Goal: Task Accomplishment & Management: Complete application form

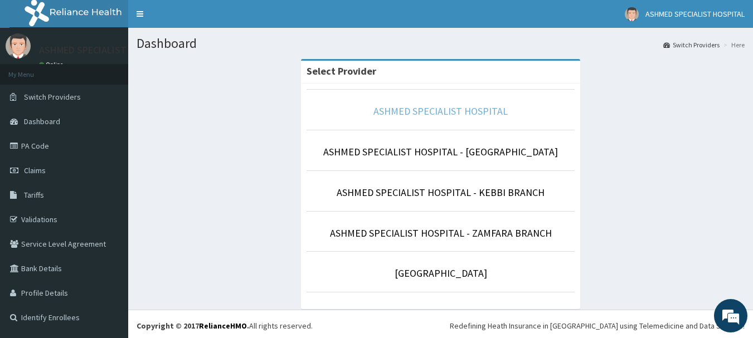
click at [460, 112] on link "ASHMED SPECIALIST HOSPITAL" at bounding box center [440, 111] width 134 height 13
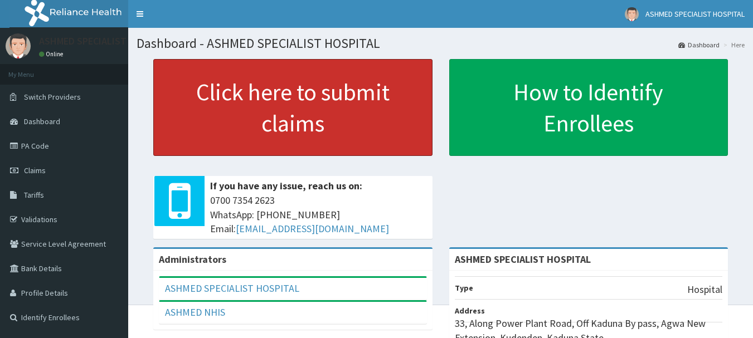
click at [240, 102] on link "Click here to submit claims" at bounding box center [292, 107] width 279 height 97
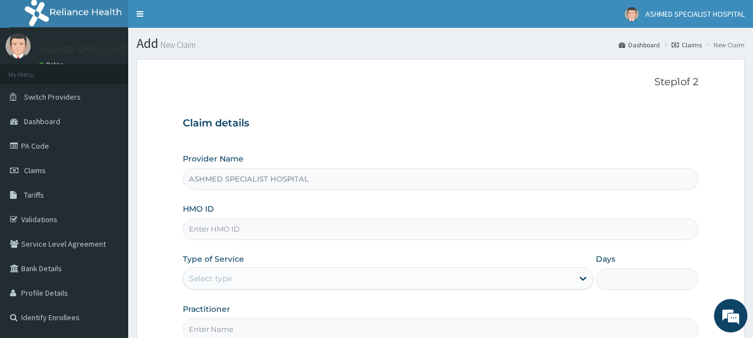
click at [212, 228] on input "HMO ID" at bounding box center [441, 229] width 516 height 22
type input "mfl/10295/a"
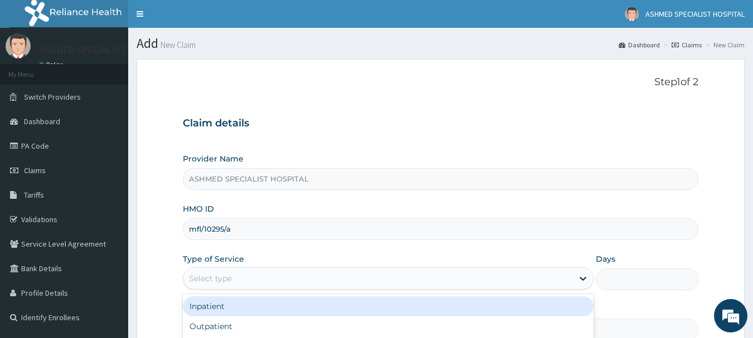
click at [209, 273] on div "Select type" at bounding box center [210, 278] width 43 height 11
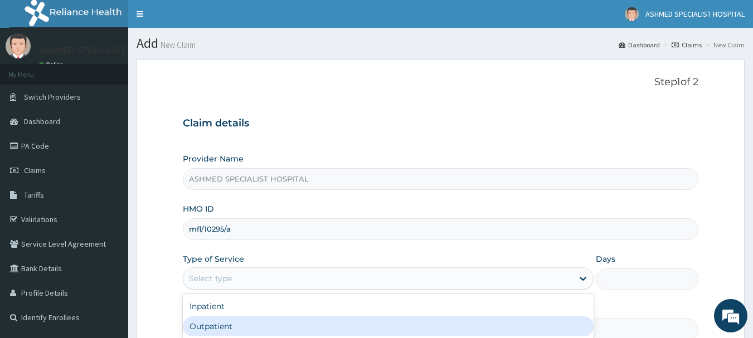
click at [202, 324] on div "Outpatient" at bounding box center [388, 327] width 411 height 20
type input "1"
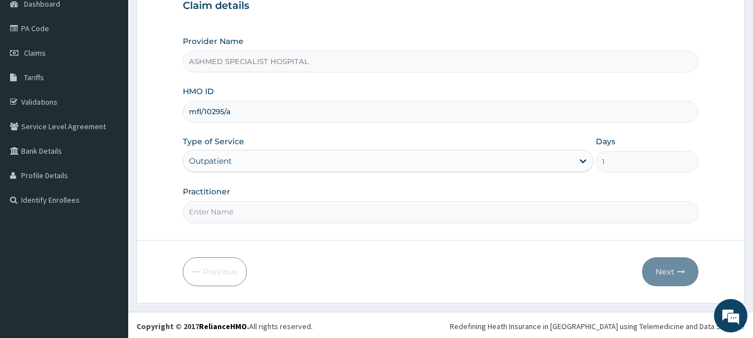
scroll to position [120, 0]
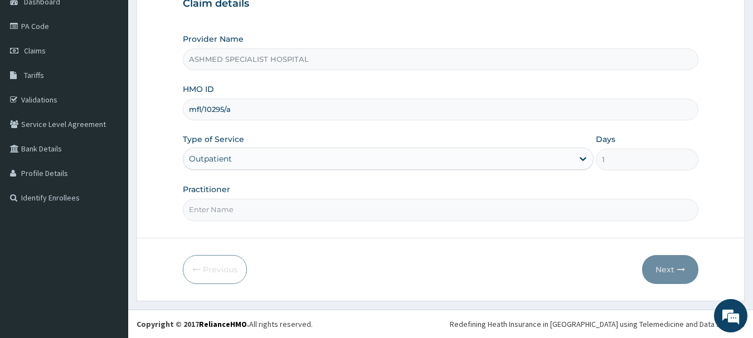
click at [197, 215] on input "Practitioner" at bounding box center [441, 210] width 516 height 22
type input "d"
type input "DR. AREMU"
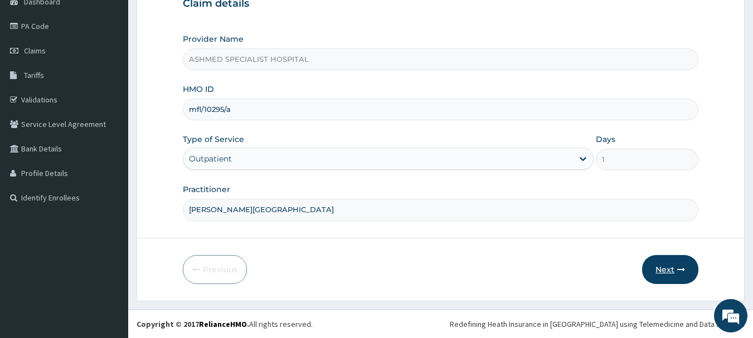
click at [655, 260] on button "Next" at bounding box center [670, 269] width 56 height 29
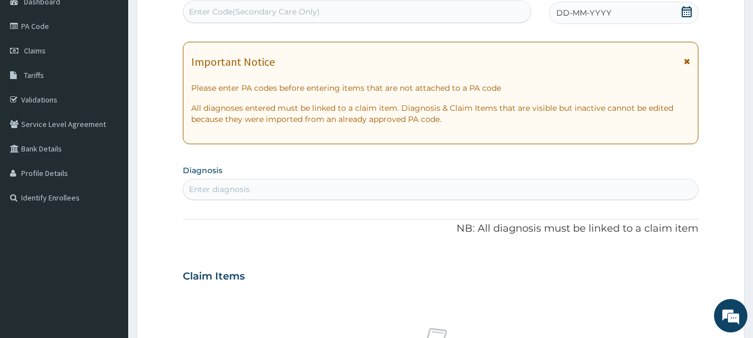
click at [684, 13] on icon at bounding box center [686, 11] width 11 height 11
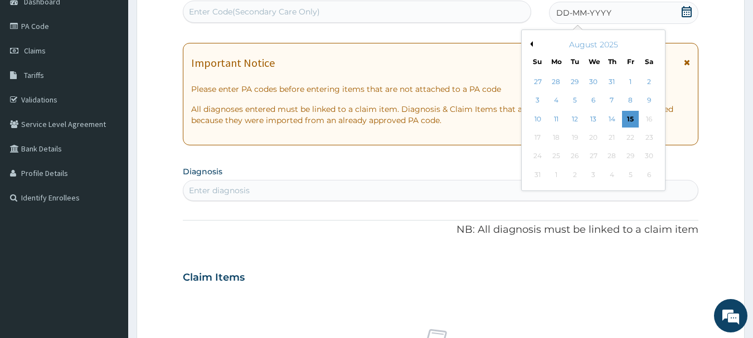
click at [532, 42] on button "Previous Month" at bounding box center [530, 44] width 6 height 6
click at [447, 14] on div "Enter Code(Secondary Care Only)" at bounding box center [357, 12] width 348 height 18
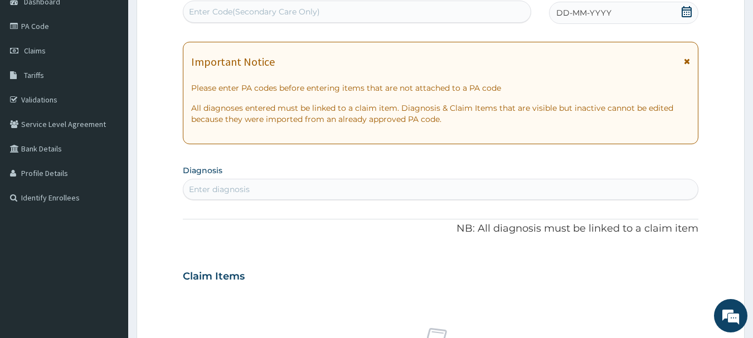
paste input "PA/119FF5"
type input "PA/119FF5"
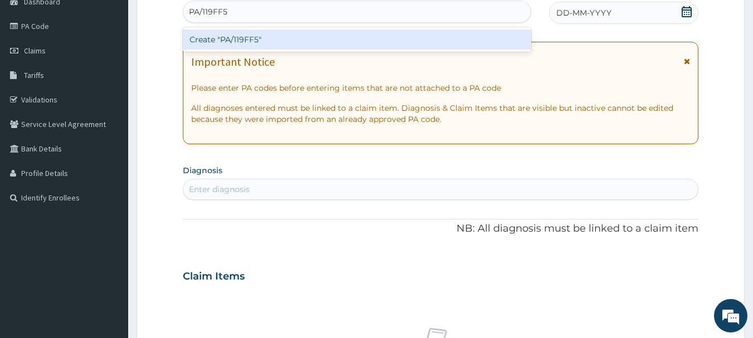
click at [426, 36] on div "Create "PA/119FF5"" at bounding box center [357, 40] width 349 height 20
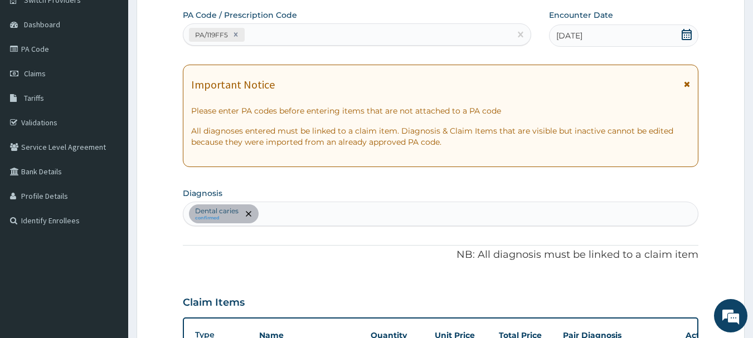
scroll to position [75, 0]
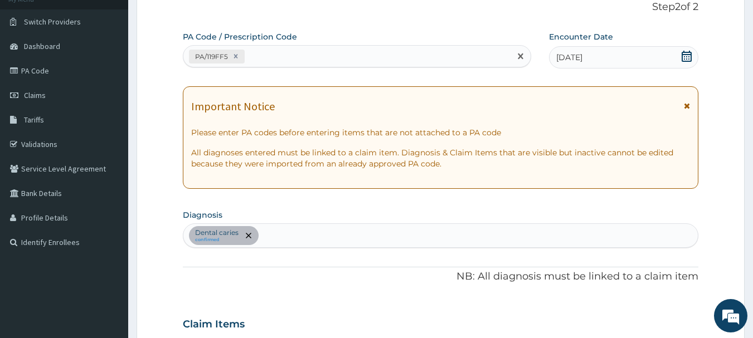
click at [263, 56] on div "PA/119FF5" at bounding box center [347, 56] width 328 height 18
paste input "PA/FB1CFE"
type input "PA/FB1CFE"
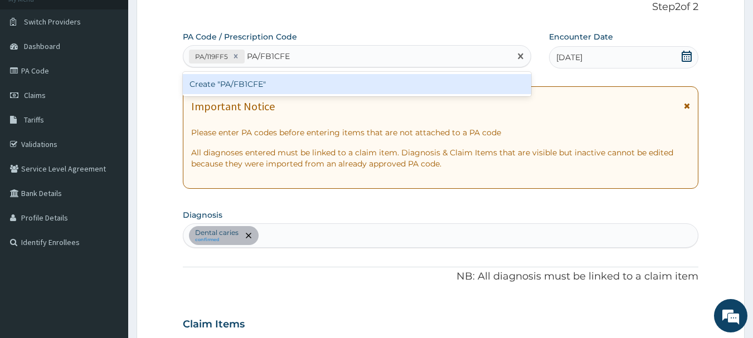
click at [251, 85] on div "Create "PA/FB1CFE"" at bounding box center [357, 84] width 349 height 20
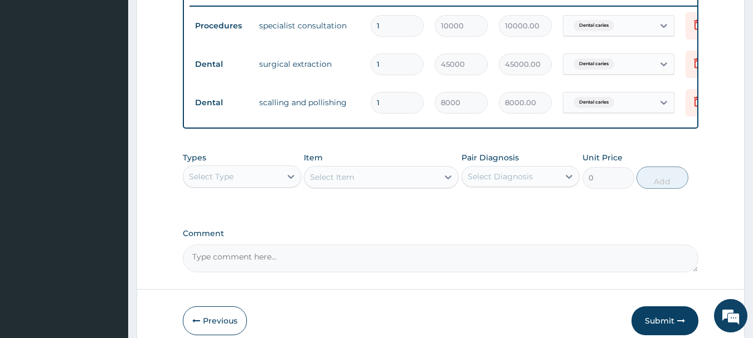
scroll to position [498, 0]
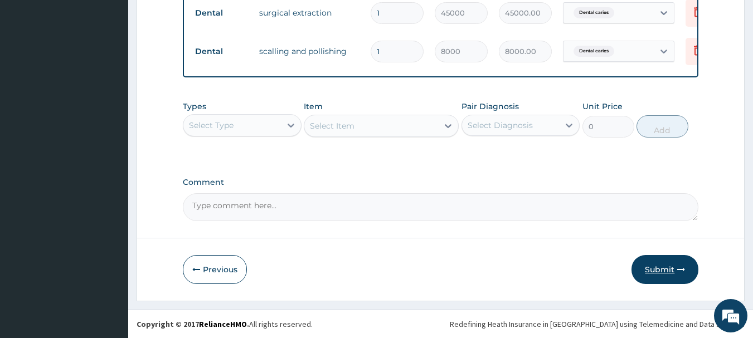
click at [648, 266] on button "Submit" at bounding box center [664, 269] width 67 height 29
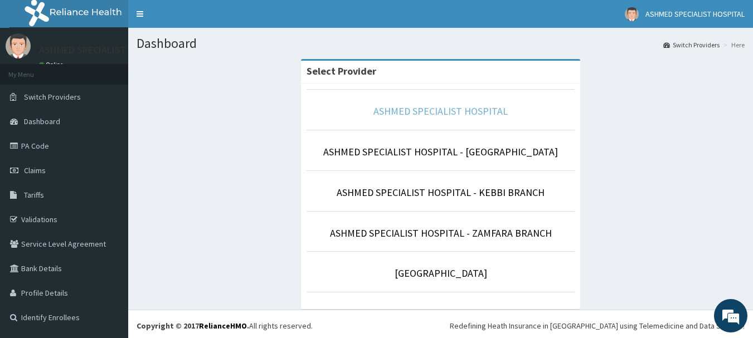
click at [424, 109] on link "ASHMED SPECIALIST HOSPITAL" at bounding box center [440, 111] width 134 height 13
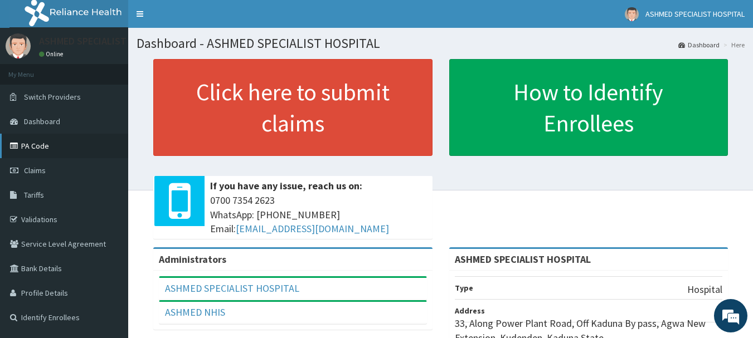
click at [25, 144] on link "PA Code" at bounding box center [64, 146] width 128 height 25
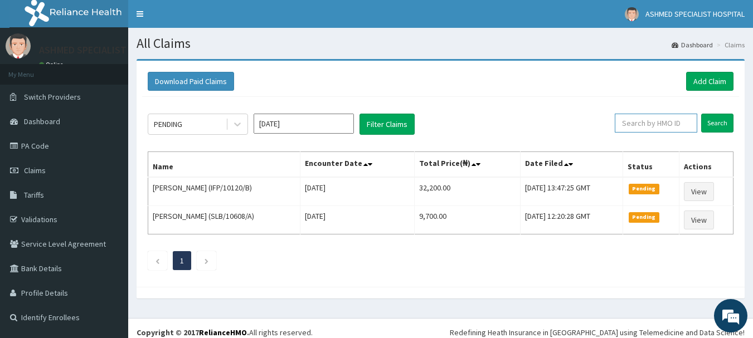
click at [661, 120] on input "text" at bounding box center [656, 123] width 82 height 19
type input "MFL/10295/A"
click at [717, 125] on input "Search" at bounding box center [717, 123] width 32 height 19
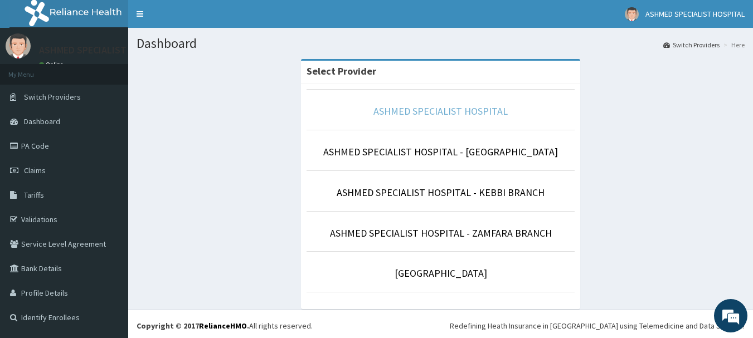
click at [457, 113] on link "ASHMED SPECIALIST HOSPITAL" at bounding box center [440, 111] width 134 height 13
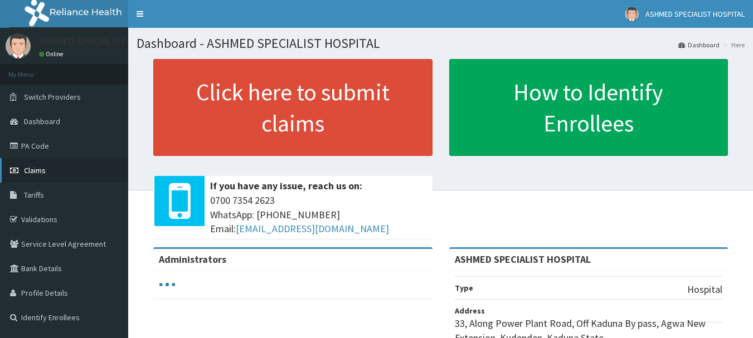
click at [55, 164] on link "Claims" at bounding box center [64, 170] width 128 height 25
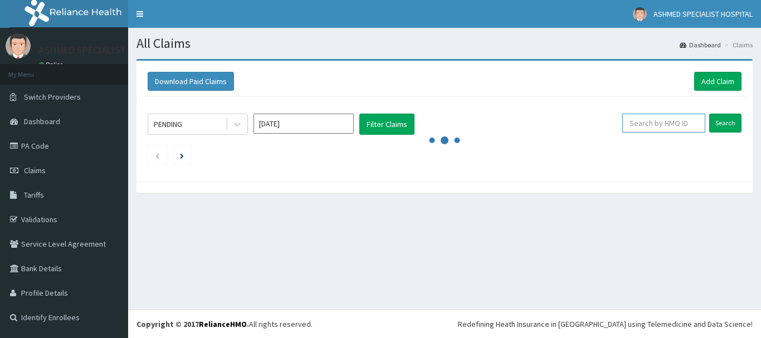
click at [679, 126] on input "text" at bounding box center [663, 123] width 83 height 19
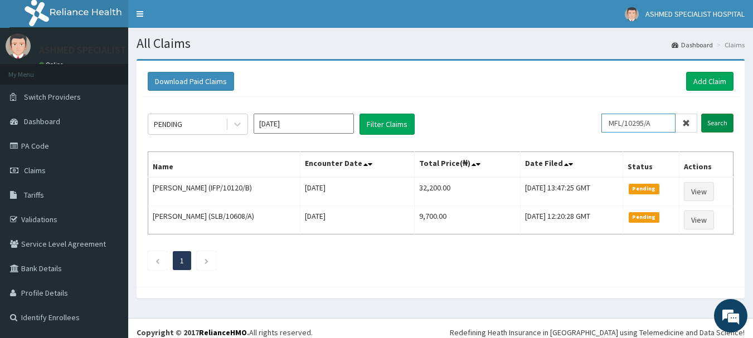
type input "MFL/10295/A"
click at [709, 122] on input "Search" at bounding box center [717, 123] width 32 height 19
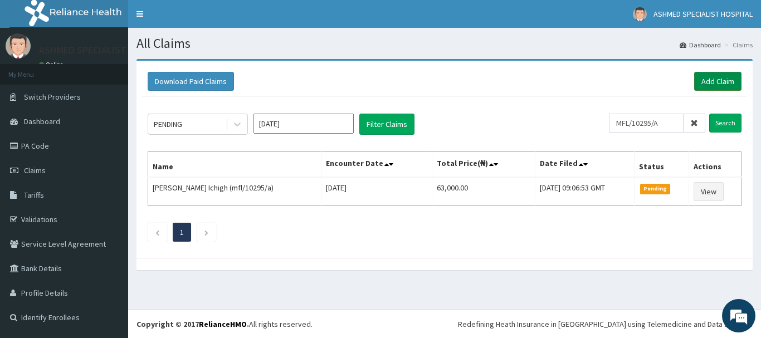
click at [713, 85] on link "Add Claim" at bounding box center [717, 81] width 47 height 19
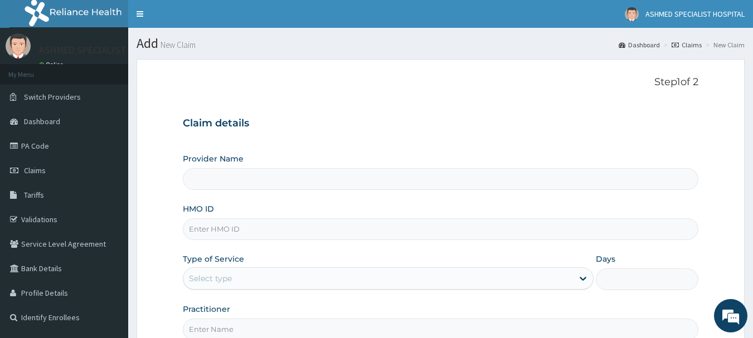
type input "ASHMED SPECIALIST HOSPITAL"
click at [253, 227] on input "HMO ID" at bounding box center [441, 229] width 516 height 22
type input "fbl/10401/a"
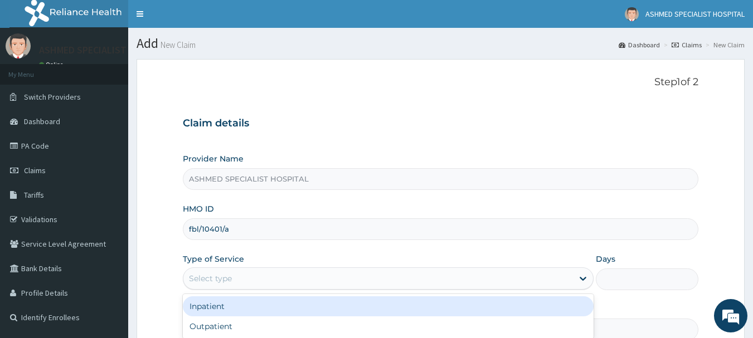
click at [227, 280] on div "Select type" at bounding box center [210, 278] width 43 height 11
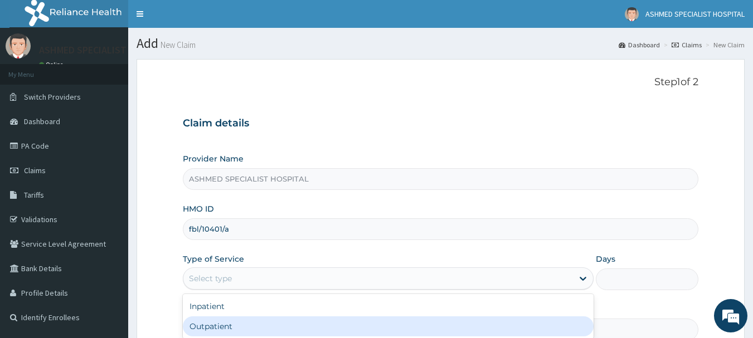
click at [217, 321] on div "Outpatient" at bounding box center [388, 327] width 411 height 20
type input "1"
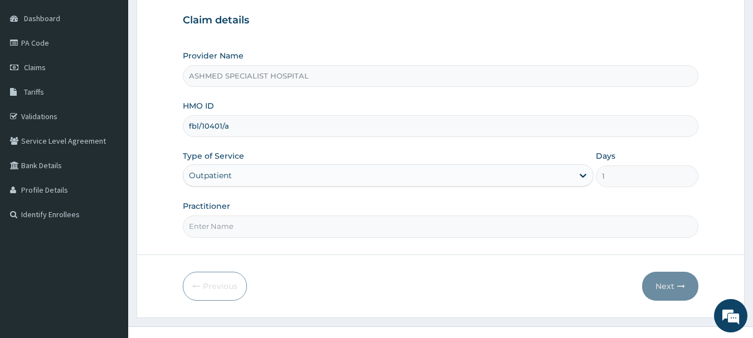
scroll to position [120, 0]
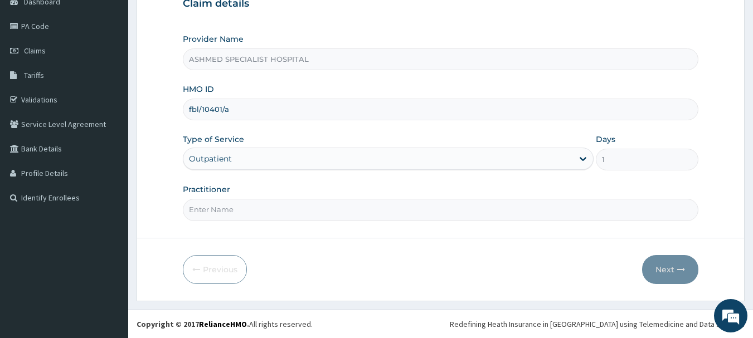
click at [299, 216] on input "Practitioner" at bounding box center [441, 210] width 516 height 22
type input "DR. THOMPSON ODESA"
click at [669, 272] on button "Next" at bounding box center [670, 269] width 56 height 29
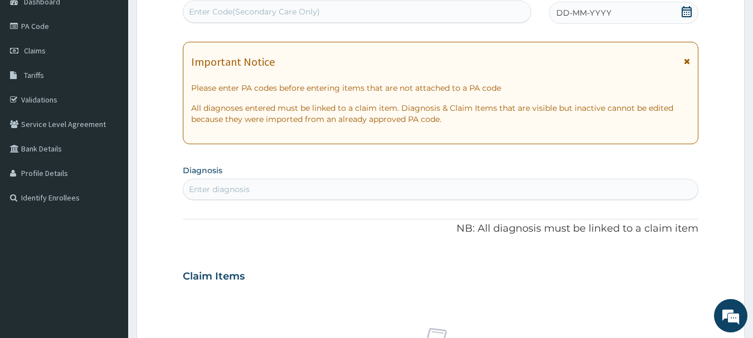
click at [681, 14] on icon at bounding box center [686, 11] width 11 height 11
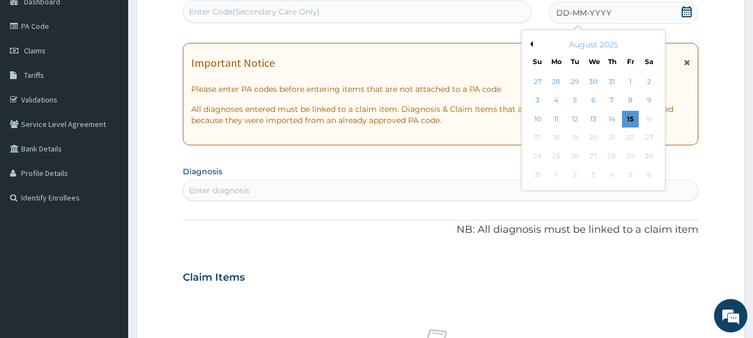
click at [532, 45] on button "Previous Month" at bounding box center [530, 44] width 6 height 6
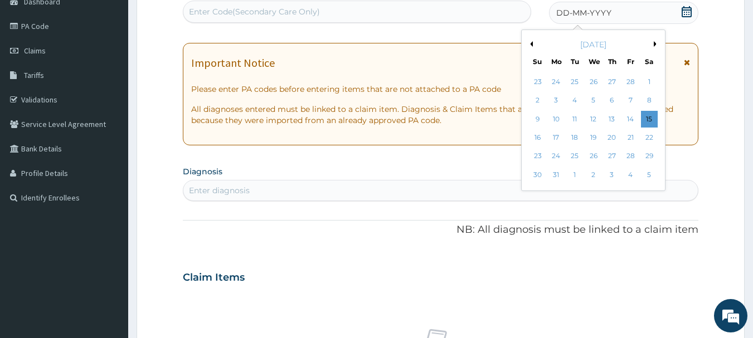
click at [532, 45] on button "Previous Month" at bounding box center [530, 44] width 6 height 6
click at [648, 98] on div "8" at bounding box center [649, 101] width 17 height 17
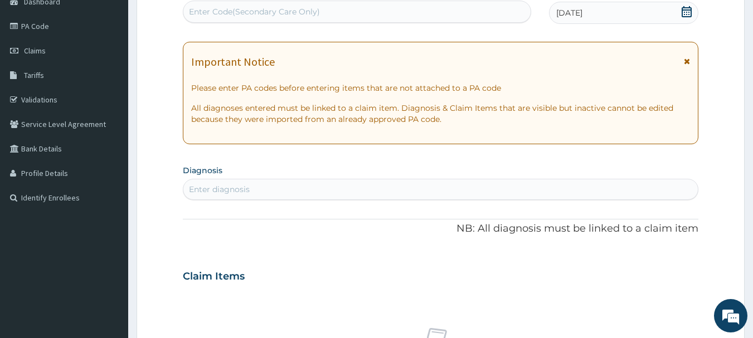
click at [210, 188] on div "Enter diagnosis" at bounding box center [219, 189] width 61 height 11
type input "malaria"
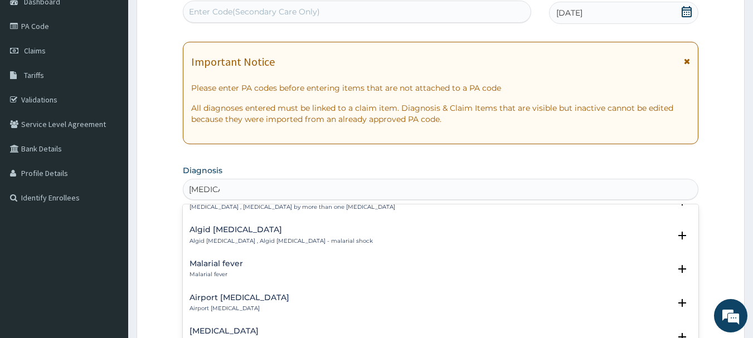
scroll to position [148, 0]
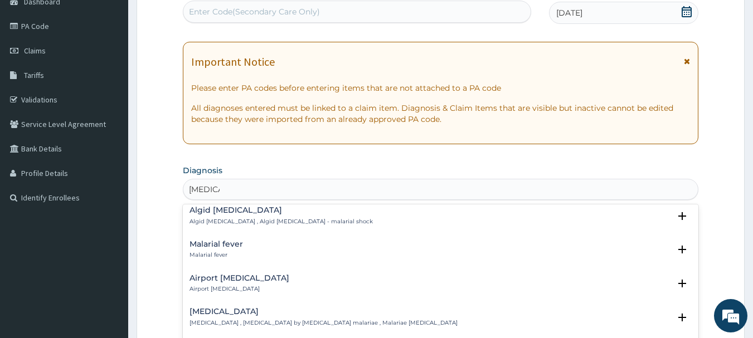
click at [198, 240] on h4 "Malarial fever" at bounding box center [215, 244] width 53 height 8
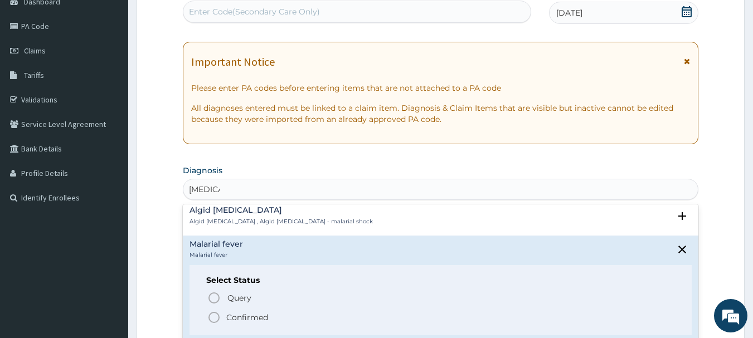
click at [212, 311] on icon "status option filled" at bounding box center [213, 317] width 13 height 13
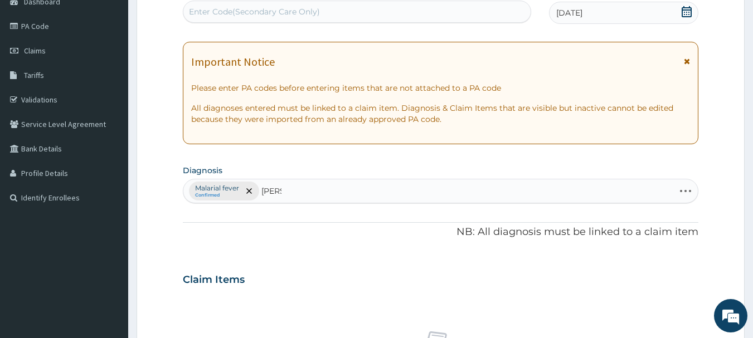
type input "salmo"
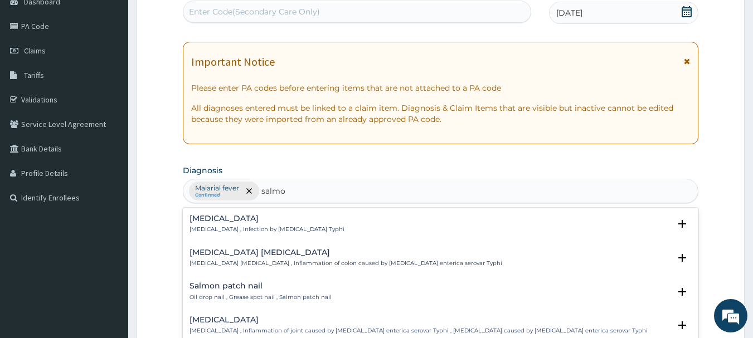
click at [222, 221] on h4 "Typhoid fever" at bounding box center [266, 219] width 155 height 8
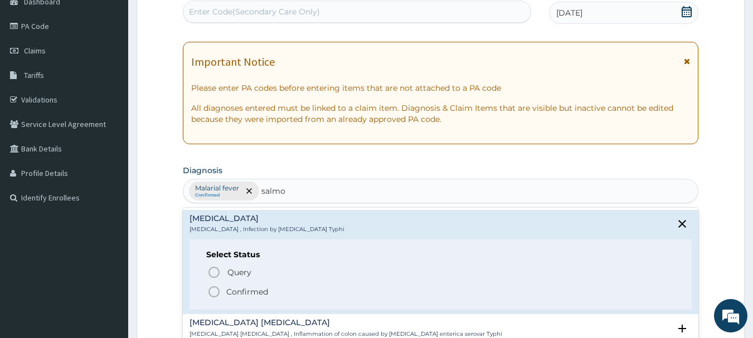
click at [230, 292] on p "Confirmed" at bounding box center [247, 291] width 42 height 11
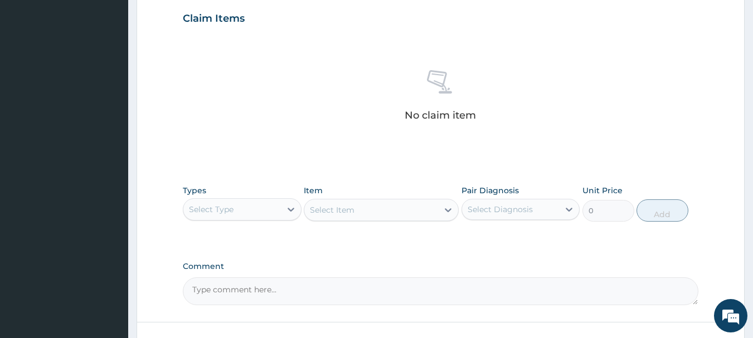
scroll to position [387, 0]
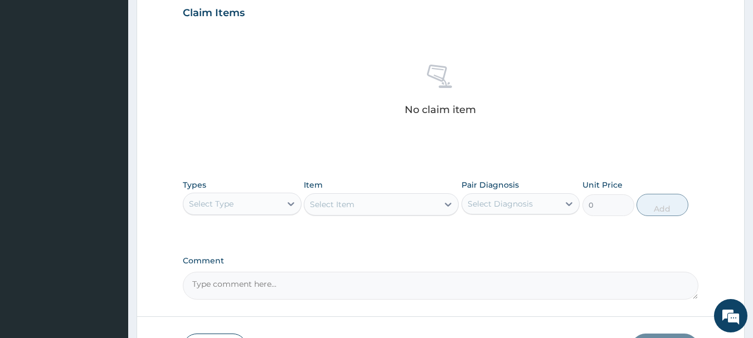
click at [275, 205] on div "Select Type" at bounding box center [232, 204] width 98 height 18
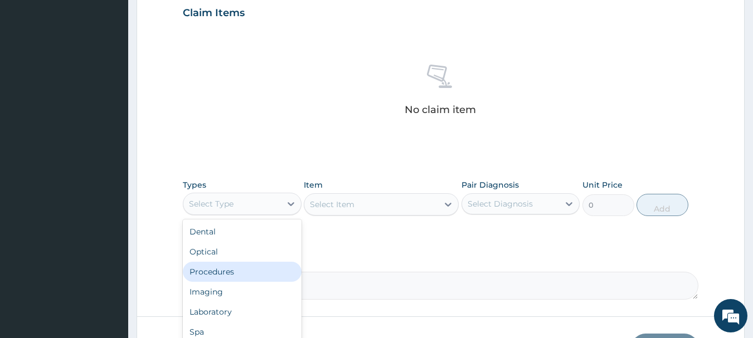
click at [203, 267] on div "Procedures" at bounding box center [242, 272] width 119 height 20
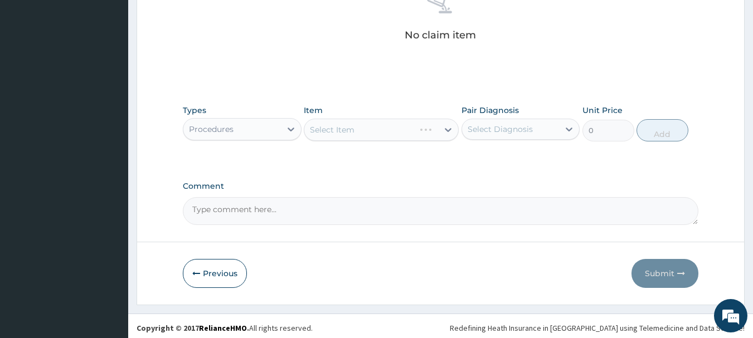
scroll to position [465, 0]
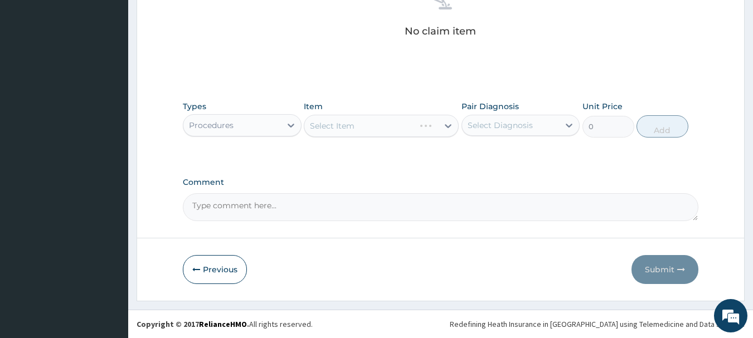
click at [426, 124] on div "Select Item" at bounding box center [381, 126] width 155 height 22
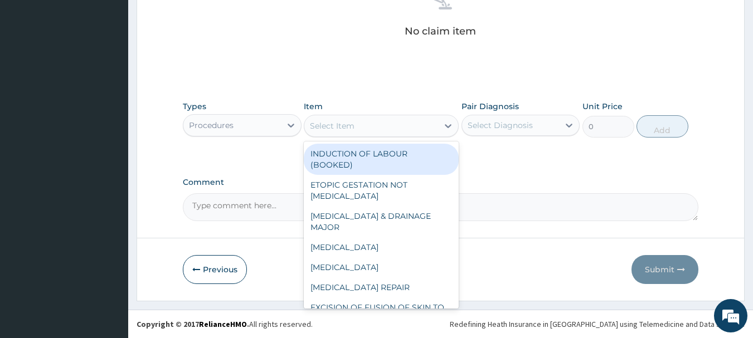
click at [426, 124] on div "Select Item" at bounding box center [371, 126] width 134 height 18
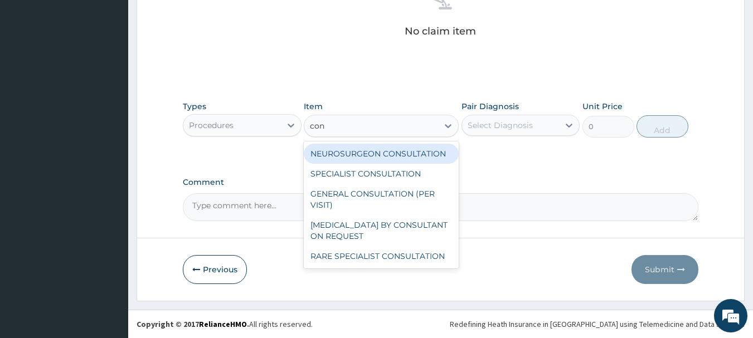
type input "cons"
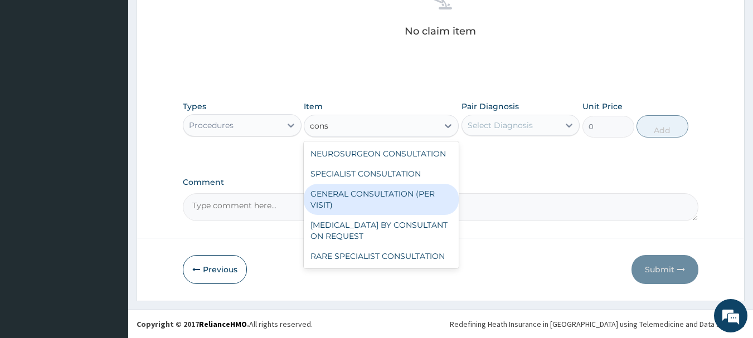
click at [369, 199] on div "GENERAL CONSULTATION (PER VISIT)" at bounding box center [381, 199] width 155 height 31
type input "2000"
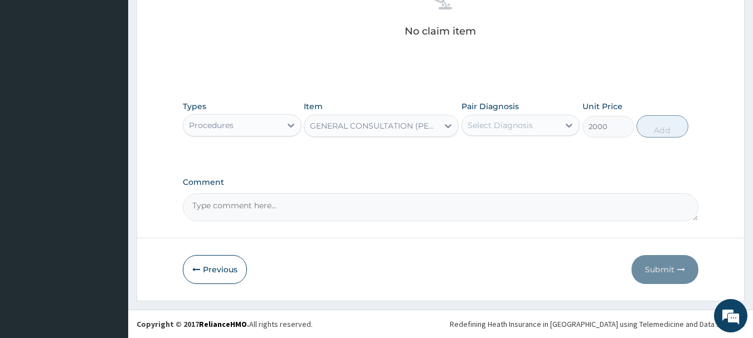
click at [510, 121] on div "Select Diagnosis" at bounding box center [500, 125] width 65 height 11
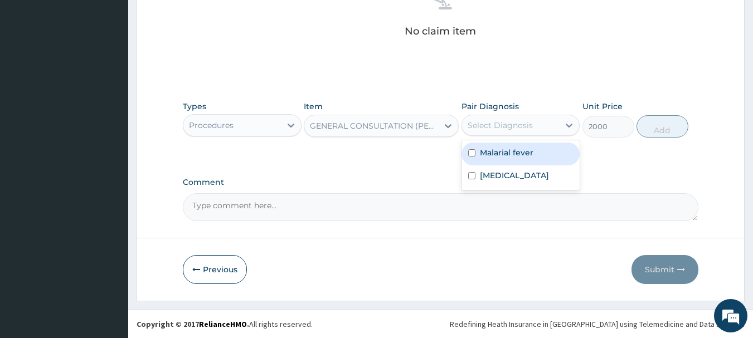
click at [497, 156] on label "Malarial fever" at bounding box center [506, 152] width 53 height 11
checkbox input "true"
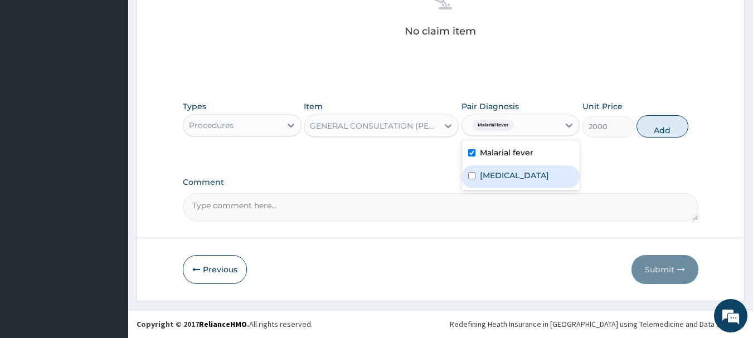
click at [497, 176] on label "[MEDICAL_DATA]" at bounding box center [514, 175] width 69 height 11
checkbox input "true"
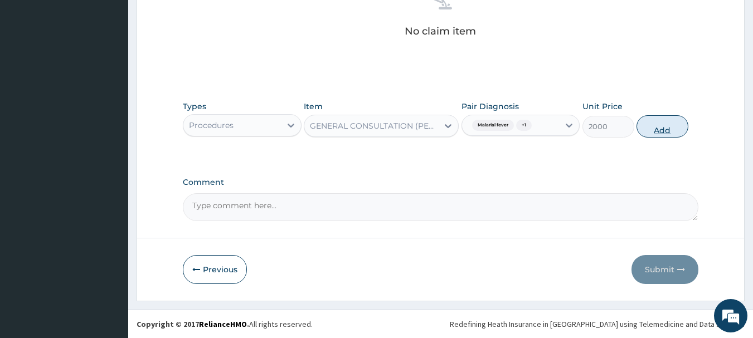
click at [667, 128] on button "Add" at bounding box center [662, 126] width 52 height 22
type input "0"
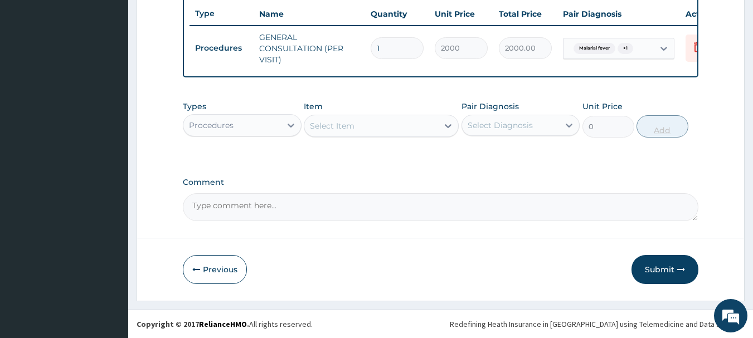
scroll to position [427, 0]
click at [268, 123] on div "Procedures" at bounding box center [232, 125] width 98 height 18
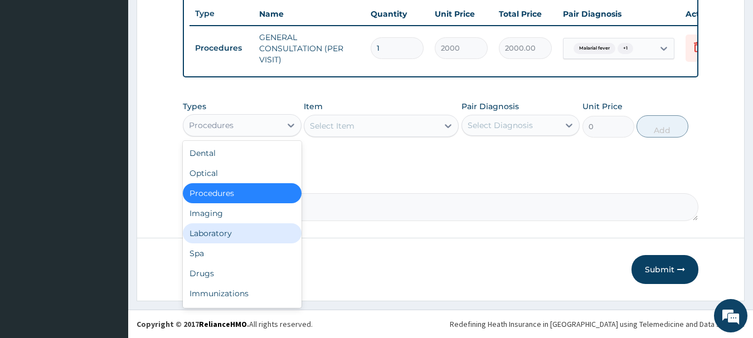
click at [195, 236] on div "Laboratory" at bounding box center [242, 233] width 119 height 20
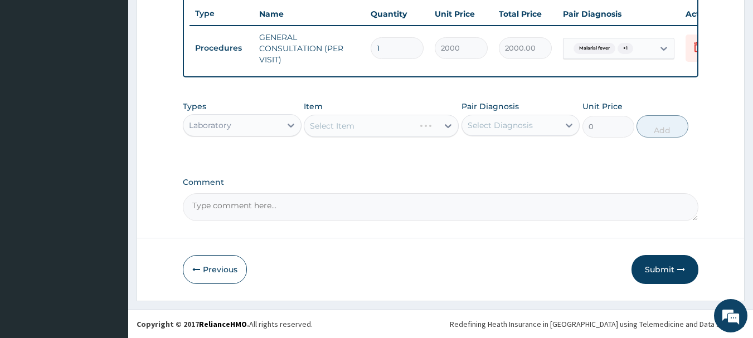
click at [427, 127] on div "Select Item" at bounding box center [381, 126] width 155 height 22
click at [442, 129] on div "Select Item" at bounding box center [381, 126] width 155 height 22
click at [440, 125] on div at bounding box center [448, 126] width 20 height 20
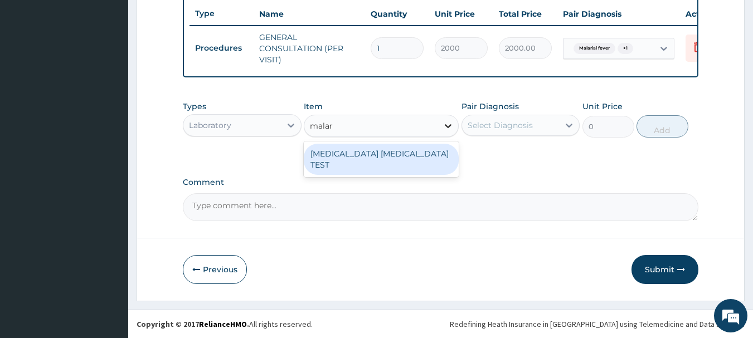
type input "malari"
click at [406, 153] on div "MALARIA PARASITE TEST" at bounding box center [381, 159] width 155 height 31
type input "1000"
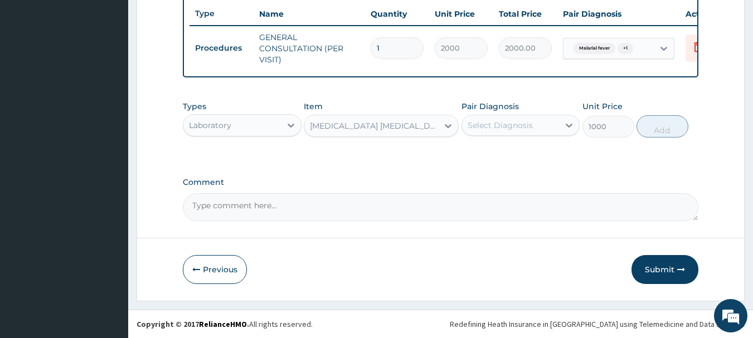
click at [496, 125] on div "Select Diagnosis" at bounding box center [500, 125] width 65 height 11
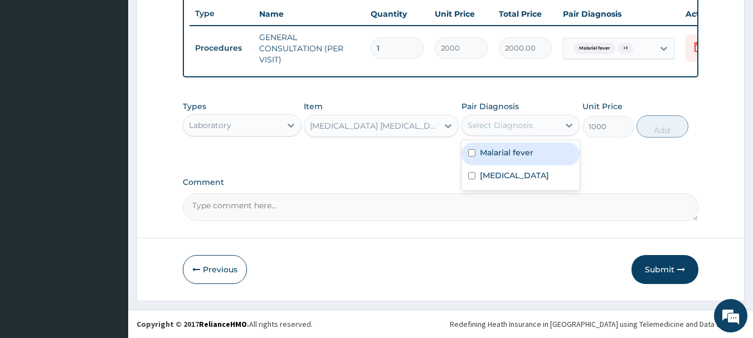
click at [492, 155] on label "Malarial fever" at bounding box center [506, 152] width 53 height 11
checkbox input "true"
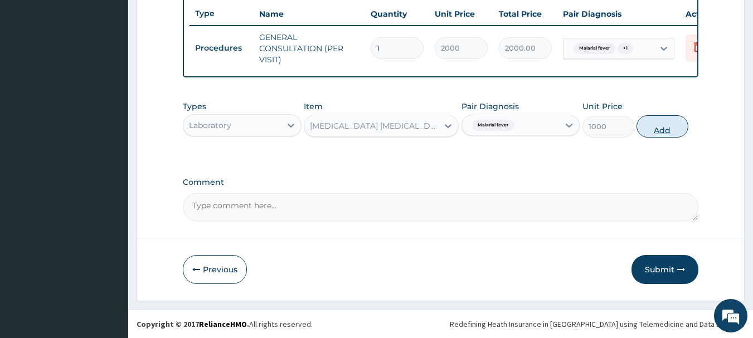
click at [655, 130] on button "Add" at bounding box center [662, 126] width 52 height 22
type input "0"
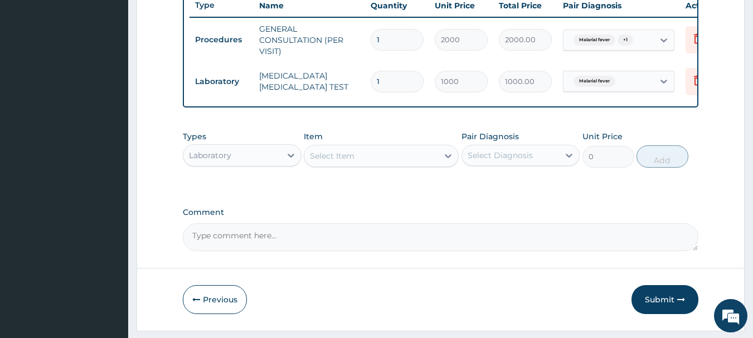
click at [273, 162] on div "Laboratory" at bounding box center [232, 156] width 98 height 18
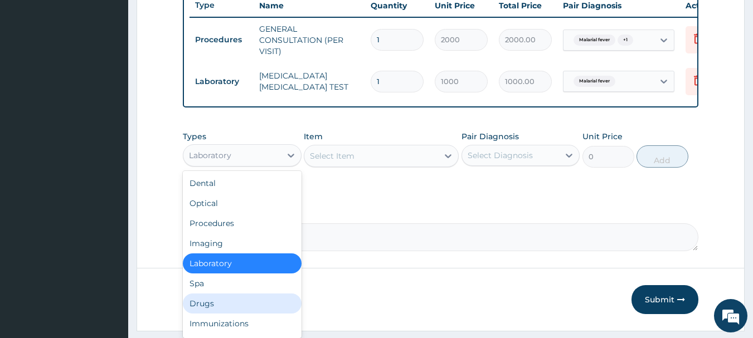
click at [207, 311] on div "Drugs" at bounding box center [242, 304] width 119 height 20
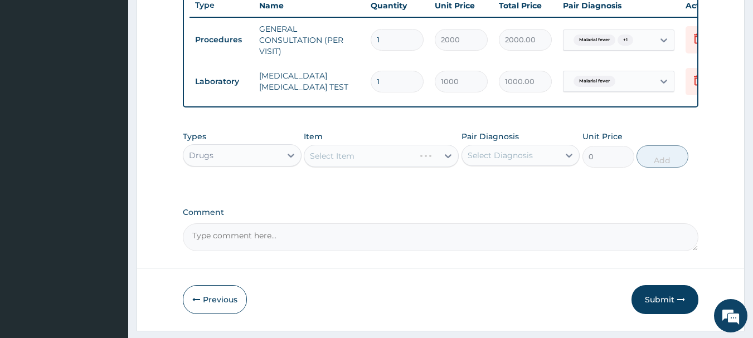
click at [438, 160] on div "Select Item" at bounding box center [381, 156] width 155 height 22
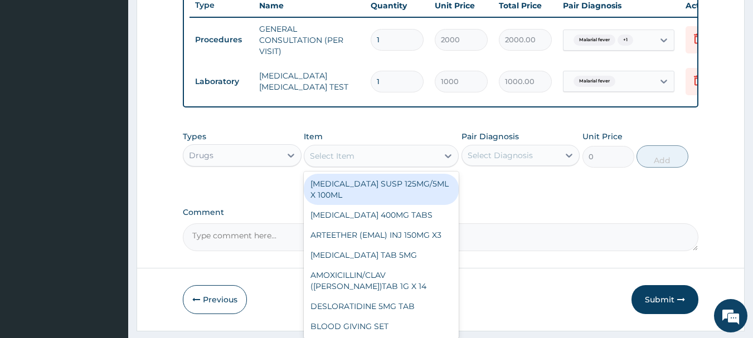
click at [425, 165] on div "Select Item" at bounding box center [371, 156] width 134 height 18
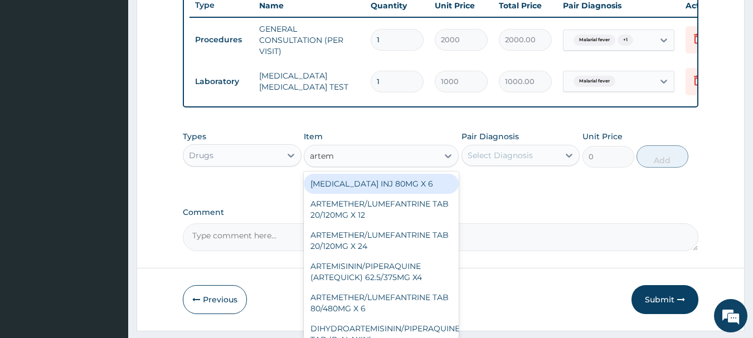
type input "arteme"
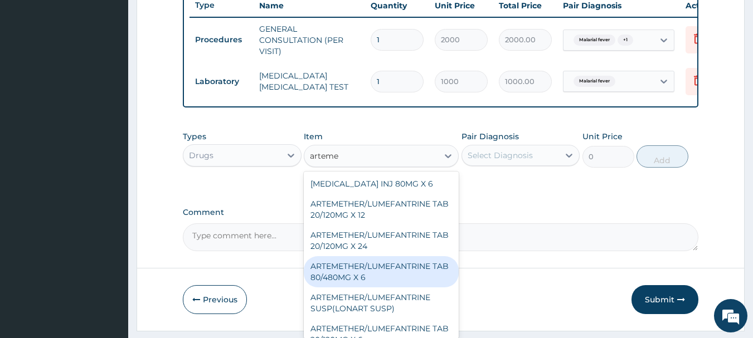
click at [383, 280] on div "ARTEMETHER/LUMEFANTRINE TAB 80/480MG X 6" at bounding box center [381, 271] width 155 height 31
type input "700"
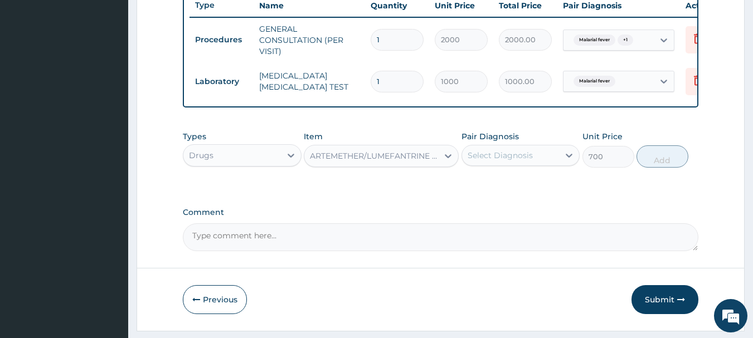
click at [526, 160] on div "Select Diagnosis" at bounding box center [500, 155] width 65 height 11
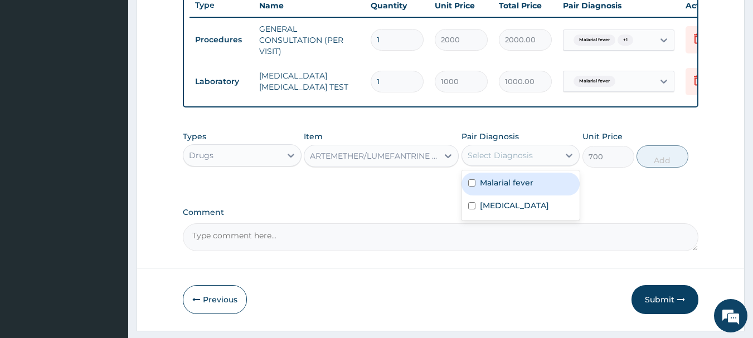
click at [498, 188] on label "Malarial fever" at bounding box center [506, 182] width 53 height 11
checkbox input "true"
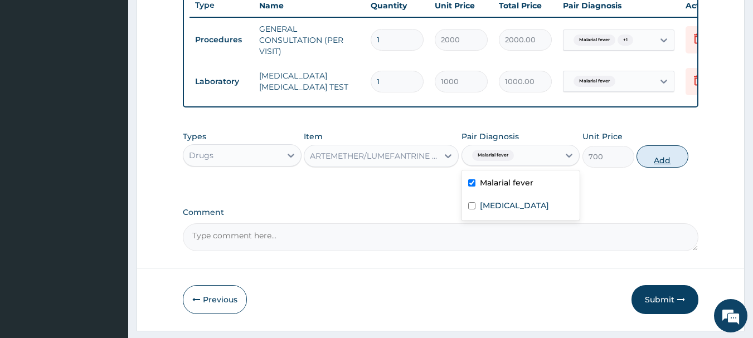
click at [650, 160] on button "Add" at bounding box center [662, 156] width 52 height 22
type input "0"
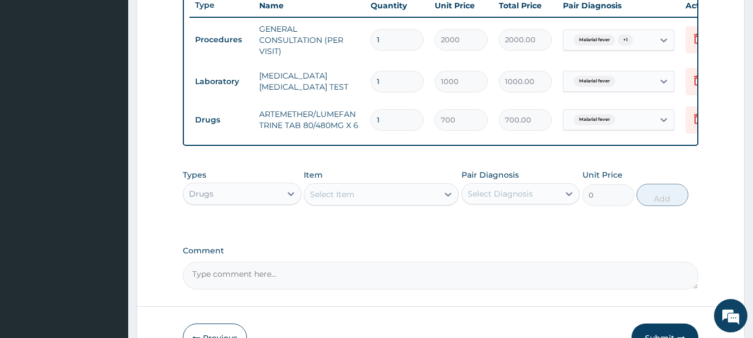
click at [395, 202] on div "Select Item" at bounding box center [371, 195] width 134 height 18
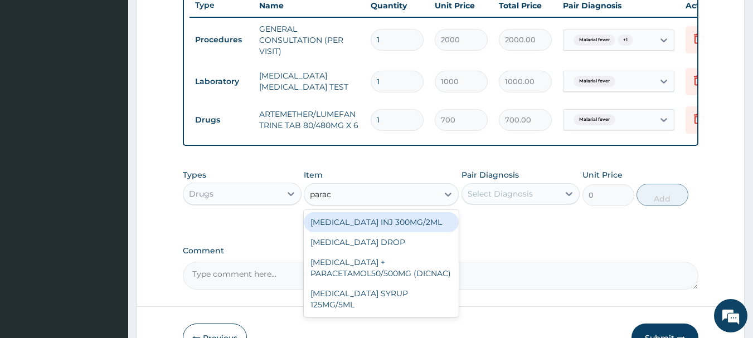
type input "parace"
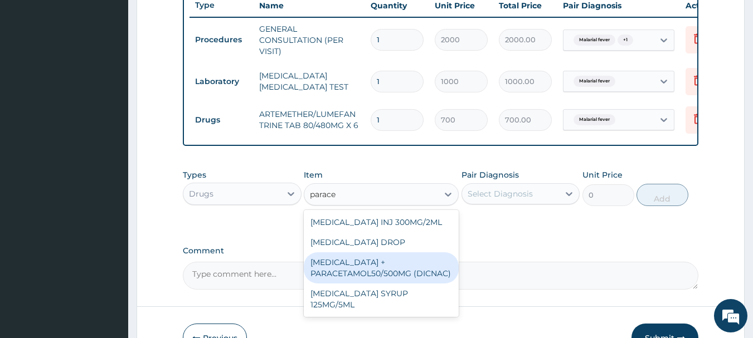
click at [370, 271] on div "DICLOFENAC + PARACETAMOL50/500MG (DICNAC)" at bounding box center [381, 267] width 155 height 31
type input "40"
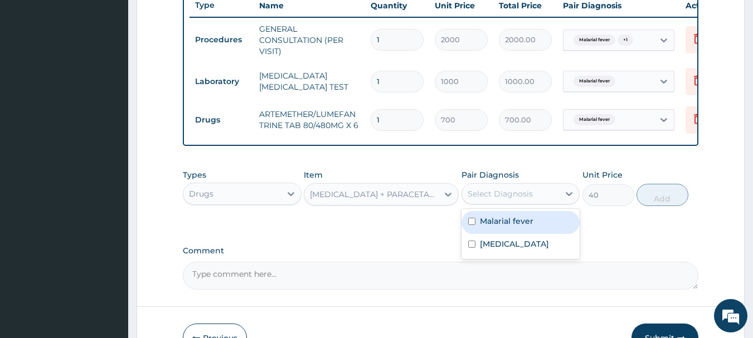
click at [499, 200] on div "Select Diagnosis" at bounding box center [500, 193] width 65 height 11
click at [489, 234] on div "Malarial fever" at bounding box center [520, 222] width 119 height 23
checkbox input "true"
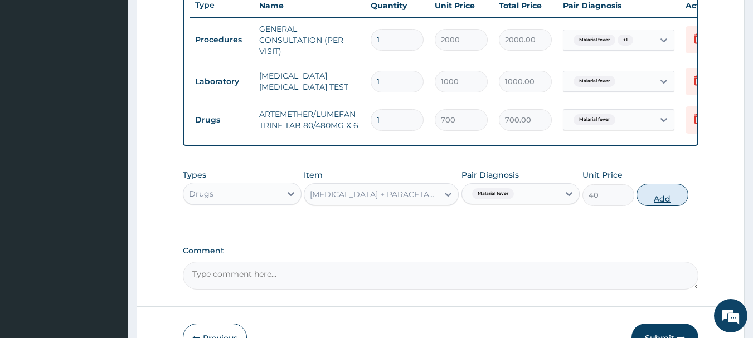
click at [646, 198] on button "Add" at bounding box center [662, 195] width 52 height 22
type input "0"
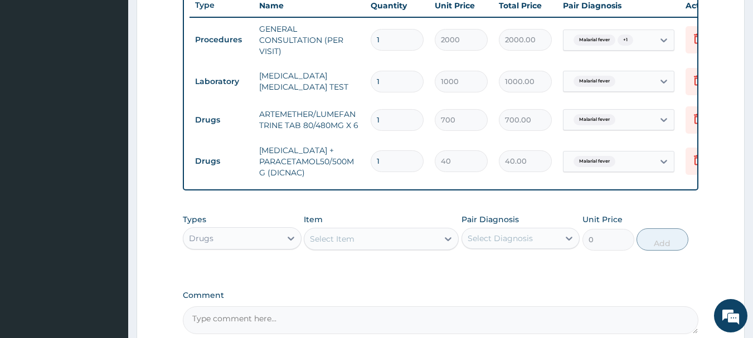
type input "18"
type input "720.00"
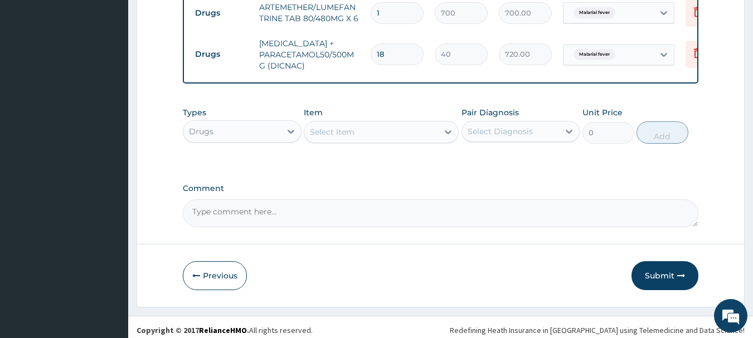
scroll to position [537, 0]
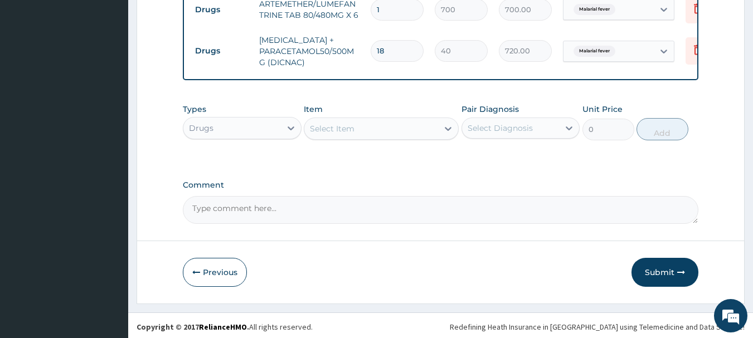
type input "18"
click at [426, 132] on div "Select Item" at bounding box center [371, 129] width 134 height 18
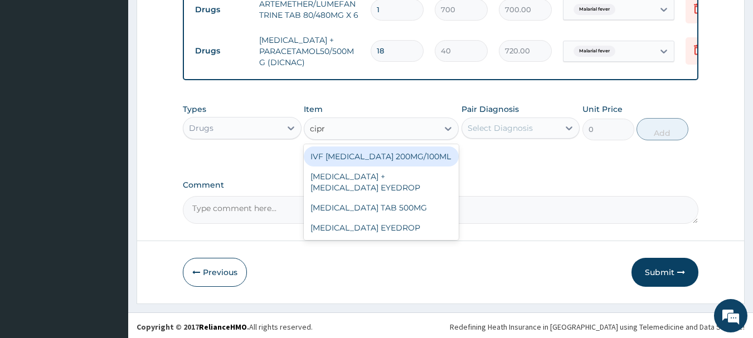
type input "cipro"
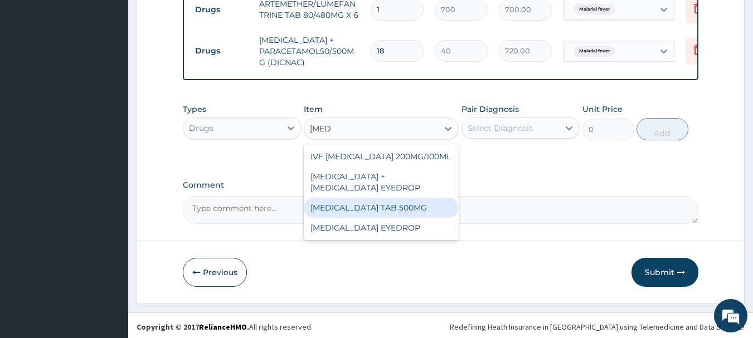
click at [405, 218] on div "CIPROFLOXACIN TAB 500MG" at bounding box center [381, 208] width 155 height 20
type input "50"
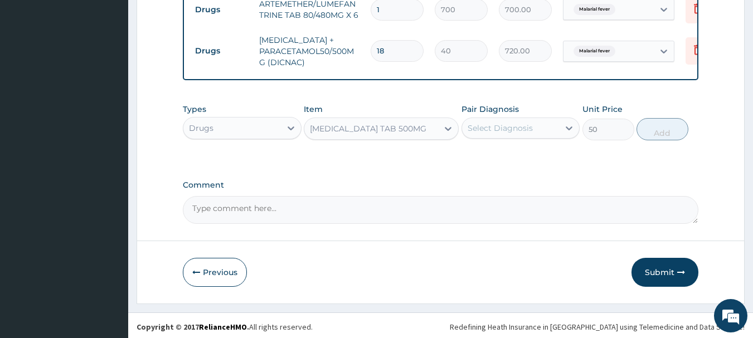
click at [537, 137] on div "Select Diagnosis" at bounding box center [511, 128] width 98 height 18
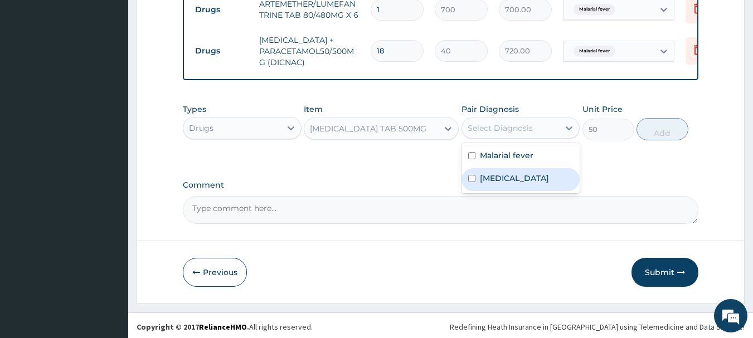
click at [497, 184] on label "Typhoid fever" at bounding box center [514, 178] width 69 height 11
checkbox input "true"
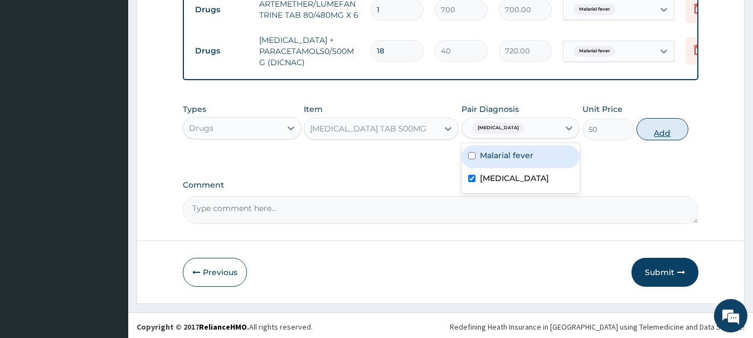
click at [654, 134] on button "Add" at bounding box center [662, 129] width 52 height 22
type input "0"
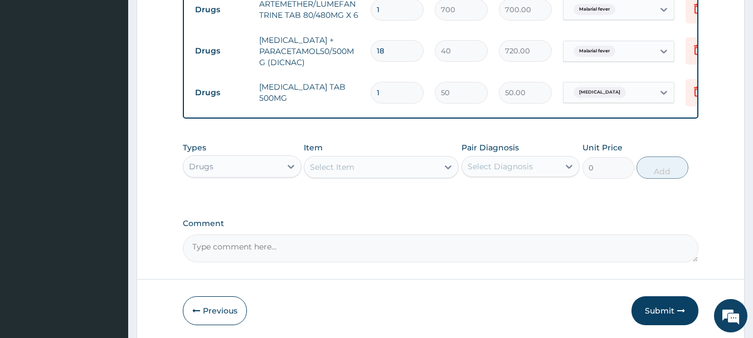
type input "10"
type input "500.00"
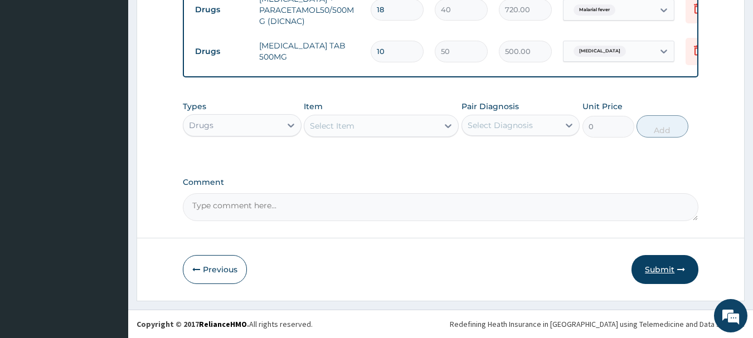
type input "10"
click at [656, 271] on button "Submit" at bounding box center [664, 269] width 67 height 29
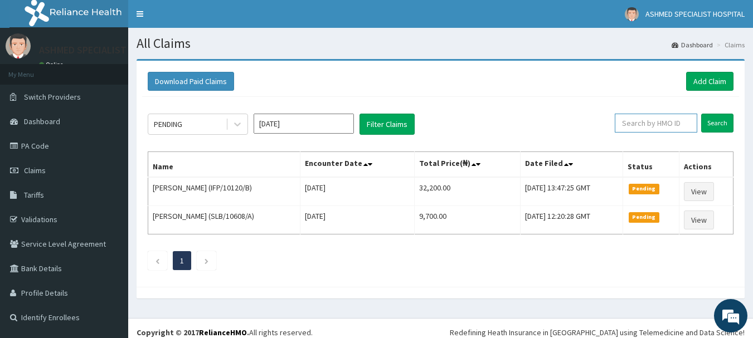
click at [673, 119] on input "text" at bounding box center [656, 123] width 82 height 19
type input "fbl/10401/a"
click at [708, 121] on input "Search" at bounding box center [717, 123] width 32 height 19
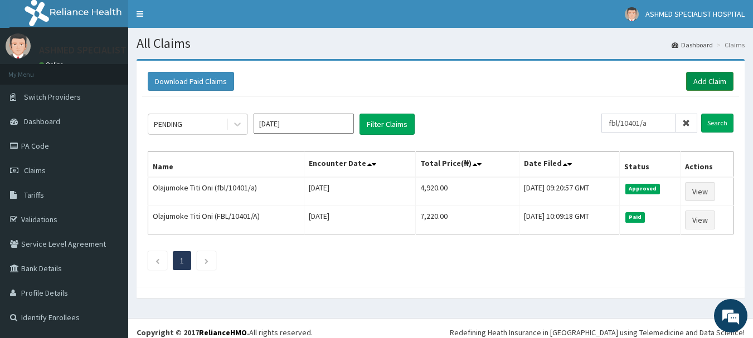
click at [707, 79] on link "Add Claim" at bounding box center [709, 81] width 47 height 19
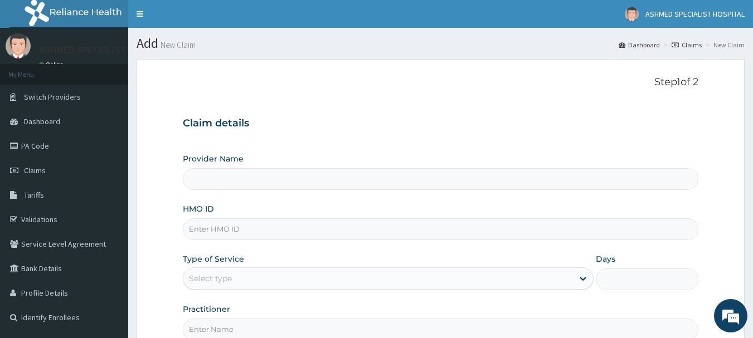
type input "ASHMED SPECIALIST HOSPITAL"
click at [213, 235] on input "HMO ID" at bounding box center [441, 229] width 516 height 22
type input "ifp/10044/b"
click at [210, 274] on div "Select type" at bounding box center [210, 278] width 43 height 11
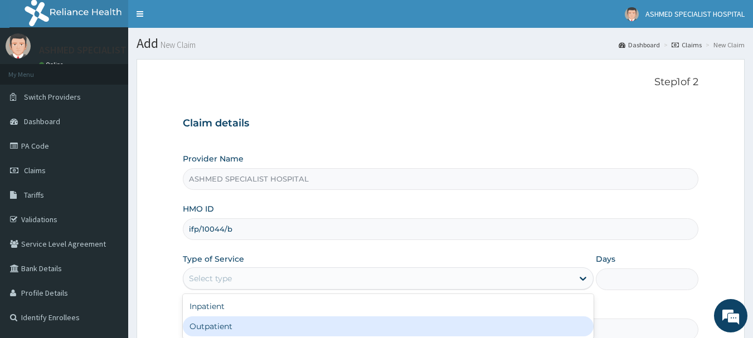
click at [210, 324] on div "Outpatient" at bounding box center [388, 327] width 411 height 20
type input "1"
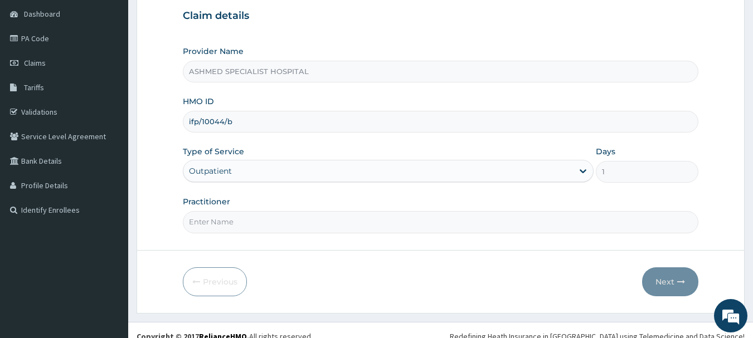
scroll to position [110, 0]
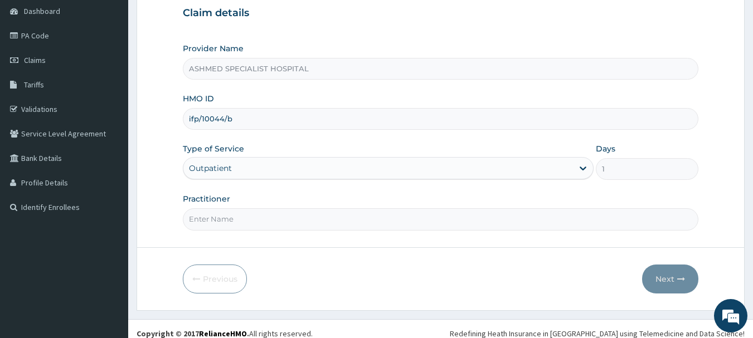
click at [198, 213] on input "Practitioner" at bounding box center [441, 219] width 516 height 22
type input "[PERSON_NAME] ODESA"
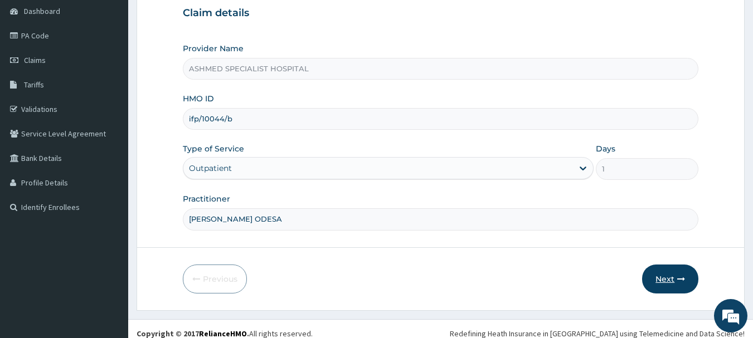
click at [665, 272] on button "Next" at bounding box center [670, 279] width 56 height 29
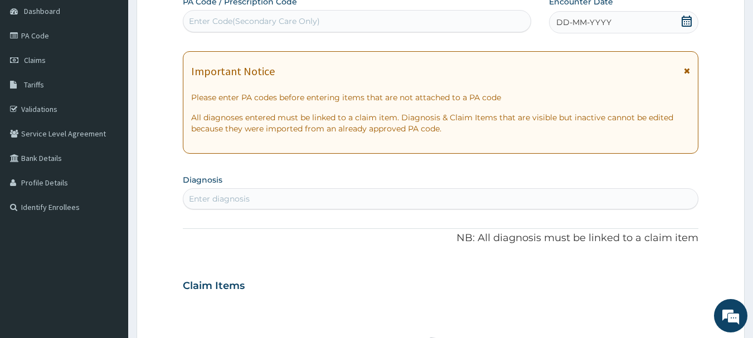
click at [669, 18] on div "DD-MM-YYYY" at bounding box center [623, 22] width 149 height 22
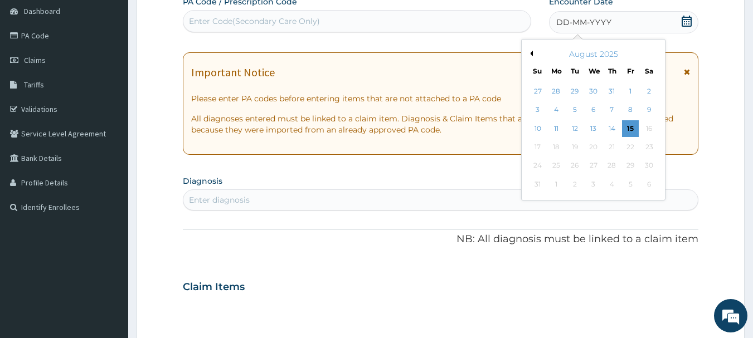
click at [531, 53] on button "Previous Month" at bounding box center [530, 54] width 6 height 6
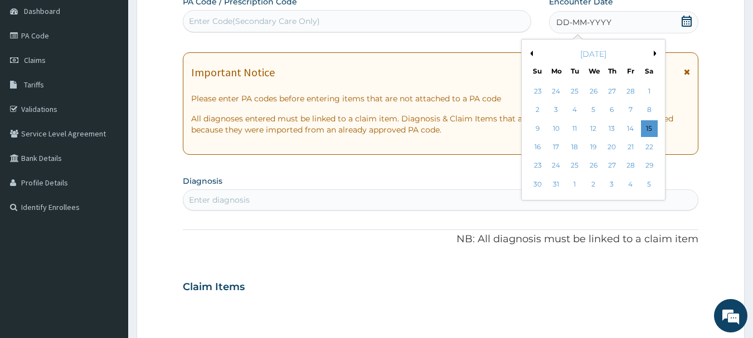
click at [531, 53] on button "Previous Month" at bounding box center [530, 54] width 6 height 6
click at [651, 110] on div "8" at bounding box center [649, 110] width 17 height 17
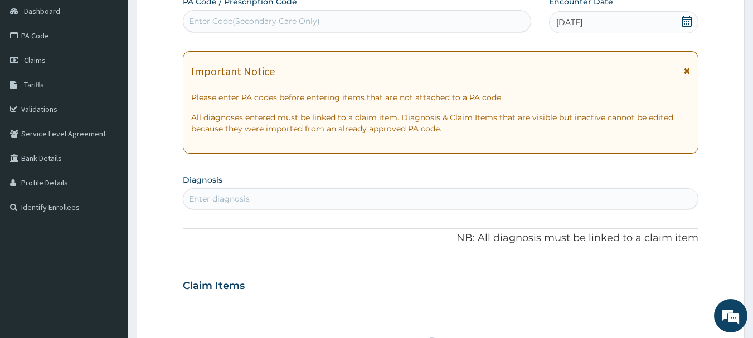
click at [282, 193] on div "Enter diagnosis" at bounding box center [440, 199] width 515 height 18
type input "malaria"
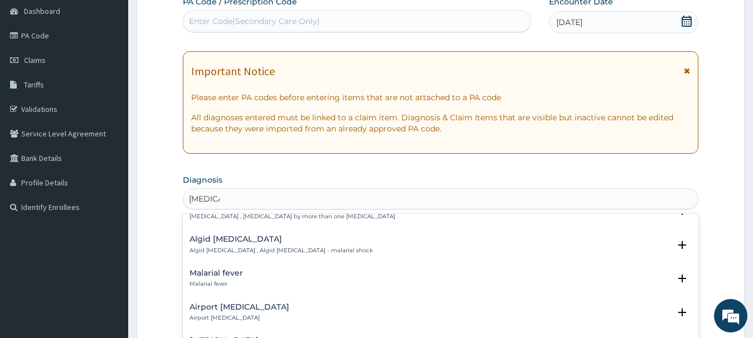
scroll to position [134, 0]
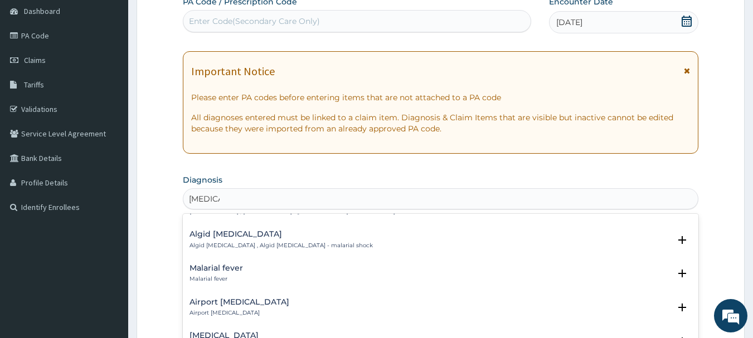
click at [201, 264] on h4 "Malarial fever" at bounding box center [215, 268] width 53 height 8
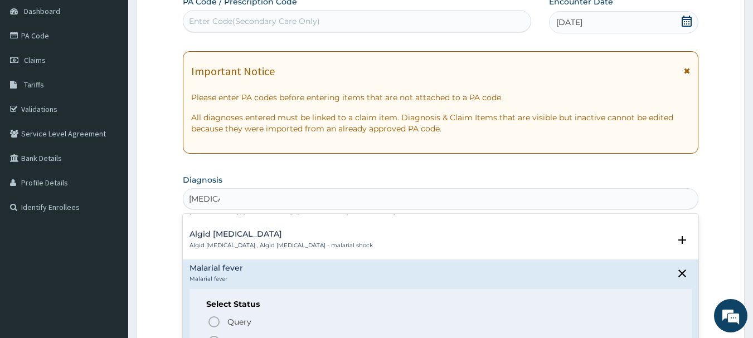
click at [213, 335] on icon "status option filled" at bounding box center [213, 341] width 13 height 13
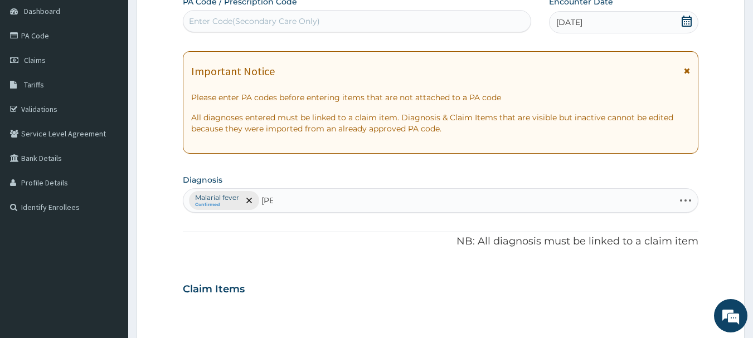
type input "salmo"
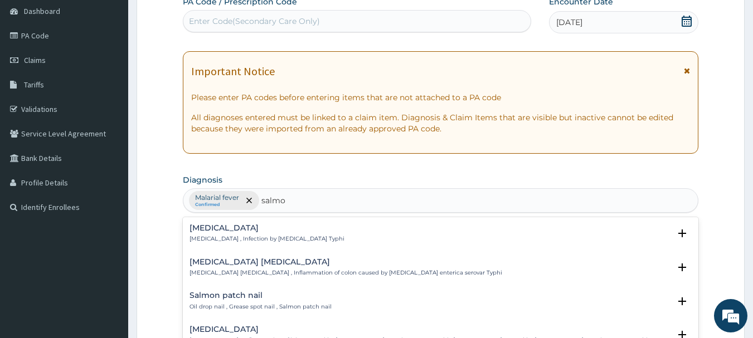
click at [230, 232] on h4 "Typhoid fever" at bounding box center [266, 228] width 155 height 8
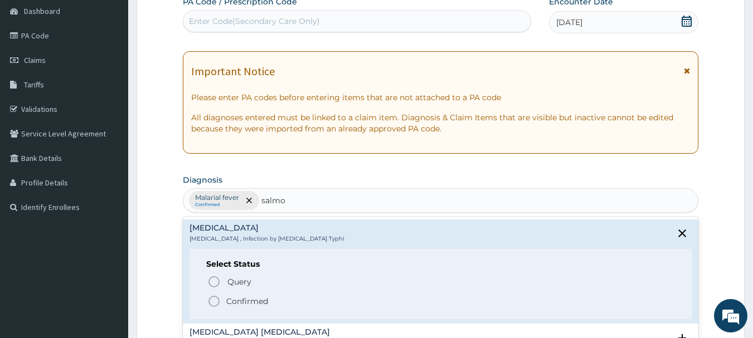
click at [225, 300] on span "Confirmed" at bounding box center [441, 301] width 468 height 13
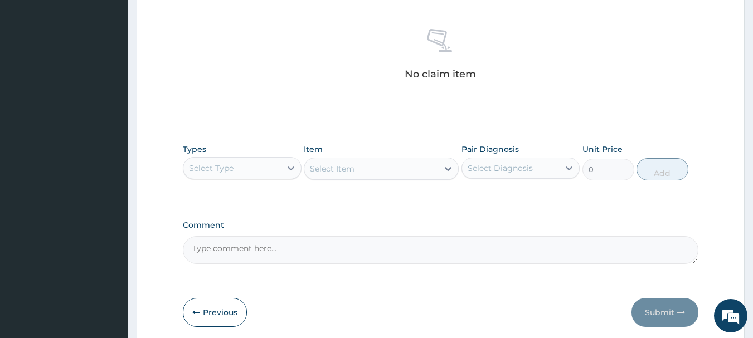
scroll to position [465, 0]
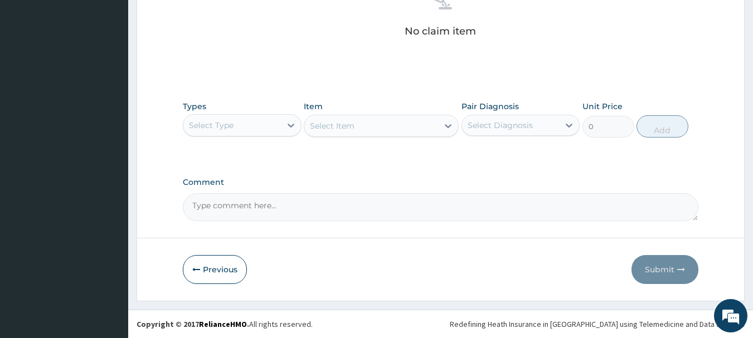
click at [258, 126] on div "Select Type" at bounding box center [232, 125] width 98 height 18
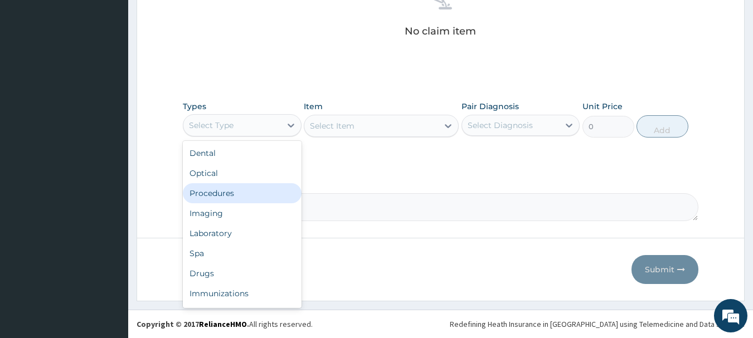
click at [228, 191] on div "Procedures" at bounding box center [242, 193] width 119 height 20
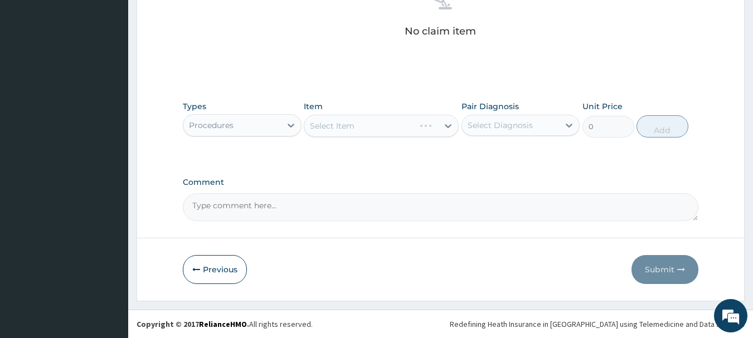
click at [432, 125] on div "Select Item" at bounding box center [381, 126] width 155 height 22
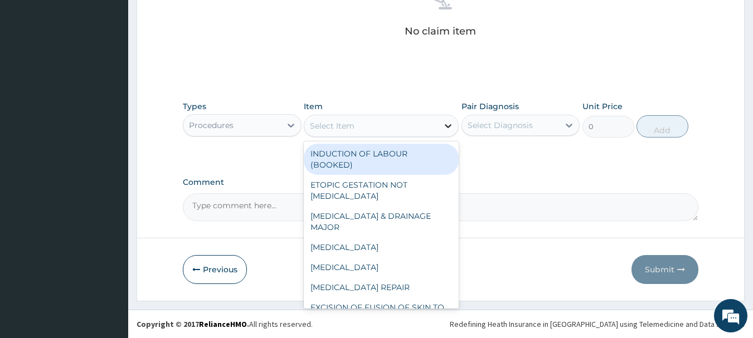
click at [443, 124] on icon at bounding box center [447, 125] width 11 height 11
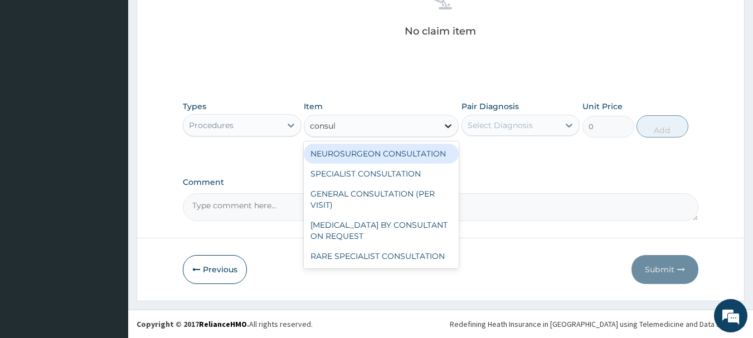
type input "consult"
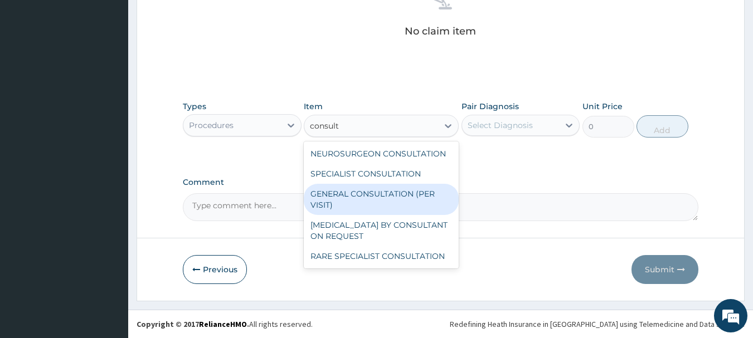
click at [415, 193] on div "GENERAL CONSULTATION (PER VISIT)" at bounding box center [381, 199] width 155 height 31
type input "2000"
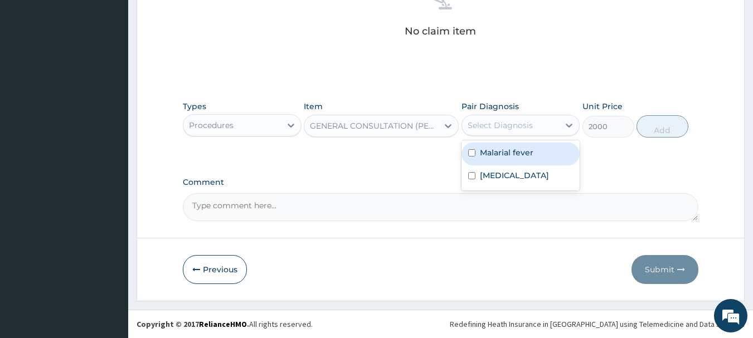
click at [529, 130] on div "Select Diagnosis" at bounding box center [500, 125] width 65 height 11
click at [507, 150] on label "Malarial fever" at bounding box center [506, 152] width 53 height 11
checkbox input "true"
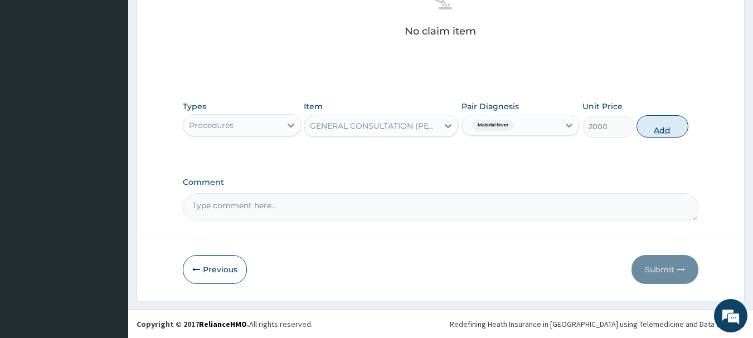
click at [660, 119] on button "Add" at bounding box center [662, 126] width 52 height 22
type input "0"
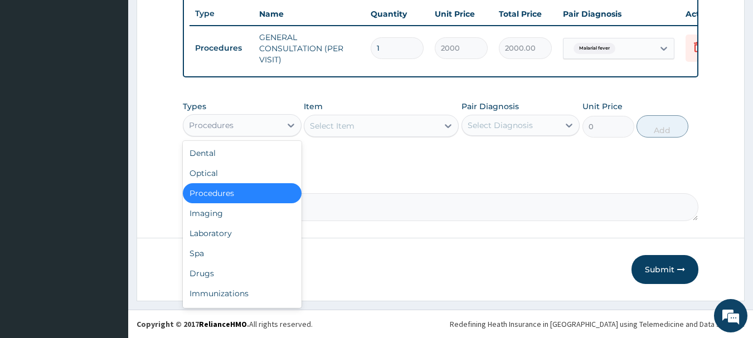
click at [257, 126] on div "Procedures" at bounding box center [232, 125] width 98 height 18
click at [202, 275] on div "Drugs" at bounding box center [242, 274] width 119 height 20
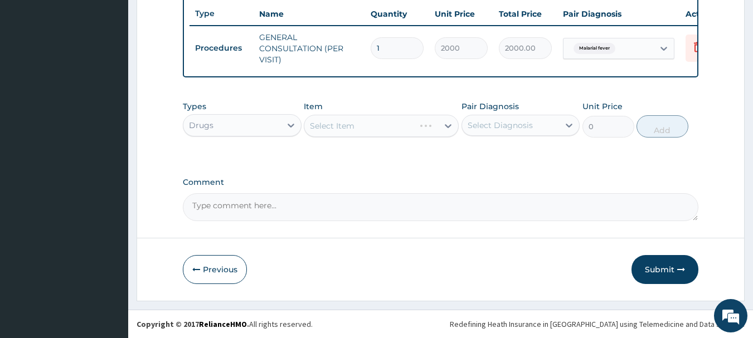
click at [422, 124] on div "Select Item" at bounding box center [381, 126] width 155 height 22
click at [422, 124] on div "Select Item" at bounding box center [371, 126] width 134 height 18
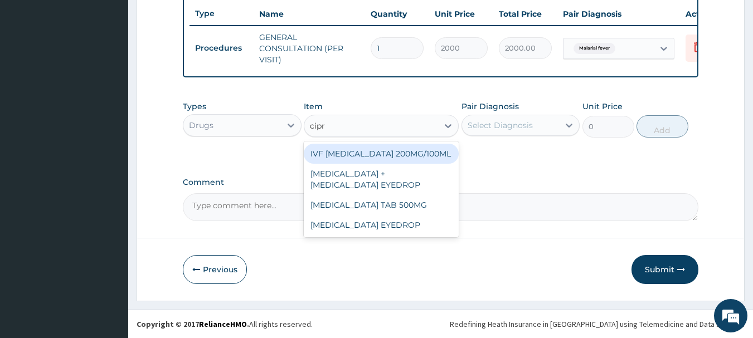
type input "[MEDICAL_DATA]"
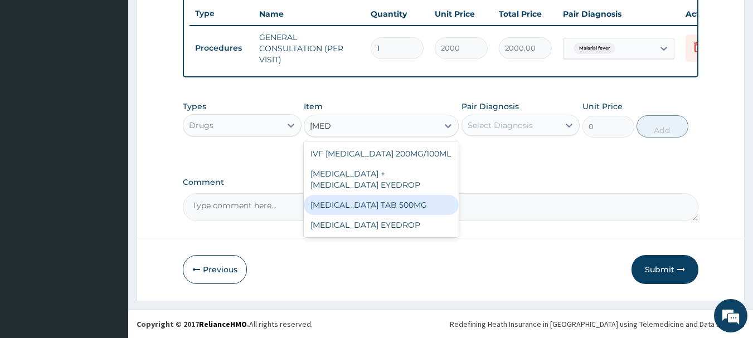
click at [414, 202] on div "[MEDICAL_DATA] TAB 500MG" at bounding box center [381, 205] width 155 height 20
type input "50"
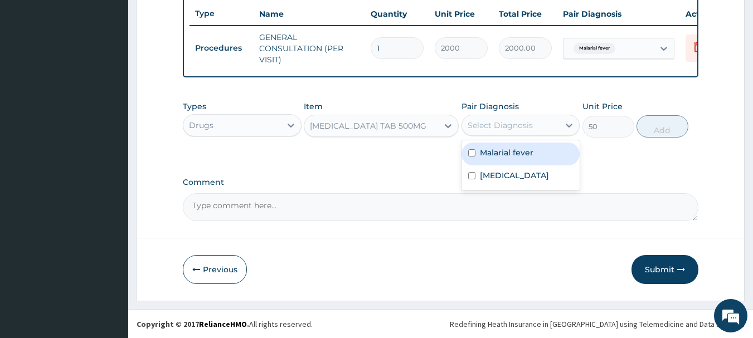
click at [559, 126] on div "Select Diagnosis" at bounding box center [520, 125] width 119 height 21
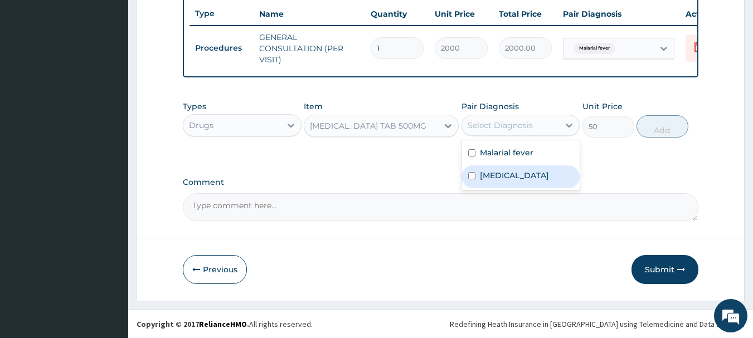
click at [493, 174] on label "[MEDICAL_DATA]" at bounding box center [514, 175] width 69 height 11
checkbox input "true"
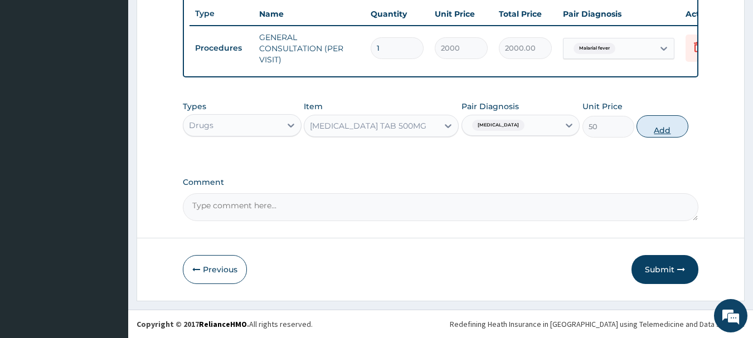
click at [660, 128] on button "Add" at bounding box center [662, 126] width 52 height 22
type input "0"
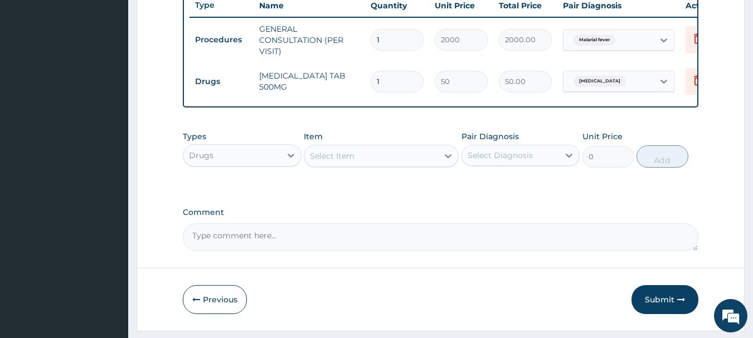
type input "10"
type input "500.00"
type input "10"
click at [426, 161] on div "Select Item" at bounding box center [371, 156] width 134 height 18
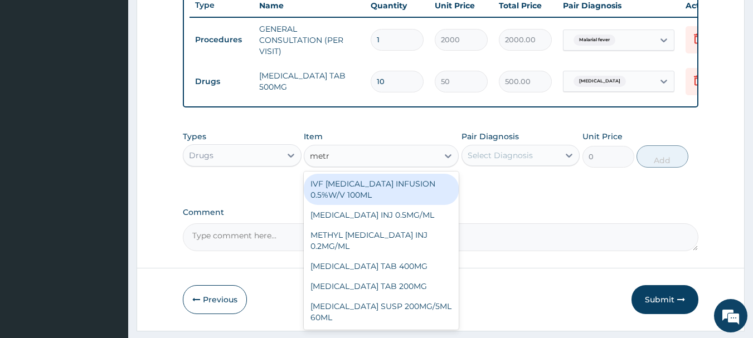
type input "metro"
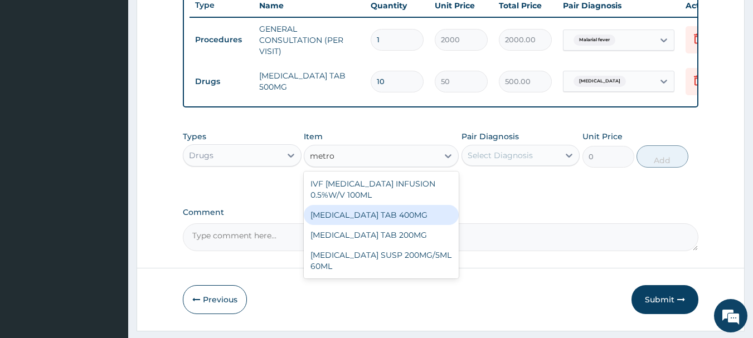
click at [392, 225] on div "[MEDICAL_DATA] TAB 400MG" at bounding box center [381, 215] width 155 height 20
type input "20"
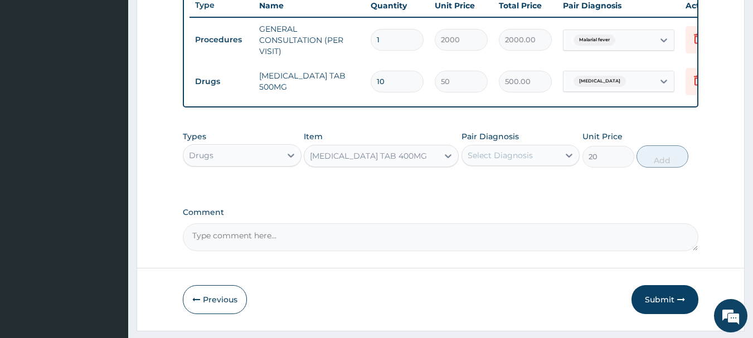
click at [496, 157] on div "Select Diagnosis" at bounding box center [511, 156] width 98 height 18
drag, startPoint x: 481, startPoint y: 216, endPoint x: 484, endPoint y: 206, distance: 11.1
click at [484, 206] on div "[MEDICAL_DATA]" at bounding box center [520, 207] width 119 height 23
checkbox input "true"
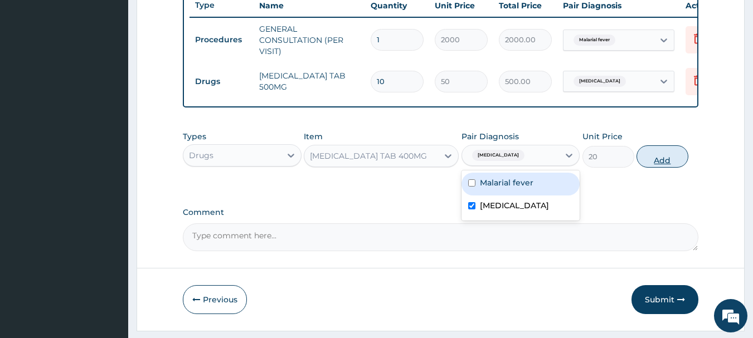
click at [653, 165] on button "Add" at bounding box center [662, 156] width 52 height 22
type input "0"
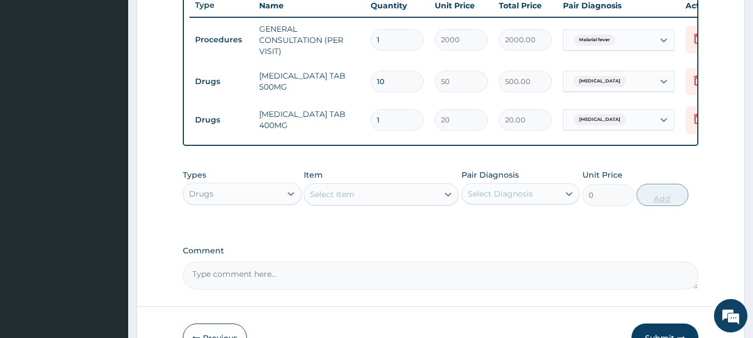
type input "15"
type input "300.00"
type input "15"
click at [439, 205] on div at bounding box center [448, 194] width 20 height 20
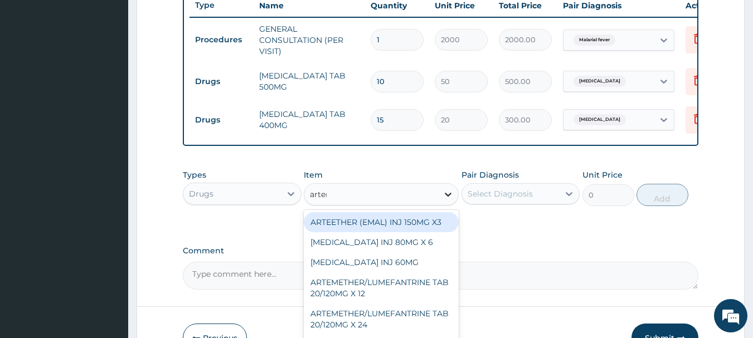
type input "arteme"
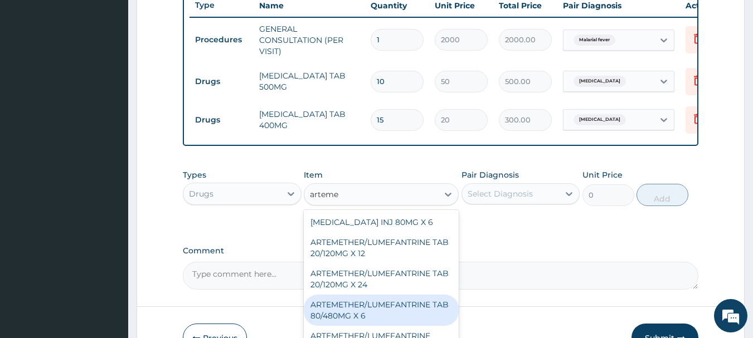
click at [373, 322] on div "ARTEMETHER/LUMEFANTRINE TAB 80/480MG X 6" at bounding box center [381, 310] width 155 height 31
type input "700"
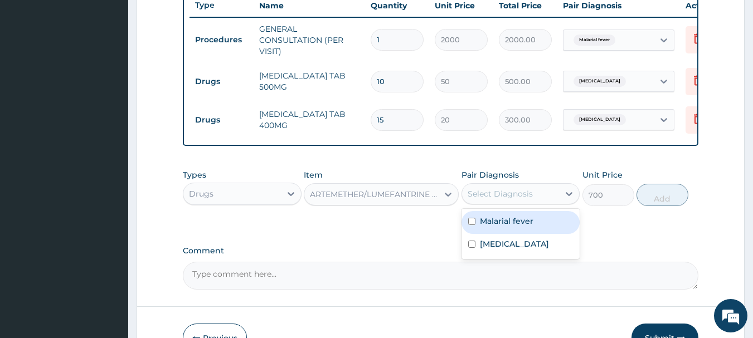
click at [532, 199] on div "Select Diagnosis" at bounding box center [511, 194] width 98 height 18
click at [503, 227] on label "Malarial fever" at bounding box center [506, 221] width 53 height 11
checkbox input "true"
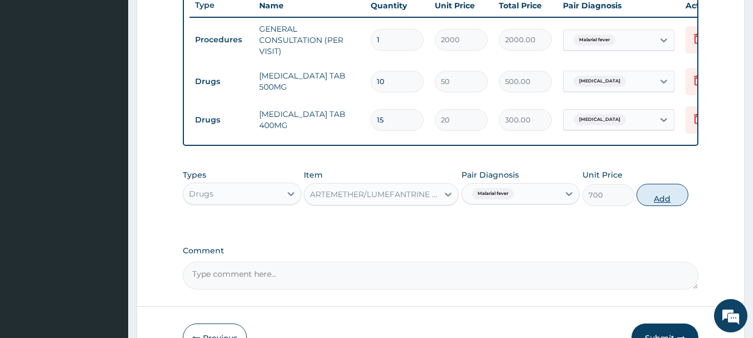
click at [650, 203] on button "Add" at bounding box center [662, 195] width 52 height 22
type input "0"
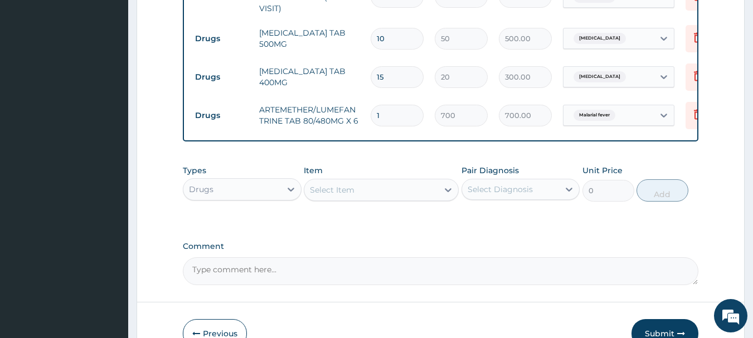
scroll to position [542, 0]
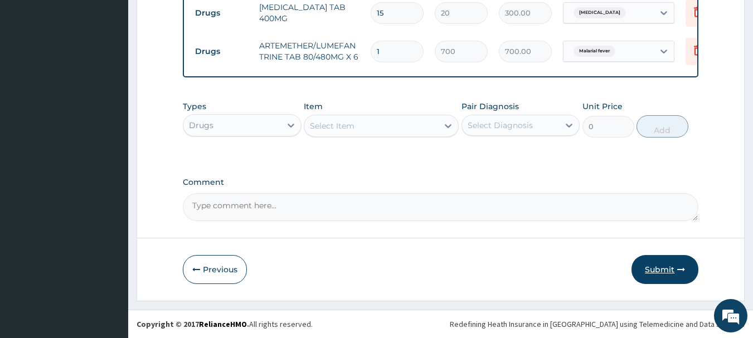
click at [654, 264] on button "Submit" at bounding box center [664, 269] width 67 height 29
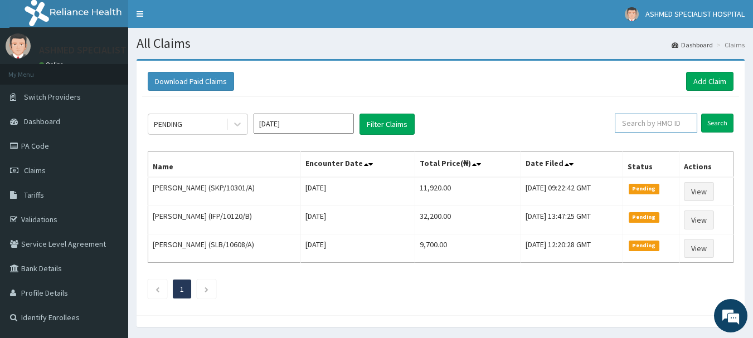
click at [661, 127] on input "text" at bounding box center [656, 123] width 82 height 19
type input "ifp/10044/b"
click at [719, 124] on input "Search" at bounding box center [717, 123] width 32 height 19
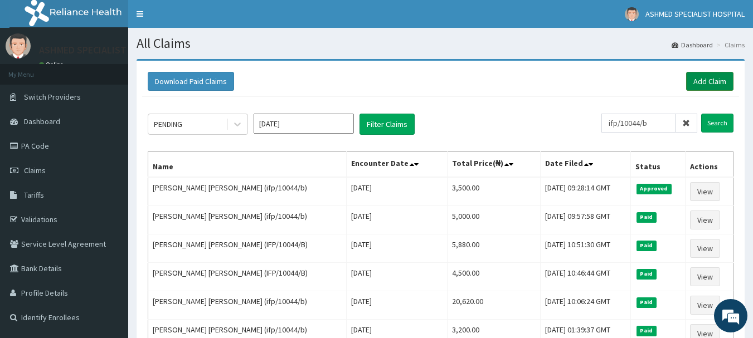
click at [697, 76] on link "Add Claim" at bounding box center [709, 81] width 47 height 19
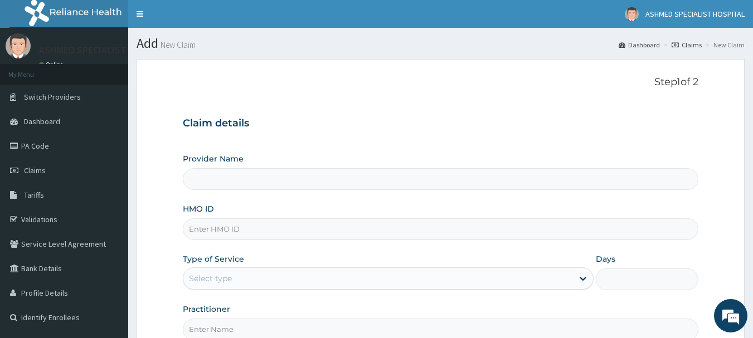
type input "ASHMED SPECIALIST HOSPITAL"
click at [211, 226] on input "HMO ID" at bounding box center [441, 229] width 516 height 22
type input "nni/10222/e"
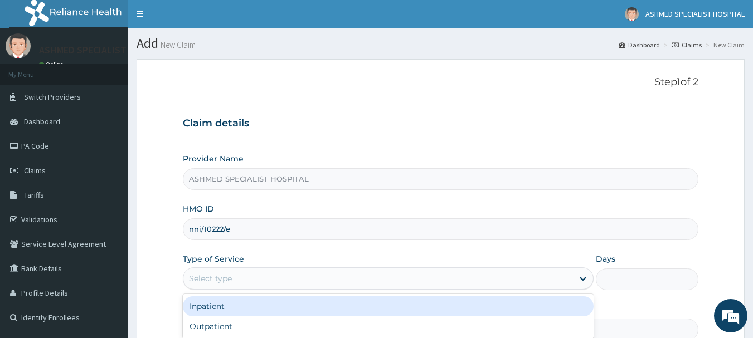
click at [208, 276] on div "Select type" at bounding box center [210, 278] width 43 height 11
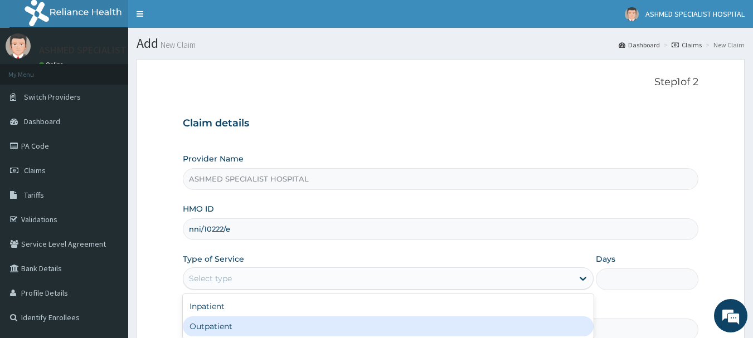
click at [202, 319] on div "Outpatient" at bounding box center [388, 327] width 411 height 20
type input "1"
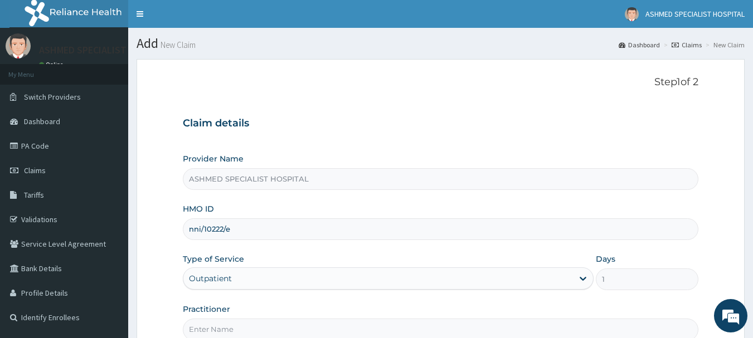
click at [228, 330] on input "Practitioner" at bounding box center [441, 330] width 516 height 22
type input "DR. THOMPSON ODESA"
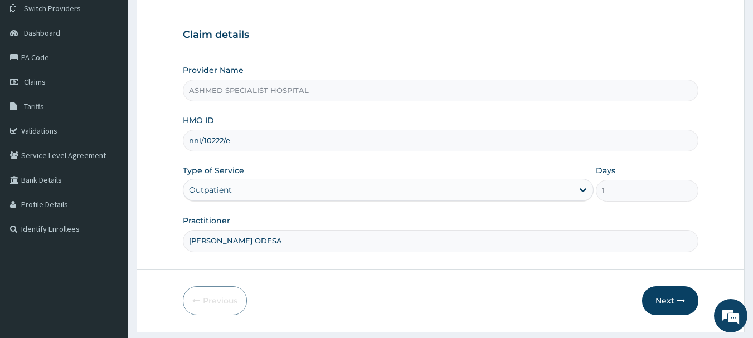
scroll to position [120, 0]
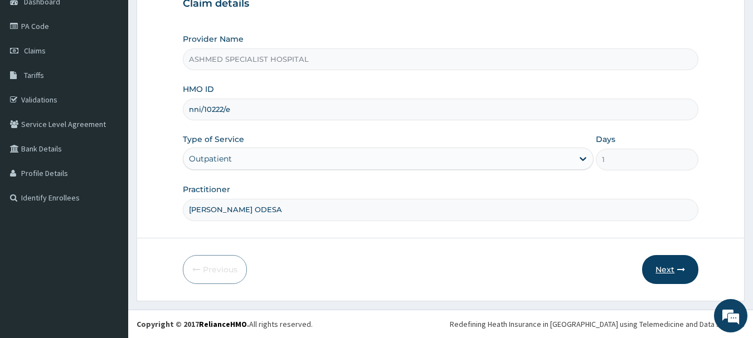
click at [660, 262] on button "Next" at bounding box center [670, 269] width 56 height 29
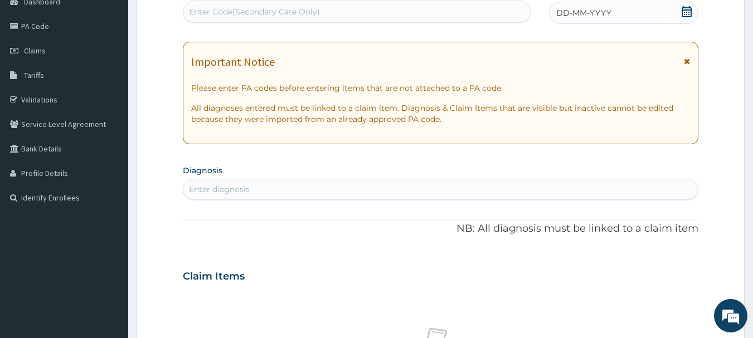
click at [638, 7] on div "DD-MM-YYYY" at bounding box center [623, 13] width 149 height 22
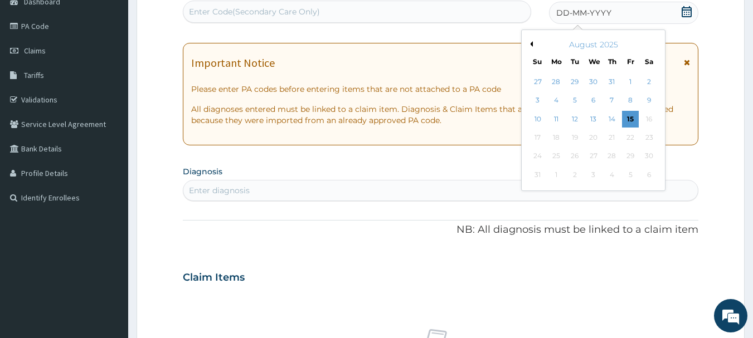
click at [531, 45] on button "Previous Month" at bounding box center [530, 44] width 6 height 6
click at [531, 44] on button "Previous Month" at bounding box center [530, 44] width 6 height 6
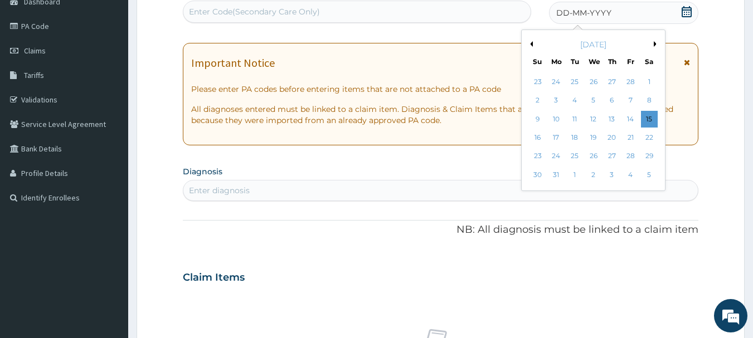
click at [531, 44] on button "Previous Month" at bounding box center [530, 44] width 6 height 6
click at [648, 95] on div "8" at bounding box center [649, 101] width 17 height 17
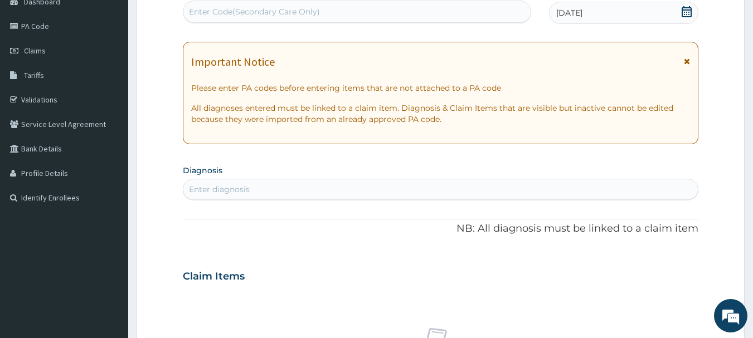
click at [317, 14] on div "Enter Code(Secondary Care Only)" at bounding box center [254, 11] width 131 height 11
paste input "PA/714EB8"
type input "PA/714EB8"
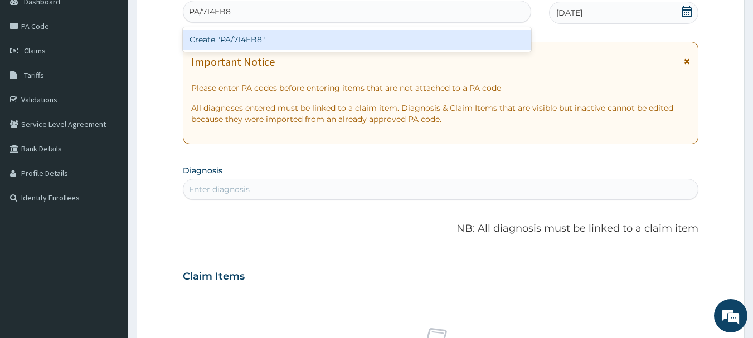
click at [274, 38] on div "Create "PA/714EB8"" at bounding box center [357, 40] width 349 height 20
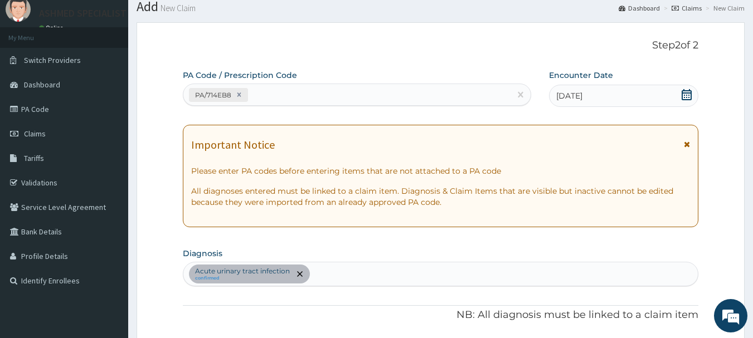
scroll to position [35, 0]
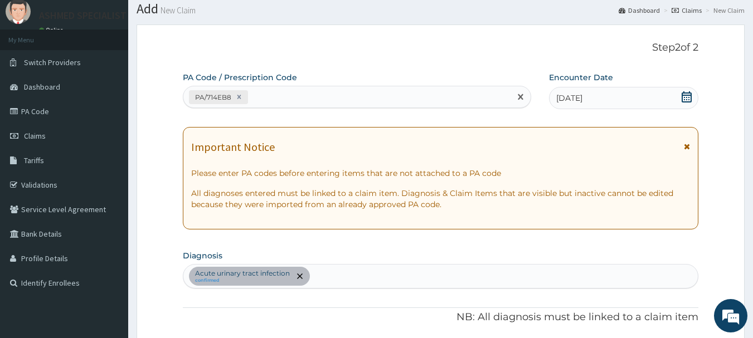
click at [323, 98] on div "PA/714EB8" at bounding box center [347, 97] width 328 height 18
paste input "PA/9D6CF3"
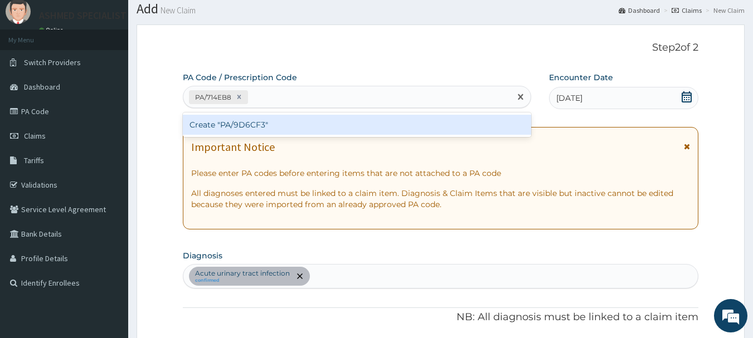
type input "PA/9D6CF3"
click at [252, 124] on div "Create "PA/9D6CF3"" at bounding box center [357, 125] width 349 height 20
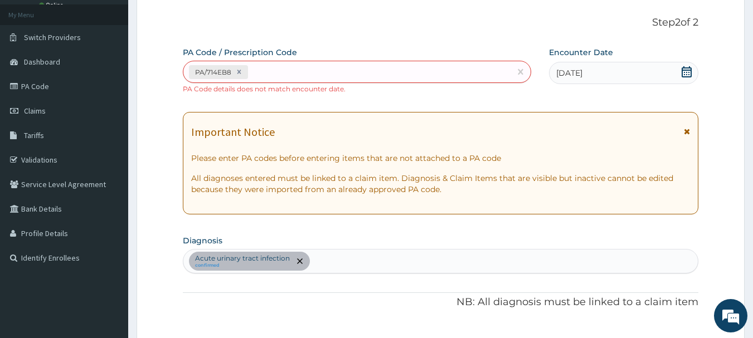
scroll to position [59, 0]
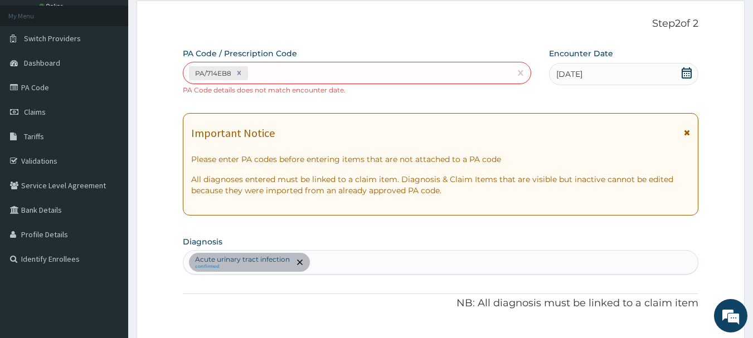
click at [407, 70] on div "PA/714EB8" at bounding box center [347, 73] width 328 height 18
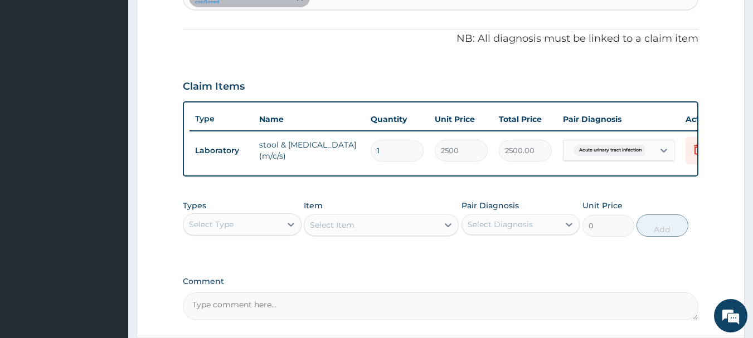
scroll to position [337, 0]
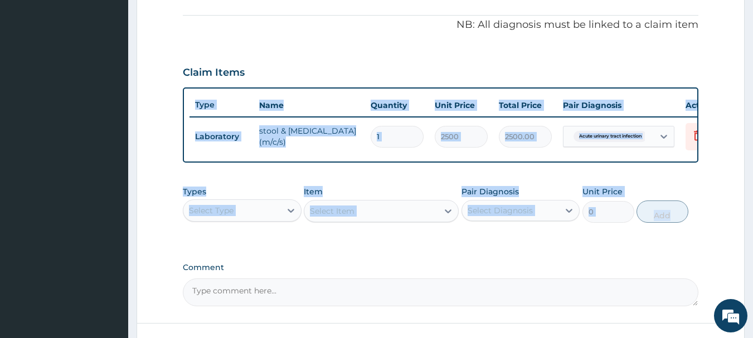
drag, startPoint x: 752, startPoint y: 186, endPoint x: 752, endPoint y: 117, distance: 68.5
click at [752, 117] on section "Step 2 of 2 PA Code / Prescription Code PA/714EB8 PA Code details does not matc…" at bounding box center [440, 54] width 625 height 681
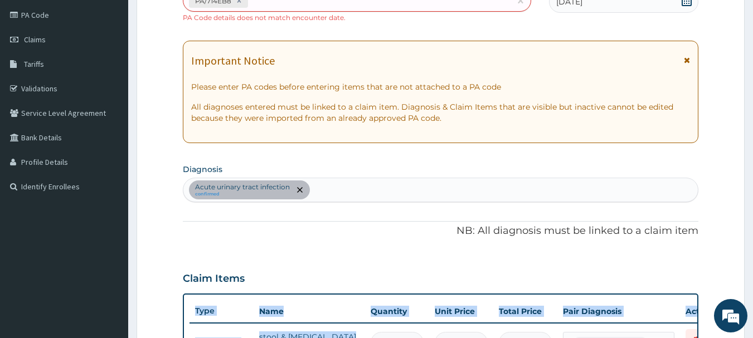
scroll to position [130, 0]
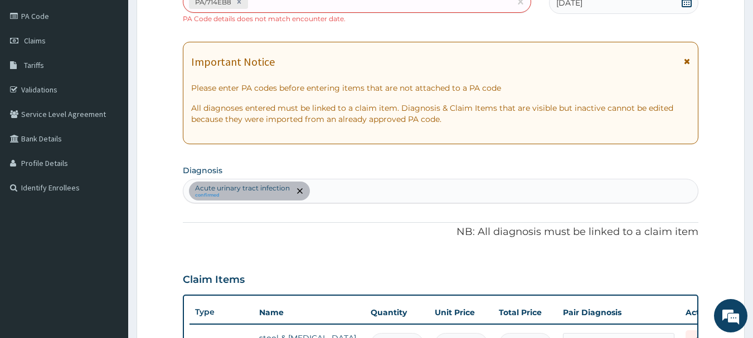
click at [352, 193] on div "Acute urinary tract infection confirmed" at bounding box center [440, 190] width 515 height 23
type input "salmo"
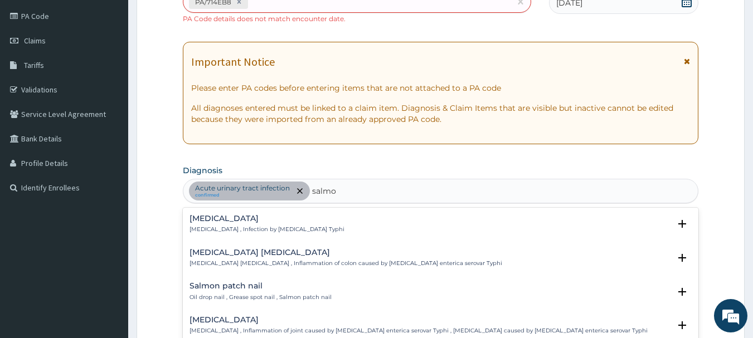
click at [214, 215] on h4 "Typhoid fever" at bounding box center [266, 219] width 155 height 8
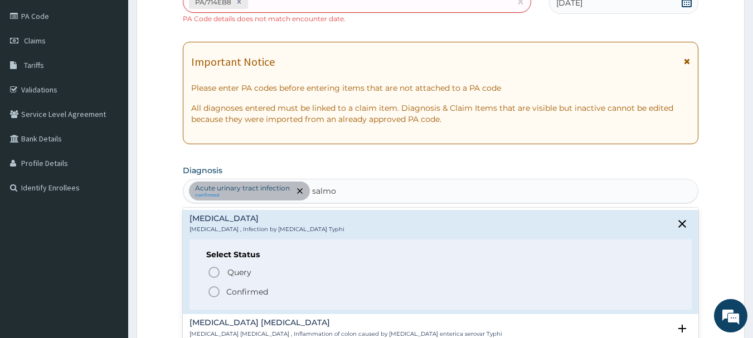
click at [215, 296] on icon "status option filled" at bounding box center [213, 291] width 13 height 13
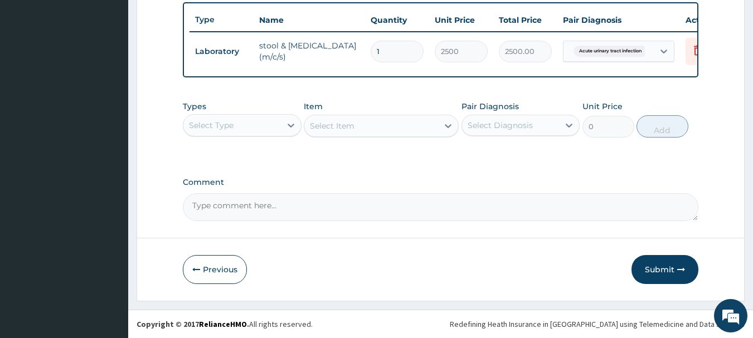
scroll to position [431, 0]
click at [274, 129] on div "Select Type" at bounding box center [232, 125] width 98 height 18
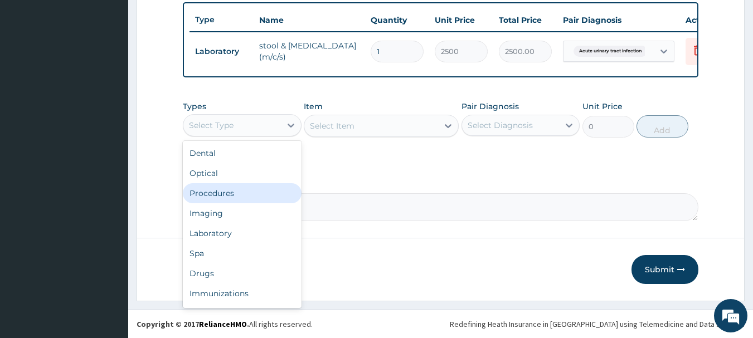
click at [201, 192] on div "Procedures" at bounding box center [242, 193] width 119 height 20
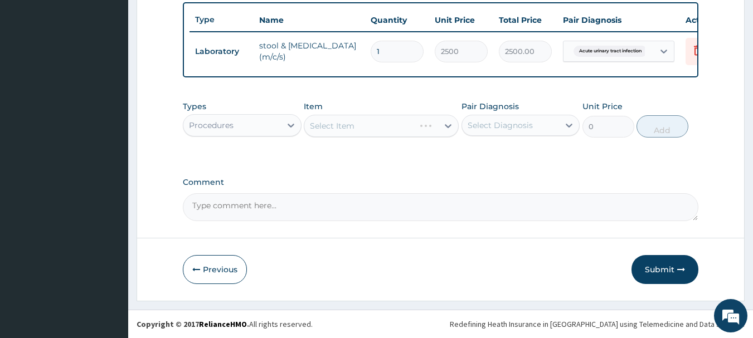
click at [386, 125] on div "Select Item" at bounding box center [381, 126] width 155 height 22
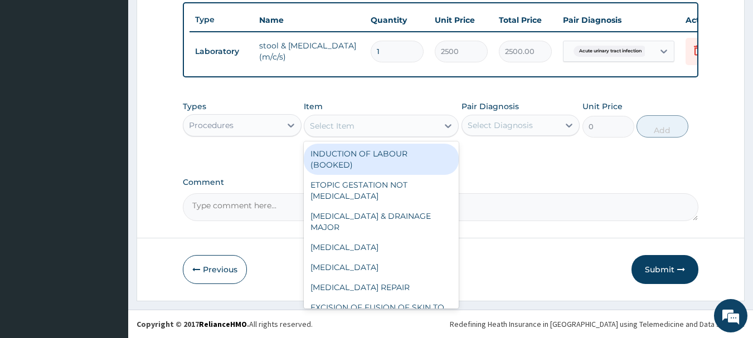
click at [437, 127] on div "Select Item" at bounding box center [371, 126] width 134 height 18
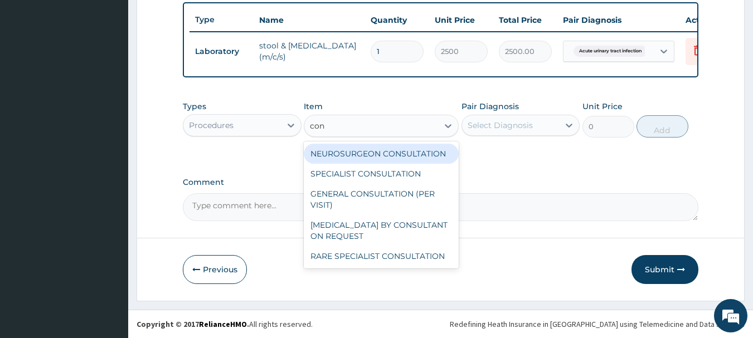
type input "cons"
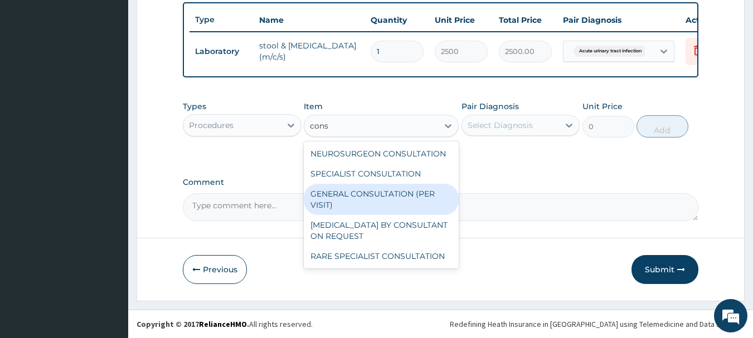
click at [388, 201] on div "GENERAL CONSULTATION (PER VISIT)" at bounding box center [381, 199] width 155 height 31
type input "2000"
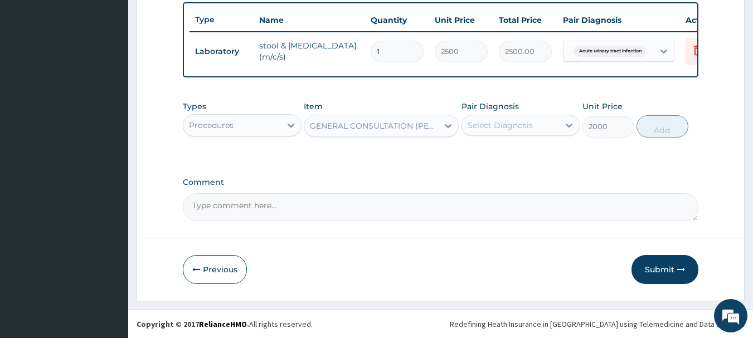
click at [523, 120] on div "Select Diagnosis" at bounding box center [500, 125] width 65 height 11
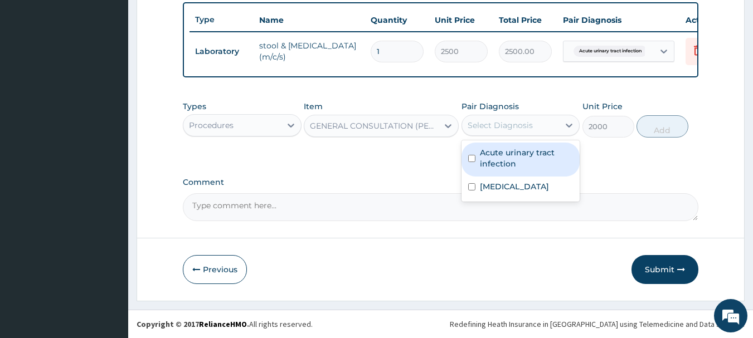
click at [515, 150] on label "Acute urinary tract infection" at bounding box center [527, 158] width 94 height 22
checkbox input "true"
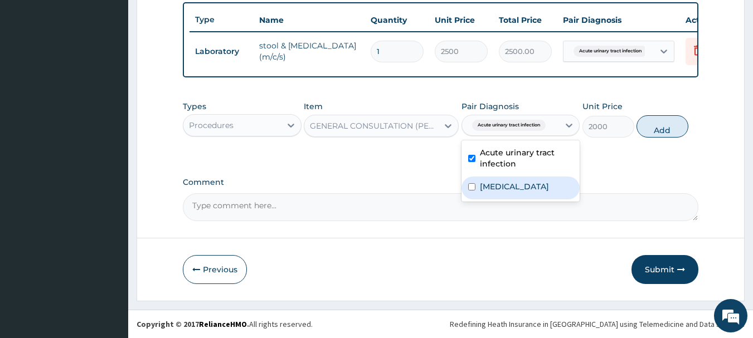
click at [505, 193] on div "Typhoid fever" at bounding box center [520, 188] width 119 height 23
checkbox input "true"
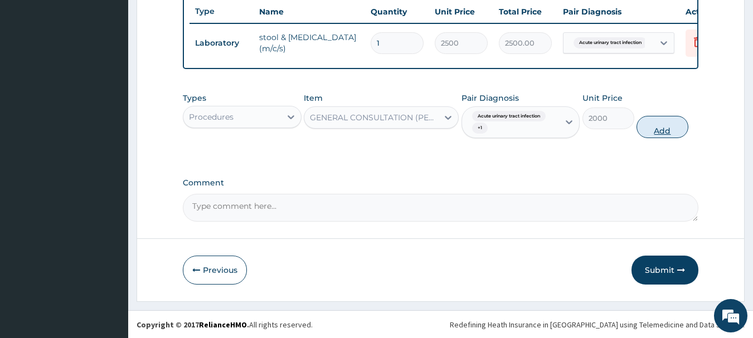
click at [650, 130] on button "Add" at bounding box center [662, 127] width 52 height 22
type input "0"
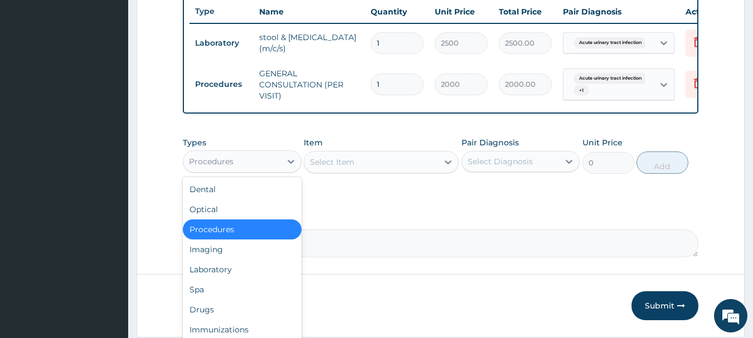
click at [271, 169] on div "Procedures" at bounding box center [232, 162] width 98 height 18
click at [207, 319] on div "Drugs" at bounding box center [242, 310] width 119 height 20
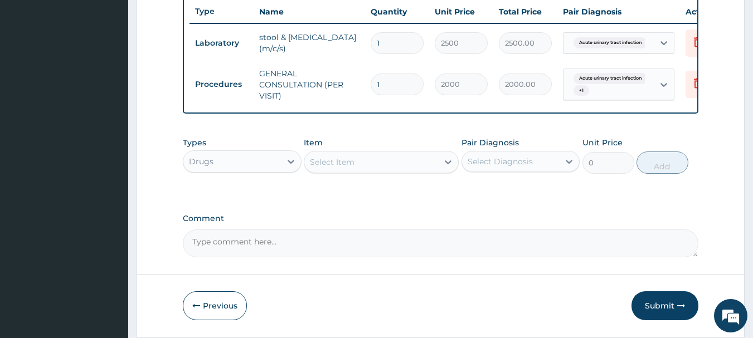
click at [397, 171] on div "Select Item" at bounding box center [371, 162] width 134 height 18
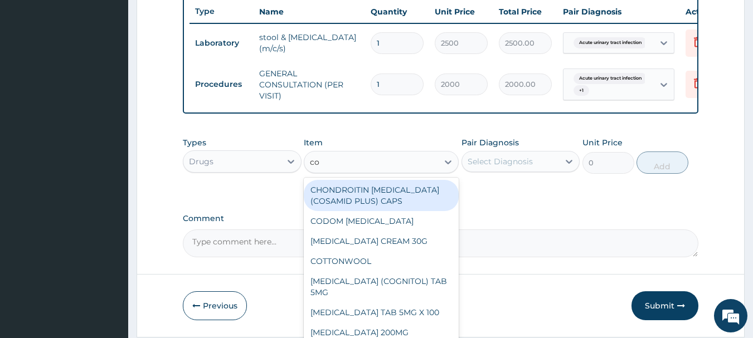
type input "c"
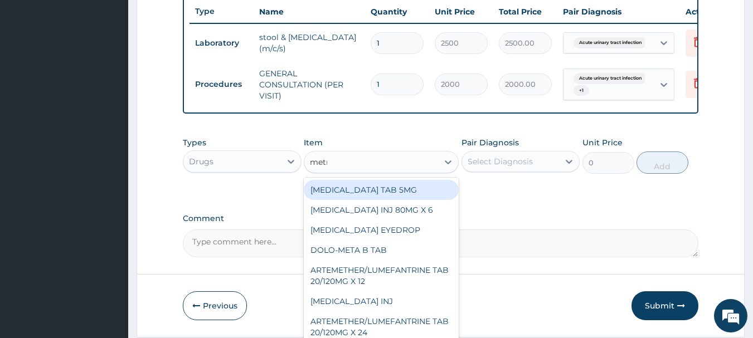
type input "metro"
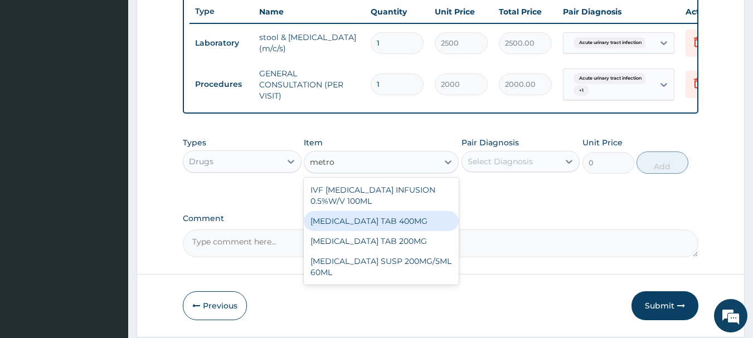
click at [379, 230] on div "METRONIDAZOLE TAB 400MG" at bounding box center [381, 221] width 155 height 20
type input "20"
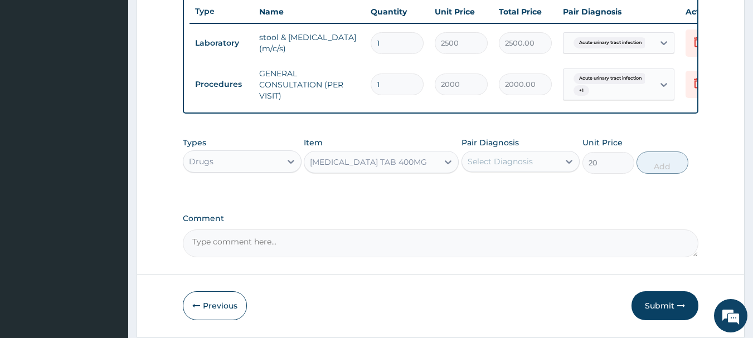
click at [436, 167] on div "[MEDICAL_DATA] TAB 400MG" at bounding box center [371, 162] width 134 height 18
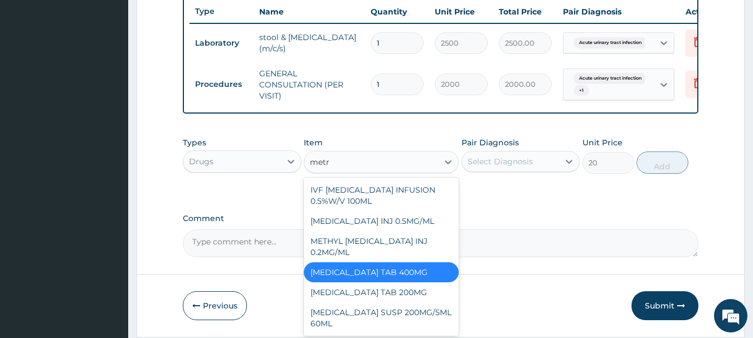
scroll to position [0, 0]
type input "metro"
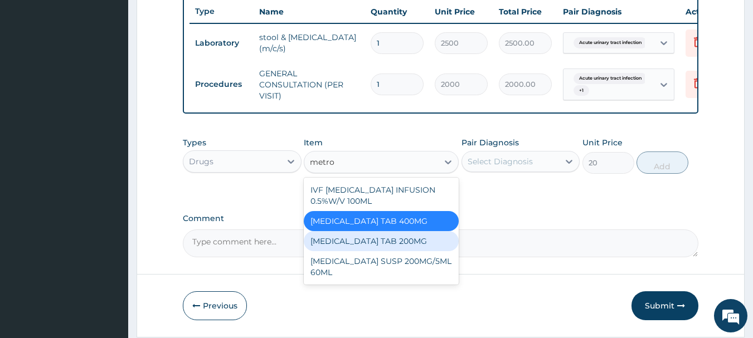
click at [395, 251] on div "[MEDICAL_DATA] TAB 200MG" at bounding box center [381, 241] width 155 height 20
type input "10"
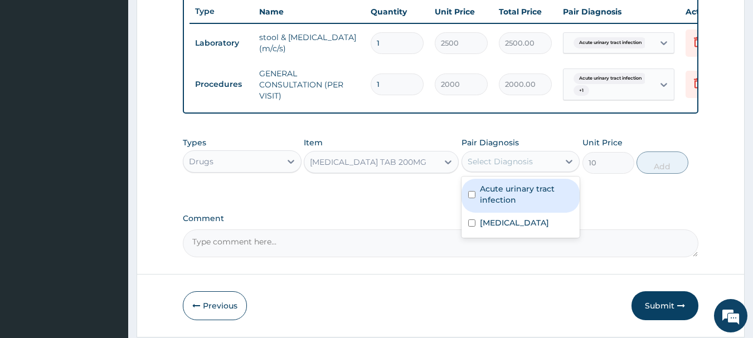
click at [515, 167] on div "Select Diagnosis" at bounding box center [500, 161] width 65 height 11
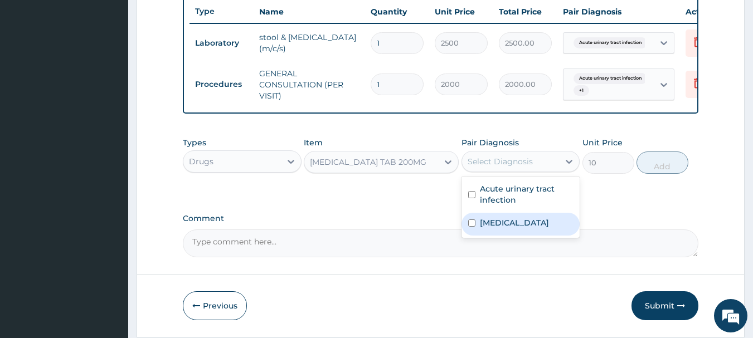
click at [492, 228] on label "[MEDICAL_DATA]" at bounding box center [514, 222] width 69 height 11
checkbox input "true"
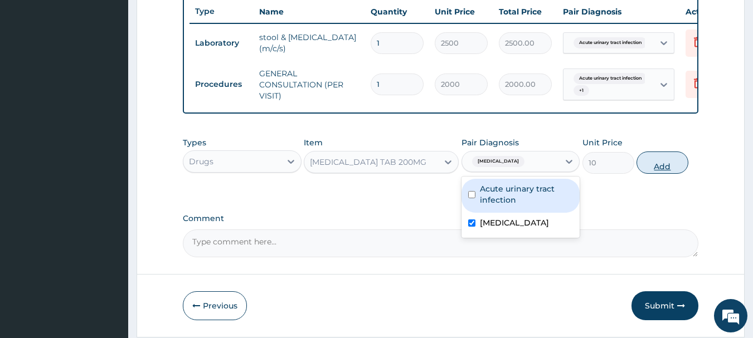
click at [652, 169] on button "Add" at bounding box center [662, 163] width 52 height 22
type input "0"
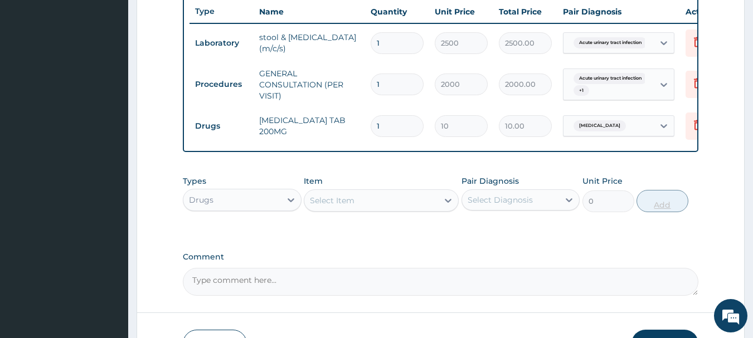
type input "10"
type input "100.00"
type input "10"
click at [396, 210] on div "Select Item" at bounding box center [371, 201] width 134 height 18
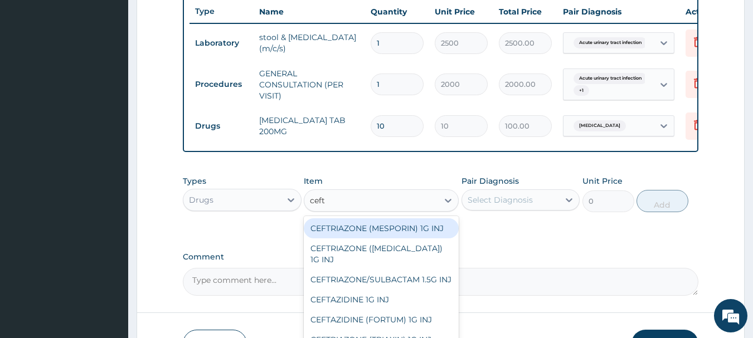
type input "ceftr"
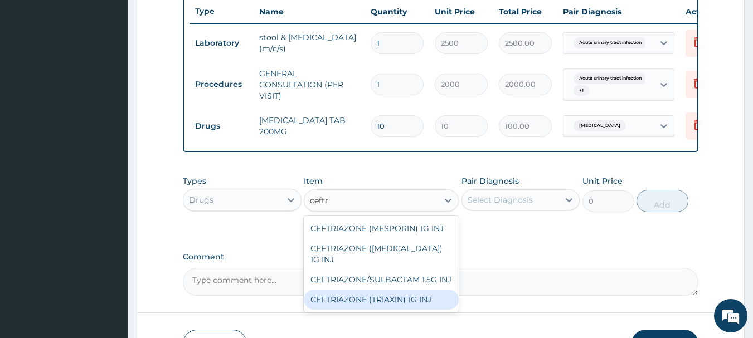
click at [374, 295] on div "CEFTRIAZONE (TRIAXIN) 1G INJ" at bounding box center [381, 300] width 155 height 20
type input "1000"
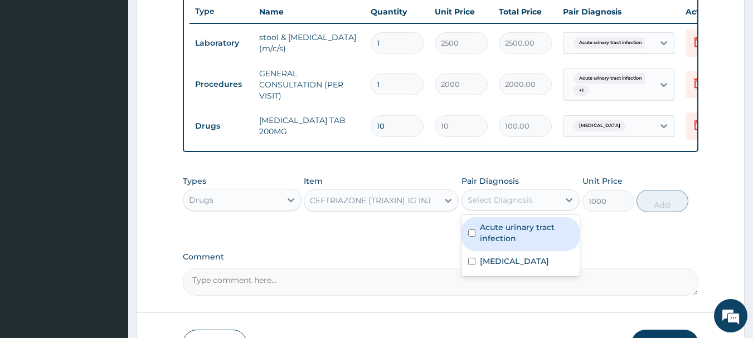
click at [542, 208] on div "Select Diagnosis" at bounding box center [511, 200] width 98 height 18
click at [507, 244] on label "Acute urinary tract infection" at bounding box center [527, 233] width 94 height 22
checkbox input "true"
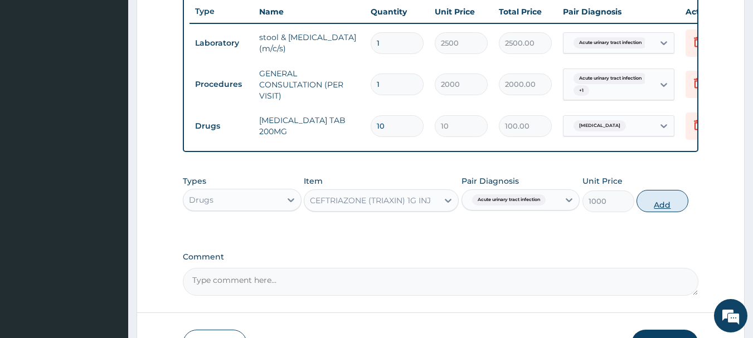
click at [656, 212] on button "Add" at bounding box center [662, 201] width 52 height 22
type input "0"
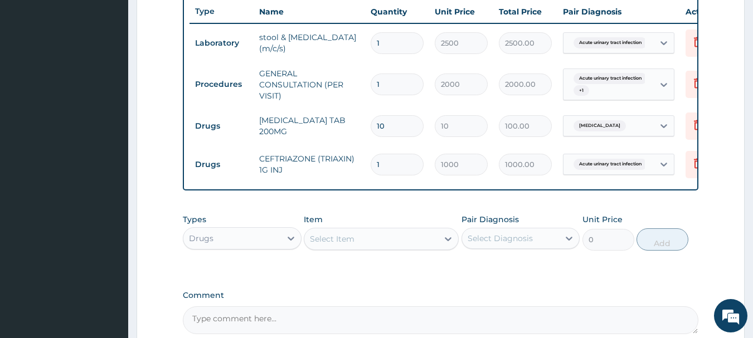
type input "0.00"
type input "3"
type input "3000.00"
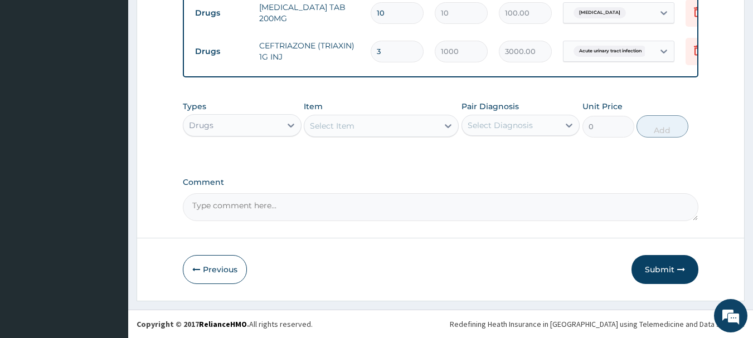
type input "0.00"
type input "2"
type input "2000.00"
type input "2"
click at [408, 122] on div "Select Item" at bounding box center [371, 126] width 134 height 18
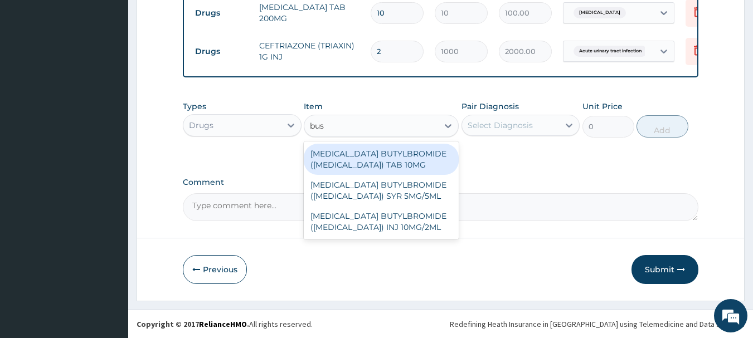
type input "busc"
click at [381, 162] on div "[MEDICAL_DATA] BUTYLBROMIDE ([MEDICAL_DATA]) TAB 10MG" at bounding box center [381, 159] width 155 height 31
type input "20"
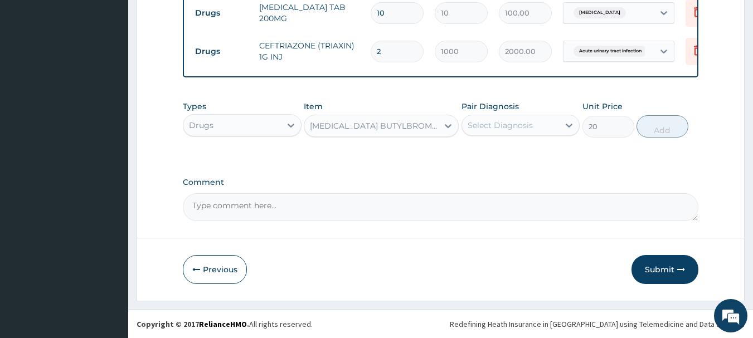
click at [506, 125] on div "Select Diagnosis" at bounding box center [500, 125] width 65 height 11
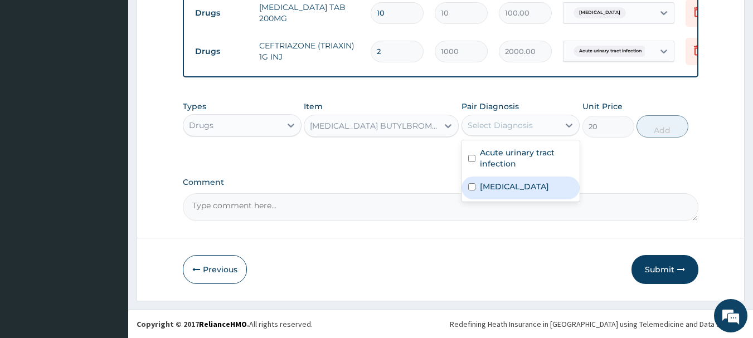
click at [487, 189] on label "Typhoid fever" at bounding box center [514, 186] width 69 height 11
checkbox input "true"
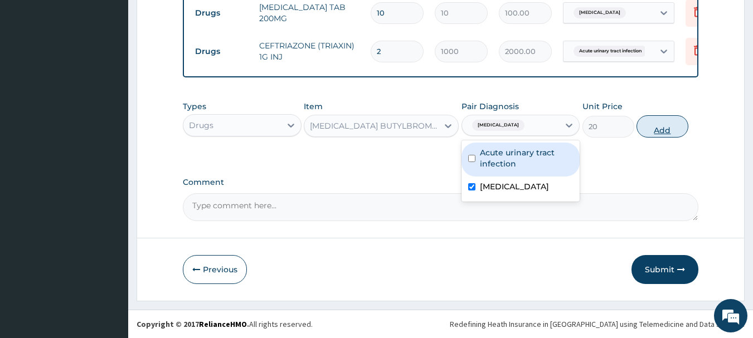
click at [645, 125] on button "Add" at bounding box center [662, 126] width 52 height 22
type input "0"
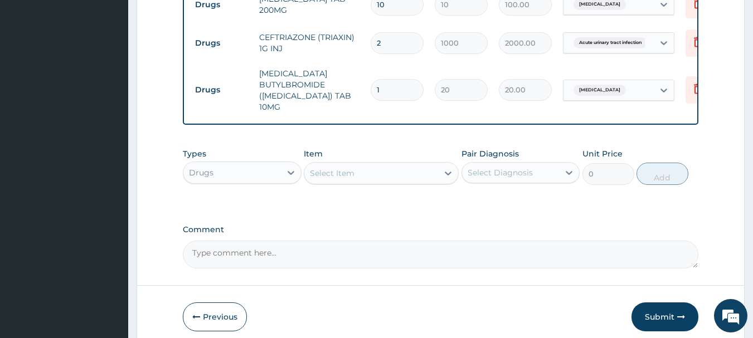
type input "10"
type input "200.00"
type input "10"
click at [395, 166] on div "Select Item" at bounding box center [371, 173] width 134 height 18
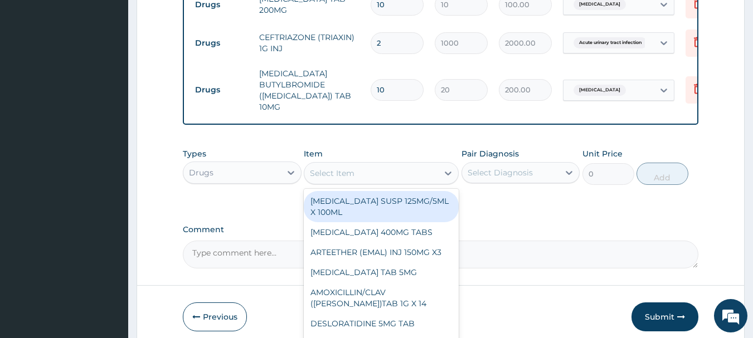
type input "a"
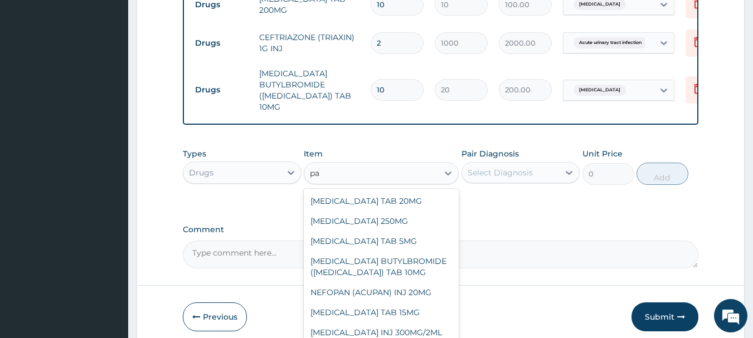
type input "p"
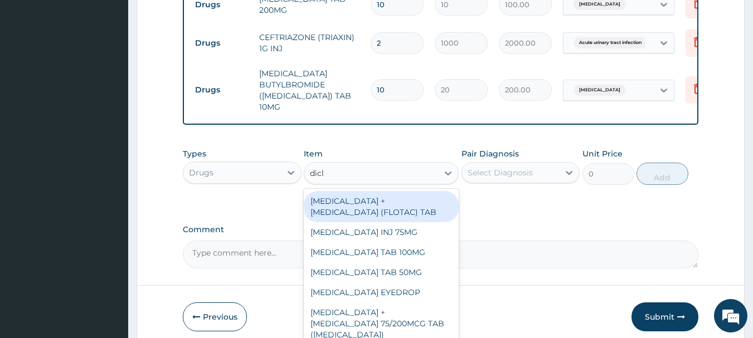
type input "diclo"
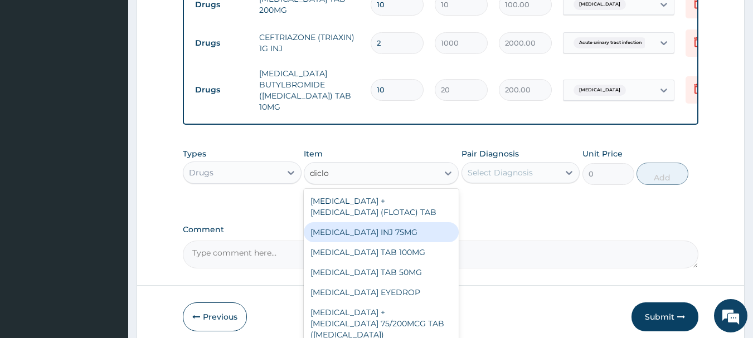
click at [388, 228] on div "[MEDICAL_DATA] INJ 75MG" at bounding box center [381, 232] width 155 height 20
type input "200"
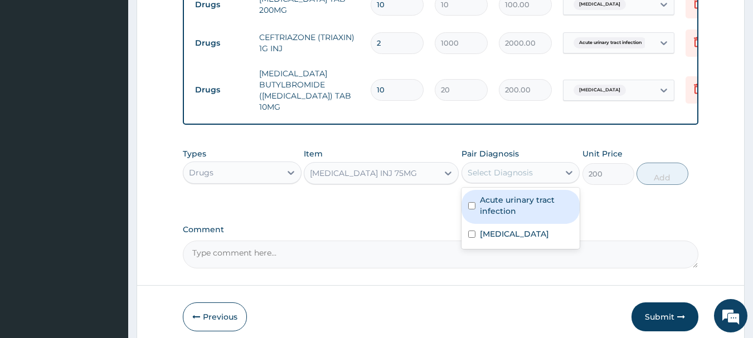
click at [517, 168] on div "Select Diagnosis" at bounding box center [500, 172] width 65 height 11
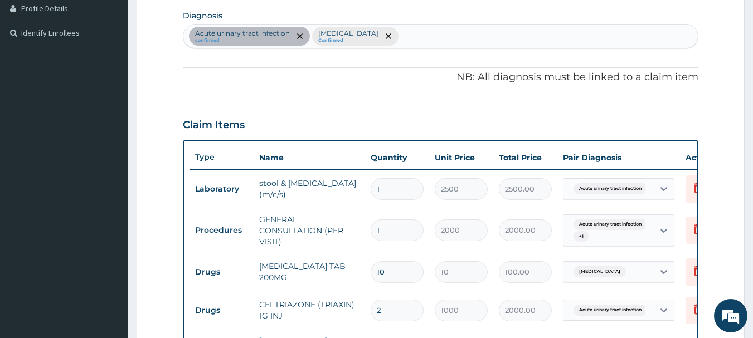
scroll to position [283, 0]
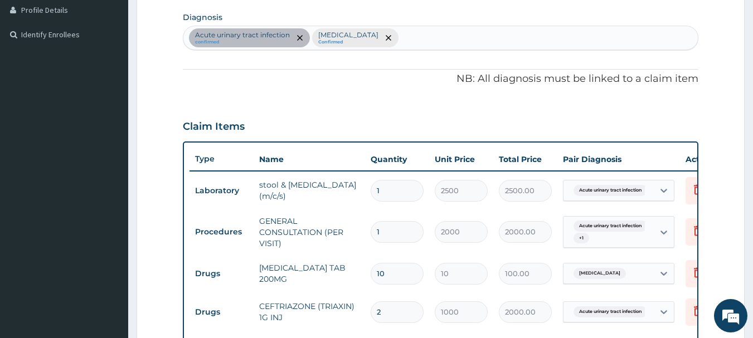
click at [424, 36] on div "Acute urinary tract infection confirmed Typhoid fever Confirmed" at bounding box center [440, 37] width 515 height 23
type input "m"
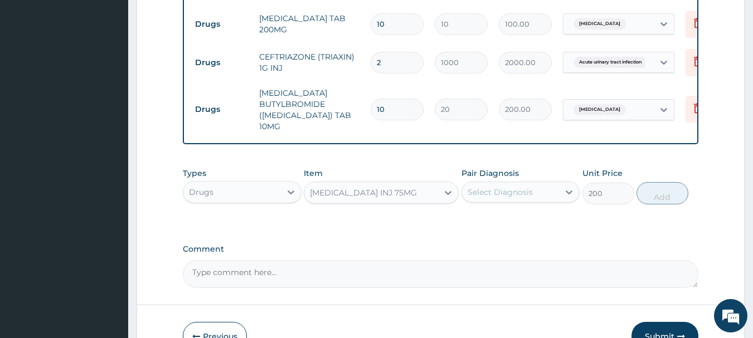
scroll to position [541, 0]
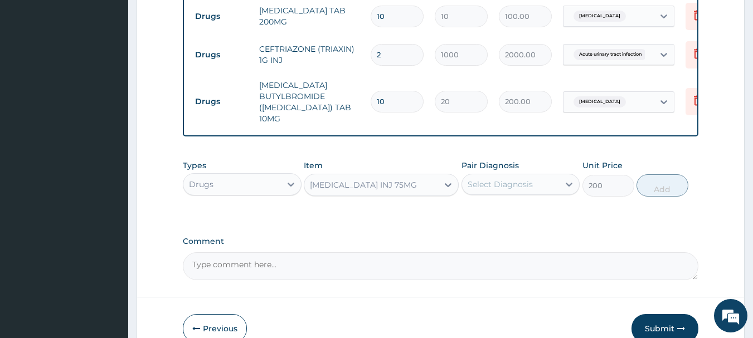
click at [558, 179] on div "Select Diagnosis" at bounding box center [511, 185] width 98 height 18
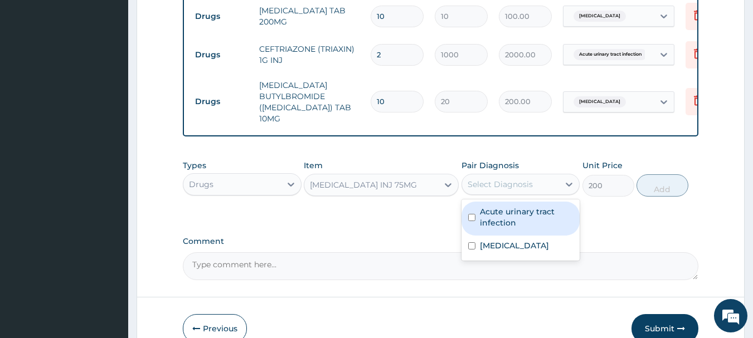
click at [503, 212] on label "Acute urinary tract infection" at bounding box center [527, 217] width 94 height 22
checkbox input "true"
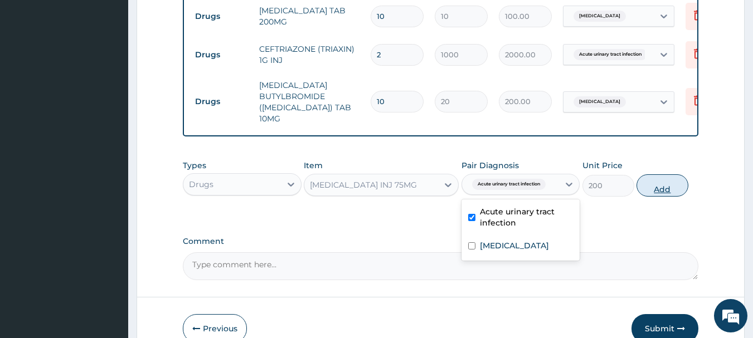
click at [650, 184] on button "Add" at bounding box center [662, 185] width 52 height 22
type input "0"
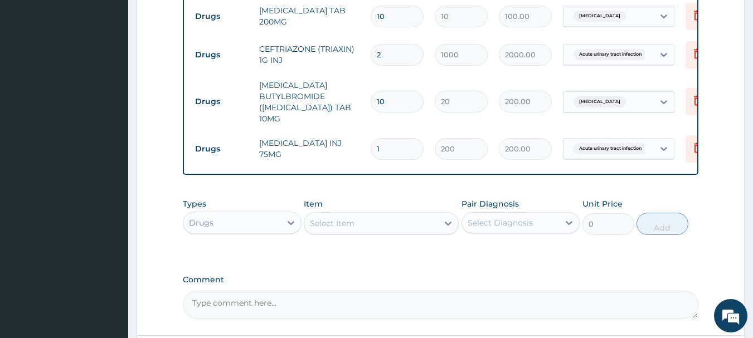
click at [385, 223] on div "Select Item" at bounding box center [371, 224] width 134 height 18
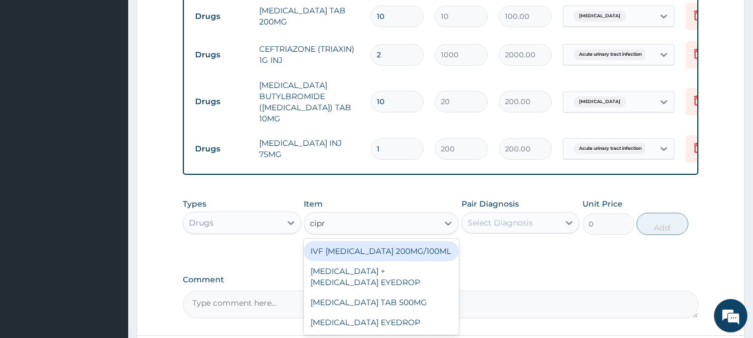
type input "cipro"
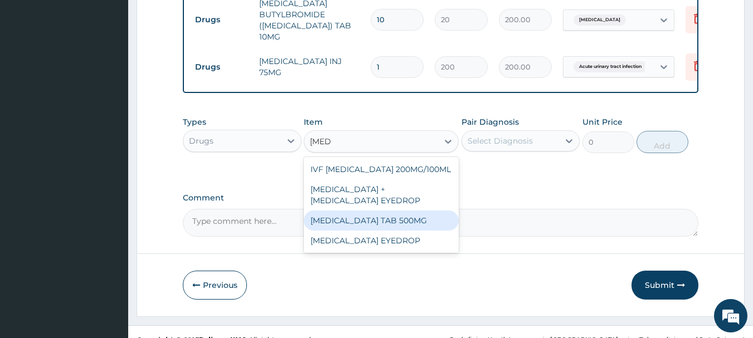
scroll to position [635, 0]
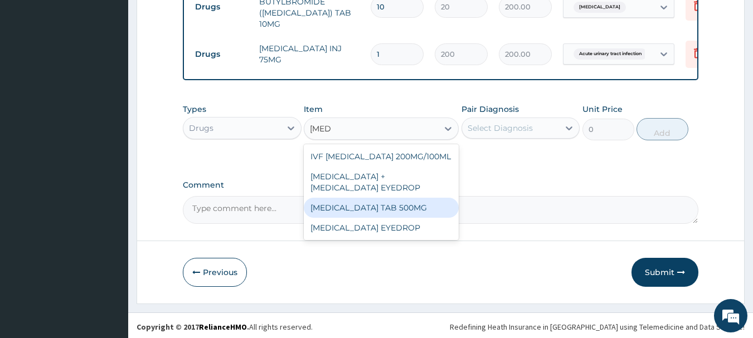
click at [396, 207] on div "[MEDICAL_DATA] TAB 500MG" at bounding box center [381, 208] width 155 height 20
type input "50"
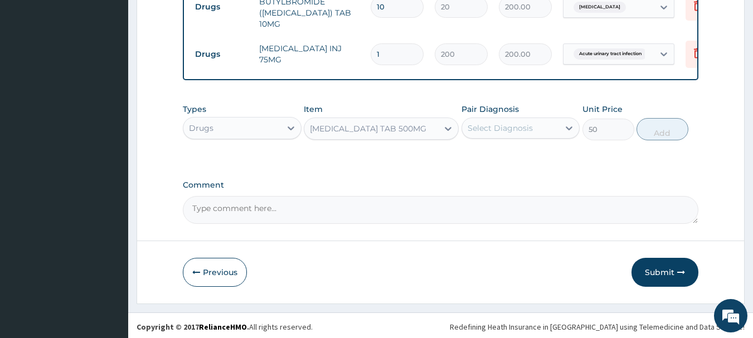
click at [522, 123] on div "Select Diagnosis" at bounding box center [500, 128] width 65 height 11
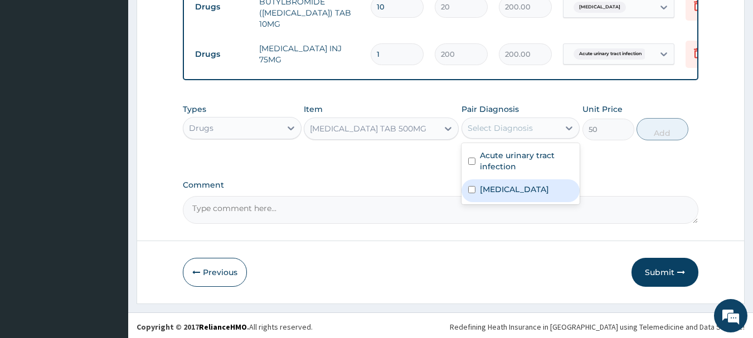
click at [495, 192] on label "Typhoid fever" at bounding box center [514, 189] width 69 height 11
checkbox input "true"
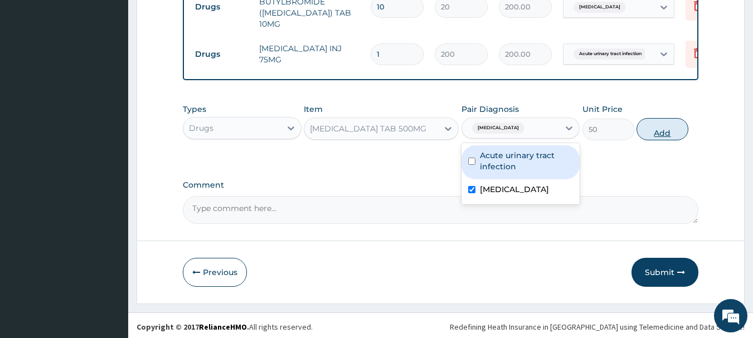
click at [663, 129] on button "Add" at bounding box center [662, 129] width 52 height 22
type input "0"
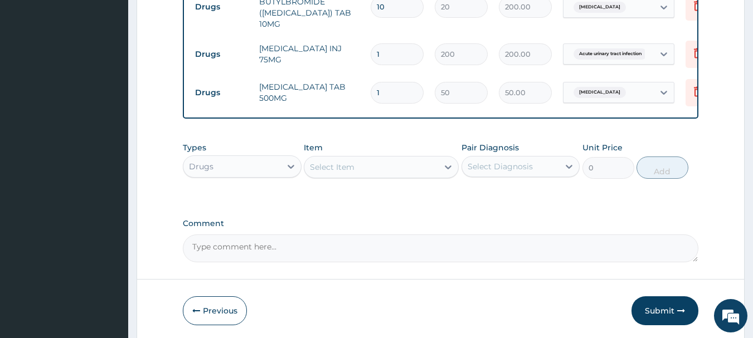
type input "0.00"
type input "5"
type input "250.00"
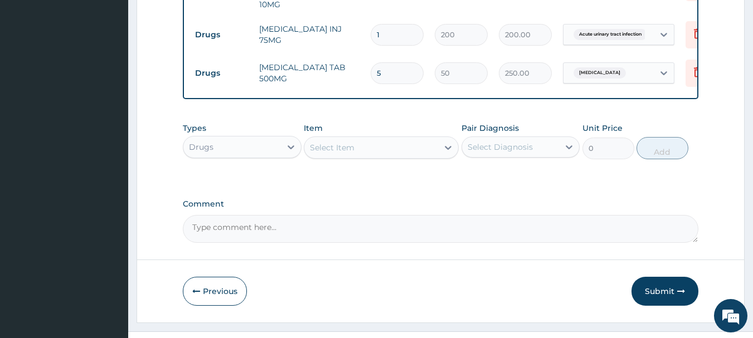
scroll to position [674, 0]
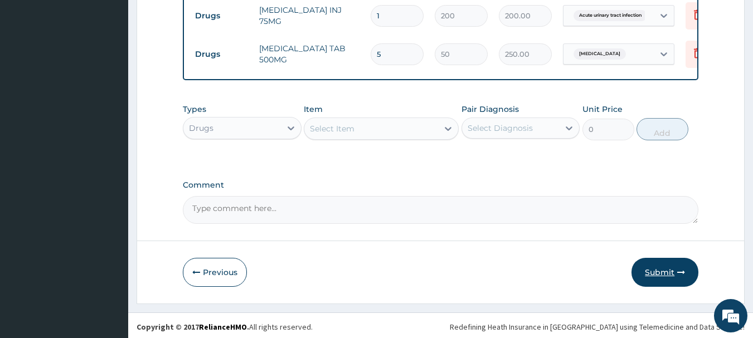
type input "5"
click at [659, 263] on button "Submit" at bounding box center [664, 272] width 67 height 29
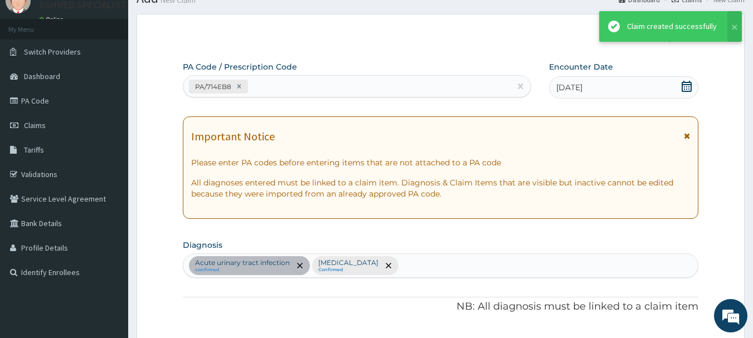
scroll to position [664, 0]
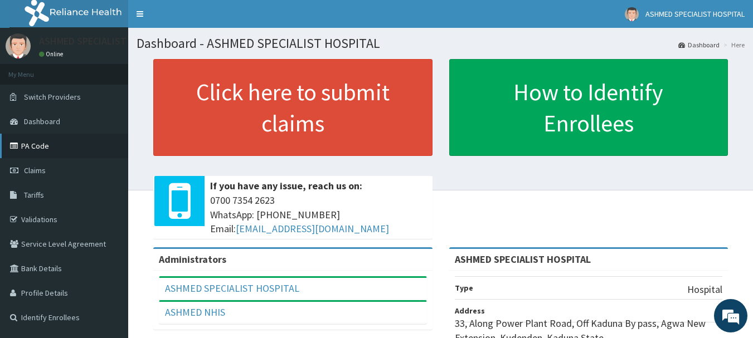
click at [55, 143] on link "PA Code" at bounding box center [64, 146] width 128 height 25
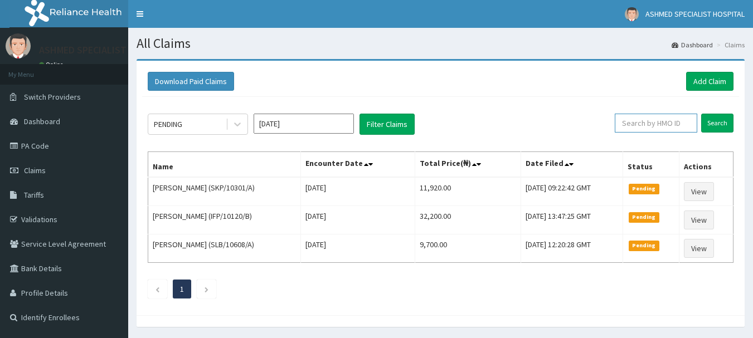
click at [640, 119] on input "text" at bounding box center [656, 123] width 82 height 19
type input "nni/10222/e"
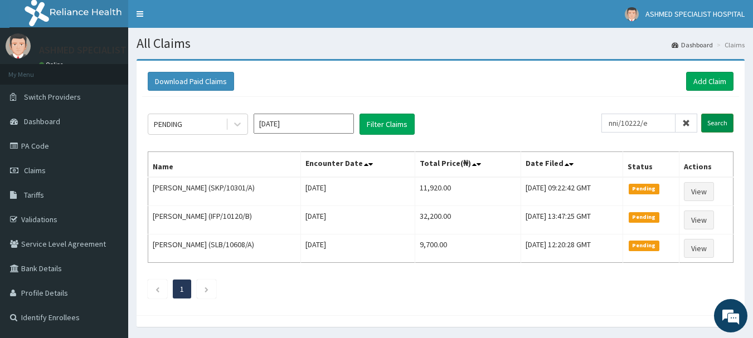
click at [719, 123] on input "Search" at bounding box center [717, 123] width 32 height 19
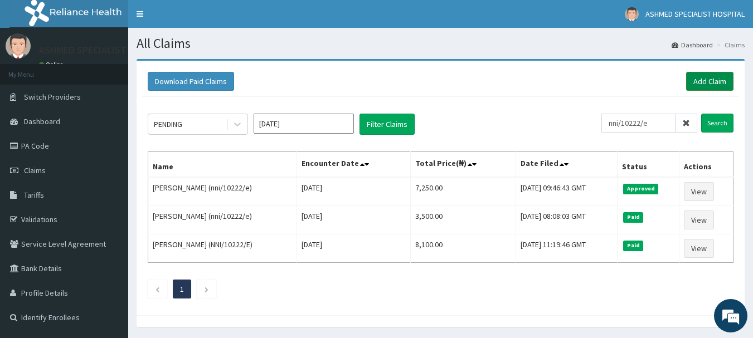
click at [699, 81] on link "Add Claim" at bounding box center [709, 81] width 47 height 19
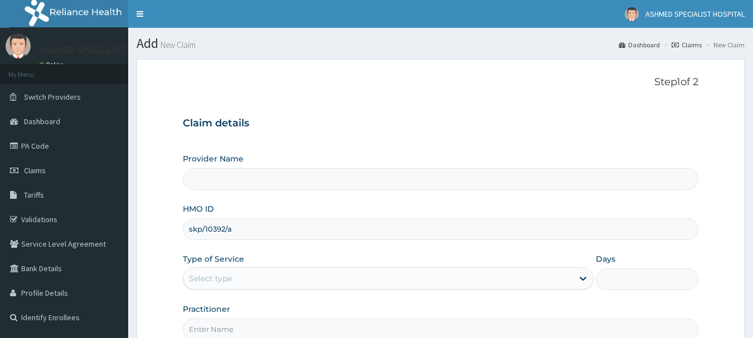
type input "skp/10392/a"
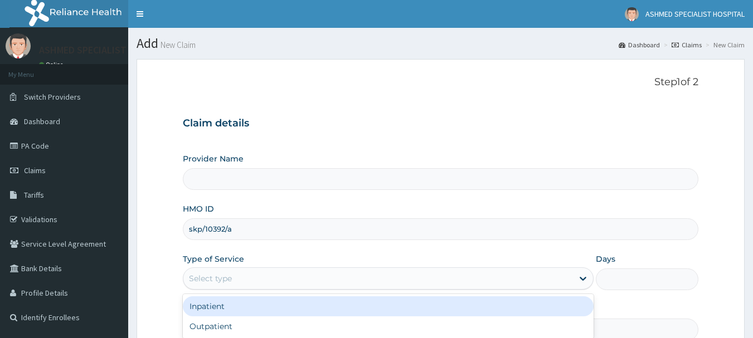
click at [240, 273] on div "Select type" at bounding box center [378, 279] width 390 height 18
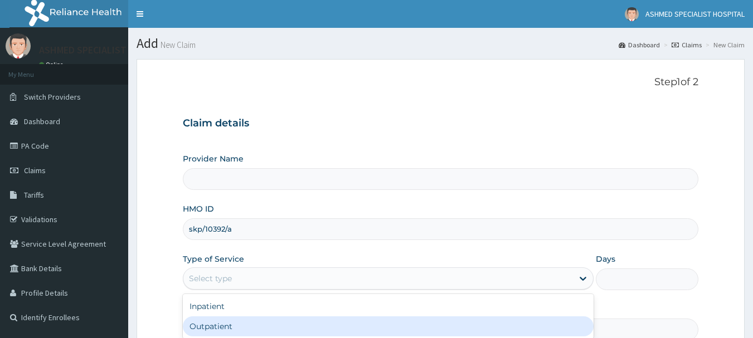
click at [205, 329] on div "Outpatient" at bounding box center [388, 327] width 411 height 20
type input "1"
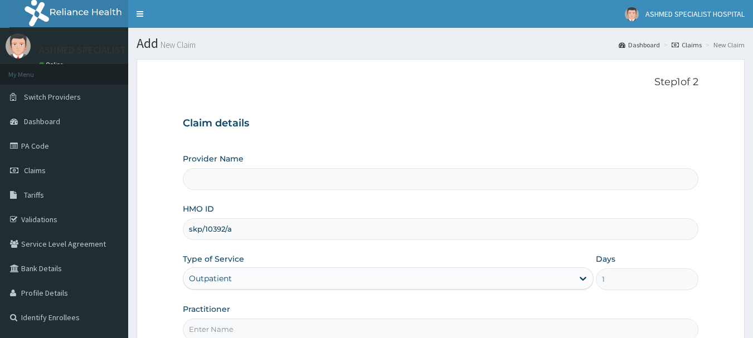
type input "ASHMED SPECIALIST HOSPITAL"
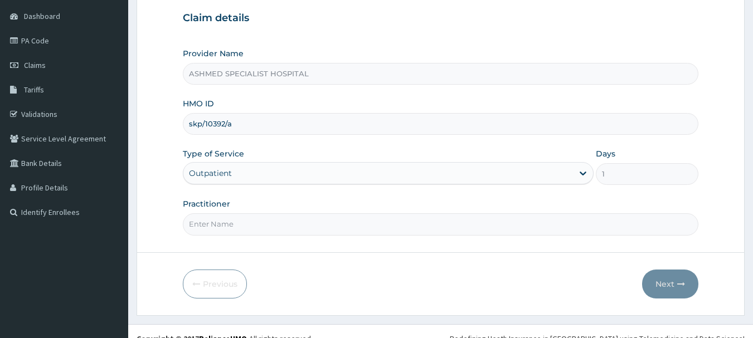
scroll to position [120, 0]
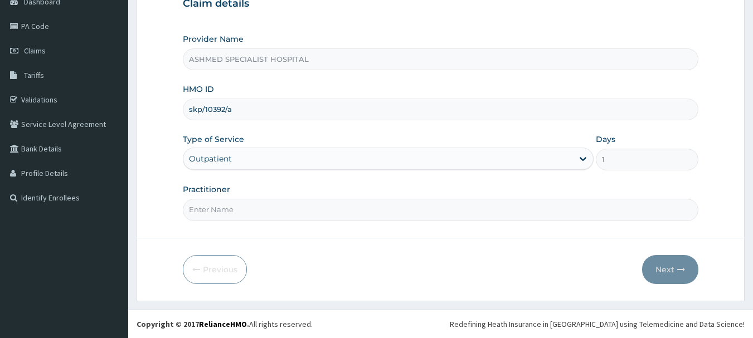
click at [213, 212] on input "Practitioner" at bounding box center [441, 210] width 516 height 22
type input "[PERSON_NAME] ODESA"
click at [667, 266] on button "Next" at bounding box center [670, 269] width 56 height 29
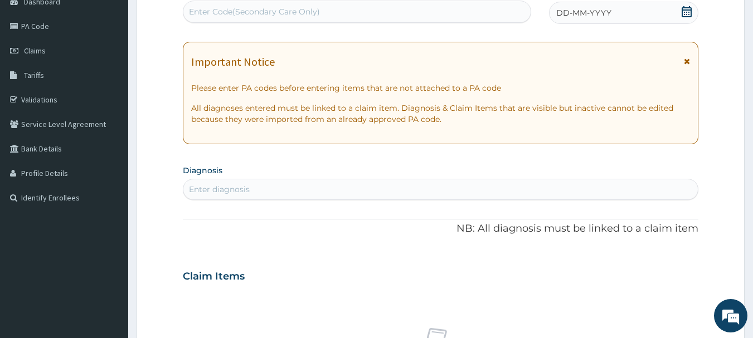
click at [683, 12] on icon at bounding box center [686, 11] width 11 height 11
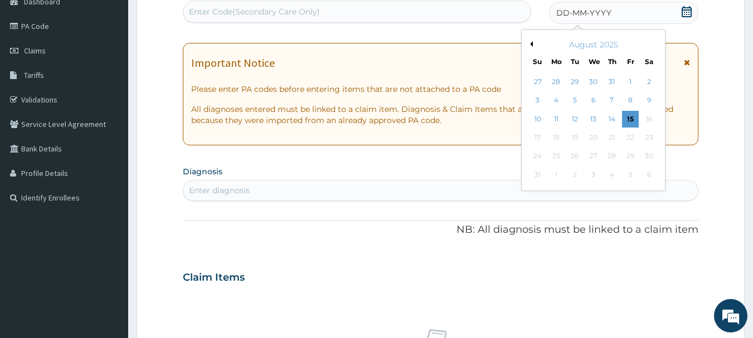
click at [531, 43] on button "Previous Month" at bounding box center [530, 44] width 6 height 6
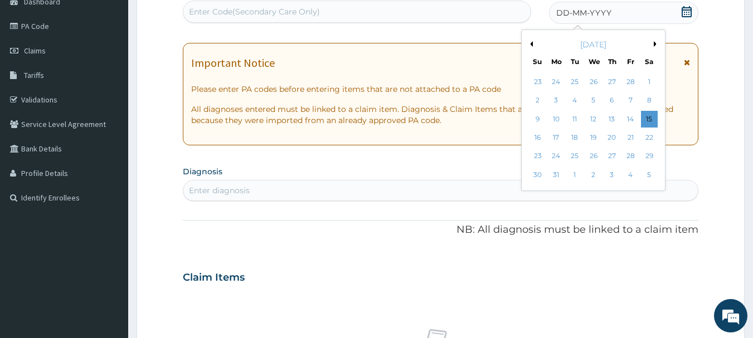
click at [531, 43] on button "Previous Month" at bounding box center [530, 44] width 6 height 6
click at [650, 95] on div "8" at bounding box center [649, 101] width 17 height 17
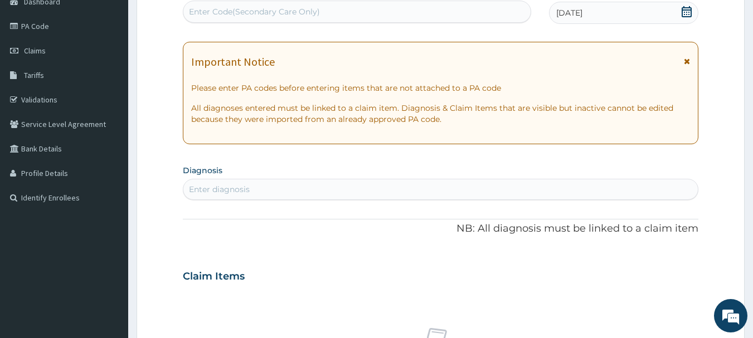
scroll to position [0, 0]
click at [258, 188] on div "Enter diagnosis" at bounding box center [440, 190] width 515 height 18
type input "wound"
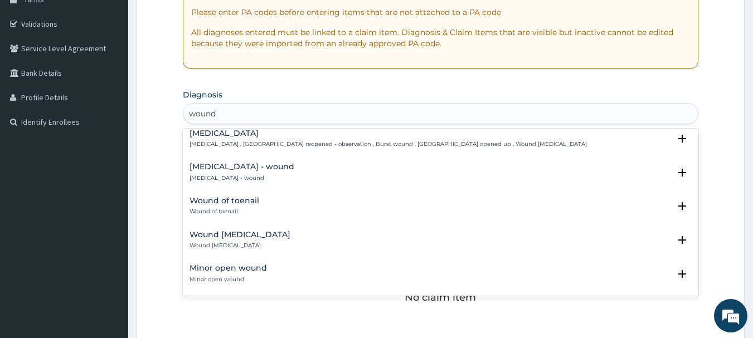
scroll to position [197, 0]
click at [227, 198] on h4 "Wound of toenail" at bounding box center [224, 200] width 70 height 8
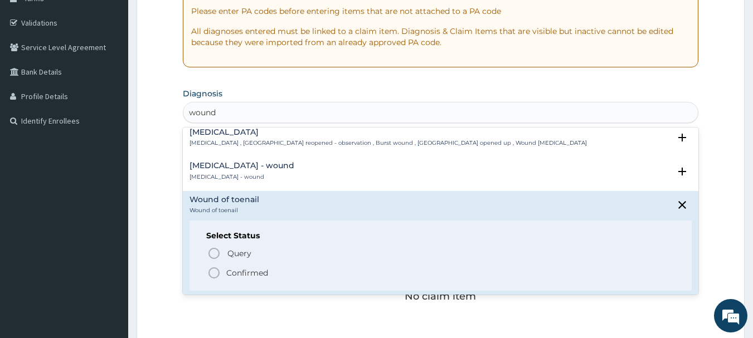
click at [215, 271] on icon "status option filled" at bounding box center [213, 272] width 13 height 13
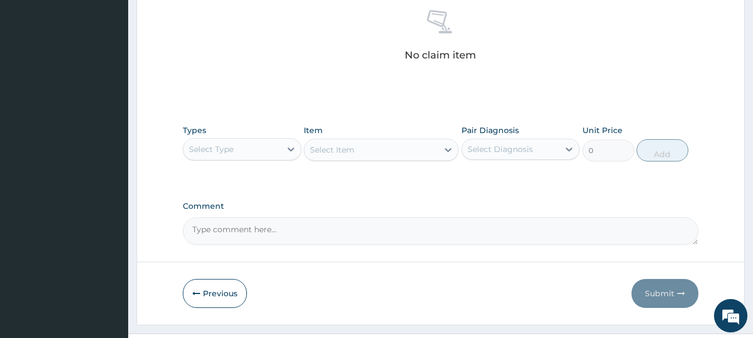
scroll to position [443, 0]
click at [249, 150] on div "Select Type" at bounding box center [232, 148] width 98 height 18
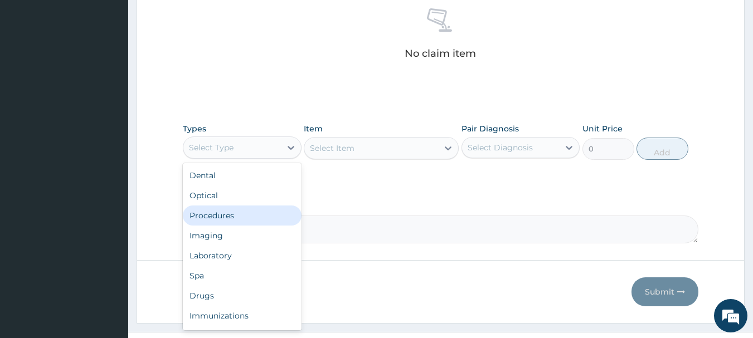
click at [227, 212] on div "Procedures" at bounding box center [242, 216] width 119 height 20
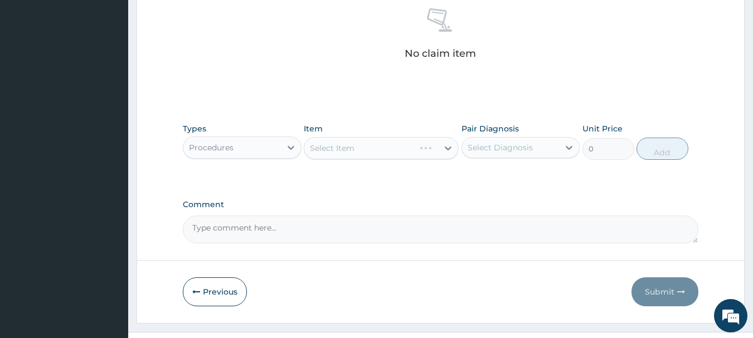
click at [390, 149] on div "Select Item" at bounding box center [381, 148] width 155 height 22
click at [411, 143] on div "Select Item" at bounding box center [381, 148] width 155 height 22
click at [427, 149] on div "Select Item" at bounding box center [381, 148] width 155 height 22
click at [449, 147] on div "Select Item" at bounding box center [381, 148] width 155 height 22
click at [430, 147] on div "Select Item" at bounding box center [381, 148] width 155 height 22
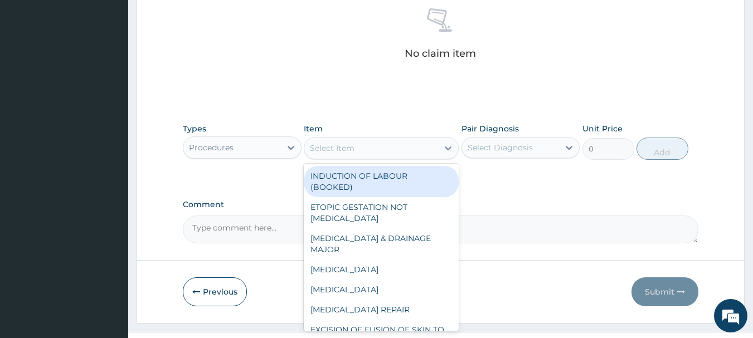
click at [419, 149] on div "Select Item" at bounding box center [371, 148] width 134 height 18
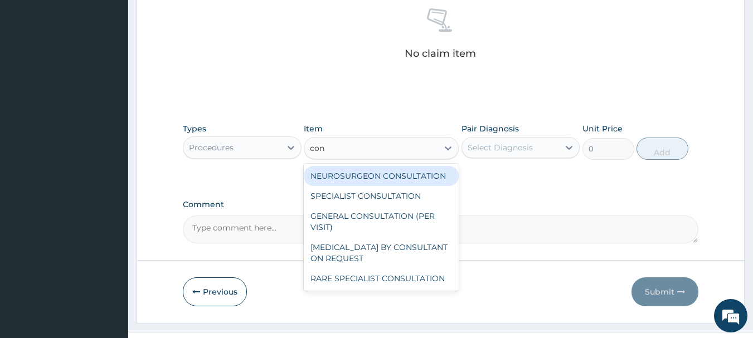
type input "cons"
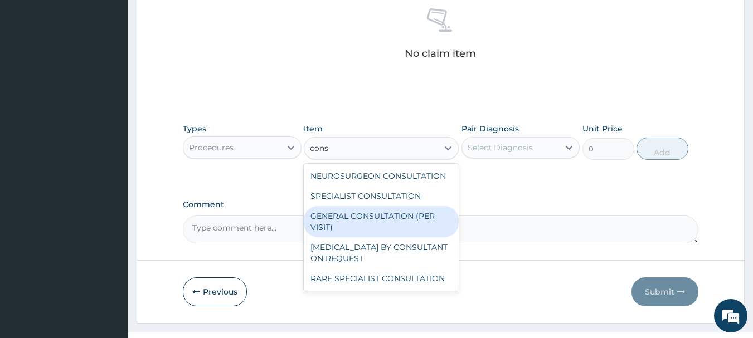
click at [381, 218] on div "GENERAL CONSULTATION (PER VISIT)" at bounding box center [381, 221] width 155 height 31
type input "2000"
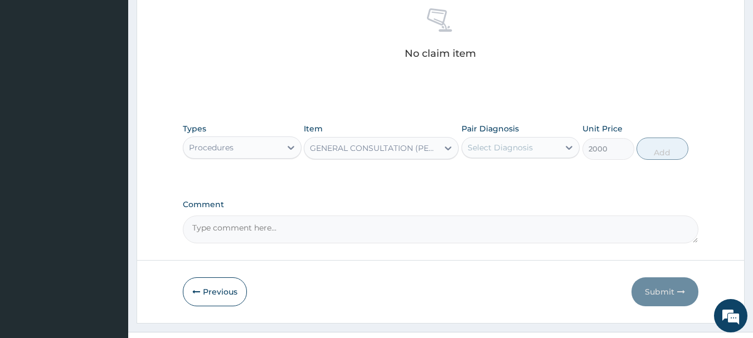
click at [523, 145] on div "Select Diagnosis" at bounding box center [500, 147] width 65 height 11
click at [502, 176] on label "Wound of toenail" at bounding box center [515, 174] width 70 height 11
checkbox input "true"
click at [658, 147] on button "Add" at bounding box center [662, 149] width 52 height 22
type input "0"
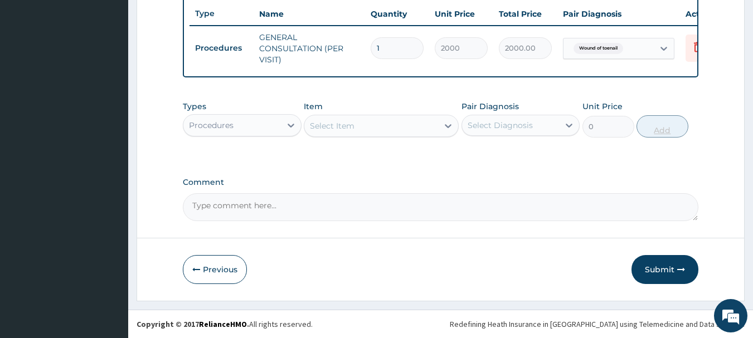
scroll to position [427, 0]
click at [385, 121] on div "Select Item" at bounding box center [371, 126] width 134 height 18
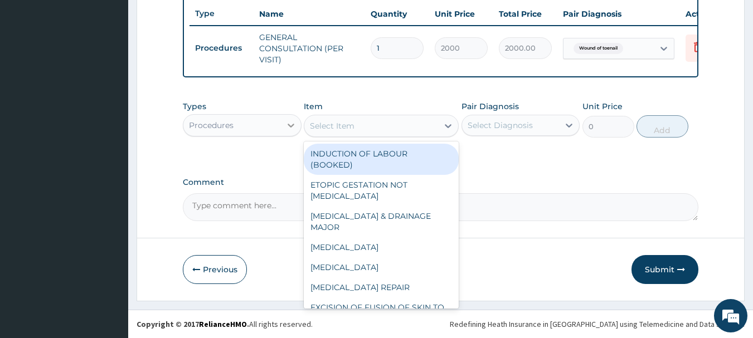
click at [283, 121] on div at bounding box center [291, 125] width 20 height 20
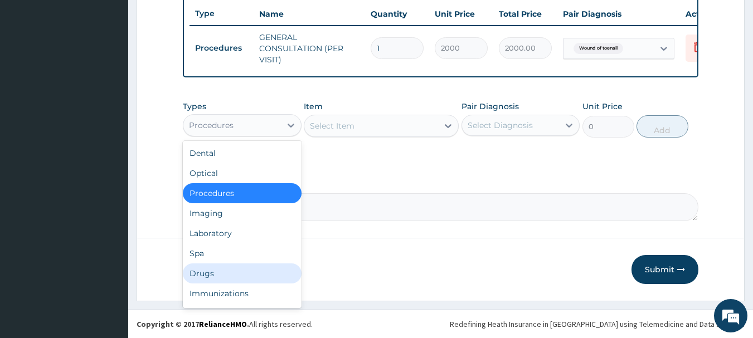
click at [213, 276] on div "Drugs" at bounding box center [242, 274] width 119 height 20
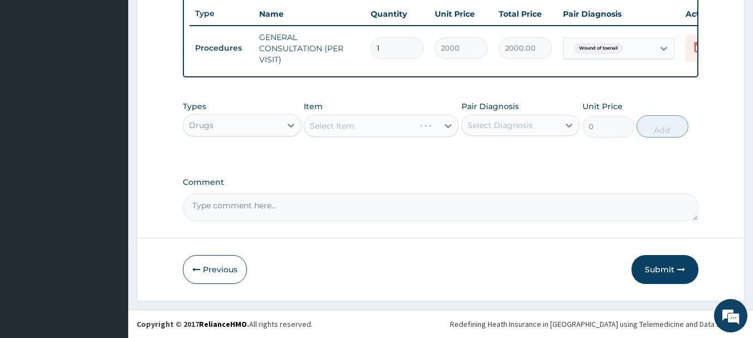
click at [412, 125] on div "Select Item" at bounding box center [381, 126] width 155 height 22
click at [424, 125] on div "Select Item" at bounding box center [381, 126] width 155 height 22
click at [446, 124] on icon at bounding box center [447, 125] width 11 height 11
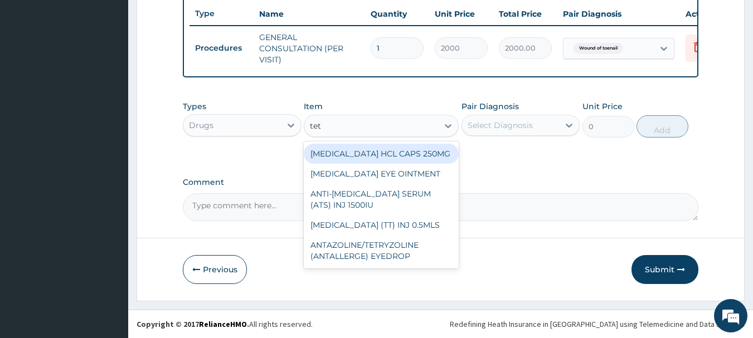
type input "teta"
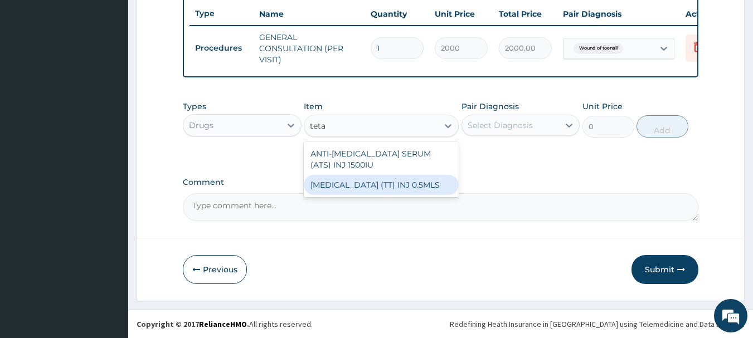
click at [367, 186] on div "TETANUS TOXOID (TT) INJ 0.5MLS" at bounding box center [381, 185] width 155 height 20
type input "400"
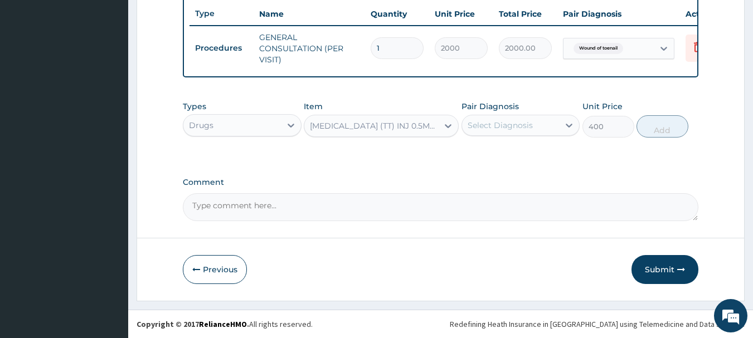
click at [529, 122] on div "Select Diagnosis" at bounding box center [500, 125] width 65 height 11
click at [513, 152] on label "Wound of toenail" at bounding box center [515, 152] width 70 height 11
checkbox input "true"
click at [660, 124] on button "Add" at bounding box center [662, 126] width 52 height 22
type input "0"
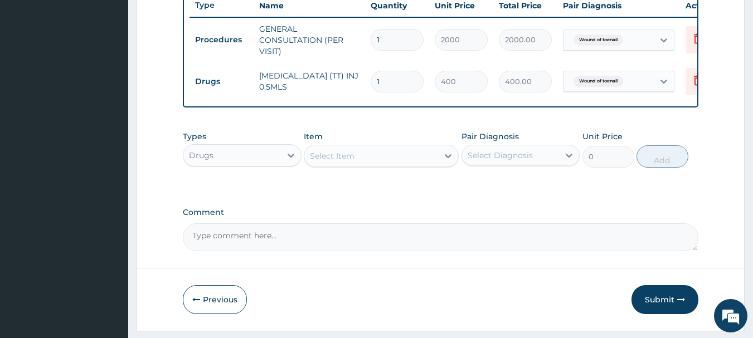
click at [391, 165] on div "Select Item" at bounding box center [371, 156] width 134 height 18
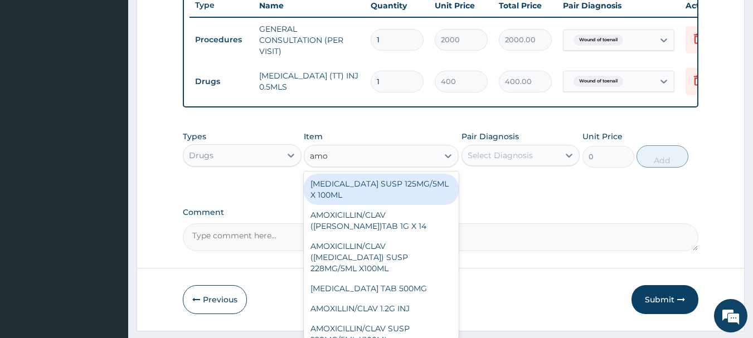
type input "amox"
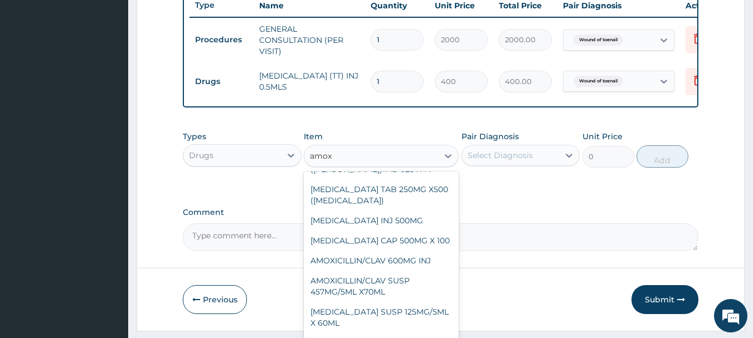
scroll to position [187, 0]
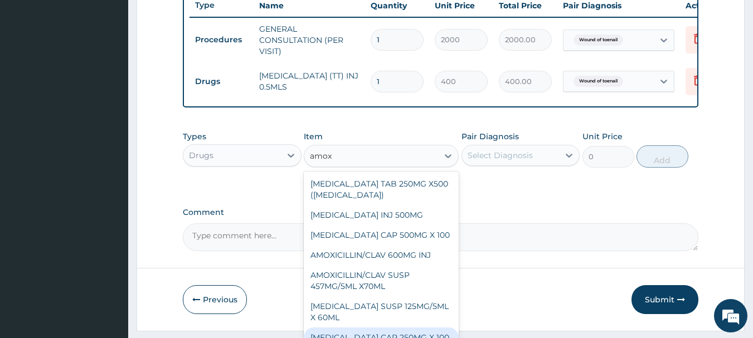
click at [398, 334] on div "AMOXICILLIN CAP 250MG X 100" at bounding box center [381, 338] width 155 height 20
type input "30"
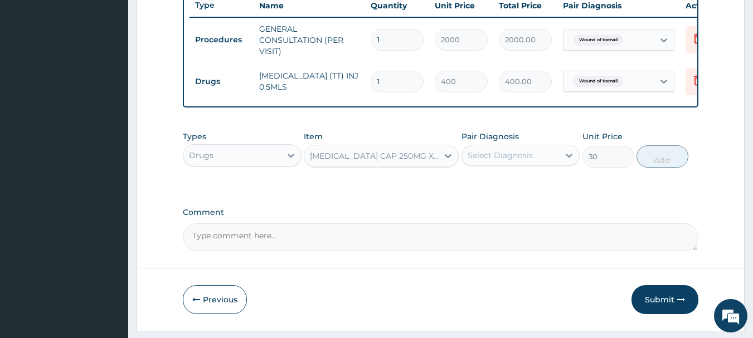
click at [519, 158] on div "Select Diagnosis" at bounding box center [500, 155] width 65 height 11
click at [508, 196] on div "Wound of toenail" at bounding box center [520, 184] width 119 height 23
checkbox input "true"
click at [658, 164] on button "Add" at bounding box center [662, 156] width 52 height 22
type input "0"
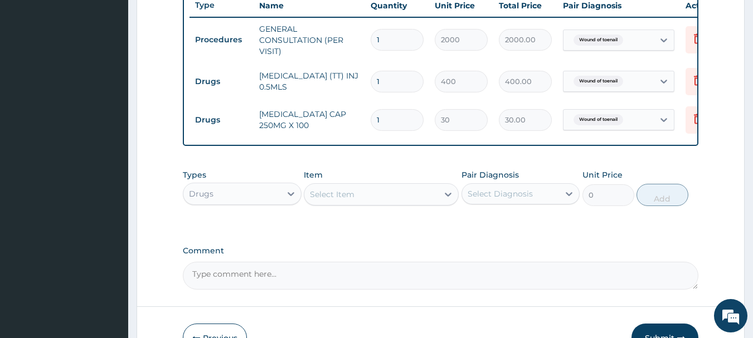
type input "15"
type input "450.00"
type input "15"
click at [415, 201] on div "Select Item" at bounding box center [371, 195] width 134 height 18
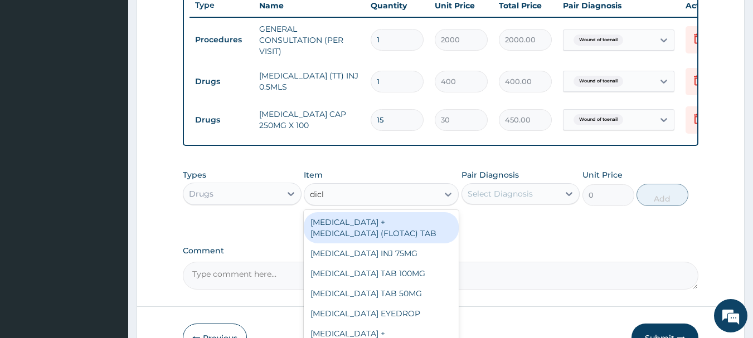
type input "diclo"
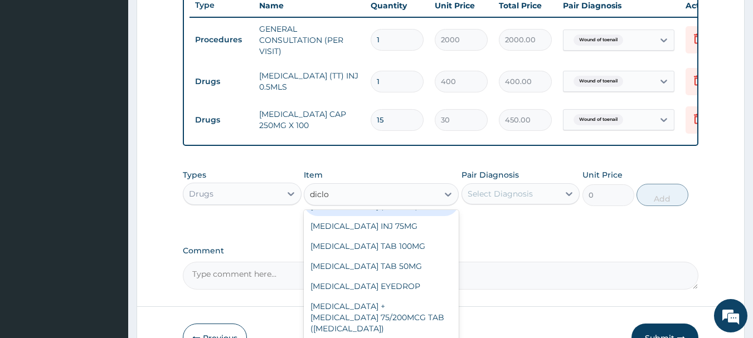
scroll to position [31, 0]
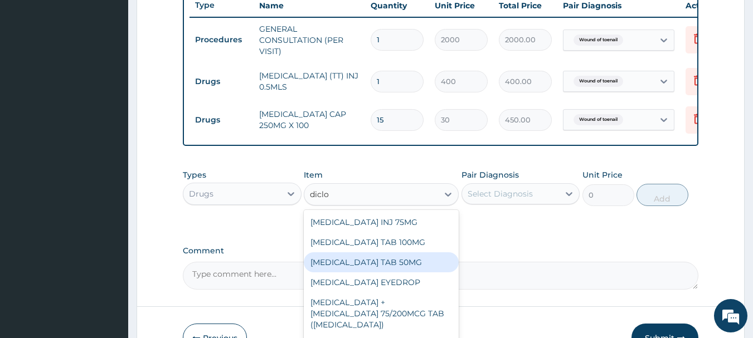
click at [409, 273] on div "[MEDICAL_DATA] TAB 50MG" at bounding box center [381, 262] width 155 height 20
type input "30"
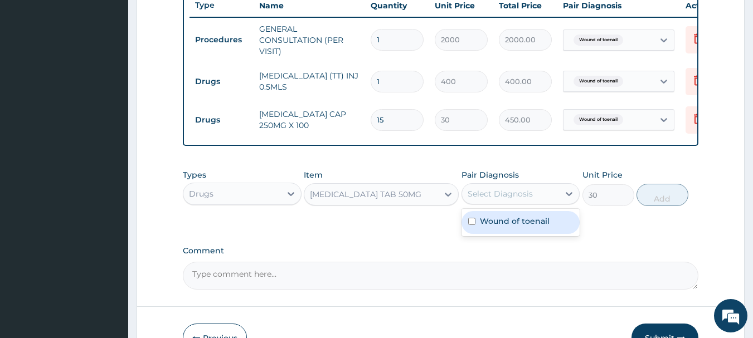
click at [538, 197] on div "Select Diagnosis" at bounding box center [511, 194] width 98 height 18
click at [513, 226] on label "Wound of toenail" at bounding box center [515, 221] width 70 height 11
checkbox input "true"
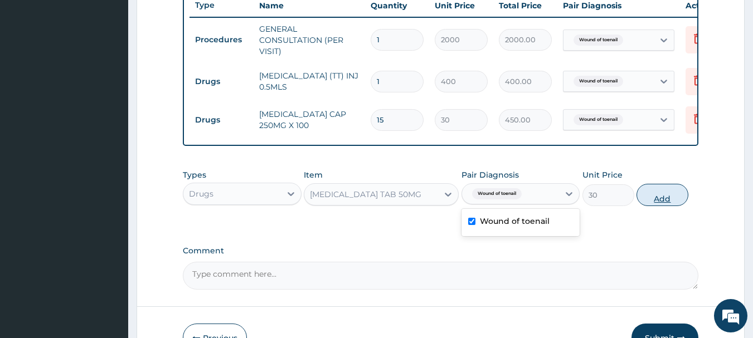
click at [660, 206] on button "Add" at bounding box center [662, 195] width 52 height 22
type input "0"
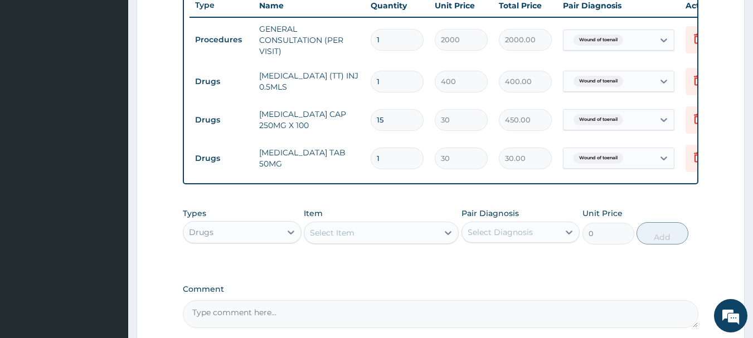
type input "10"
type input "300.00"
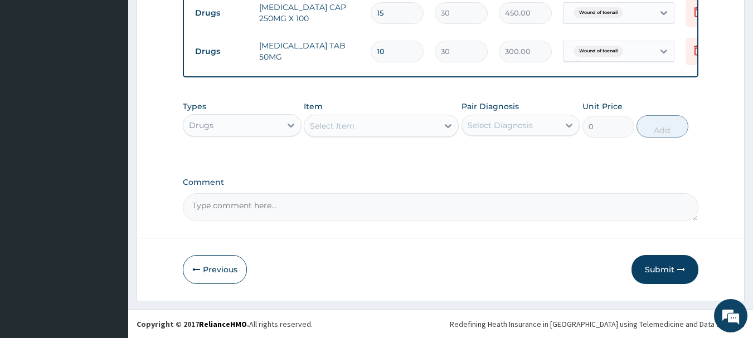
scroll to position [541, 0]
type input "10"
click at [404, 124] on div "Select Item" at bounding box center [371, 126] width 134 height 18
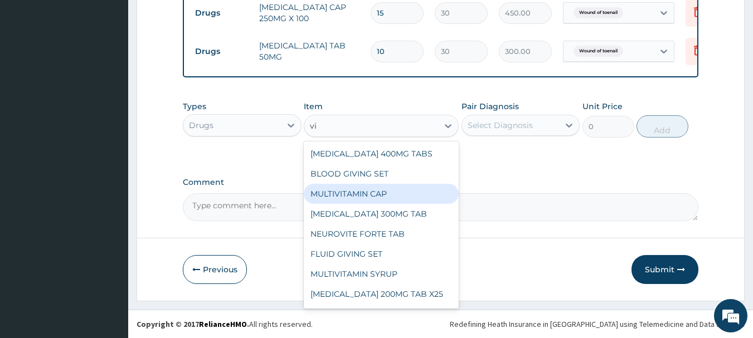
type input "v"
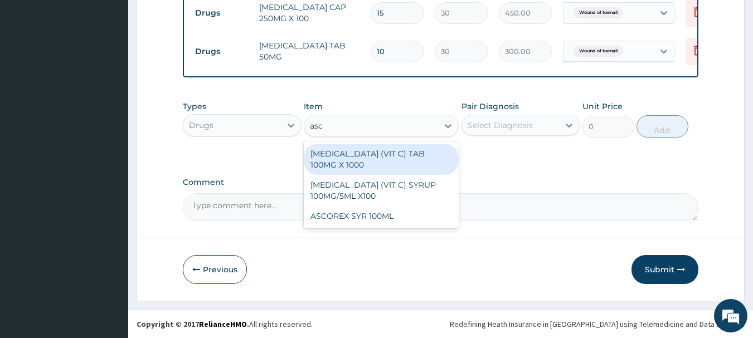
type input "asco"
click at [371, 164] on div "[MEDICAL_DATA] (VIT C) TAB 100MG X 1000" at bounding box center [381, 159] width 155 height 31
type input "10"
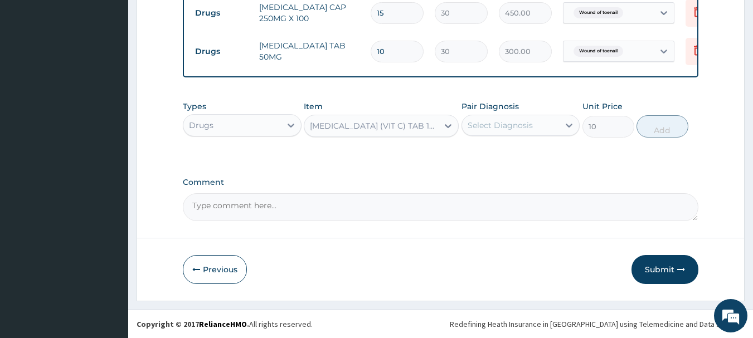
click at [499, 120] on div "Select Diagnosis" at bounding box center [511, 125] width 98 height 18
click at [497, 154] on label "Wound of toenail" at bounding box center [515, 152] width 70 height 11
checkbox input "true"
click at [661, 127] on button "Add" at bounding box center [662, 126] width 52 height 22
type input "0"
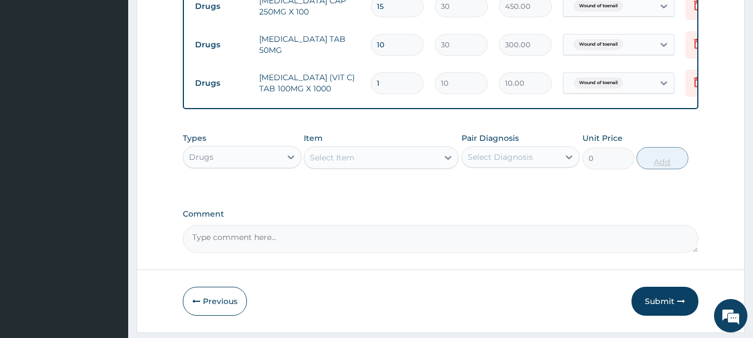
type input "10"
type input "100.00"
type input "10"
click at [653, 314] on button "Submit" at bounding box center [664, 301] width 67 height 29
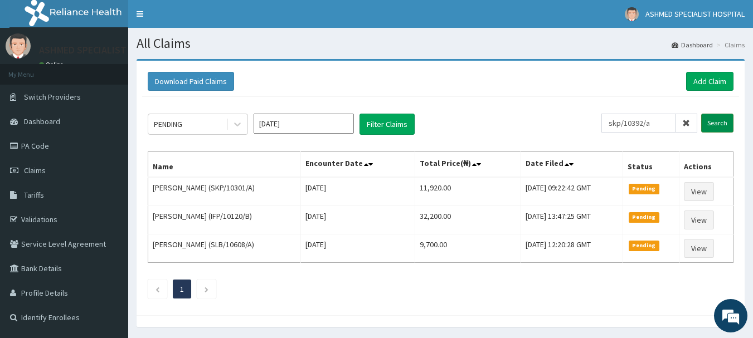
type input "skp/10392/a"
click at [714, 121] on input "Search" at bounding box center [717, 123] width 32 height 19
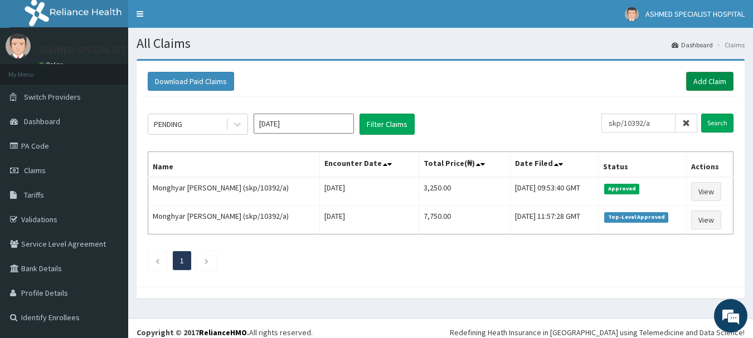
click at [705, 78] on link "Add Claim" at bounding box center [709, 81] width 47 height 19
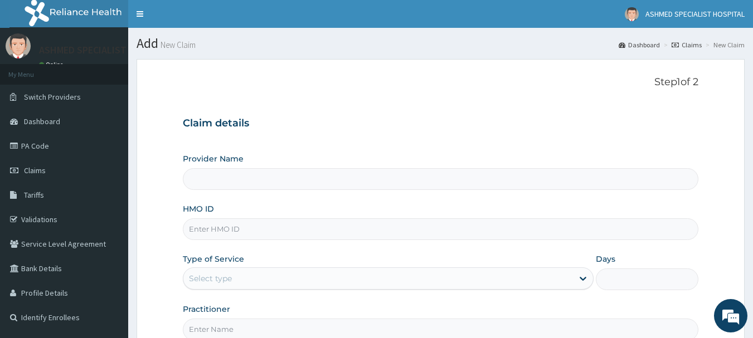
type input "ASHMED SPECIALIST HOSPITAL"
click at [222, 223] on input "HMO ID" at bounding box center [441, 229] width 516 height 22
type input "ksb/11117/b"
click at [236, 274] on div "Select type" at bounding box center [378, 279] width 390 height 18
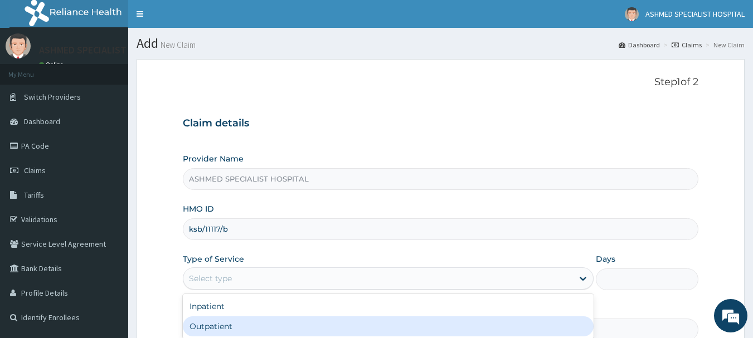
click at [216, 322] on div "Outpatient" at bounding box center [388, 327] width 411 height 20
type input "1"
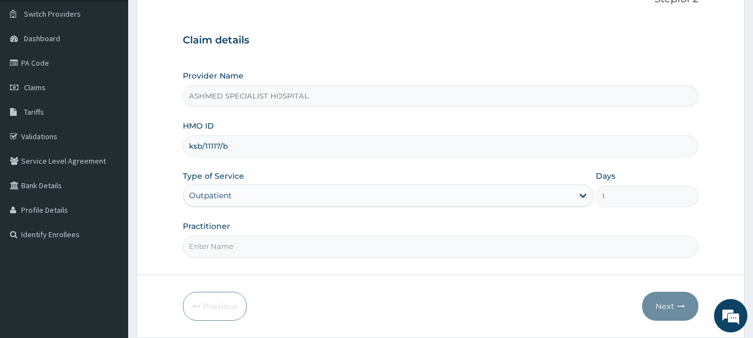
scroll to position [120, 0]
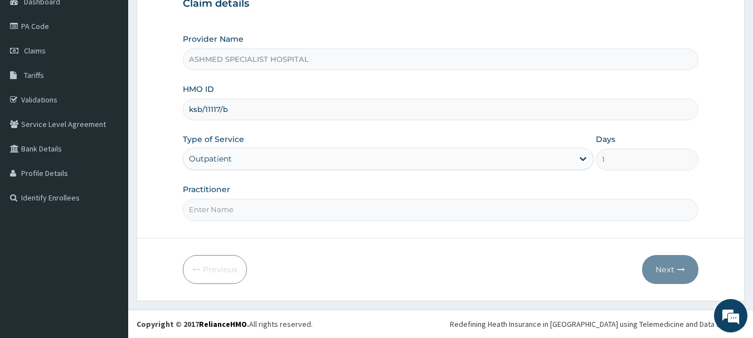
click at [274, 215] on input "Practitioner" at bounding box center [441, 210] width 516 height 22
type input "DR. THOMPSON ODESA"
click at [656, 264] on button "Next" at bounding box center [670, 269] width 56 height 29
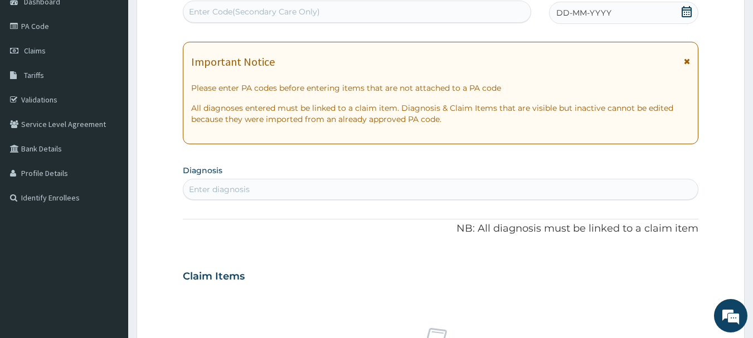
click at [687, 10] on icon at bounding box center [687, 11] width 10 height 11
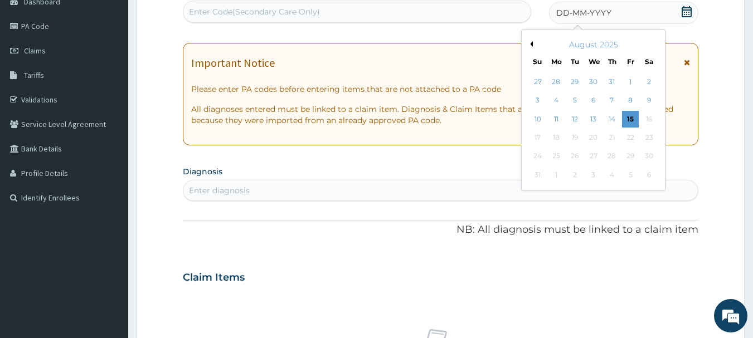
click at [531, 46] on button "Previous Month" at bounding box center [530, 44] width 6 height 6
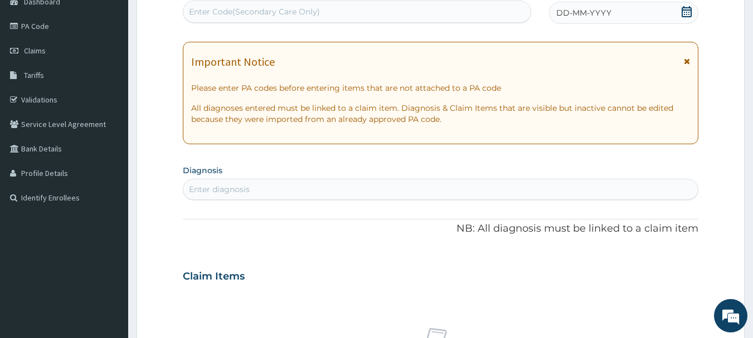
click at [332, 7] on div "Enter Code(Secondary Care Only)" at bounding box center [357, 12] width 348 height 18
paste input "PA/05BD35"
type input "PA/05BD35"
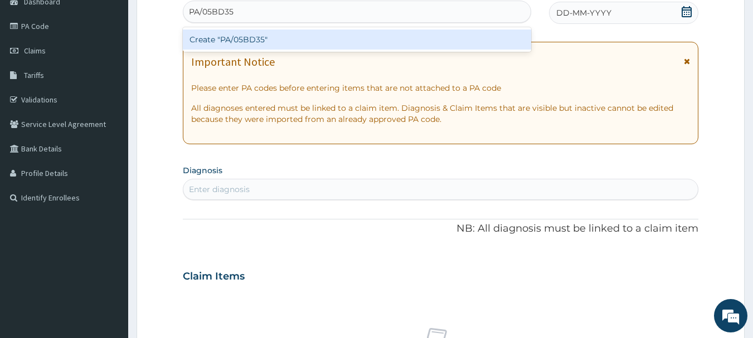
click at [319, 38] on div "Create "PA/05BD35"" at bounding box center [357, 40] width 349 height 20
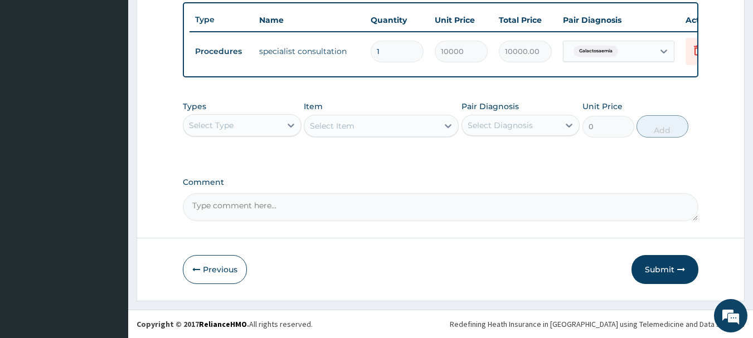
scroll to position [421, 0]
click at [650, 263] on button "Submit" at bounding box center [664, 269] width 67 height 29
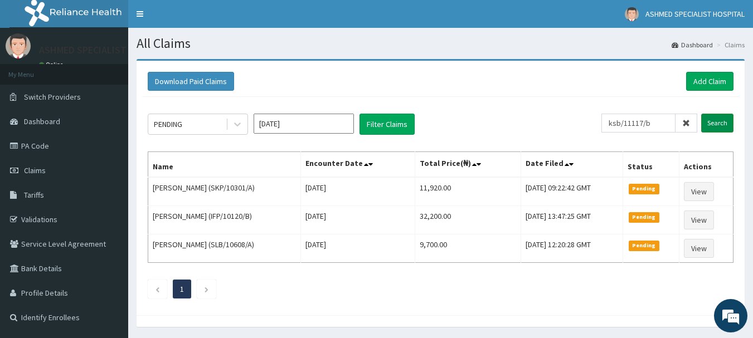
type input "ksb/11117/b"
click at [717, 117] on input "Search" at bounding box center [717, 123] width 32 height 19
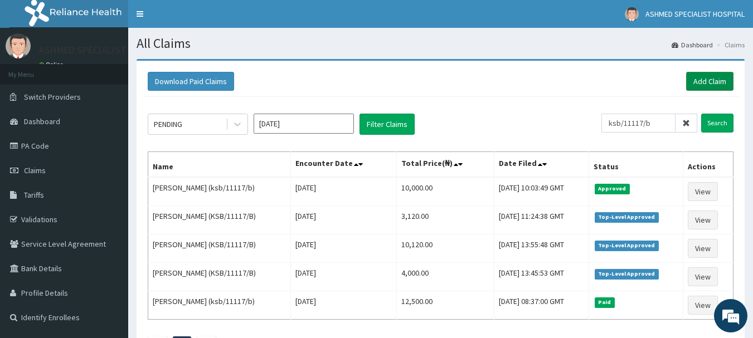
click at [702, 72] on link "Add Claim" at bounding box center [709, 81] width 47 height 19
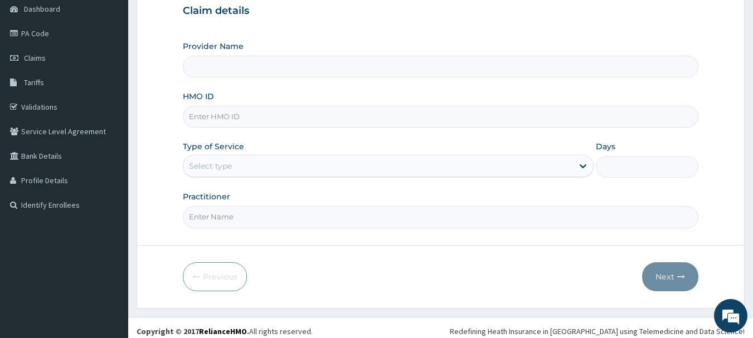
scroll to position [120, 0]
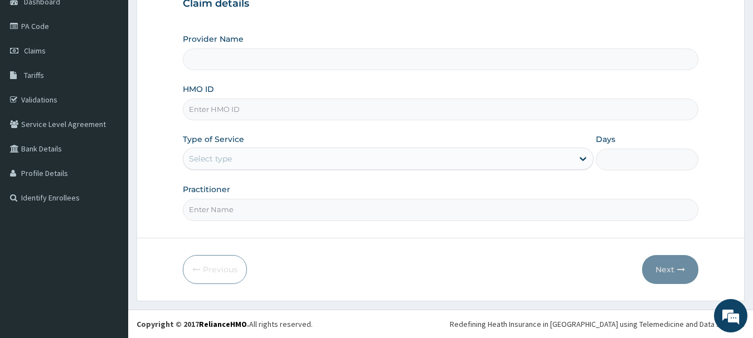
type input "ASHMED SPECIALIST HOSPITAL"
click at [224, 111] on input "HMO ID" at bounding box center [441, 110] width 516 height 22
type input "mtf/10026/b"
click at [205, 157] on div "Select type" at bounding box center [210, 158] width 43 height 11
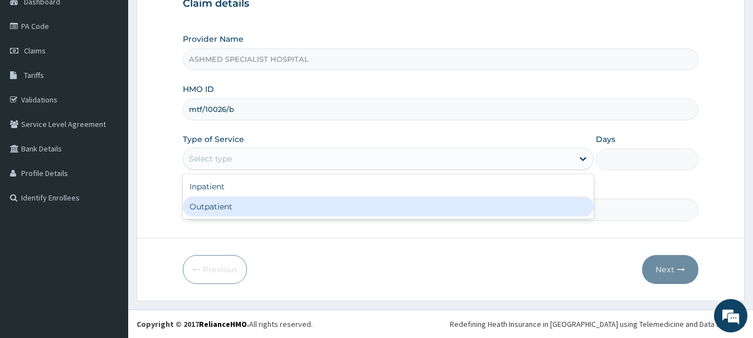
click at [205, 207] on div "Outpatient" at bounding box center [388, 207] width 411 height 20
type input "1"
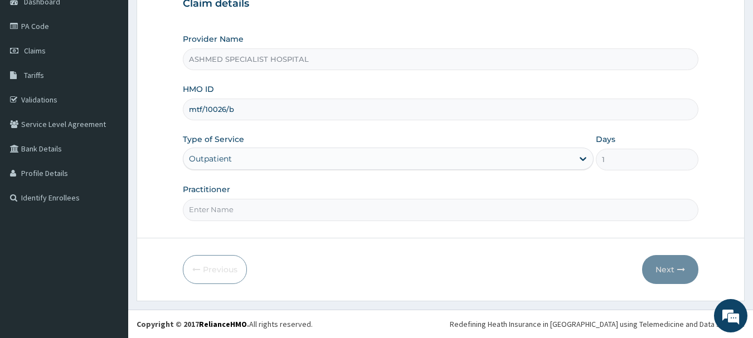
click at [213, 207] on input "Practitioner" at bounding box center [441, 210] width 516 height 22
type input "[PERSON_NAME] ODESA"
click at [664, 262] on button "Next" at bounding box center [670, 269] width 56 height 29
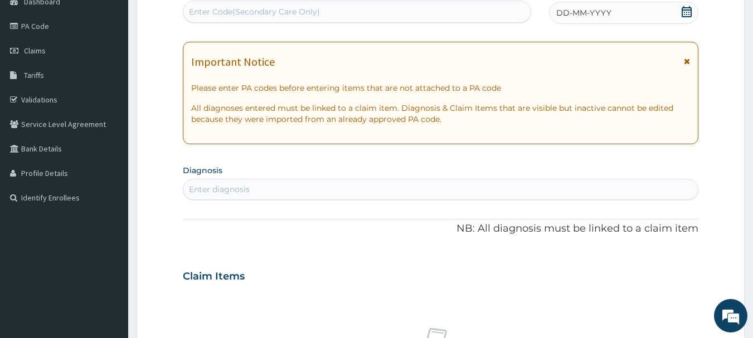
click at [666, 10] on div "DD-MM-YYYY" at bounding box center [623, 13] width 149 height 22
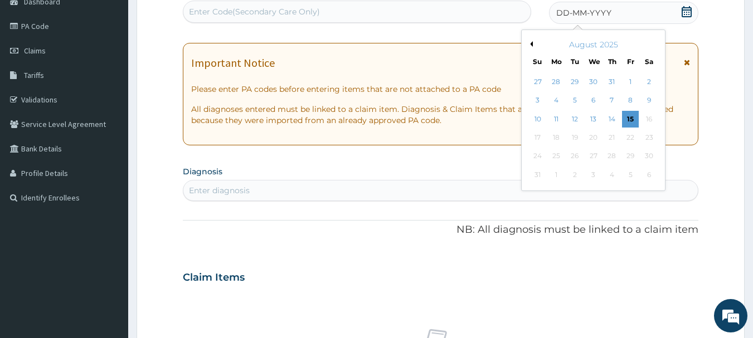
click at [532, 44] on button "Previous Month" at bounding box center [530, 44] width 6 height 6
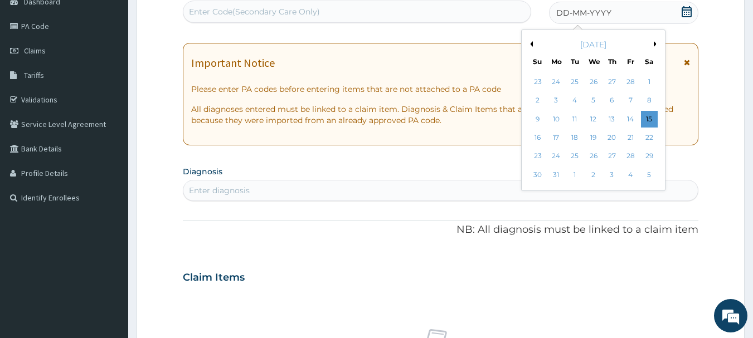
click at [532, 44] on button "Previous Month" at bounding box center [530, 44] width 6 height 6
click at [654, 42] on button "Next Month" at bounding box center [657, 44] width 6 height 6
click at [538, 118] on div "9" at bounding box center [537, 119] width 17 height 17
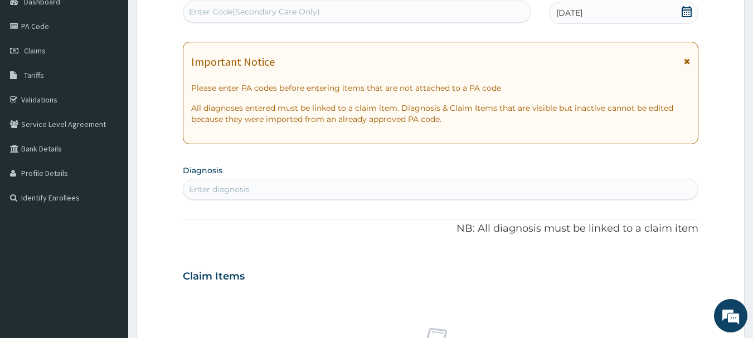
click at [289, 190] on div "Enter diagnosis" at bounding box center [440, 190] width 515 height 18
type input "[MEDICAL_DATA]"
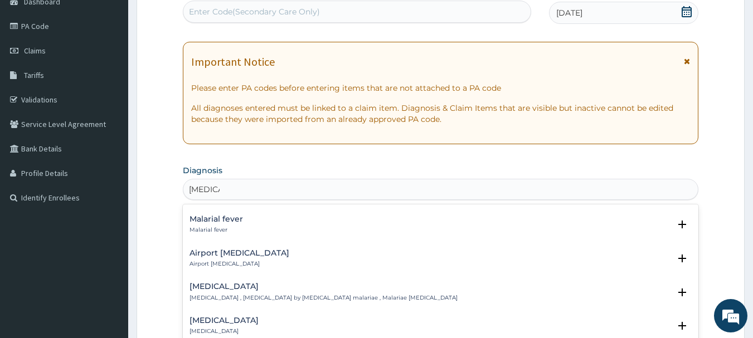
scroll to position [178, 0]
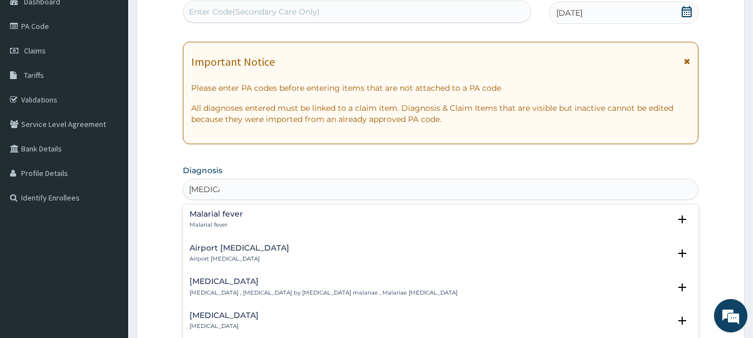
click at [206, 210] on h4 "Malarial fever" at bounding box center [215, 214] width 53 height 8
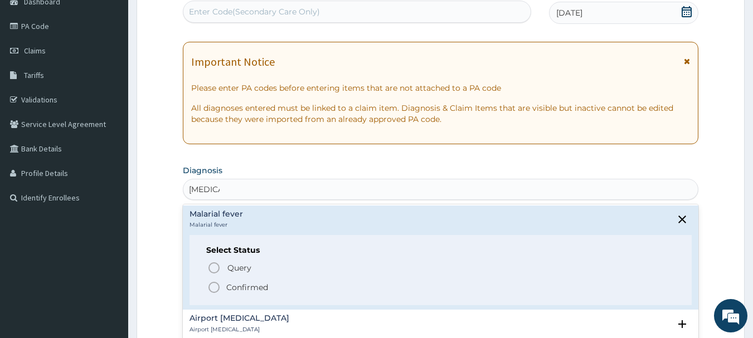
click at [210, 281] on icon "status option filled" at bounding box center [213, 287] width 13 height 13
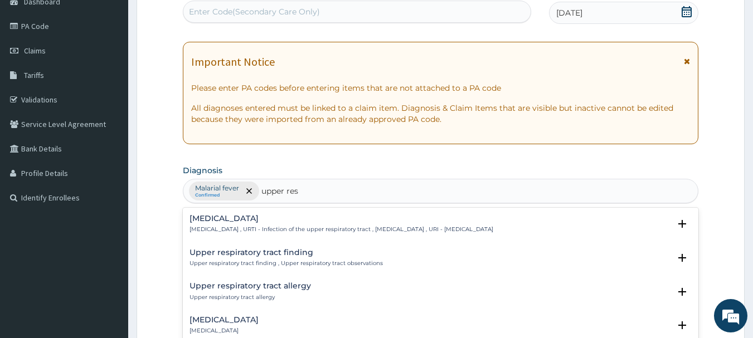
type input "upper resp"
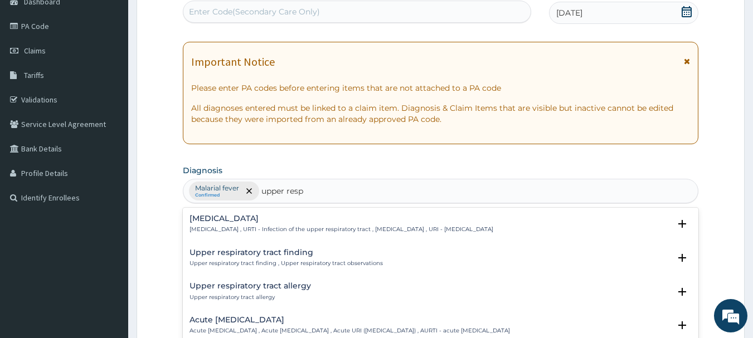
click at [250, 222] on h4 "[MEDICAL_DATA]" at bounding box center [341, 219] width 304 height 8
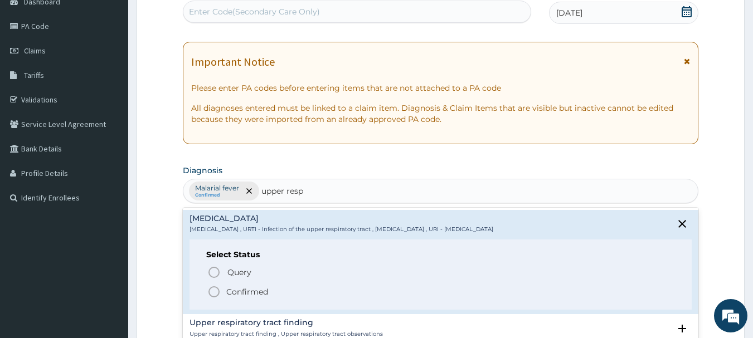
click at [227, 293] on p "Confirmed" at bounding box center [247, 291] width 42 height 11
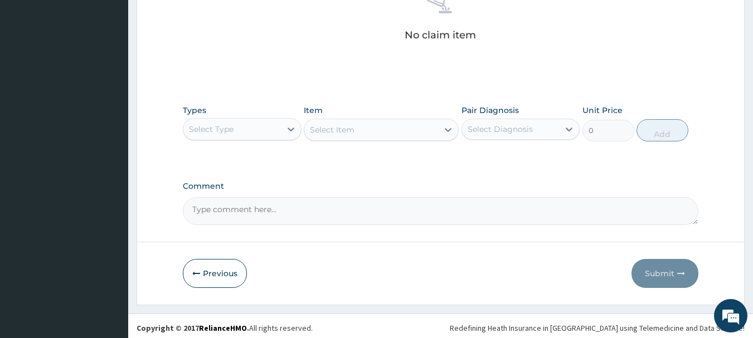
scroll to position [465, 0]
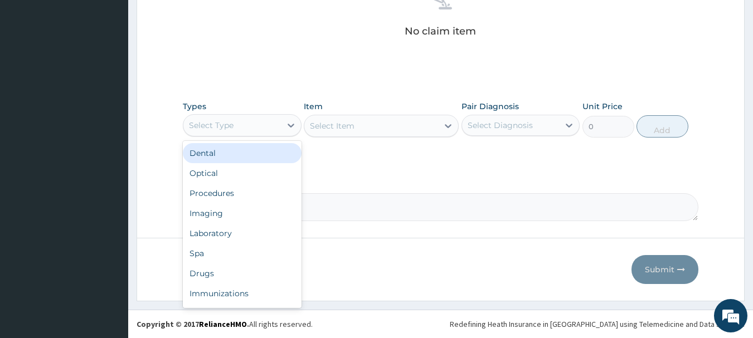
click at [257, 130] on div "Select Type" at bounding box center [232, 125] width 98 height 18
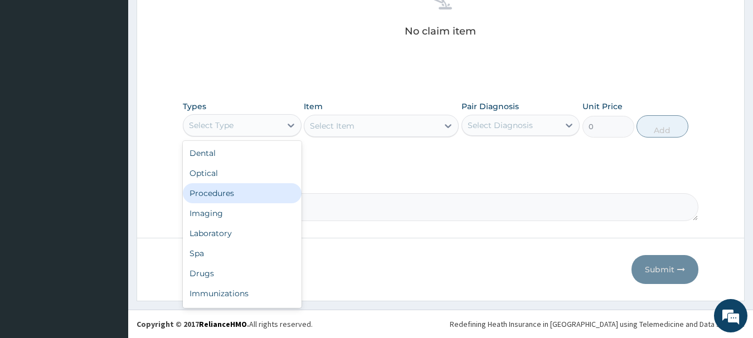
click at [222, 191] on div "Procedures" at bounding box center [242, 193] width 119 height 20
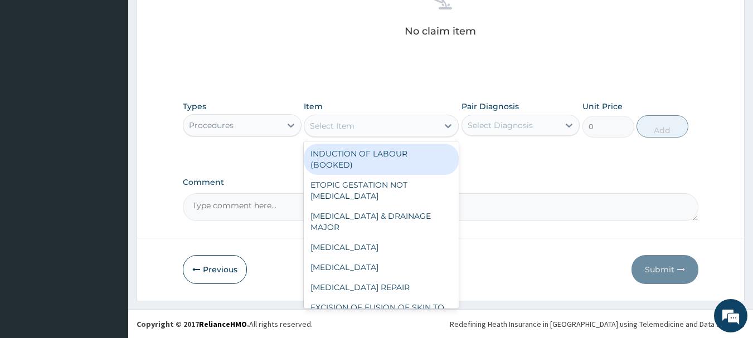
click at [408, 124] on div "Select Item" at bounding box center [371, 126] width 134 height 18
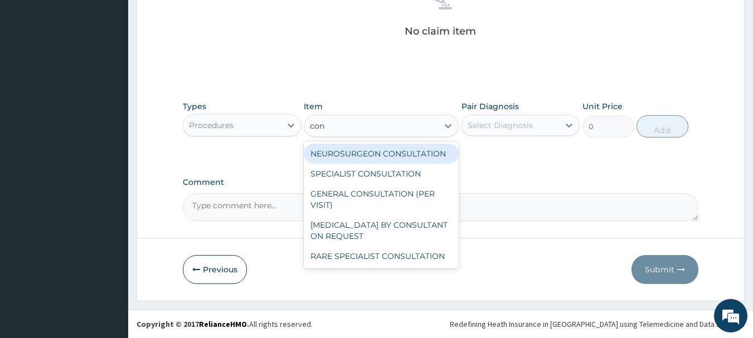
type input "cons"
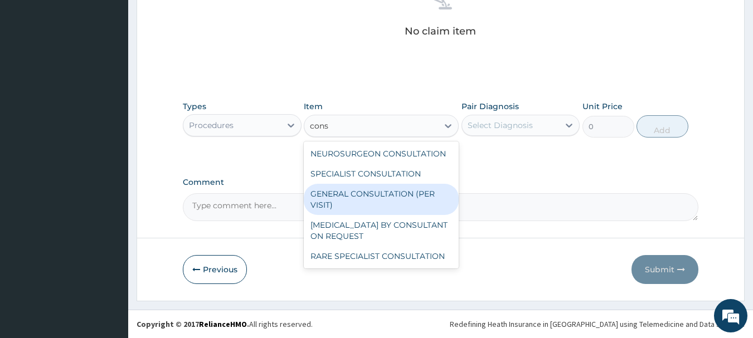
click at [359, 198] on div "GENERAL CONSULTATION (PER VISIT)" at bounding box center [381, 199] width 155 height 31
type input "2000"
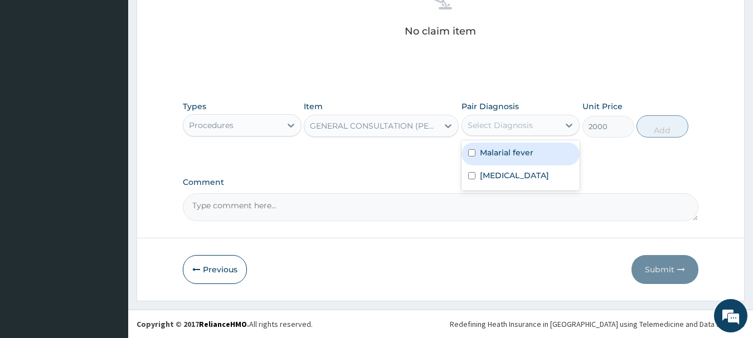
click at [502, 126] on div "Select Diagnosis" at bounding box center [500, 125] width 65 height 11
click at [498, 148] on label "Malarial fever" at bounding box center [506, 152] width 53 height 11
checkbox input "true"
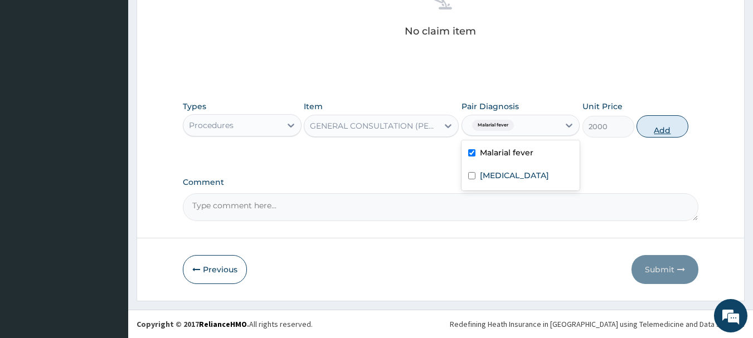
click at [649, 124] on button "Add" at bounding box center [662, 126] width 52 height 22
type input "0"
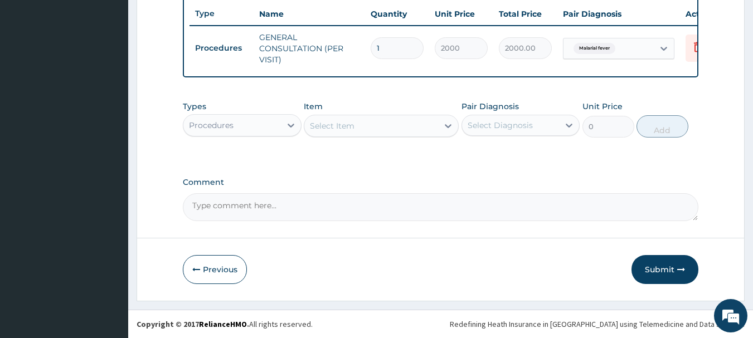
scroll to position [427, 0]
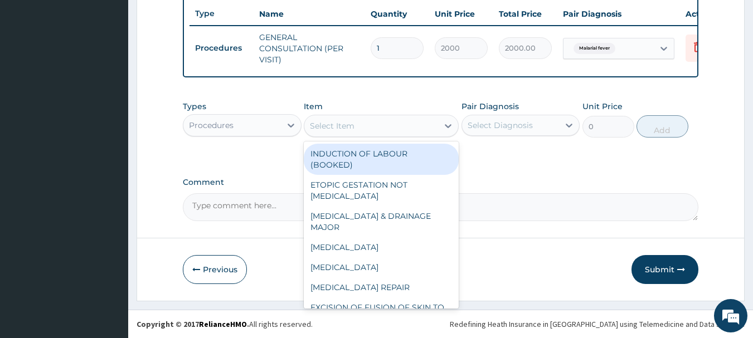
click at [356, 121] on div "Select Item" at bounding box center [371, 126] width 134 height 18
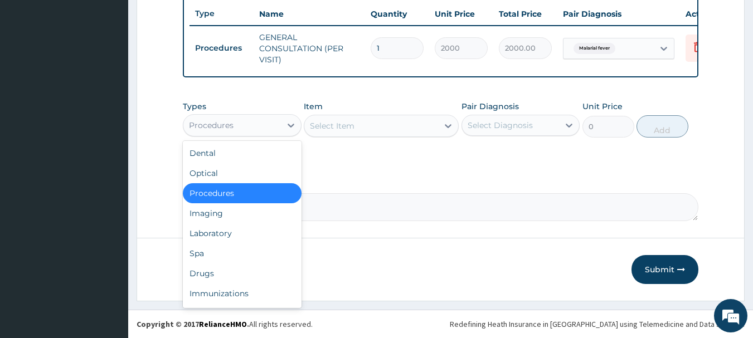
click at [267, 127] on div "Procedures" at bounding box center [232, 125] width 98 height 18
click at [217, 233] on div "Laboratory" at bounding box center [242, 233] width 119 height 20
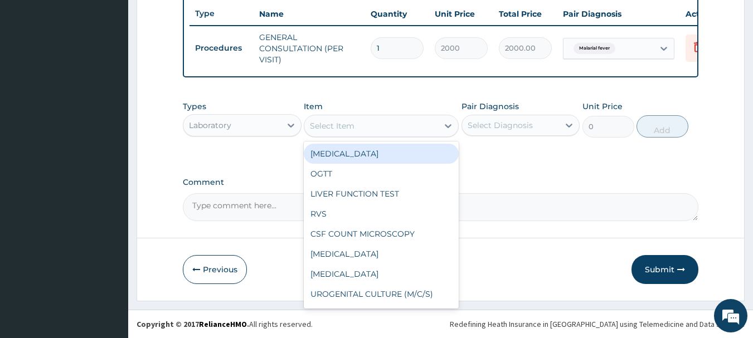
click at [390, 123] on div "Select Item" at bounding box center [371, 126] width 134 height 18
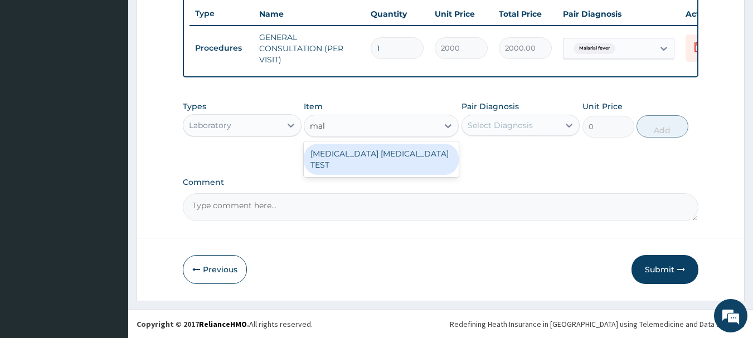
type input "mala"
click at [383, 150] on div "[MEDICAL_DATA] [MEDICAL_DATA] TEST" at bounding box center [381, 159] width 155 height 31
type input "1000"
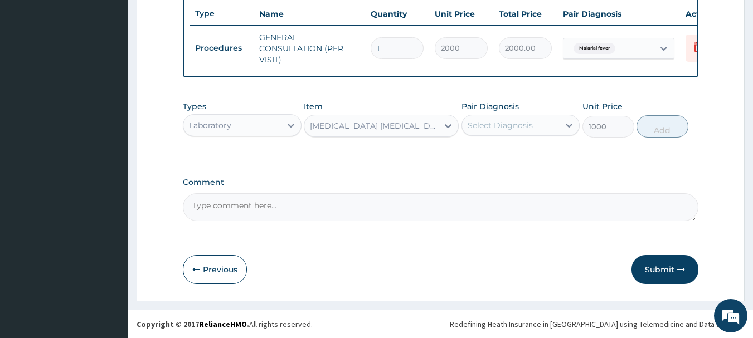
click at [490, 117] on div "Select Diagnosis" at bounding box center [511, 125] width 98 height 18
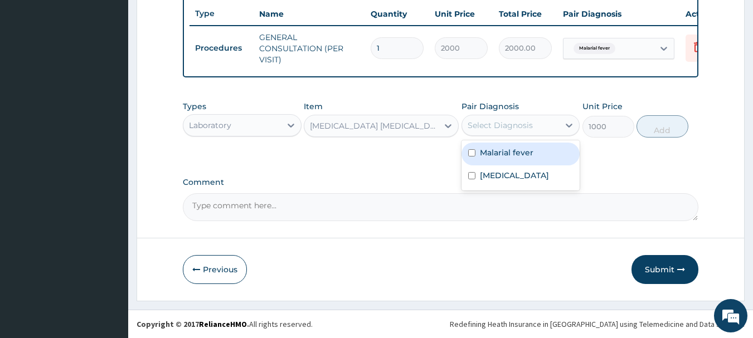
click at [489, 153] on label "Malarial fever" at bounding box center [506, 152] width 53 height 11
checkbox input "true"
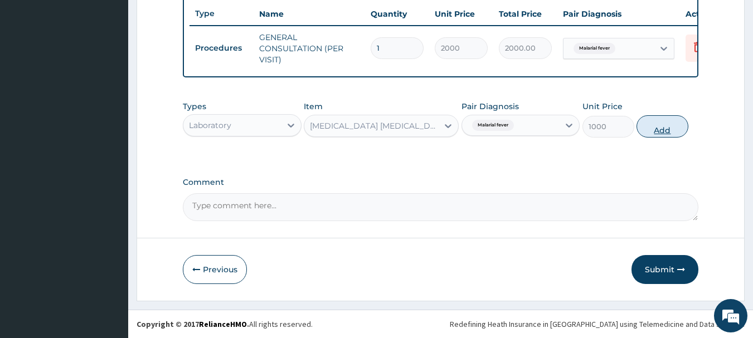
click at [648, 122] on button "Add" at bounding box center [662, 126] width 52 height 22
type input "0"
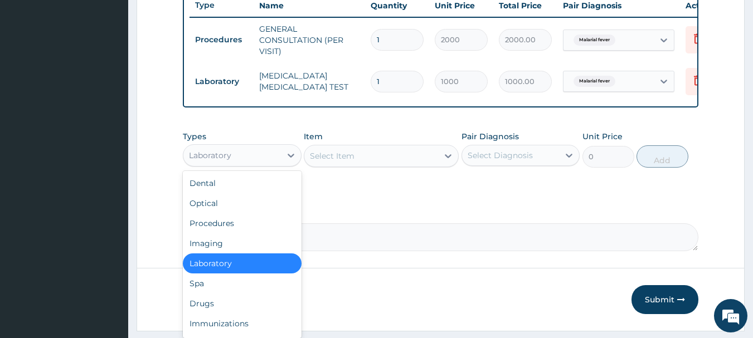
click at [250, 162] on div "Laboratory" at bounding box center [232, 156] width 98 height 18
click at [193, 308] on div "Drugs" at bounding box center [242, 304] width 119 height 20
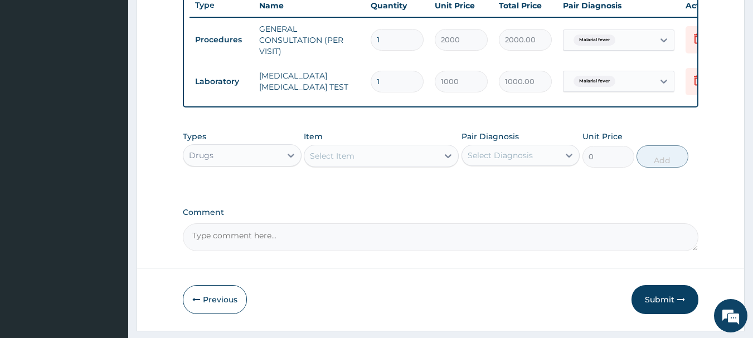
click at [387, 165] on div "Select Item" at bounding box center [371, 156] width 134 height 18
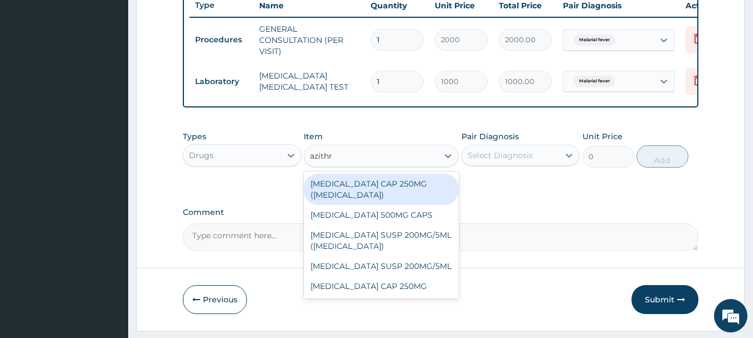
type input "azithro"
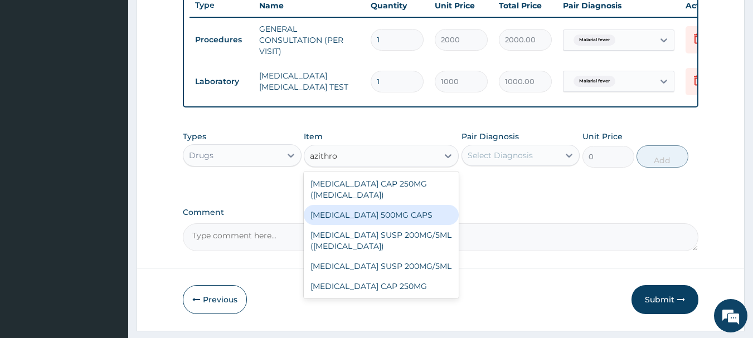
click at [369, 225] on div "[MEDICAL_DATA] 500MG CAPS" at bounding box center [381, 215] width 155 height 20
type input "250"
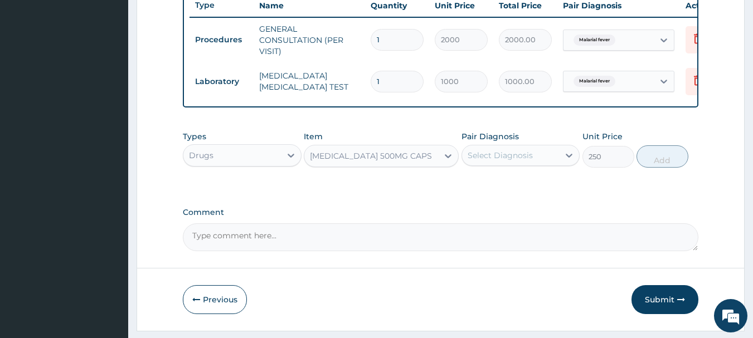
click at [527, 161] on div "Select Diagnosis" at bounding box center [500, 155] width 65 height 11
click at [502, 211] on label "[MEDICAL_DATA]" at bounding box center [514, 205] width 69 height 11
checkbox input "true"
click at [663, 168] on button "Add" at bounding box center [662, 156] width 52 height 22
type input "0"
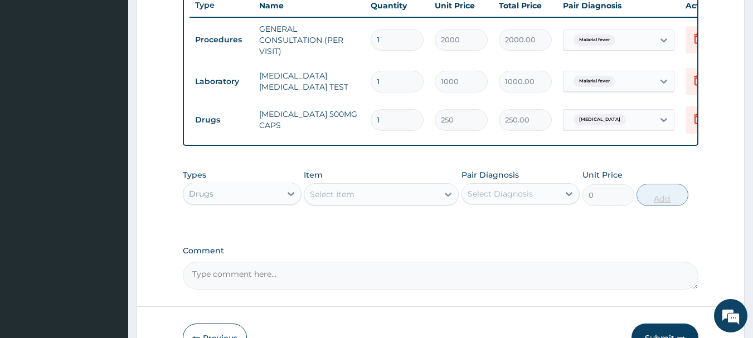
type input "10"
type input "2500.00"
type input "10"
click at [407, 195] on div "Select Item" at bounding box center [371, 195] width 134 height 18
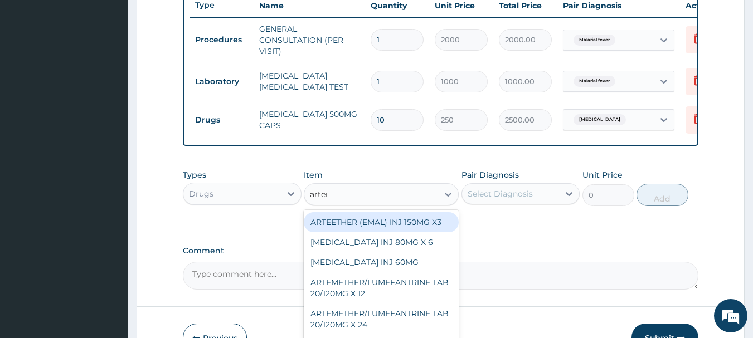
type input "arteme"
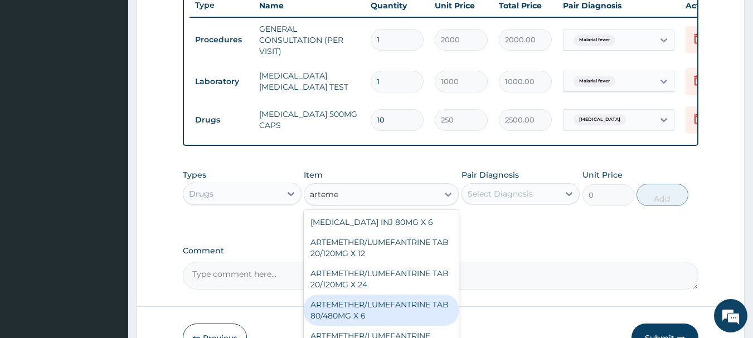
click at [371, 314] on div "ARTEMETHER/LUMEFANTRINE TAB 80/480MG X 6" at bounding box center [381, 310] width 155 height 31
type input "700"
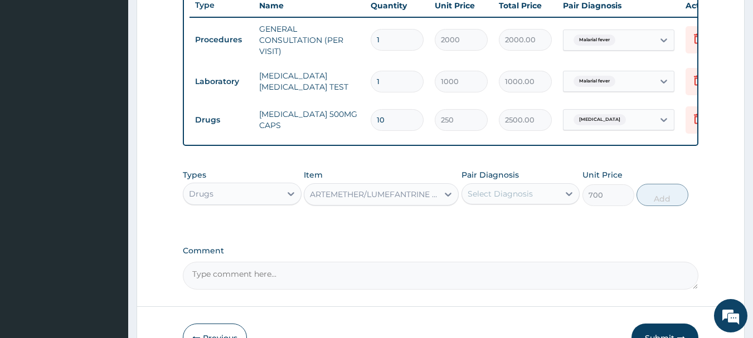
click at [519, 198] on div "Select Diagnosis" at bounding box center [500, 193] width 65 height 11
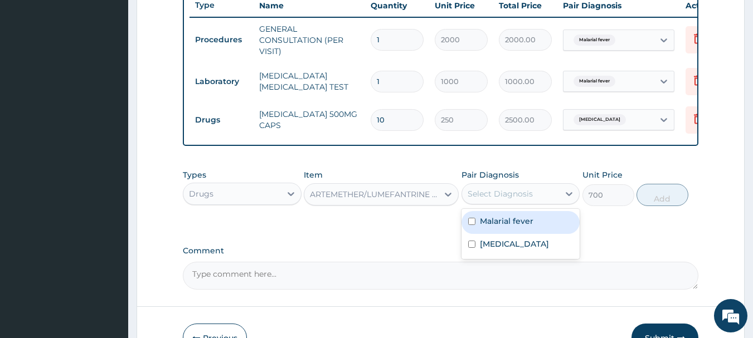
click at [502, 227] on label "Malarial fever" at bounding box center [506, 221] width 53 height 11
checkbox input "true"
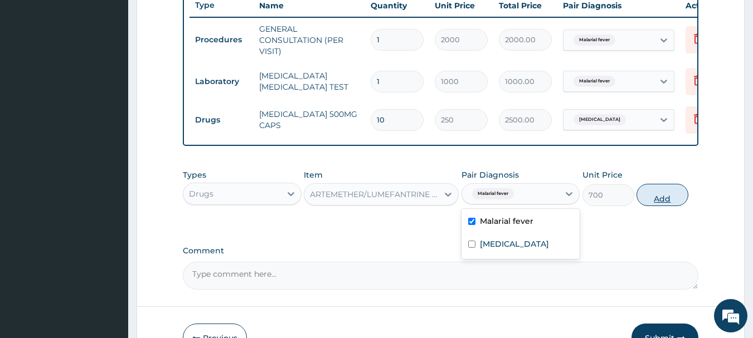
click at [646, 201] on button "Add" at bounding box center [662, 195] width 52 height 22
type input "0"
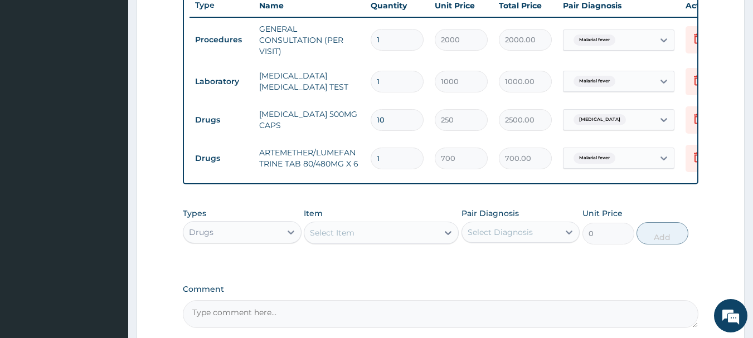
click at [403, 242] on div "Select Item" at bounding box center [371, 233] width 134 height 18
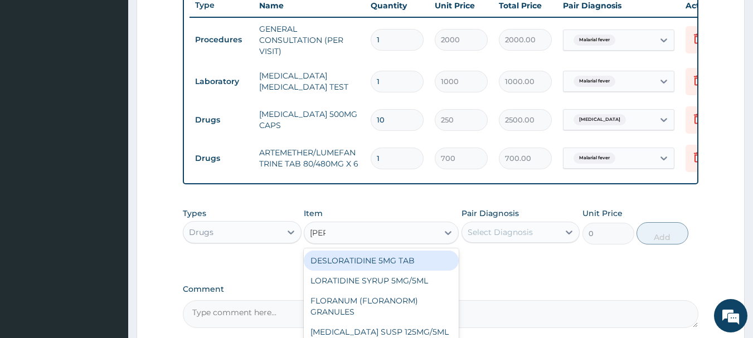
type input "lorat"
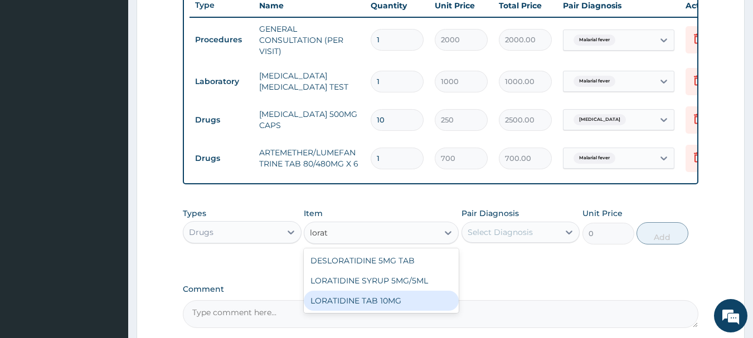
click at [381, 309] on div "LORATIDINE TAB 10MG" at bounding box center [381, 301] width 155 height 20
type input "30"
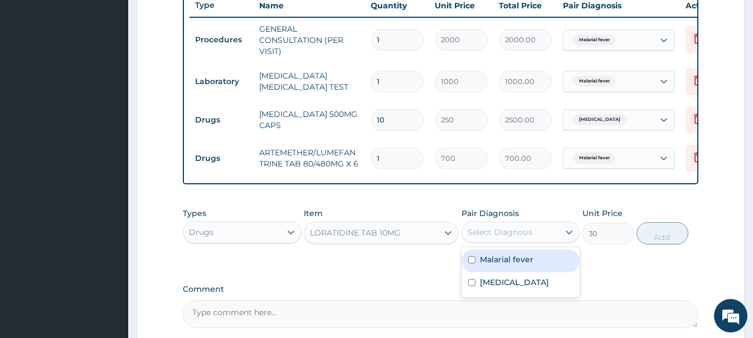
click at [513, 238] on div "Select Diagnosis" at bounding box center [500, 232] width 65 height 11
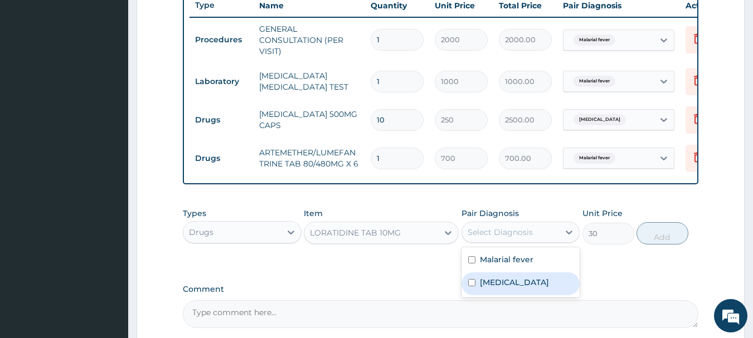
click at [505, 288] on label "[MEDICAL_DATA]" at bounding box center [514, 282] width 69 height 11
checkbox input "true"
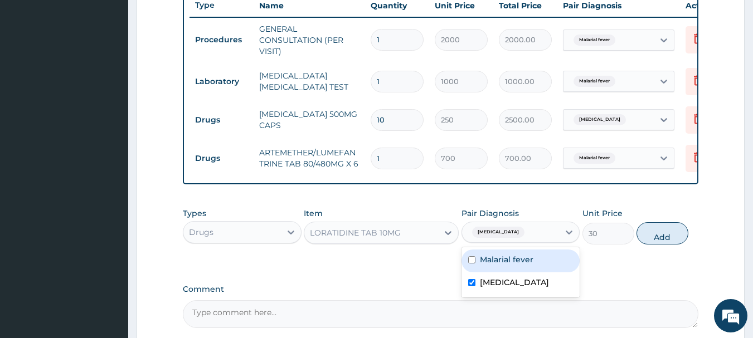
click at [654, 250] on div "Types Drugs Item LORATIDINE TAB 10MG Pair Diagnosis option [MEDICAL_DATA], sele…" at bounding box center [441, 226] width 516 height 48
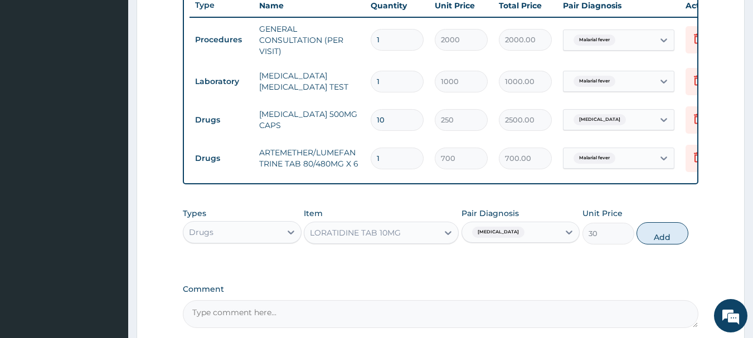
click at [654, 245] on button "Add" at bounding box center [662, 233] width 52 height 22
type input "0"
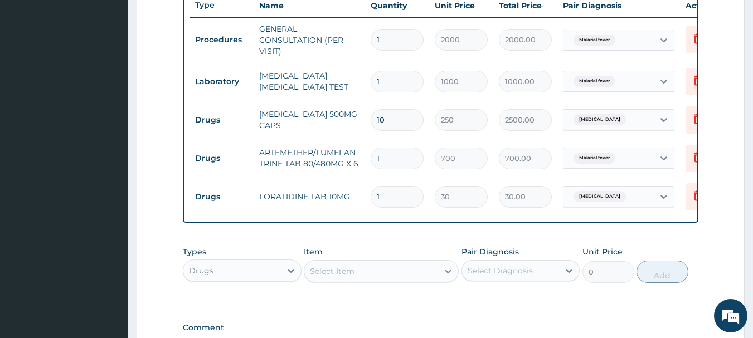
type input "10"
type input "300.00"
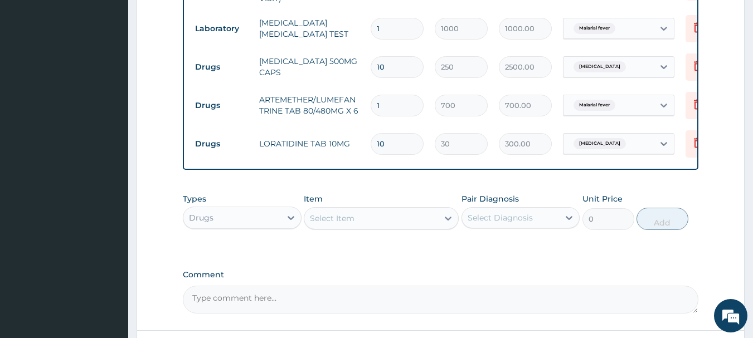
scroll to position [581, 0]
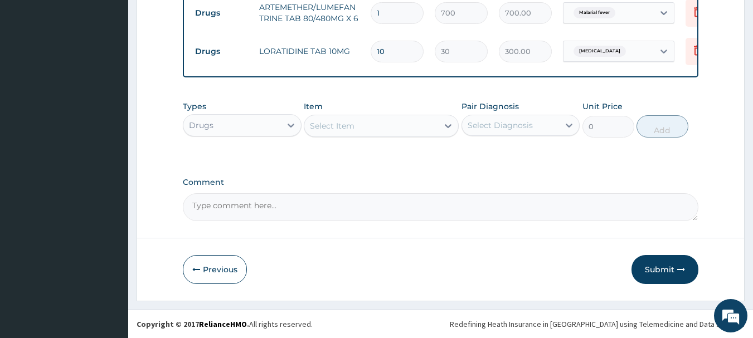
type input "10"
click at [366, 133] on div "Select Item" at bounding box center [381, 126] width 155 height 22
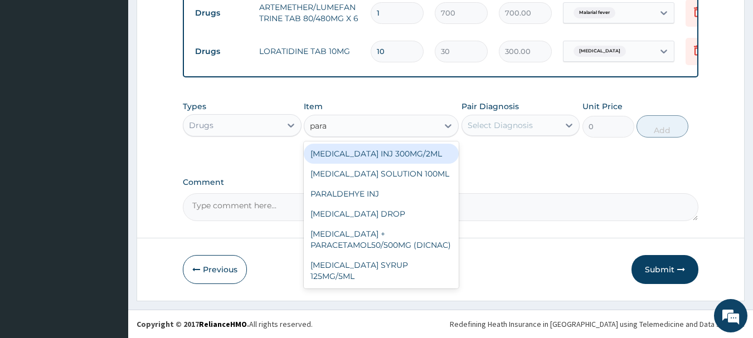
type input "parac"
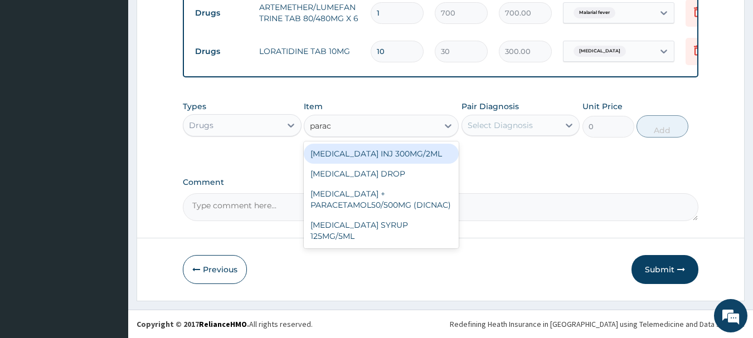
click at [373, 154] on div "[MEDICAL_DATA] INJ 300MG/2ML" at bounding box center [381, 154] width 155 height 20
type input "200"
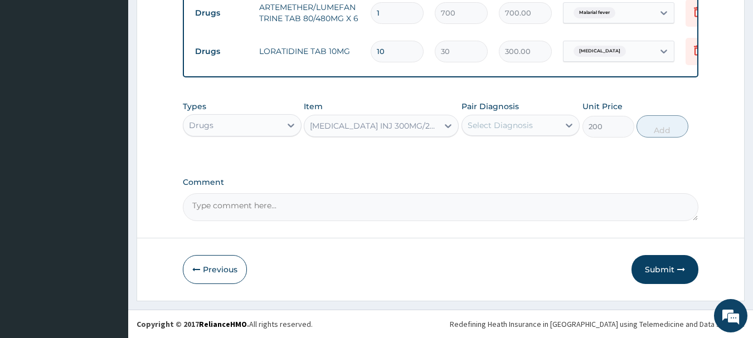
click at [503, 121] on div "Select Diagnosis" at bounding box center [500, 125] width 65 height 11
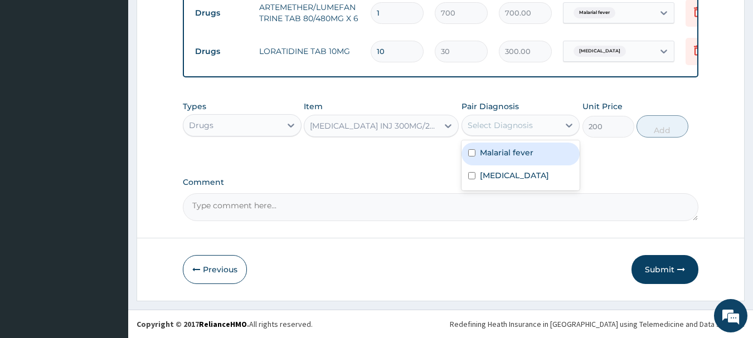
click at [506, 151] on label "Malarial fever" at bounding box center [506, 152] width 53 height 11
checkbox input "true"
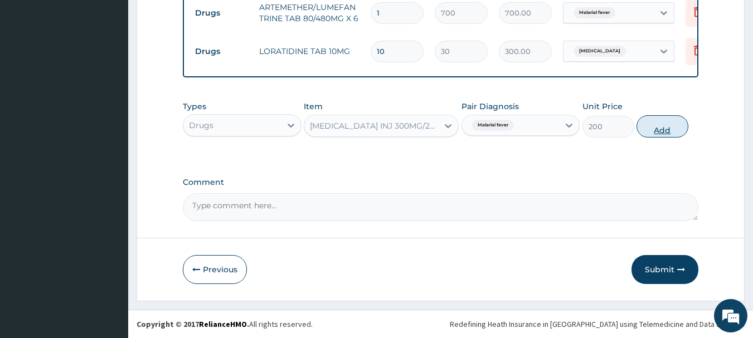
click at [660, 120] on button "Add" at bounding box center [662, 126] width 52 height 22
type input "0"
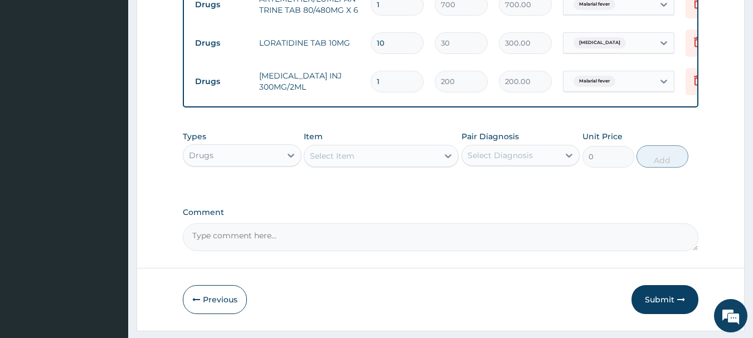
type input "0.00"
type input "4"
type input "800.00"
type input "0.00"
type input "2"
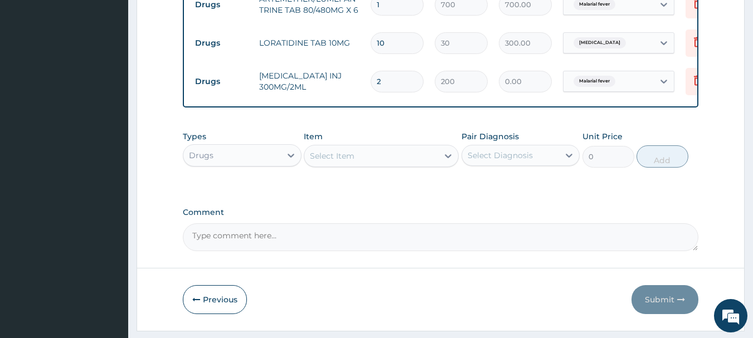
type input "400.00"
type input "2"
click at [387, 164] on div "Select Item" at bounding box center [371, 156] width 134 height 18
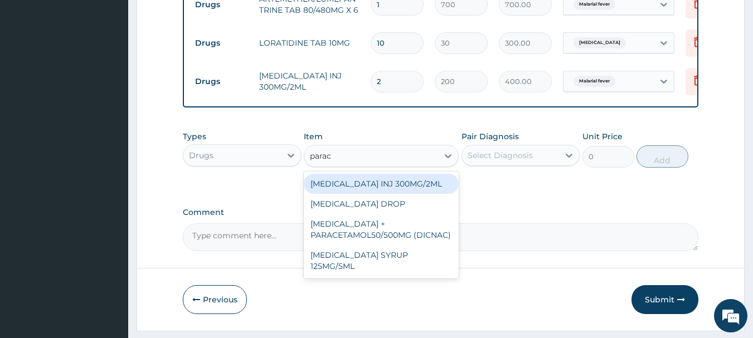
type input "parace"
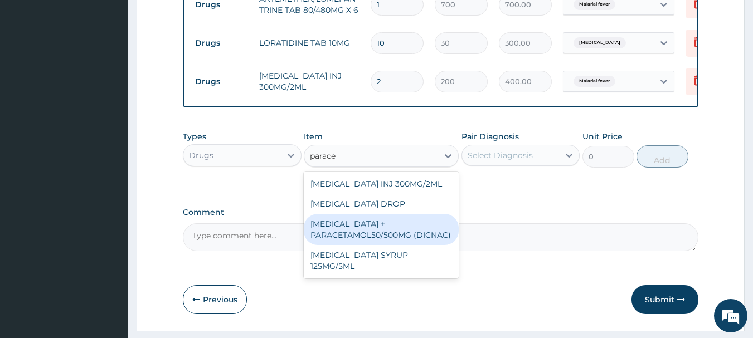
click at [375, 242] on div "[MEDICAL_DATA] + PARACETAMOL50/500MG (DICNAC)" at bounding box center [381, 229] width 155 height 31
type input "40"
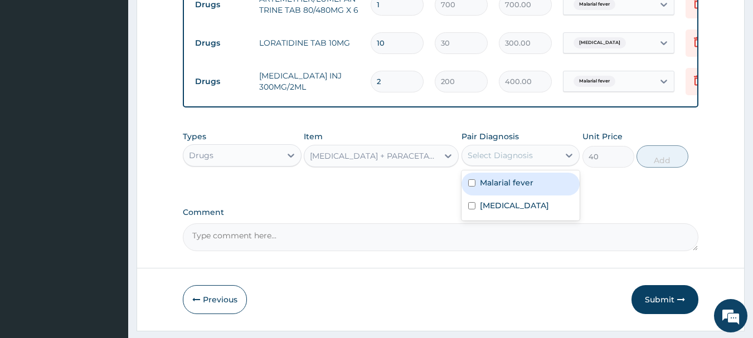
click at [494, 155] on div "Select Diagnosis" at bounding box center [511, 156] width 98 height 18
click at [494, 188] on label "Malarial fever" at bounding box center [506, 182] width 53 height 11
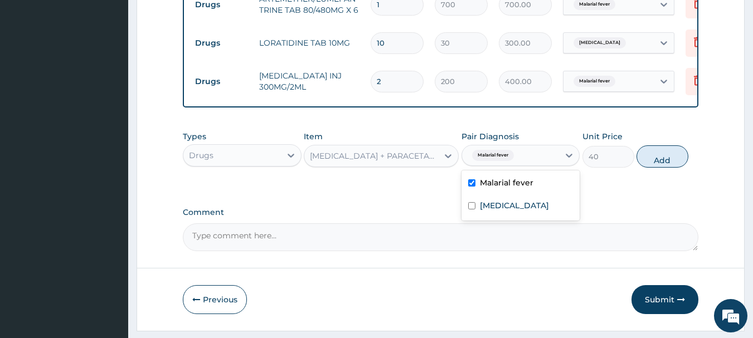
checkbox input "true"
click at [653, 153] on div "Types Drugs Item [MEDICAL_DATA] + PARACETAMOL50/500MG (DICNAC) Pair Diagnosis o…" at bounding box center [441, 149] width 516 height 48
click at [655, 159] on button "Add" at bounding box center [662, 156] width 52 height 22
type input "0"
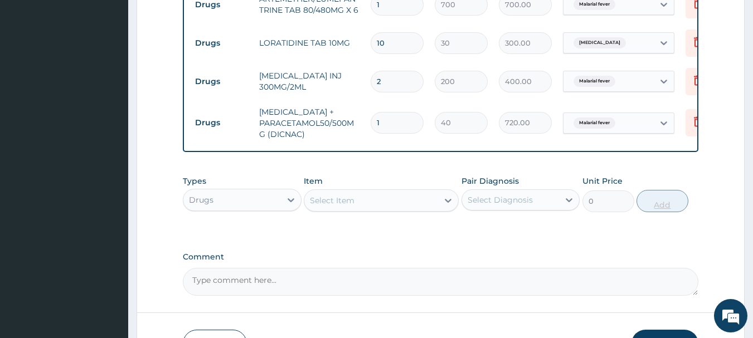
type input "18"
type input "720.00"
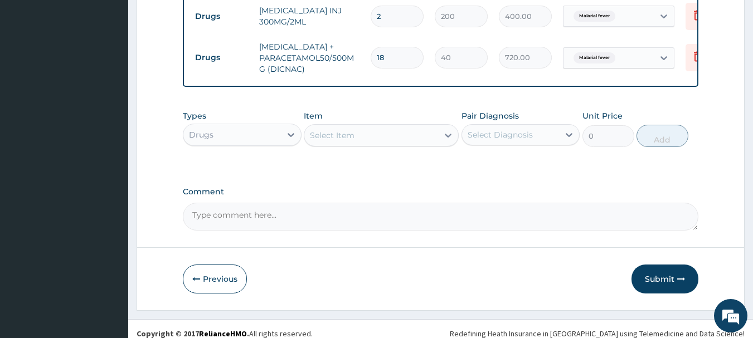
scroll to position [664, 0]
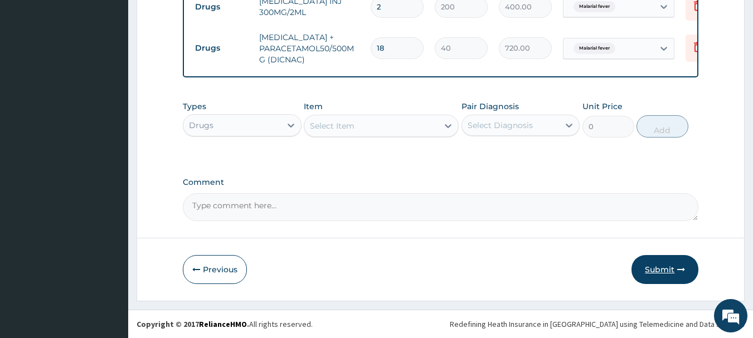
type input "18"
click at [663, 270] on button "Submit" at bounding box center [664, 269] width 67 height 29
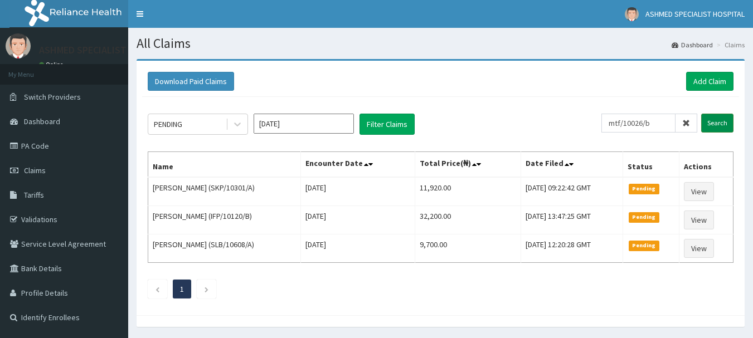
type input "mtf/10026/b"
click at [709, 120] on input "Search" at bounding box center [717, 123] width 32 height 19
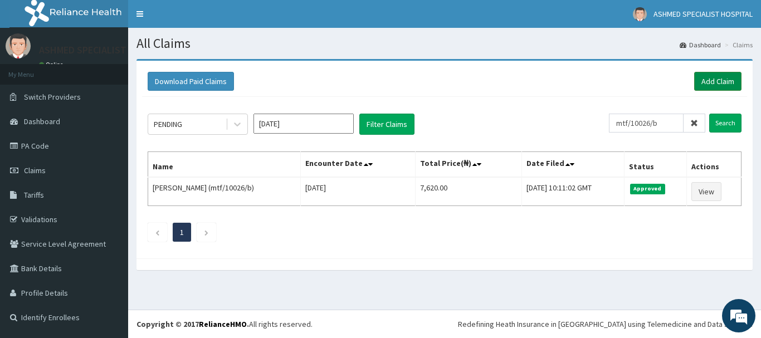
click at [712, 81] on link "Add Claim" at bounding box center [717, 81] width 47 height 19
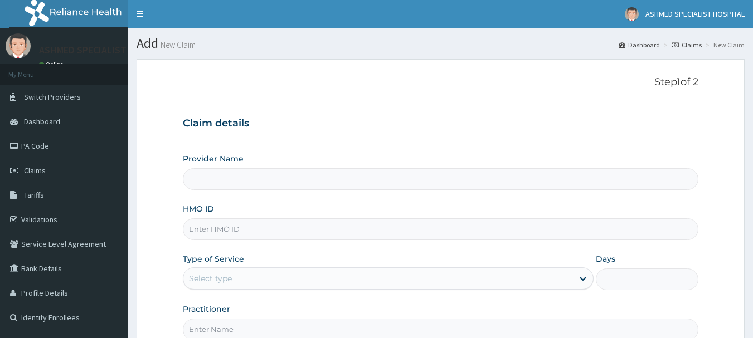
click at [215, 226] on input "HMO ID" at bounding box center [441, 229] width 516 height 22
type input "mfl/10476/a"
click at [211, 280] on div "Select type" at bounding box center [210, 278] width 43 height 11
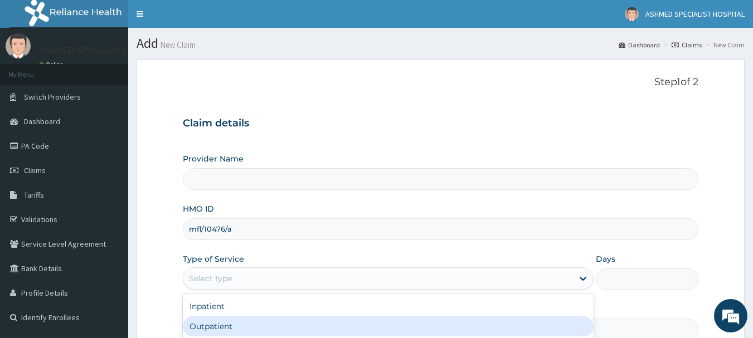
click at [210, 327] on div "Outpatient" at bounding box center [388, 327] width 411 height 20
type input "1"
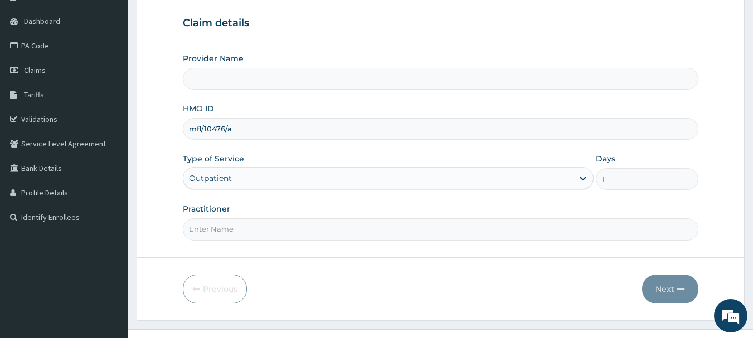
scroll to position [120, 0]
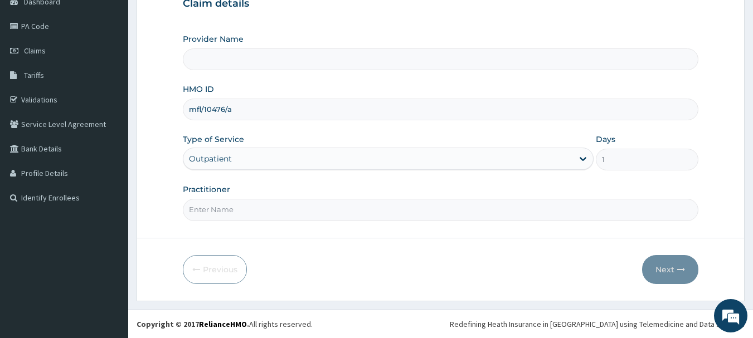
click at [250, 215] on input "Practitioner" at bounding box center [441, 210] width 516 height 22
type input "DR. THOMPSON ODESA"
click at [661, 258] on button "Next" at bounding box center [670, 269] width 56 height 29
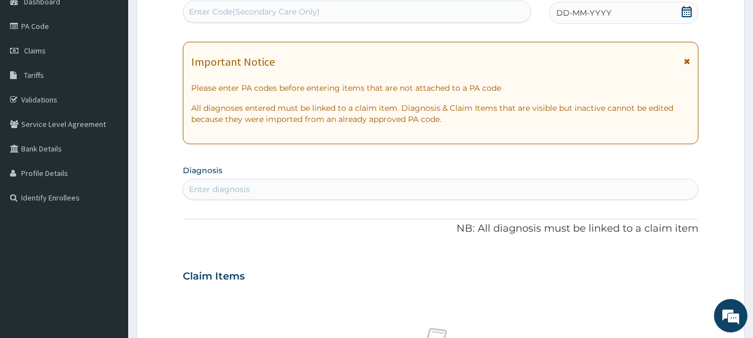
click at [684, 13] on icon at bounding box center [686, 11] width 11 height 11
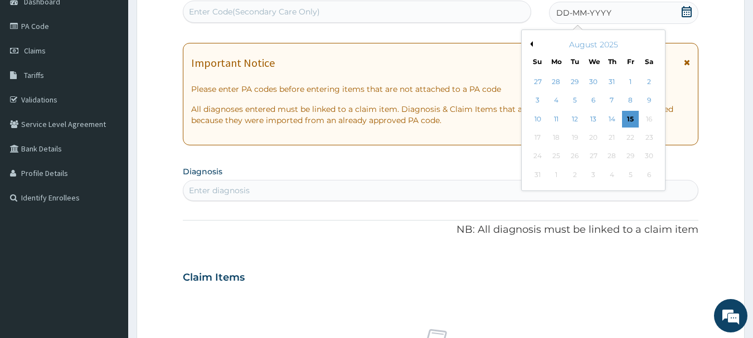
click at [529, 44] on button "Previous Month" at bounding box center [530, 44] width 6 height 6
click at [531, 43] on button "Previous Month" at bounding box center [530, 44] width 6 height 6
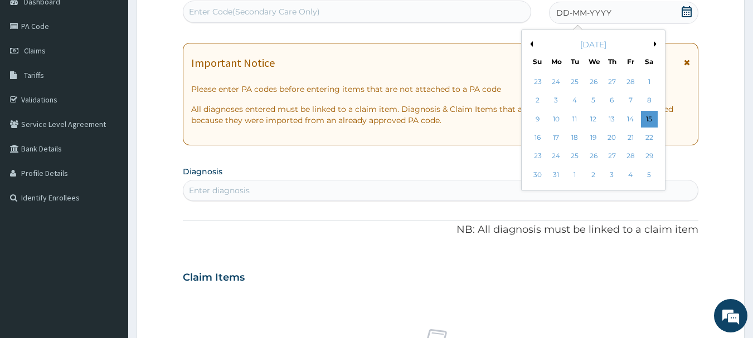
click at [531, 43] on button "Previous Month" at bounding box center [530, 44] width 6 height 6
click at [654, 43] on button "Next Month" at bounding box center [657, 44] width 6 height 6
click at [537, 120] on div "9" at bounding box center [537, 119] width 17 height 17
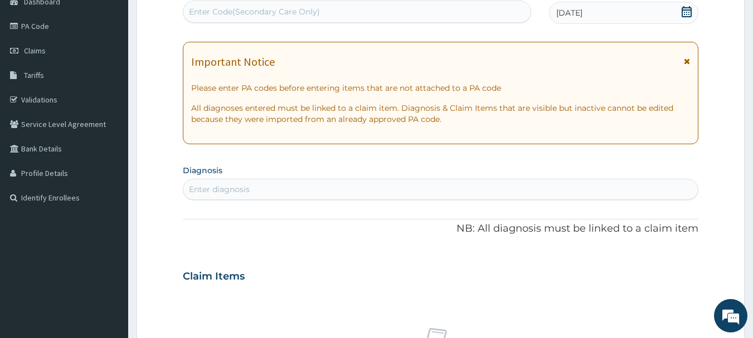
click at [273, 188] on div "Enter diagnosis" at bounding box center [440, 190] width 515 height 18
type input "pud"
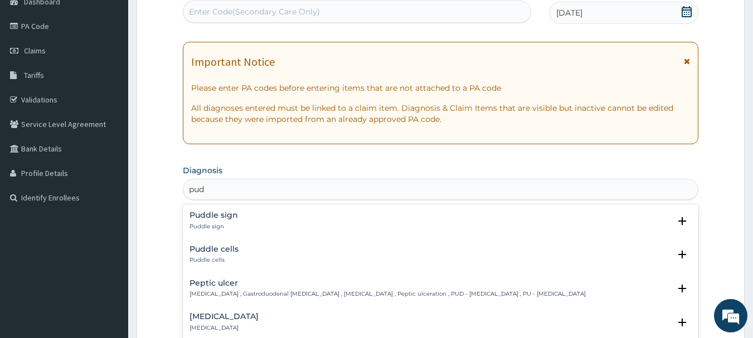
click at [242, 283] on h4 "Peptic ulcer" at bounding box center [387, 283] width 396 height 8
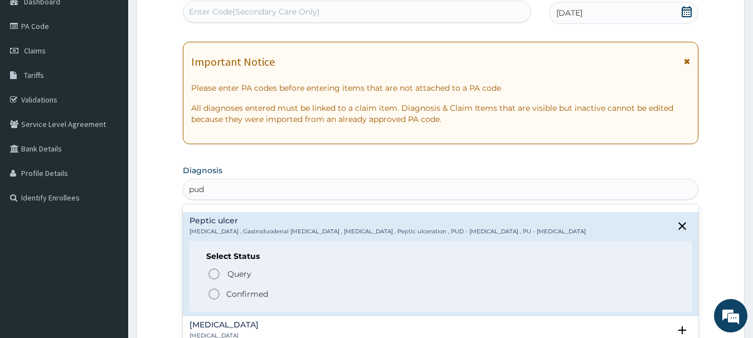
scroll to position [67, 0]
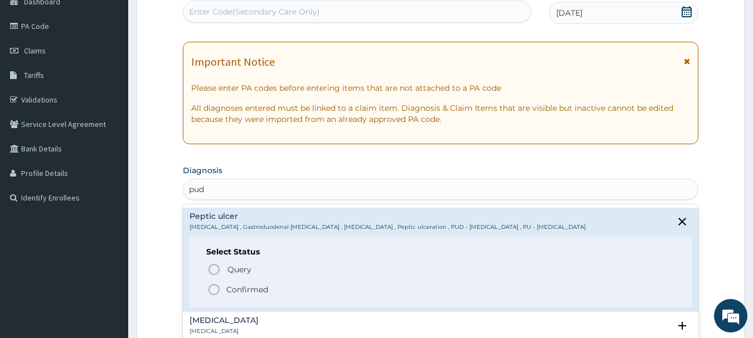
click at [214, 289] on icon "status option filled" at bounding box center [213, 289] width 13 height 13
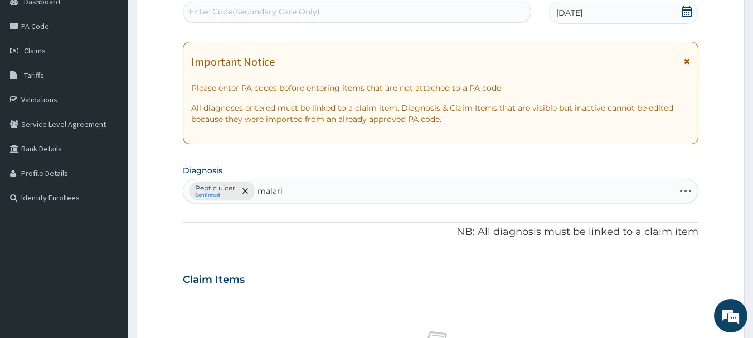
type input "malaria"
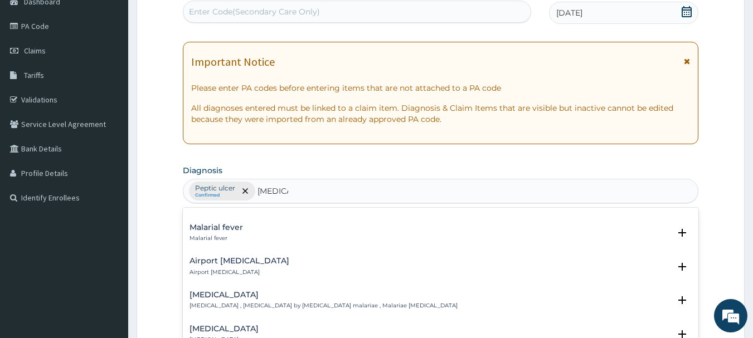
scroll to position [173, 0]
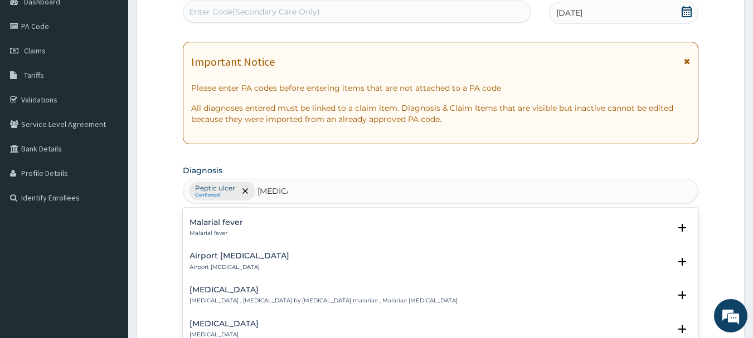
click at [207, 218] on h4 "Malarial fever" at bounding box center [215, 222] width 53 height 8
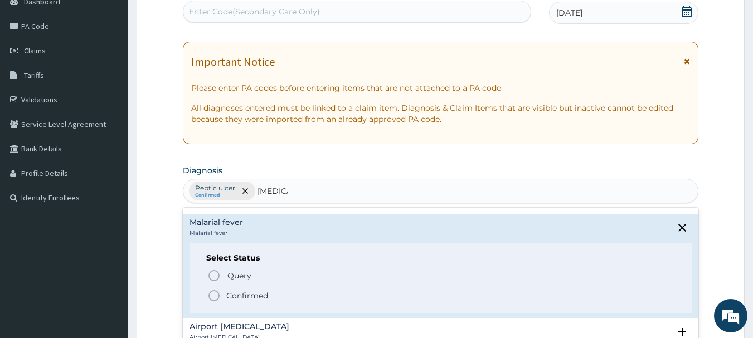
click at [217, 289] on icon "status option filled" at bounding box center [213, 295] width 13 height 13
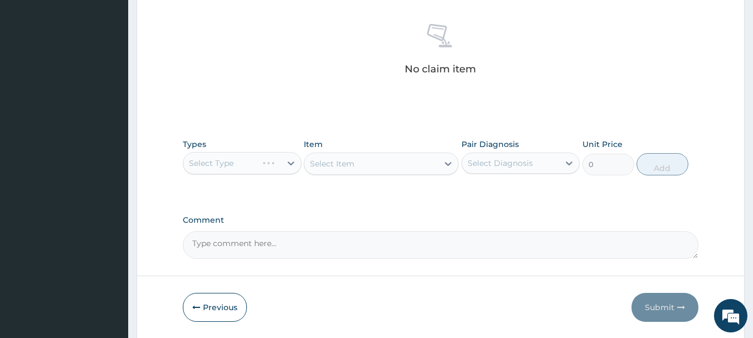
scroll to position [465, 0]
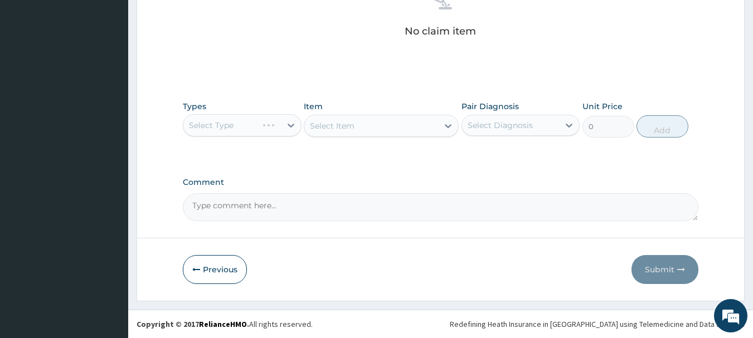
click at [244, 147] on div "Types Select Type Item Select Item Pair Diagnosis Select Diagnosis Unit Price 0…" at bounding box center [441, 127] width 516 height 65
click at [245, 128] on div "Select Type" at bounding box center [242, 125] width 119 height 22
click at [244, 110] on div "Types Select Type" at bounding box center [242, 119] width 119 height 37
click at [293, 123] on div "Select Type" at bounding box center [242, 125] width 119 height 22
click at [284, 125] on div "Select Type" at bounding box center [242, 125] width 119 height 22
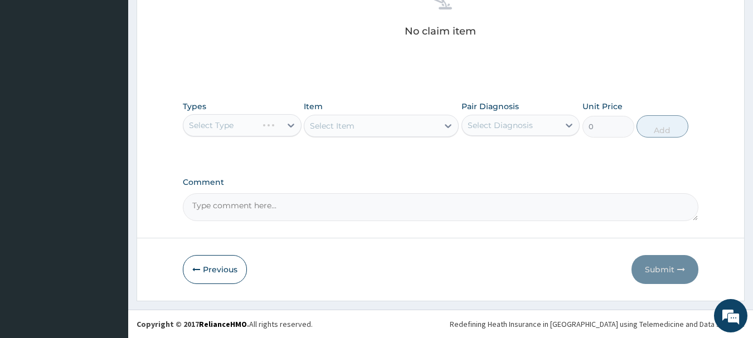
click at [289, 125] on div "Select Type" at bounding box center [242, 125] width 119 height 22
click at [255, 127] on div "Select Type" at bounding box center [242, 125] width 119 height 22
click at [271, 116] on div "Select Type" at bounding box center [242, 125] width 119 height 22
click at [287, 124] on div "Select Type" at bounding box center [242, 125] width 119 height 22
click at [290, 128] on div "Select Type" at bounding box center [242, 125] width 119 height 22
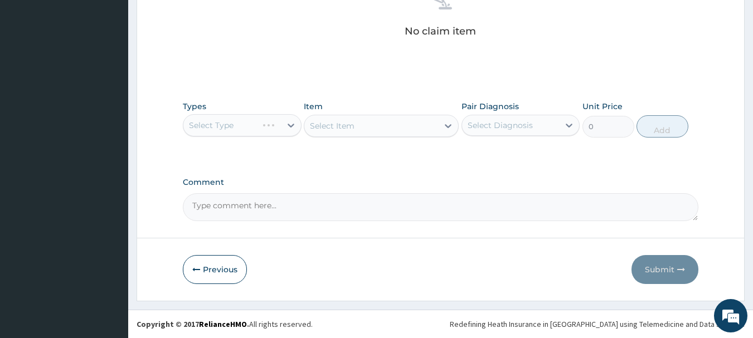
click at [290, 128] on div "Select Type" at bounding box center [242, 125] width 119 height 22
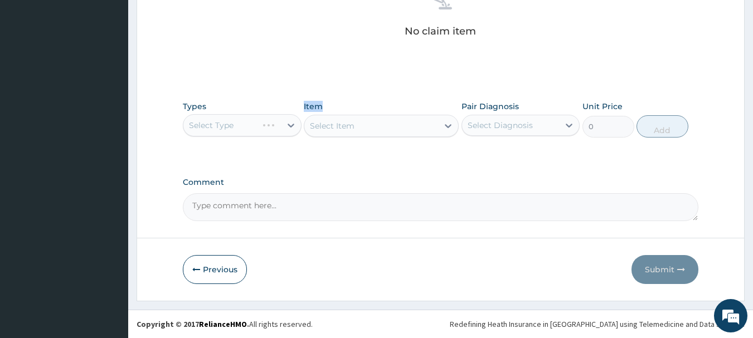
click at [290, 128] on div "Select Type" at bounding box center [242, 125] width 119 height 22
click at [346, 152] on div "Types Select Type Item Select Item Pair Diagnosis Select Diagnosis Unit Price 0…" at bounding box center [441, 127] width 516 height 65
click at [410, 118] on div "Select Item" at bounding box center [381, 126] width 155 height 22
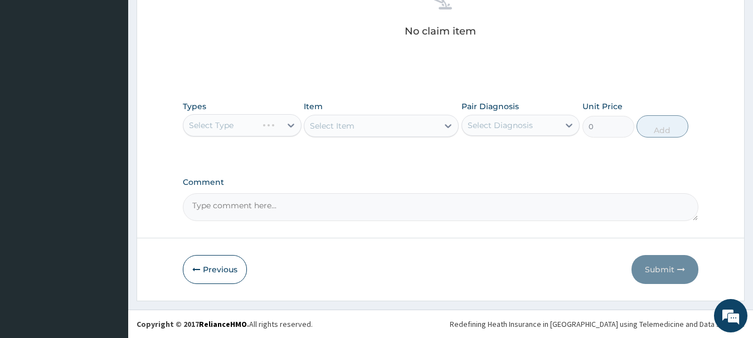
click at [423, 138] on div "Types Select Type Item Select Item Pair Diagnosis Select Diagnosis Unit Price 0…" at bounding box center [441, 119] width 516 height 48
click at [423, 131] on div "Select Item" at bounding box center [381, 126] width 155 height 22
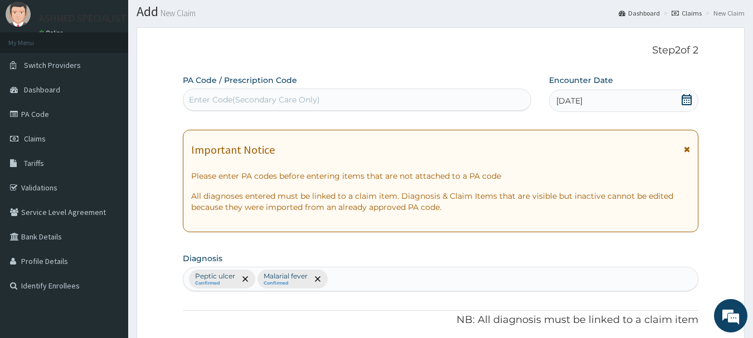
scroll to position [0, 0]
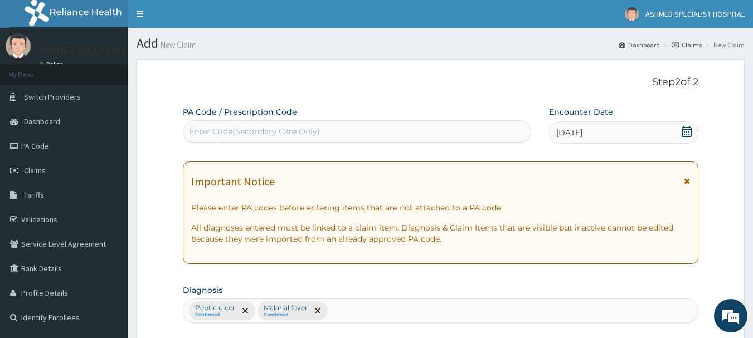
click at [466, 124] on div "Enter Code(Secondary Care Only)" at bounding box center [357, 132] width 348 height 18
click at [683, 182] on div "Important Notice" at bounding box center [440, 185] width 499 height 18
click at [687, 180] on icon at bounding box center [687, 181] width 6 height 8
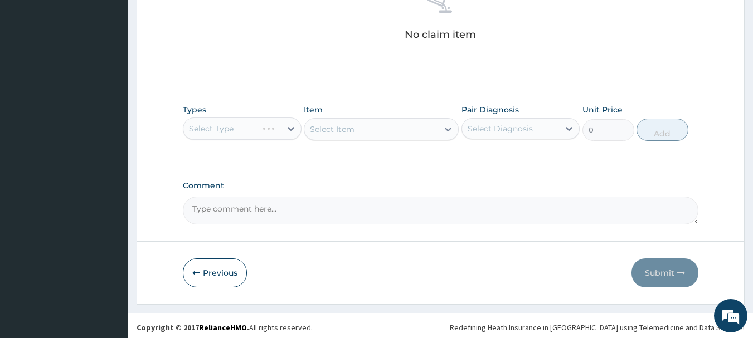
scroll to position [345, 0]
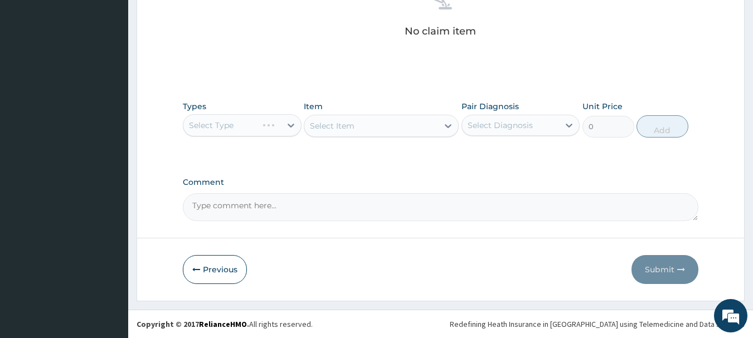
click at [288, 125] on div "Select Type" at bounding box center [242, 125] width 119 height 22
click at [353, 128] on div "Select Item" at bounding box center [381, 126] width 155 height 22
click at [209, 268] on button "Previous" at bounding box center [215, 269] width 64 height 29
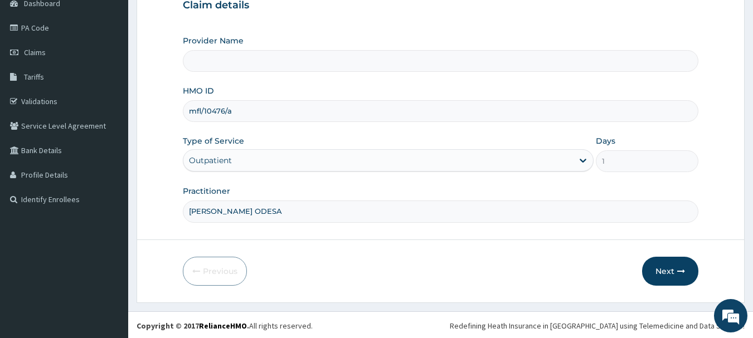
scroll to position [120, 0]
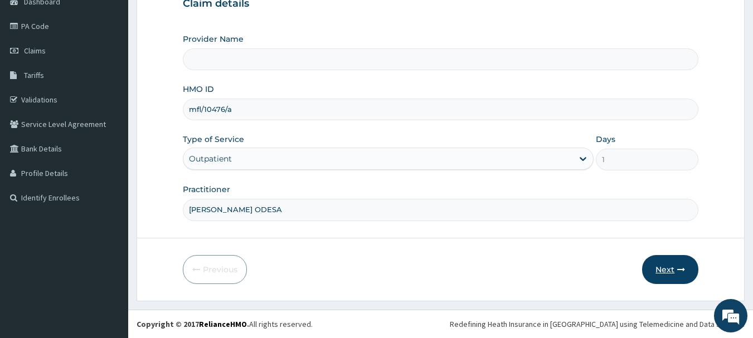
click at [661, 278] on button "Next" at bounding box center [670, 269] width 56 height 29
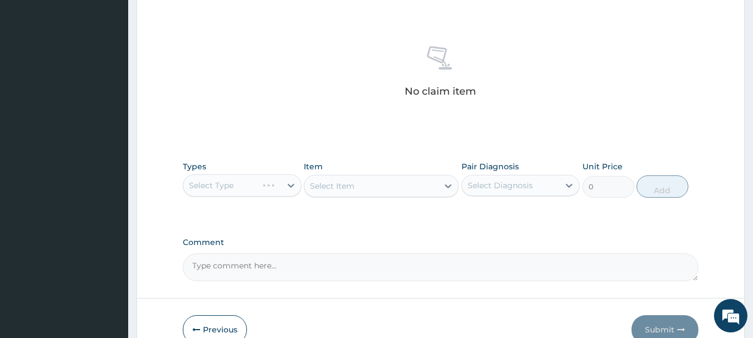
scroll to position [465, 0]
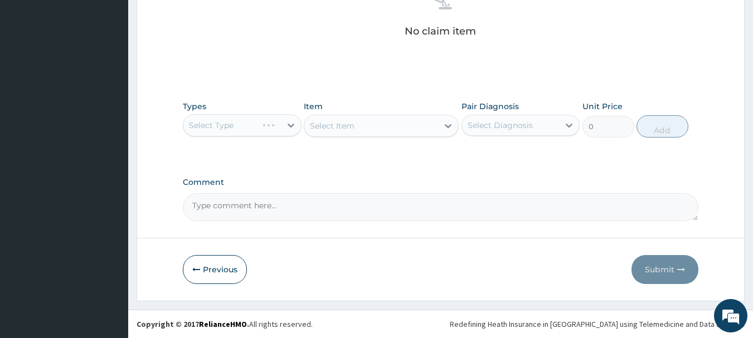
click at [294, 128] on div "Select Type" at bounding box center [242, 125] width 119 height 22
click at [288, 125] on div "Select Type" at bounding box center [242, 125] width 119 height 22
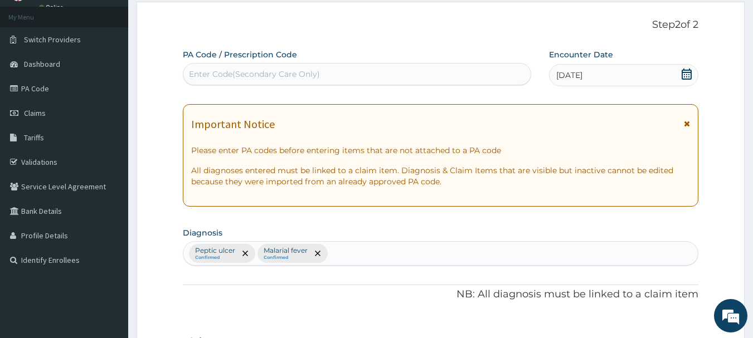
scroll to position [0, 0]
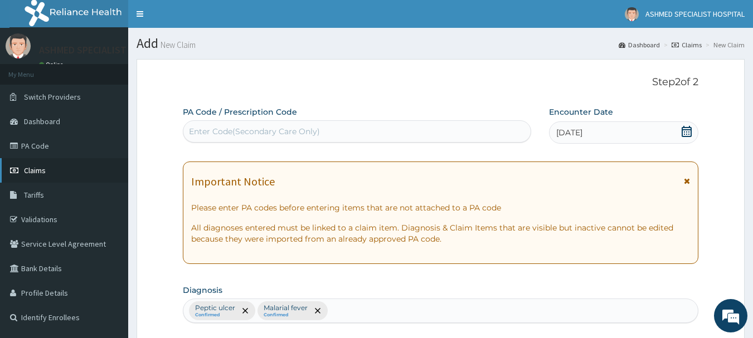
click at [30, 169] on span "Claims" at bounding box center [35, 171] width 22 height 10
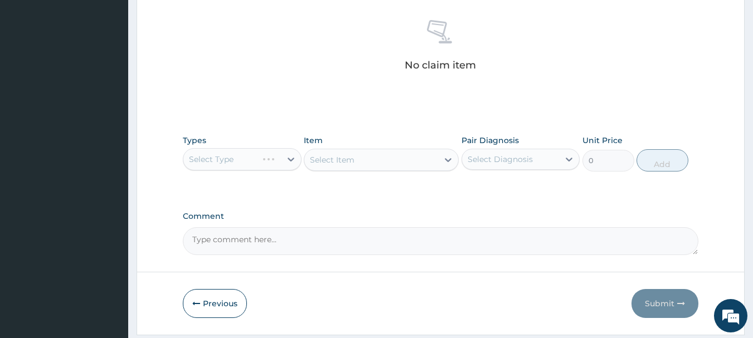
scroll to position [465, 0]
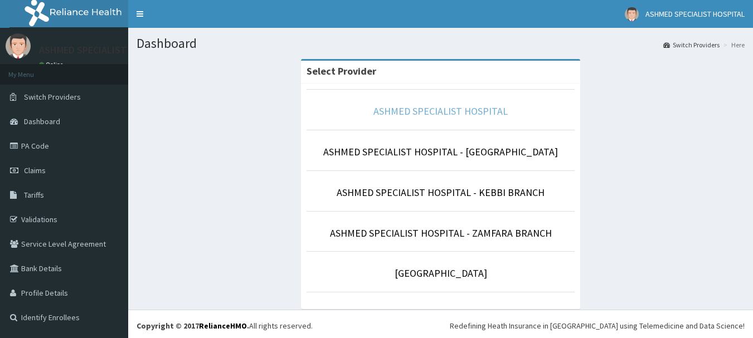
click at [476, 115] on link "ASHMED SPECIALIST HOSPITAL" at bounding box center [440, 111] width 134 height 13
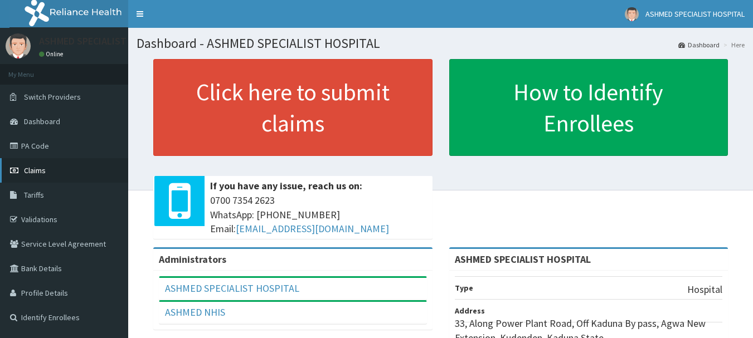
click at [37, 173] on span "Claims" at bounding box center [35, 171] width 22 height 10
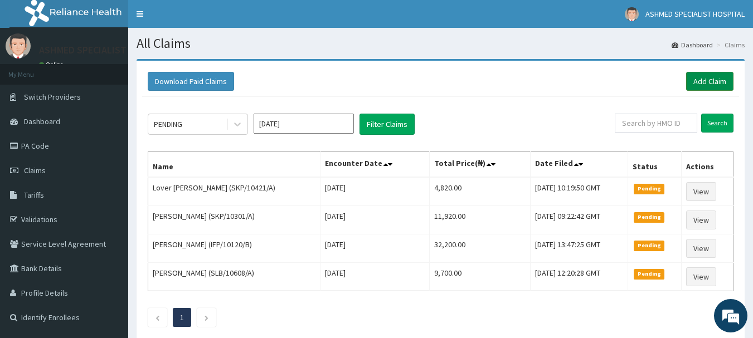
click at [712, 80] on link "Add Claim" at bounding box center [709, 81] width 47 height 19
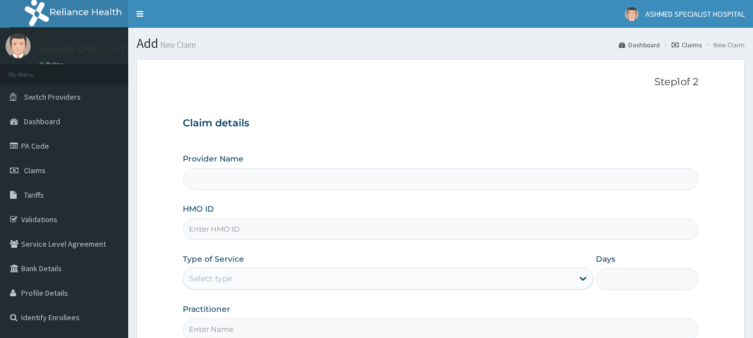
type input "ASHMED SPECIALIST HOSPITAL"
click at [234, 225] on input "HMO ID" at bounding box center [441, 229] width 516 height 22
type input "mfl/10476/a"
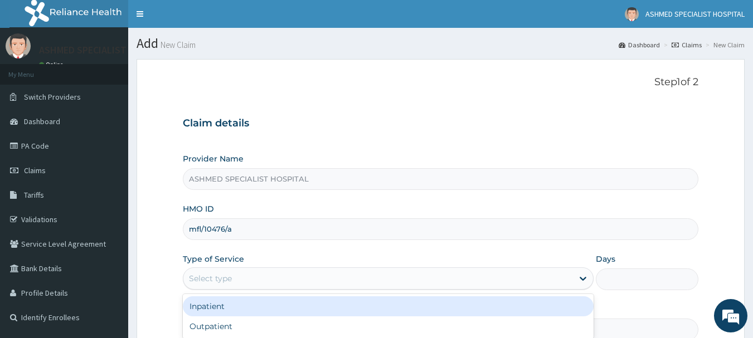
click at [234, 274] on div "Select type" at bounding box center [378, 279] width 390 height 18
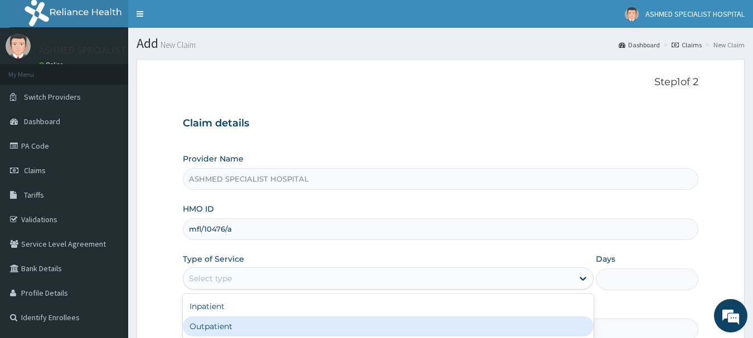
click at [206, 326] on div "Outpatient" at bounding box center [388, 327] width 411 height 20
type input "1"
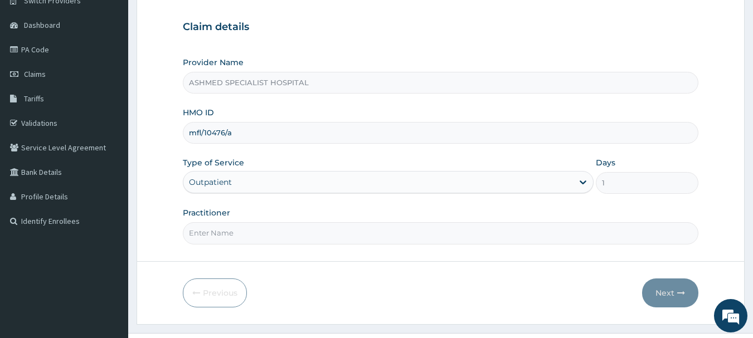
scroll to position [120, 0]
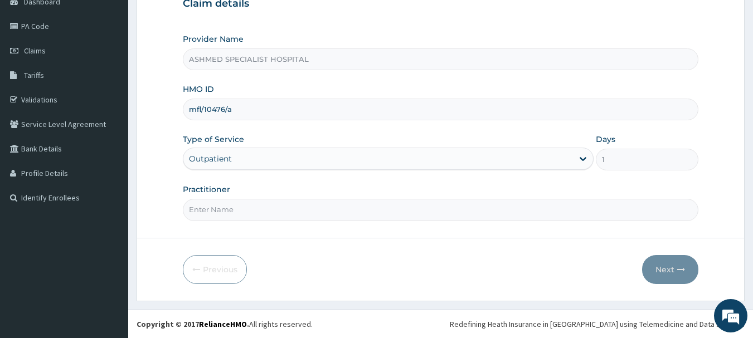
click at [250, 206] on input "Practitioner" at bounding box center [441, 210] width 516 height 22
type input "[PERSON_NAME][DATE]"
click at [665, 269] on button "Next" at bounding box center [670, 269] width 56 height 29
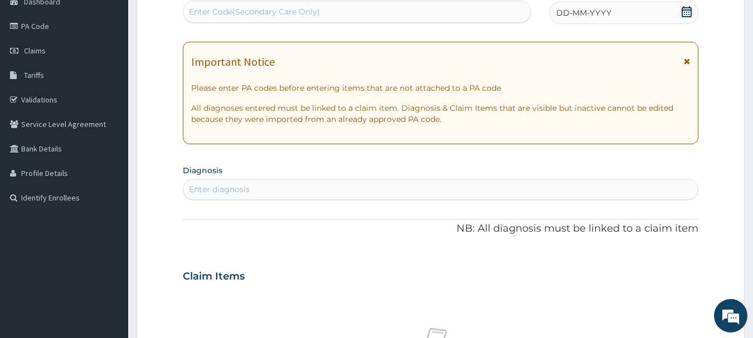
click at [683, 11] on icon at bounding box center [686, 11] width 11 height 11
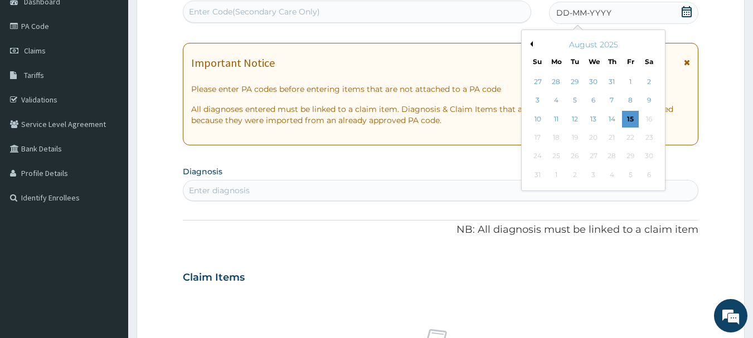
click at [532, 43] on button "Previous Month" at bounding box center [530, 44] width 6 height 6
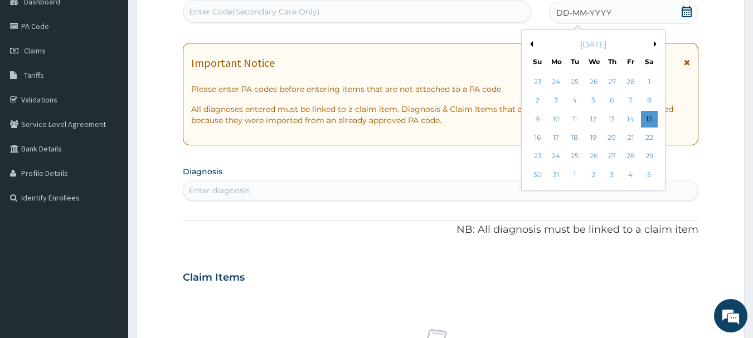
click at [532, 43] on button "Previous Month" at bounding box center [530, 44] width 6 height 6
click at [537, 118] on div "9" at bounding box center [537, 119] width 17 height 17
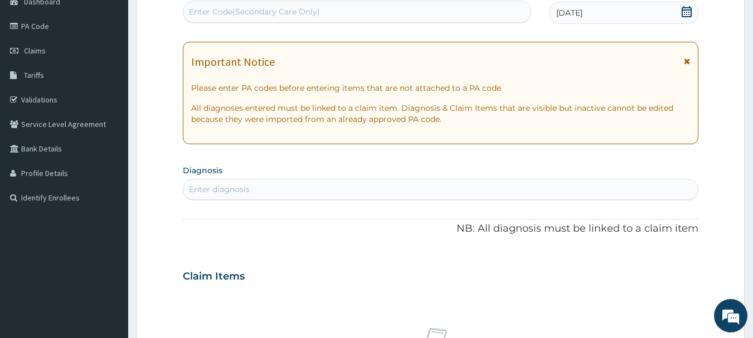
click at [225, 187] on div "Enter diagnosis" at bounding box center [219, 189] width 61 height 11
type input "[MEDICAL_DATA]"
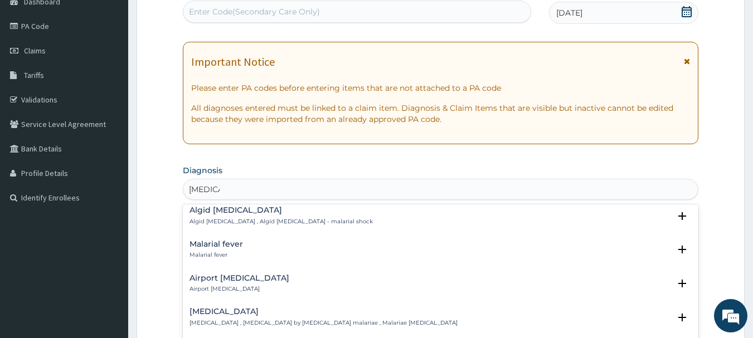
scroll to position [153, 0]
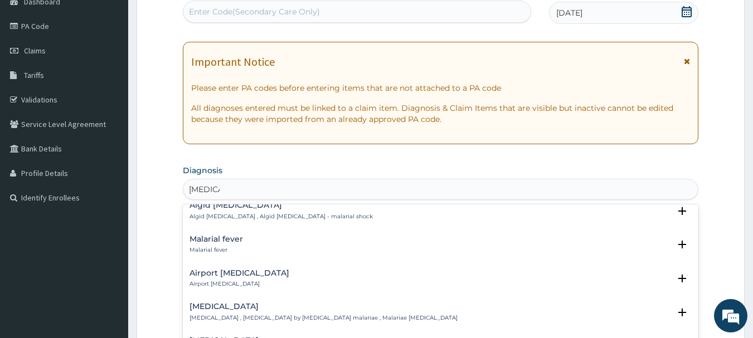
click at [210, 235] on h4 "Malarial fever" at bounding box center [215, 239] width 53 height 8
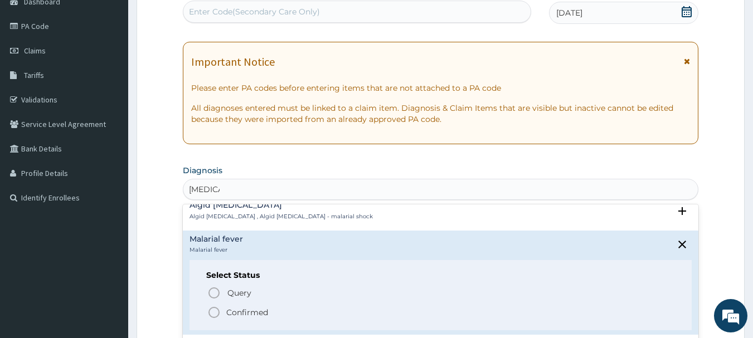
click at [216, 306] on icon "status option filled" at bounding box center [213, 312] width 13 height 13
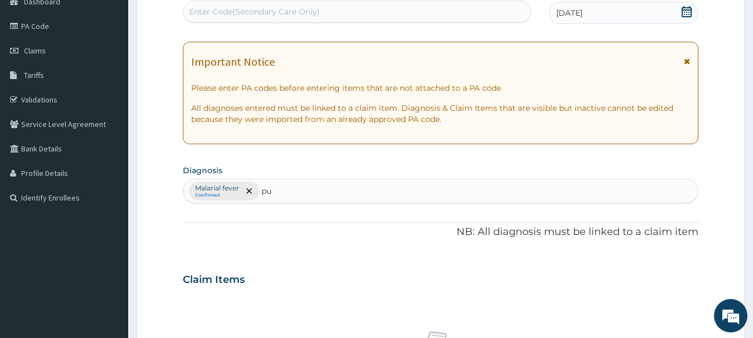
type input "pud"
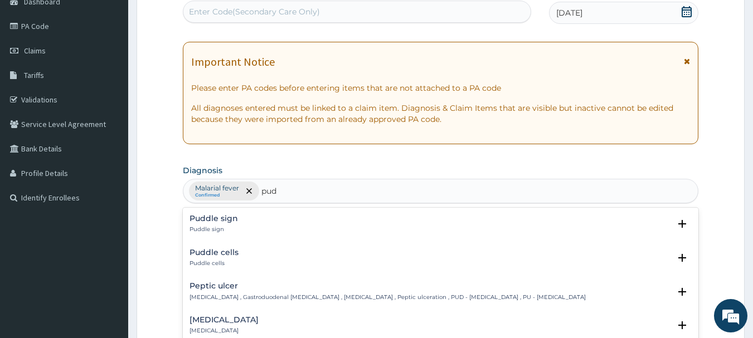
click at [215, 287] on h4 "Peptic ulcer" at bounding box center [387, 286] width 396 height 8
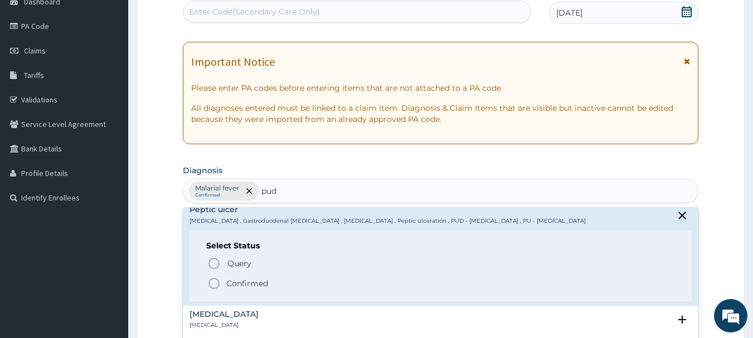
scroll to position [79, 0]
click at [210, 283] on icon "status option filled" at bounding box center [213, 281] width 13 height 13
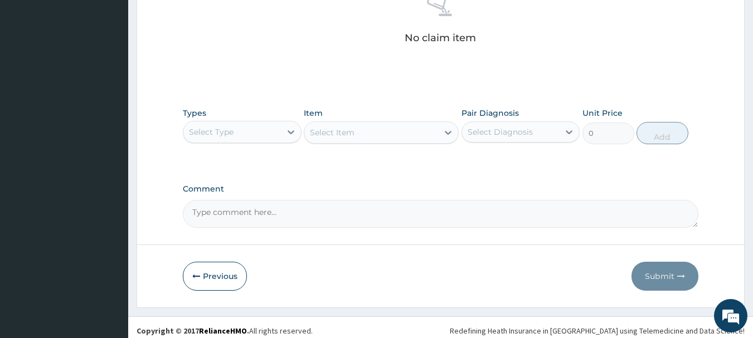
scroll to position [465, 0]
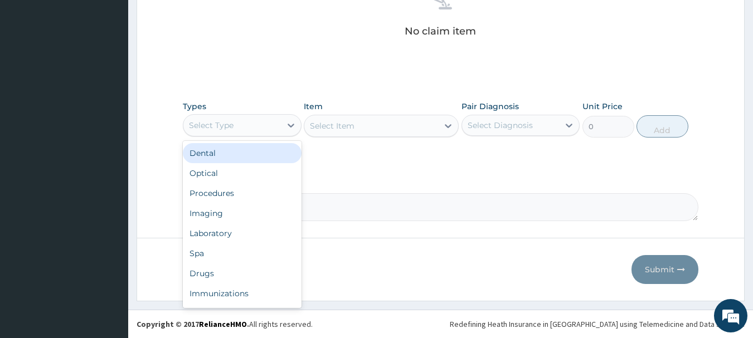
click at [270, 128] on div "Select Type" at bounding box center [232, 125] width 98 height 18
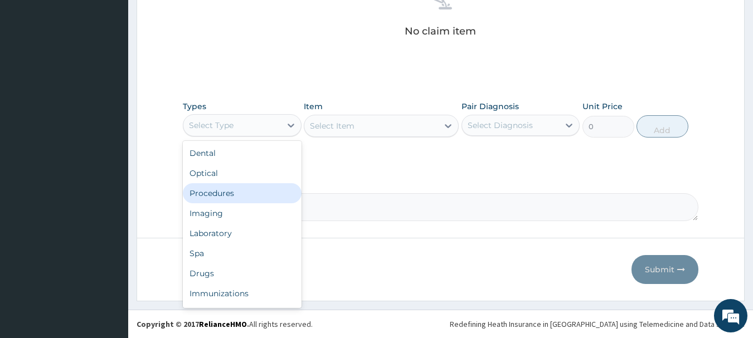
click at [224, 190] on div "Procedures" at bounding box center [242, 193] width 119 height 20
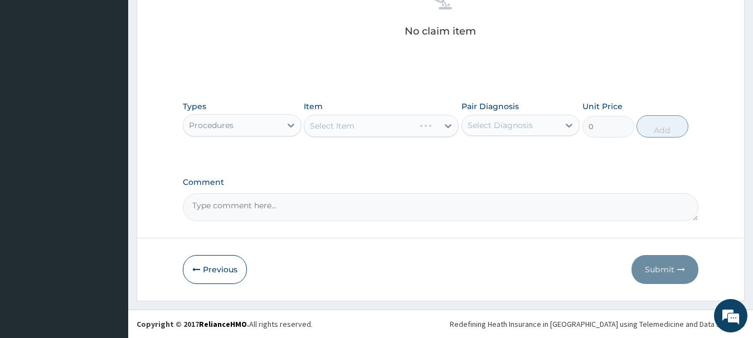
click at [421, 130] on div "Select Item" at bounding box center [381, 126] width 155 height 22
click at [435, 125] on div "Select Item" at bounding box center [371, 126] width 134 height 18
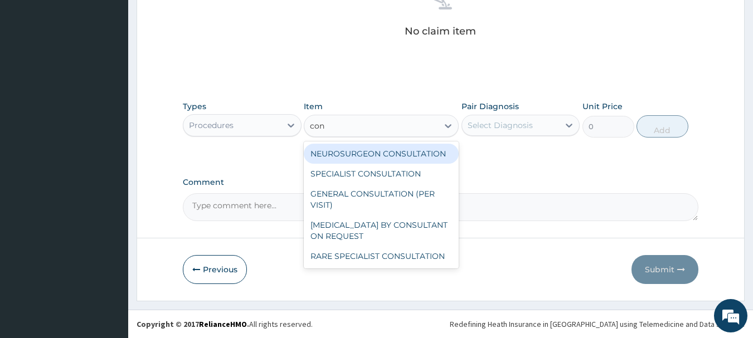
type input "cons"
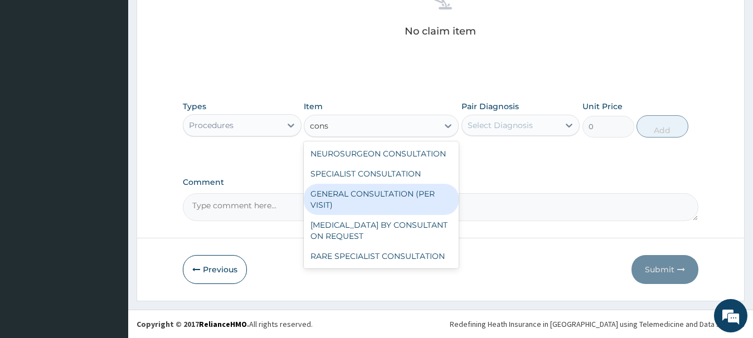
click at [386, 195] on div "GENERAL CONSULTATION (PER VISIT)" at bounding box center [381, 199] width 155 height 31
type input "2000"
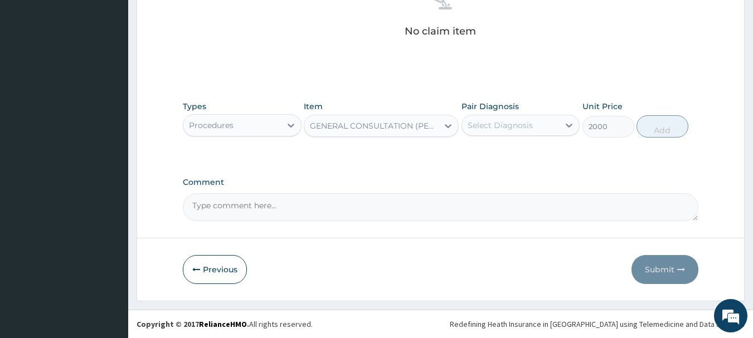
click at [510, 124] on div "Select Diagnosis" at bounding box center [500, 125] width 65 height 11
click at [493, 152] on label "Malarial fever" at bounding box center [506, 152] width 53 height 11
checkbox input "true"
click at [668, 124] on button "Add" at bounding box center [662, 126] width 52 height 22
type input "0"
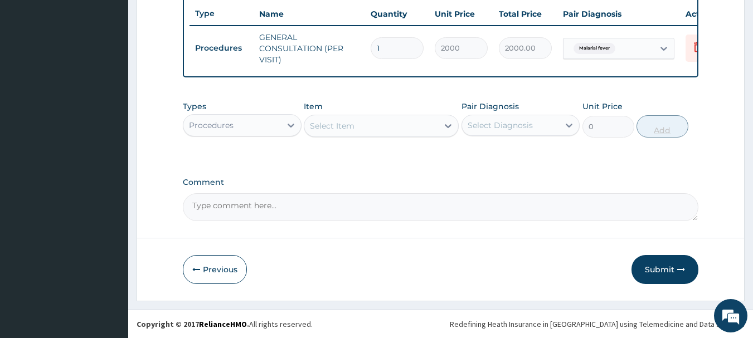
scroll to position [427, 0]
click at [275, 127] on div "Procedures" at bounding box center [232, 125] width 98 height 18
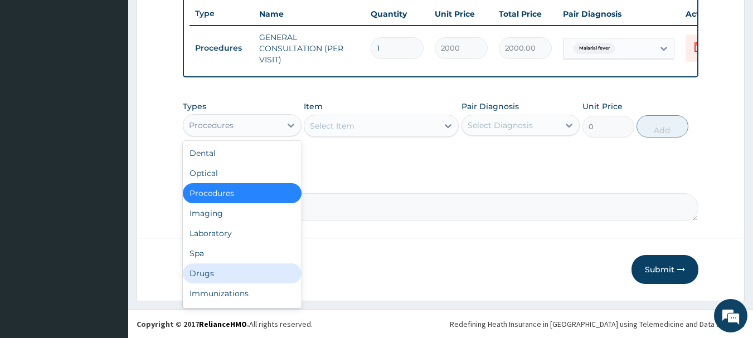
click at [211, 273] on div "Drugs" at bounding box center [242, 274] width 119 height 20
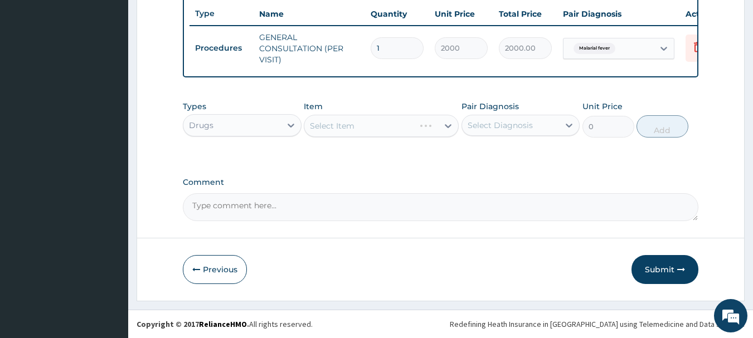
click at [399, 125] on div "Select Item" at bounding box center [381, 126] width 155 height 22
click at [413, 128] on div "Select Item" at bounding box center [371, 126] width 134 height 18
type input "amox"
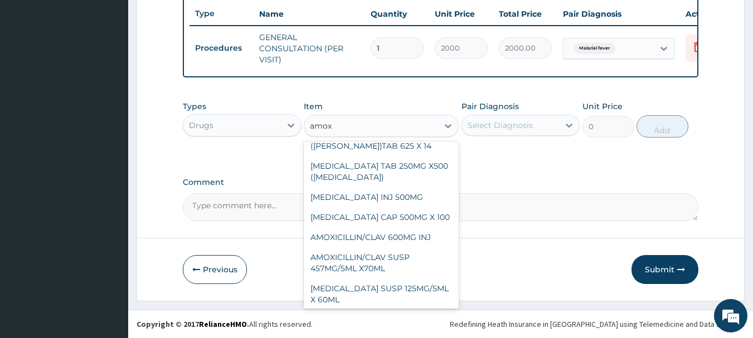
scroll to position [187, 0]
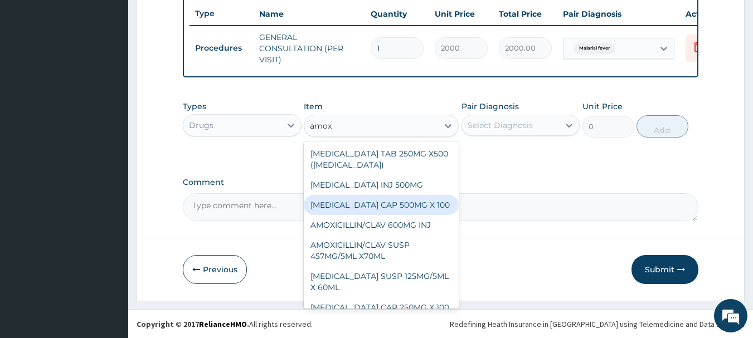
click at [387, 195] on div "[MEDICAL_DATA] CAP 500MG X 100" at bounding box center [381, 205] width 155 height 20
type input "40"
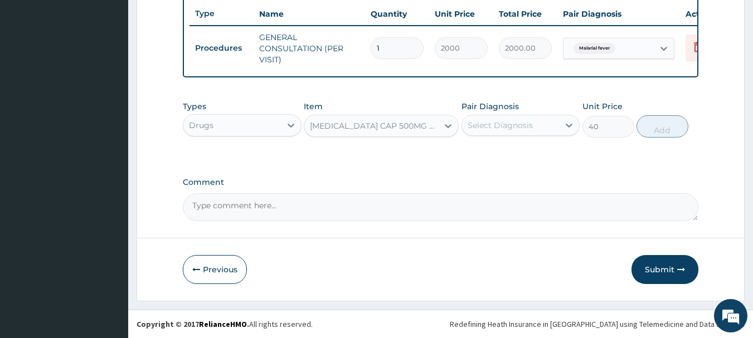
click at [541, 124] on div "Select Diagnosis" at bounding box center [511, 125] width 98 height 18
click at [510, 160] on div "Malarial fever" at bounding box center [520, 154] width 119 height 23
checkbox input "true"
click at [667, 119] on button "Add" at bounding box center [662, 126] width 52 height 22
type input "0"
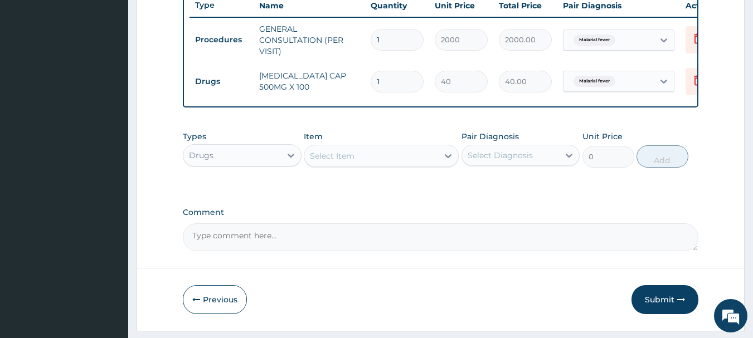
type input "15"
type input "600.00"
type input "15"
click at [426, 164] on div "Select Item" at bounding box center [371, 156] width 134 height 18
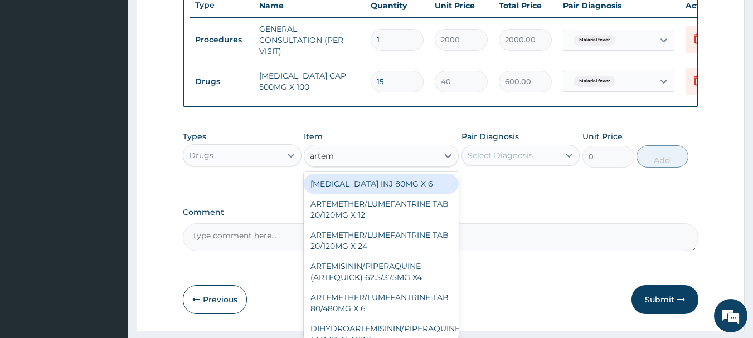
type input "arteme"
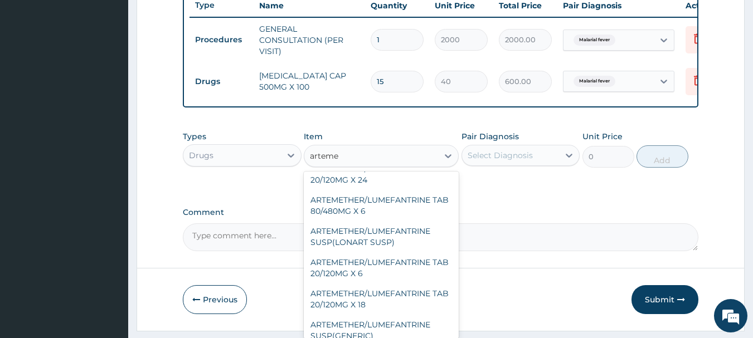
scroll to position [76, 0]
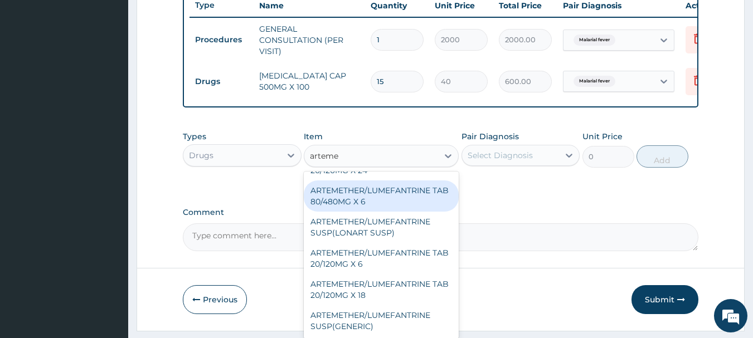
click at [390, 207] on div "ARTEMETHER/LUMEFANTRINE TAB 80/480MG X 6" at bounding box center [381, 196] width 155 height 31
type input "700"
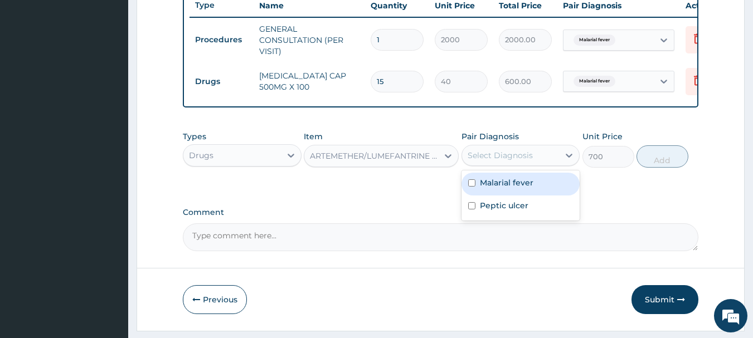
click at [522, 160] on div "Select Diagnosis" at bounding box center [500, 155] width 65 height 11
click at [503, 188] on label "Malarial fever" at bounding box center [506, 182] width 53 height 11
checkbox input "true"
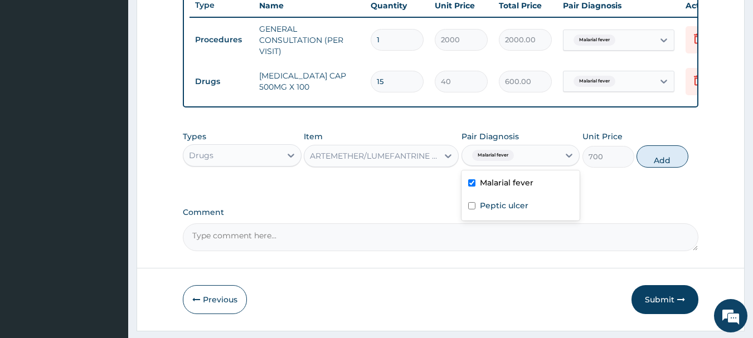
click at [649, 159] on button "Add" at bounding box center [662, 156] width 52 height 22
type input "0"
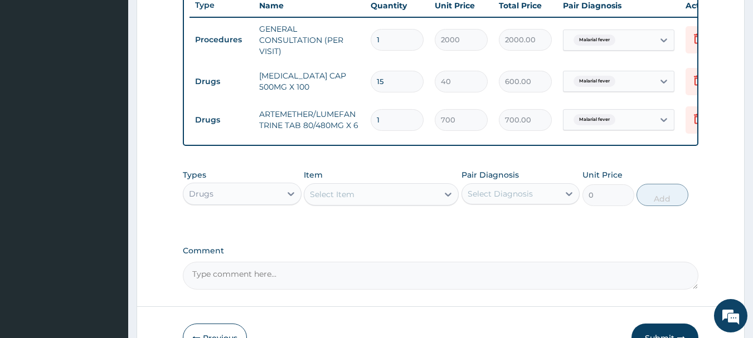
click at [414, 196] on div "Select Item" at bounding box center [371, 195] width 134 height 18
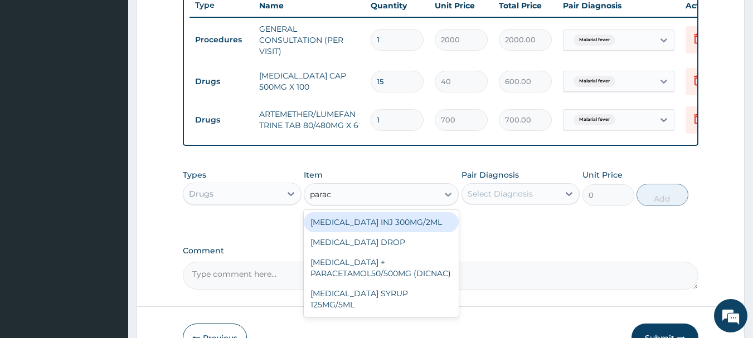
type input "parace"
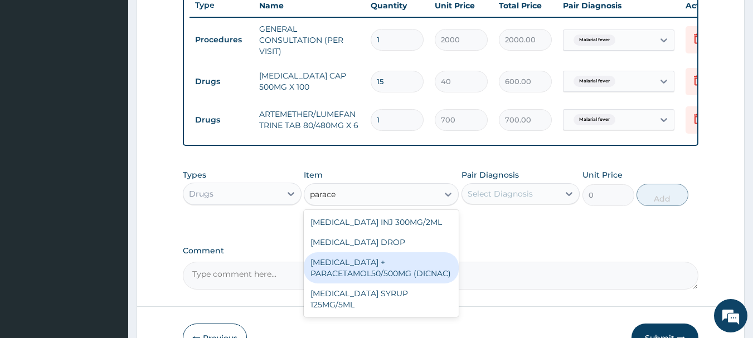
click at [373, 283] on div "[MEDICAL_DATA] + PARACETAMOL50/500MG (DICNAC)" at bounding box center [381, 267] width 155 height 31
type input "40"
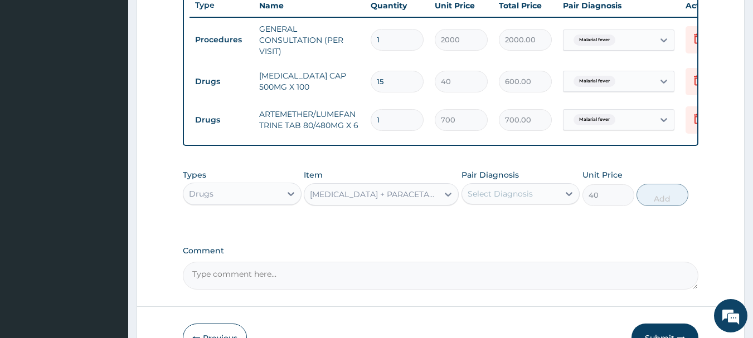
click at [556, 203] on div "Select Diagnosis" at bounding box center [511, 194] width 98 height 18
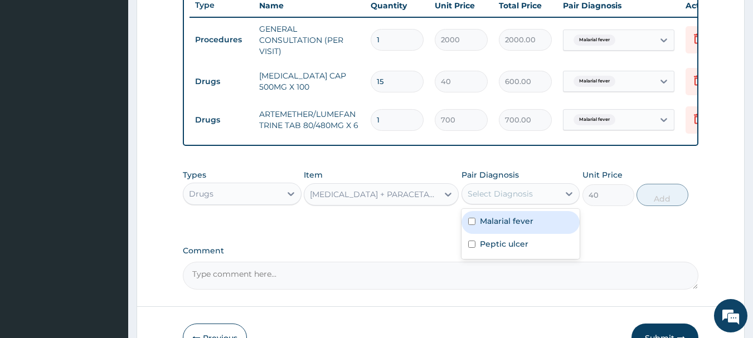
click at [515, 227] on label "Malarial fever" at bounding box center [506, 221] width 53 height 11
checkbox input "true"
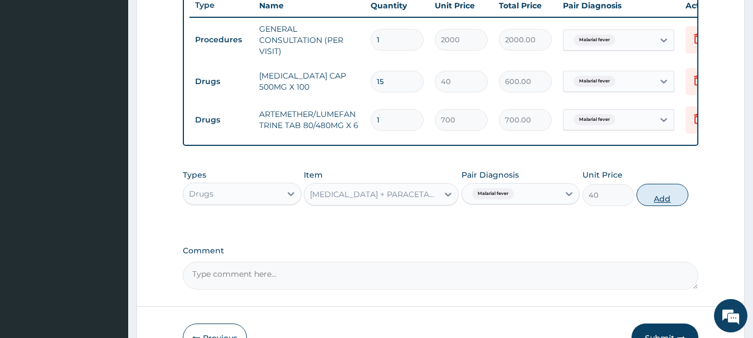
click at [681, 202] on button "Add" at bounding box center [662, 195] width 52 height 22
type input "0"
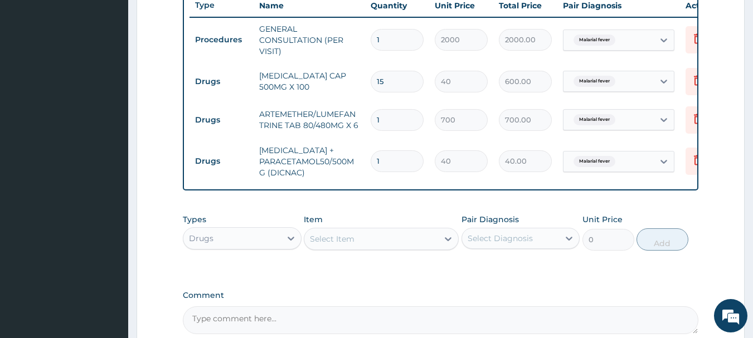
type input "18"
type input "720.00"
type input "18"
click at [420, 248] on div "Select Item" at bounding box center [371, 239] width 134 height 18
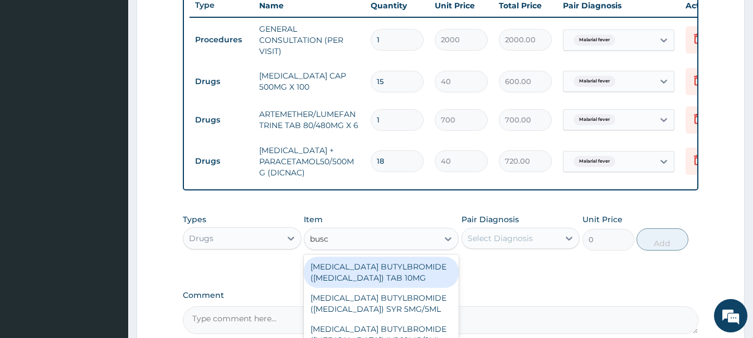
type input "busco"
click at [363, 288] on div "[MEDICAL_DATA] BUTYLBROMIDE ([MEDICAL_DATA]) TAB 10MG" at bounding box center [381, 272] width 155 height 31
type input "20"
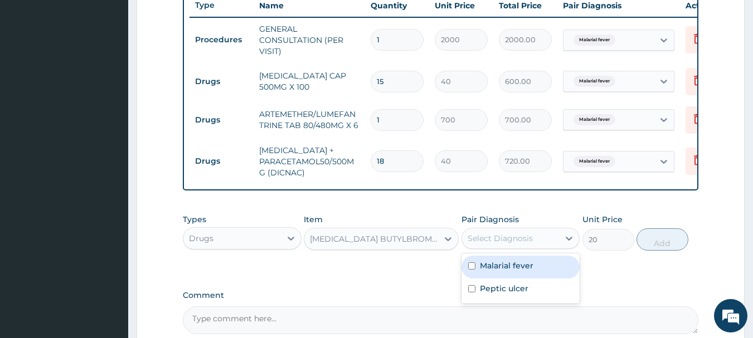
click at [512, 244] on div "Select Diagnosis" at bounding box center [500, 238] width 65 height 11
drag, startPoint x: 486, startPoint y: 279, endPoint x: 492, endPoint y: 276, distance: 5.7
click at [490, 271] on label "Malarial fever" at bounding box center [506, 265] width 53 height 11
checkbox input "true"
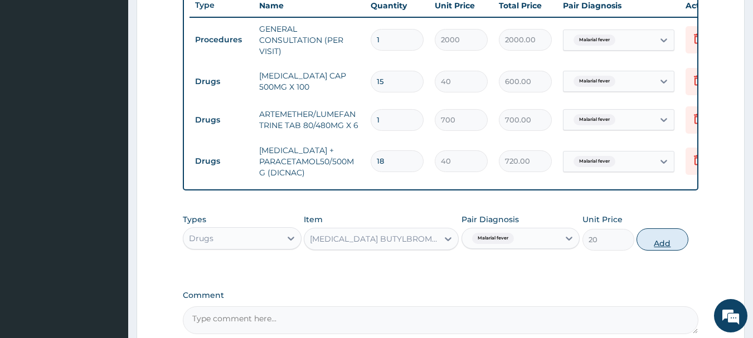
click at [651, 246] on button "Add" at bounding box center [662, 239] width 52 height 22
type input "0"
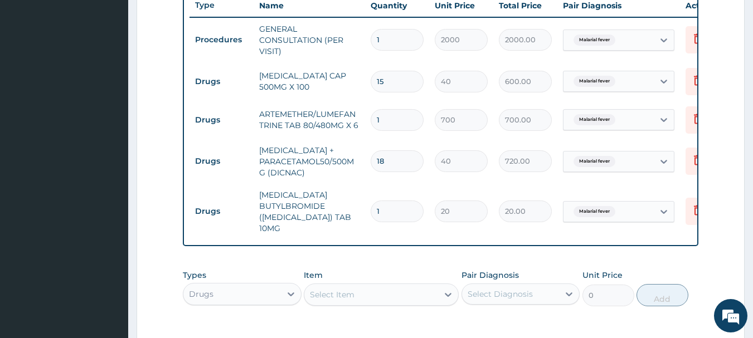
type input "10"
type input "200.00"
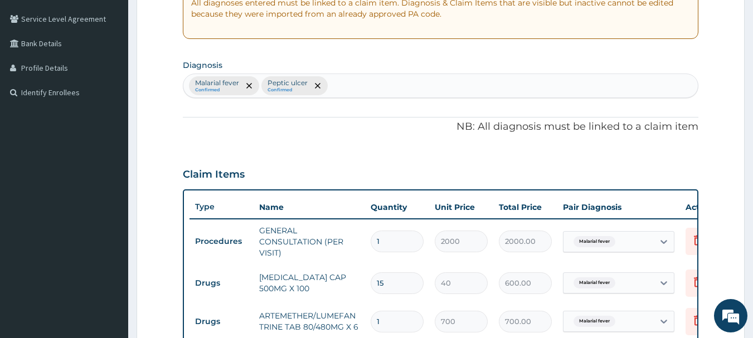
scroll to position [222, 0]
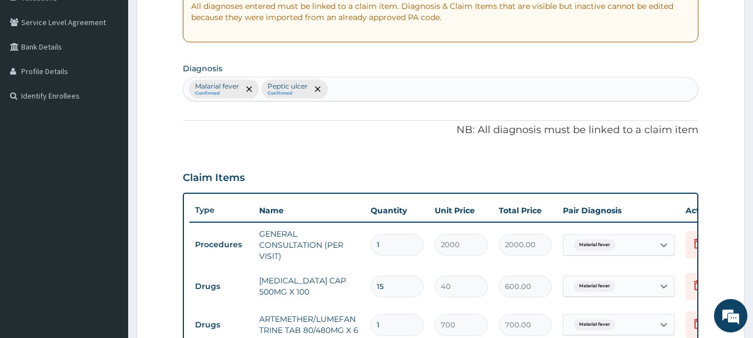
type input "10"
click at [367, 77] on div "Malarial fever Confirmed Peptic ulcer Confirmed" at bounding box center [441, 89] width 516 height 25
type input "salmo"
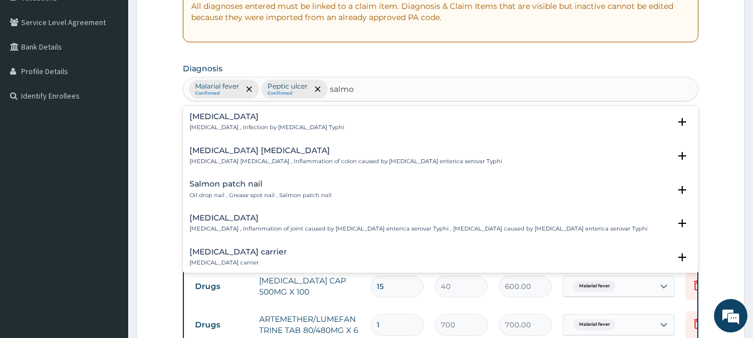
click at [220, 115] on h4 "Typhoid fever" at bounding box center [266, 117] width 155 height 8
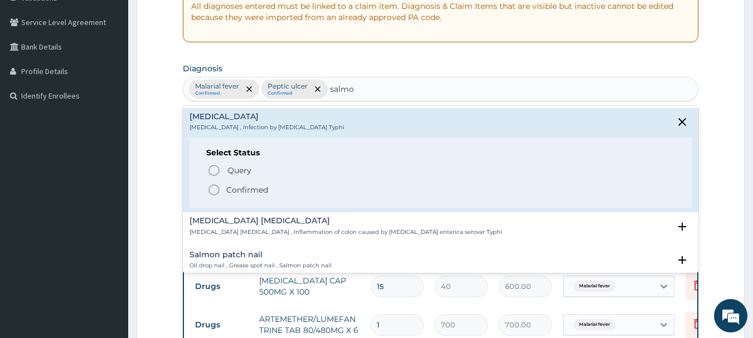
click at [218, 191] on circle "status option filled" at bounding box center [214, 190] width 10 height 10
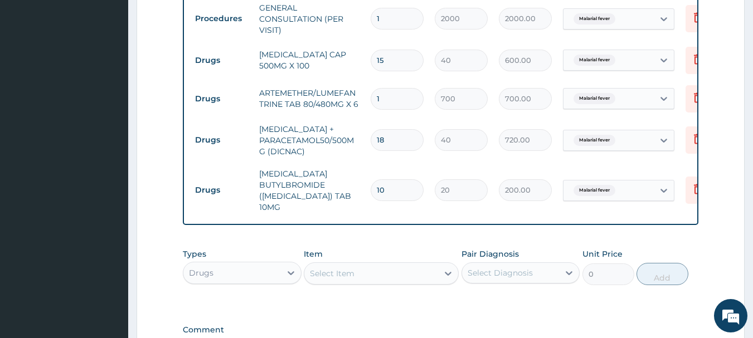
scroll to position [451, 0]
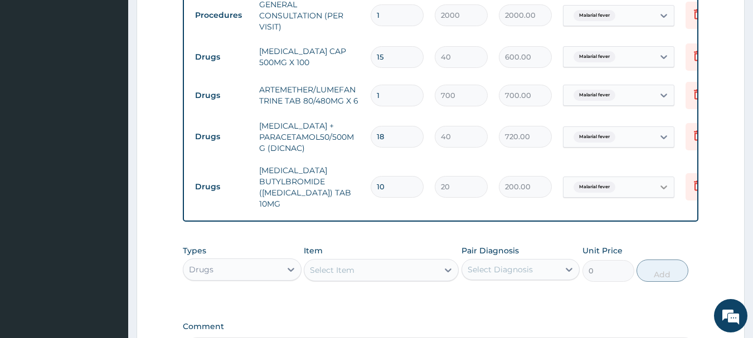
click at [665, 182] on icon at bounding box center [663, 187] width 11 height 11
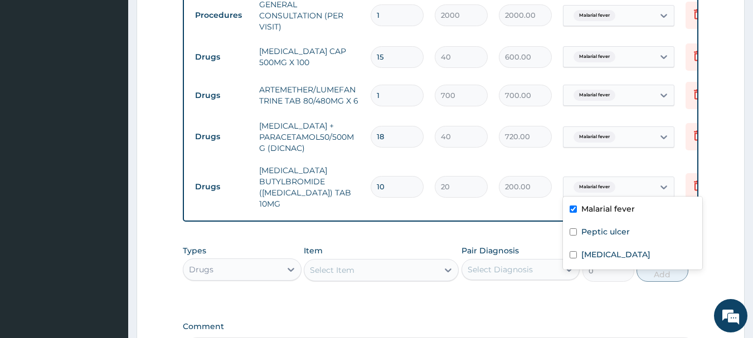
click at [573, 210] on input "checkbox" at bounding box center [573, 209] width 7 height 7
checkbox input "false"
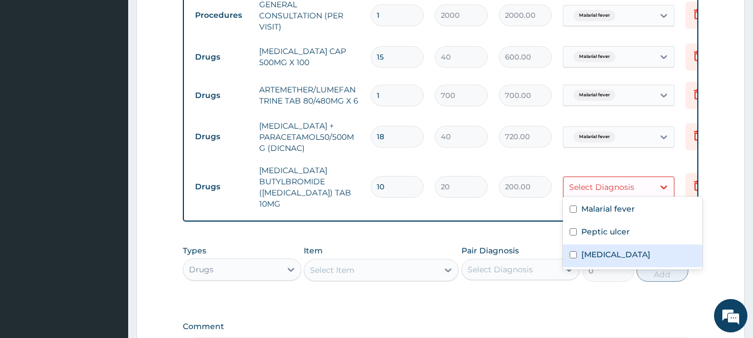
click at [572, 257] on input "checkbox" at bounding box center [573, 254] width 7 height 7
checkbox input "true"
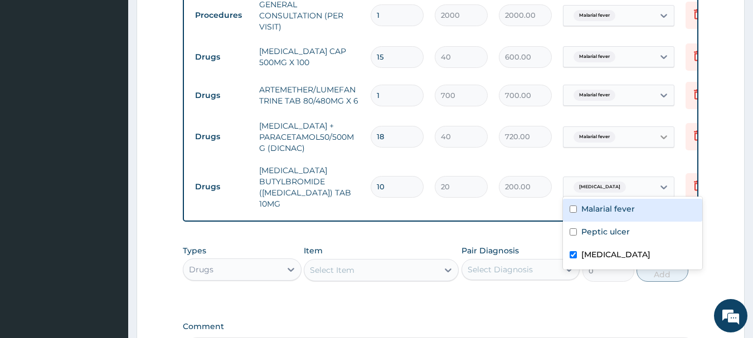
click at [664, 130] on div at bounding box center [664, 137] width 20 height 20
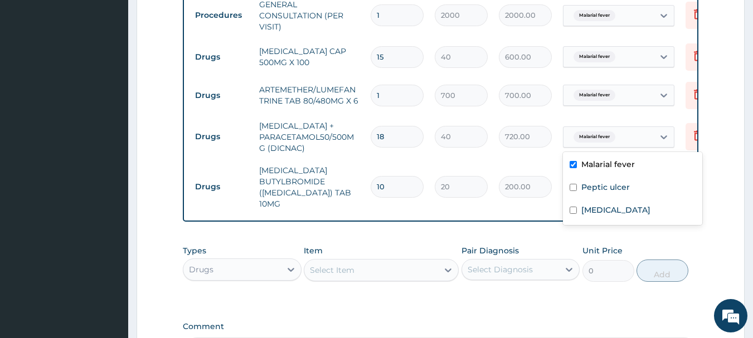
click at [574, 163] on input "checkbox" at bounding box center [573, 164] width 7 height 7
checkbox input "false"
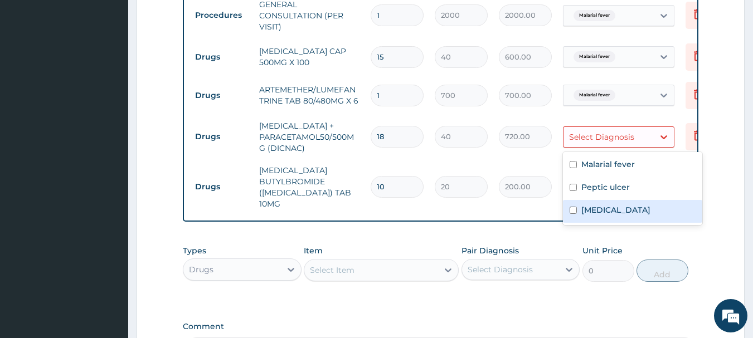
click at [570, 211] on input "checkbox" at bounding box center [573, 210] width 7 height 7
checkbox input "true"
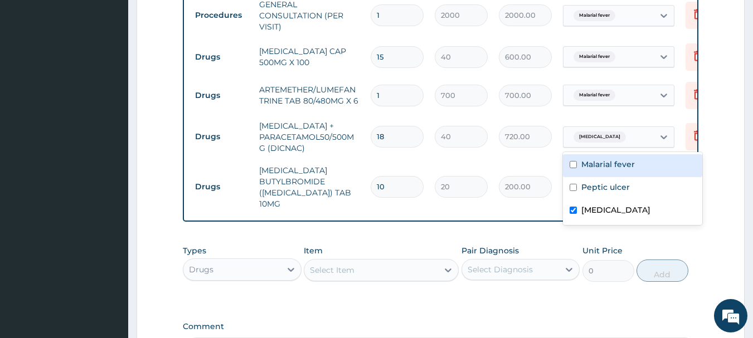
click at [571, 167] on input "checkbox" at bounding box center [573, 164] width 7 height 7
checkbox input "true"
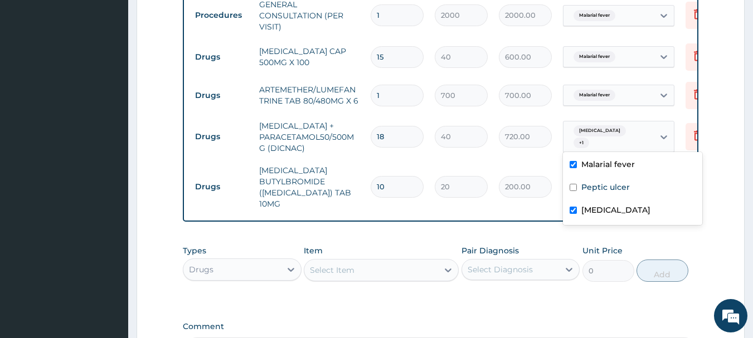
click at [576, 211] on input "checkbox" at bounding box center [573, 210] width 7 height 7
checkbox input "false"
click at [655, 55] on div at bounding box center [664, 57] width 20 height 20
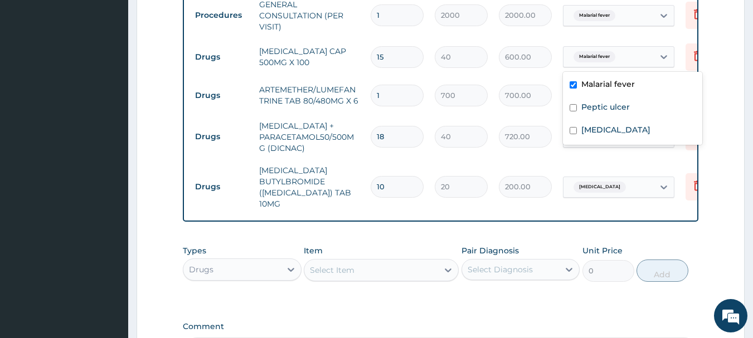
click at [575, 84] on input "checkbox" at bounding box center [573, 84] width 7 height 7
checkbox input "false"
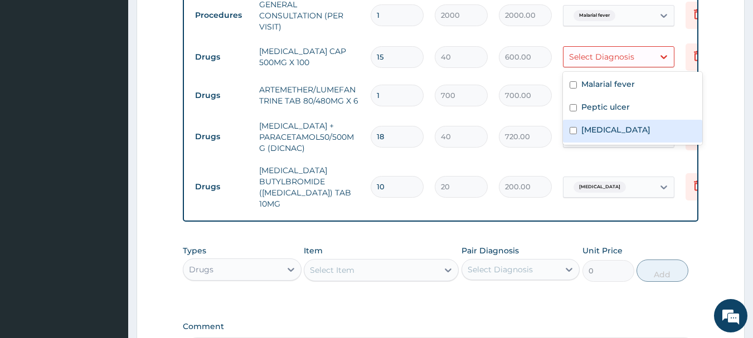
click at [576, 130] on input "checkbox" at bounding box center [573, 130] width 7 height 7
checkbox input "true"
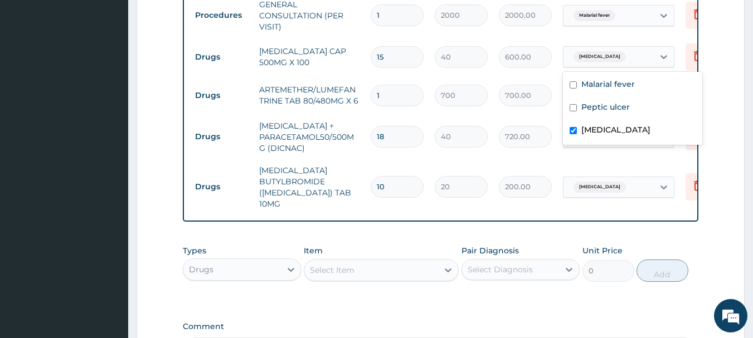
click at [731, 105] on form "Step 2 of 2 PA Code / Prescription Code Enter Code(Secondary Care Only) Encount…" at bounding box center [441, 27] width 608 height 838
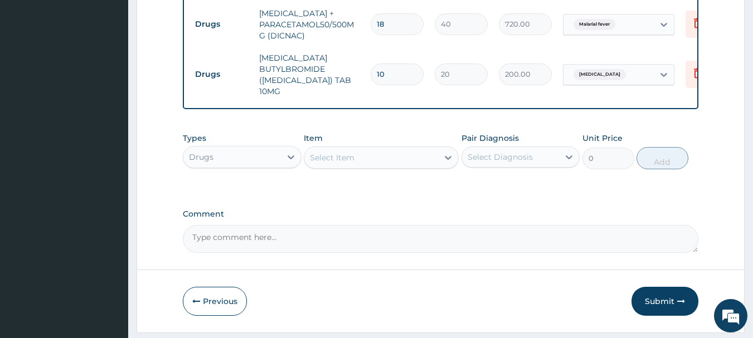
scroll to position [582, 0]
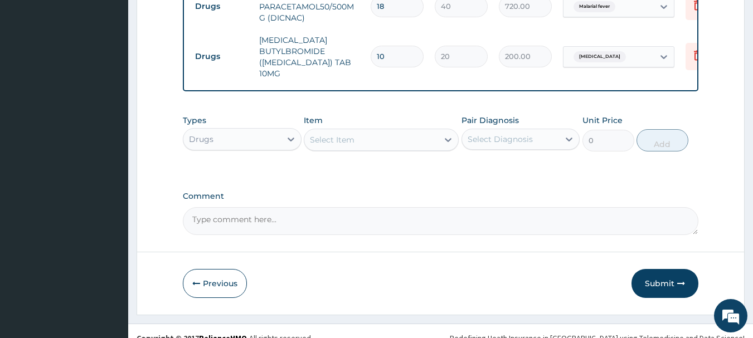
click at [347, 142] on div "Select Item" at bounding box center [371, 140] width 134 height 18
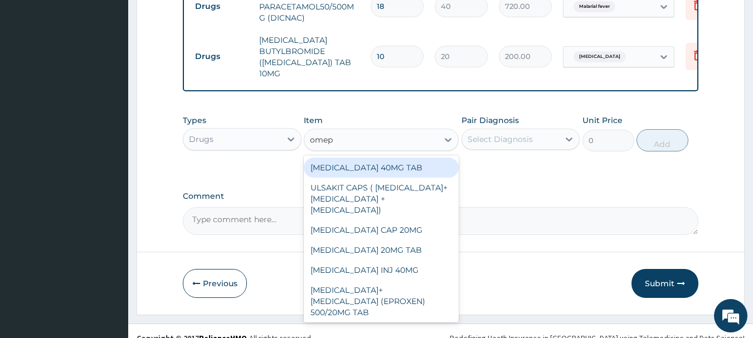
type input "omepr"
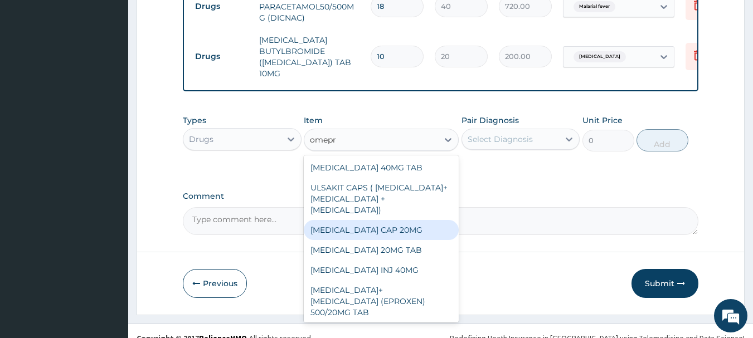
click at [335, 220] on div "[MEDICAL_DATA] CAP 20MG" at bounding box center [381, 230] width 155 height 20
type input "25"
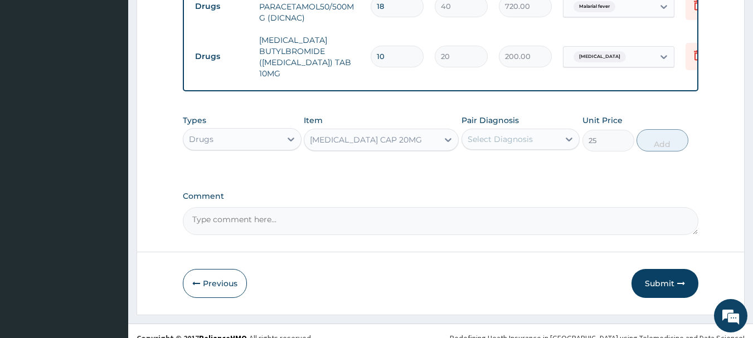
click at [523, 135] on div "Select Diagnosis" at bounding box center [500, 139] width 65 height 11
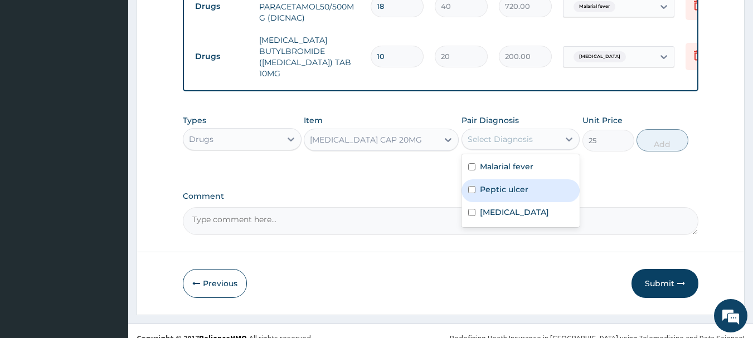
click at [506, 187] on label "Peptic ulcer" at bounding box center [504, 189] width 48 height 11
checkbox input "true"
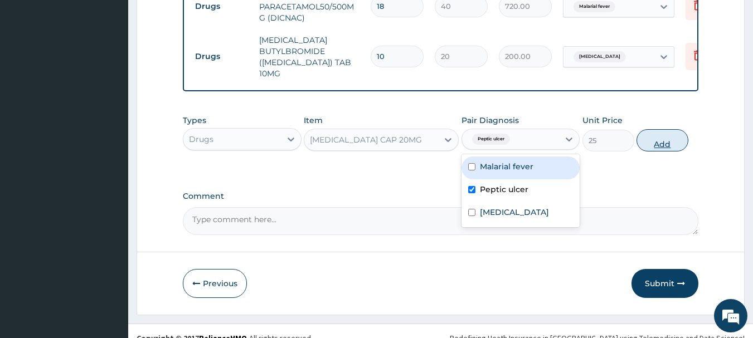
click at [660, 135] on button "Add" at bounding box center [662, 140] width 52 height 22
type input "0"
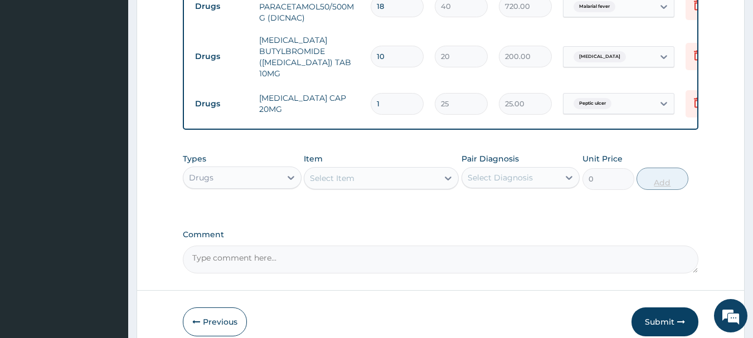
type input "10"
type input "250.00"
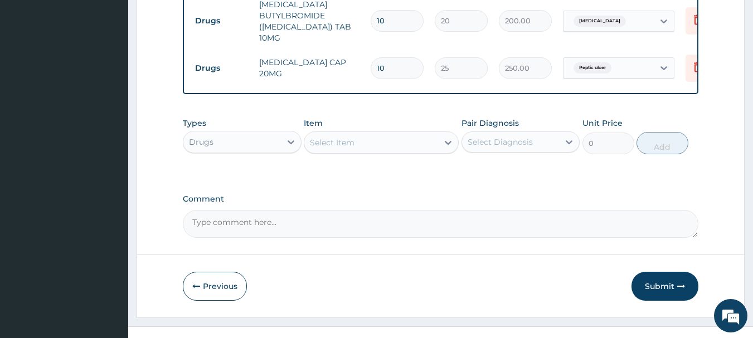
scroll to position [631, 0]
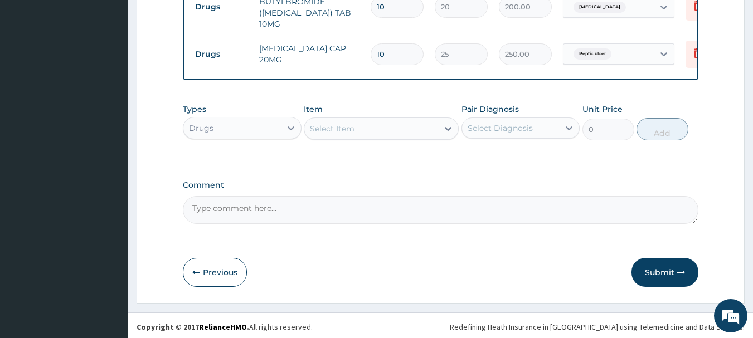
type input "10"
click at [655, 266] on button "Submit" at bounding box center [664, 272] width 67 height 29
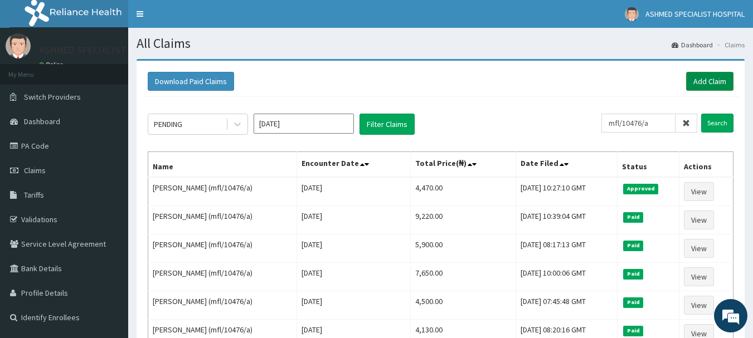
click at [706, 83] on link "Add Claim" at bounding box center [709, 81] width 47 height 19
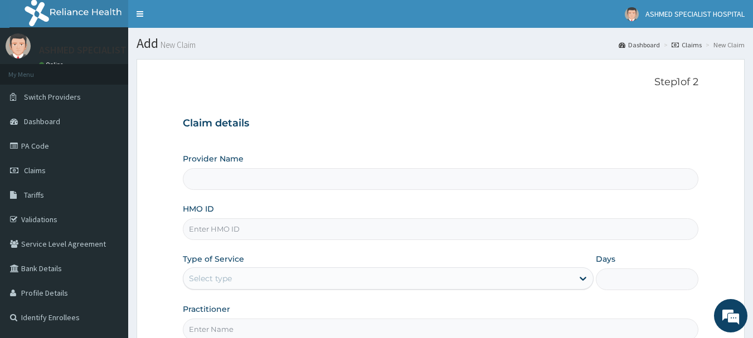
click at [221, 219] on input "HMO ID" at bounding box center [441, 229] width 516 height 22
type input "p"
type input "ASHMED SPECIALIST HOSPITAL"
type input "mfl/10476/f"
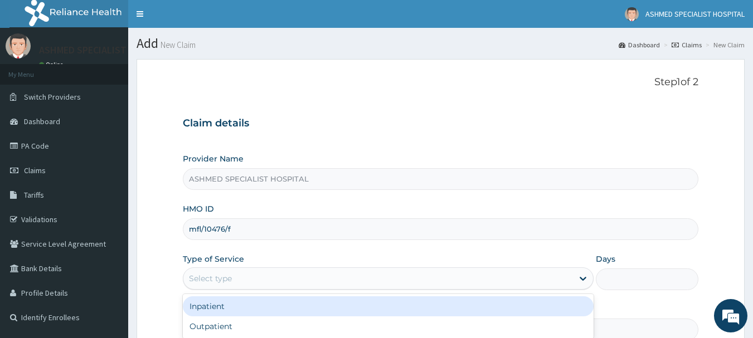
click at [198, 281] on div "Select type" at bounding box center [210, 278] width 43 height 11
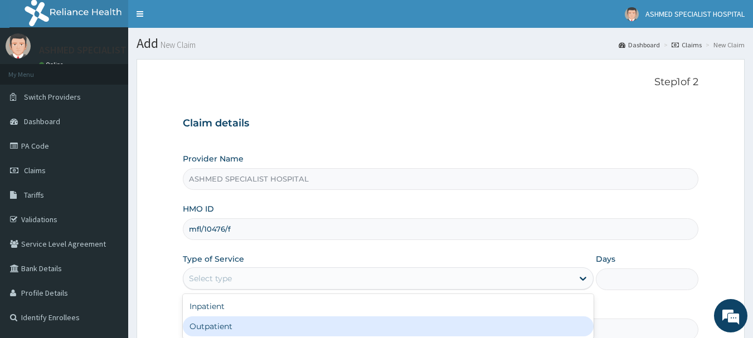
click at [206, 330] on div "Outpatient" at bounding box center [388, 327] width 411 height 20
type input "1"
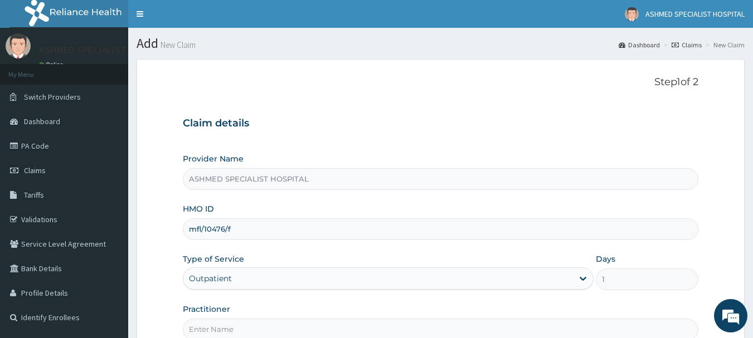
scroll to position [120, 0]
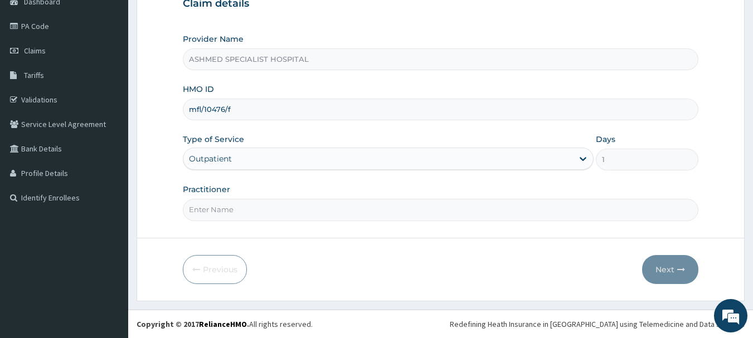
click at [228, 216] on input "Practitioner" at bounding box center [441, 210] width 516 height 22
type input "DR. THOMPSON ODESA"
click at [677, 260] on button "Next" at bounding box center [670, 269] width 56 height 29
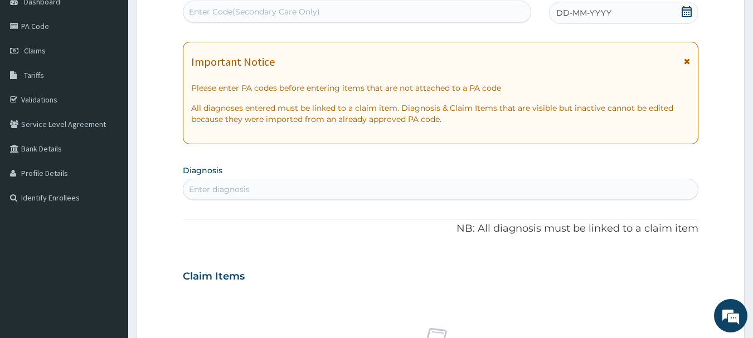
click at [653, 21] on div "DD-MM-YYYY" at bounding box center [623, 13] width 149 height 22
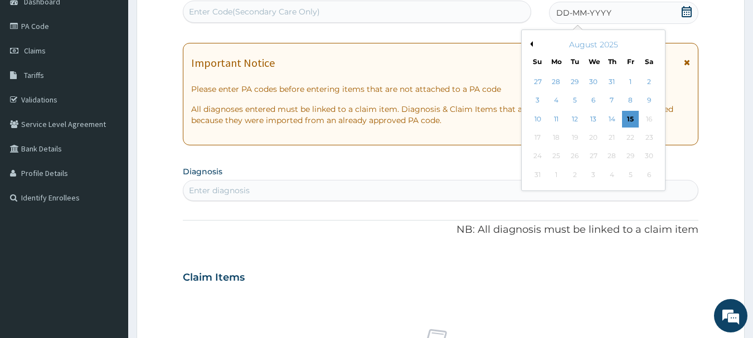
click at [528, 44] on button "Previous Month" at bounding box center [530, 44] width 6 height 6
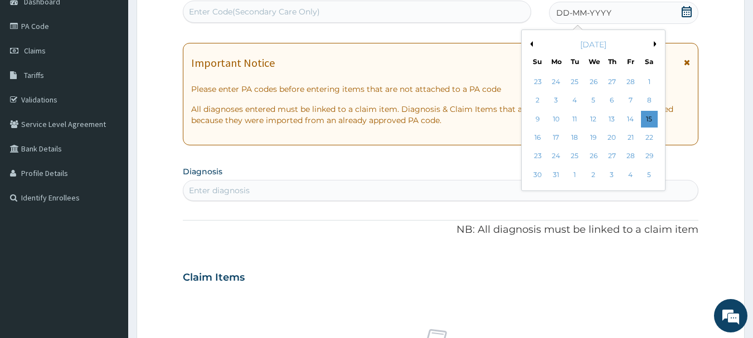
click at [528, 44] on button "Previous Month" at bounding box center [530, 44] width 6 height 6
click at [537, 118] on div "9" at bounding box center [537, 119] width 17 height 17
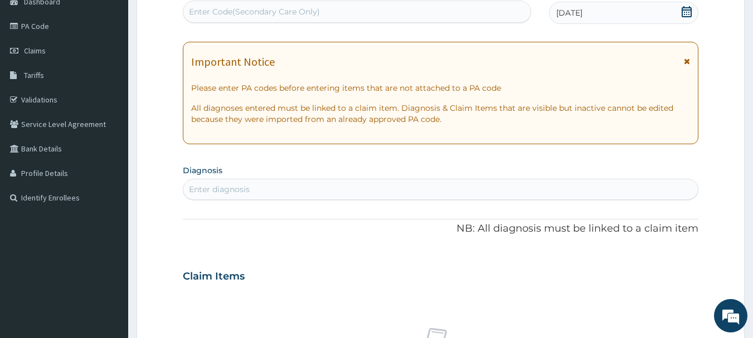
click at [274, 193] on div "Enter diagnosis" at bounding box center [440, 190] width 515 height 18
type input "[MEDICAL_DATA]"
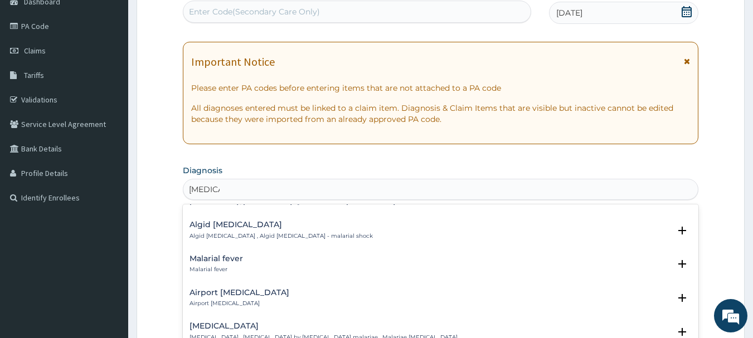
scroll to position [158, 0]
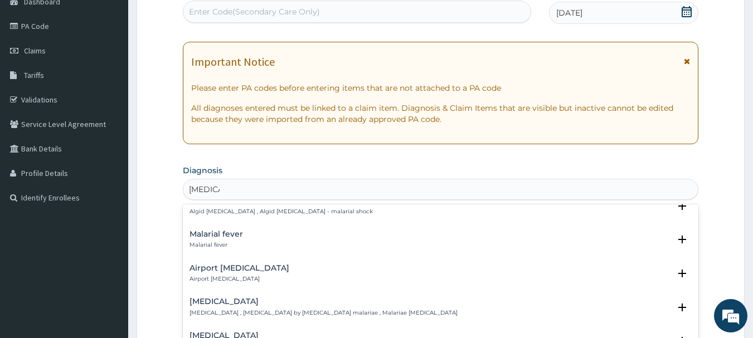
click at [230, 230] on h4 "Malarial fever" at bounding box center [215, 234] width 53 height 8
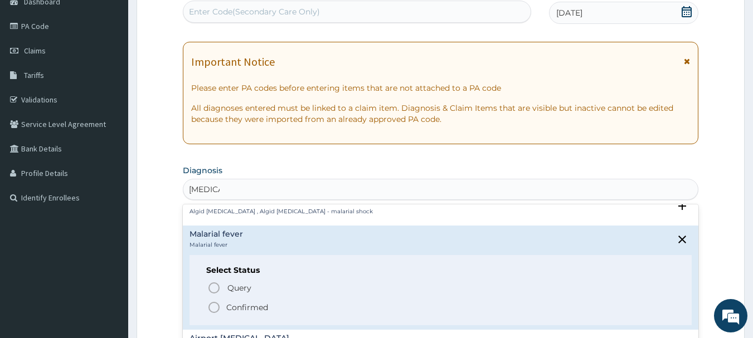
click at [211, 301] on icon "status option filled" at bounding box center [213, 307] width 13 height 13
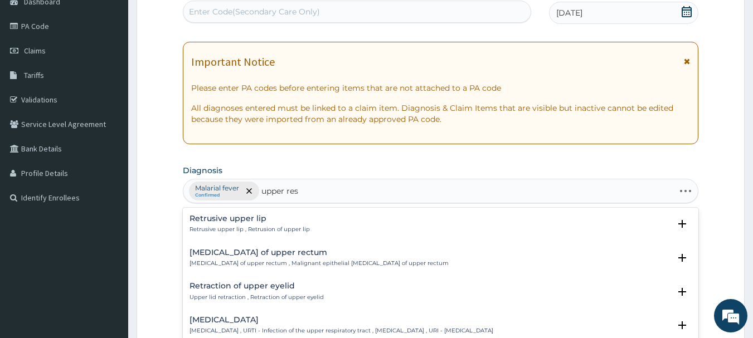
type input "upper resp"
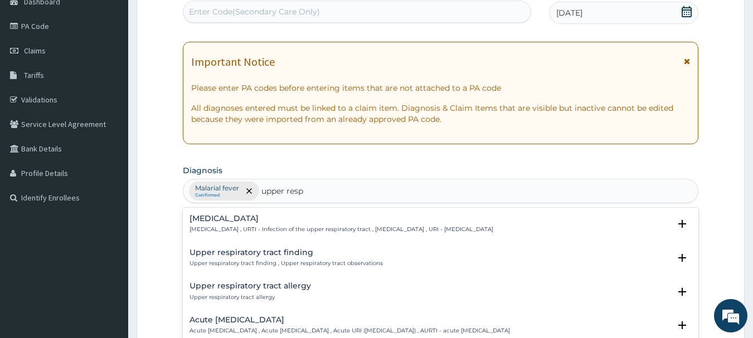
click at [252, 215] on h4 "Upper respiratory infection" at bounding box center [341, 219] width 304 height 8
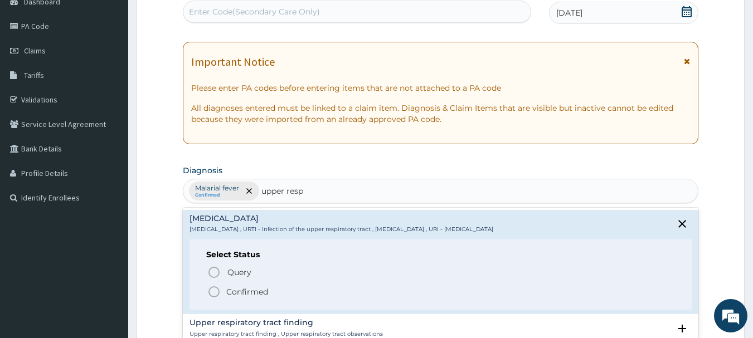
click at [228, 288] on p "Confirmed" at bounding box center [247, 291] width 42 height 11
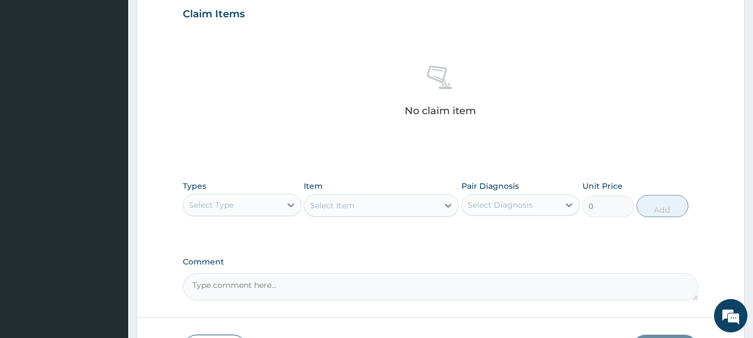
scroll to position [465, 0]
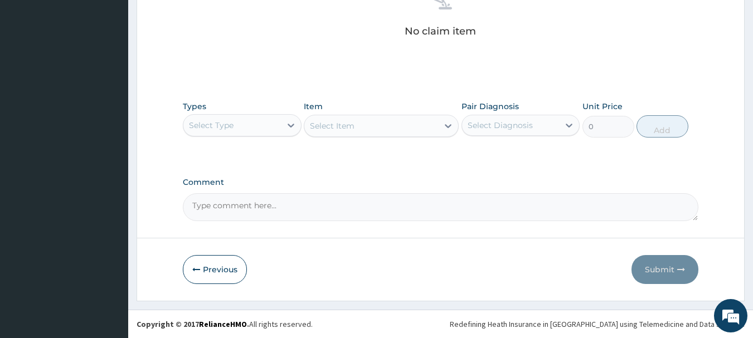
click at [244, 129] on div "Select Type" at bounding box center [232, 125] width 98 height 18
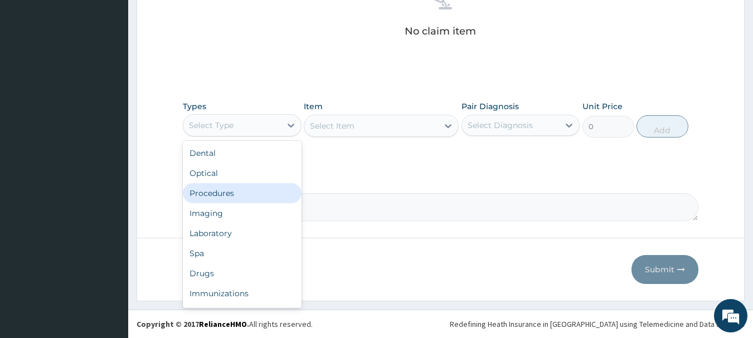
click at [228, 193] on div "Procedures" at bounding box center [242, 193] width 119 height 20
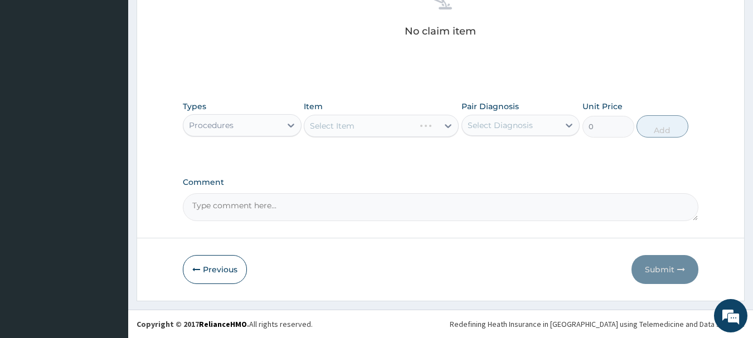
click at [364, 123] on div "Select Item" at bounding box center [381, 126] width 155 height 22
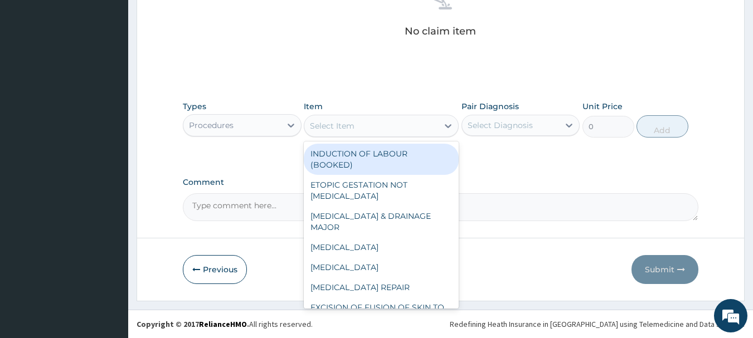
click at [424, 129] on div "Select Item" at bounding box center [371, 126] width 134 height 18
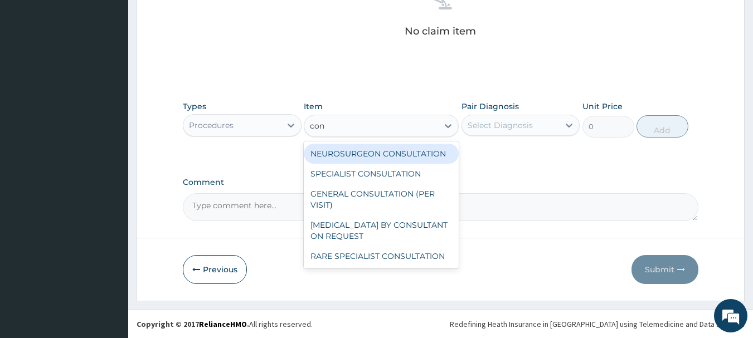
type input "cons"
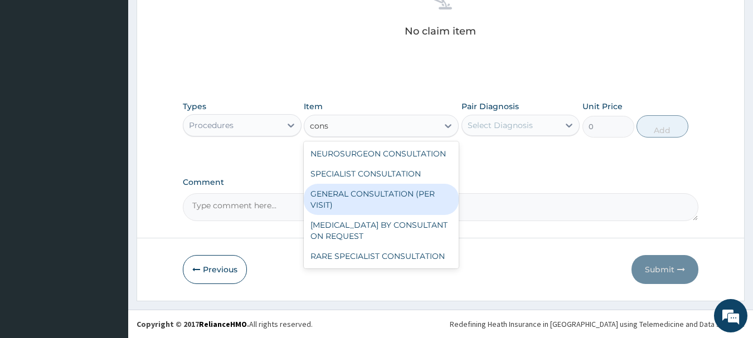
click at [347, 206] on div "GENERAL CONSULTATION (PER VISIT)" at bounding box center [381, 199] width 155 height 31
type input "2000"
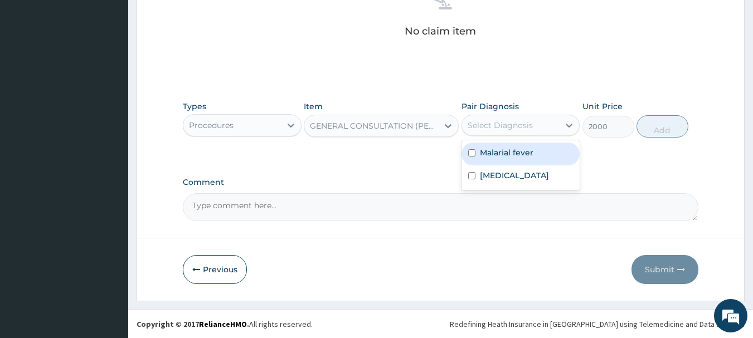
click at [510, 119] on div "Select Diagnosis" at bounding box center [511, 125] width 98 height 18
click at [499, 150] on label "Malarial fever" at bounding box center [506, 152] width 53 height 11
checkbox input "true"
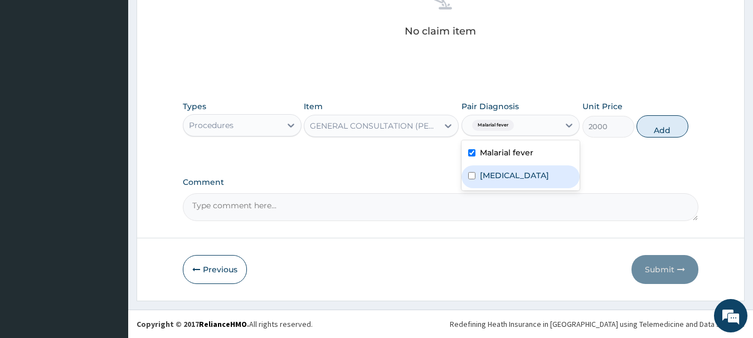
click at [499, 181] on label "Upper respiratory infection" at bounding box center [514, 175] width 69 height 11
checkbox input "true"
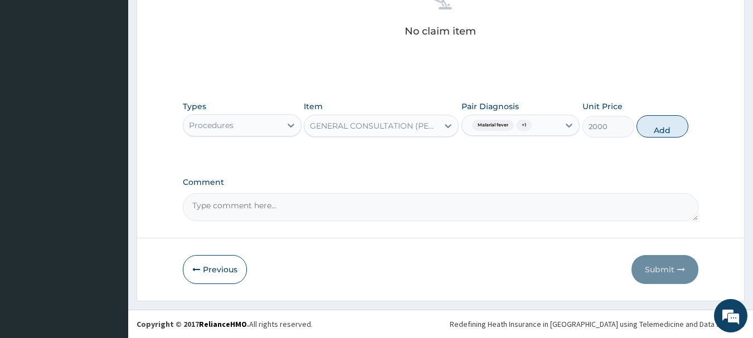
drag, startPoint x: 658, startPoint y: 124, endPoint x: 615, endPoint y: 119, distance: 43.2
click at [658, 124] on button "Add" at bounding box center [662, 126] width 52 height 22
type input "0"
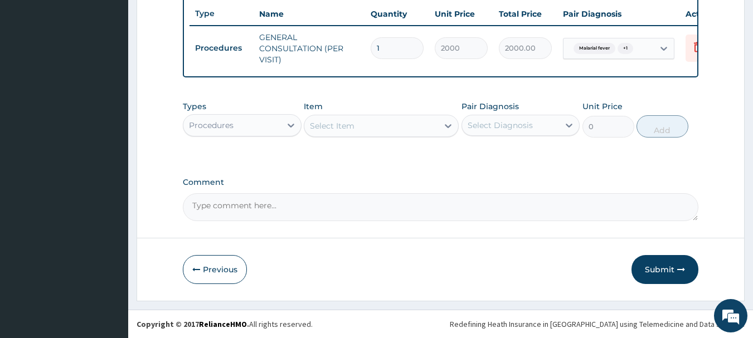
click at [261, 127] on div "Procedures" at bounding box center [232, 125] width 98 height 18
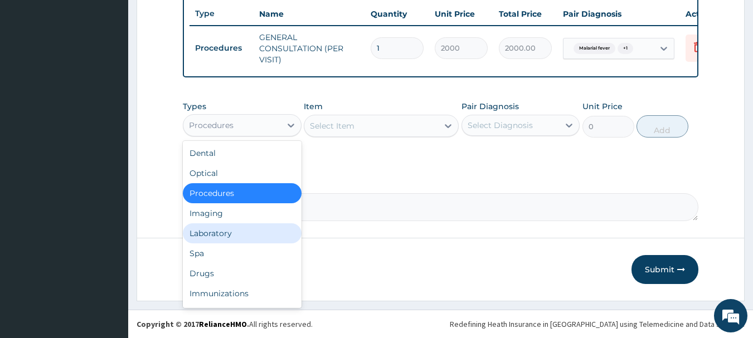
click at [205, 237] on div "Laboratory" at bounding box center [242, 233] width 119 height 20
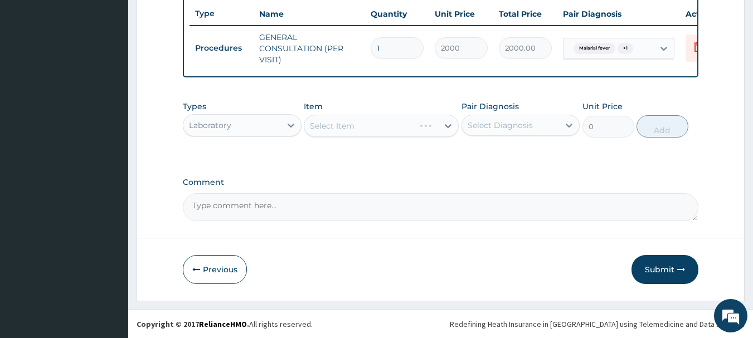
click at [376, 124] on div "Select Item" at bounding box center [381, 126] width 155 height 22
click at [376, 124] on div "Select Item" at bounding box center [371, 126] width 134 height 18
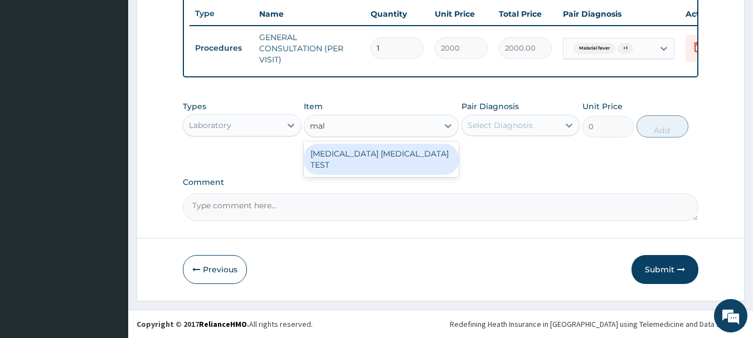
type input "mala"
click at [367, 153] on div "MALARIA PARASITE TEST" at bounding box center [381, 159] width 155 height 31
type input "1000"
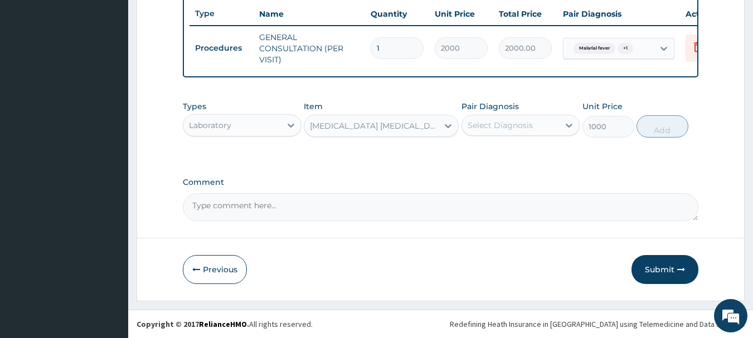
click at [535, 120] on div "Select Diagnosis" at bounding box center [511, 125] width 98 height 18
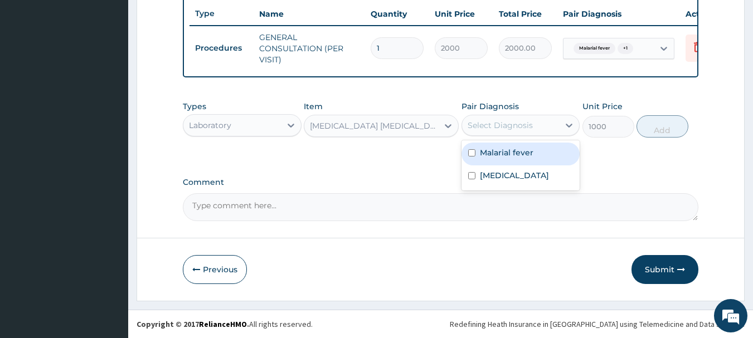
click at [520, 162] on div "Malarial fever" at bounding box center [520, 154] width 119 height 23
checkbox input "true"
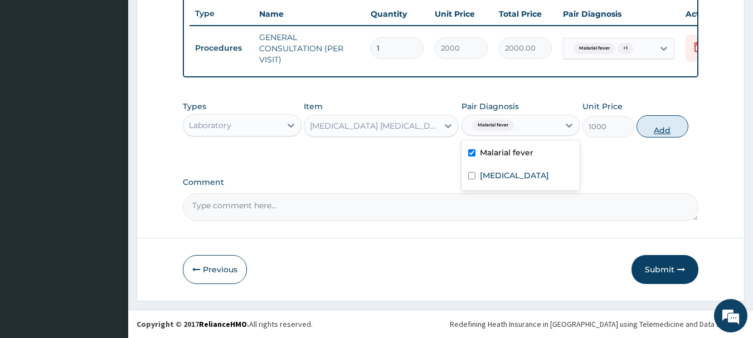
click at [665, 129] on button "Add" at bounding box center [662, 126] width 52 height 22
type input "0"
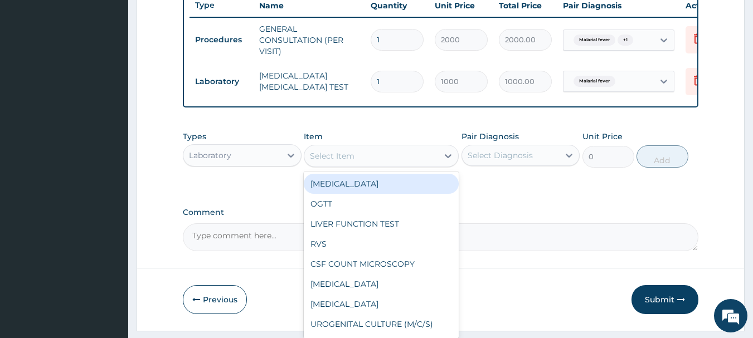
click at [401, 165] on div "Select Item" at bounding box center [371, 156] width 134 height 18
type input "fbc"
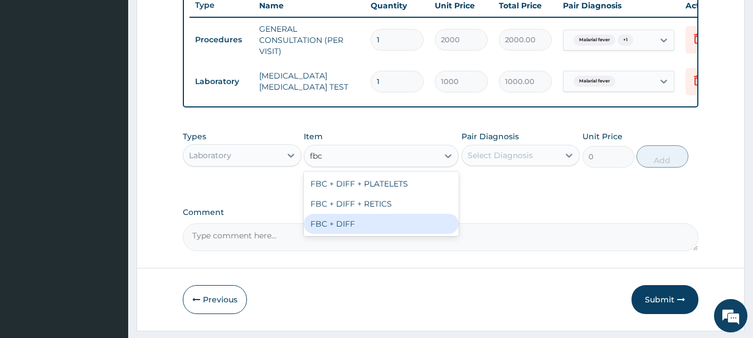
click at [380, 229] on div "FBC + DIFF" at bounding box center [381, 224] width 155 height 20
type input "2000"
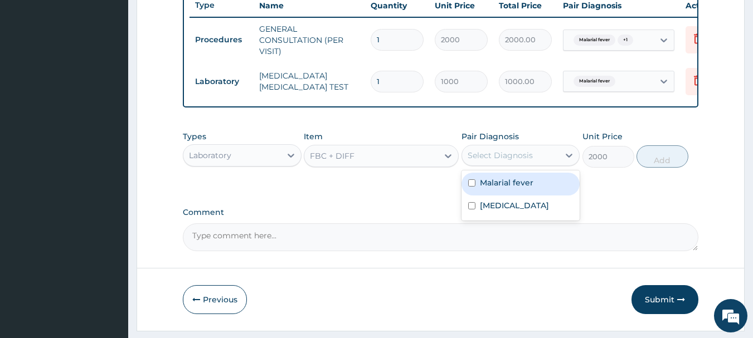
click at [537, 158] on div "Select Diagnosis" at bounding box center [511, 156] width 98 height 18
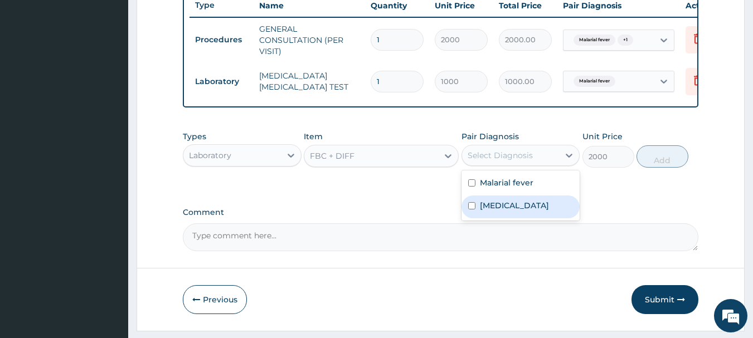
click at [504, 211] on label "Upper respiratory infection" at bounding box center [514, 205] width 69 height 11
checkbox input "true"
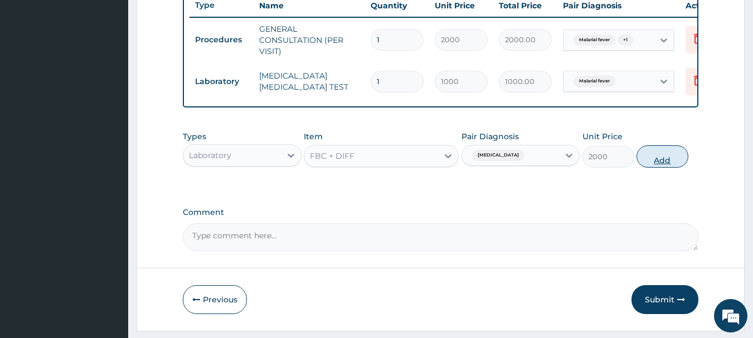
click at [658, 162] on button "Add" at bounding box center [662, 156] width 52 height 22
type input "0"
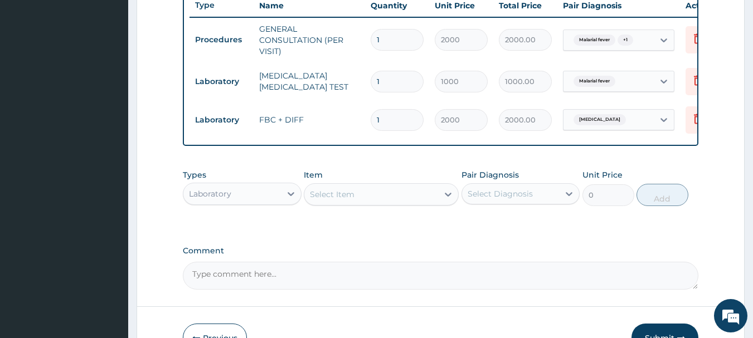
click at [259, 203] on div "Laboratory" at bounding box center [232, 194] width 98 height 18
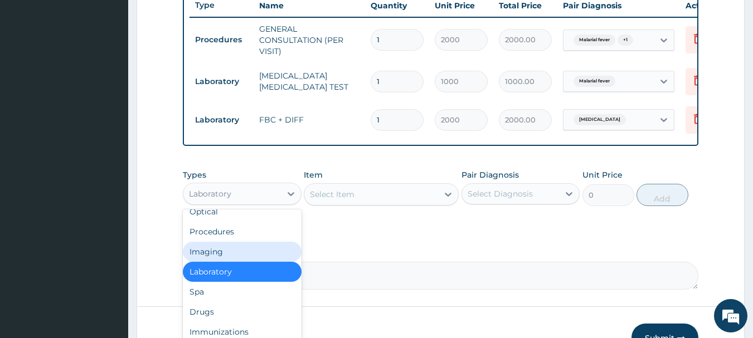
scroll to position [38, 0]
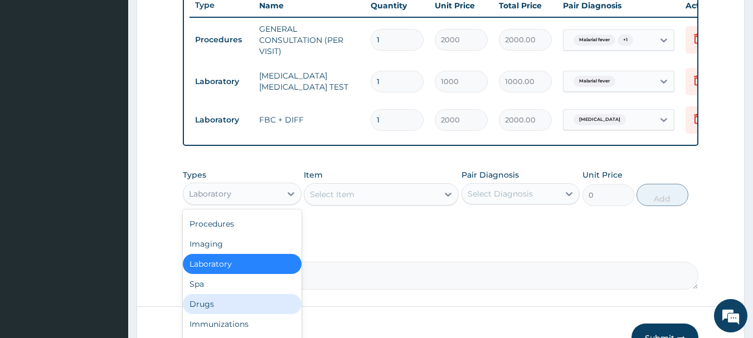
click at [206, 314] on div "Drugs" at bounding box center [242, 304] width 119 height 20
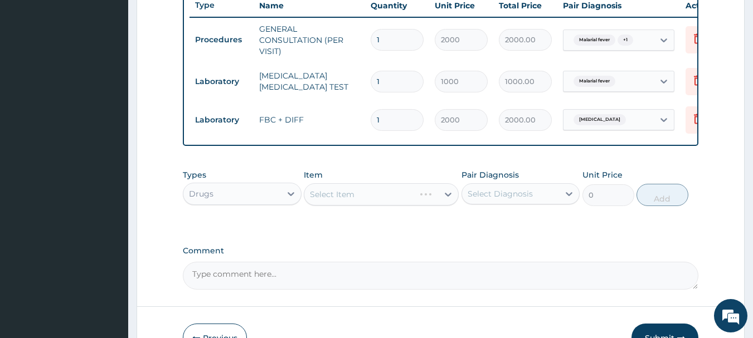
click at [343, 199] on div "Select Item" at bounding box center [381, 194] width 155 height 22
click at [374, 203] on div "Select Item" at bounding box center [381, 194] width 155 height 22
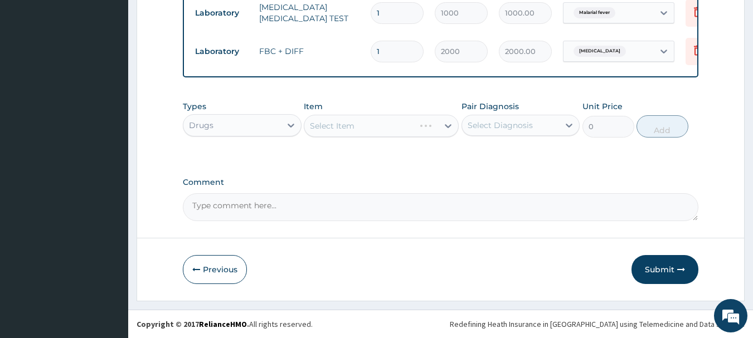
click at [410, 128] on div "Select Item" at bounding box center [381, 126] width 155 height 22
click at [410, 128] on div "Select Item" at bounding box center [371, 126] width 134 height 18
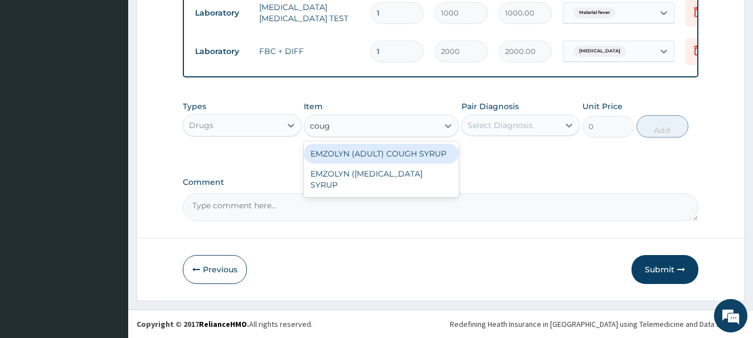
type input "cough"
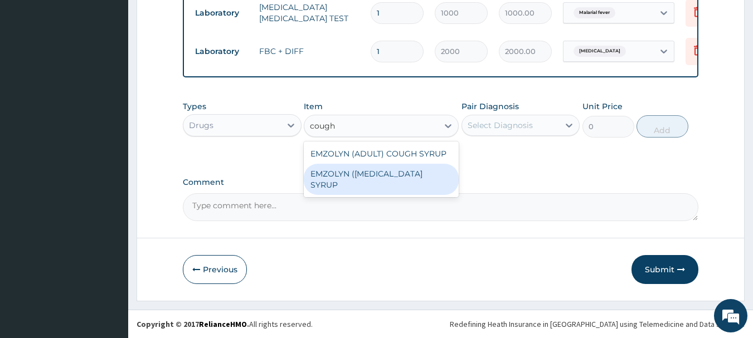
click at [382, 169] on div "EMZOLYN ([MEDICAL_DATA] SYRUP" at bounding box center [381, 179] width 155 height 31
type input "500"
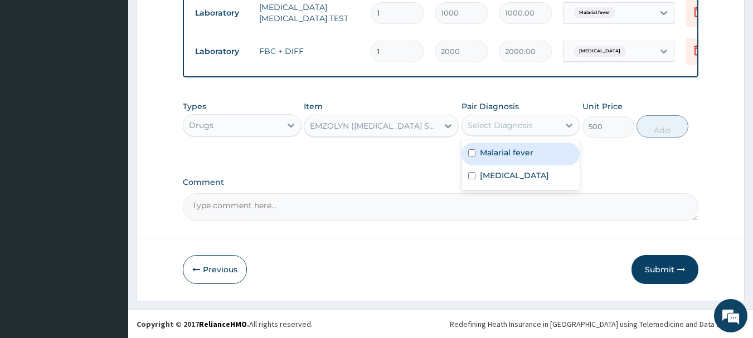
click at [523, 121] on div "Select Diagnosis" at bounding box center [500, 125] width 65 height 11
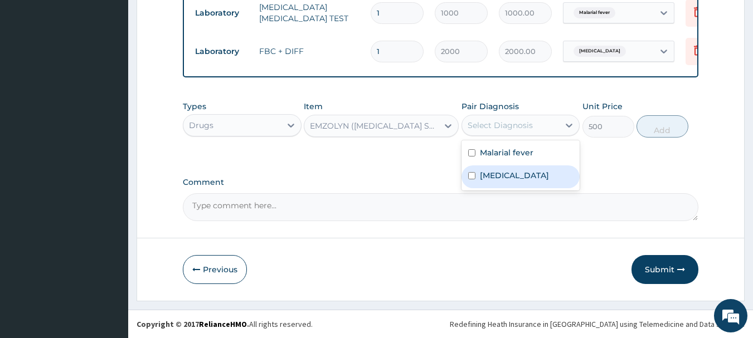
click at [513, 176] on label "Upper respiratory infection" at bounding box center [514, 175] width 69 height 11
checkbox input "true"
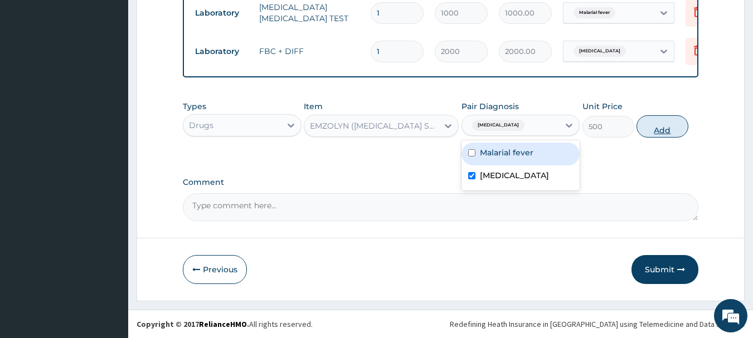
click at [651, 116] on button "Add" at bounding box center [662, 126] width 52 height 22
type input "0"
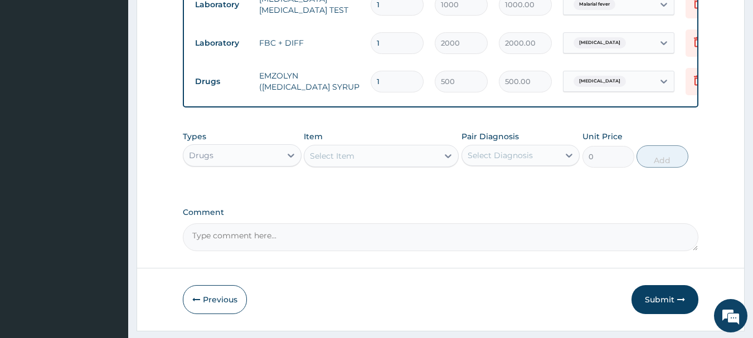
click at [421, 163] on div "Select Item" at bounding box center [371, 156] width 134 height 18
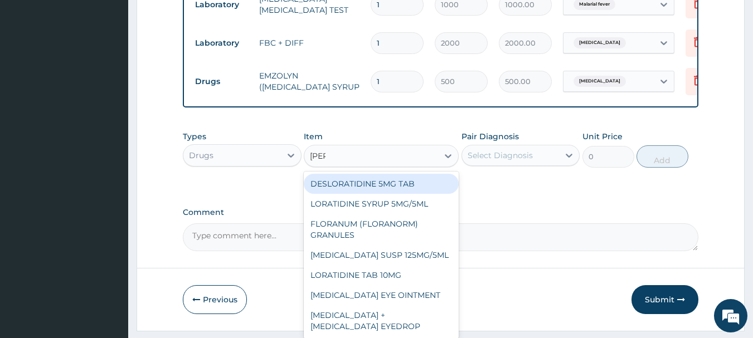
type input "lorat"
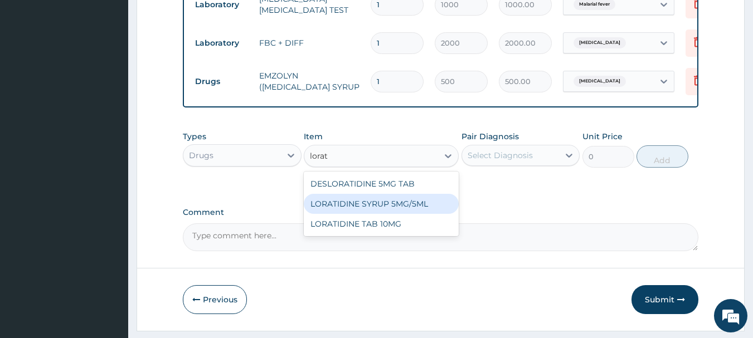
click at [386, 209] on div "LORATIDINE SYRUP 5MG/5ML" at bounding box center [381, 204] width 155 height 20
type input "800"
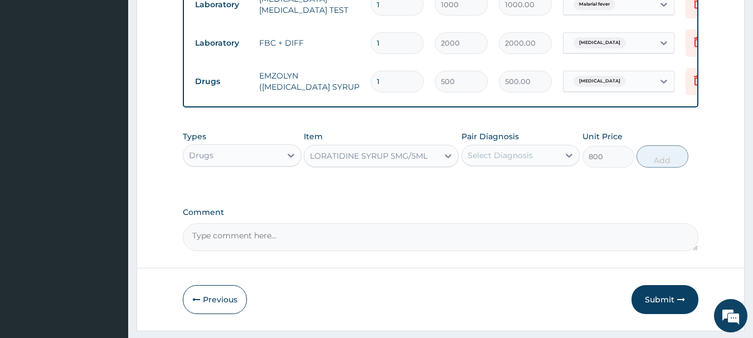
click at [481, 156] on div "Select Diagnosis" at bounding box center [511, 156] width 98 height 18
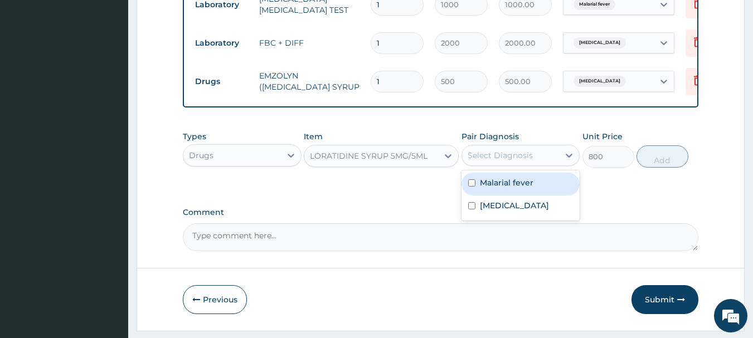
click at [479, 196] on div "Malarial fever" at bounding box center [520, 184] width 119 height 23
checkbox input "true"
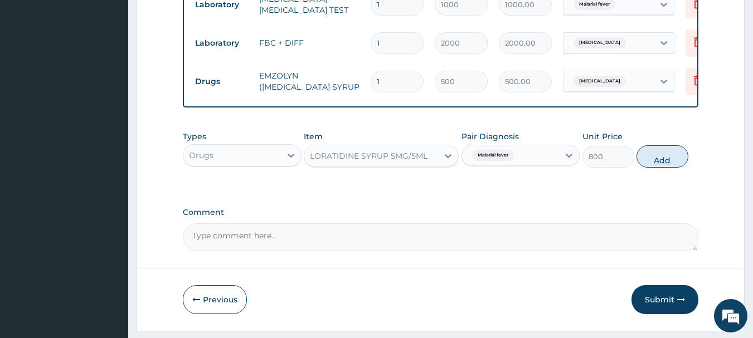
click at [657, 168] on button "Add" at bounding box center [662, 156] width 52 height 22
type input "0"
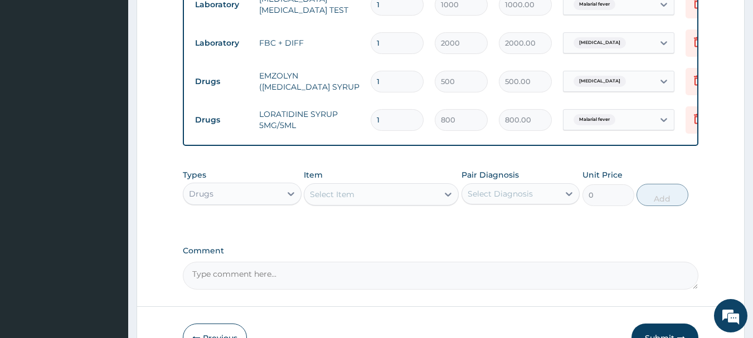
click at [428, 199] on div "Select Item" at bounding box center [371, 195] width 134 height 18
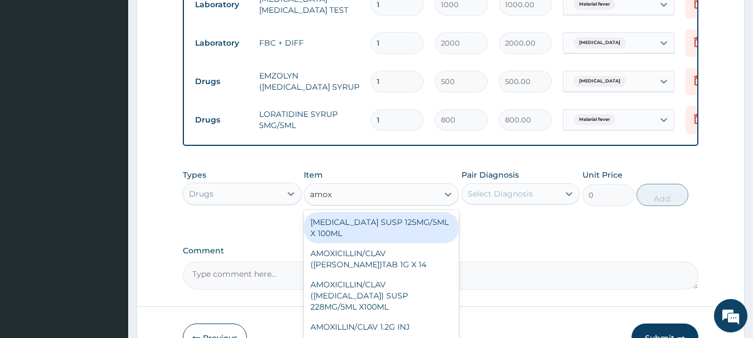
type input "amoxi"
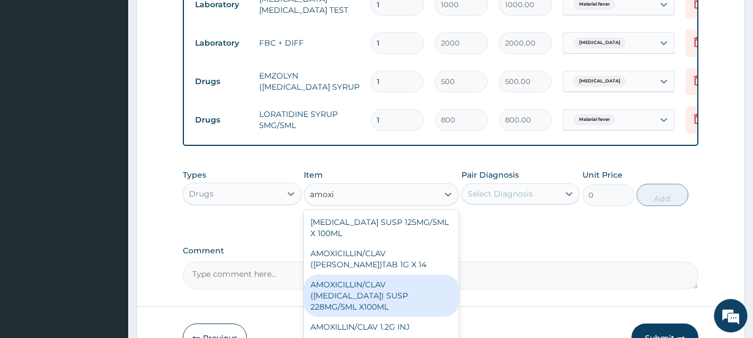
click at [395, 301] on div "AMOXICILLIN/CLAV (AUGMENTIN) SUSP 228MG/5ML X100ML" at bounding box center [381, 296] width 155 height 42
type input "4000"
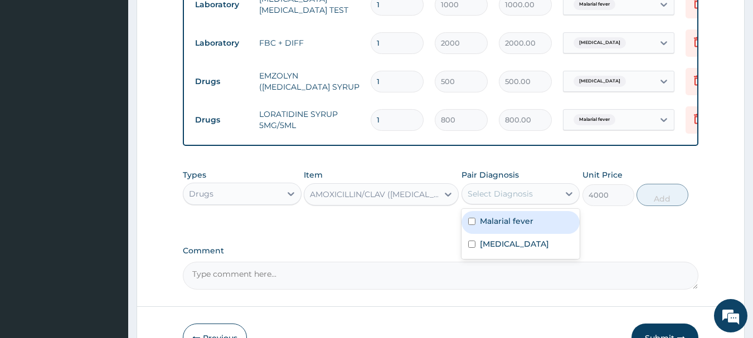
click at [514, 200] on div "Select Diagnosis" at bounding box center [500, 193] width 65 height 11
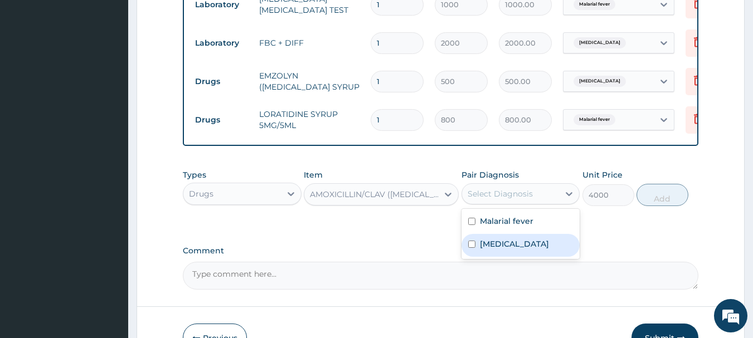
click at [493, 250] on label "Upper respiratory infection" at bounding box center [514, 244] width 69 height 11
checkbox input "true"
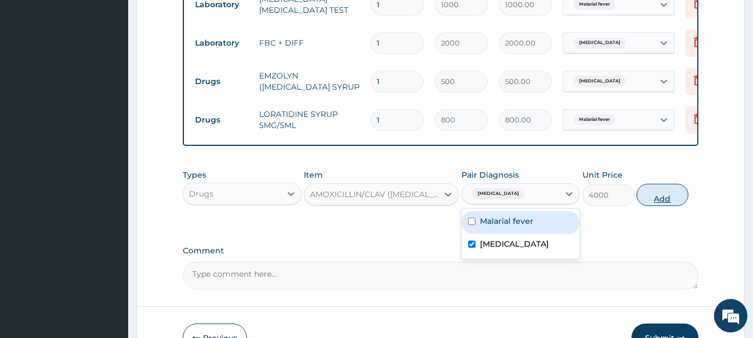
click at [653, 196] on button "Add" at bounding box center [662, 195] width 52 height 22
type input "0"
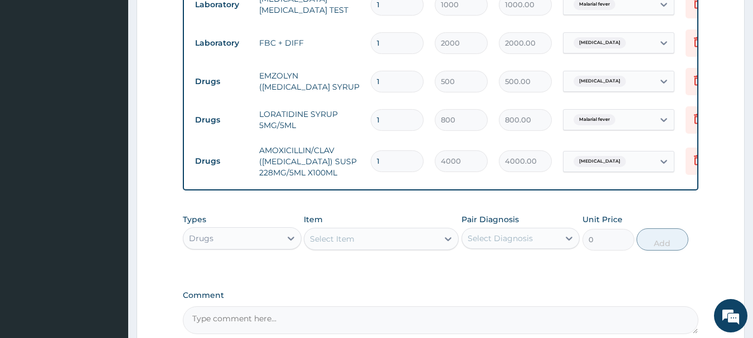
click at [398, 242] on div "Select Item" at bounding box center [371, 239] width 134 height 18
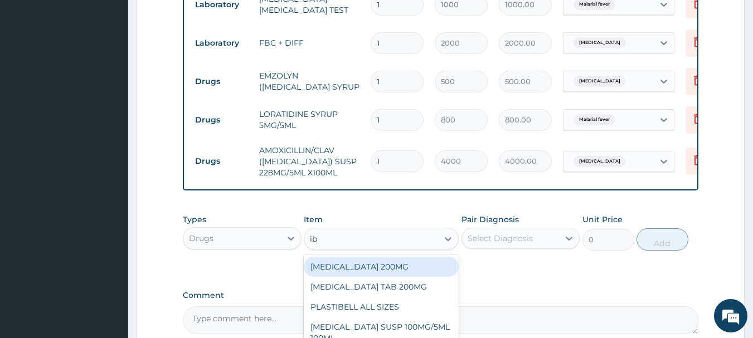
type input "ibu"
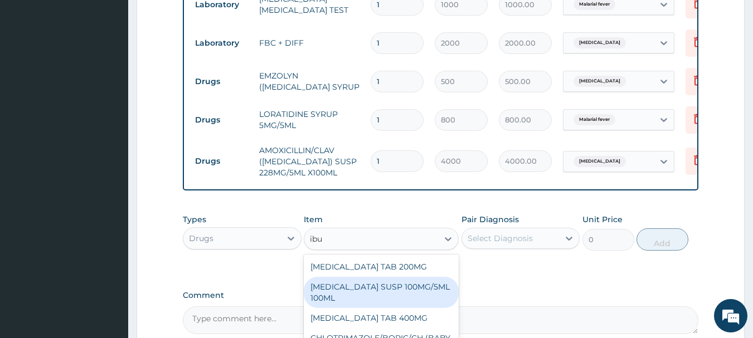
click at [385, 299] on div "IBUPROFEN SUSP 100MG/5ML 100ML" at bounding box center [381, 292] width 155 height 31
type input "400"
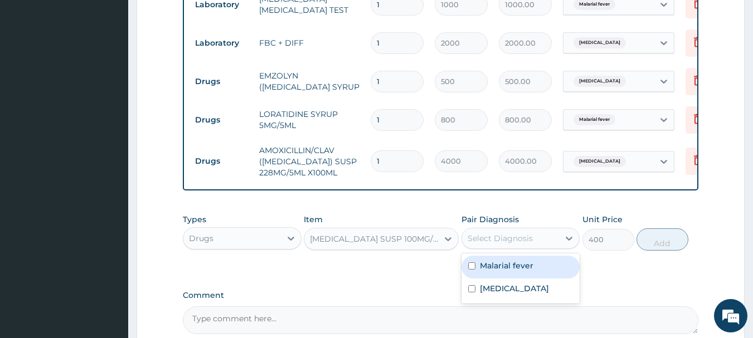
click at [522, 244] on div "Select Diagnosis" at bounding box center [500, 238] width 65 height 11
click at [509, 271] on label "Malarial fever" at bounding box center [506, 265] width 53 height 11
checkbox input "true"
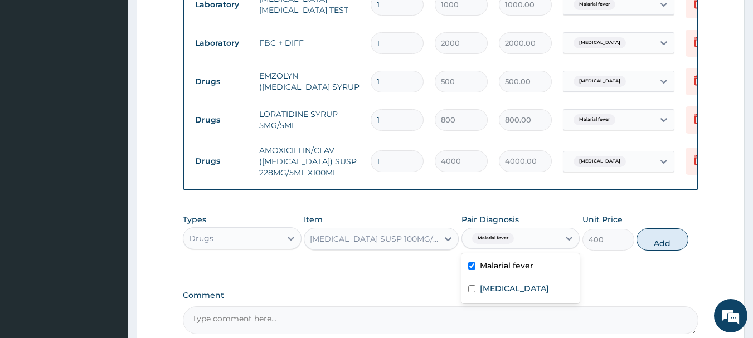
click at [649, 249] on button "Add" at bounding box center [662, 239] width 52 height 22
type input "0"
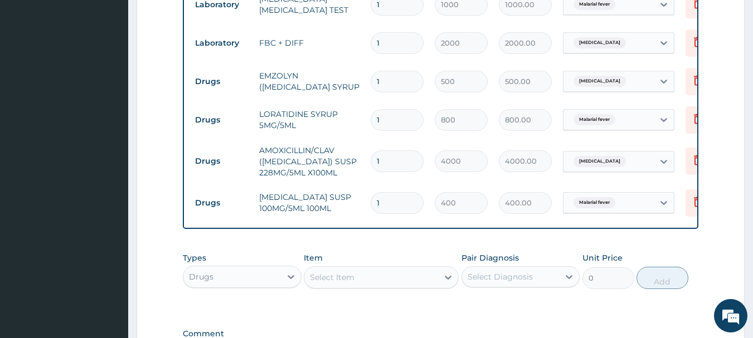
scroll to position [664, 0]
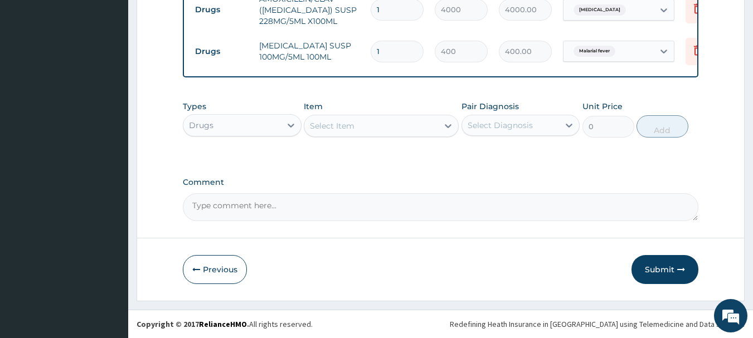
click at [413, 125] on div "Select Item" at bounding box center [371, 126] width 134 height 18
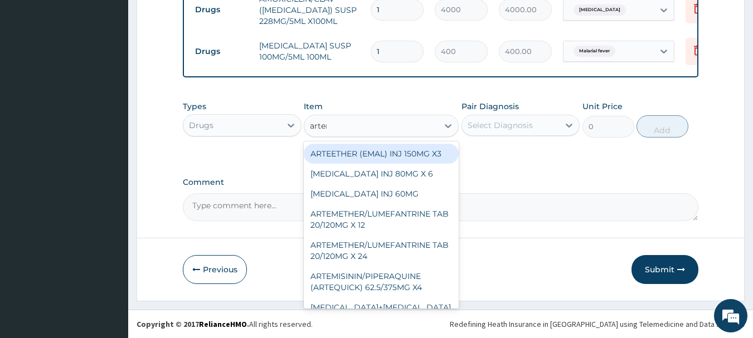
type input "arteme"
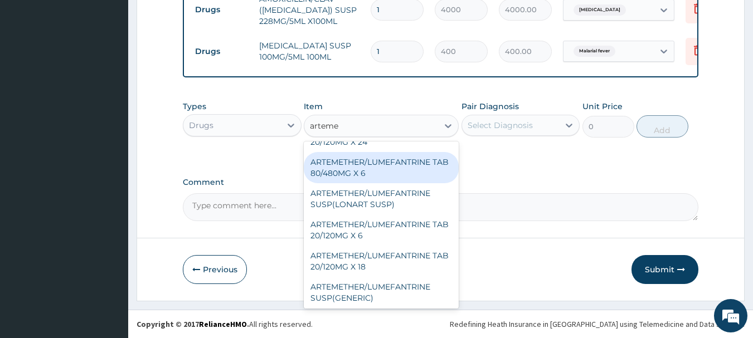
scroll to position [76, 0]
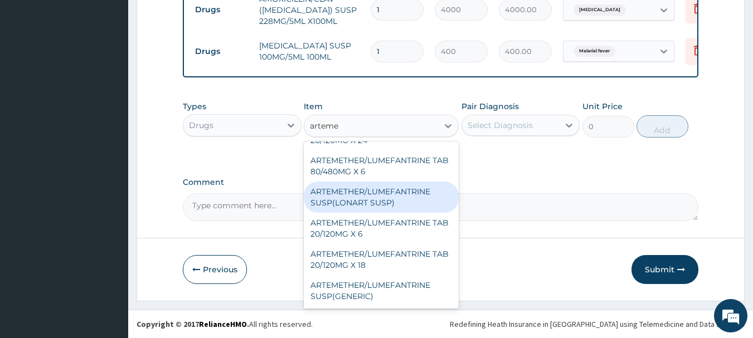
click at [347, 201] on div "ARTEMETHER/LUMEFANTRINE SUSP(LONART SUSP)" at bounding box center [381, 197] width 155 height 31
type input "2000"
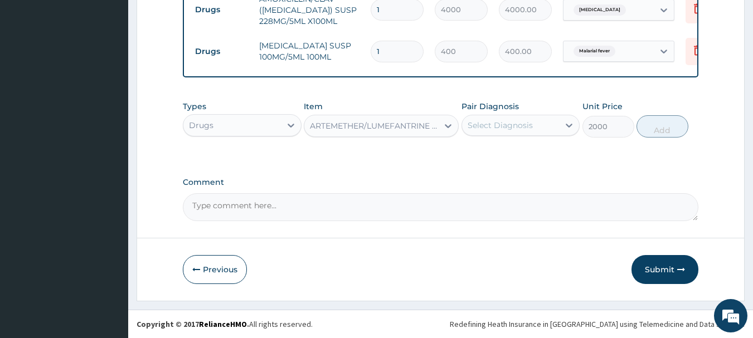
click at [550, 122] on div "Select Diagnosis" at bounding box center [511, 125] width 98 height 18
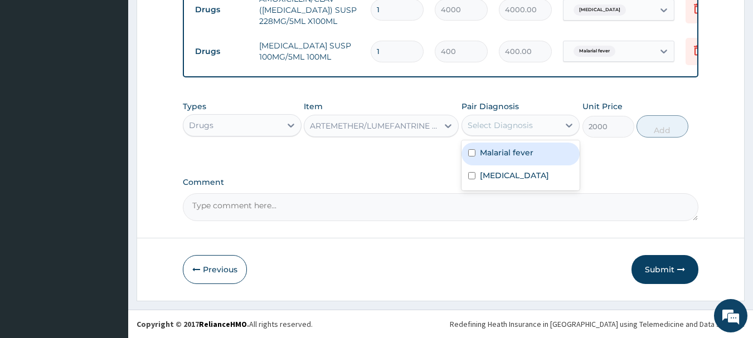
click at [526, 146] on div "Malarial fever" at bounding box center [520, 154] width 119 height 23
checkbox input "true"
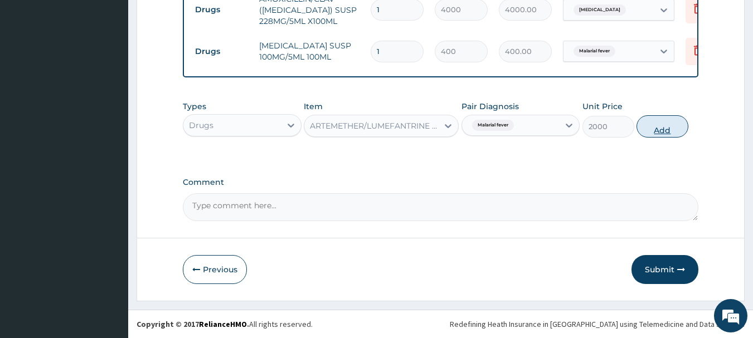
click at [660, 132] on button "Add" at bounding box center [662, 126] width 52 height 22
type input "0"
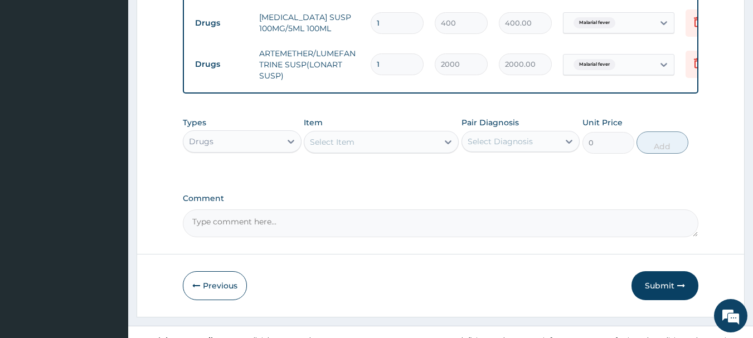
scroll to position [708, 0]
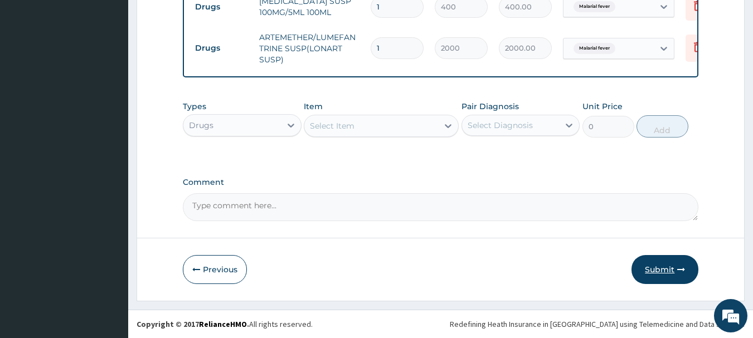
click at [642, 266] on button "Submit" at bounding box center [664, 269] width 67 height 29
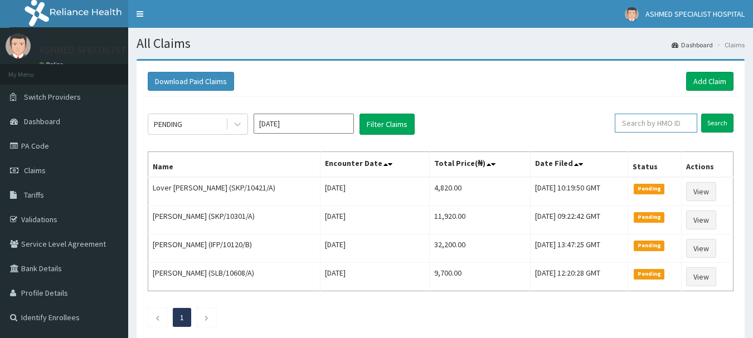
click at [662, 123] on input "text" at bounding box center [656, 123] width 82 height 19
type input "mfl/10476/f"
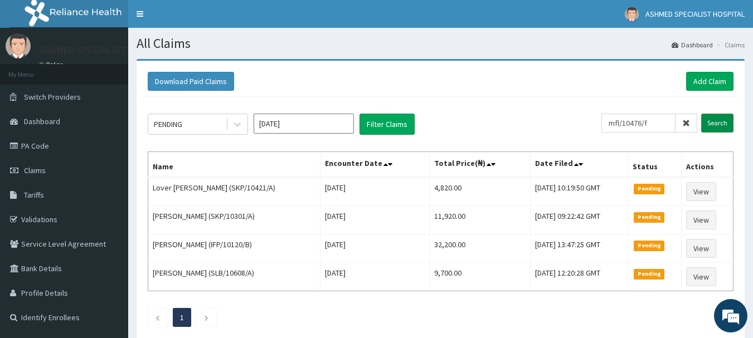
click at [714, 124] on input "Search" at bounding box center [717, 123] width 32 height 19
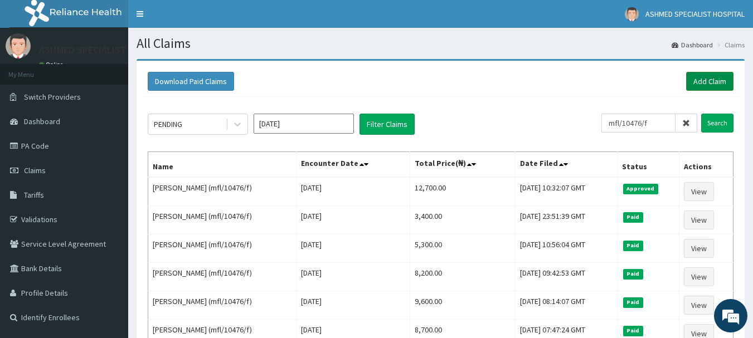
click at [702, 81] on link "Add Claim" at bounding box center [709, 81] width 47 height 19
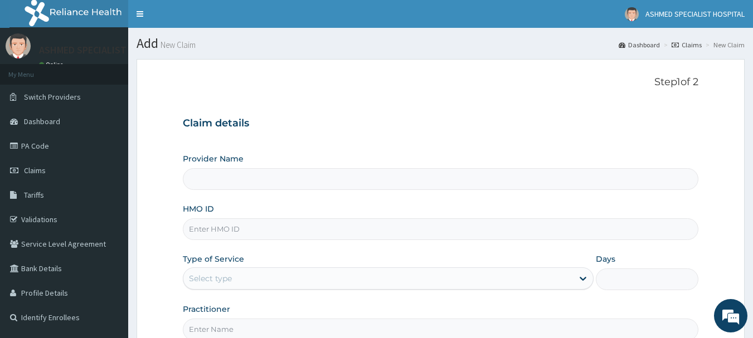
type input "ASHMED SPECIALIST HOSPITAL"
click at [212, 230] on input "HMO ID" at bounding box center [441, 229] width 516 height 22
type input "skp/10344/a"
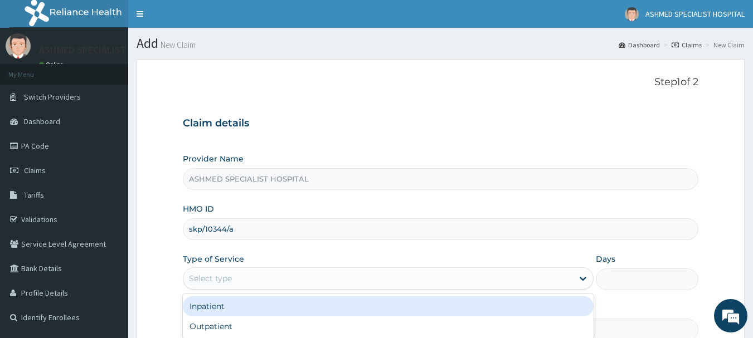
click at [200, 273] on div "Select type" at bounding box center [210, 278] width 43 height 11
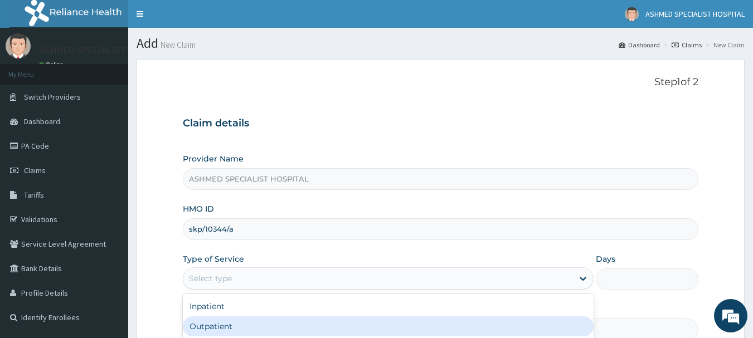
click at [205, 322] on div "Outpatient" at bounding box center [388, 327] width 411 height 20
type input "1"
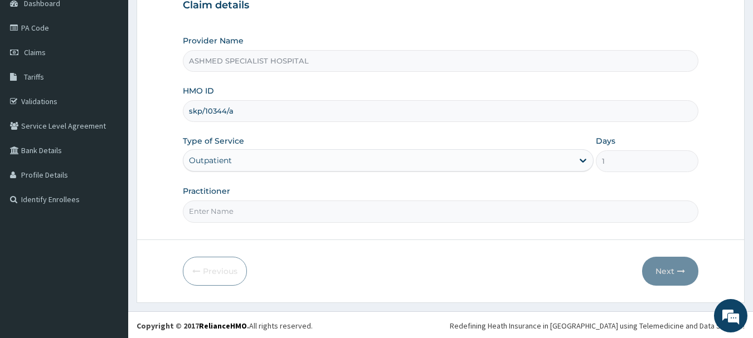
scroll to position [120, 0]
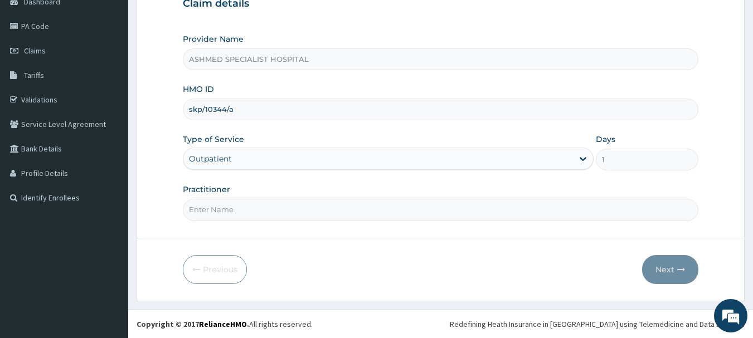
click at [290, 206] on input "Practitioner" at bounding box center [441, 210] width 516 height 22
type input "DR. JEROME SUNDAY"
click at [663, 267] on button "Next" at bounding box center [670, 269] width 56 height 29
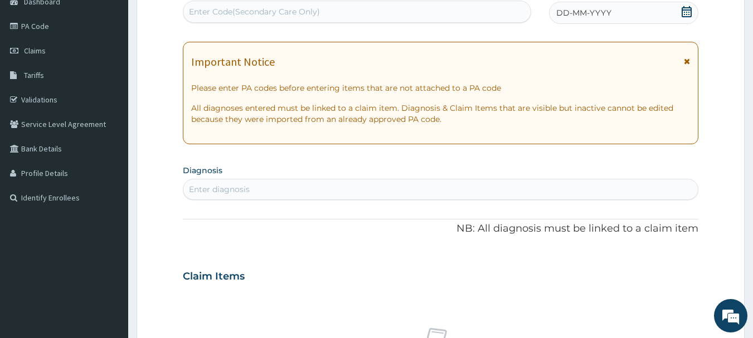
click at [421, 4] on div "Enter Code(Secondary Care Only)" at bounding box center [357, 12] width 348 height 18
paste input "PA/8E964C"
type input "PA/8E964C"
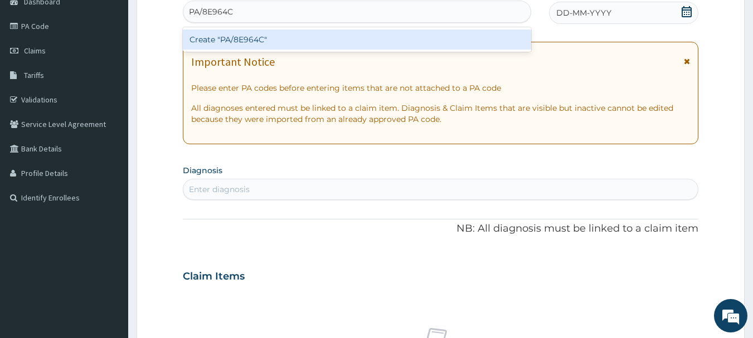
click at [311, 34] on div "Create "PA/8E964C"" at bounding box center [357, 40] width 349 height 20
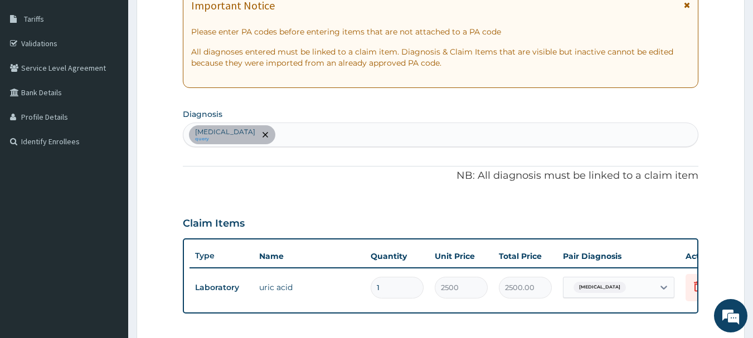
scroll to position [174, 0]
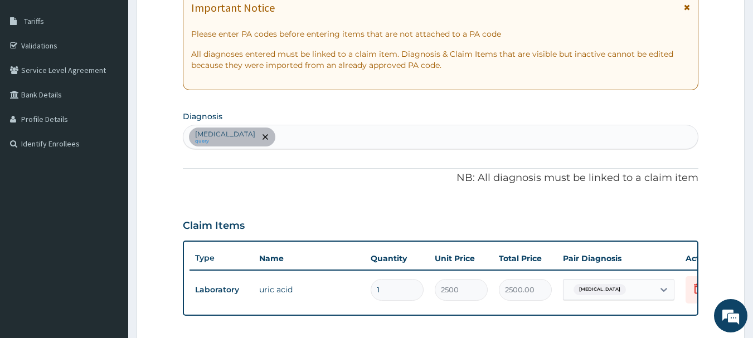
click at [359, 137] on div "Arthritis query" at bounding box center [440, 136] width 515 height 23
type input "malaria"
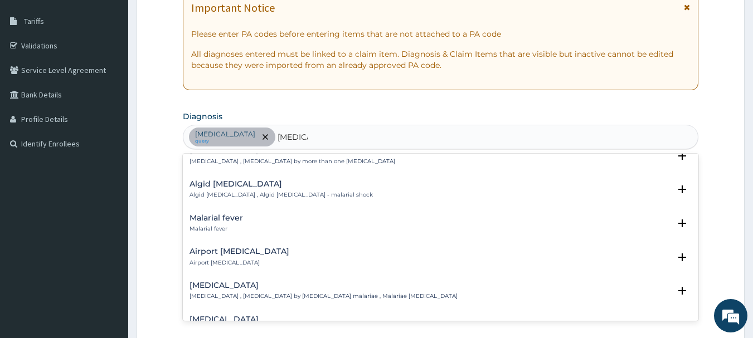
scroll to position [134, 0]
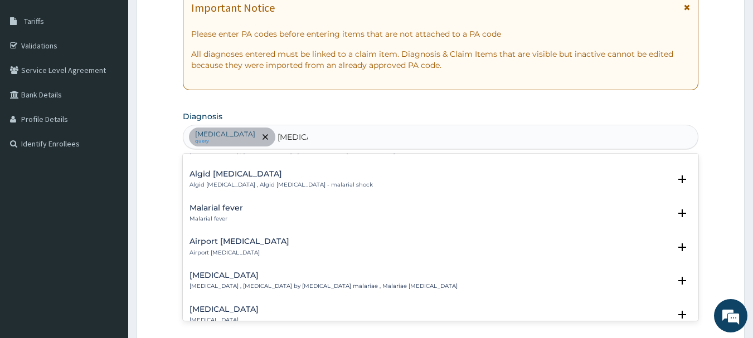
click at [206, 204] on h4 "Malarial fever" at bounding box center [215, 208] width 53 height 8
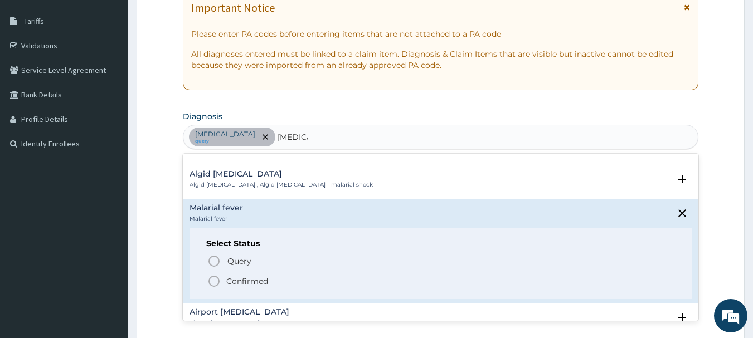
click at [215, 275] on icon "status option filled" at bounding box center [213, 281] width 13 height 13
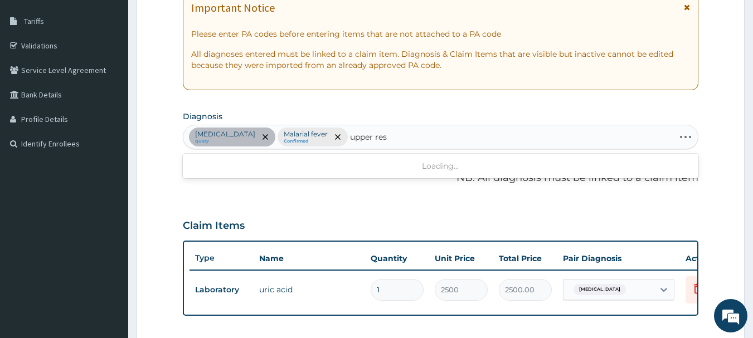
type input "upper resp"
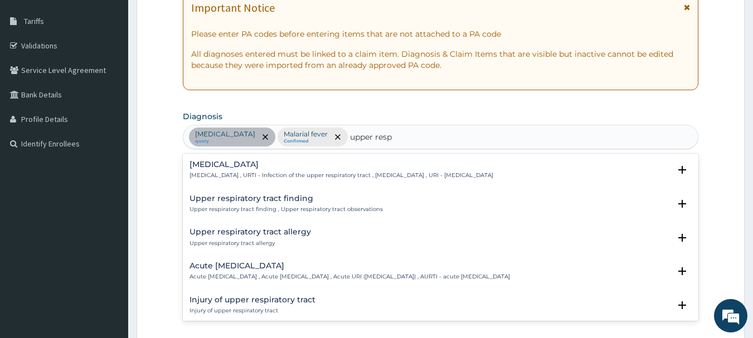
click at [222, 161] on h4 "Upper respiratory infection" at bounding box center [341, 164] width 304 height 8
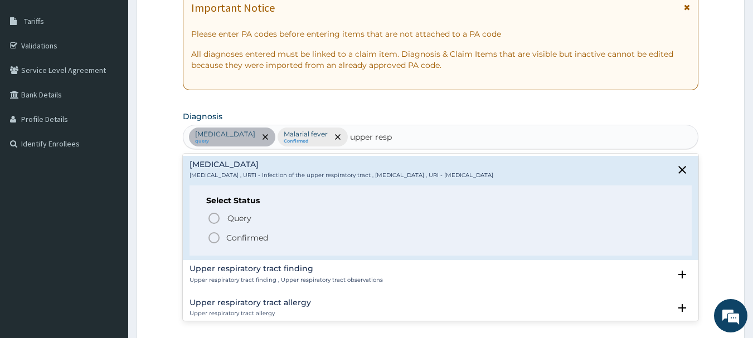
click at [227, 241] on p "Confirmed" at bounding box center [247, 237] width 42 height 11
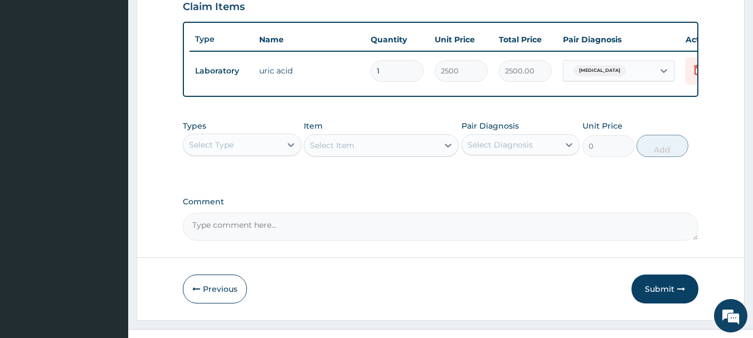
scroll to position [421, 0]
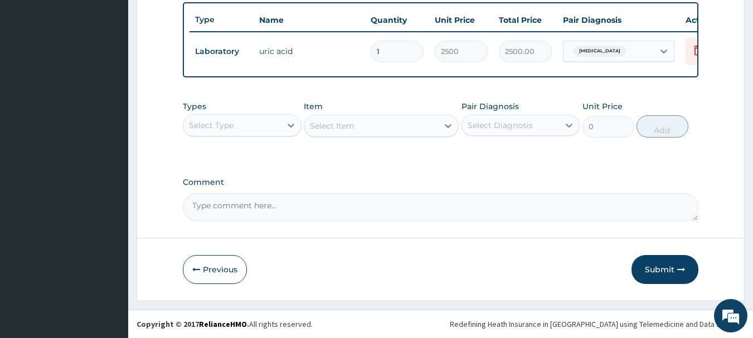
click at [237, 132] on div "Select Type" at bounding box center [232, 125] width 98 height 18
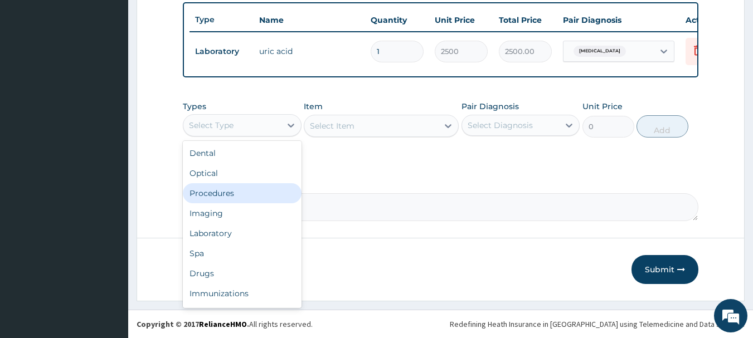
click at [210, 191] on div "Procedures" at bounding box center [242, 193] width 119 height 20
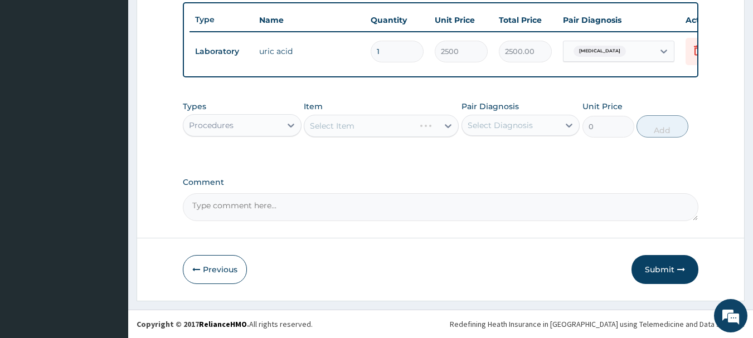
click at [410, 132] on div "Select Item" at bounding box center [381, 126] width 155 height 22
click at [402, 124] on div "Select Item" at bounding box center [381, 126] width 155 height 22
click at [416, 130] on div "Select Item" at bounding box center [381, 126] width 155 height 22
click at [432, 130] on div "Select Item" at bounding box center [371, 126] width 134 height 18
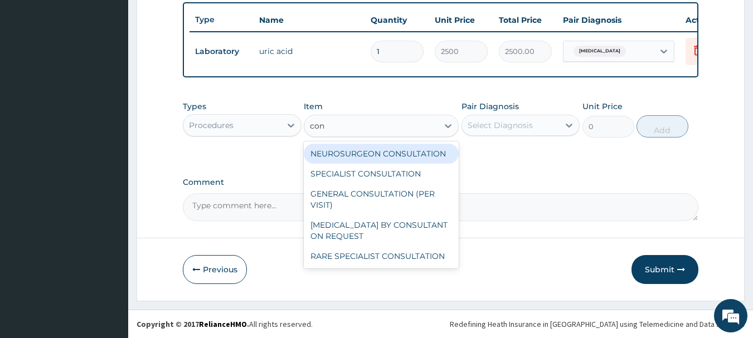
type input "cons"
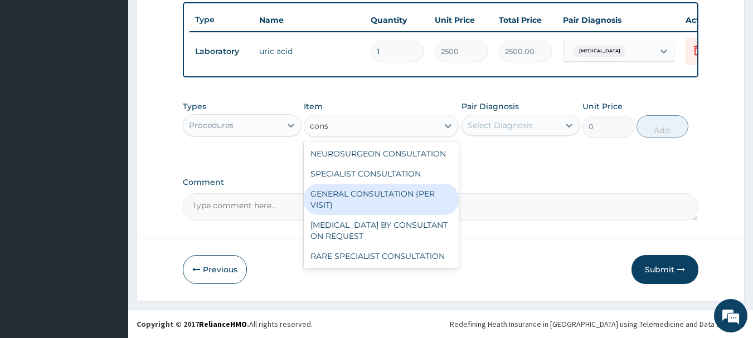
click at [367, 194] on div "GENERAL CONSULTATION (PER VISIT)" at bounding box center [381, 199] width 155 height 31
type input "2000"
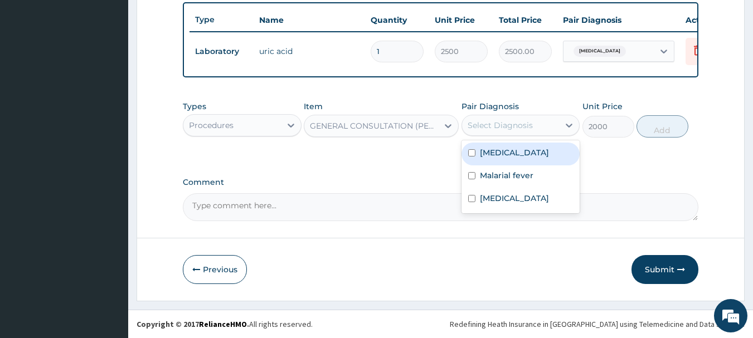
click at [507, 122] on div "Select Diagnosis" at bounding box center [500, 125] width 65 height 11
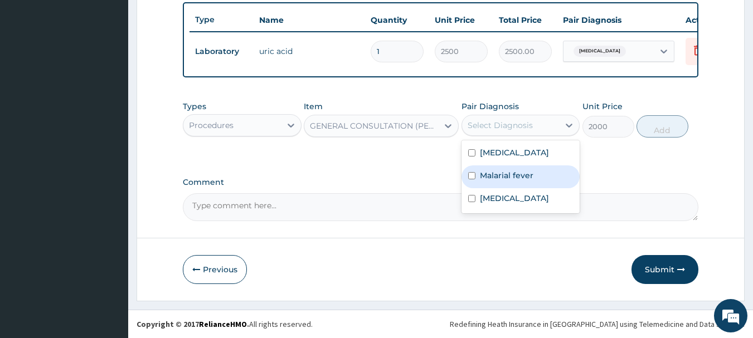
click at [484, 175] on label "Malarial fever" at bounding box center [506, 175] width 53 height 11
checkbox input "true"
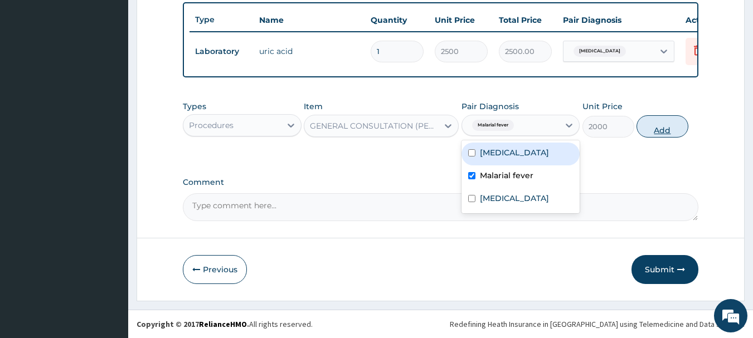
click at [646, 121] on button "Add" at bounding box center [662, 126] width 52 height 22
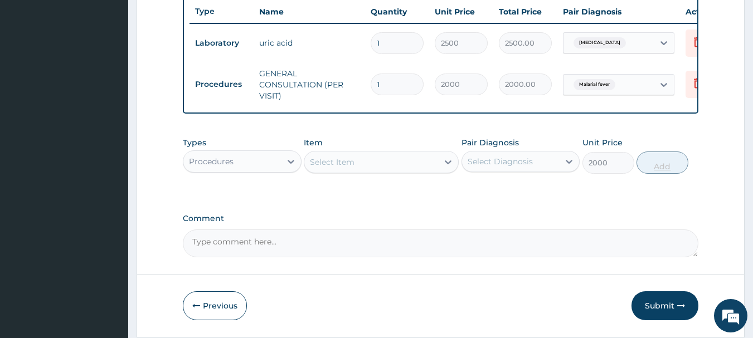
type input "0"
click at [281, 165] on div at bounding box center [291, 162] width 20 height 20
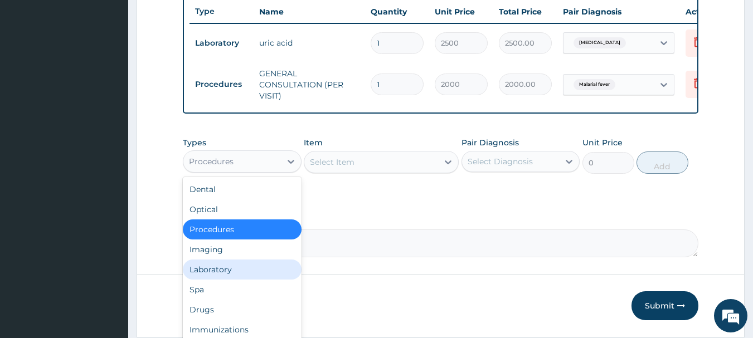
click at [217, 277] on div "Laboratory" at bounding box center [242, 270] width 119 height 20
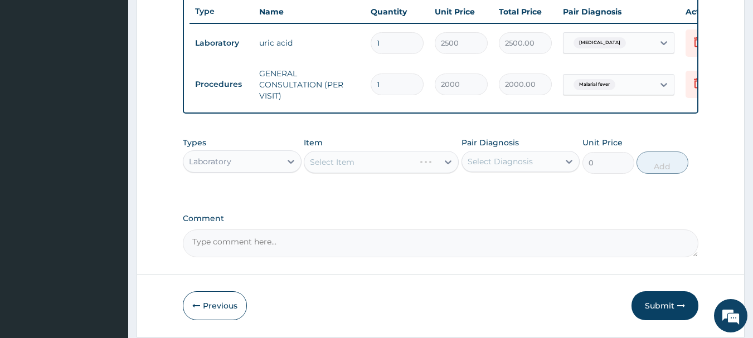
click at [376, 168] on div "Select Item" at bounding box center [381, 162] width 155 height 22
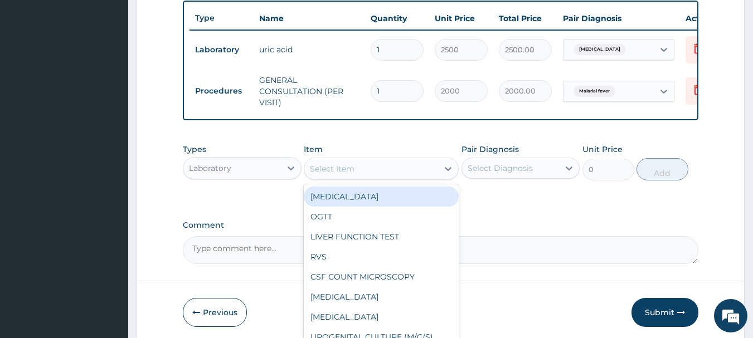
click at [415, 173] on div "Select Item" at bounding box center [371, 169] width 134 height 18
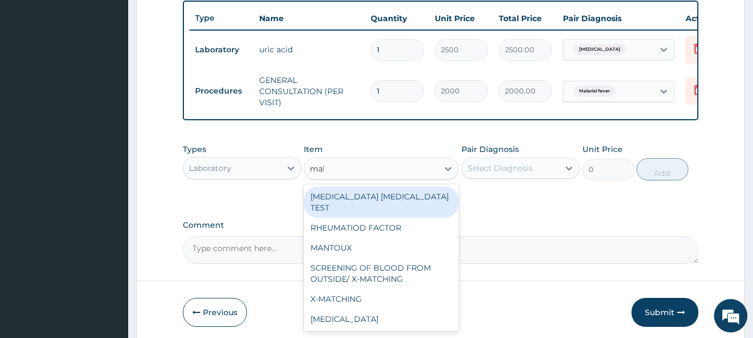
type input "mala"
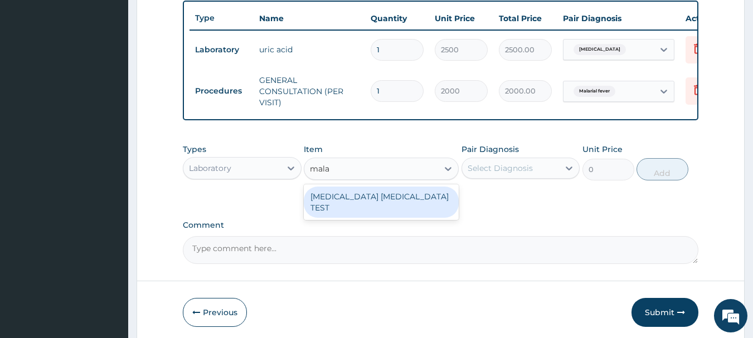
click at [390, 202] on div "[MEDICAL_DATA] [MEDICAL_DATA] TEST" at bounding box center [381, 202] width 155 height 31
type input "1000"
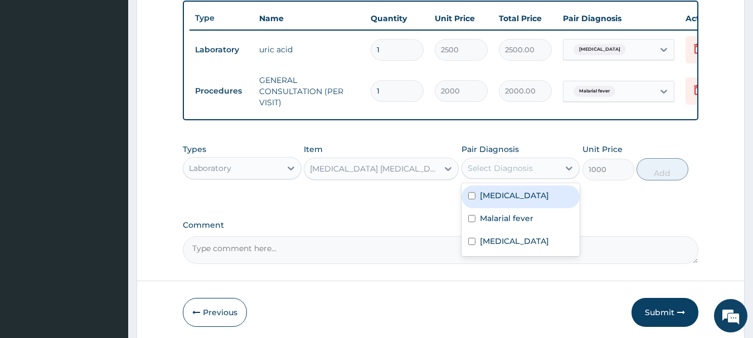
click at [507, 168] on div "Select Diagnosis" at bounding box center [511, 168] width 98 height 18
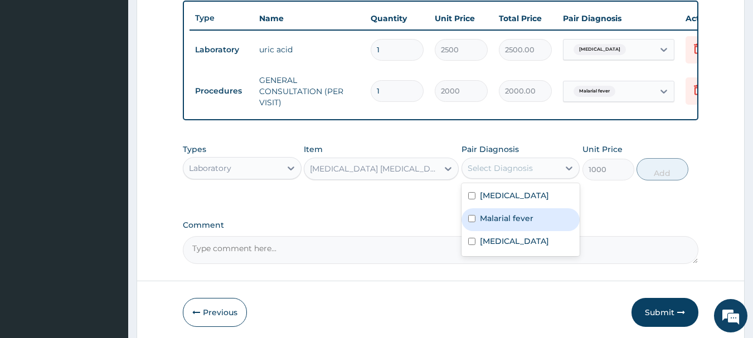
click at [485, 224] on label "Malarial fever" at bounding box center [506, 218] width 53 height 11
checkbox input "true"
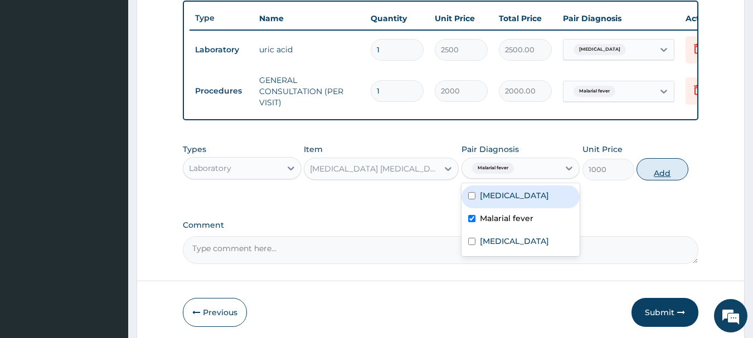
click at [646, 172] on button "Add" at bounding box center [662, 169] width 52 height 22
type input "0"
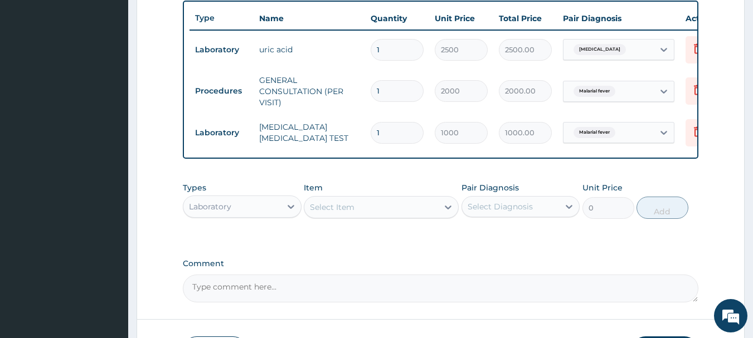
click at [352, 211] on div "Select Item" at bounding box center [332, 207] width 45 height 11
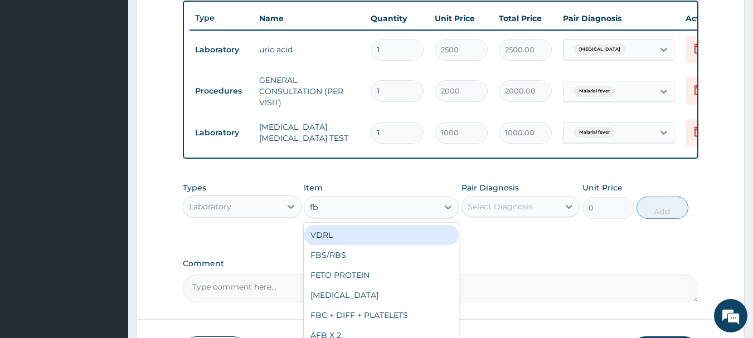
type input "fbc"
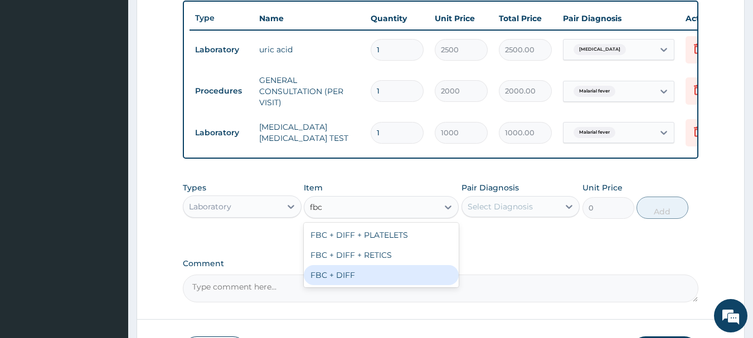
click at [349, 278] on div "FBC + DIFF" at bounding box center [381, 275] width 155 height 20
type input "2000"
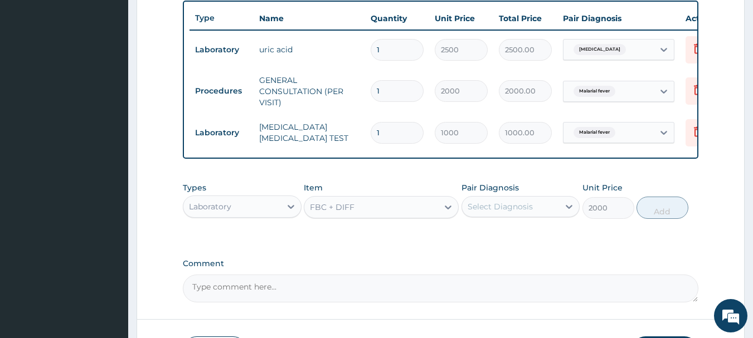
click at [482, 211] on div "Select Diagnosis" at bounding box center [500, 206] width 65 height 11
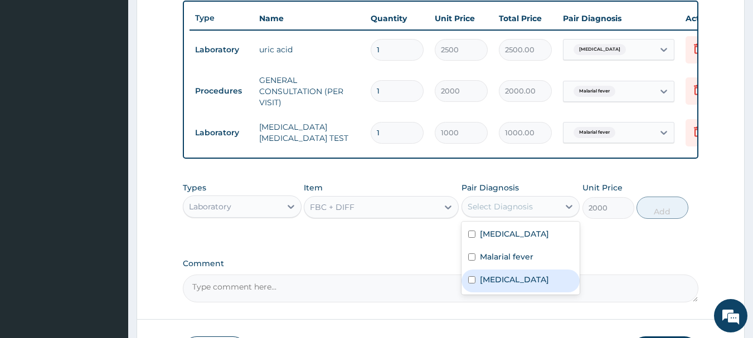
click at [489, 285] on label "Upper respiratory infection" at bounding box center [514, 279] width 69 height 11
checkbox input "true"
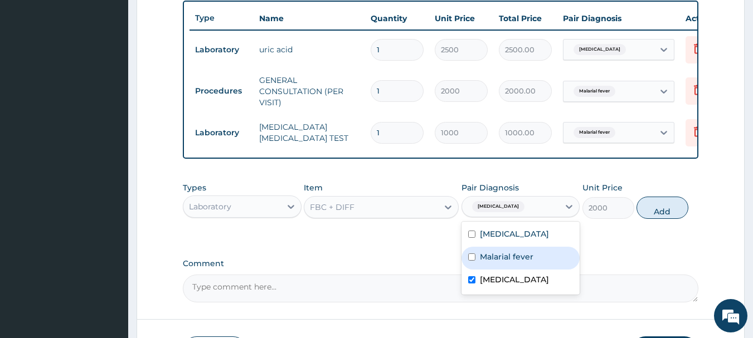
click at [655, 219] on button "Add" at bounding box center [662, 208] width 52 height 22
type input "0"
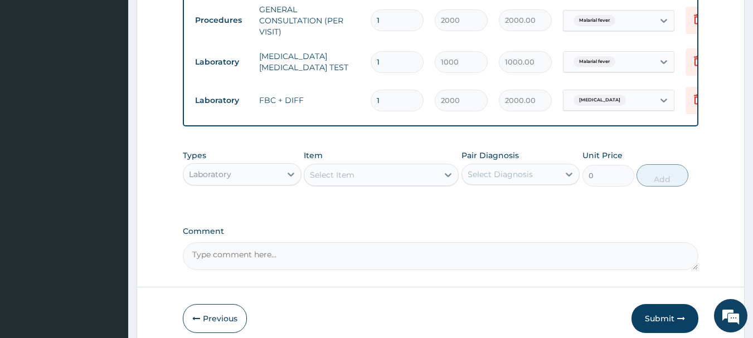
scroll to position [542, 0]
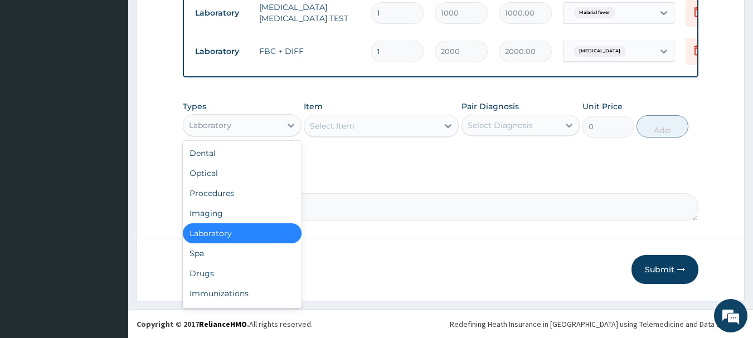
click at [250, 122] on div "Laboratory" at bounding box center [232, 125] width 98 height 18
click at [216, 272] on div "Drugs" at bounding box center [242, 274] width 119 height 20
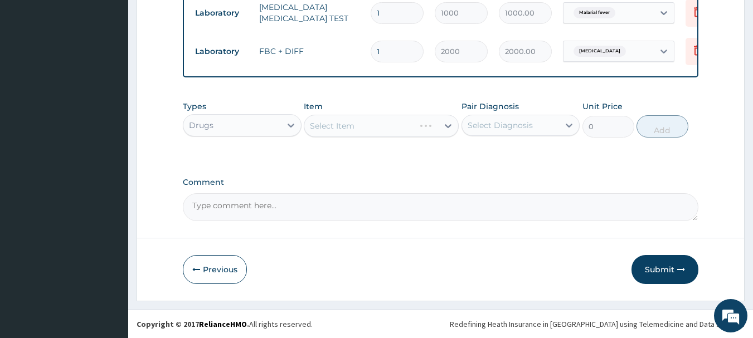
click at [400, 127] on div "Select Item" at bounding box center [381, 126] width 155 height 22
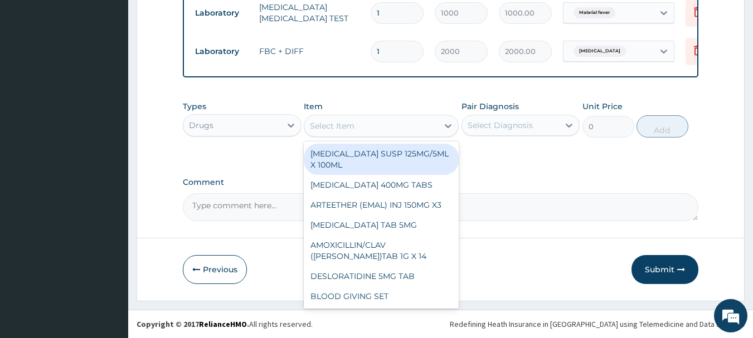
click at [432, 126] on div "Select Item" at bounding box center [371, 126] width 134 height 18
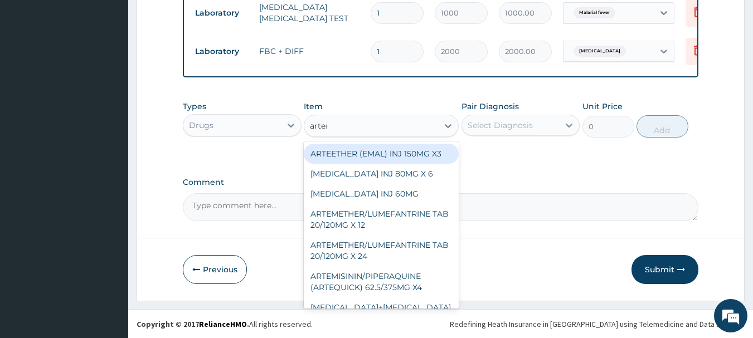
type input "arteme"
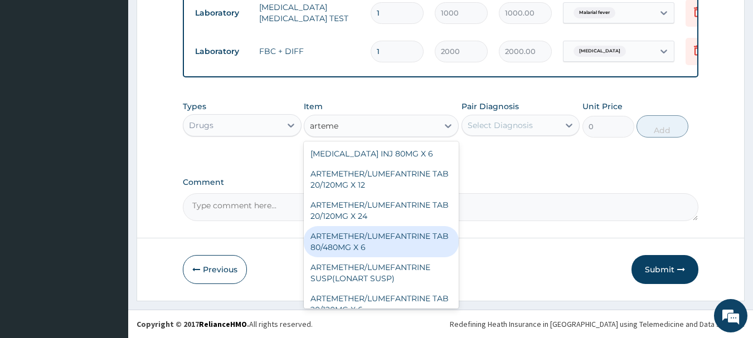
click at [359, 240] on div "ARTEMETHER/LUMEFANTRINE TAB 80/480MG X 6" at bounding box center [381, 241] width 155 height 31
type input "700"
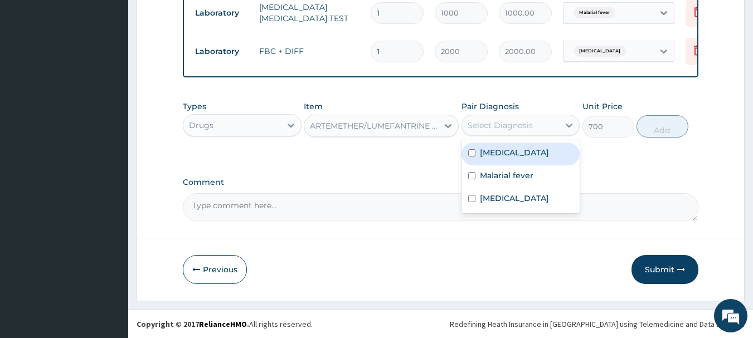
click at [515, 125] on div "Select Diagnosis" at bounding box center [500, 125] width 65 height 11
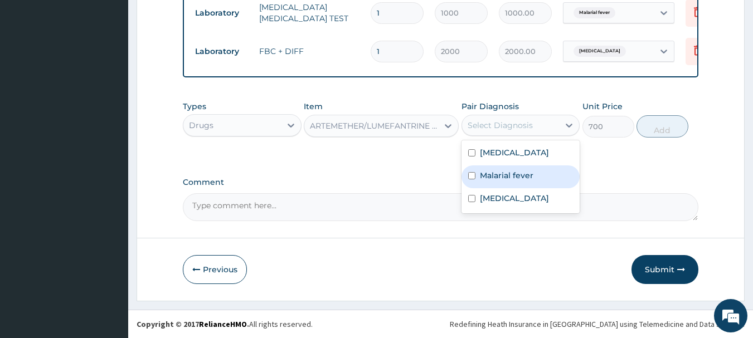
click at [497, 182] on div "Malarial fever" at bounding box center [520, 177] width 119 height 23
checkbox input "true"
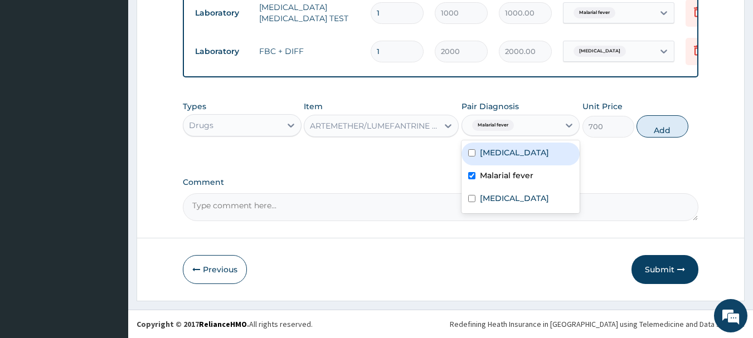
click at [643, 119] on button "Add" at bounding box center [662, 126] width 52 height 22
type input "0"
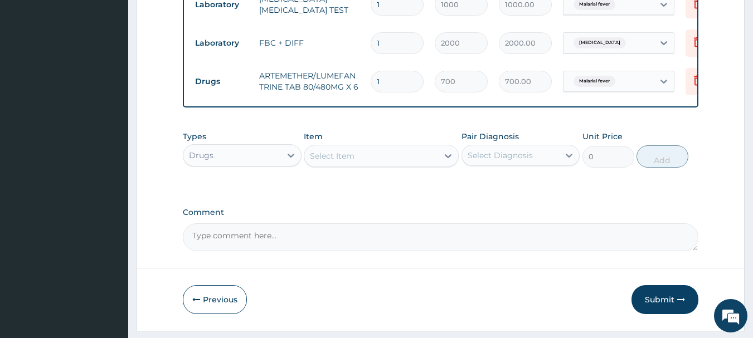
click at [378, 165] on div "Select Item" at bounding box center [371, 156] width 134 height 18
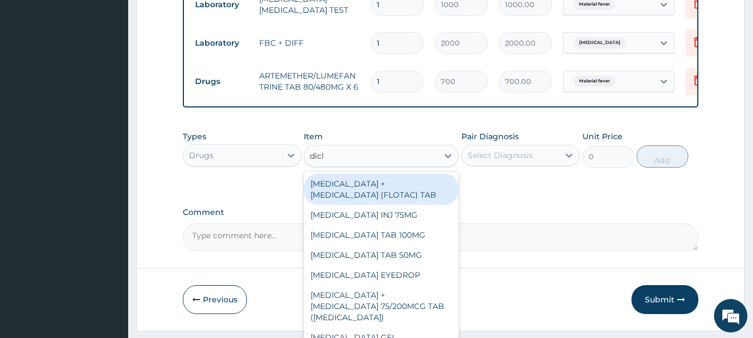
type input "diclo"
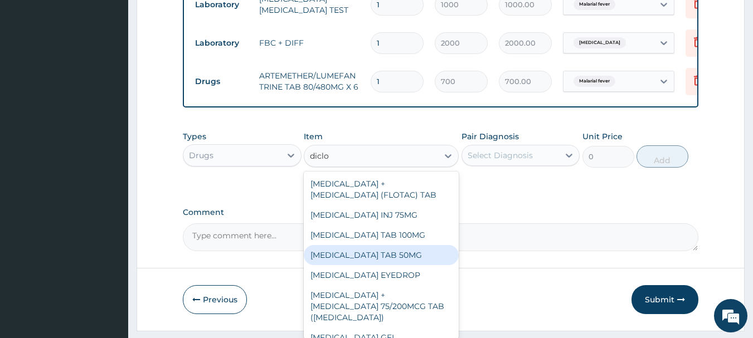
click at [344, 265] on div "[MEDICAL_DATA] TAB 50MG" at bounding box center [381, 255] width 155 height 20
type input "30"
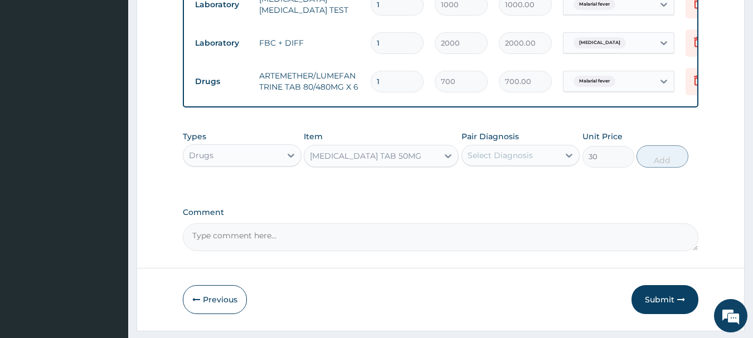
click at [497, 160] on div "Select Diagnosis" at bounding box center [500, 155] width 65 height 11
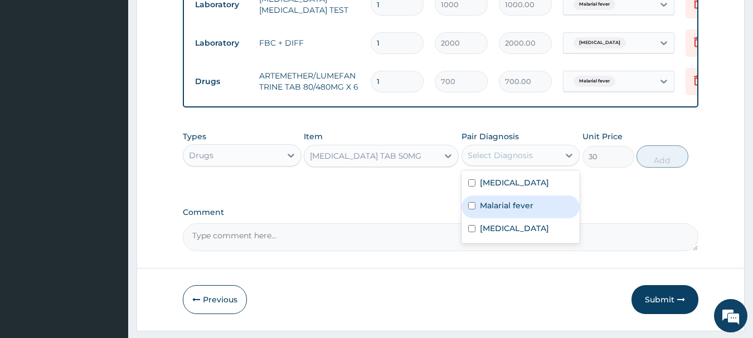
click at [482, 210] on label "Malarial fever" at bounding box center [506, 205] width 53 height 11
checkbox input "true"
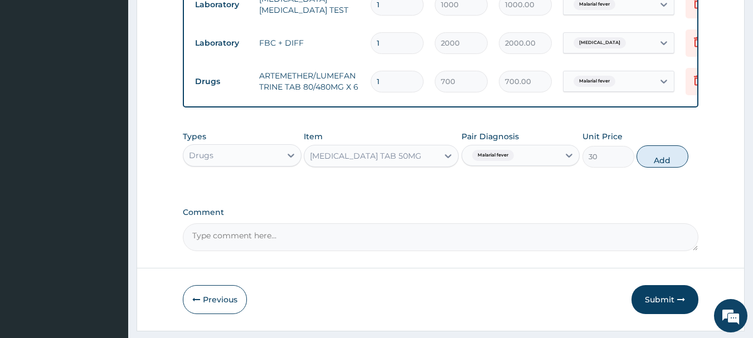
click at [637, 171] on div "Types Drugs Item DICLOFENAC POTASSIUM TAB 50MG Pair Diagnosis Malarial fever Un…" at bounding box center [441, 149] width 516 height 48
click at [660, 160] on button "Add" at bounding box center [662, 156] width 52 height 22
type input "0"
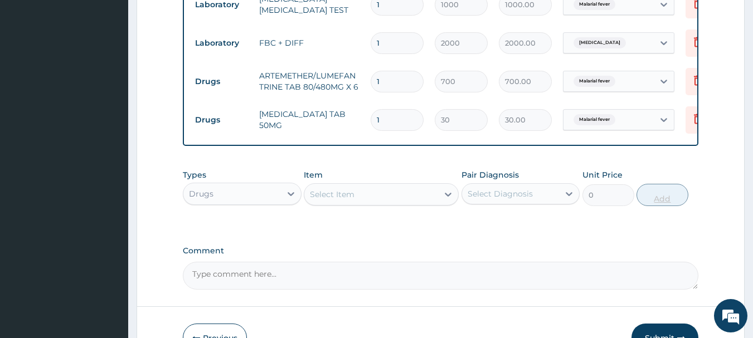
type input "10"
type input "300.00"
type input "10"
click at [373, 194] on div "Select Item" at bounding box center [371, 195] width 134 height 18
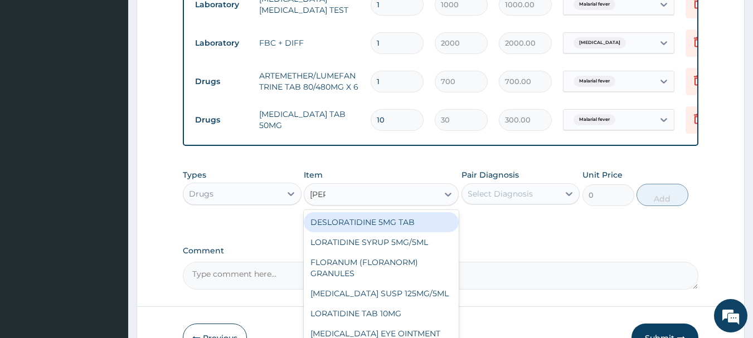
type input "lorat"
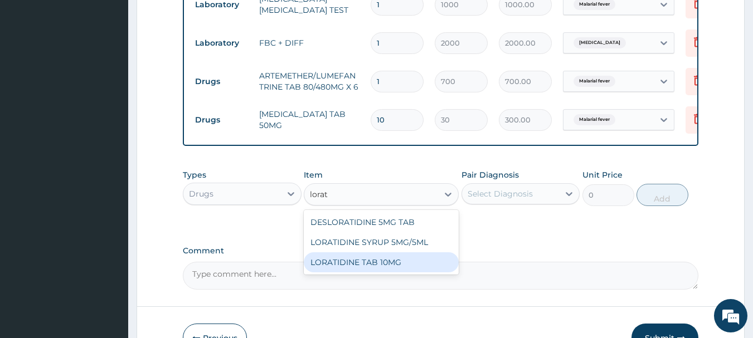
click at [380, 273] on div "LORATIDINE TAB 10MG" at bounding box center [381, 262] width 155 height 20
type input "30"
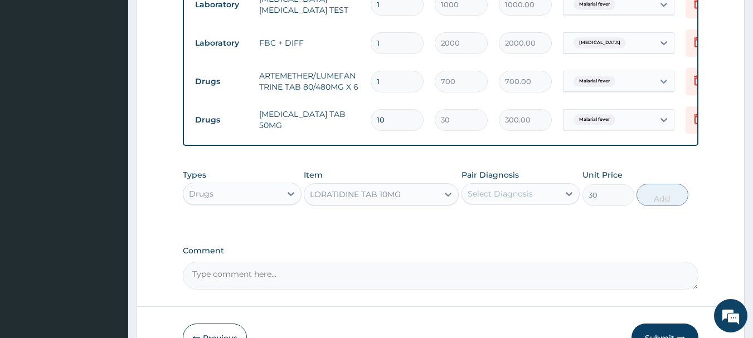
click at [502, 194] on div "Select Diagnosis" at bounding box center [511, 194] width 98 height 18
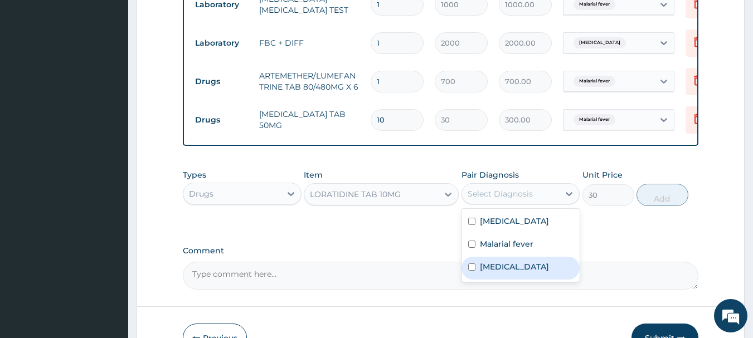
click at [484, 273] on label "Upper respiratory infection" at bounding box center [514, 266] width 69 height 11
checkbox input "true"
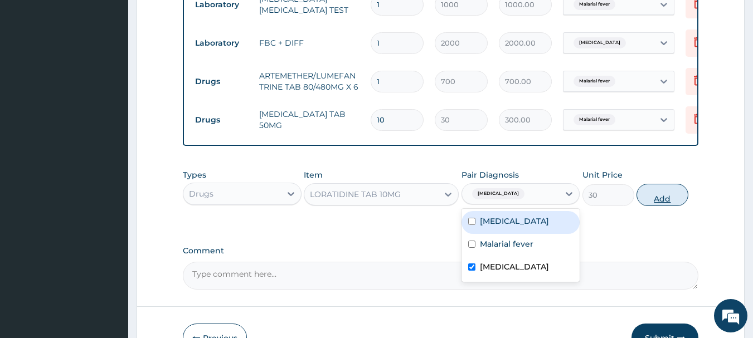
click at [654, 198] on button "Add" at bounding box center [662, 195] width 52 height 22
type input "0"
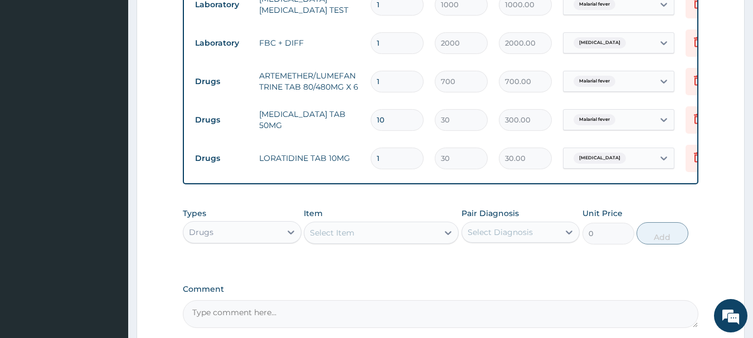
type input "10"
type input "300.00"
type input "10"
click at [395, 241] on div "Select Item" at bounding box center [371, 233] width 134 height 18
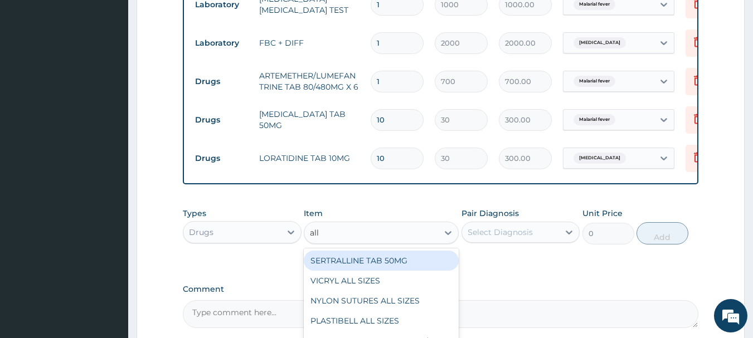
type input "allo"
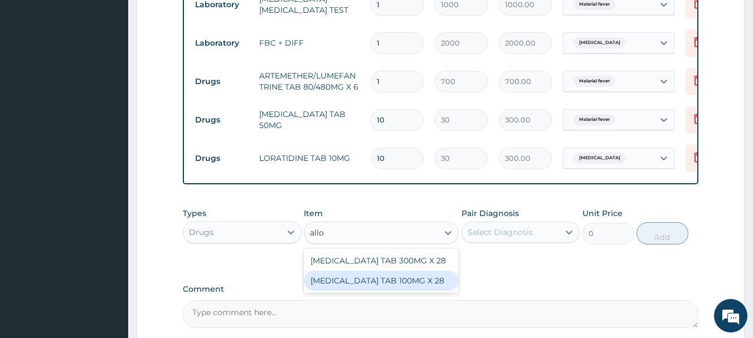
click at [376, 288] on div "[MEDICAL_DATA] TAB 100MG X 28" at bounding box center [381, 281] width 155 height 20
type input "100"
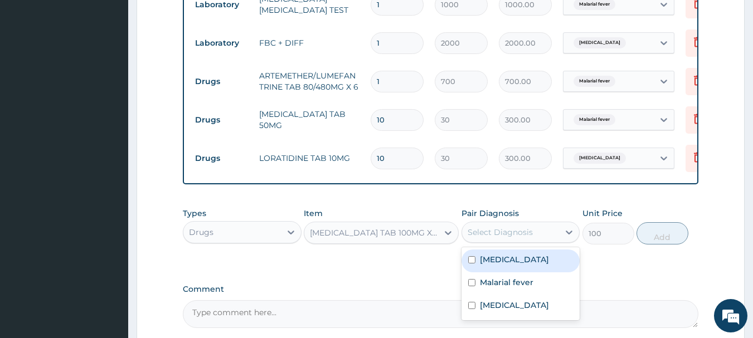
click at [507, 238] on div "Select Diagnosis" at bounding box center [500, 232] width 65 height 11
click at [480, 265] on label "Arthritis" at bounding box center [514, 259] width 69 height 11
checkbox input "true"
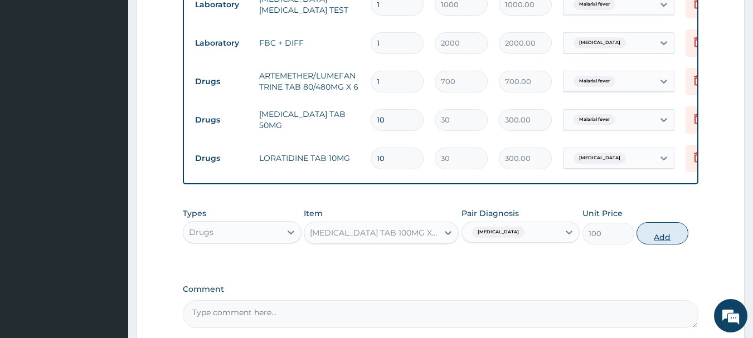
click at [659, 244] on button "Add" at bounding box center [662, 233] width 52 height 22
type input "0"
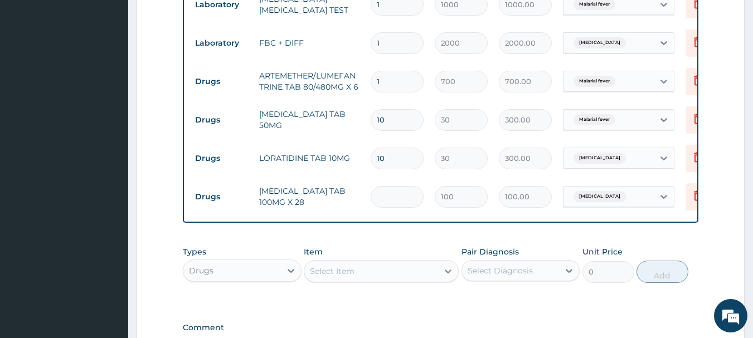
type input "0.00"
type input "2"
type input "200.00"
type input "21"
type input "2100.00"
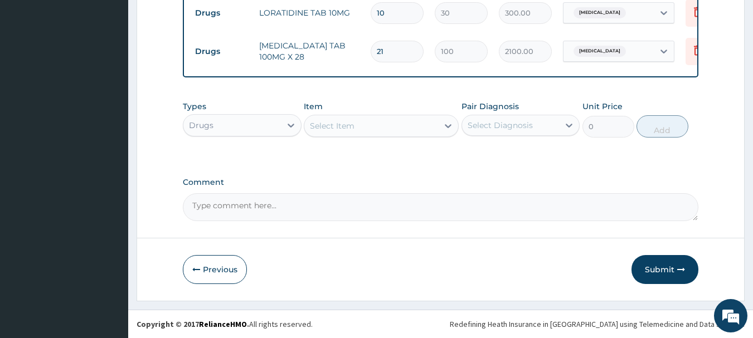
scroll to position [691, 0]
type input "21"
click at [404, 131] on div "Select Item" at bounding box center [371, 126] width 134 height 18
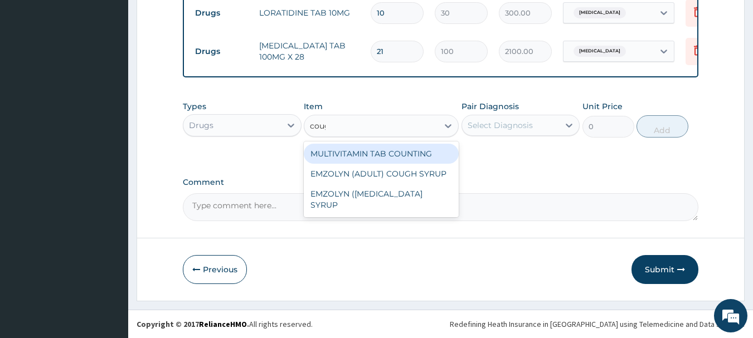
type input "cough"
click at [385, 164] on div "EMZOLYN (ADULT) COUGH SYRUP" at bounding box center [381, 154] width 155 height 20
type input "500"
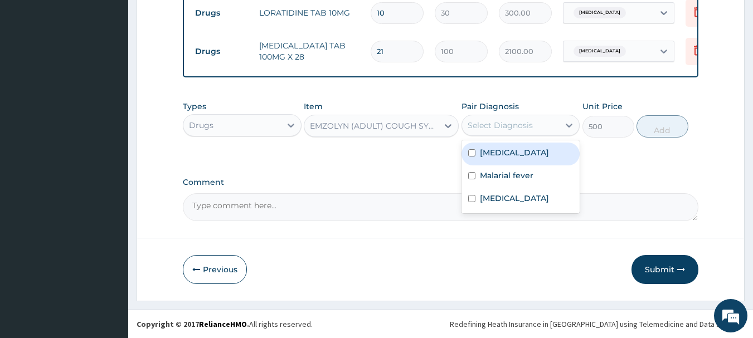
click at [542, 134] on div "Select Diagnosis" at bounding box center [511, 125] width 98 height 18
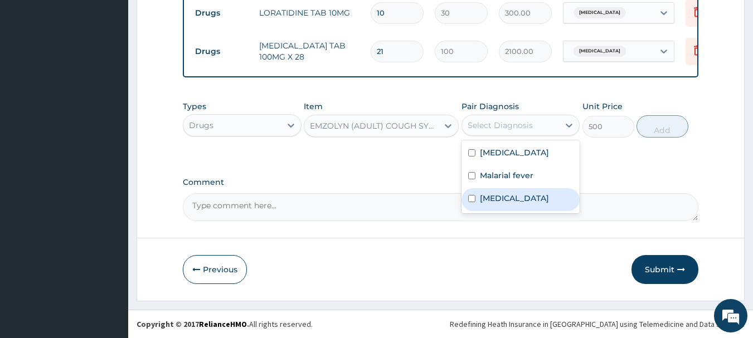
click at [490, 204] on label "Upper respiratory infection" at bounding box center [514, 198] width 69 height 11
checkbox input "true"
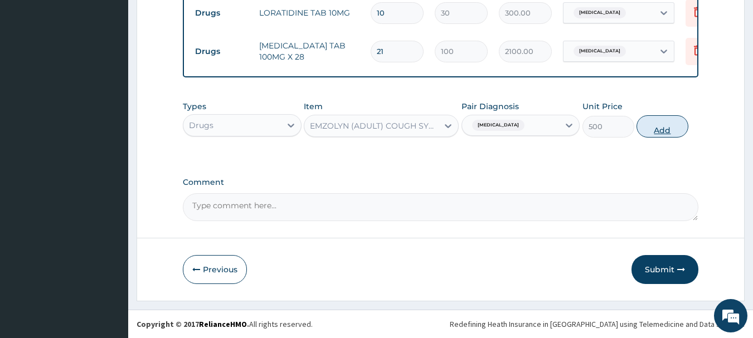
click at [649, 122] on button "Add" at bounding box center [662, 126] width 52 height 22
type input "0"
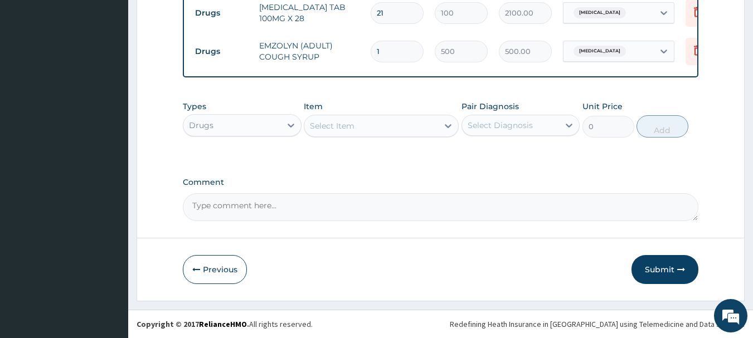
scroll to position [734, 0]
click at [656, 269] on button "Submit" at bounding box center [664, 269] width 67 height 29
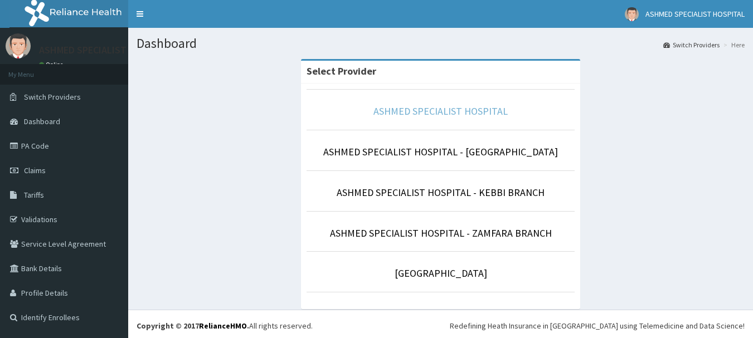
click at [422, 109] on link "ASHMED SPECIALIST HOSPITAL" at bounding box center [440, 111] width 134 height 13
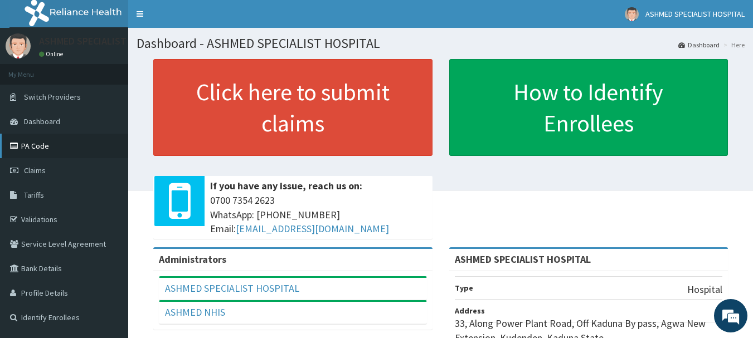
click at [41, 144] on link "PA Code" at bounding box center [64, 146] width 128 height 25
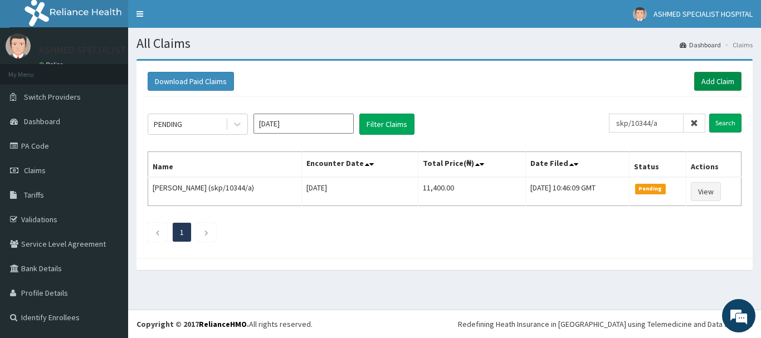
click at [721, 75] on link "Add Claim" at bounding box center [717, 81] width 47 height 19
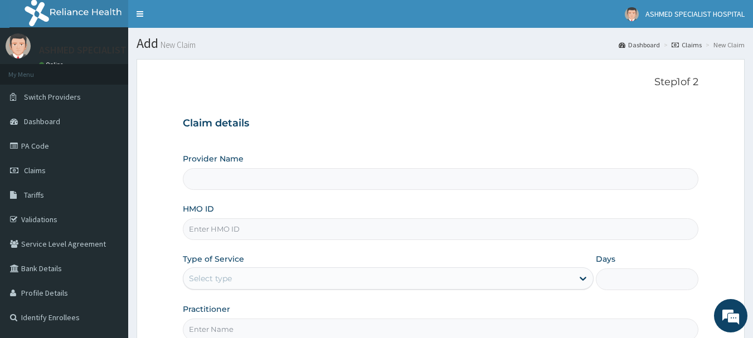
type input "ASHMED SPECIALIST HOSPITAL"
click at [223, 225] on input "HMO ID" at bounding box center [441, 229] width 516 height 22
type input "ksb/11253/b"
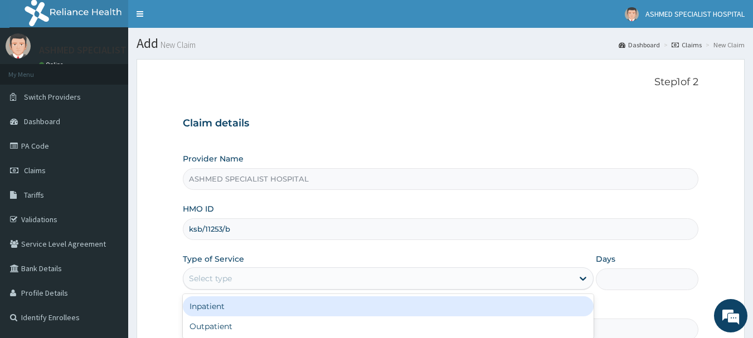
click at [233, 275] on div "Select type" at bounding box center [378, 279] width 390 height 18
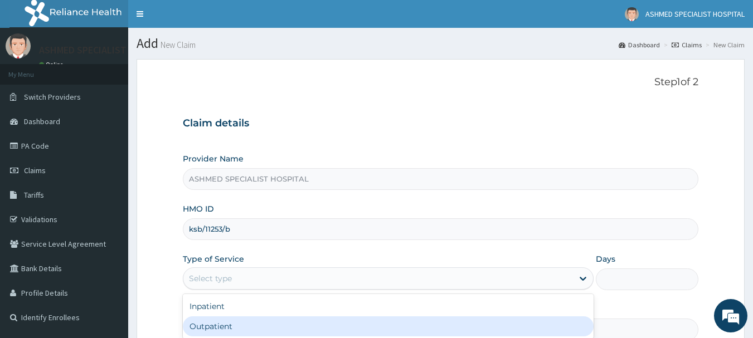
click at [205, 334] on div "Outpatient" at bounding box center [388, 327] width 411 height 20
type input "1"
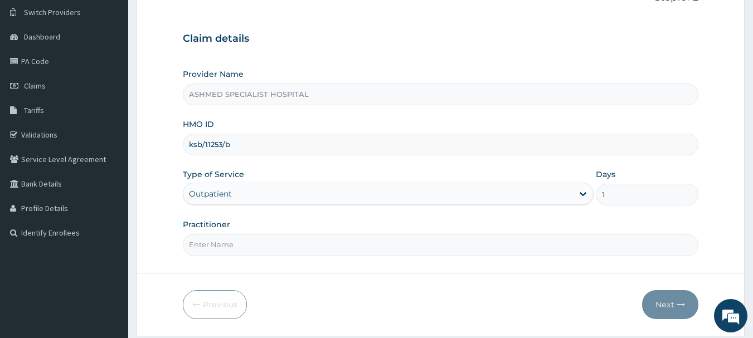
scroll to position [120, 0]
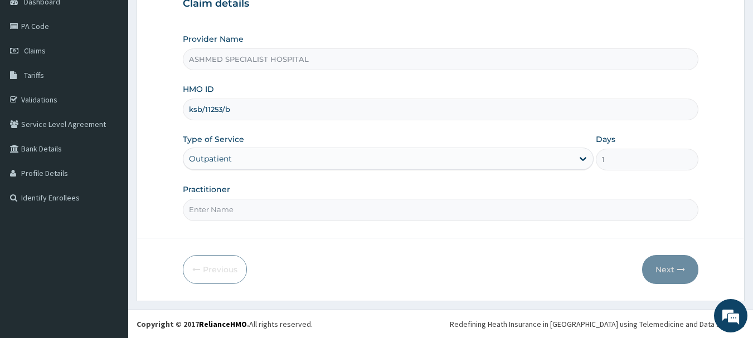
click at [236, 215] on input "Practitioner" at bounding box center [441, 210] width 516 height 22
type input "[PERSON_NAME] ODESA"
click at [664, 269] on button "Next" at bounding box center [670, 269] width 56 height 29
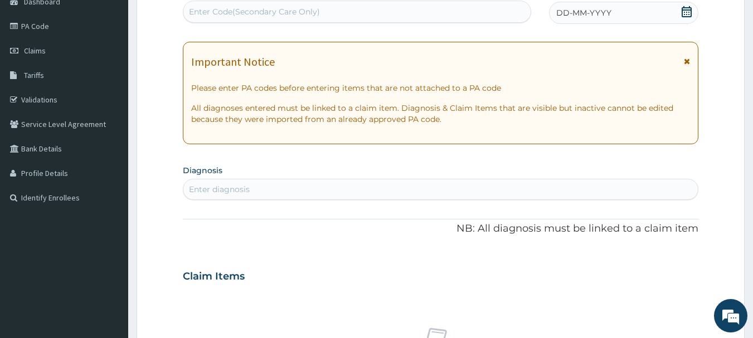
click at [362, 9] on div "Enter Code(Secondary Care Only)" at bounding box center [357, 12] width 348 height 18
paste input "PA/862737"
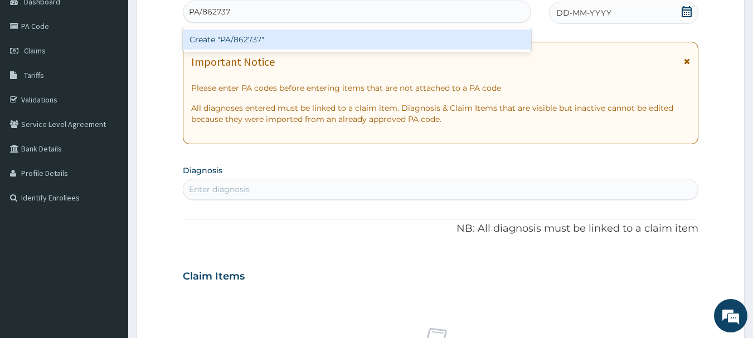
type input "PA/862737"
click at [306, 38] on div "Create "PA/862737"" at bounding box center [357, 40] width 349 height 20
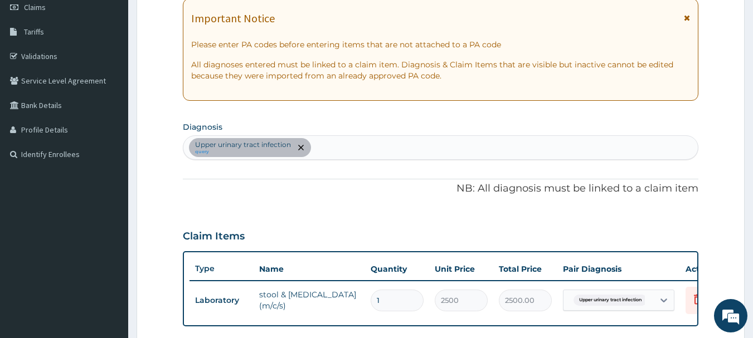
scroll to position [162, 0]
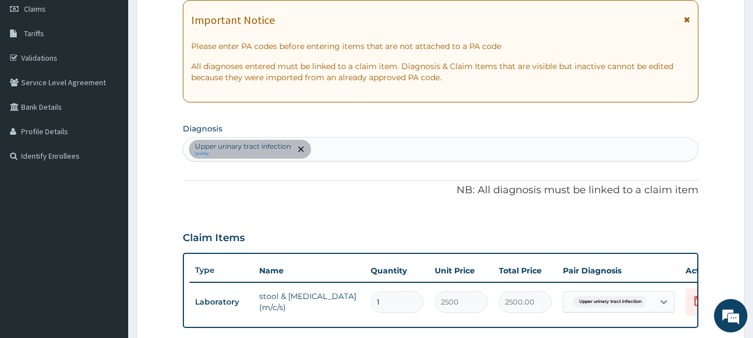
click at [335, 145] on div "Upper [MEDICAL_DATA] query" at bounding box center [440, 149] width 515 height 23
type input "[MEDICAL_DATA]"
click at [336, 145] on input "[MEDICAL_DATA]" at bounding box center [328, 149] width 31 height 11
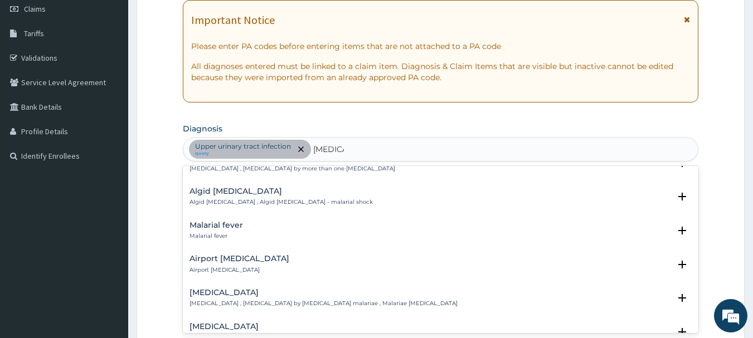
scroll to position [134, 0]
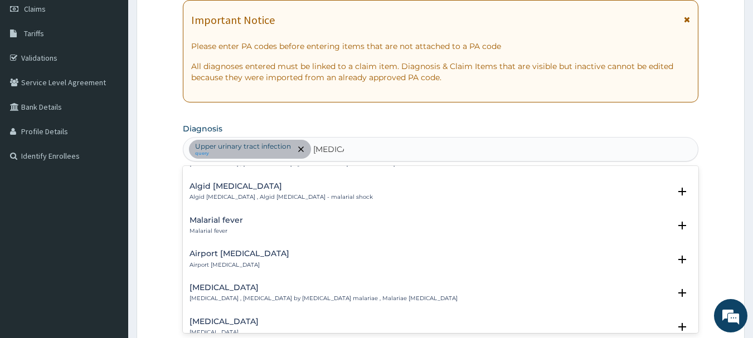
click at [205, 216] on h4 "Malarial fever" at bounding box center [215, 220] width 53 height 8
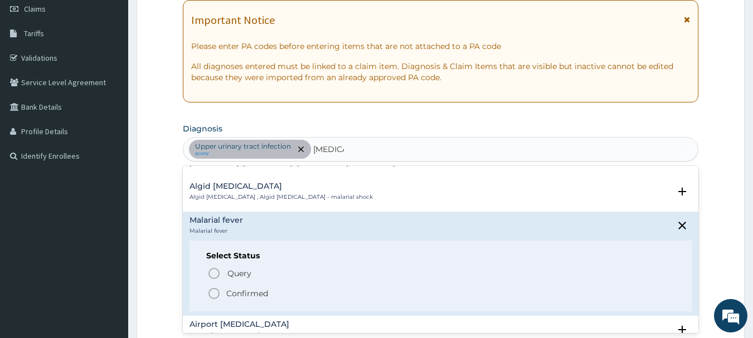
click at [212, 287] on icon "status option filled" at bounding box center [213, 293] width 13 height 13
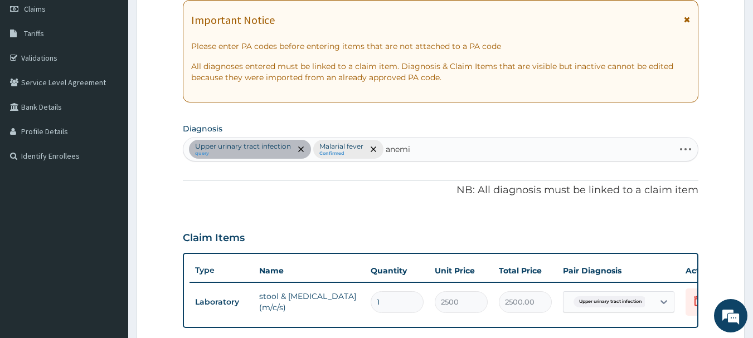
type input "[MEDICAL_DATA]"
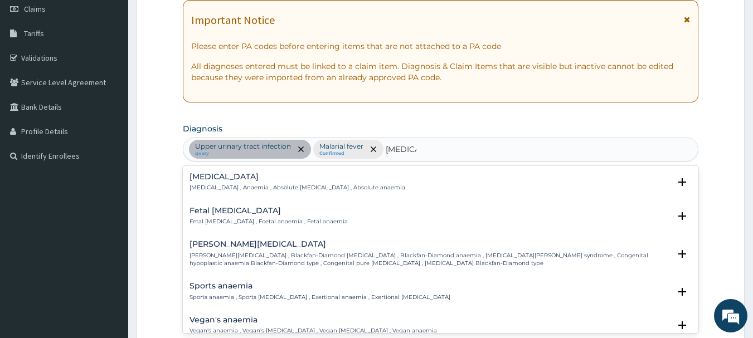
click at [208, 172] on div "[MEDICAL_DATA] [MEDICAL_DATA] , Anaemia , Absolute [MEDICAL_DATA] , Absolute an…" at bounding box center [441, 185] width 516 height 34
click at [207, 179] on h4 "Anemia" at bounding box center [297, 177] width 216 height 8
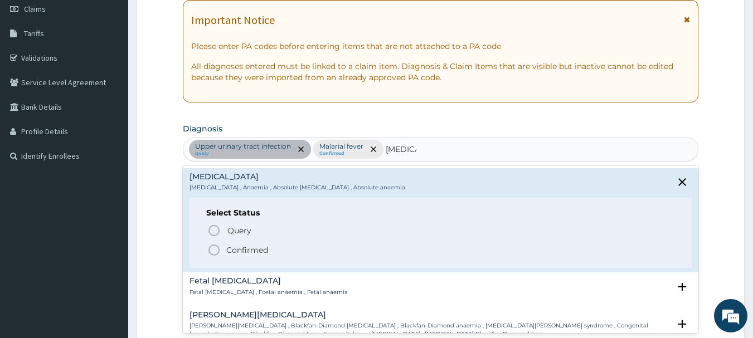
click at [215, 247] on icon "status option filled" at bounding box center [213, 250] width 13 height 13
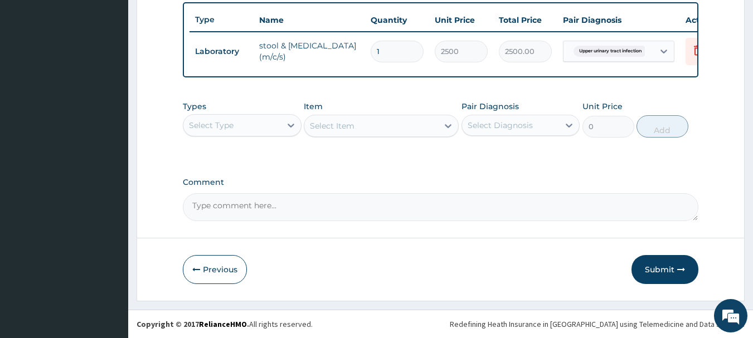
scroll to position [421, 0]
click at [254, 129] on div "Select Type" at bounding box center [232, 125] width 98 height 18
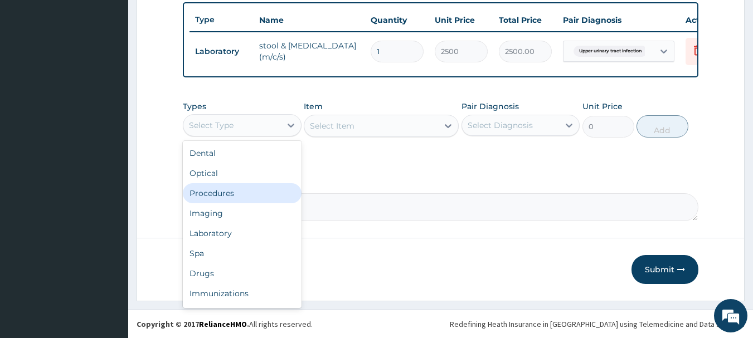
click at [226, 193] on div "Procedures" at bounding box center [242, 193] width 119 height 20
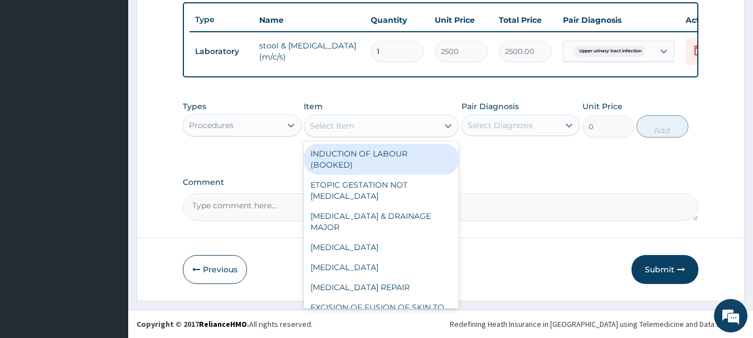
click at [408, 122] on div "Select Item" at bounding box center [371, 126] width 134 height 18
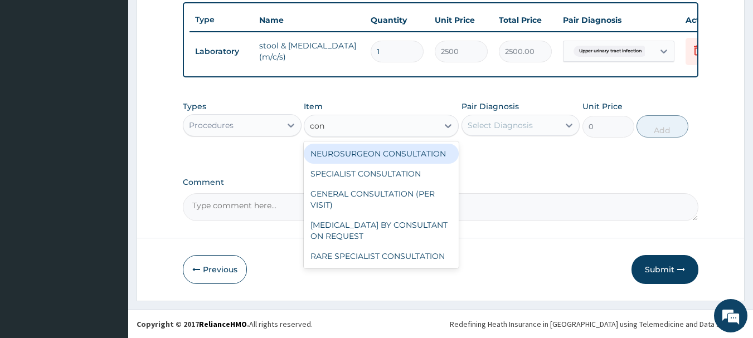
type input "cons"
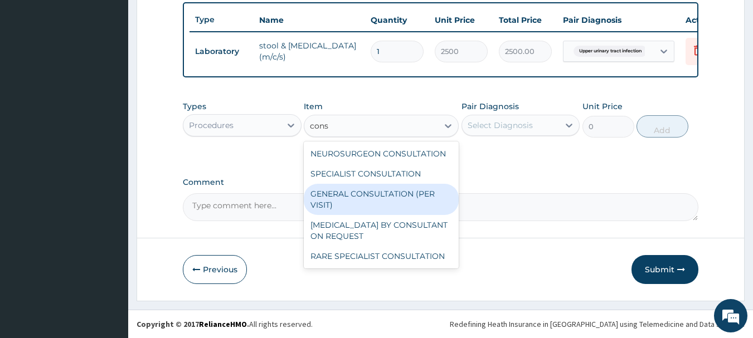
click at [388, 197] on div "GENERAL CONSULTATION (PER VISIT)" at bounding box center [381, 199] width 155 height 31
type input "2000"
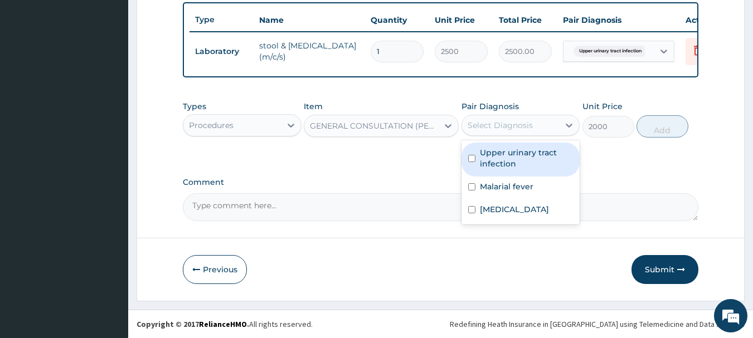
click at [536, 117] on div "Select Diagnosis" at bounding box center [511, 125] width 98 height 18
click at [498, 164] on label "Upper urinary tract infection" at bounding box center [527, 158] width 94 height 22
checkbox input "true"
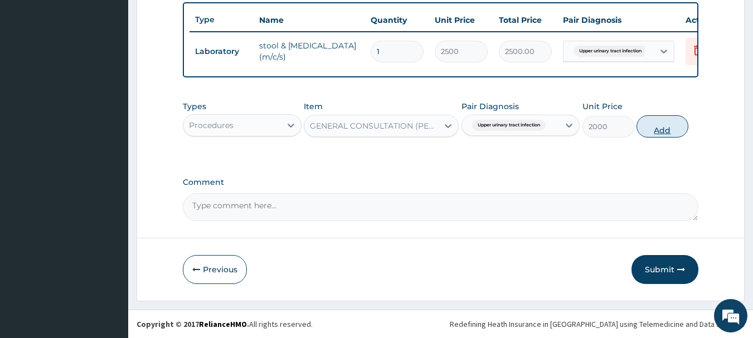
click at [655, 133] on button "Add" at bounding box center [662, 126] width 52 height 22
type input "0"
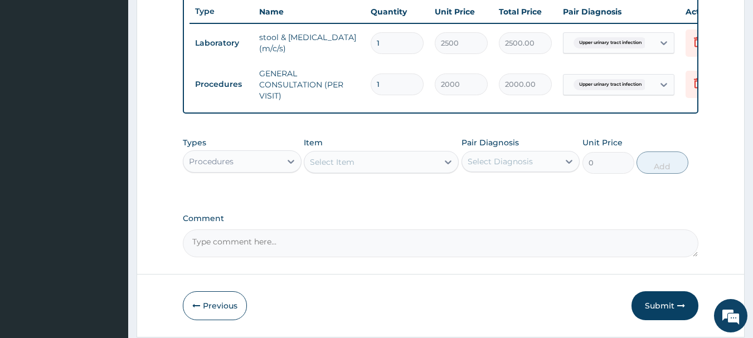
click at [223, 167] on div "Procedures" at bounding box center [211, 161] width 45 height 11
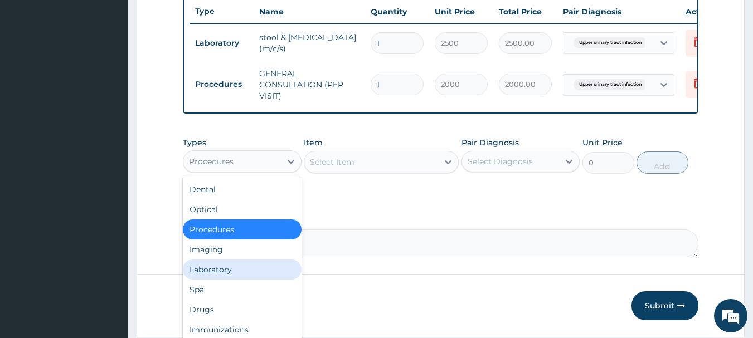
click at [194, 280] on div "Laboratory" at bounding box center [242, 270] width 119 height 20
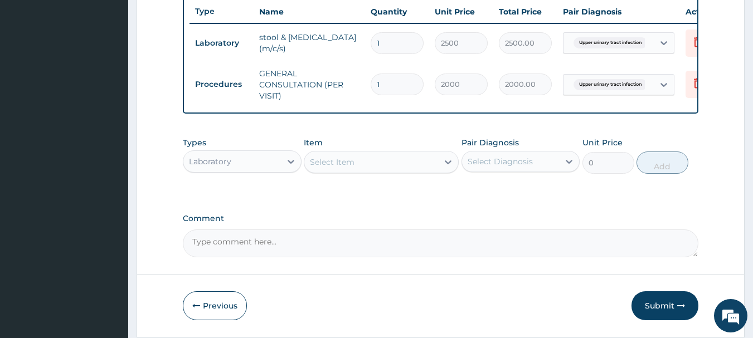
click at [398, 171] on div "Select Item" at bounding box center [371, 162] width 134 height 18
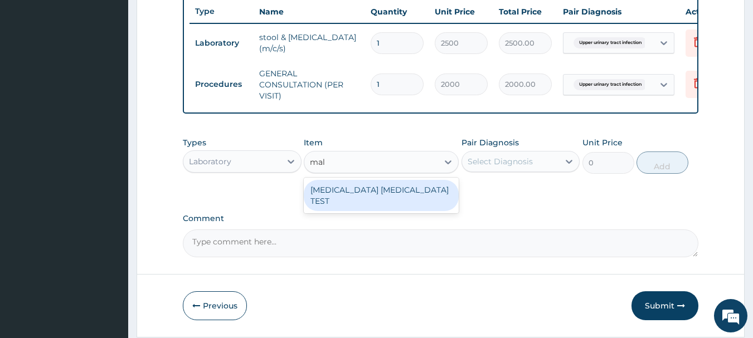
type input "mala"
click at [388, 193] on div "[MEDICAL_DATA] [MEDICAL_DATA] TEST" at bounding box center [381, 195] width 155 height 31
type input "1000"
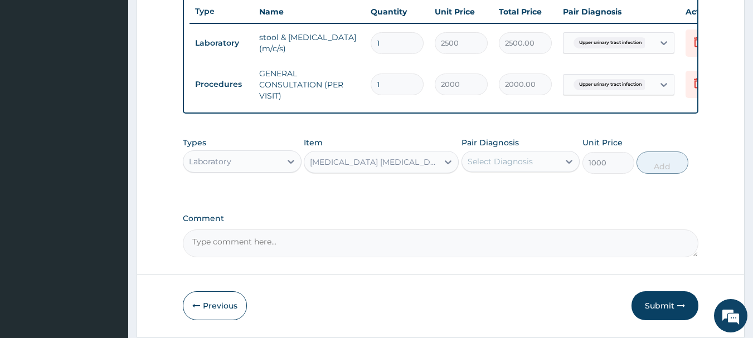
click at [522, 167] on div "Select Diagnosis" at bounding box center [500, 161] width 65 height 11
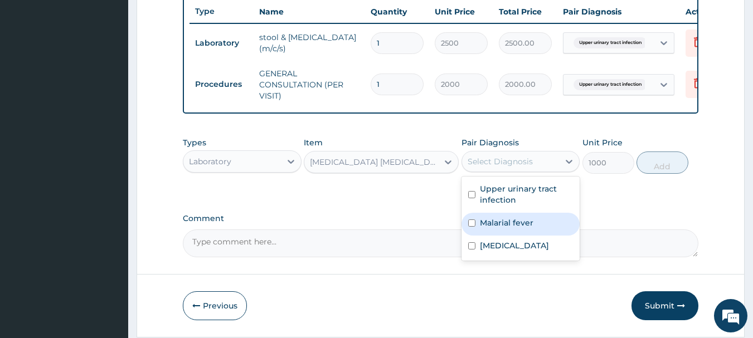
click at [477, 236] on div "Malarial fever" at bounding box center [520, 224] width 119 height 23
checkbox input "true"
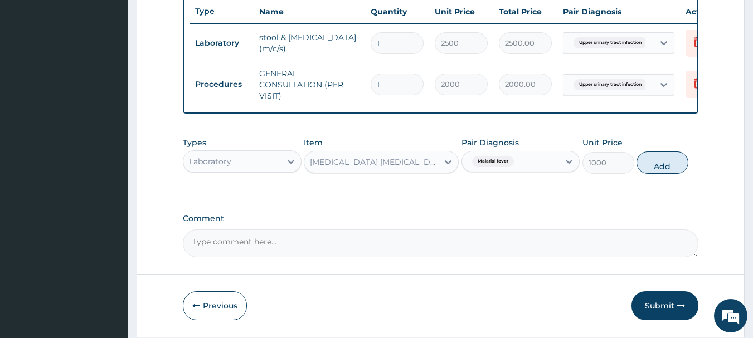
click at [649, 174] on button "Add" at bounding box center [662, 163] width 52 height 22
type input "0"
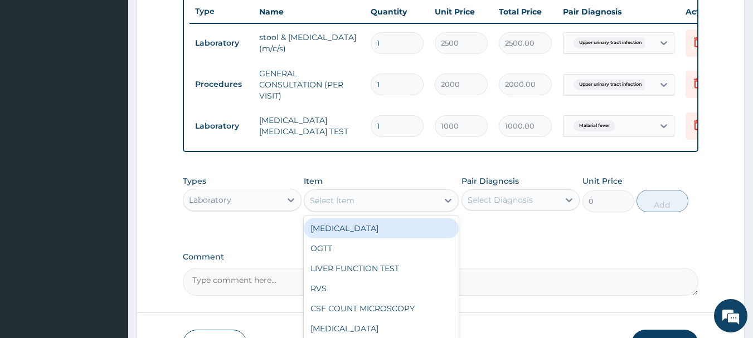
click at [386, 206] on div "Select Item" at bounding box center [371, 201] width 134 height 18
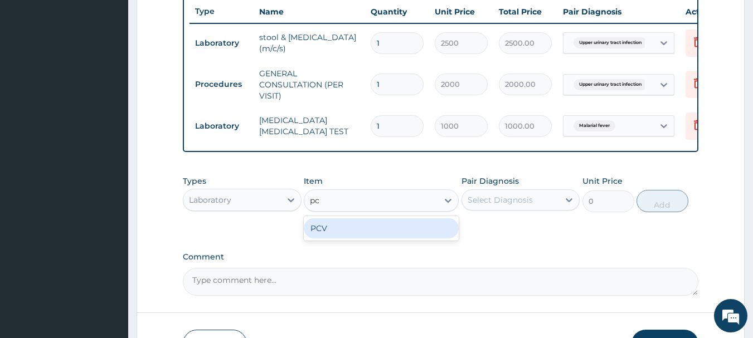
type input "pcv"
click at [374, 237] on div "PCV" at bounding box center [381, 228] width 155 height 20
type input "1000"
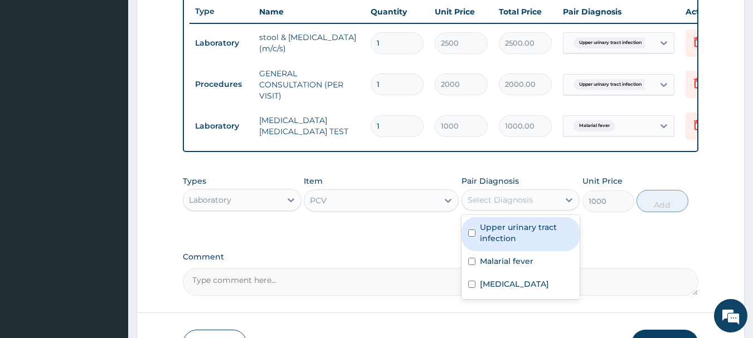
click at [496, 201] on div "Select Diagnosis" at bounding box center [511, 200] width 98 height 18
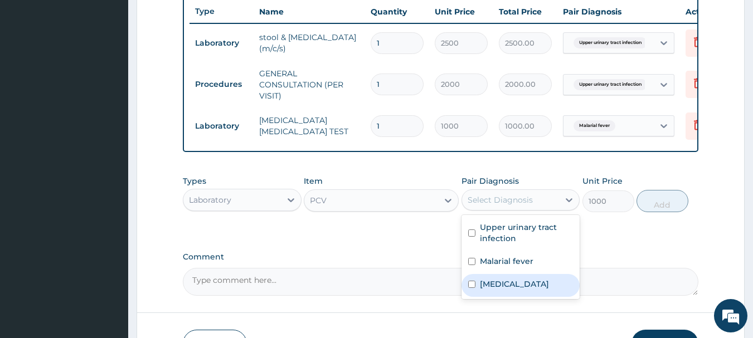
click at [480, 290] on label "Anemia" at bounding box center [514, 284] width 69 height 11
checkbox input "true"
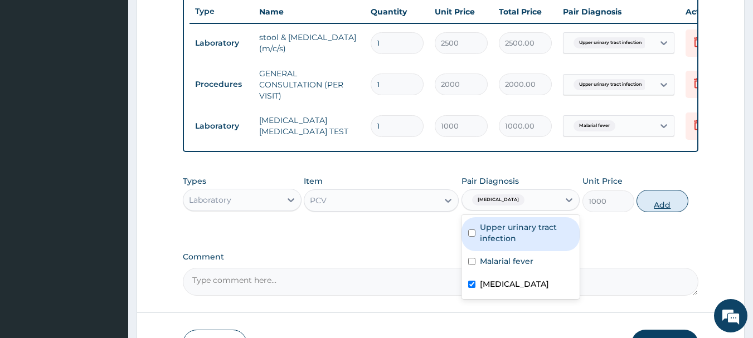
click at [638, 208] on button "Add" at bounding box center [662, 201] width 52 height 22
type input "0"
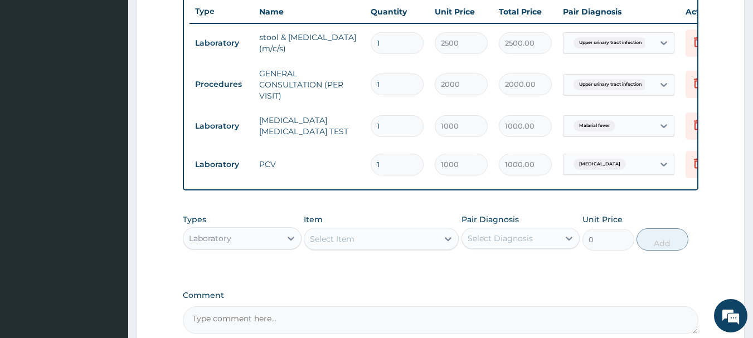
scroll to position [542, 0]
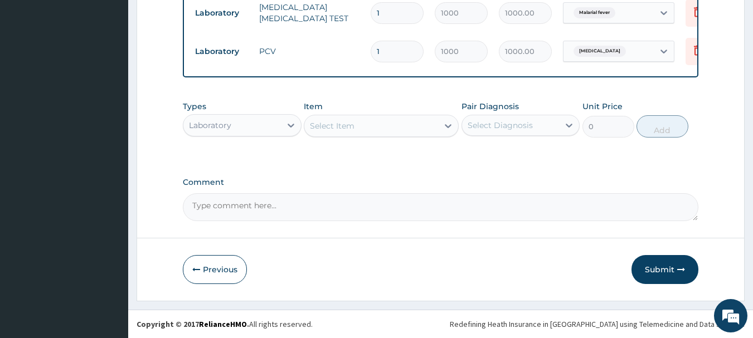
click at [271, 127] on div "Laboratory" at bounding box center [232, 125] width 98 height 18
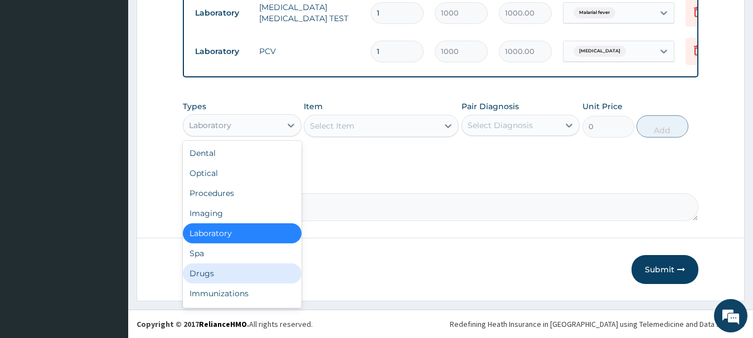
click at [207, 273] on div "Drugs" at bounding box center [242, 274] width 119 height 20
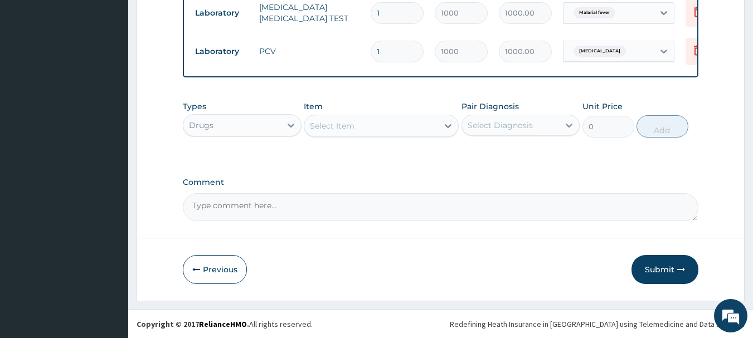
click at [410, 124] on div "Select Item" at bounding box center [371, 126] width 134 height 18
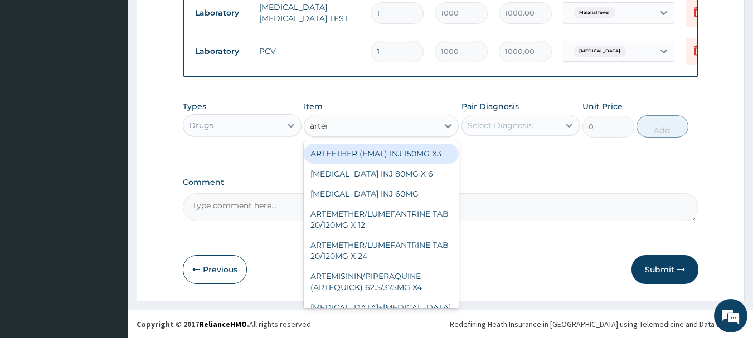
type input "arteme"
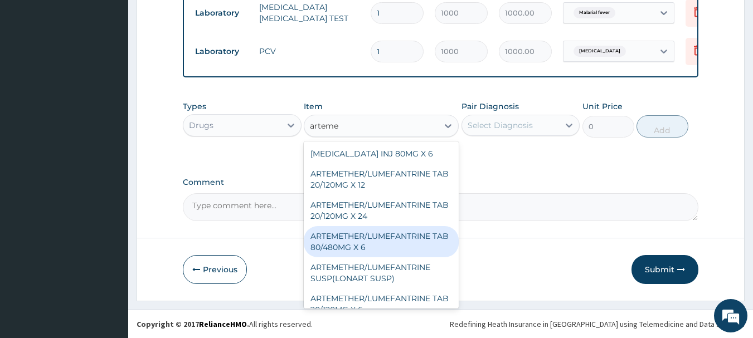
click at [380, 246] on div "ARTEMETHER/LUMEFANTRINE TAB 80/480MG X 6" at bounding box center [381, 241] width 155 height 31
type input "700"
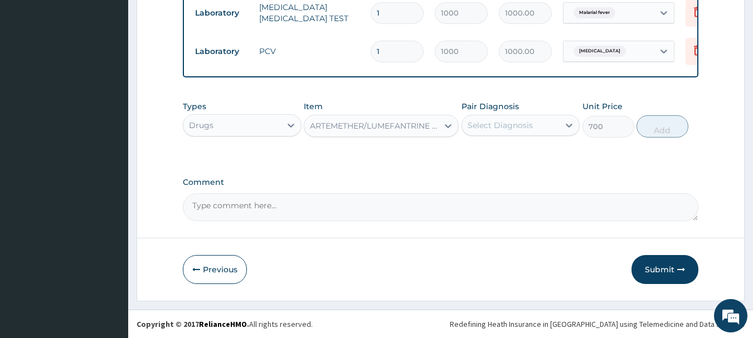
click at [510, 127] on div "Select Diagnosis" at bounding box center [500, 125] width 65 height 11
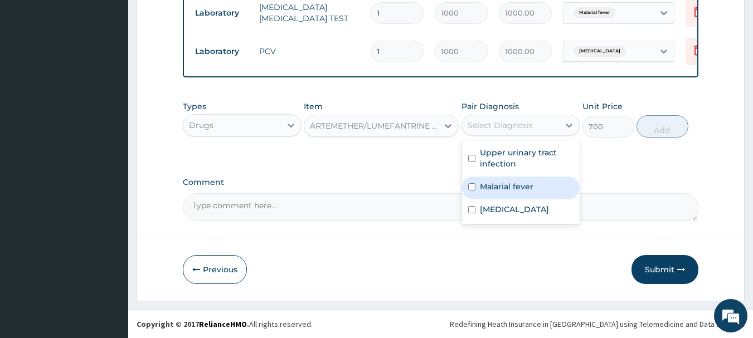
click at [489, 183] on label "Malarial fever" at bounding box center [506, 186] width 53 height 11
checkbox input "true"
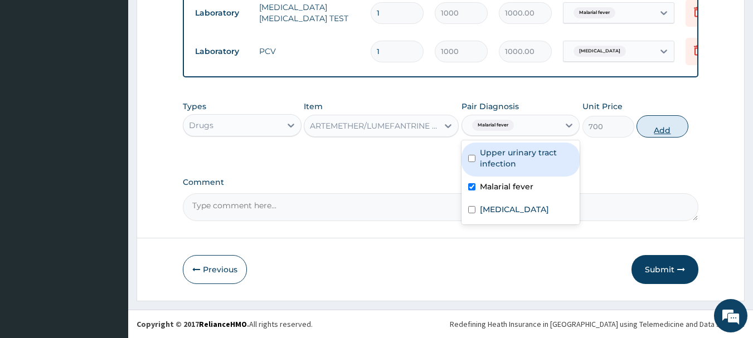
click at [642, 119] on button "Add" at bounding box center [662, 126] width 52 height 22
type input "0"
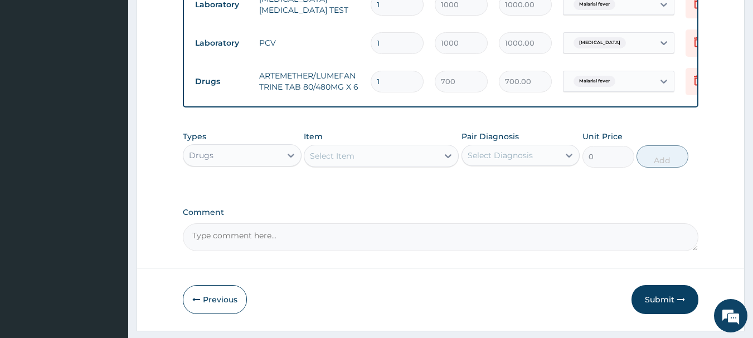
click at [420, 163] on div "Select Item" at bounding box center [371, 156] width 134 height 18
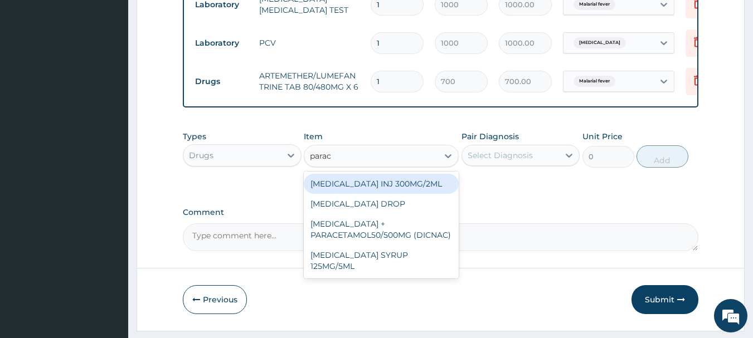
type input "parace"
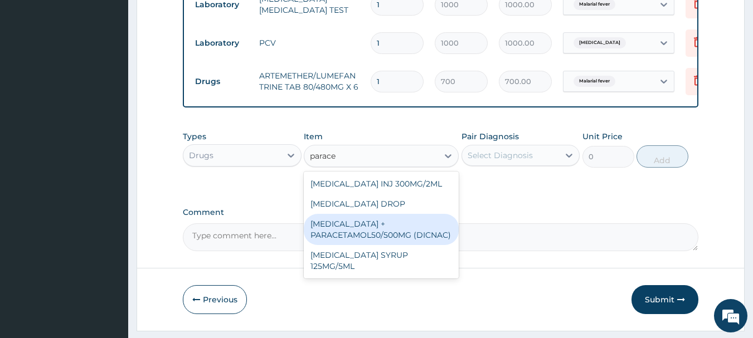
click at [406, 233] on div "[MEDICAL_DATA] + PARACETAMOL50/500MG (DICNAC)" at bounding box center [381, 229] width 155 height 31
type input "40"
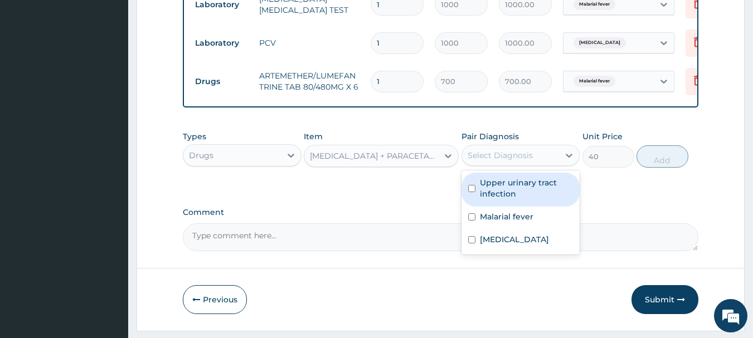
click at [515, 160] on div "Select Diagnosis" at bounding box center [500, 155] width 65 height 11
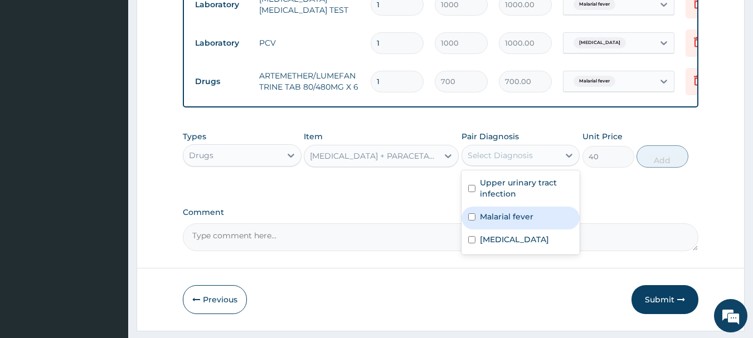
click at [496, 222] on label "Malarial fever" at bounding box center [506, 216] width 53 height 11
checkbox input "true"
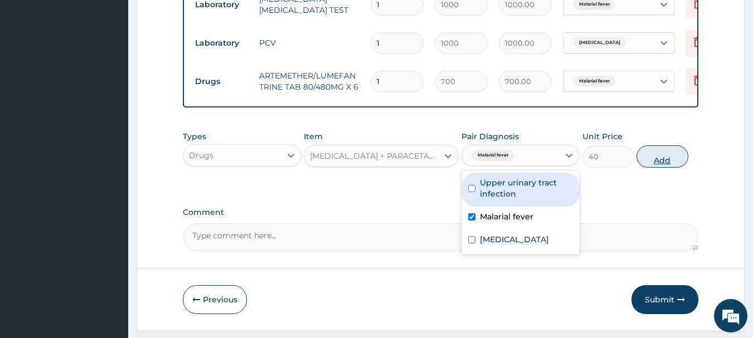
click at [649, 167] on button "Add" at bounding box center [662, 156] width 52 height 22
type input "0"
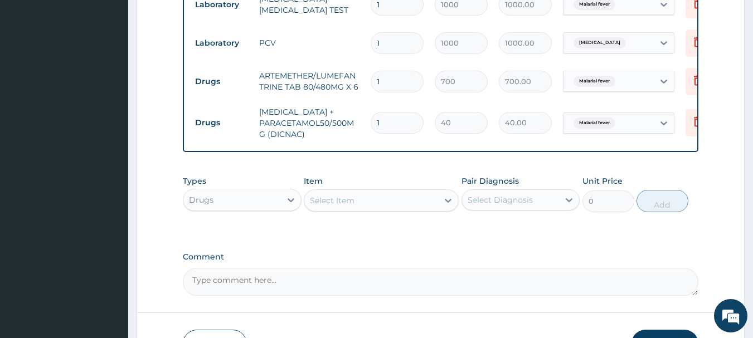
type input "18"
type input "720.00"
type input "18"
click at [415, 209] on div "Select Item" at bounding box center [371, 201] width 134 height 18
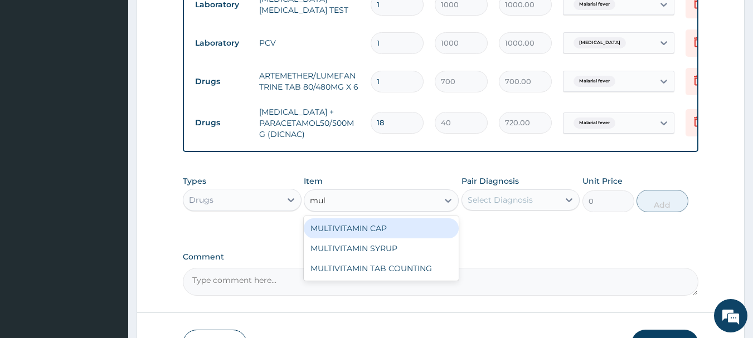
type input "mult"
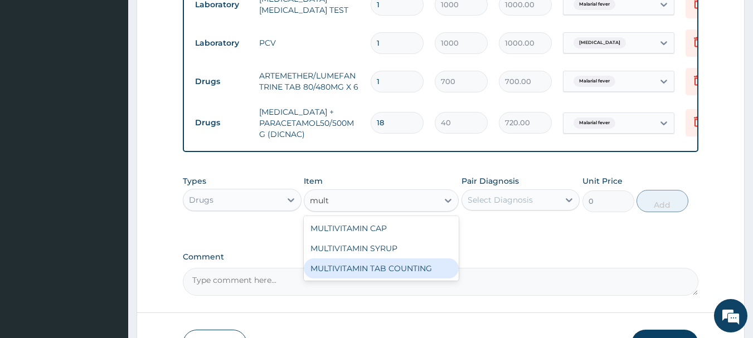
click at [375, 279] on div "MULTIVITAMIN TAB COUNTING" at bounding box center [381, 269] width 155 height 20
type input "10"
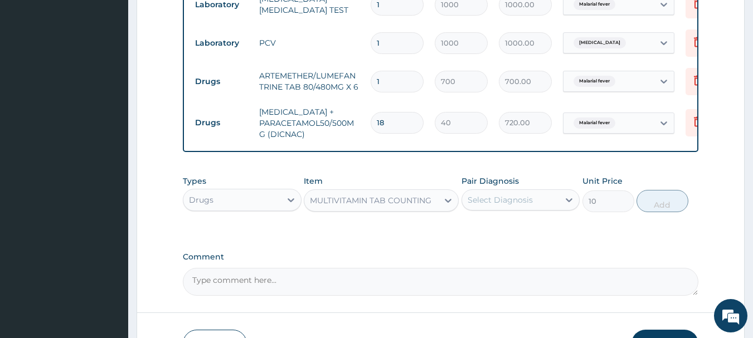
click at [532, 203] on div "Select Diagnosis" at bounding box center [511, 200] width 98 height 18
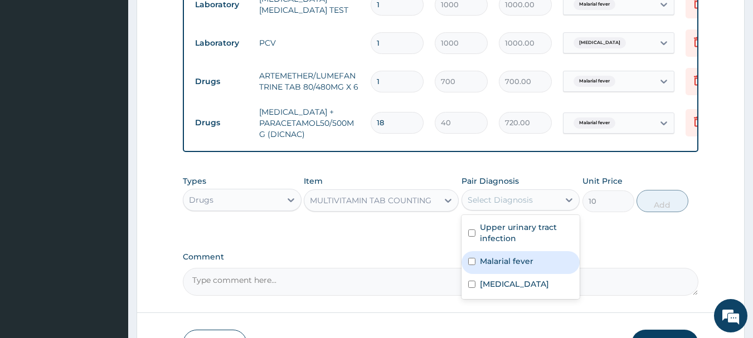
click at [498, 267] on label "Malarial fever" at bounding box center [506, 261] width 53 height 11
checkbox input "true"
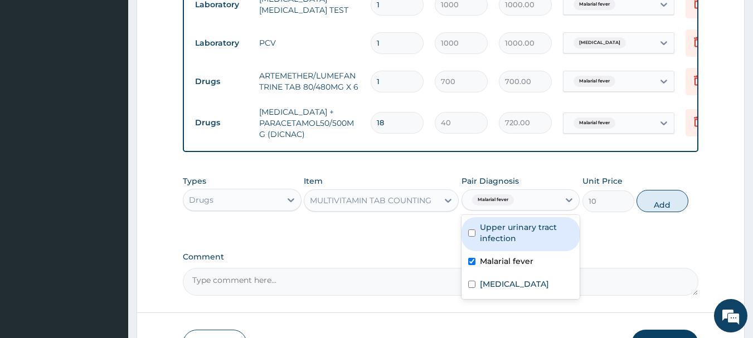
click at [499, 244] on label "Upper urinary tract infection" at bounding box center [527, 233] width 94 height 22
checkbox input "true"
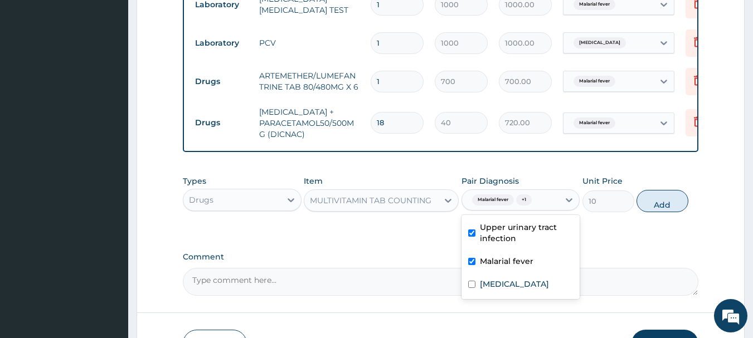
click at [486, 267] on label "Malarial fever" at bounding box center [506, 261] width 53 height 11
checkbox input "false"
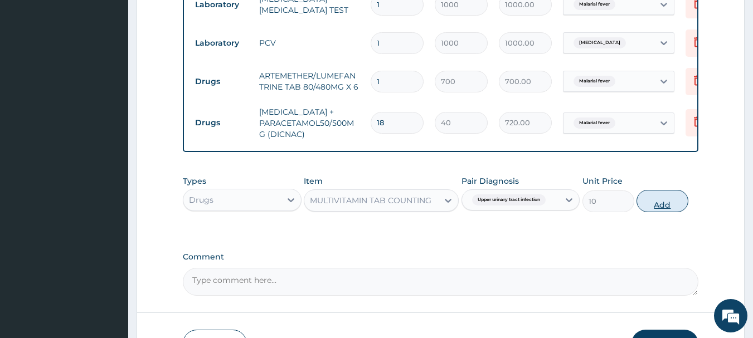
click at [665, 203] on button "Add" at bounding box center [662, 201] width 52 height 22
type input "0"
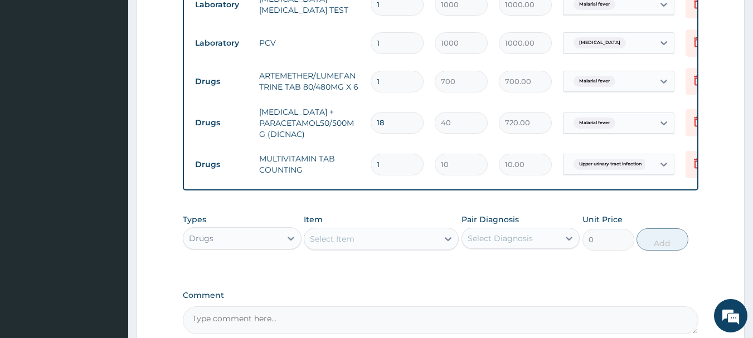
type input "0.00"
type input "2"
type input "20.00"
type input "20"
type input "200.00"
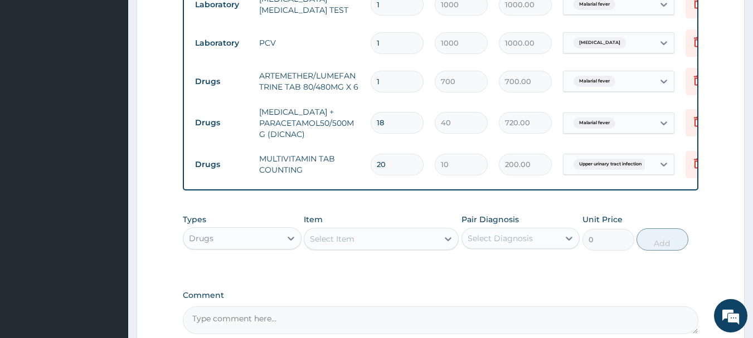
scroll to position [664, 0]
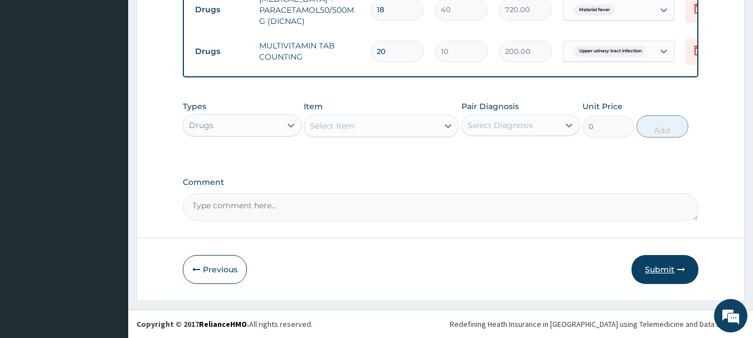
type input "20"
click at [658, 271] on button "Submit" at bounding box center [664, 269] width 67 height 29
click at [655, 271] on button "Submit" at bounding box center [664, 269] width 67 height 29
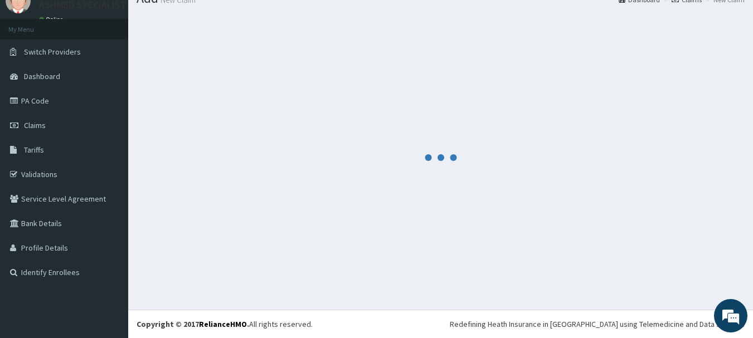
scroll to position [45, 0]
click at [114, 150] on link "Tariffs" at bounding box center [64, 150] width 128 height 25
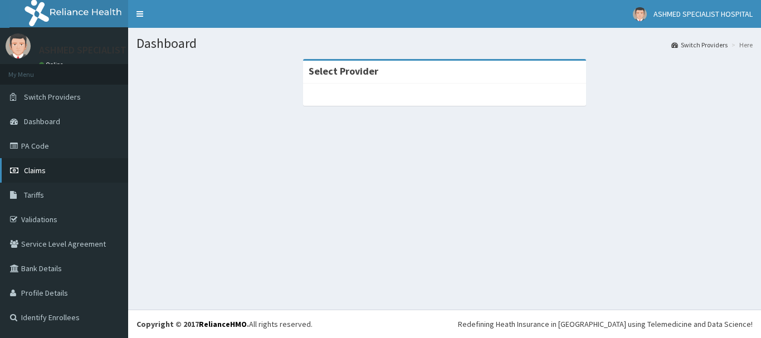
click at [50, 168] on link "Claims" at bounding box center [64, 170] width 128 height 25
click at [31, 172] on span "Claims" at bounding box center [35, 171] width 22 height 10
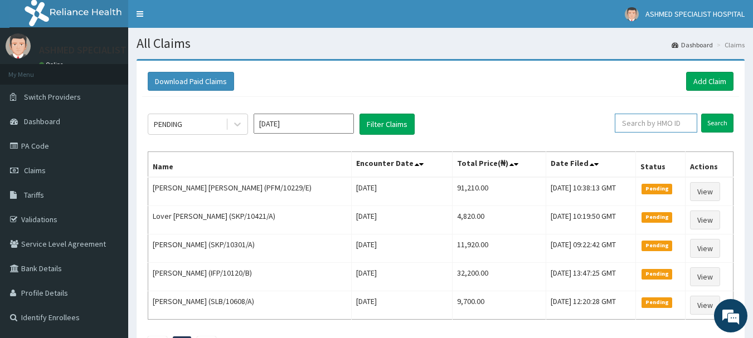
click at [643, 121] on input "text" at bounding box center [656, 123] width 82 height 19
click at [655, 120] on input "text" at bounding box center [656, 123] width 82 height 19
type input "ksb/11253/b"
click at [714, 127] on input "Search" at bounding box center [717, 123] width 32 height 19
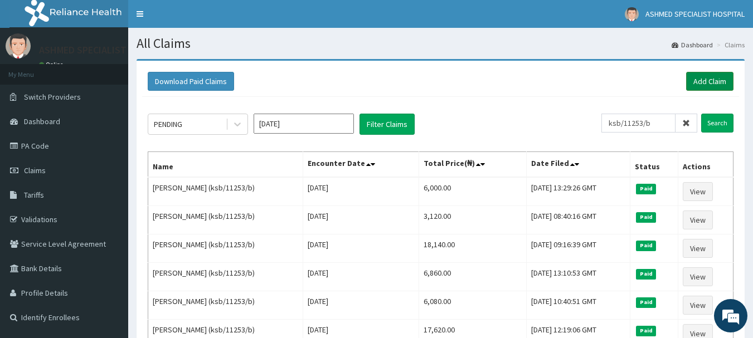
click at [699, 79] on link "Add Claim" at bounding box center [709, 81] width 47 height 19
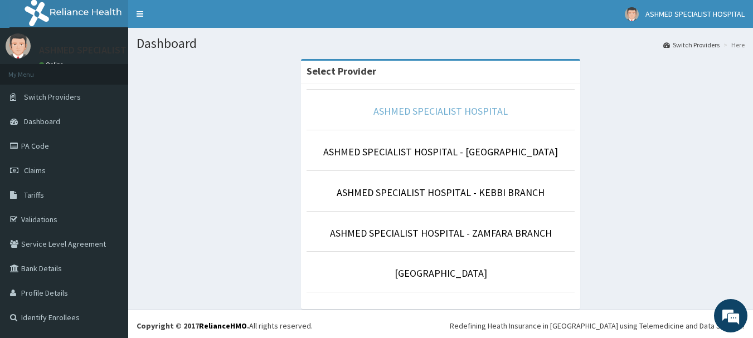
click at [444, 111] on link "ASHMED SPECIALIST HOSPITAL" at bounding box center [440, 111] width 134 height 13
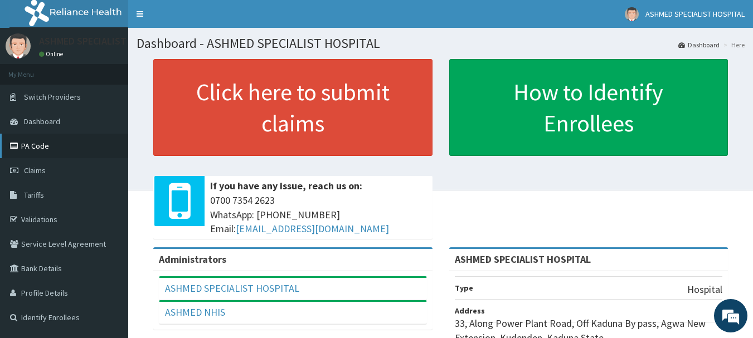
click at [47, 147] on link "PA Code" at bounding box center [64, 146] width 128 height 25
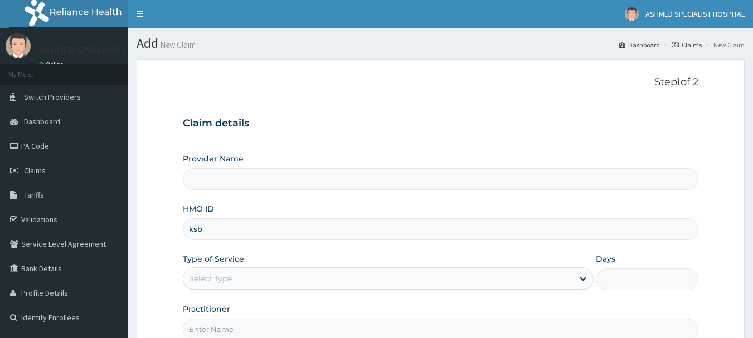
type input "ksb/"
type input "ASHMED SPECIALIST HOSPITAL"
type input "ksb/11253/b"
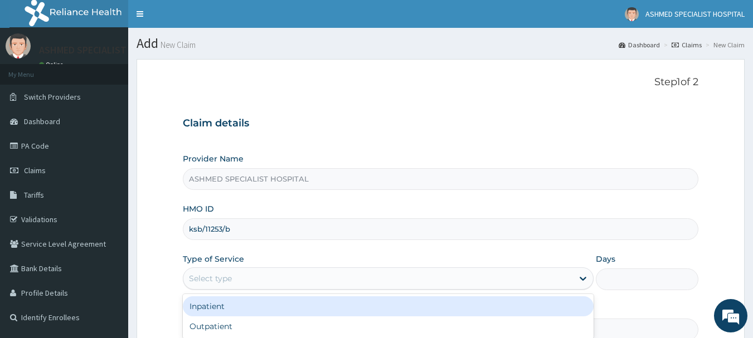
click at [223, 276] on div "Select type" at bounding box center [210, 278] width 43 height 11
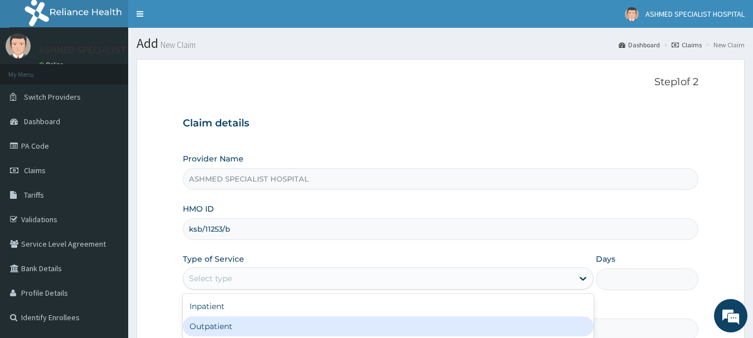
click at [216, 323] on div "Outpatient" at bounding box center [388, 327] width 411 height 20
type input "1"
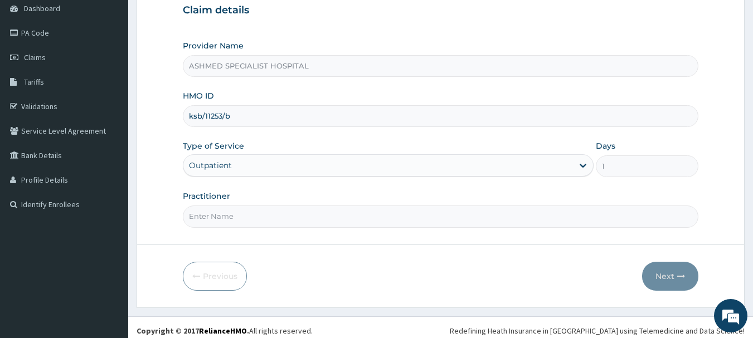
scroll to position [120, 0]
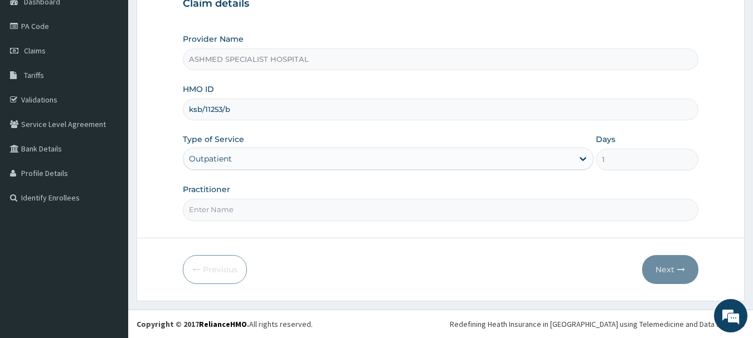
click at [274, 211] on input "Practitioner" at bounding box center [441, 210] width 516 height 22
type input "[PERSON_NAME] ODESA"
click at [667, 270] on button "Next" at bounding box center [670, 269] width 56 height 29
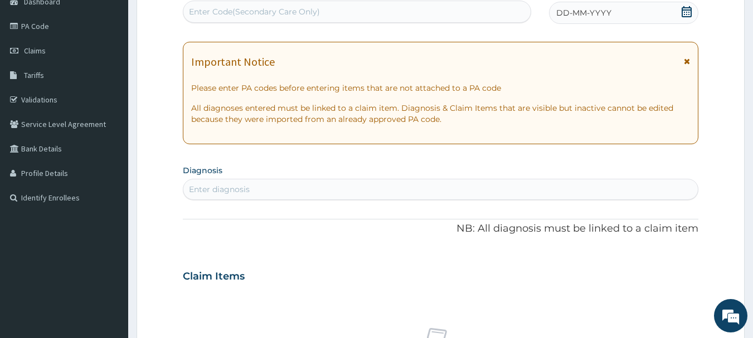
scroll to position [0, 0]
click at [451, 8] on div "Enter Code(Secondary Care Only)" at bounding box center [357, 12] width 348 height 18
paste input "PA/862737"
type input "PA/862737"
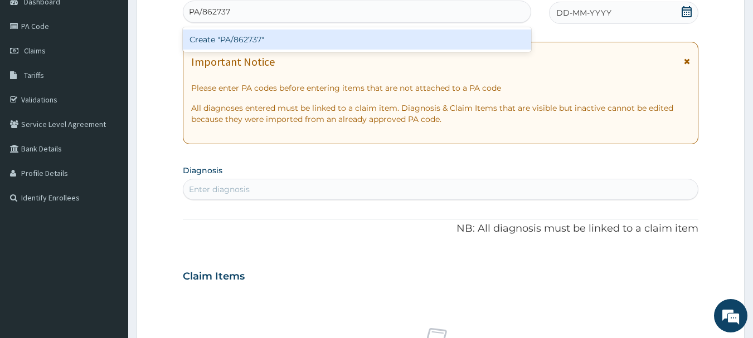
click at [422, 37] on div "Create "PA/862737"" at bounding box center [357, 40] width 349 height 20
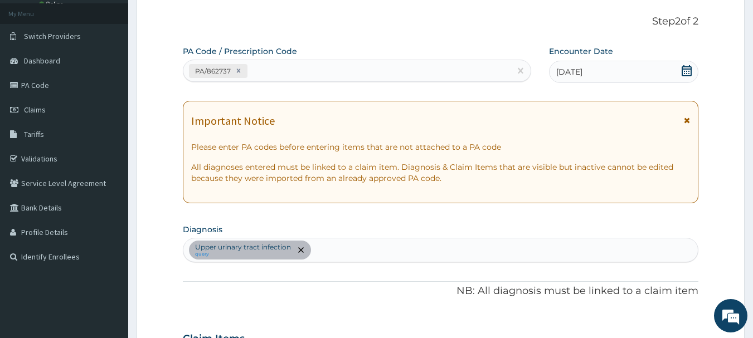
scroll to position [60, 0]
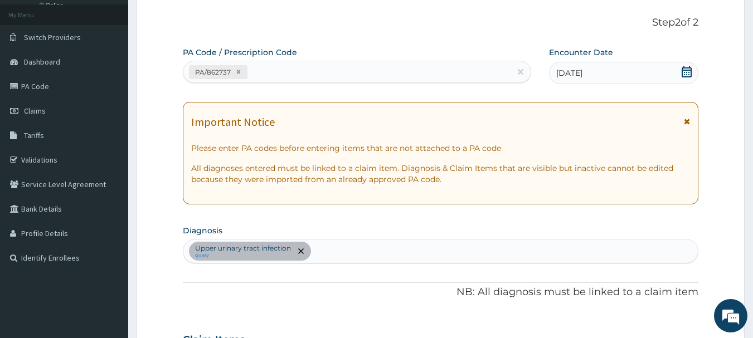
click at [353, 250] on div "Upper [MEDICAL_DATA] query" at bounding box center [440, 251] width 515 height 23
click at [339, 252] on div "Upper [MEDICAL_DATA] query" at bounding box center [440, 251] width 515 height 23
type input "[MEDICAL_DATA]"
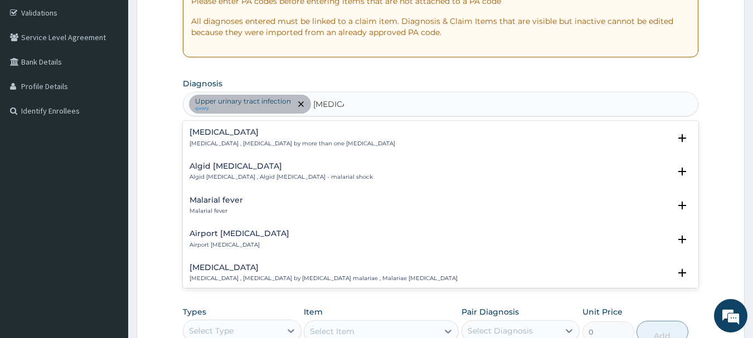
scroll to position [124, 0]
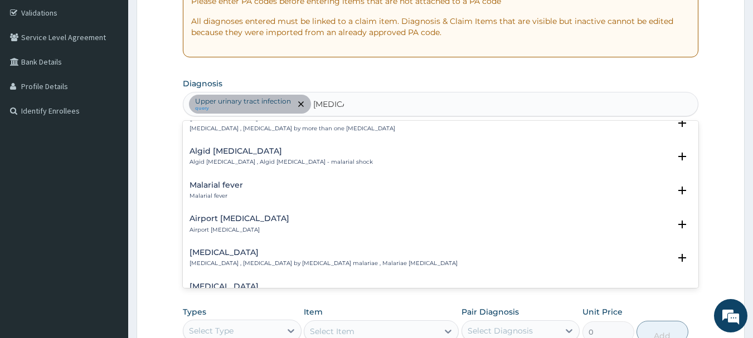
click at [208, 181] on h4 "Malarial fever" at bounding box center [215, 185] width 53 height 8
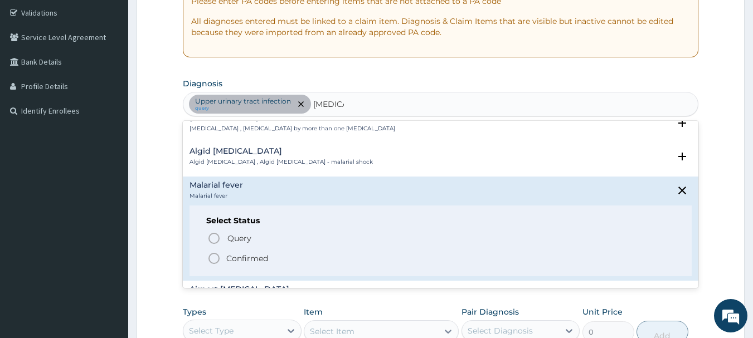
click at [215, 253] on icon "status option filled" at bounding box center [213, 258] width 13 height 13
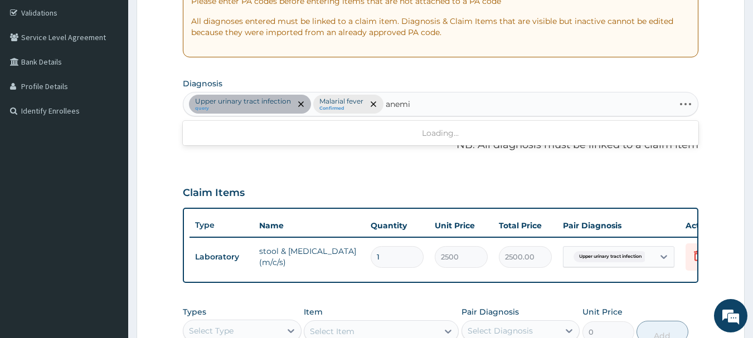
type input "[MEDICAL_DATA]"
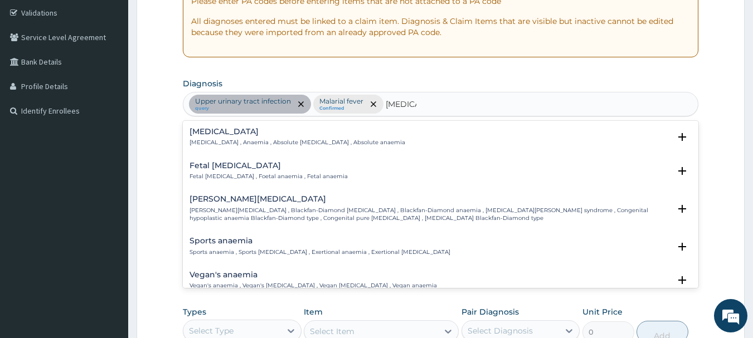
click at [216, 129] on h4 "[MEDICAL_DATA]" at bounding box center [297, 132] width 216 height 8
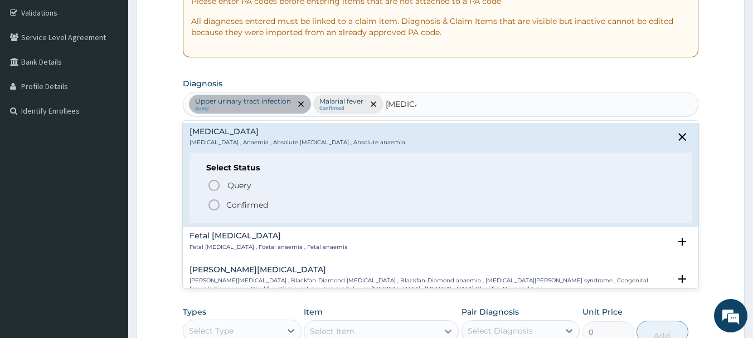
click at [216, 206] on icon "status option filled" at bounding box center [213, 204] width 13 height 13
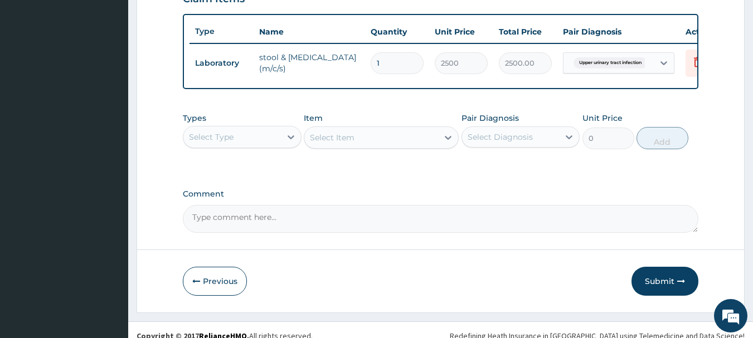
scroll to position [421, 0]
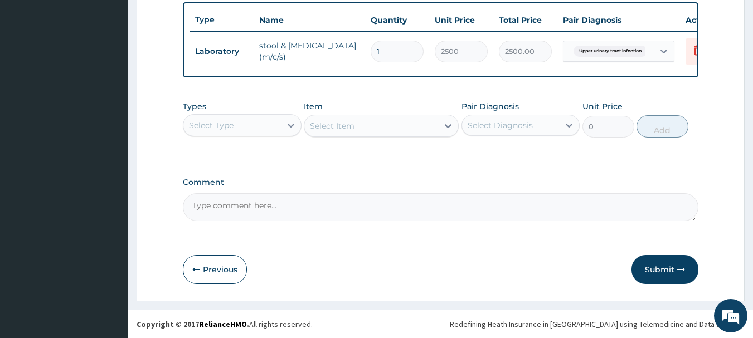
click at [253, 123] on div "Select Type" at bounding box center [232, 125] width 98 height 18
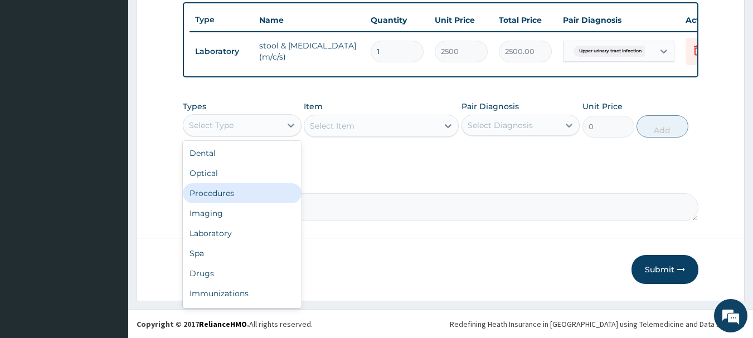
click at [207, 192] on div "Procedures" at bounding box center [242, 193] width 119 height 20
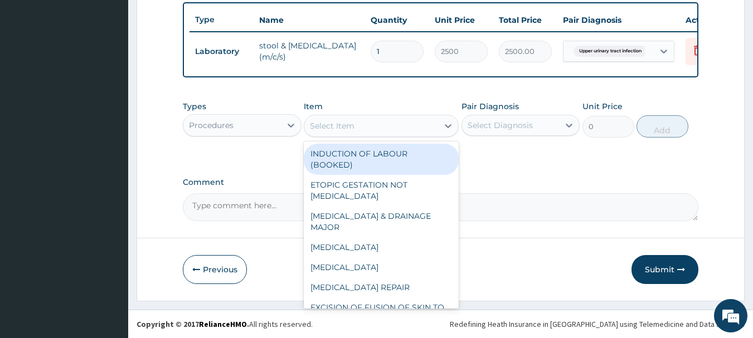
click at [401, 121] on div "Select Item" at bounding box center [371, 126] width 134 height 18
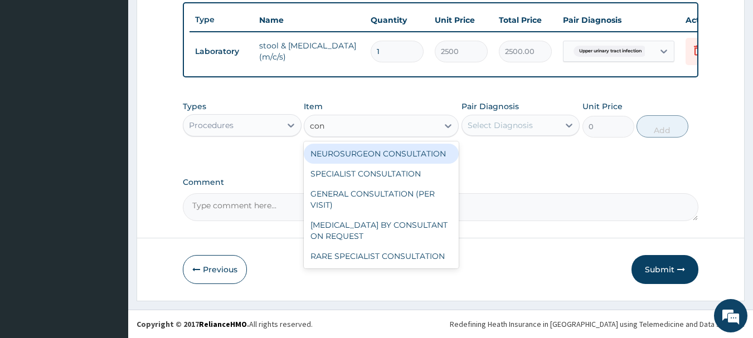
type input "cons"
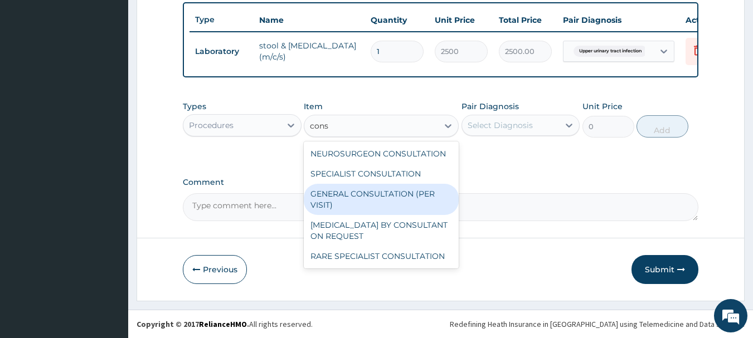
click at [344, 192] on div "GENERAL CONSULTATION (PER VISIT)" at bounding box center [381, 199] width 155 height 31
type input "2000"
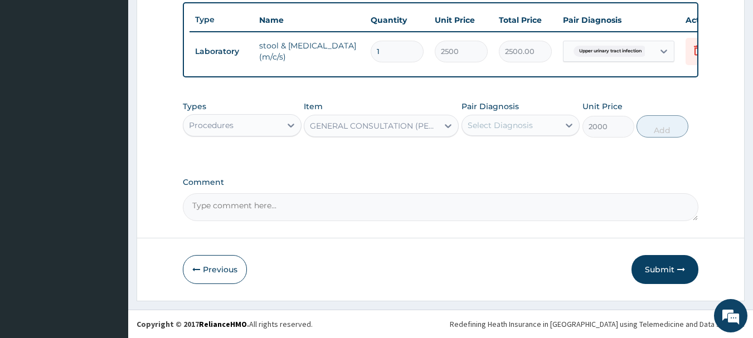
click at [505, 123] on div "Select Diagnosis" at bounding box center [500, 125] width 65 height 11
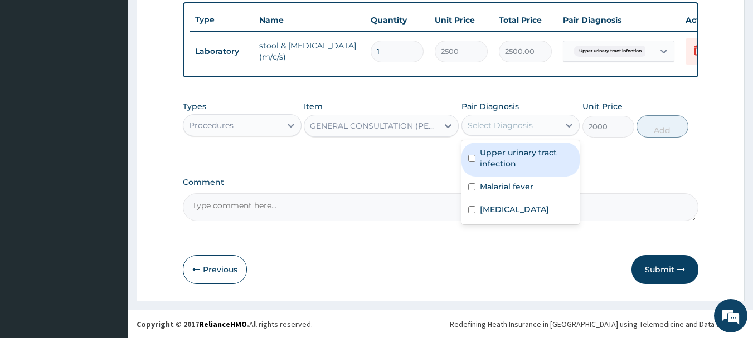
click at [483, 166] on label "Upper urinary tract infection" at bounding box center [527, 158] width 94 height 22
checkbox input "true"
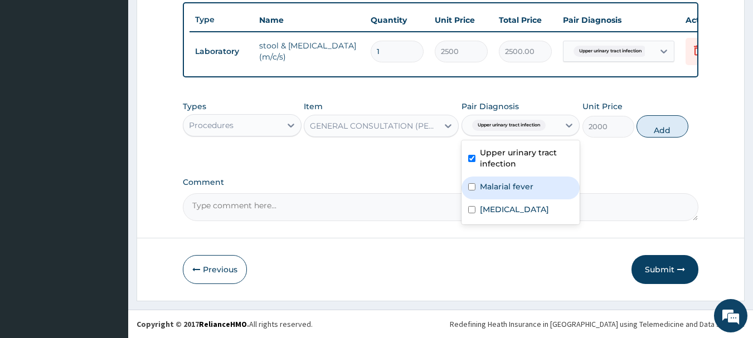
click at [484, 192] on div "Malarial fever" at bounding box center [520, 188] width 119 height 23
checkbox input "true"
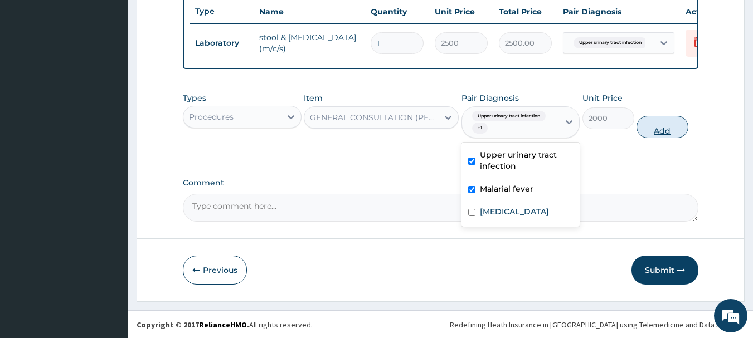
click at [650, 135] on button "Add" at bounding box center [662, 127] width 52 height 22
type input "0"
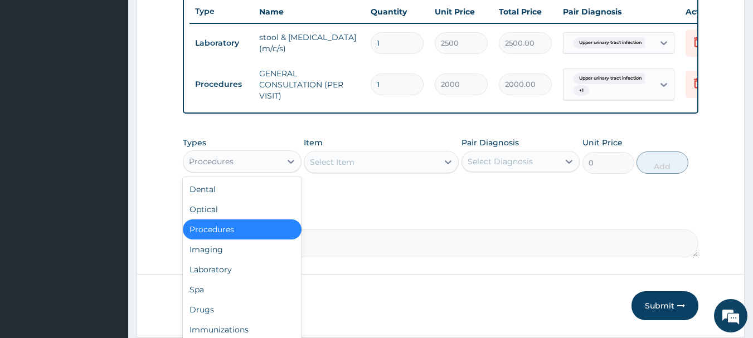
click at [269, 170] on div "Procedures" at bounding box center [232, 162] width 98 height 18
click at [215, 280] on div "Laboratory" at bounding box center [242, 270] width 119 height 20
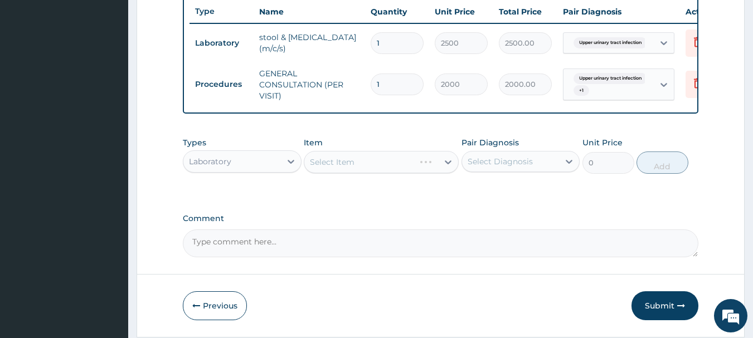
click at [417, 171] on div "Select Item" at bounding box center [381, 162] width 155 height 22
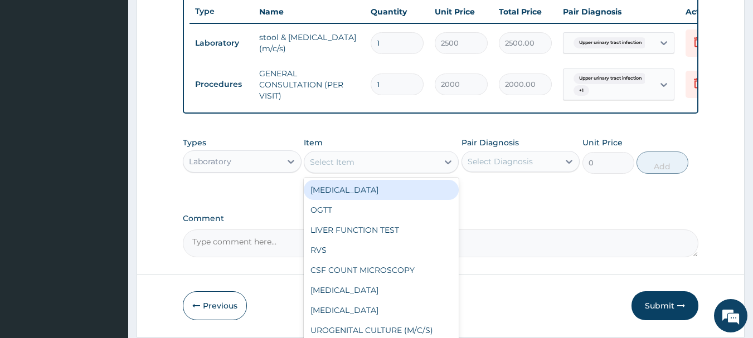
click at [417, 171] on div "Select Item" at bounding box center [371, 162] width 134 height 18
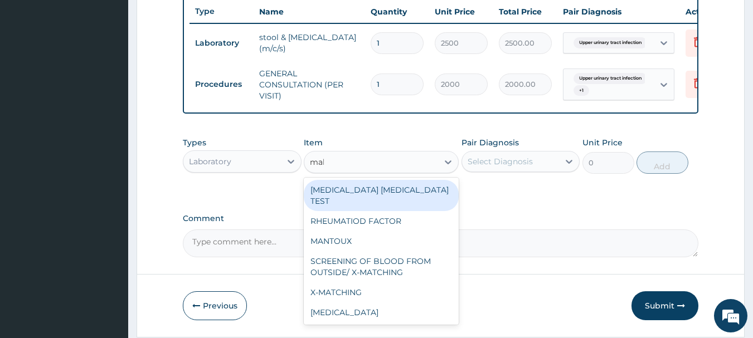
type input "mala"
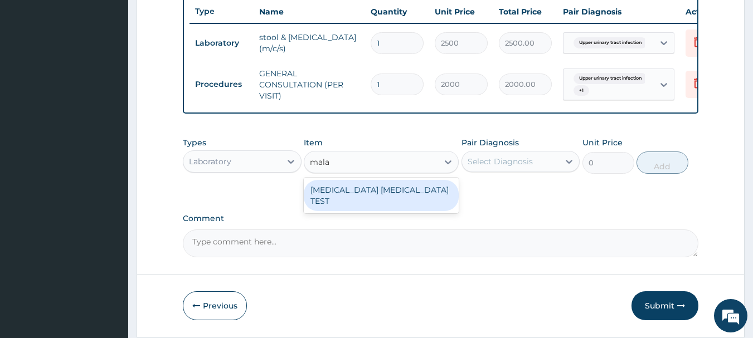
click at [402, 198] on div "MALARIA PARASITE TEST" at bounding box center [381, 195] width 155 height 31
type input "1000"
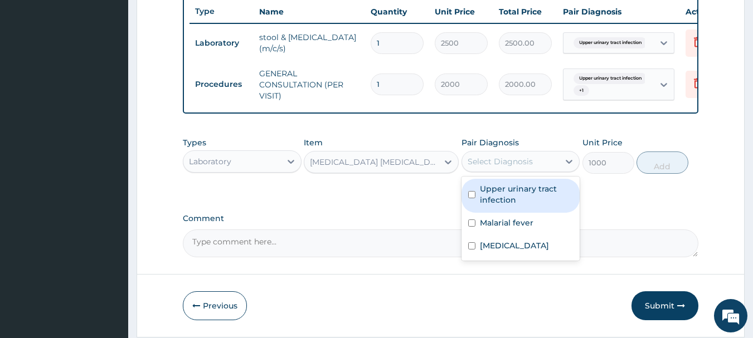
click at [504, 162] on div "Select Diagnosis" at bounding box center [511, 162] width 98 height 18
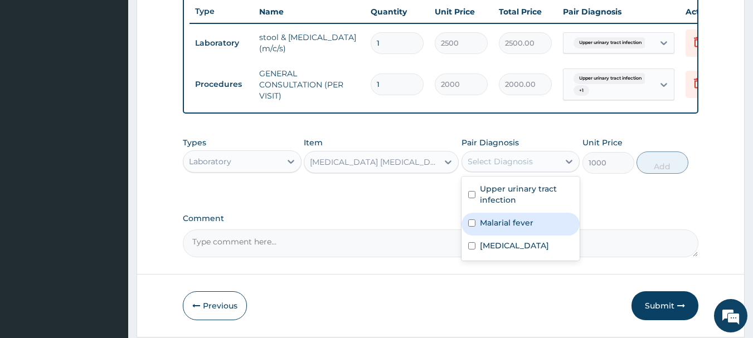
click at [478, 228] on div "Malarial fever" at bounding box center [520, 224] width 119 height 23
checkbox input "true"
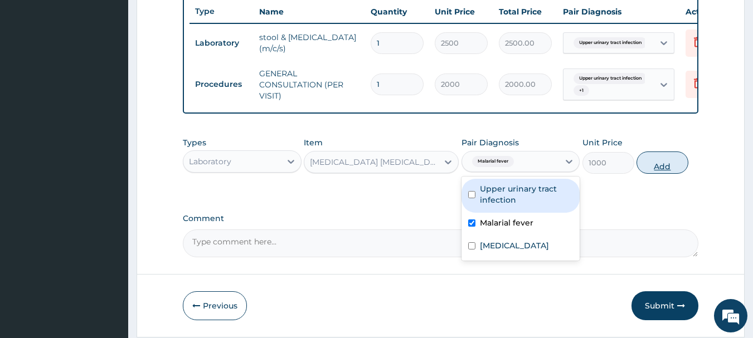
click at [650, 167] on button "Add" at bounding box center [662, 163] width 52 height 22
type input "0"
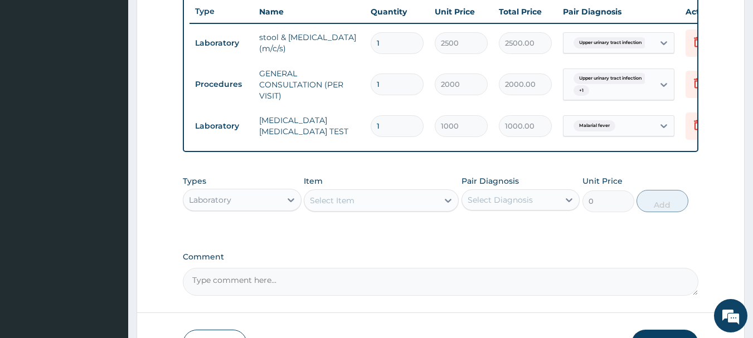
click at [413, 208] on div "Select Item" at bounding box center [371, 201] width 134 height 18
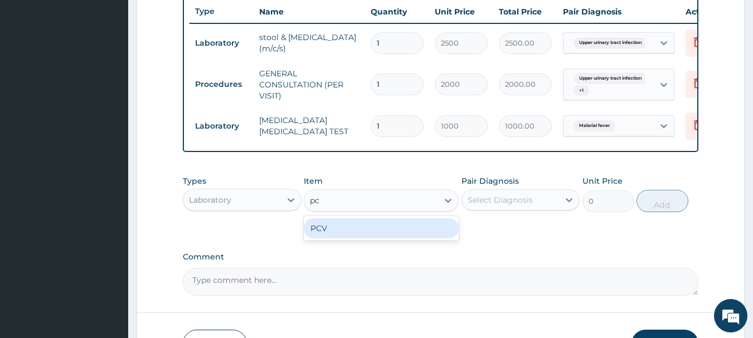
type input "pcv"
click at [390, 239] on div "PCV" at bounding box center [381, 228] width 155 height 20
type input "1000"
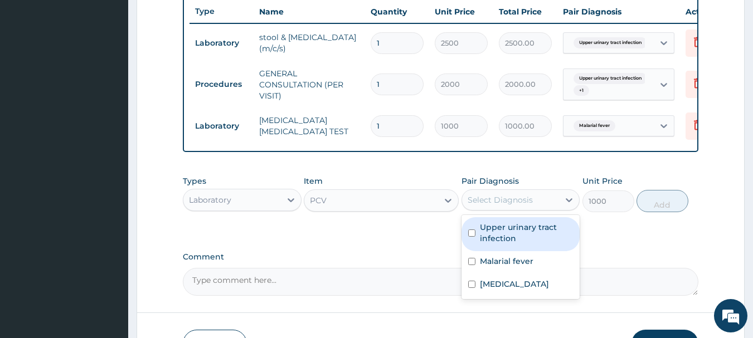
click at [523, 206] on div "Select Diagnosis" at bounding box center [500, 199] width 65 height 11
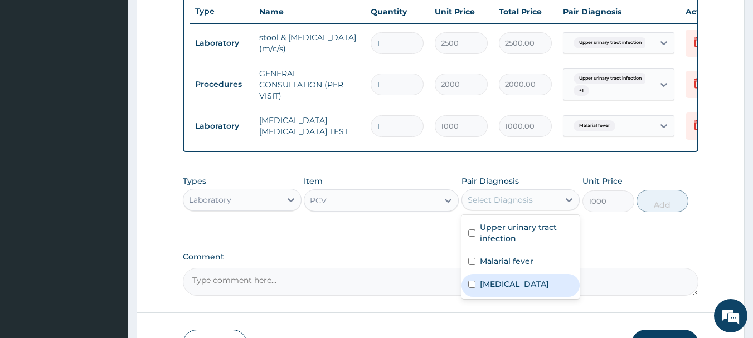
click at [492, 290] on label "Anemia" at bounding box center [514, 284] width 69 height 11
checkbox input "true"
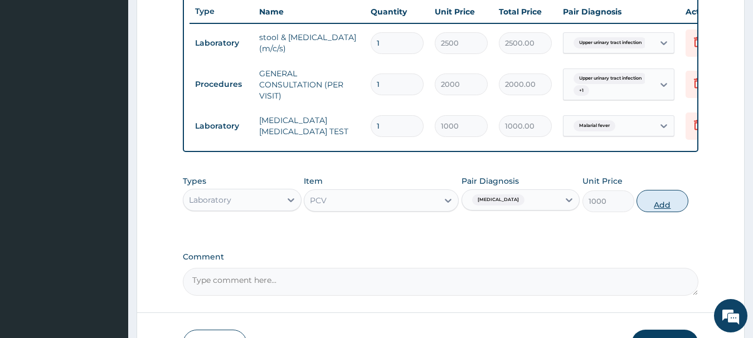
click at [653, 208] on button "Add" at bounding box center [662, 201] width 52 height 22
type input "0"
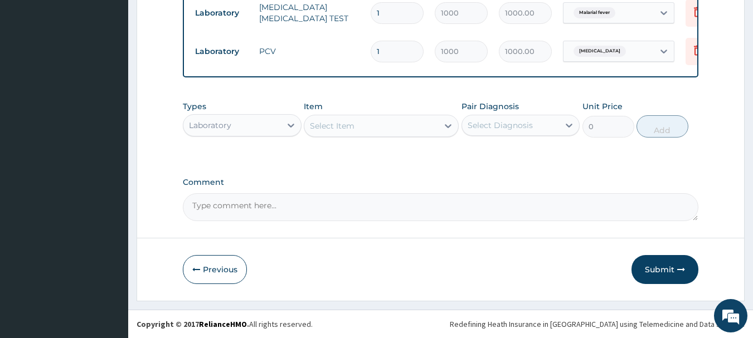
scroll to position [542, 0]
click at [274, 125] on div "Laboratory" at bounding box center [232, 125] width 98 height 18
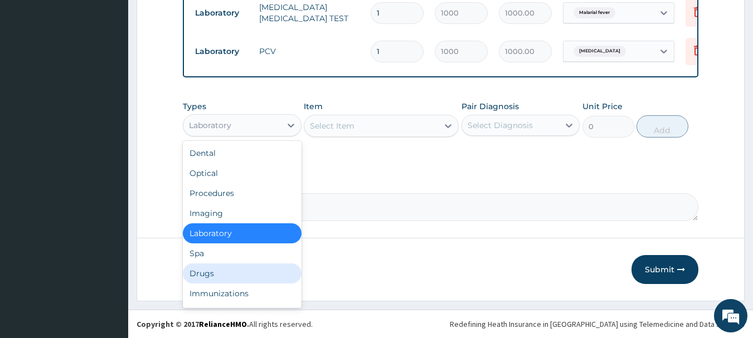
click at [205, 274] on div "Drugs" at bounding box center [242, 274] width 119 height 20
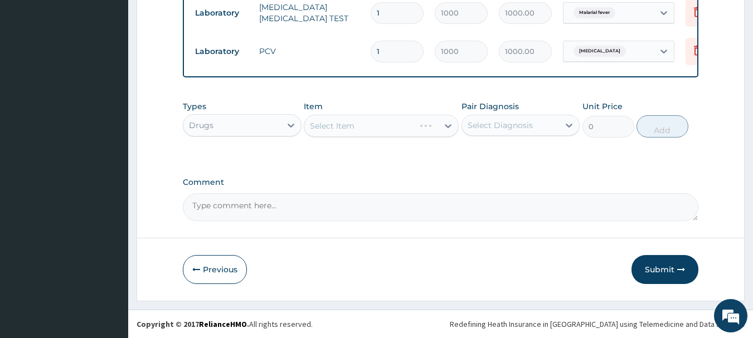
click at [410, 123] on div "Select Item" at bounding box center [381, 126] width 155 height 22
click at [417, 120] on div "Select Item" at bounding box center [371, 126] width 134 height 18
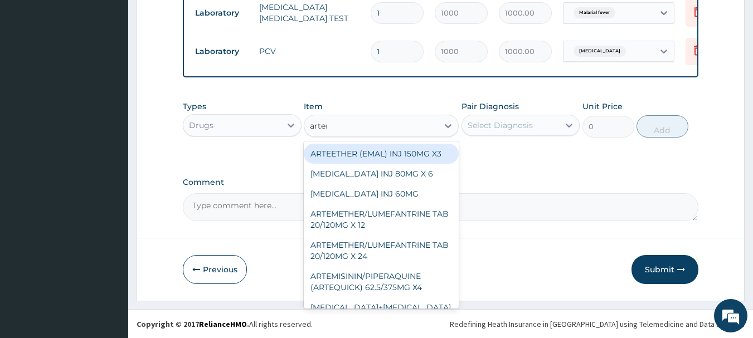
type input "arteme"
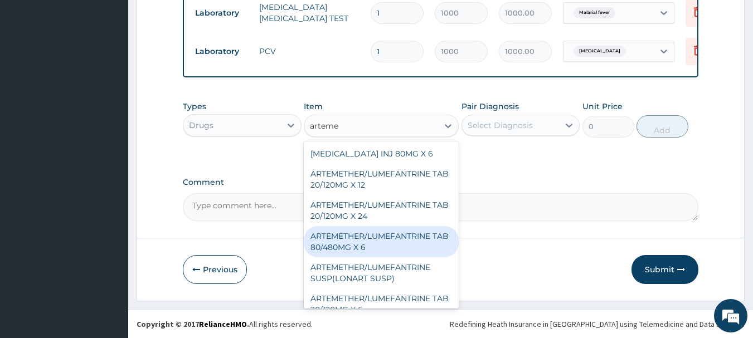
click at [371, 240] on div "ARTEMETHER/LUMEFANTRINE TAB 80/480MG X 6" at bounding box center [381, 241] width 155 height 31
type input "700"
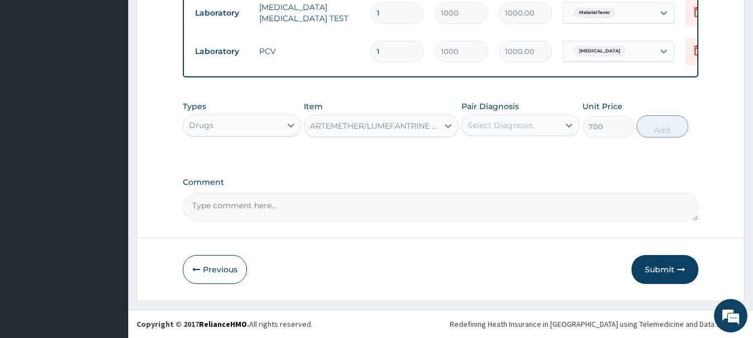
click at [519, 120] on div "Select Diagnosis" at bounding box center [500, 125] width 65 height 11
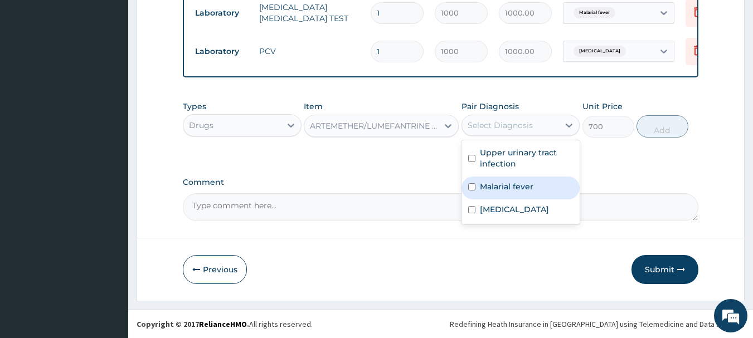
click at [480, 192] on label "Malarial fever" at bounding box center [506, 186] width 53 height 11
checkbox input "true"
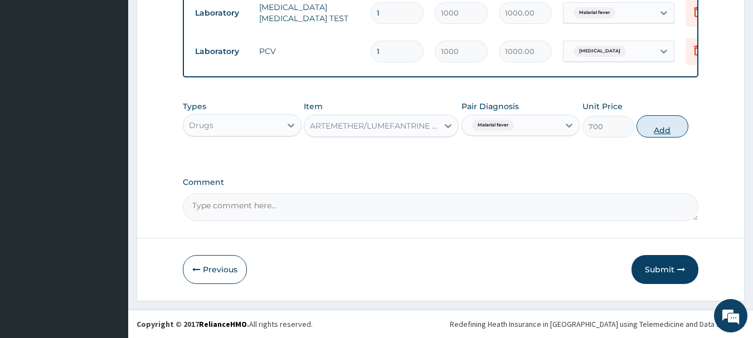
click at [647, 126] on button "Add" at bounding box center [662, 126] width 52 height 22
type input "0"
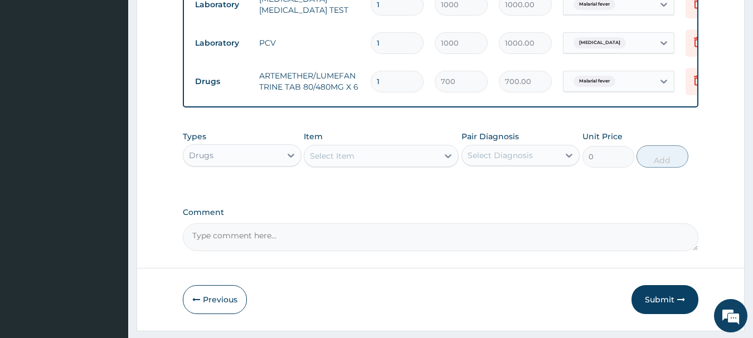
click at [403, 164] on div "Select Item" at bounding box center [371, 156] width 134 height 18
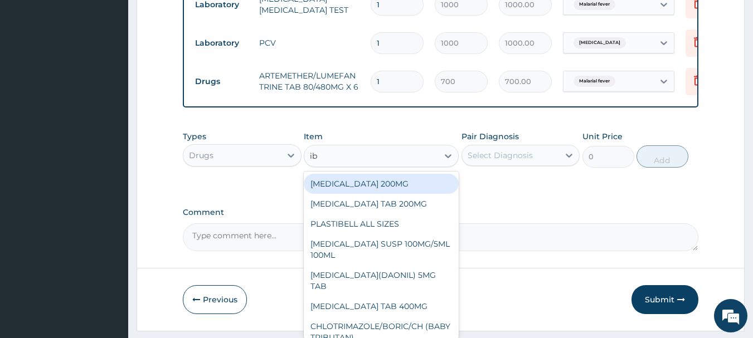
type input "ibu"
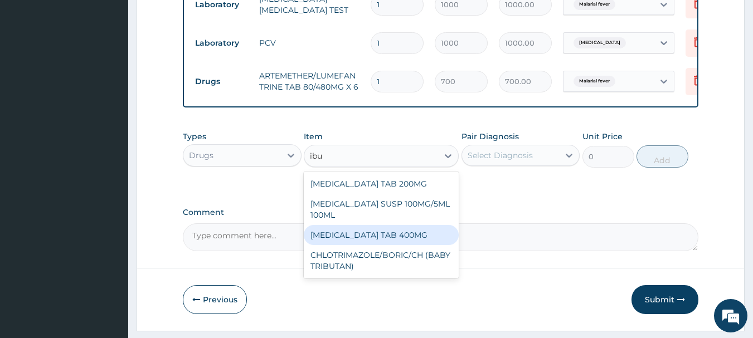
click at [378, 245] on div "[MEDICAL_DATA] TAB 400MG" at bounding box center [381, 235] width 155 height 20
type input "20"
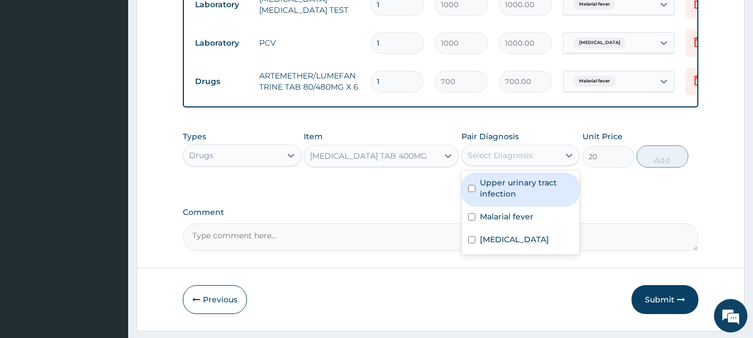
click at [529, 158] on div "Select Diagnosis" at bounding box center [500, 155] width 65 height 11
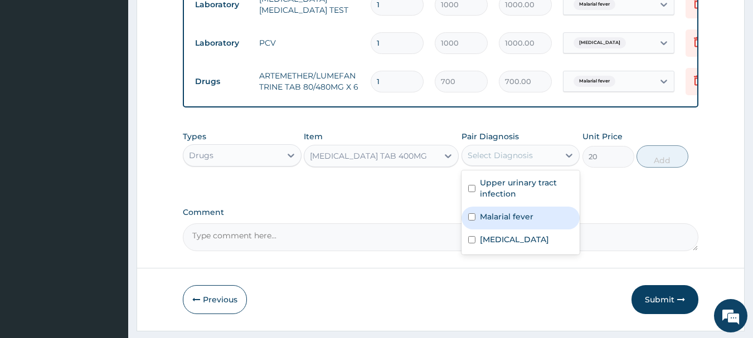
click at [490, 222] on label "Malarial fever" at bounding box center [506, 216] width 53 height 11
checkbox input "true"
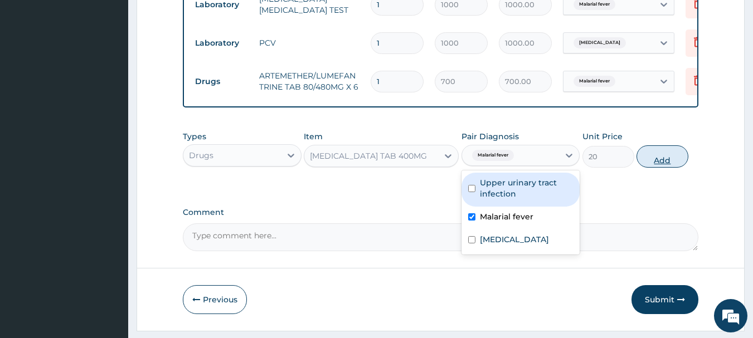
click at [652, 161] on button "Add" at bounding box center [662, 156] width 52 height 22
type input "0"
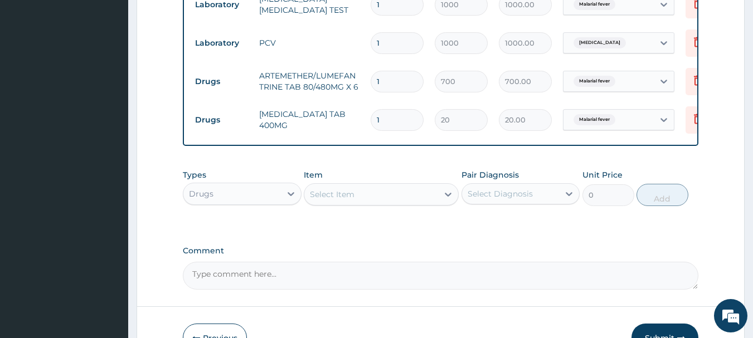
type input "10"
type input "200.00"
type input "10"
click at [411, 201] on div "Select Item" at bounding box center [371, 195] width 134 height 18
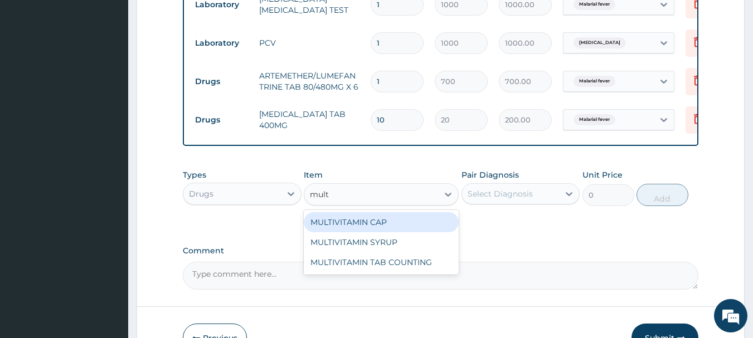
type input "multi"
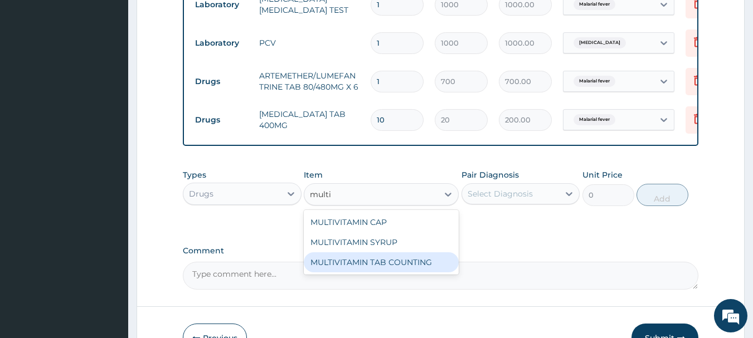
click at [383, 272] on div "MULTIVITAMIN TAB COUNTING" at bounding box center [381, 262] width 155 height 20
type input "10"
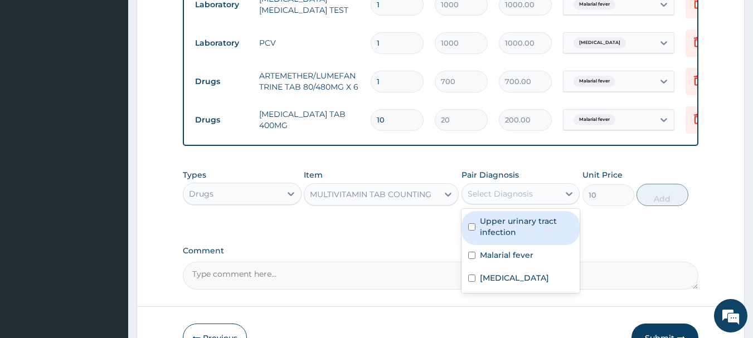
click at [523, 200] on div "Select Diagnosis" at bounding box center [500, 193] width 65 height 11
click at [492, 238] on label "Upper urinary tract infection" at bounding box center [527, 227] width 94 height 22
checkbox input "true"
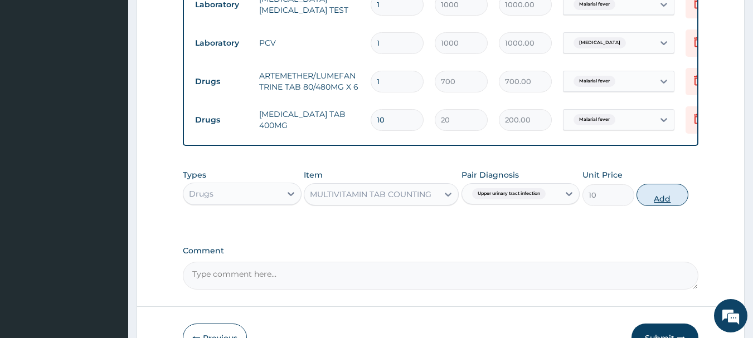
click at [678, 200] on button "Add" at bounding box center [662, 195] width 52 height 22
type input "0"
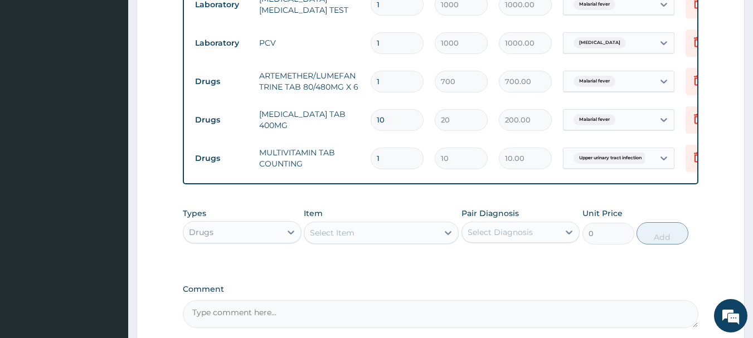
type input "0.00"
type input "2"
type input "20.00"
type input "20"
type input "200.00"
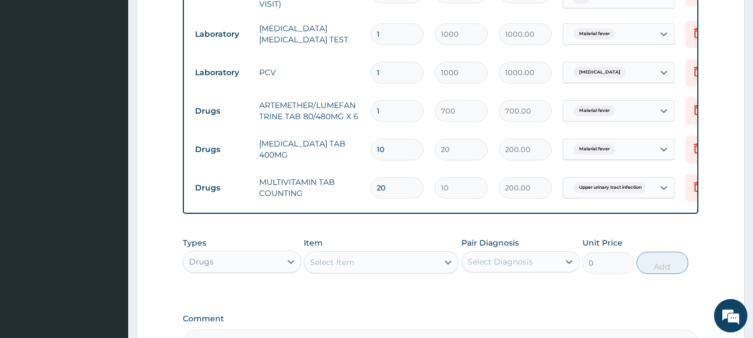
scroll to position [658, 0]
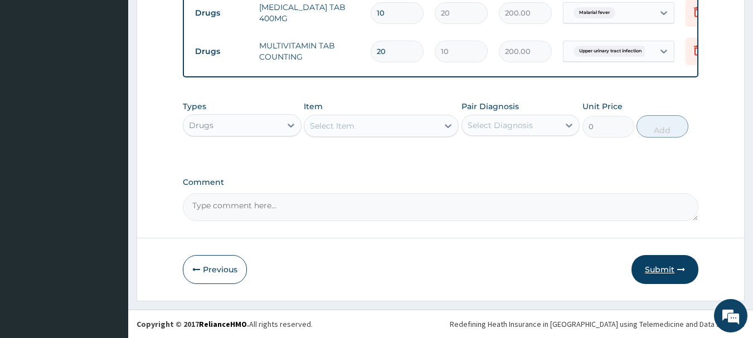
type input "20"
click at [655, 265] on button "Submit" at bounding box center [664, 269] width 67 height 29
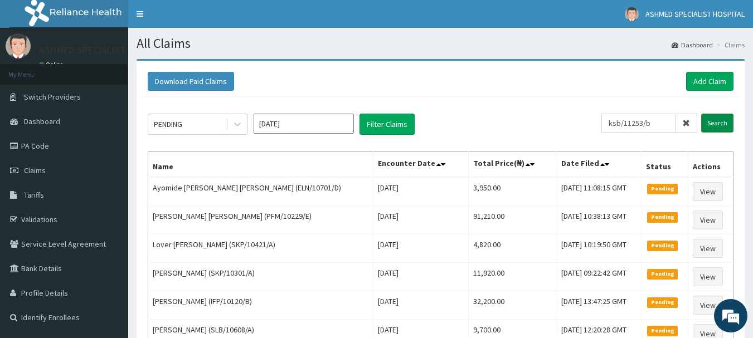
type input "ksb/11253/b"
click at [723, 118] on input "Search" at bounding box center [717, 123] width 32 height 19
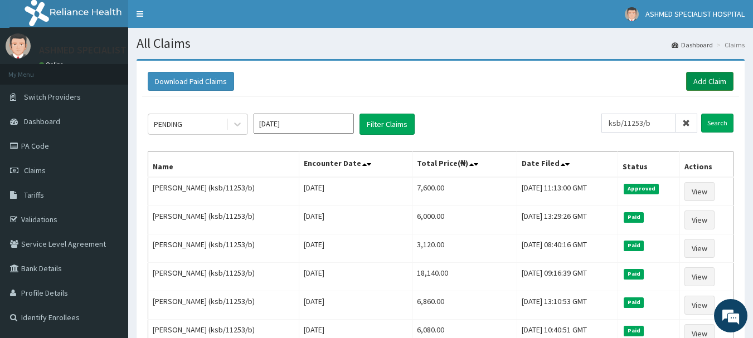
click at [711, 84] on link "Add Claim" at bounding box center [709, 81] width 47 height 19
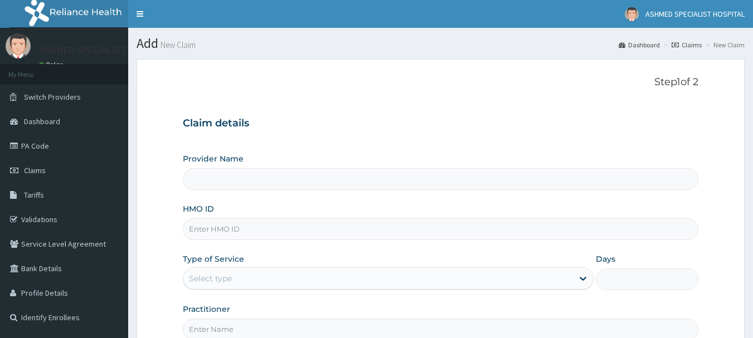
click at [197, 227] on input "HMO ID" at bounding box center [441, 229] width 516 height 22
type input "ksb/"
type input "ASHMED SPECIALIST HOSPITAL"
type input "ksb/11253/b"
click at [218, 275] on div "Select type" at bounding box center [210, 278] width 43 height 11
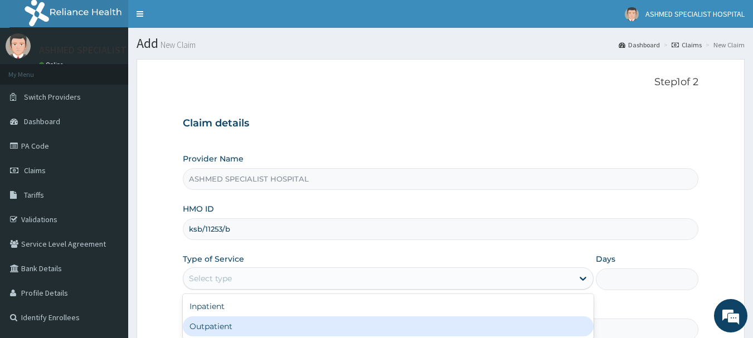
click at [210, 331] on div "Outpatient" at bounding box center [388, 327] width 411 height 20
type input "1"
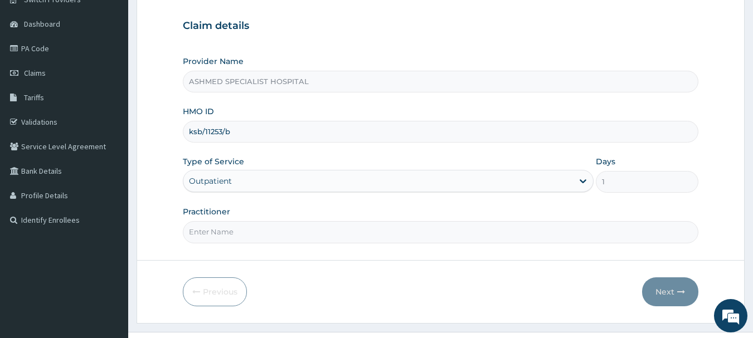
scroll to position [120, 0]
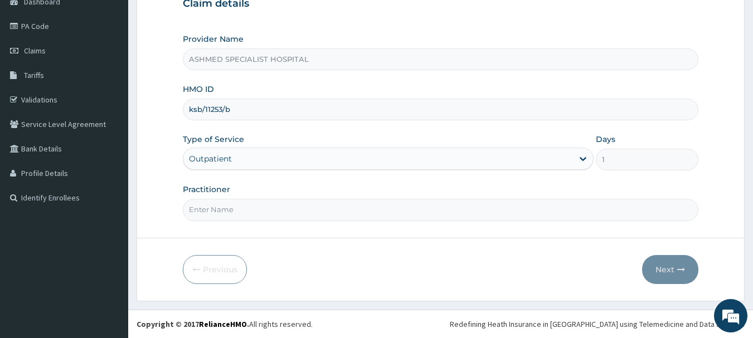
click at [216, 220] on input "Practitioner" at bounding box center [441, 210] width 516 height 22
type input "[PERSON_NAME] ODESA"
click at [673, 260] on button "Next" at bounding box center [670, 269] width 56 height 29
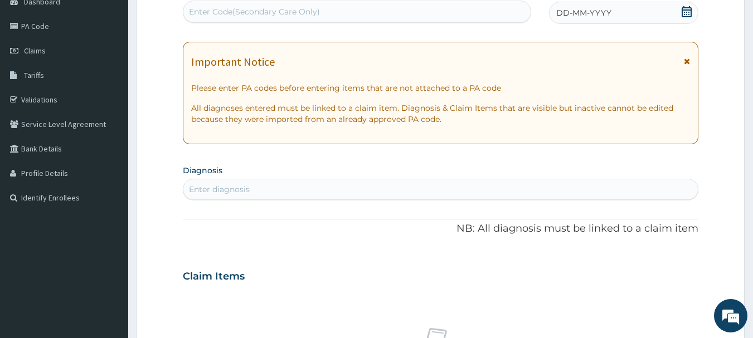
click at [261, 9] on div "Enter Code(Secondary Care Only)" at bounding box center [254, 11] width 131 height 11
paste input "PA/5A0936"
type input "PA/5A0936"
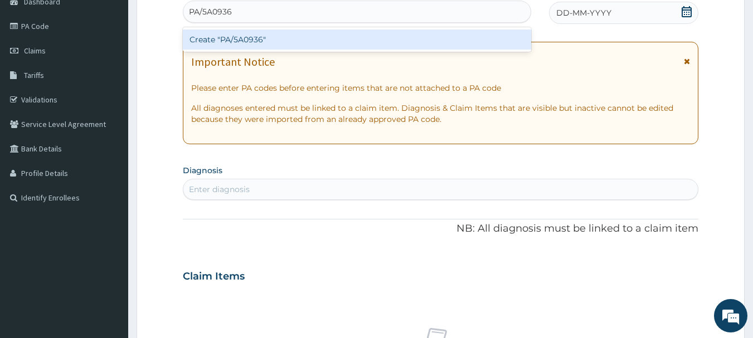
click at [252, 38] on div "Create "PA/5A0936"" at bounding box center [357, 40] width 349 height 20
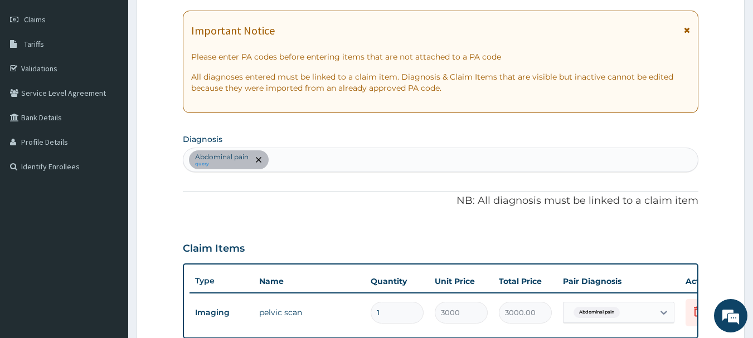
scroll to position [150, 0]
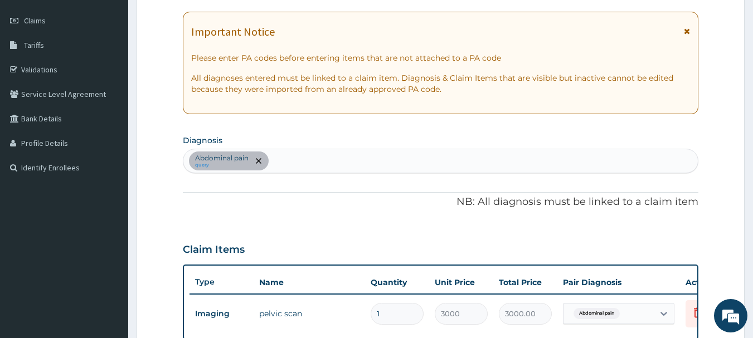
click at [342, 162] on div "Abdominal pain query" at bounding box center [440, 160] width 515 height 23
type input "urinary"
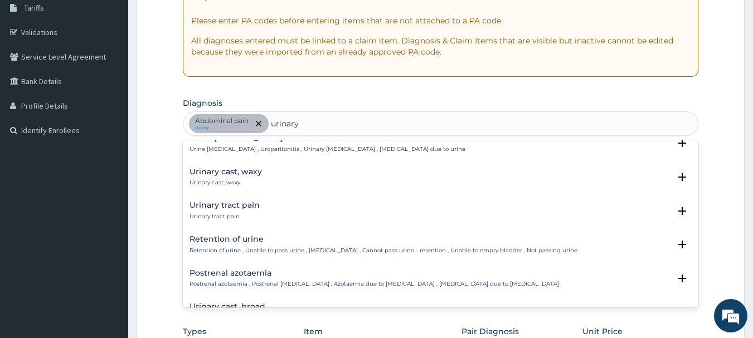
scroll to position [324, 0]
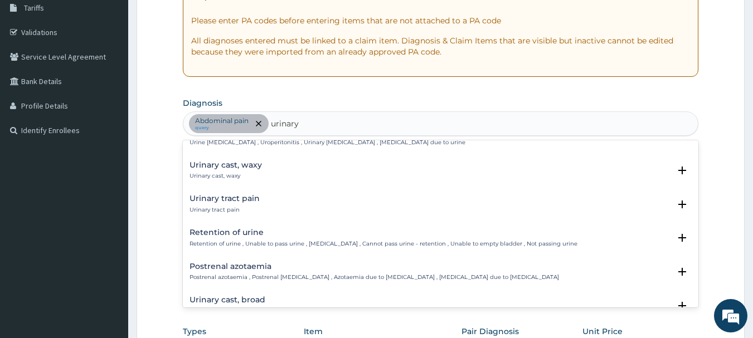
click at [198, 198] on h4 "Urinary tract pain" at bounding box center [224, 198] width 70 height 8
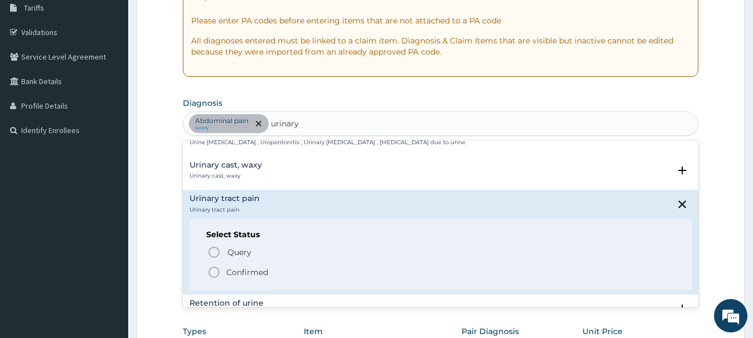
click at [215, 270] on icon "status option filled" at bounding box center [213, 272] width 13 height 13
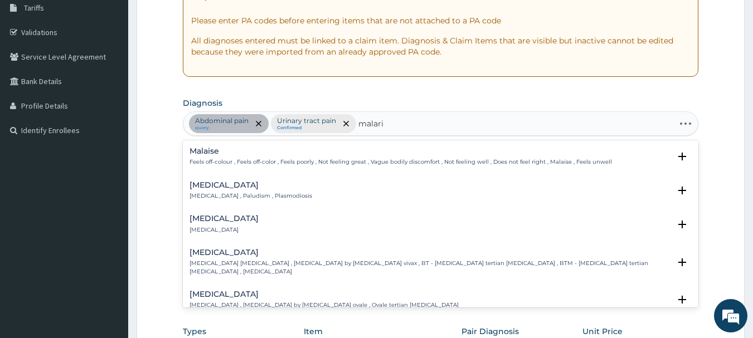
type input "malaria"
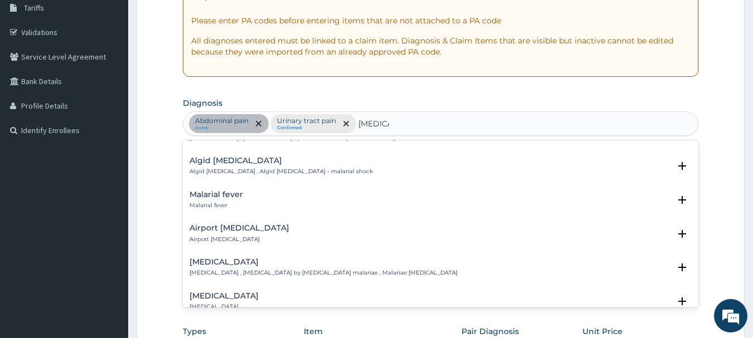
scroll to position [139, 0]
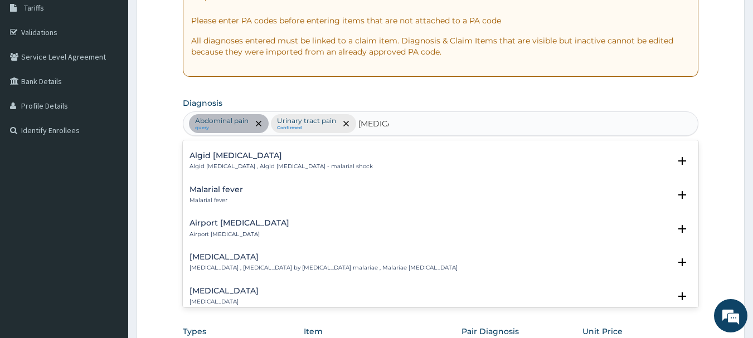
click at [201, 186] on h4 "Malarial fever" at bounding box center [215, 190] width 53 height 8
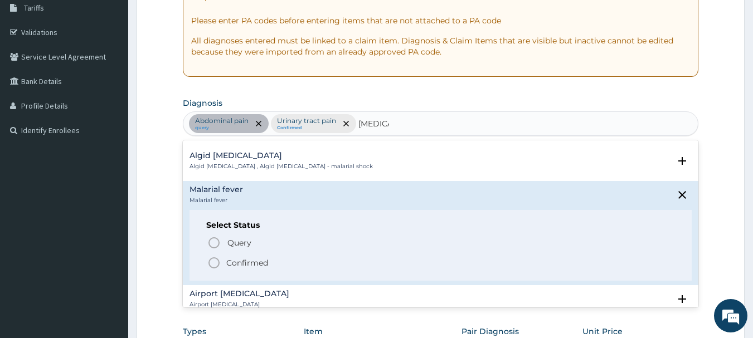
click at [215, 257] on icon "status option filled" at bounding box center [213, 262] width 13 height 13
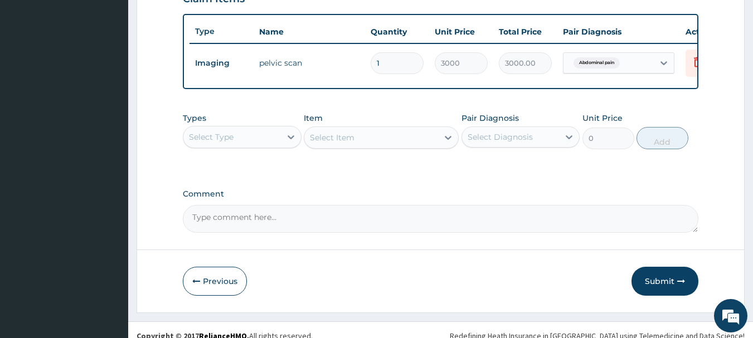
scroll to position [421, 0]
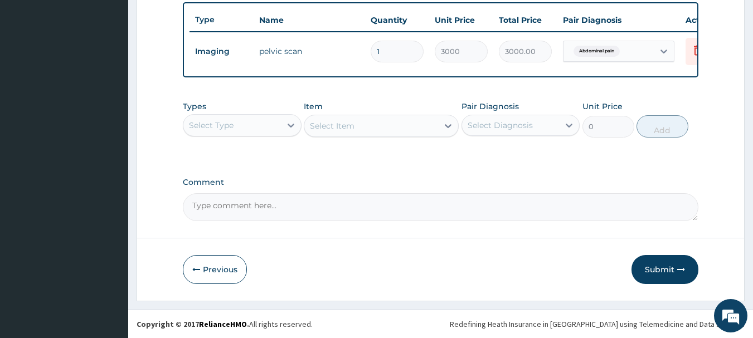
click at [275, 119] on div "Select Type" at bounding box center [232, 125] width 98 height 18
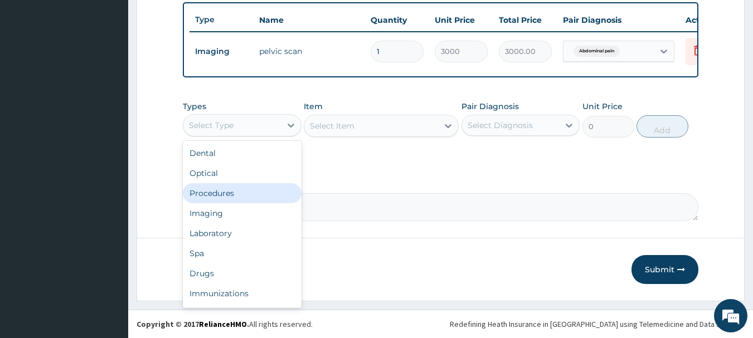
click at [225, 194] on div "Procedures" at bounding box center [242, 193] width 119 height 20
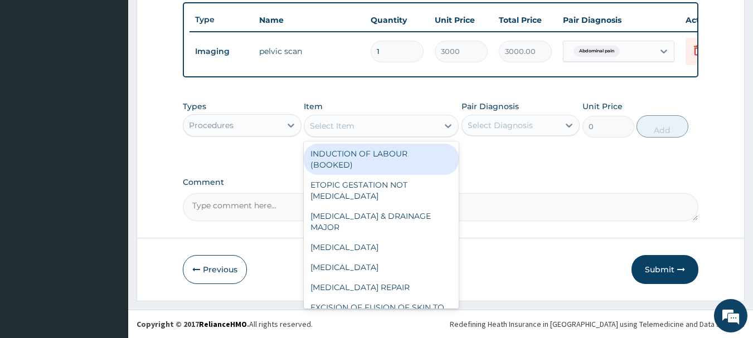
click at [380, 124] on div "Select Item" at bounding box center [371, 126] width 134 height 18
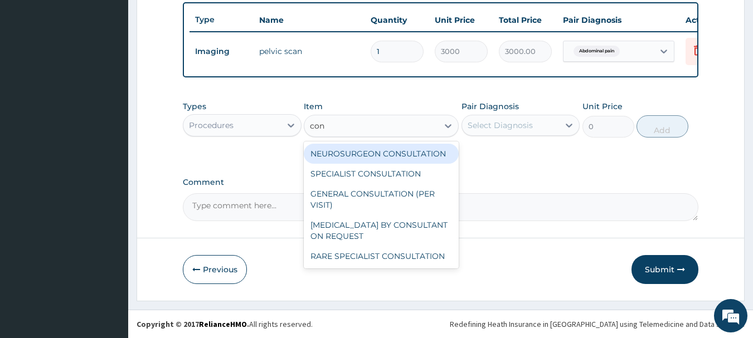
type input "cons"
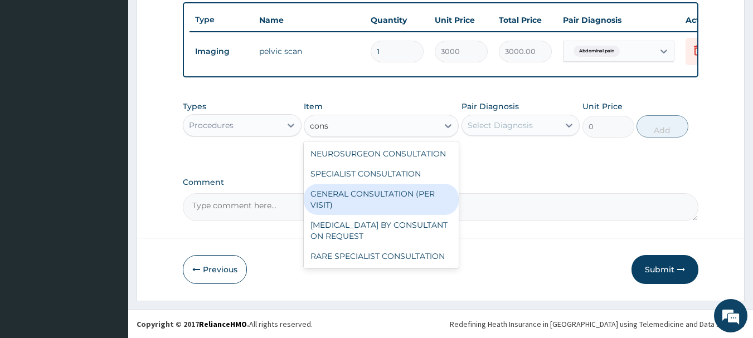
click at [338, 198] on div "GENERAL CONSULTATION (PER VISIT)" at bounding box center [381, 199] width 155 height 31
type input "2000"
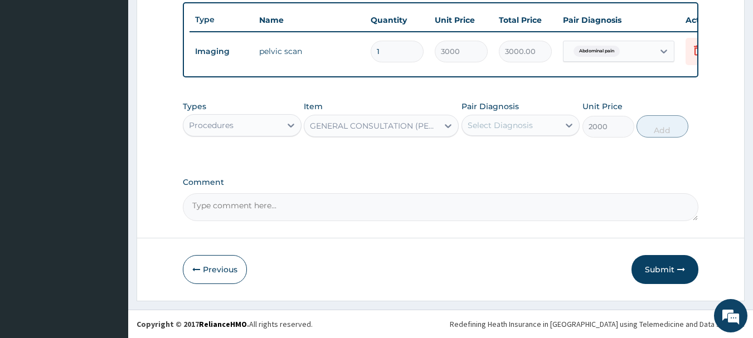
click at [526, 125] on div "Select Diagnosis" at bounding box center [500, 125] width 65 height 11
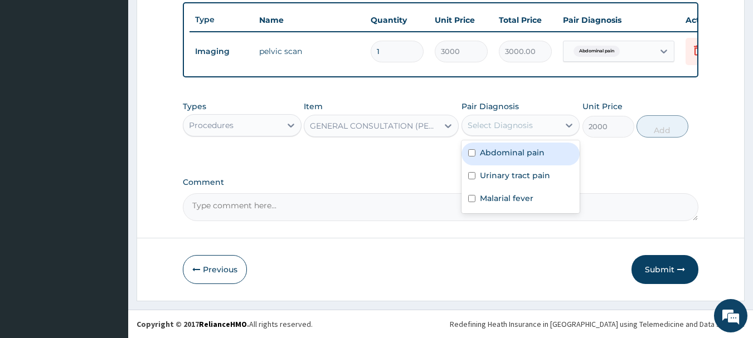
click at [507, 162] on div "Abdominal pain" at bounding box center [520, 154] width 119 height 23
checkbox input "true"
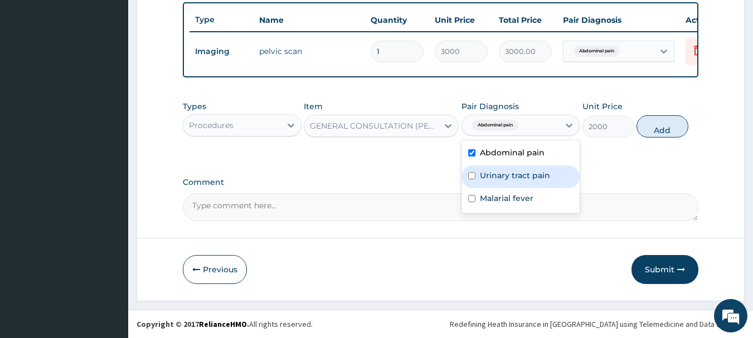
click at [505, 175] on label "Urinary tract pain" at bounding box center [515, 175] width 70 height 11
checkbox input "true"
click at [661, 123] on button "Add" at bounding box center [662, 126] width 52 height 22
type input "0"
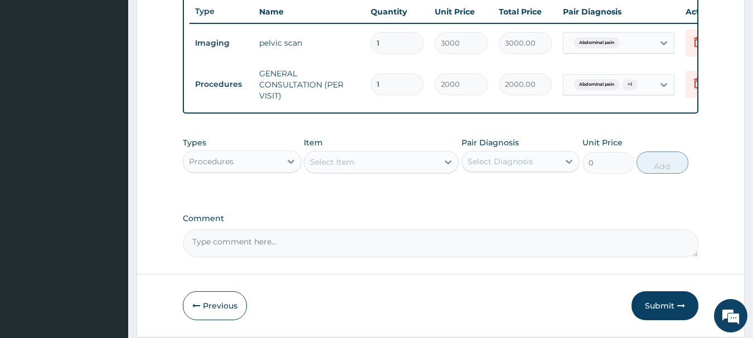
click at [265, 168] on div "Procedures" at bounding box center [232, 162] width 98 height 18
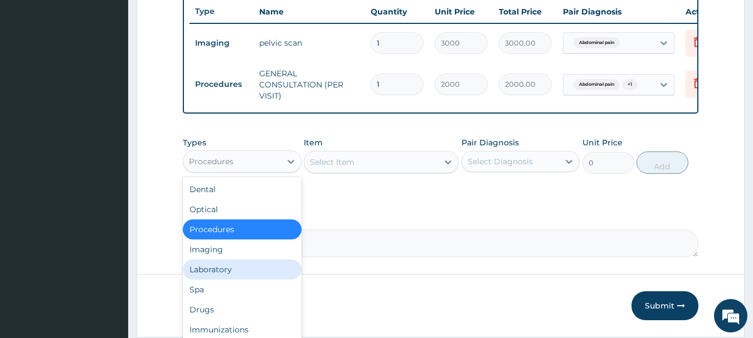
click at [208, 276] on div "Laboratory" at bounding box center [242, 270] width 119 height 20
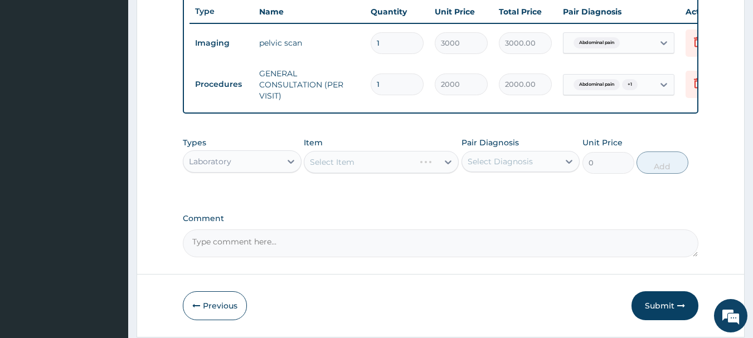
click at [391, 166] on div "Select Item" at bounding box center [381, 162] width 155 height 22
click at [429, 171] on div "Select Item" at bounding box center [371, 162] width 134 height 18
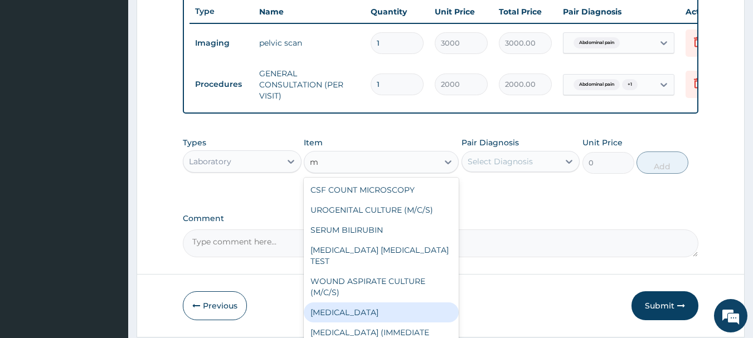
type input "m"
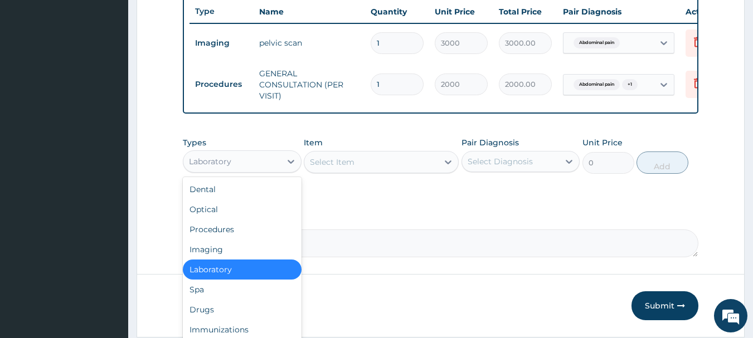
click at [274, 171] on div "Laboratory" at bounding box center [232, 162] width 98 height 18
click at [202, 314] on div "Drugs" at bounding box center [242, 310] width 119 height 20
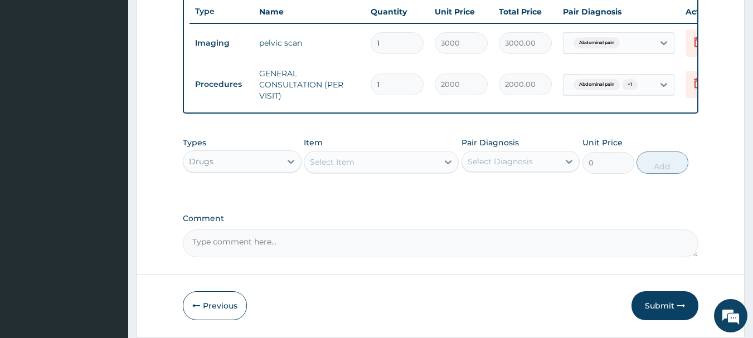
click at [401, 166] on div "Select Item" at bounding box center [371, 162] width 134 height 18
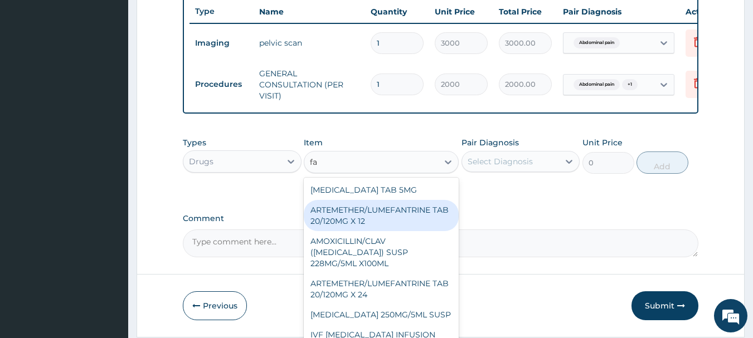
type input "f"
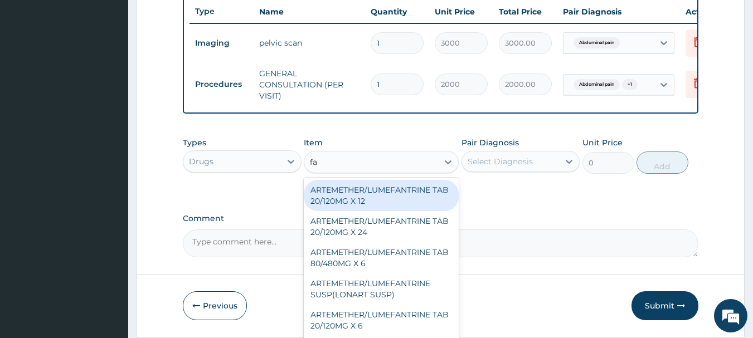
type input "f"
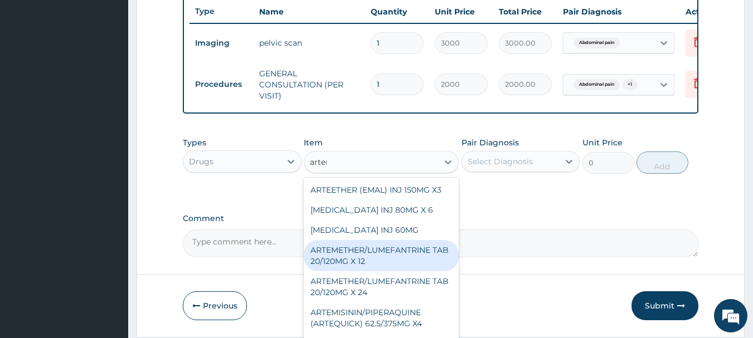
type input "arteme"
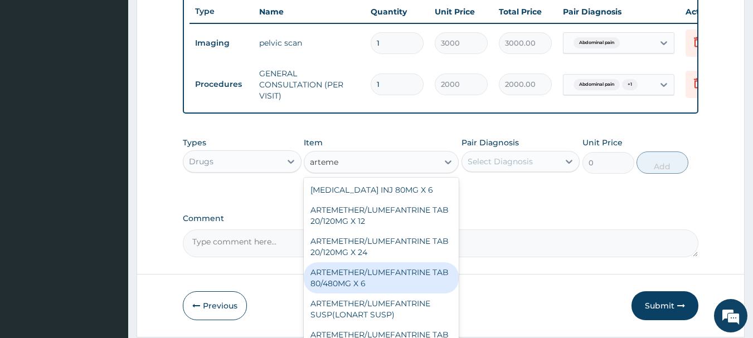
click at [342, 280] on div "ARTEMETHER/LUMEFANTRINE TAB 80/480MG X 6" at bounding box center [381, 277] width 155 height 31
type input "700"
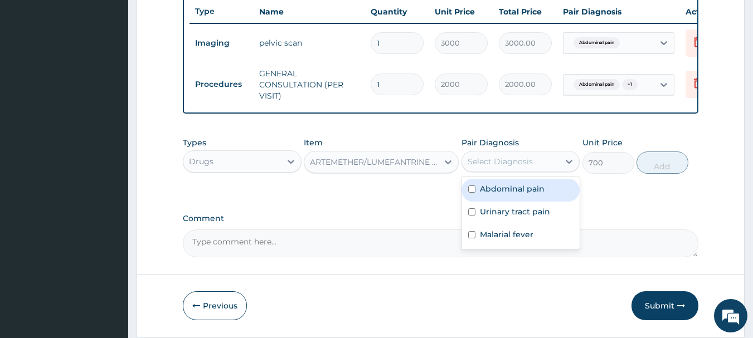
click at [503, 167] on div "Select Diagnosis" at bounding box center [500, 161] width 65 height 11
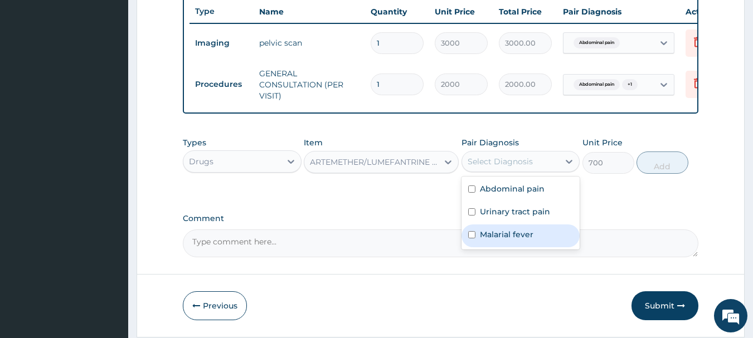
click at [486, 247] on div "Malarial fever" at bounding box center [520, 236] width 119 height 23
checkbox input "true"
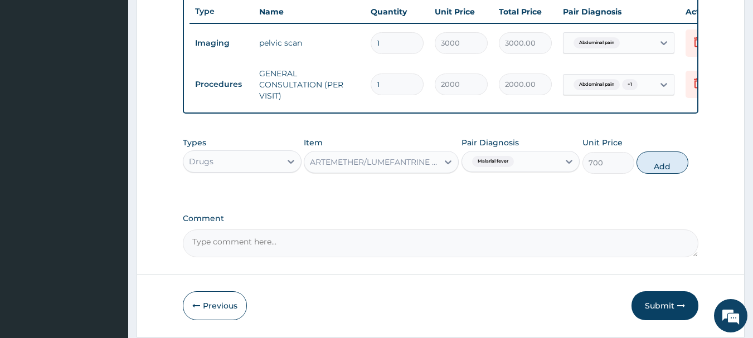
click at [656, 150] on div "Types Drugs Item ARTEMETHER/LUMEFANTRINE TAB 80/480MG X 6 Pair Diagnosis Malari…" at bounding box center [441, 156] width 516 height 48
click at [655, 172] on button "Add" at bounding box center [662, 163] width 52 height 22
type input "0"
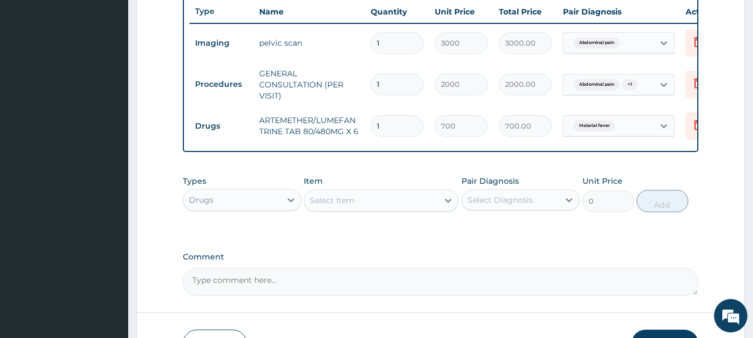
click at [389, 210] on div "Select Item" at bounding box center [371, 201] width 134 height 18
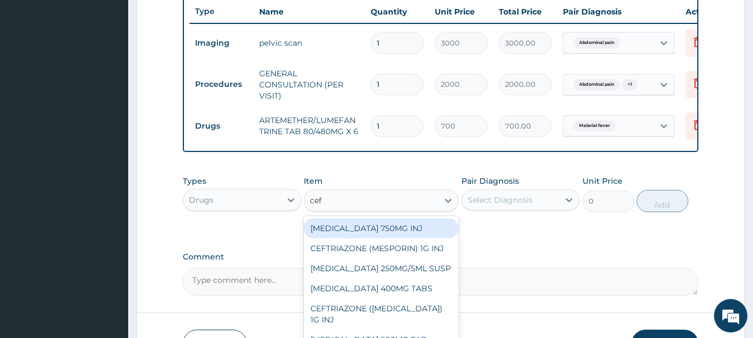
type input "ceft"
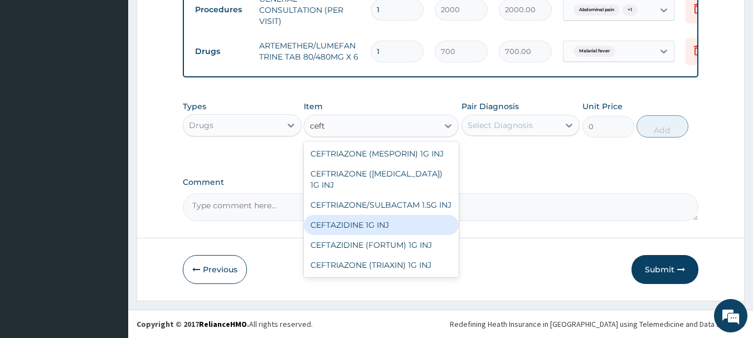
scroll to position [504, 0]
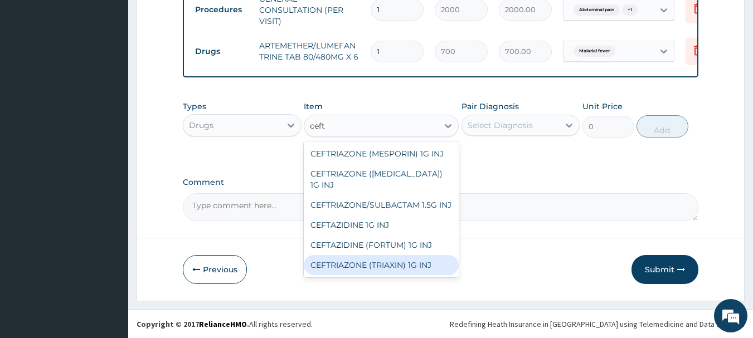
click at [383, 255] on div "CEFTRIAZONE (TRIAXIN) 1G INJ" at bounding box center [381, 265] width 155 height 20
type input "1000"
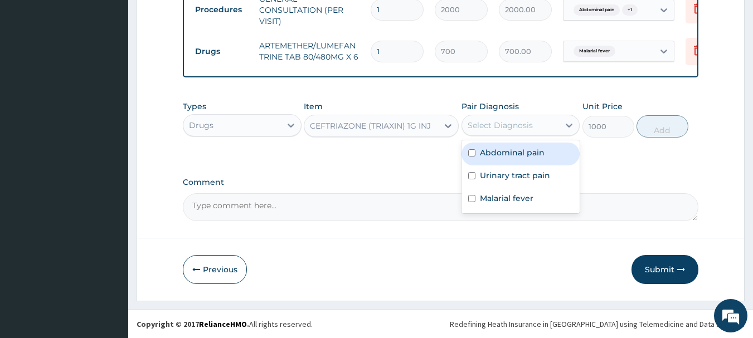
click at [512, 127] on div "Select Diagnosis" at bounding box center [500, 125] width 65 height 11
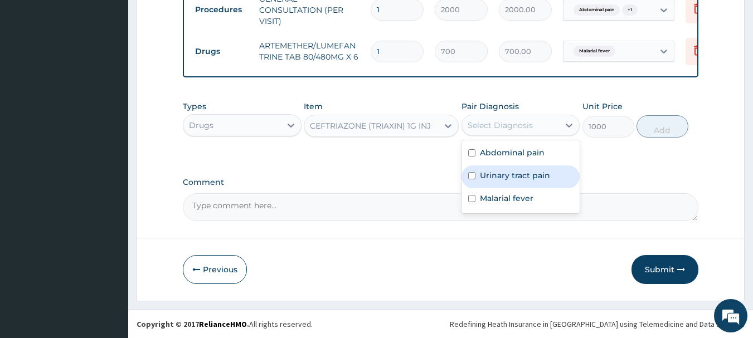
click at [491, 175] on label "Urinary tract pain" at bounding box center [515, 175] width 70 height 11
checkbox input "true"
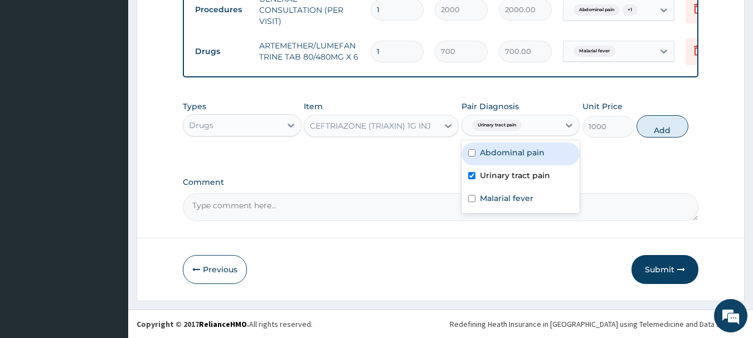
click at [653, 126] on button "Add" at bounding box center [662, 126] width 52 height 22
type input "0"
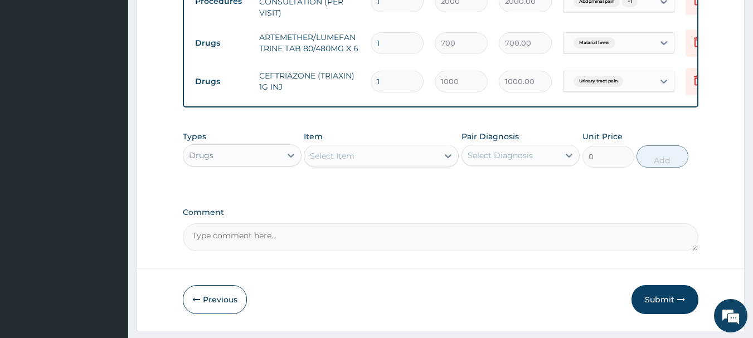
type input "0.00"
type input "2"
type input "2000.00"
type input "2"
click at [369, 155] on div "Select Item" at bounding box center [371, 156] width 134 height 18
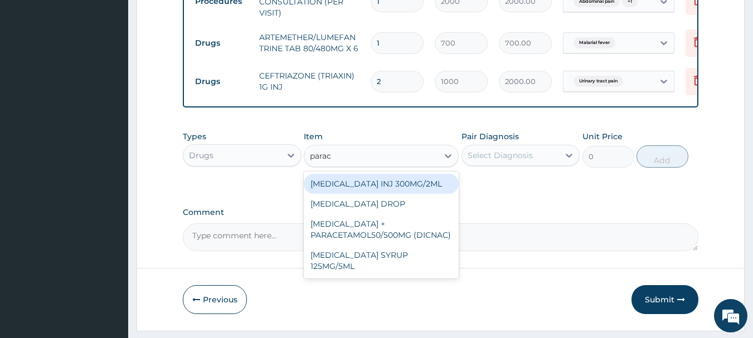
type input "parace"
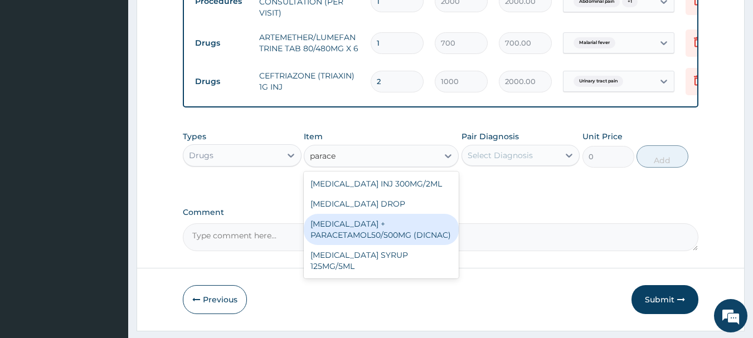
click at [341, 235] on div "DICLOFENAC + PARACETAMOL50/500MG (DICNAC)" at bounding box center [381, 229] width 155 height 31
type input "40"
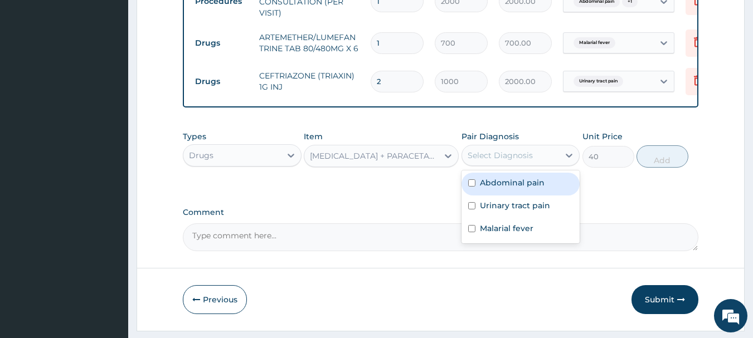
click at [513, 155] on div "Select Diagnosis" at bounding box center [511, 156] width 98 height 18
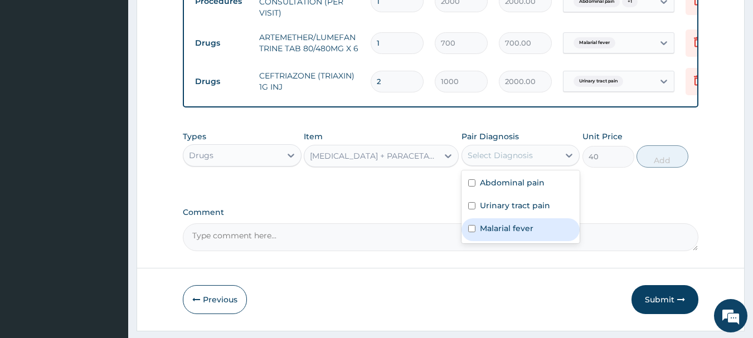
click at [479, 232] on div "Malarial fever" at bounding box center [520, 229] width 119 height 23
checkbox input "true"
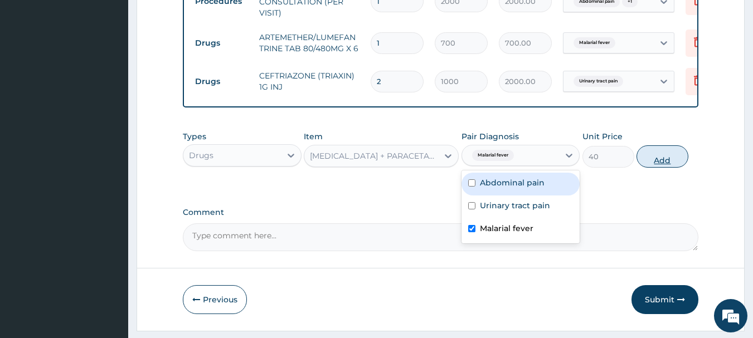
click at [650, 162] on button "Add" at bounding box center [662, 156] width 52 height 22
type input "0"
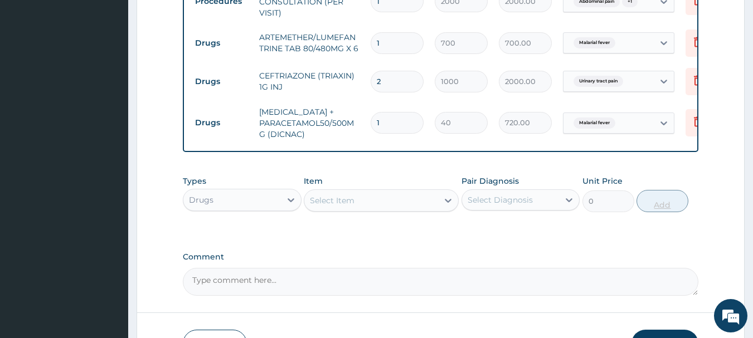
type input "18"
type input "720.00"
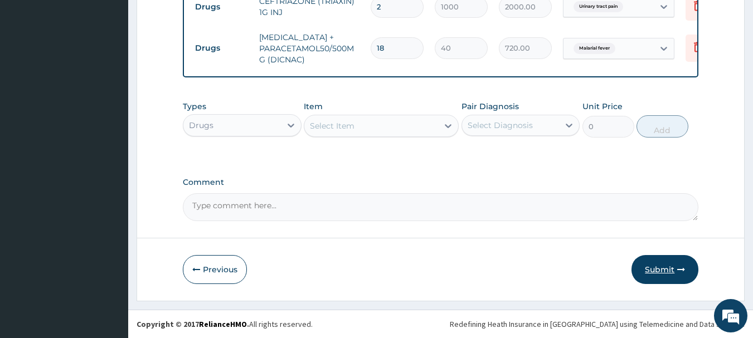
type input "18"
click at [664, 264] on button "Submit" at bounding box center [664, 269] width 67 height 29
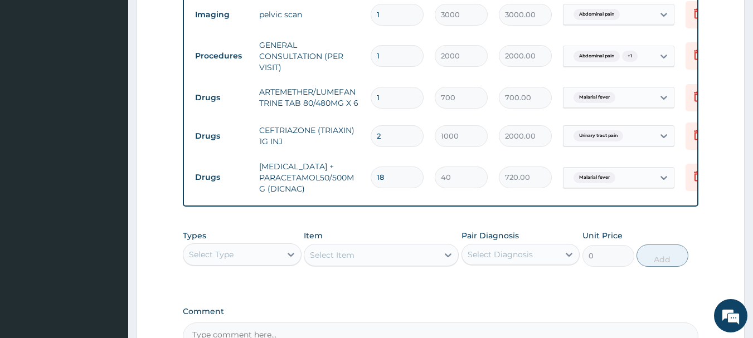
scroll to position [451, 0]
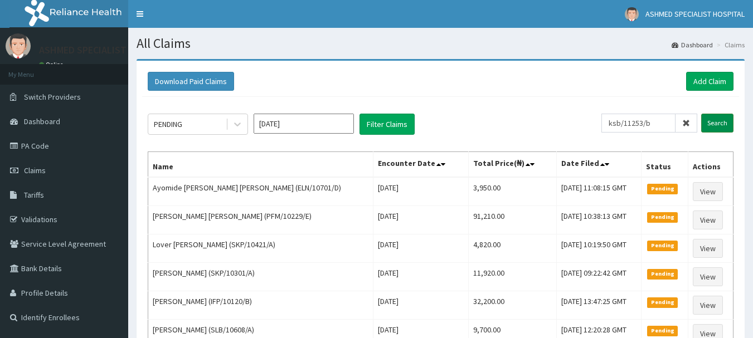
type input "ksb/11253/b"
click at [719, 122] on input "Search" at bounding box center [717, 123] width 32 height 19
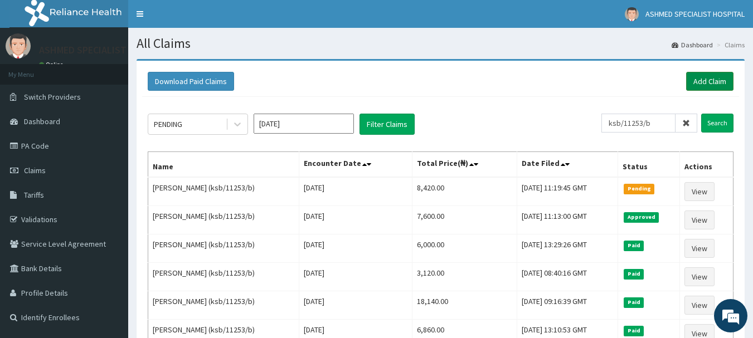
click at [702, 80] on link "Add Claim" at bounding box center [709, 81] width 47 height 19
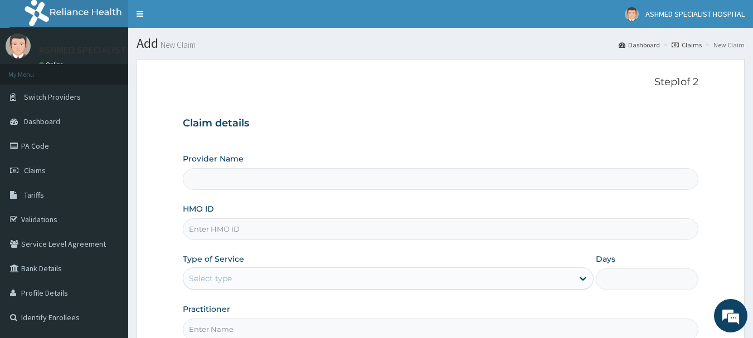
click at [225, 228] on input "HMO ID" at bounding box center [441, 229] width 516 height 22
type input "ret/"
type input "ASHMED SPECIALIST HOSPITAL"
type input "ret/34334/a"
click at [220, 274] on div "Select type" at bounding box center [210, 278] width 43 height 11
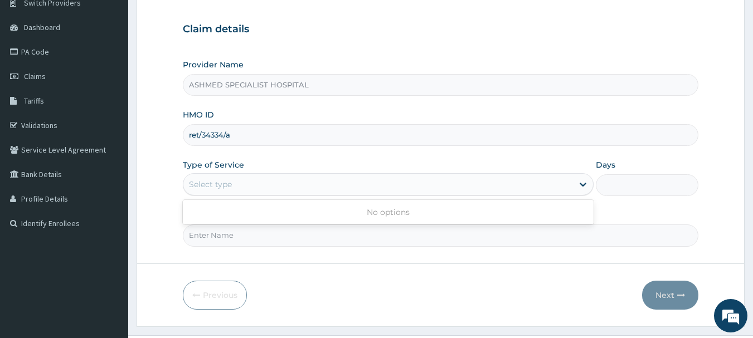
scroll to position [120, 0]
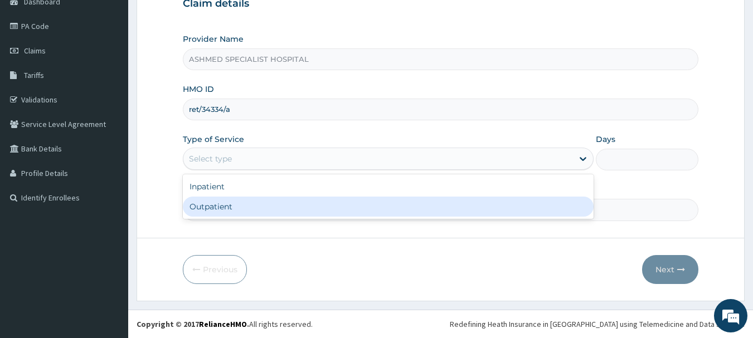
click at [299, 210] on div "Outpatient" at bounding box center [388, 207] width 411 height 20
type input "1"
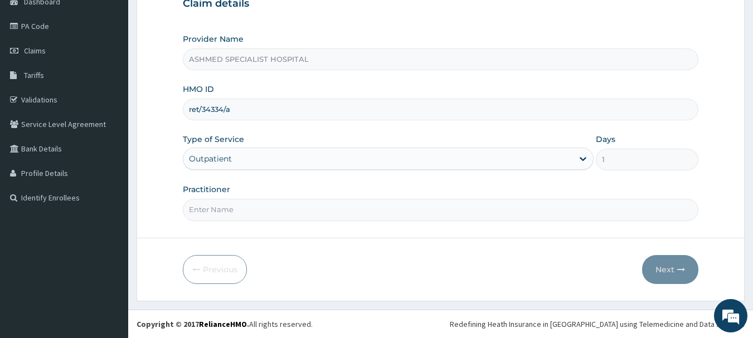
click at [243, 210] on input "Practitioner" at bounding box center [441, 210] width 516 height 22
type input "[PERSON_NAME] ODESA"
click at [672, 265] on button "Next" at bounding box center [670, 269] width 56 height 29
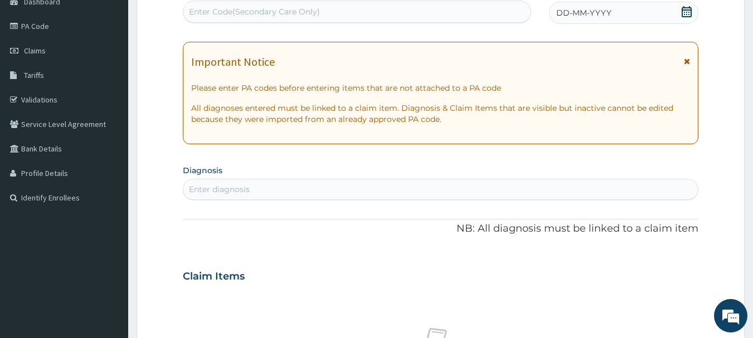
click at [688, 15] on icon at bounding box center [686, 11] width 11 height 11
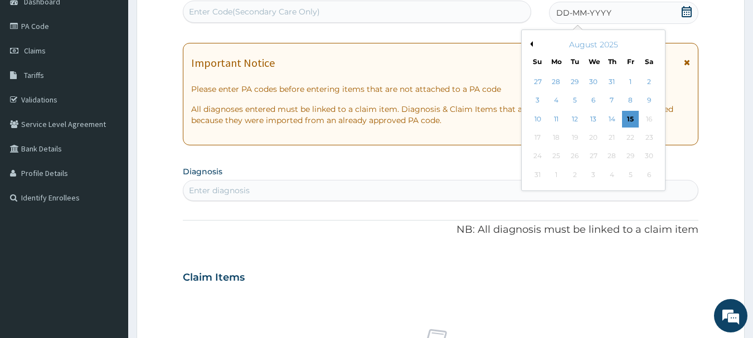
click at [532, 44] on button "Previous Month" at bounding box center [530, 44] width 6 height 6
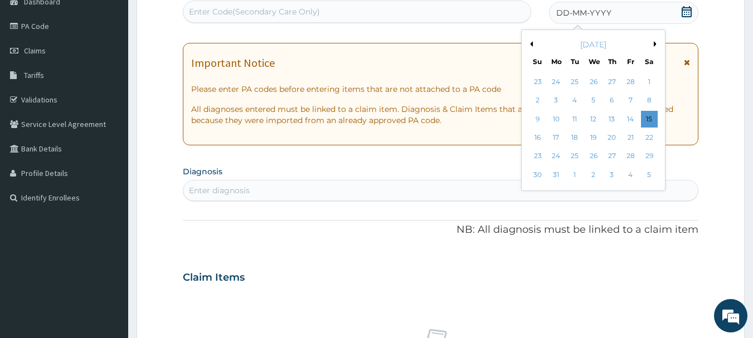
click at [532, 44] on button "Previous Month" at bounding box center [530, 44] width 6 height 6
click at [559, 121] on div "10" at bounding box center [556, 119] width 17 height 17
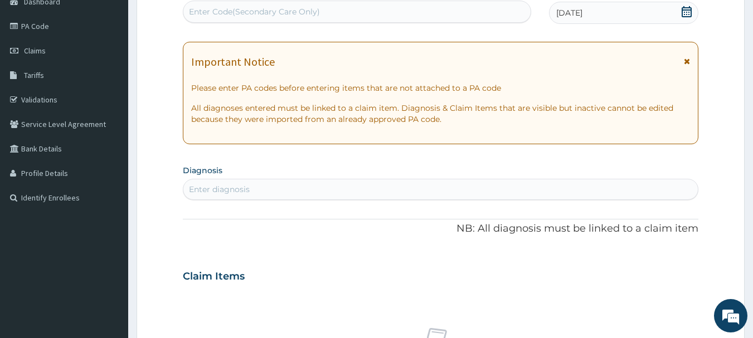
click at [262, 191] on div "Enter diagnosis" at bounding box center [440, 190] width 515 height 18
type input "hypertensive"
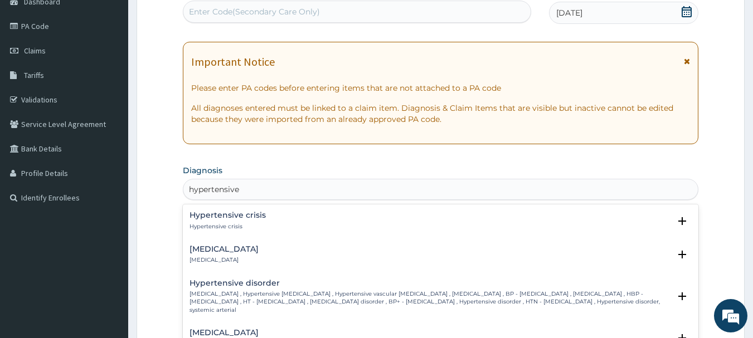
click at [253, 215] on h4 "Hypertensive crisis" at bounding box center [227, 215] width 76 height 8
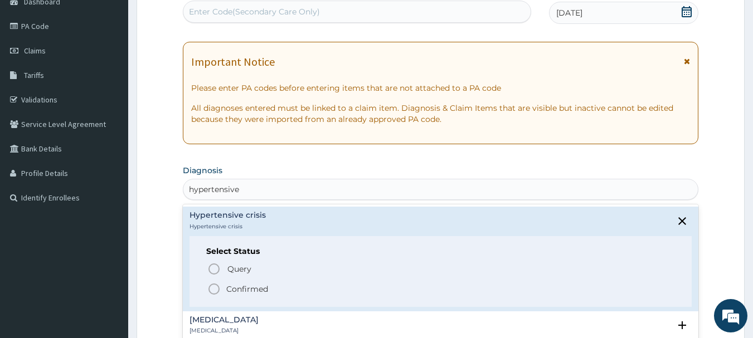
click at [245, 289] on p "Confirmed" at bounding box center [247, 289] width 42 height 11
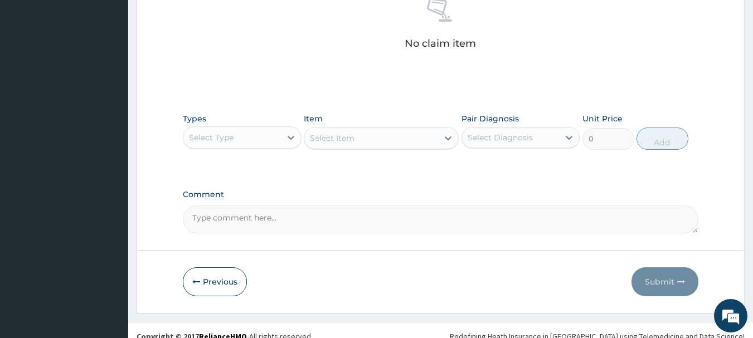
scroll to position [465, 0]
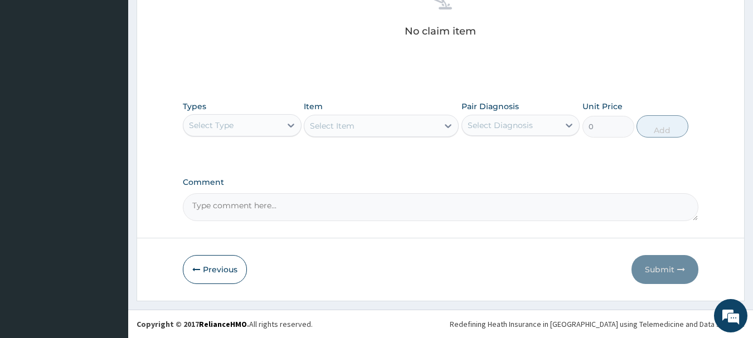
click at [279, 124] on div "Select Type" at bounding box center [232, 125] width 98 height 18
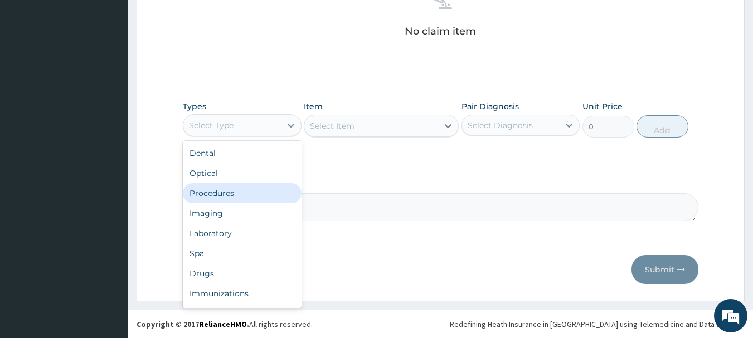
click at [217, 194] on div "Procedures" at bounding box center [242, 193] width 119 height 20
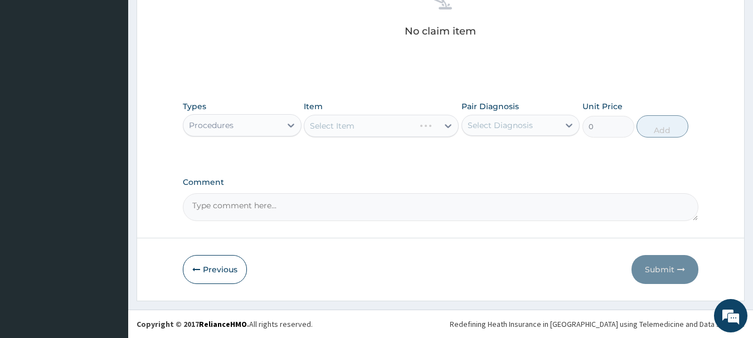
click at [372, 125] on div "Select Item" at bounding box center [381, 126] width 155 height 22
click at [436, 127] on div "Select Item" at bounding box center [371, 126] width 134 height 18
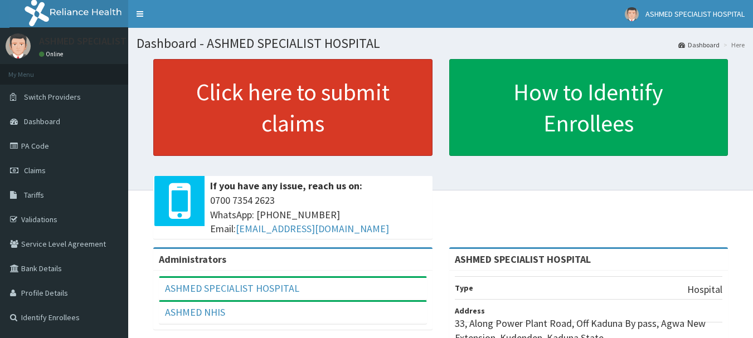
click at [354, 115] on link "Click here to submit claims" at bounding box center [292, 107] width 279 height 97
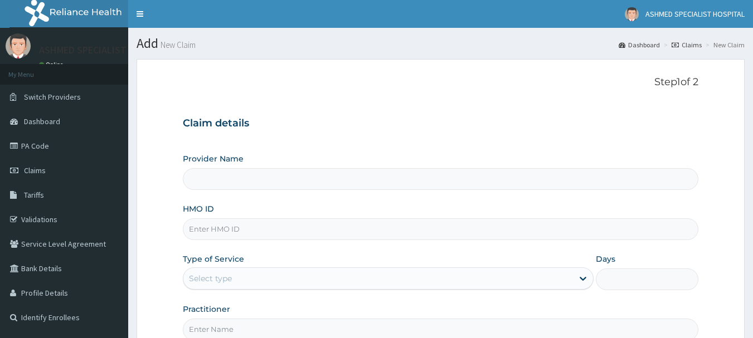
type input "ASHMED SPECIALIST HOSPITAL"
click at [228, 232] on input "HMO ID" at bounding box center [441, 229] width 516 height 22
type input "ret/34334/a"
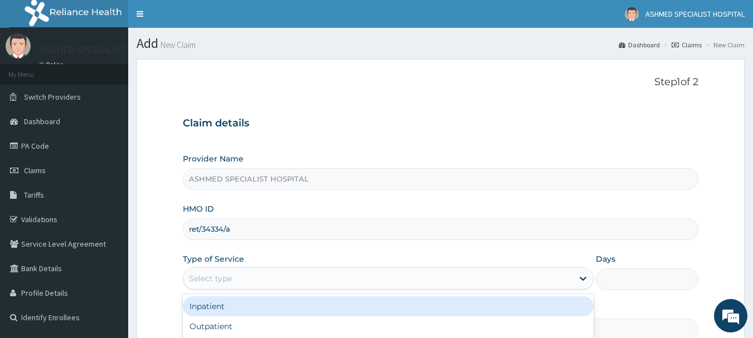
click at [216, 278] on div "Select type" at bounding box center [210, 278] width 43 height 11
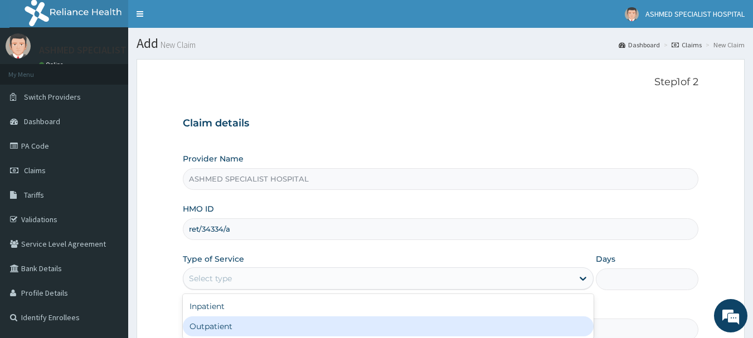
click at [210, 329] on div "Outpatient" at bounding box center [388, 327] width 411 height 20
type input "1"
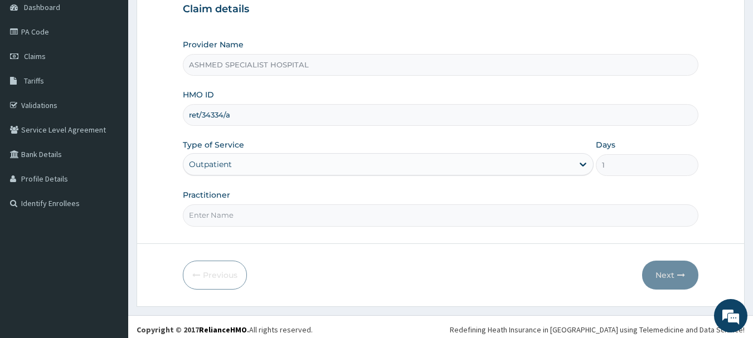
scroll to position [120, 0]
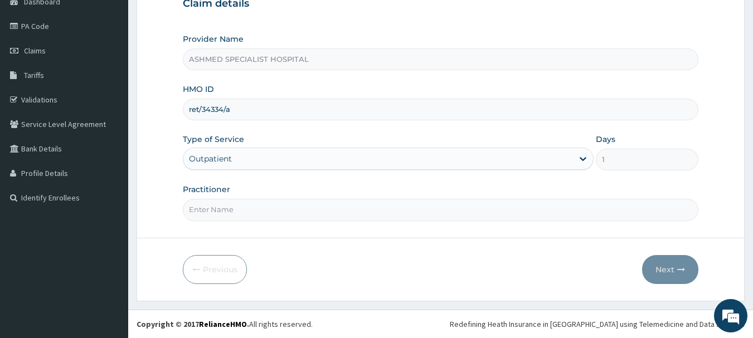
click at [250, 208] on input "Practitioner" at bounding box center [441, 210] width 516 height 22
type input "[PERSON_NAME][DATE]"
click at [661, 266] on button "Next" at bounding box center [670, 269] width 56 height 29
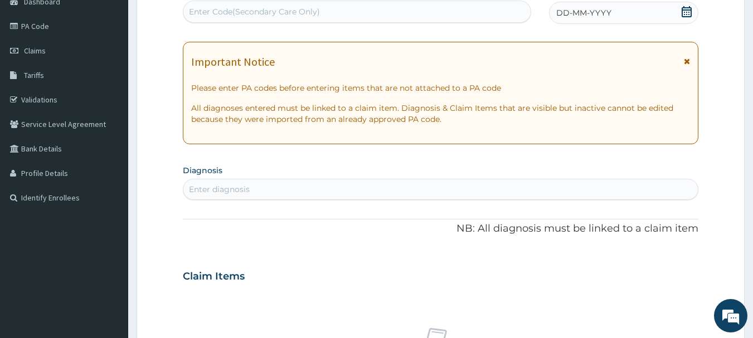
click at [686, 9] on icon at bounding box center [687, 11] width 10 height 11
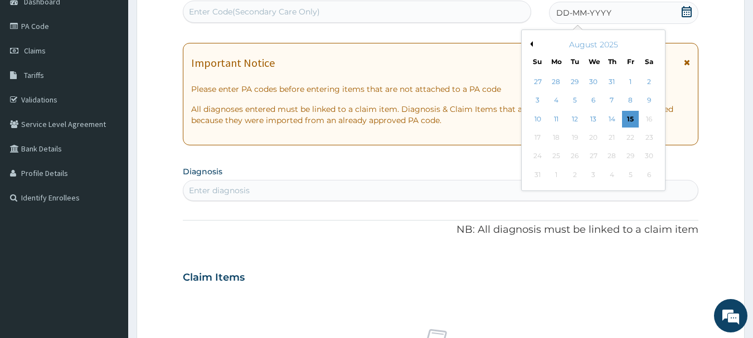
click at [532, 43] on button "Previous Month" at bounding box center [530, 44] width 6 height 6
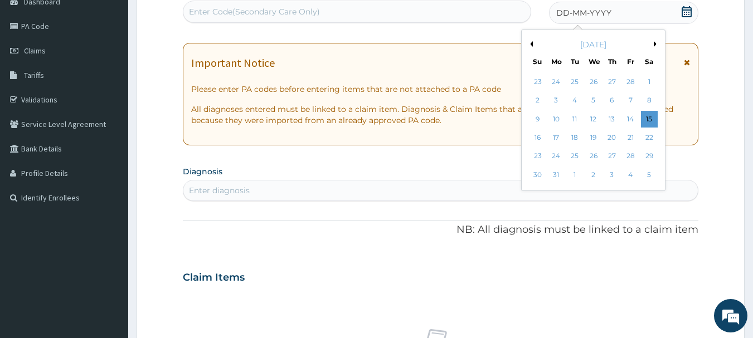
click at [532, 43] on button "Previous Month" at bounding box center [530, 44] width 6 height 6
click at [554, 118] on div "10" at bounding box center [556, 119] width 17 height 17
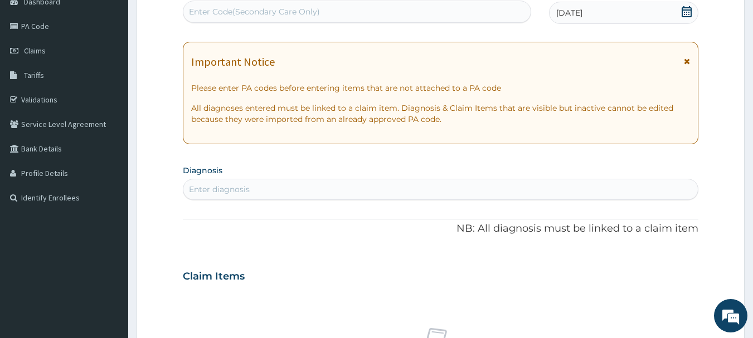
click at [240, 187] on div "Enter diagnosis" at bounding box center [219, 189] width 61 height 11
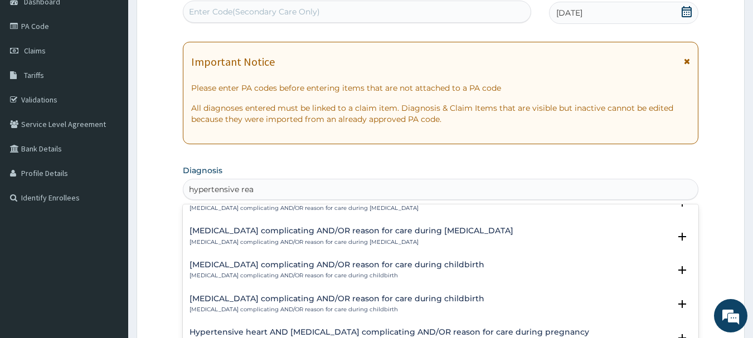
scroll to position [108, 0]
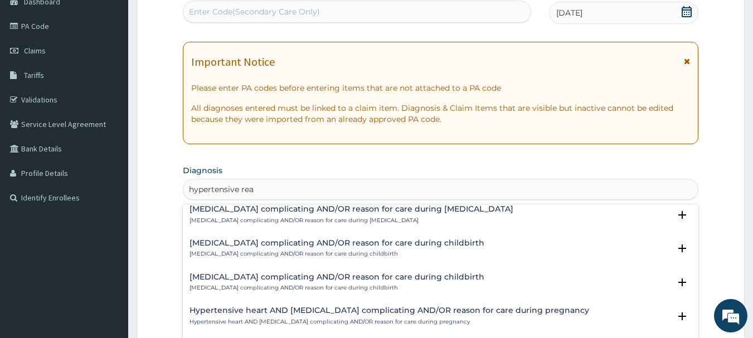
type input "hypertensive rea"
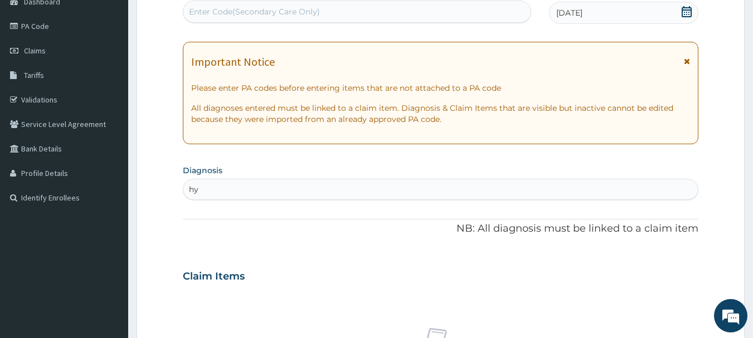
type input "h"
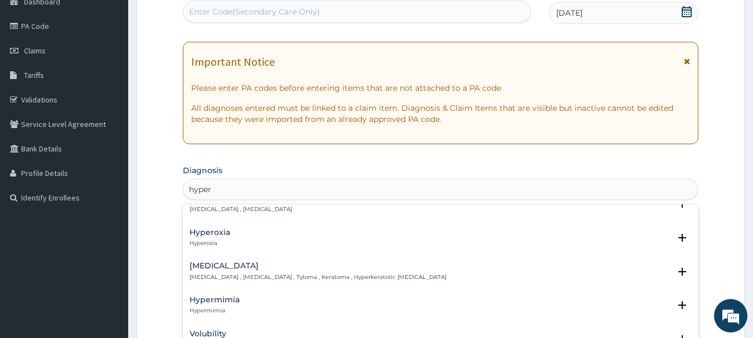
scroll to position [0, 0]
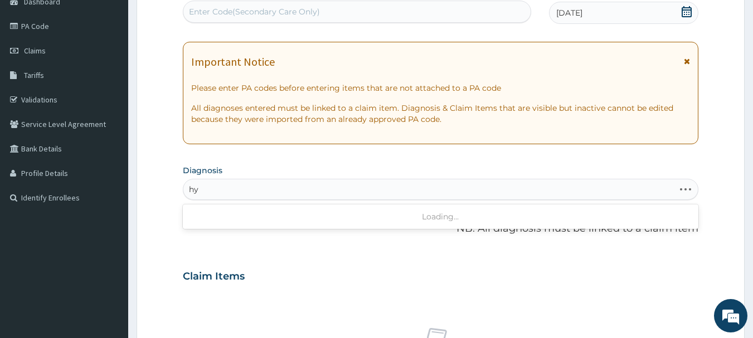
type input "h"
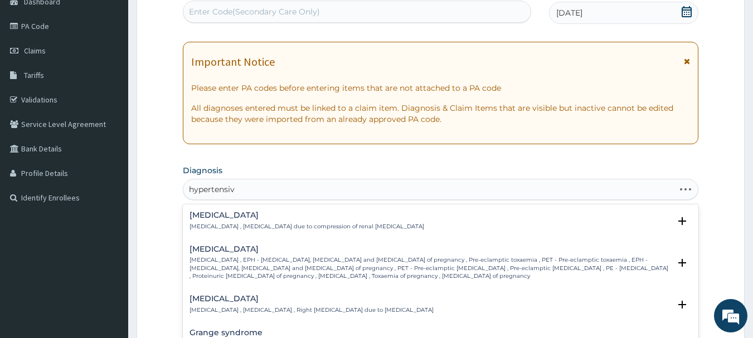
type input "hypertensive"
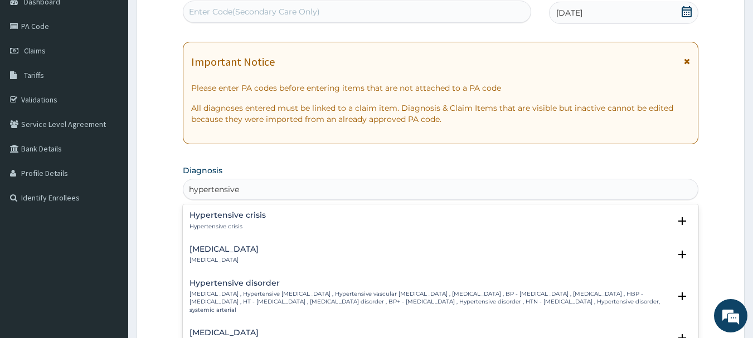
click at [259, 249] on h4 "[MEDICAL_DATA]" at bounding box center [223, 249] width 69 height 8
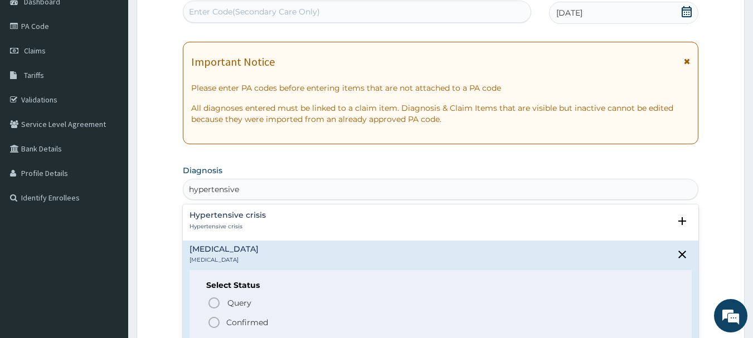
click at [231, 318] on p "Confirmed" at bounding box center [247, 322] width 42 height 11
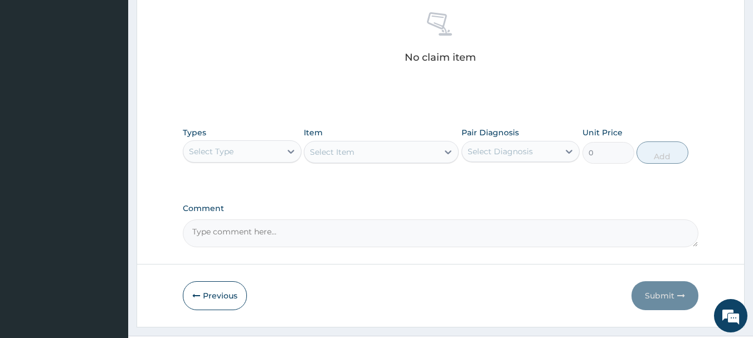
scroll to position [465, 0]
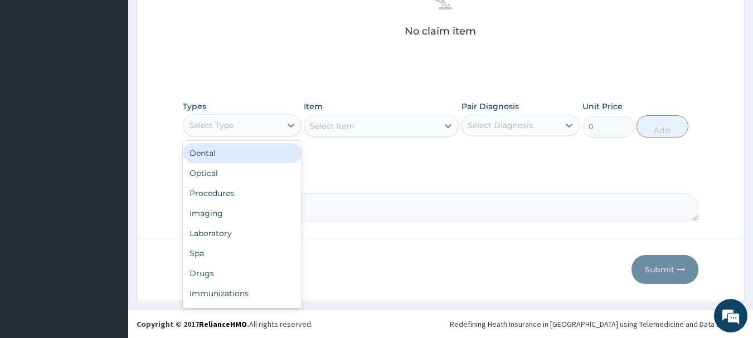
click at [267, 125] on div "Select Type" at bounding box center [232, 125] width 98 height 18
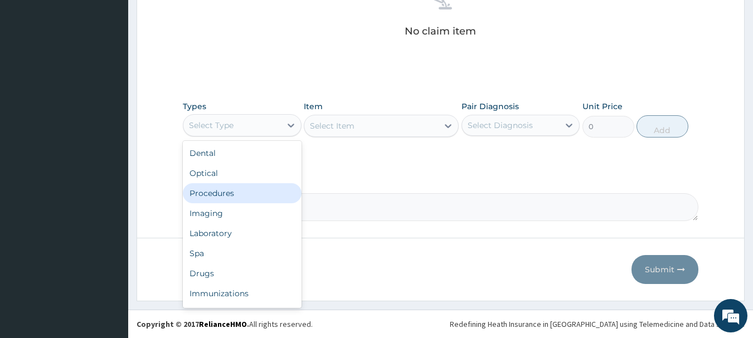
click at [221, 195] on div "Procedures" at bounding box center [242, 193] width 119 height 20
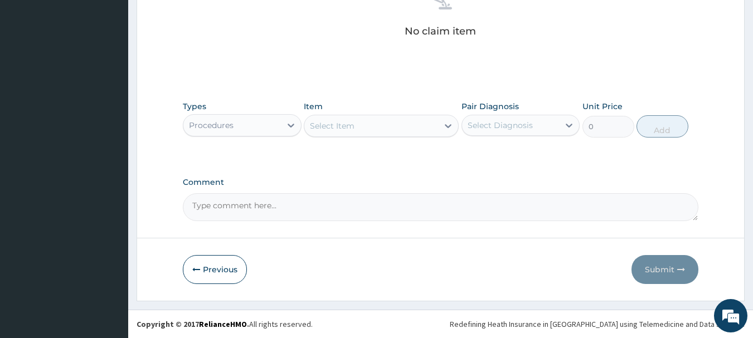
click at [358, 124] on div "Select Item" at bounding box center [381, 126] width 155 height 22
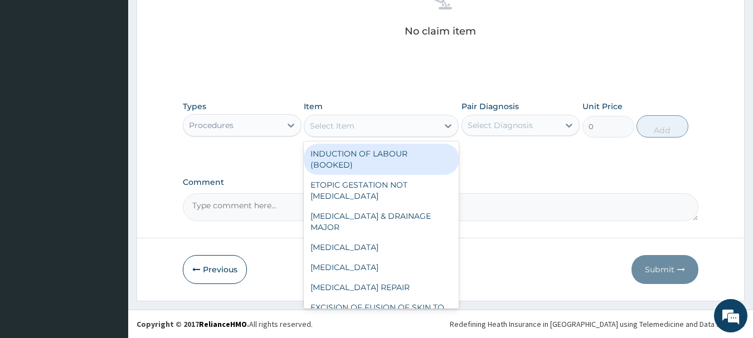
click at [358, 124] on div "Select Item" at bounding box center [371, 126] width 134 height 18
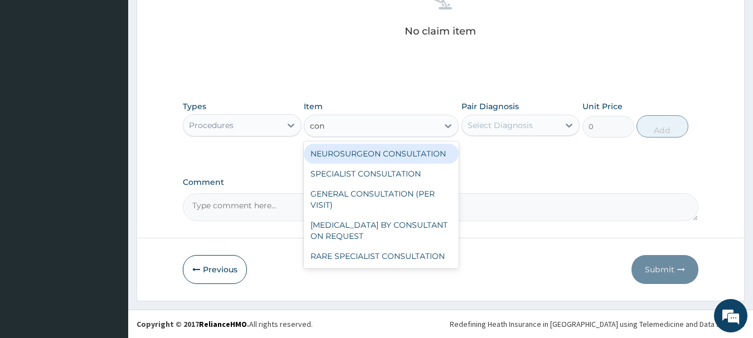
type input "cons"
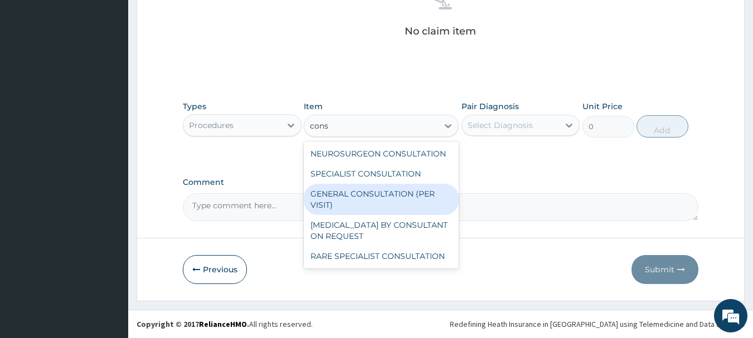
click at [347, 193] on div "GENERAL CONSULTATION (PER VISIT)" at bounding box center [381, 199] width 155 height 31
type input "2000"
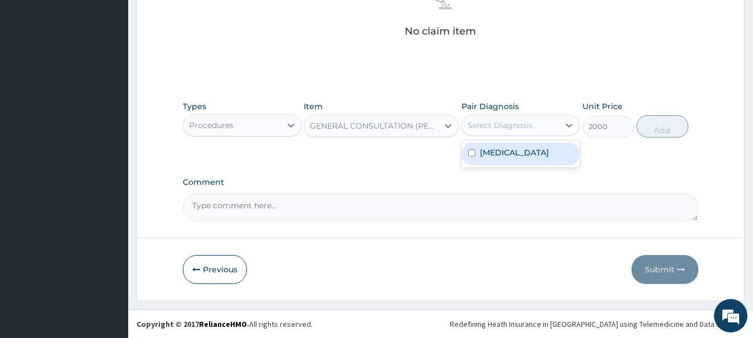
click at [501, 124] on div "Select Diagnosis" at bounding box center [500, 125] width 65 height 11
click at [491, 155] on label "[MEDICAL_DATA]" at bounding box center [514, 152] width 69 height 11
checkbox input "true"
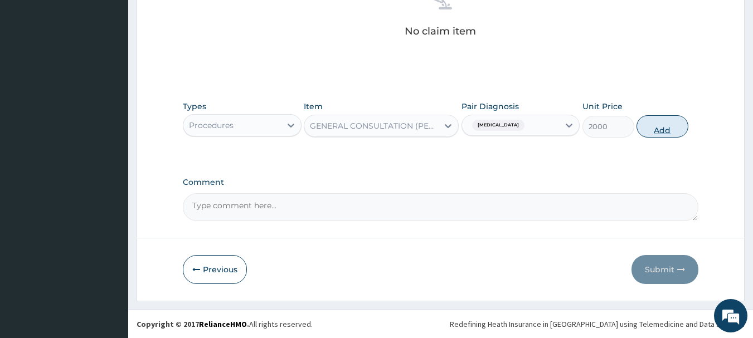
click at [650, 128] on button "Add" at bounding box center [662, 126] width 52 height 22
type input "0"
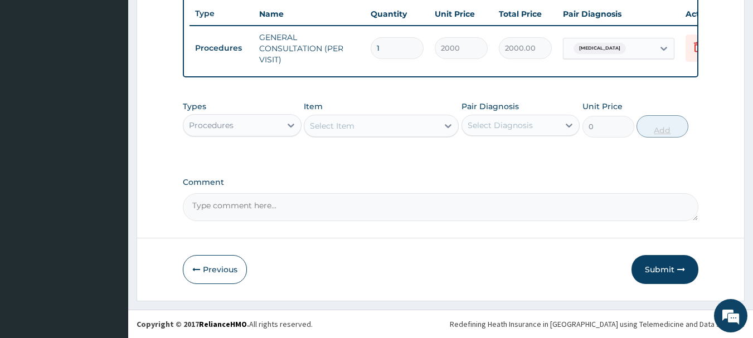
scroll to position [427, 0]
click at [275, 125] on div "Procedures" at bounding box center [232, 125] width 98 height 18
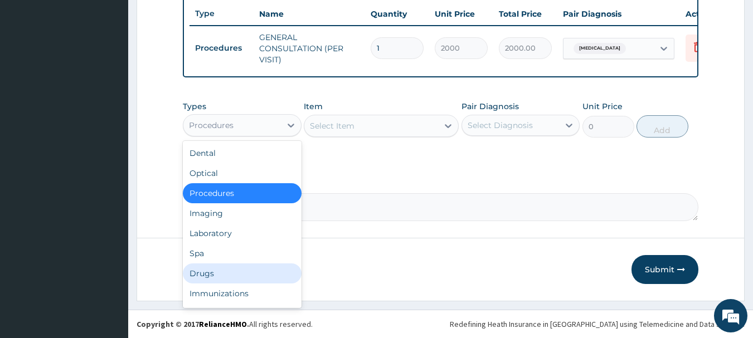
click at [219, 272] on div "Drugs" at bounding box center [242, 274] width 119 height 20
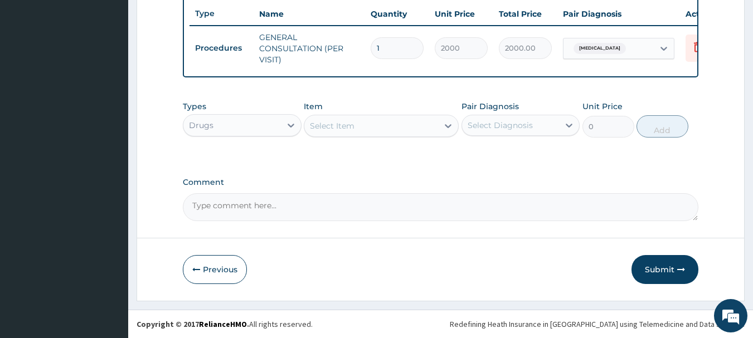
click at [381, 126] on div "Select Item" at bounding box center [371, 126] width 134 height 18
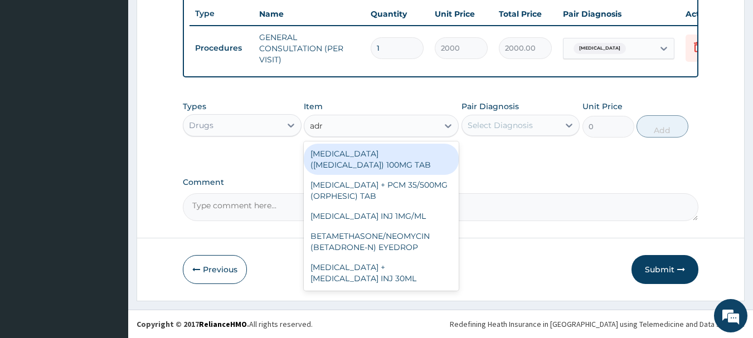
type input "adre"
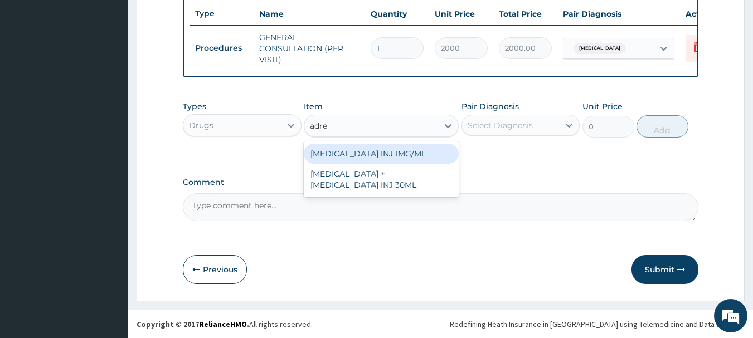
click at [369, 155] on div "[MEDICAL_DATA] INJ 1MG/ML" at bounding box center [381, 154] width 155 height 20
type input "200"
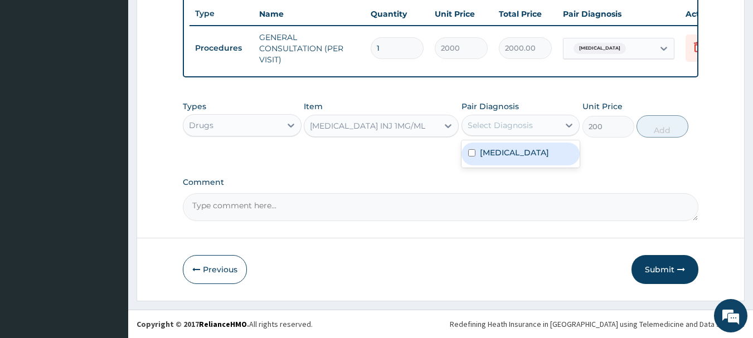
click at [542, 125] on div "Select Diagnosis" at bounding box center [511, 125] width 98 height 18
click at [523, 153] on label "[MEDICAL_DATA]" at bounding box center [514, 152] width 69 height 11
checkbox input "true"
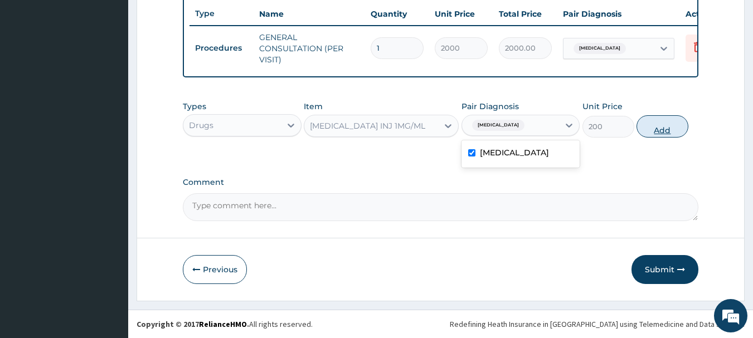
click at [654, 125] on button "Add" at bounding box center [662, 126] width 52 height 22
type input "0"
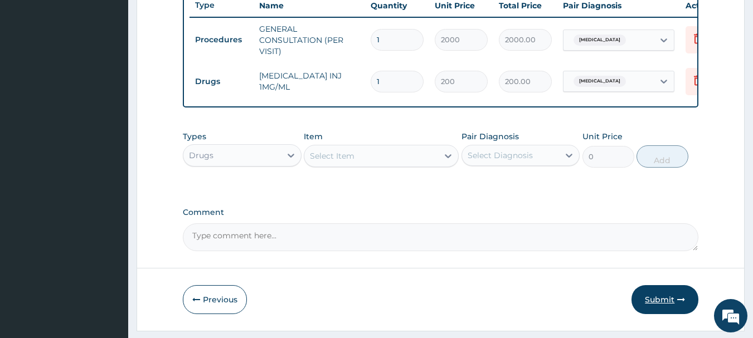
click at [661, 310] on button "Submit" at bounding box center [664, 299] width 67 height 29
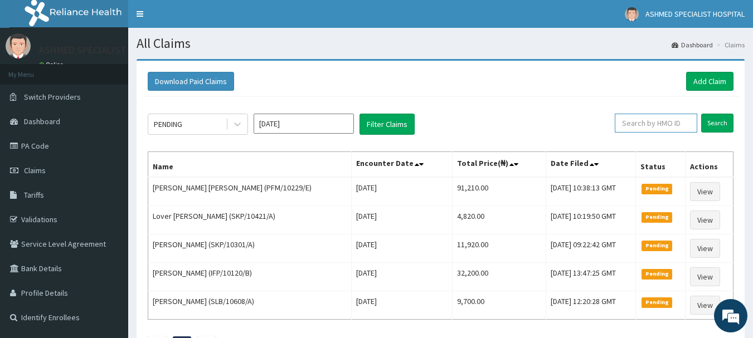
click at [660, 127] on input "text" at bounding box center [656, 123] width 82 height 19
type input "ret/34334/a"
click at [713, 125] on input "Search" at bounding box center [717, 123] width 32 height 19
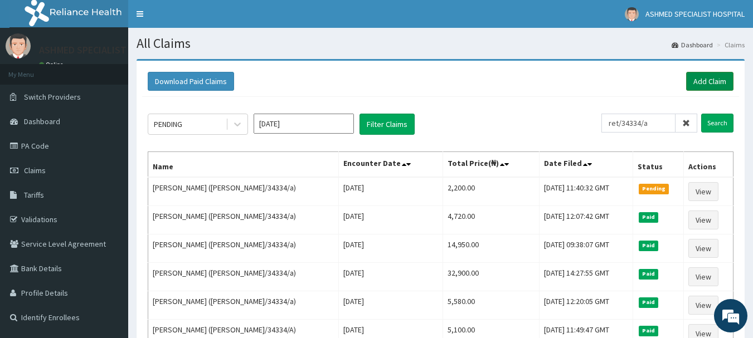
click at [693, 82] on link "Add Claim" at bounding box center [709, 81] width 47 height 19
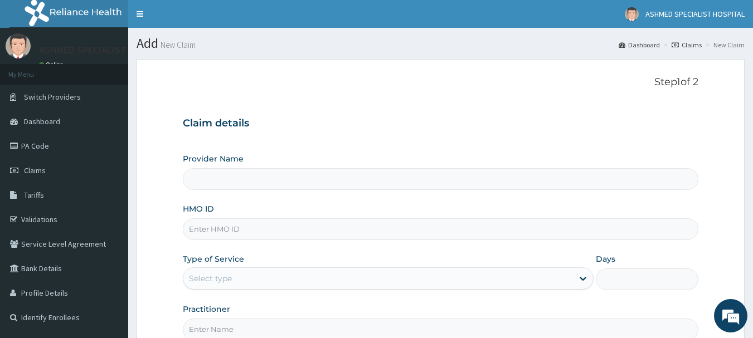
type input "ASHMED SPECIALIST HOSPITAL"
click at [233, 226] on input "HMO ID" at bounding box center [441, 229] width 516 height 22
type input "skp/10392/b"
click at [220, 283] on div "Select type" at bounding box center [210, 278] width 43 height 11
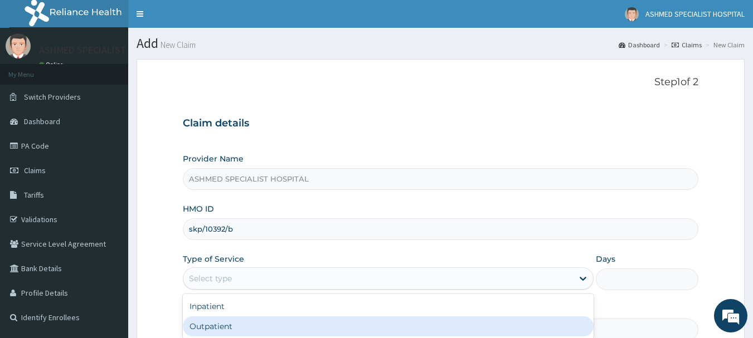
click at [208, 327] on div "Outpatient" at bounding box center [388, 327] width 411 height 20
type input "1"
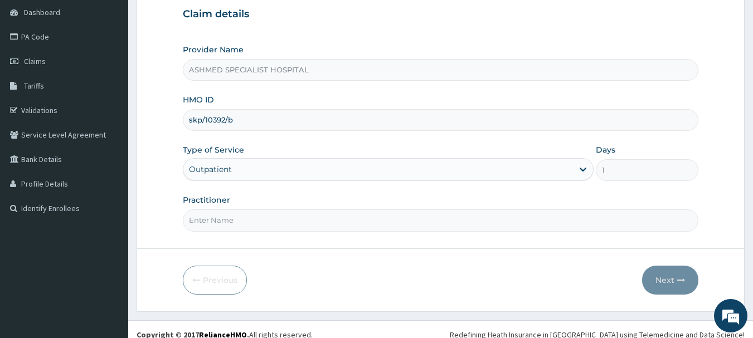
scroll to position [120, 0]
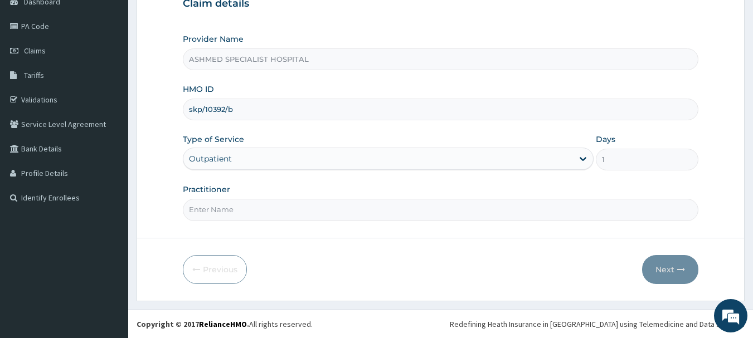
click at [223, 201] on input "Practitioner" at bounding box center [441, 210] width 516 height 22
type input "[PERSON_NAME] ODESA"
click at [675, 266] on button "Next" at bounding box center [670, 269] width 56 height 29
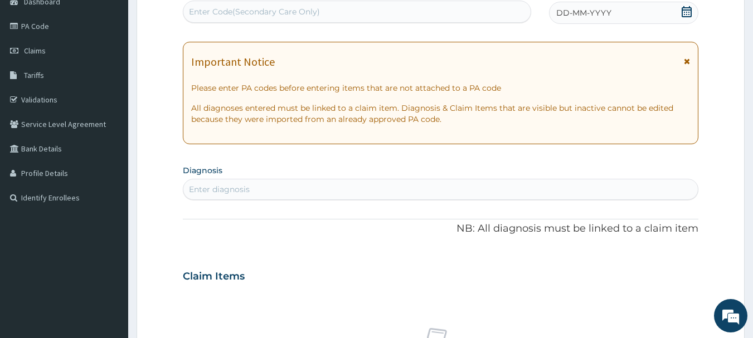
click at [465, 8] on div "Enter Code(Secondary Care Only)" at bounding box center [357, 12] width 348 height 18
type input "PA/E3C91B"
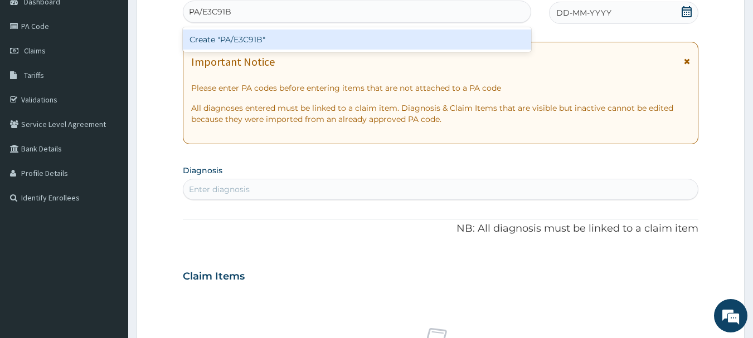
click at [393, 38] on div "Create "PA/E3C91B"" at bounding box center [357, 40] width 349 height 20
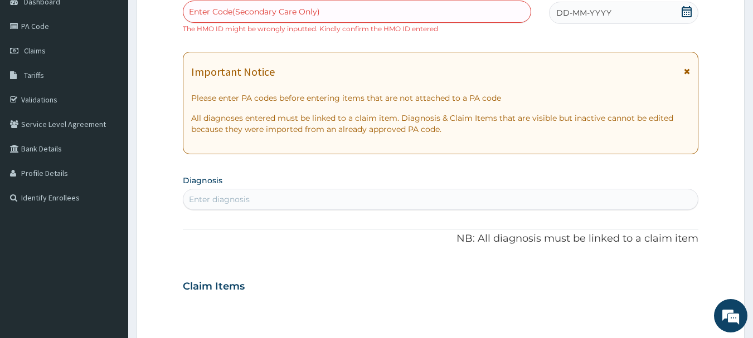
click at [261, 9] on div "Enter Code(Secondary Care Only)" at bounding box center [254, 11] width 131 height 11
paste input "PA/E3C91B"
type input "PA/E3C91B"
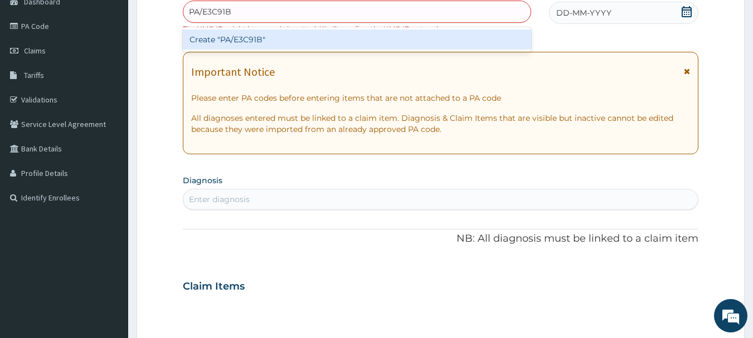
click at [242, 36] on div "Create "PA/E3C91B"" at bounding box center [357, 40] width 349 height 20
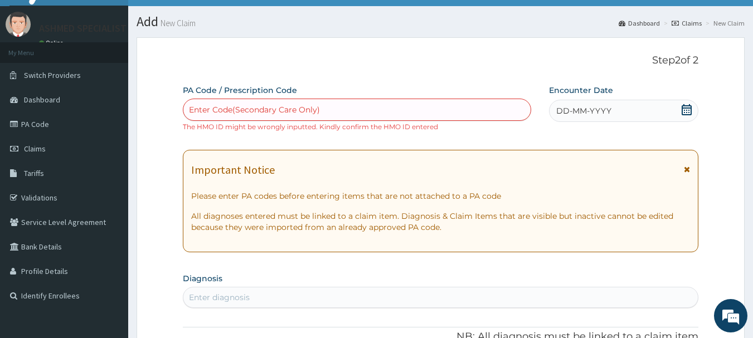
scroll to position [0, 0]
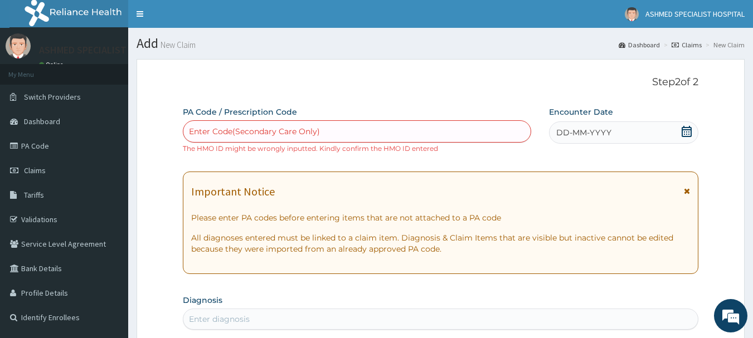
click at [665, 126] on div "DD-MM-YYYY" at bounding box center [623, 132] width 149 height 22
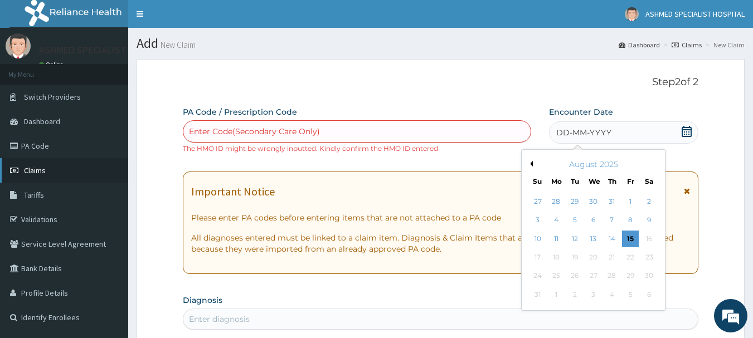
click at [33, 160] on link "Claims" at bounding box center [64, 170] width 128 height 25
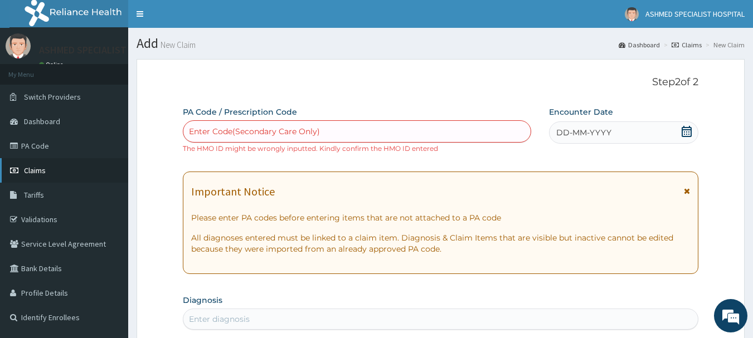
click at [33, 168] on span "Claims" at bounding box center [35, 171] width 22 height 10
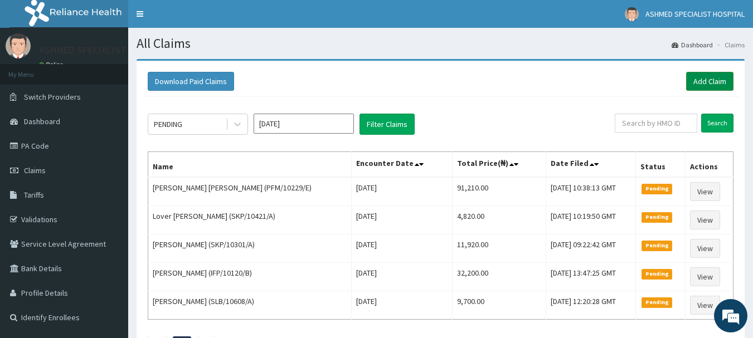
click at [695, 75] on link "Add Claim" at bounding box center [709, 81] width 47 height 19
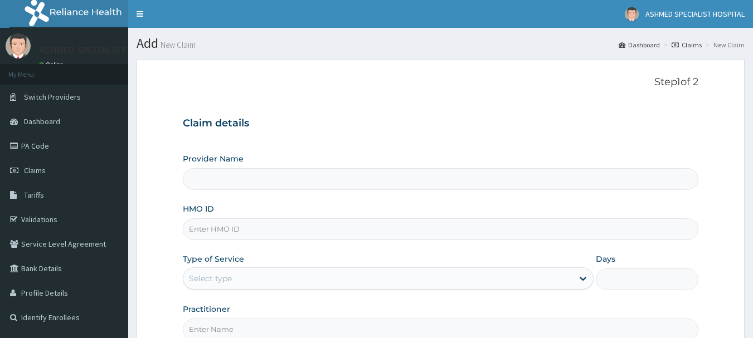
click at [218, 229] on input "HMO ID" at bounding box center [441, 229] width 516 height 22
type input "skp/103"
type input "ASHMED SPECIALIST HOSPITAL"
type input "skp/10392/a"
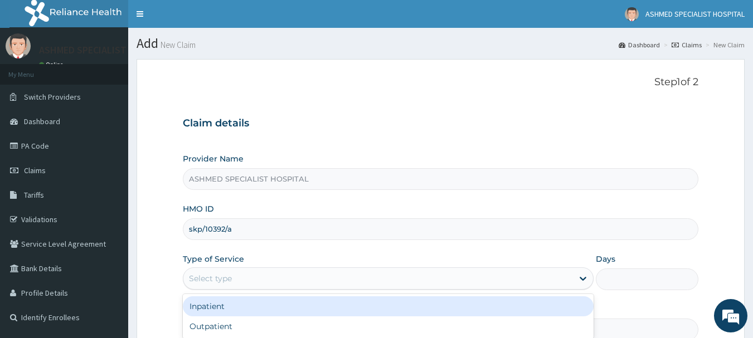
click at [223, 276] on div "Select type" at bounding box center [210, 278] width 43 height 11
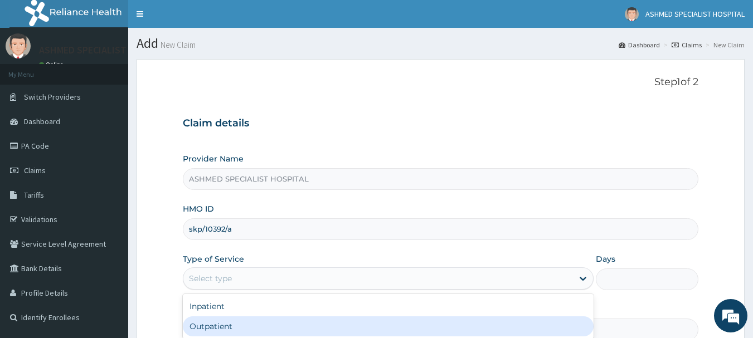
click at [215, 328] on div "Outpatient" at bounding box center [388, 327] width 411 height 20
type input "1"
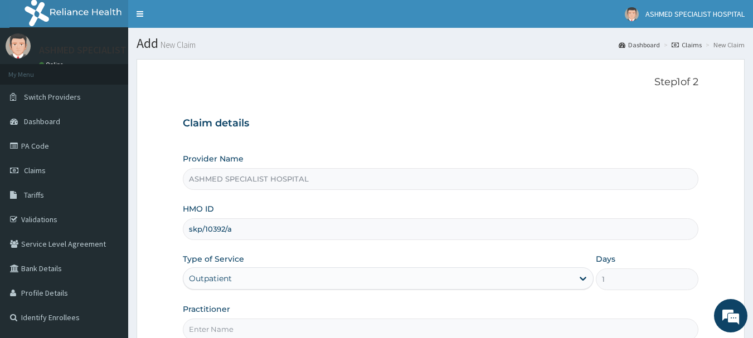
scroll to position [120, 0]
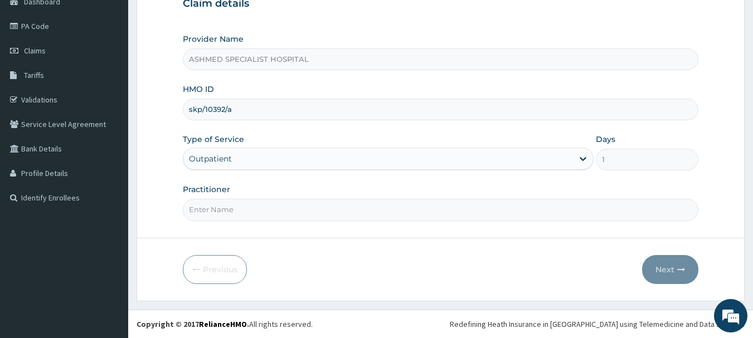
click at [313, 211] on input "Practitioner" at bounding box center [441, 210] width 516 height 22
type input "[PERSON_NAME] ODESA"
click at [661, 270] on button "Next" at bounding box center [670, 269] width 56 height 29
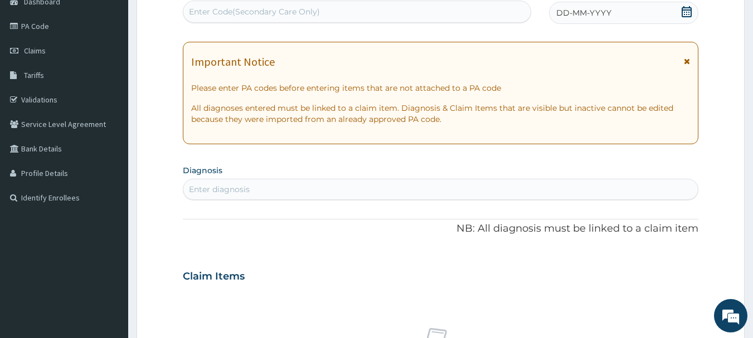
click at [685, 14] on icon at bounding box center [687, 11] width 10 height 11
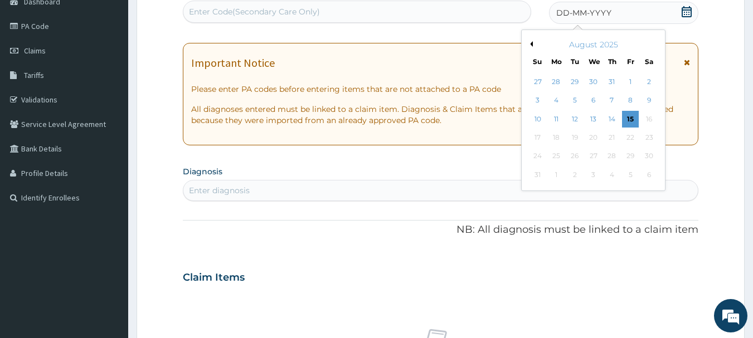
click at [531, 43] on button "Previous Month" at bounding box center [530, 44] width 6 height 6
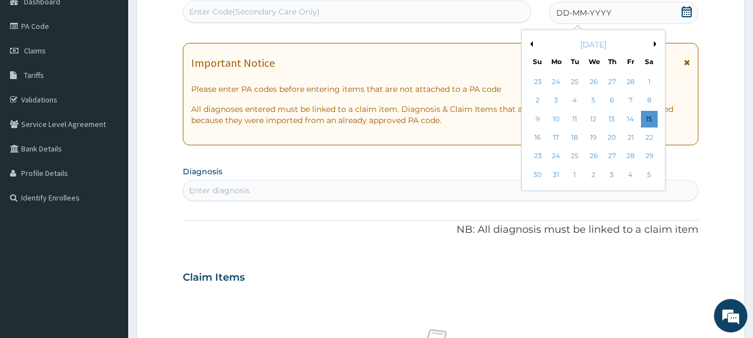
click at [531, 43] on button "Previous Month" at bounding box center [530, 44] width 6 height 6
click at [558, 115] on div "10" at bounding box center [556, 119] width 17 height 17
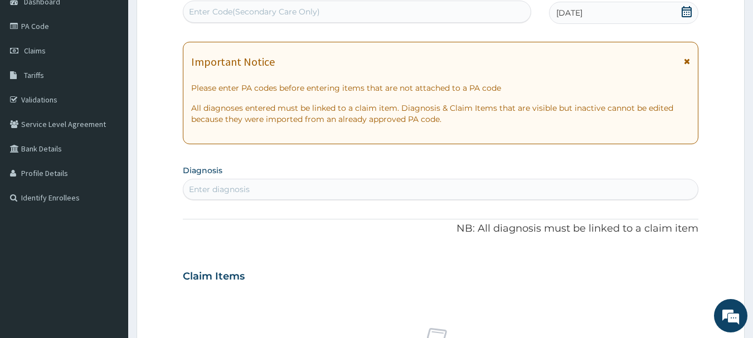
click at [317, 9] on div "Enter Code(Secondary Care Only)" at bounding box center [254, 11] width 131 height 11
paste input "PA/E3C91B"
type input "PA/E3C91B"
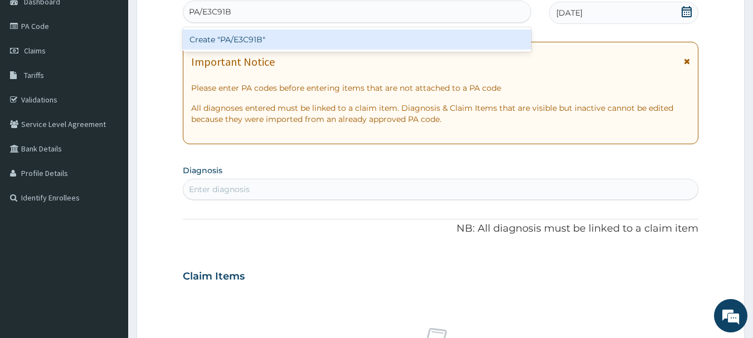
click at [267, 36] on div "Create "PA/E3C91B"" at bounding box center [357, 40] width 349 height 20
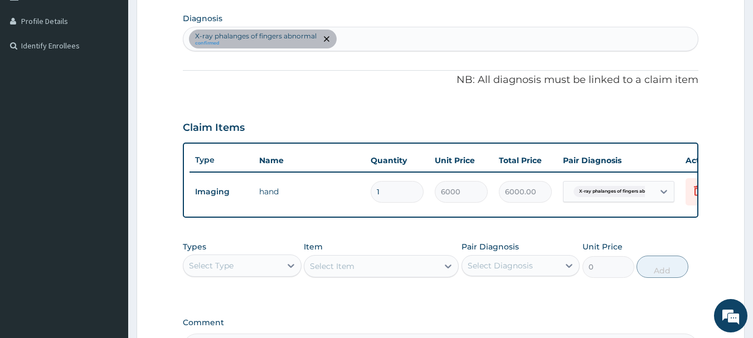
scroll to position [273, 0]
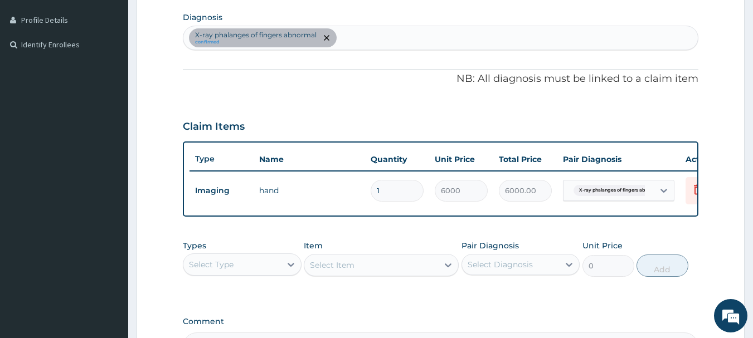
click at [364, 33] on div "X-ray phalanges of fingers abnormal confirmed" at bounding box center [440, 37] width 515 height 23
type input "pud"
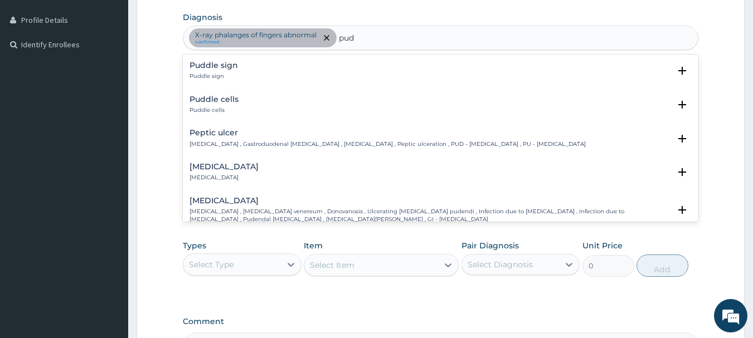
click at [215, 130] on h4 "Peptic ulcer" at bounding box center [387, 133] width 396 height 8
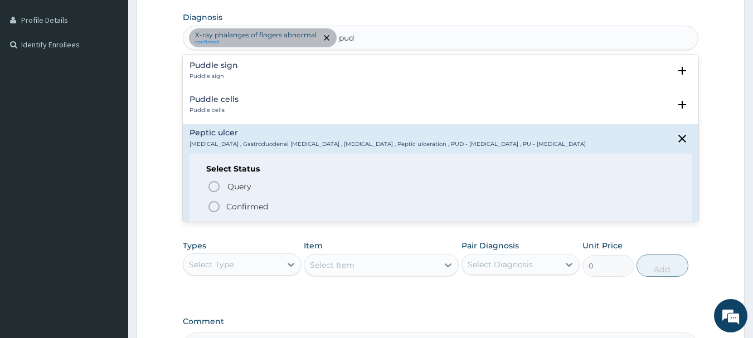
click at [211, 206] on icon "status option filled" at bounding box center [213, 206] width 13 height 13
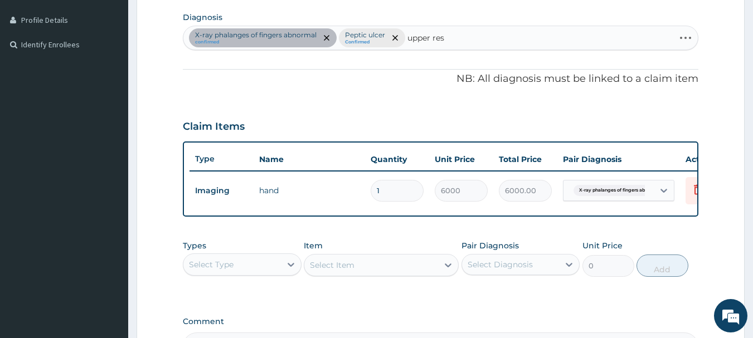
type input "upper resp"
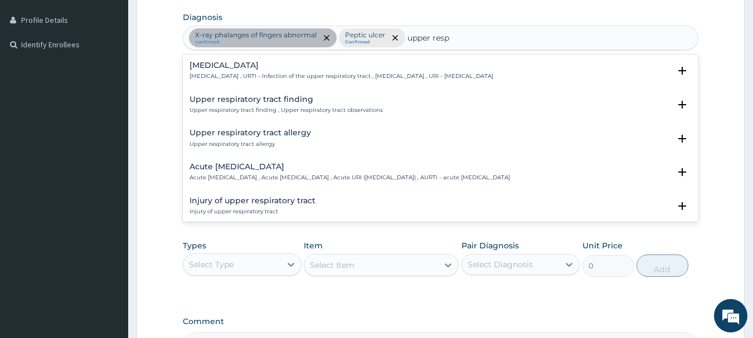
click at [267, 64] on h4 "Upper respiratory infection" at bounding box center [341, 65] width 304 height 8
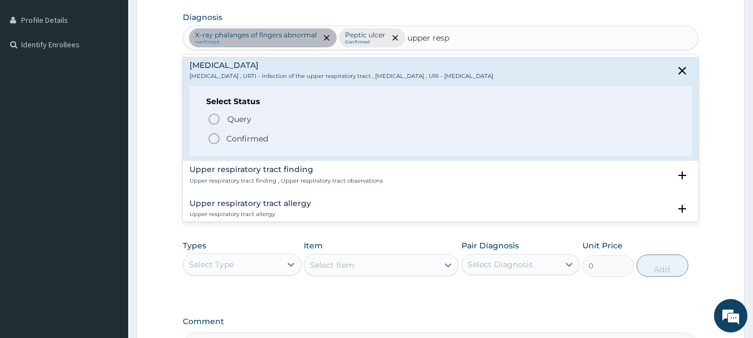
click at [242, 138] on p "Confirmed" at bounding box center [247, 138] width 42 height 11
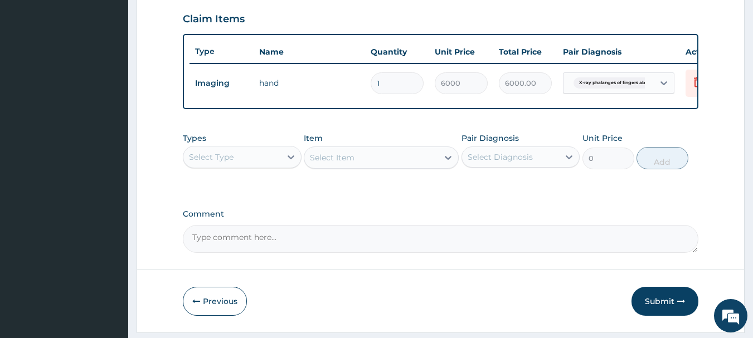
scroll to position [407, 0]
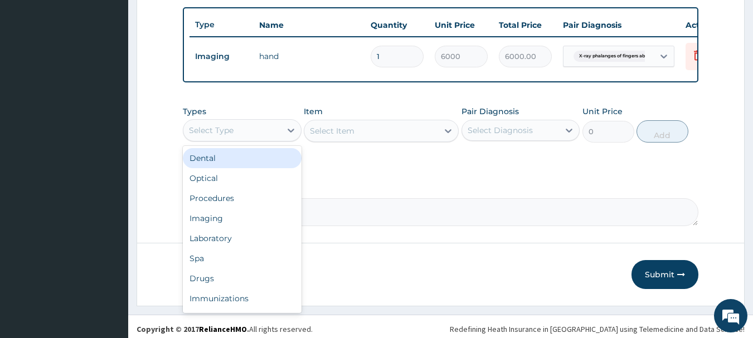
click at [267, 135] on div "Select Type" at bounding box center [232, 130] width 98 height 18
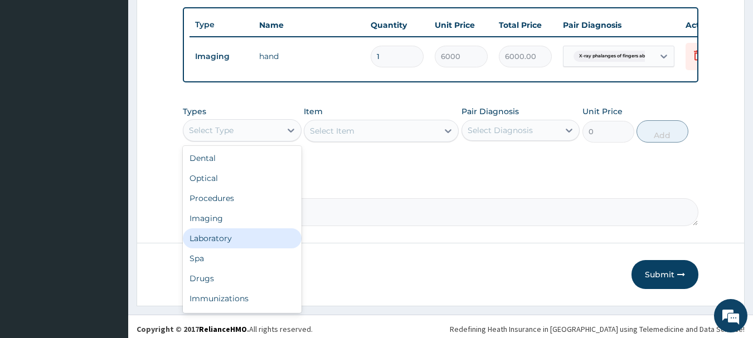
click at [203, 246] on div "Laboratory" at bounding box center [242, 238] width 119 height 20
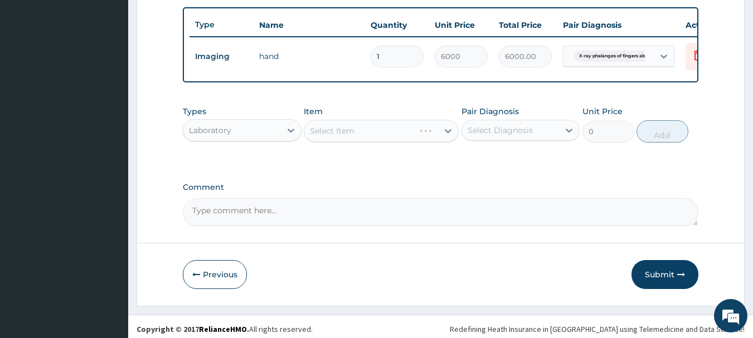
click at [410, 140] on div "Select Item" at bounding box center [381, 131] width 155 height 22
click at [388, 138] on div "Select Item" at bounding box center [381, 131] width 155 height 22
click at [433, 134] on div "Select Item" at bounding box center [381, 131] width 155 height 22
click at [430, 138] on div "Select Item" at bounding box center [381, 131] width 155 height 22
click at [419, 138] on div "Select Item" at bounding box center [381, 131] width 155 height 22
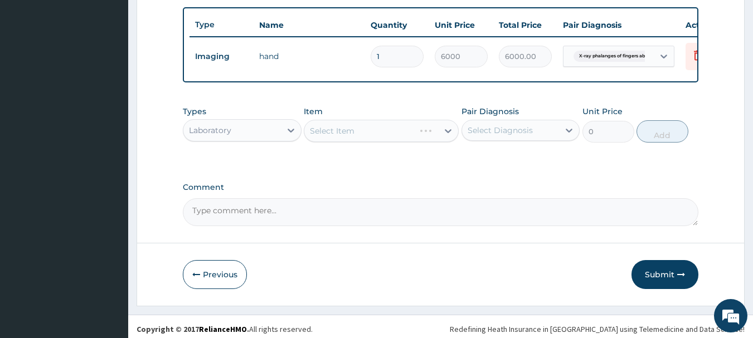
click at [448, 140] on div "Select Item" at bounding box center [381, 131] width 155 height 22
click at [442, 142] on div "Select Item" at bounding box center [381, 131] width 155 height 22
click at [425, 139] on div "Select Item" at bounding box center [381, 131] width 155 height 22
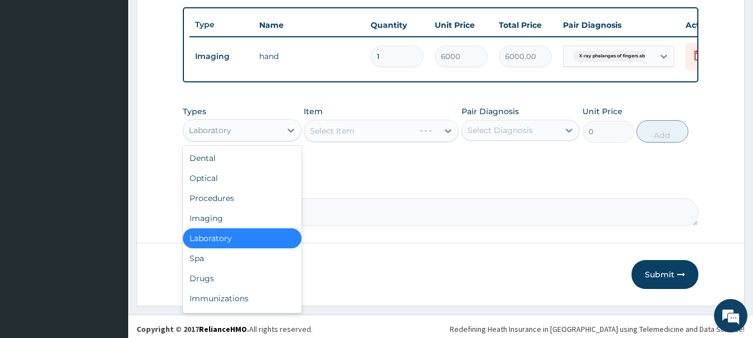
click at [270, 139] on div "Laboratory" at bounding box center [232, 130] width 98 height 18
click at [223, 244] on div "Laboratory" at bounding box center [242, 238] width 119 height 20
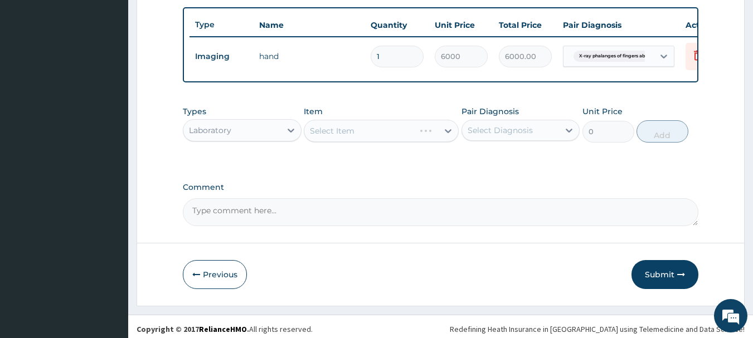
click at [407, 139] on div "Select Item" at bounding box center [381, 131] width 155 height 22
click at [414, 139] on div "Select Item" at bounding box center [381, 131] width 155 height 22
click at [428, 142] on div "Select Item" at bounding box center [381, 131] width 155 height 22
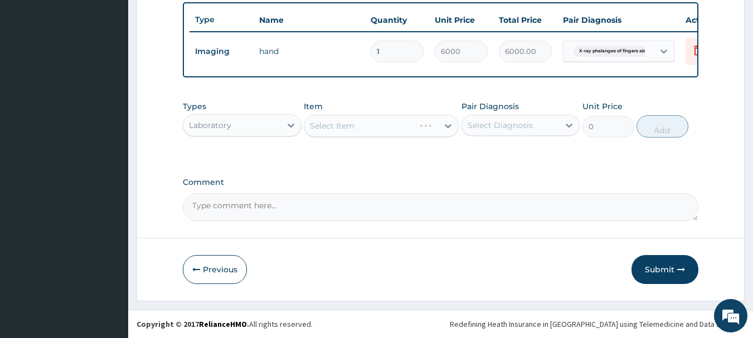
scroll to position [421, 0]
click at [238, 123] on div "Laboratory" at bounding box center [232, 125] width 98 height 18
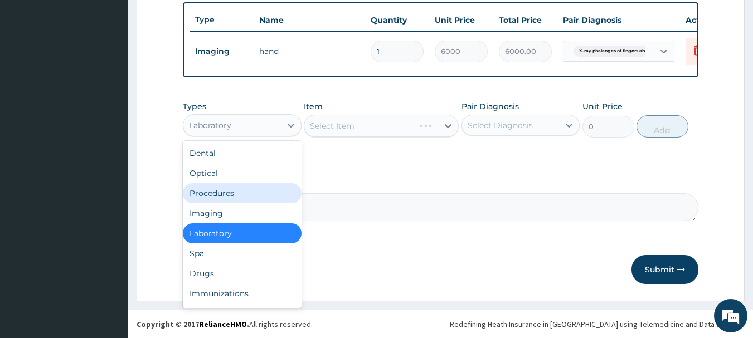
click at [208, 198] on div "Procedures" at bounding box center [242, 193] width 119 height 20
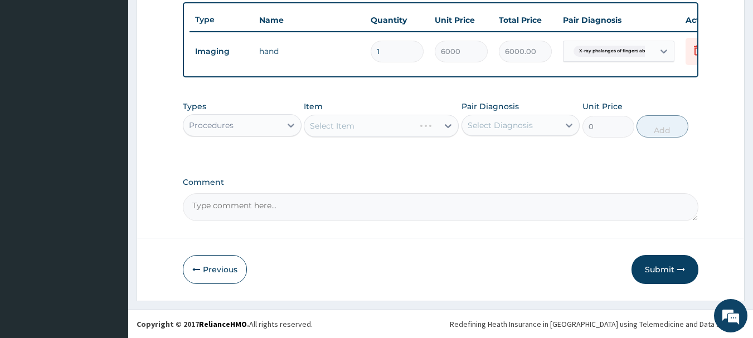
click at [420, 128] on div "Select Item" at bounding box center [381, 126] width 155 height 22
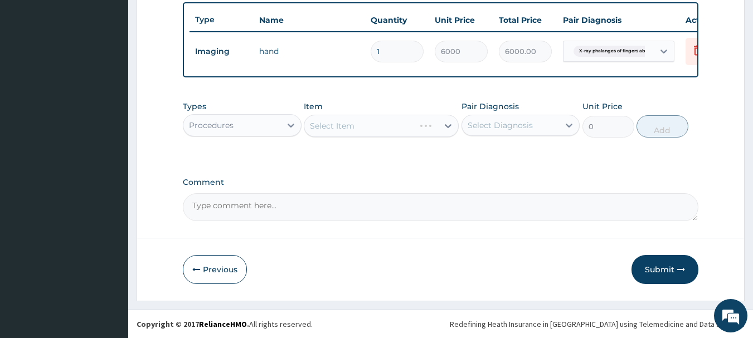
click at [420, 128] on div "Select Item" at bounding box center [381, 126] width 155 height 22
click at [435, 127] on div "Select Item" at bounding box center [381, 126] width 155 height 22
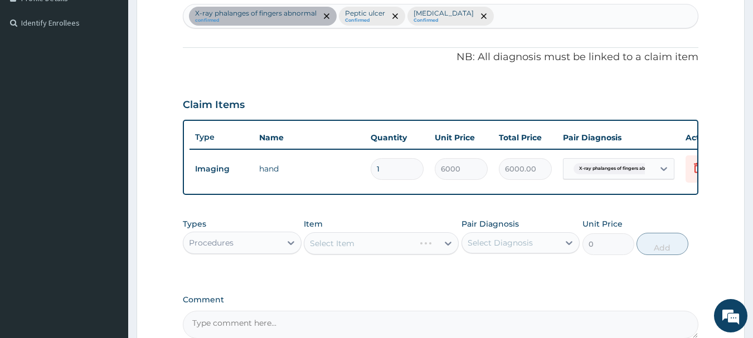
scroll to position [300, 0]
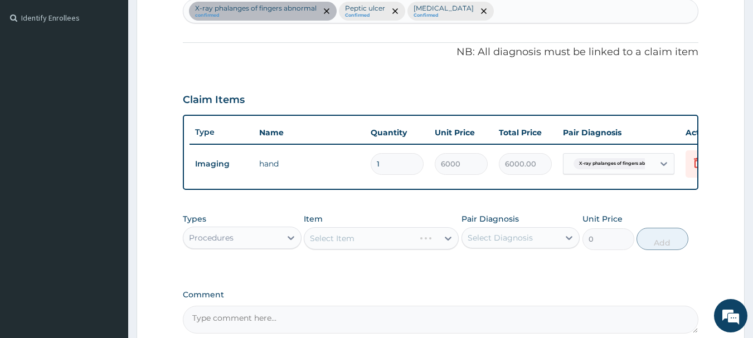
click at [361, 242] on div "Select Item" at bounding box center [381, 238] width 155 height 22
click at [393, 245] on div "Select Item" at bounding box center [381, 238] width 155 height 22
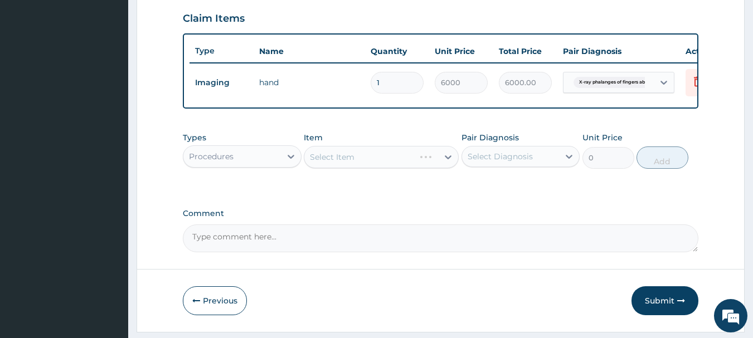
scroll to position [382, 0]
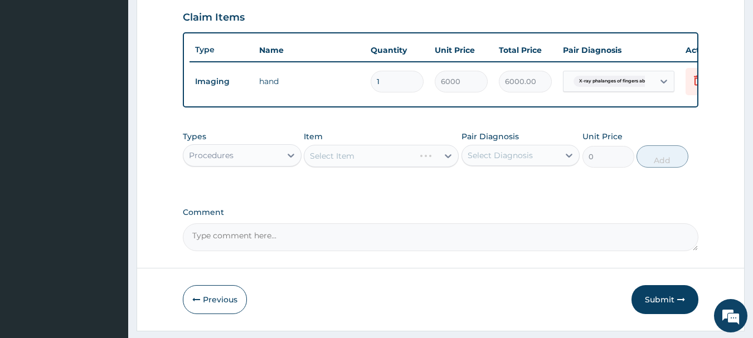
click at [439, 164] on div "Select Item" at bounding box center [381, 156] width 155 height 22
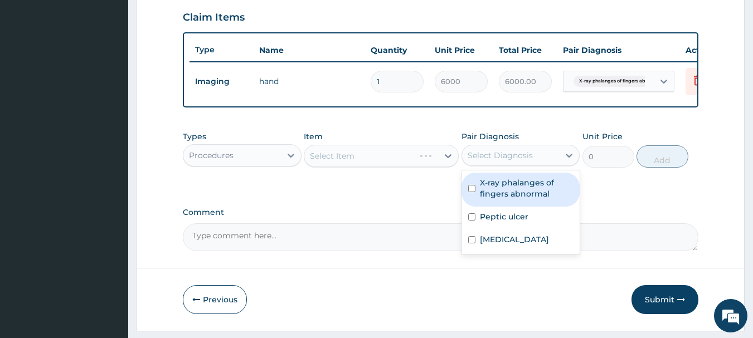
click at [522, 160] on div "Select Diagnosis" at bounding box center [500, 155] width 65 height 11
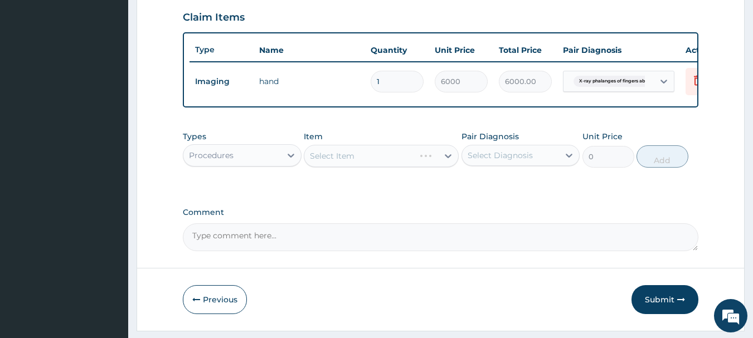
click at [423, 161] on div "Select Item" at bounding box center [381, 156] width 155 height 22
click at [427, 167] on div "Select Item" at bounding box center [381, 156] width 155 height 22
click at [421, 166] on div "Select Item" at bounding box center [381, 156] width 155 height 22
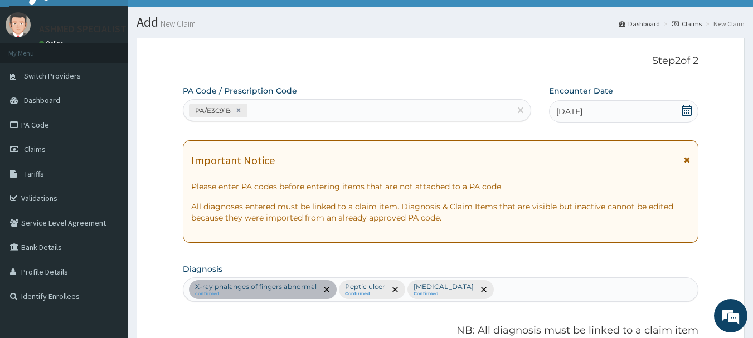
scroll to position [0, 0]
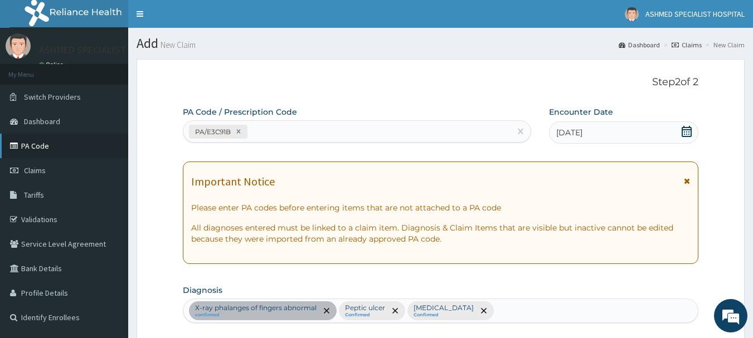
click at [30, 150] on link "PA Code" at bounding box center [64, 146] width 128 height 25
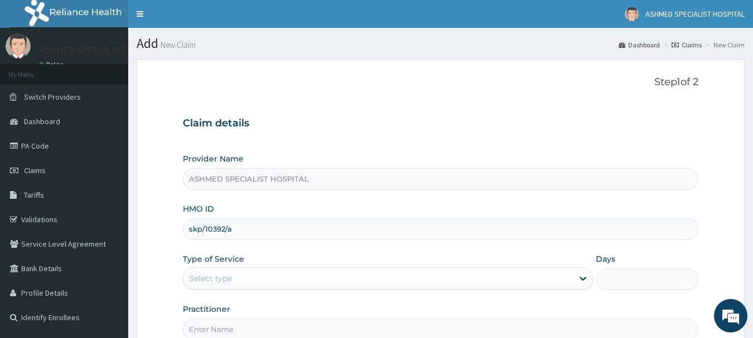
type input "skp/10392/a"
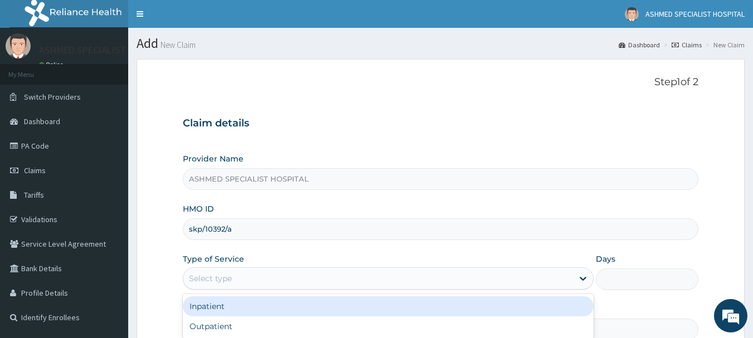
click at [209, 283] on div "Select type" at bounding box center [210, 278] width 43 height 11
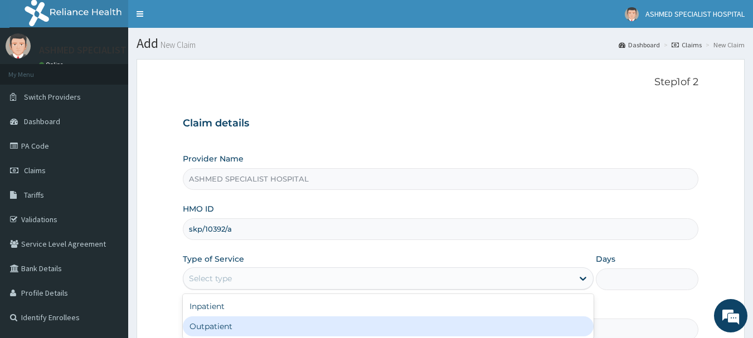
click at [201, 329] on div "Outpatient" at bounding box center [388, 327] width 411 height 20
type input "1"
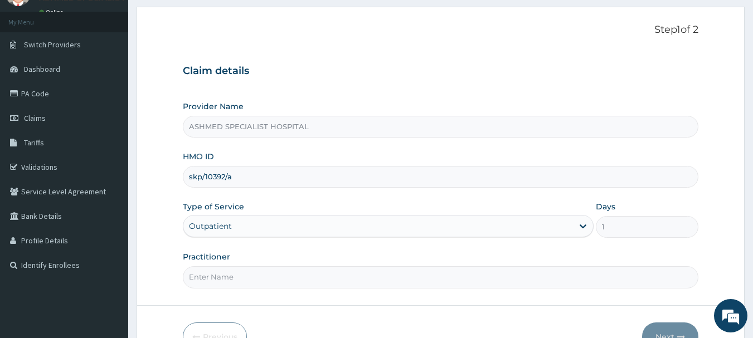
scroll to position [120, 0]
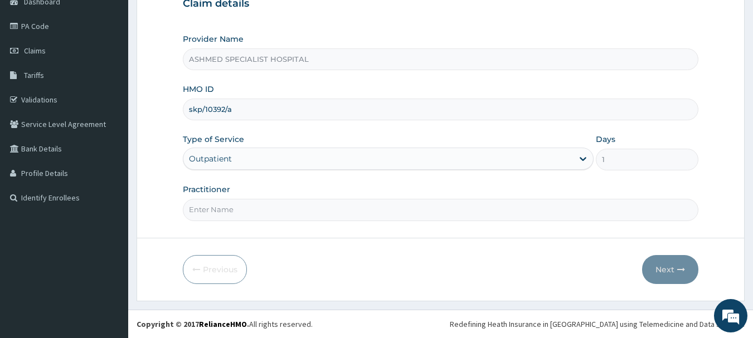
click at [260, 212] on input "Practitioner" at bounding box center [441, 210] width 516 height 22
type input "[PERSON_NAME] ODESA"
click at [659, 268] on button "Next" at bounding box center [670, 269] width 56 height 29
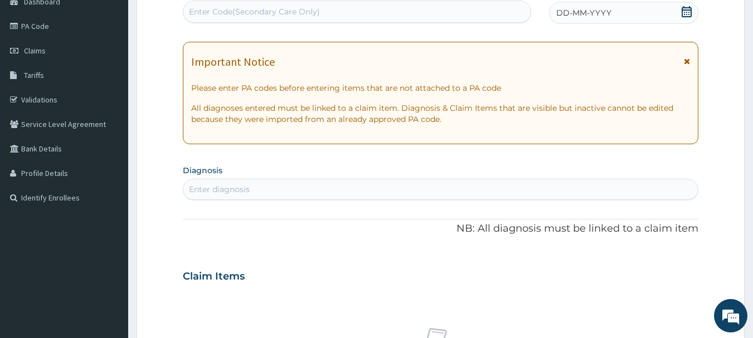
click at [659, 14] on div "DD-MM-YYYY" at bounding box center [623, 13] width 149 height 22
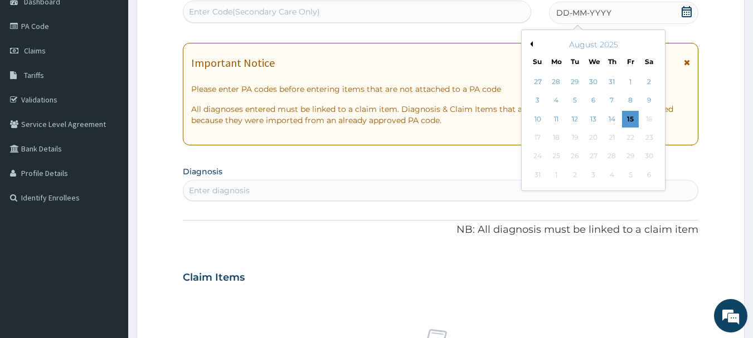
click at [530, 41] on button "Previous Month" at bounding box center [530, 44] width 6 height 6
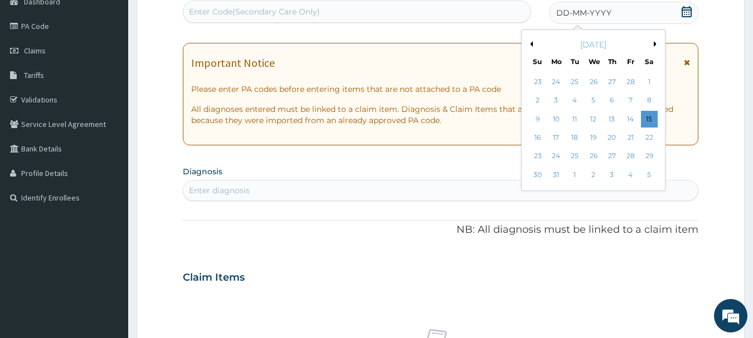
click at [530, 41] on button "Previous Month" at bounding box center [530, 44] width 6 height 6
click at [556, 118] on div "10" at bounding box center [556, 119] width 17 height 17
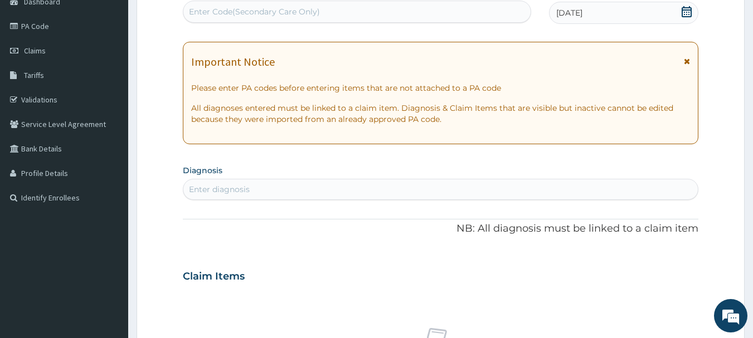
click at [373, 9] on div "Enter Code(Secondary Care Only)" at bounding box center [357, 12] width 348 height 18
paste input "PA/E3C91B"
type input "PA/E3C91B"
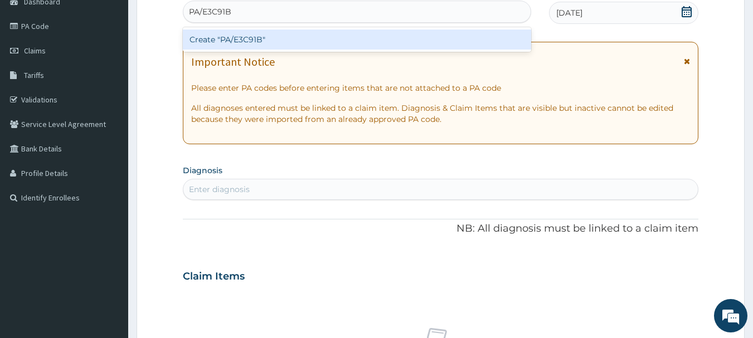
click at [339, 38] on div "Create "PA/E3C91B"" at bounding box center [357, 40] width 349 height 20
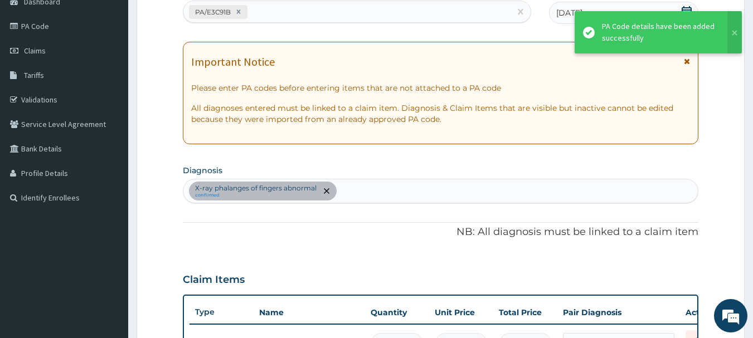
scroll to position [137, 0]
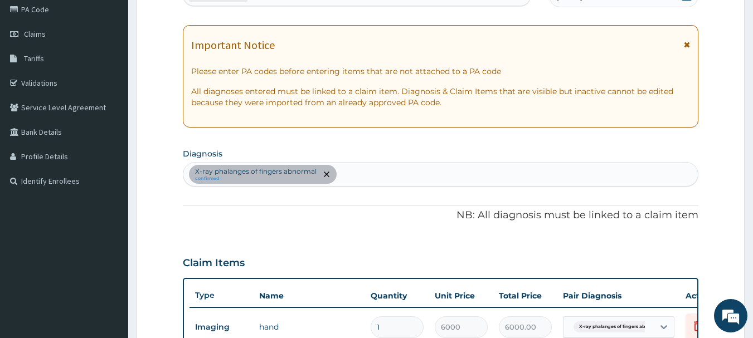
click at [403, 173] on div "X-ray phalanges of fingers abnormal confirmed" at bounding box center [440, 174] width 515 height 23
type input "pud"
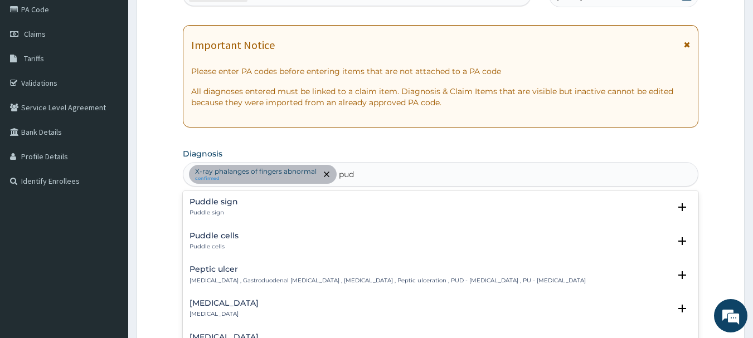
click at [206, 274] on div "[MEDICAL_DATA] [MEDICAL_DATA] , Gastroduodenal [MEDICAL_DATA] , [MEDICAL_DATA] …" at bounding box center [387, 275] width 396 height 20
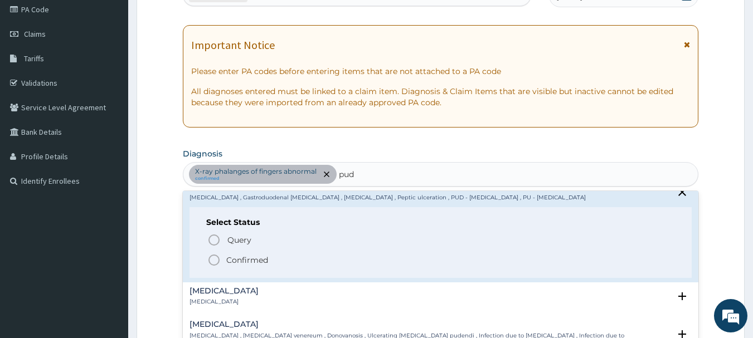
scroll to position [94, 0]
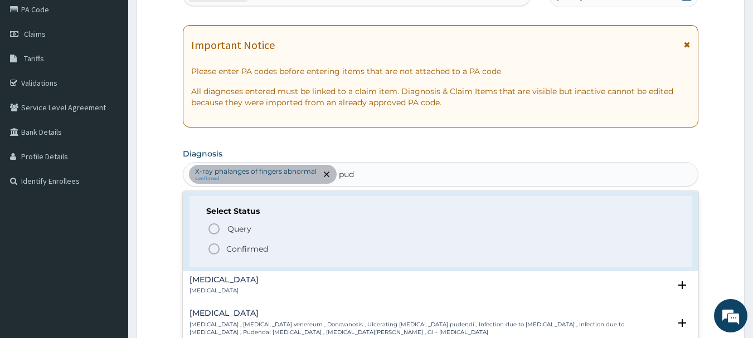
click at [221, 246] on span "Confirmed" at bounding box center [441, 248] width 468 height 13
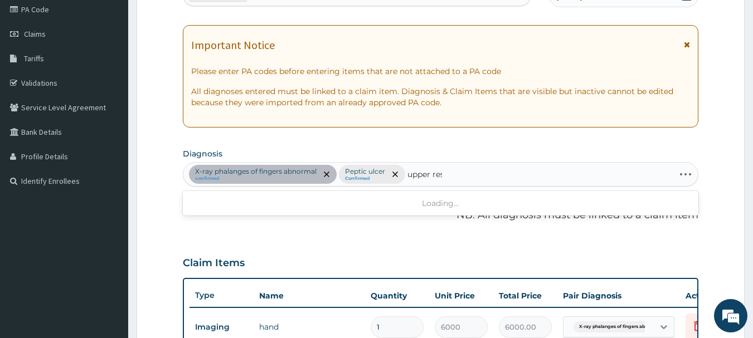
type input "upper resp"
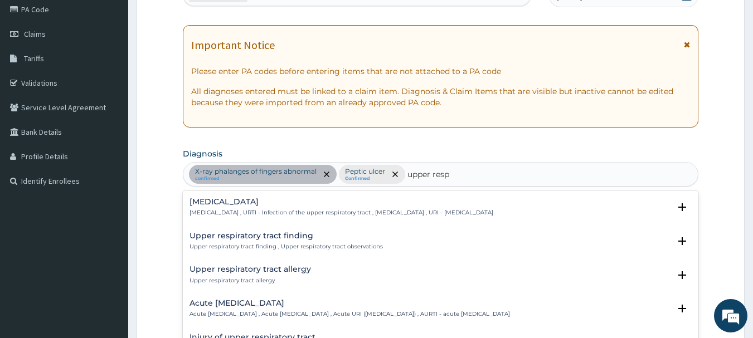
click at [258, 201] on h4 "[MEDICAL_DATA]" at bounding box center [341, 202] width 304 height 8
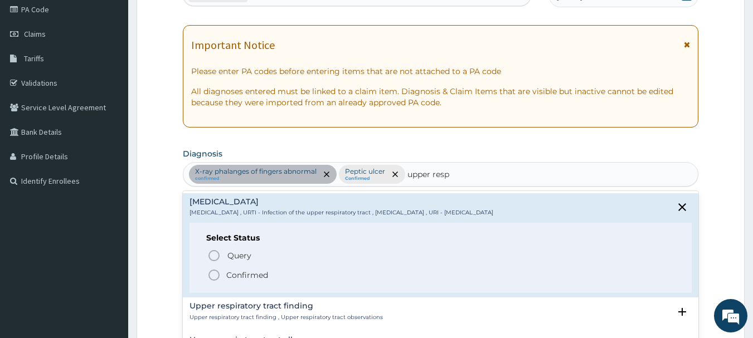
click at [216, 274] on icon "status option filled" at bounding box center [213, 275] width 13 height 13
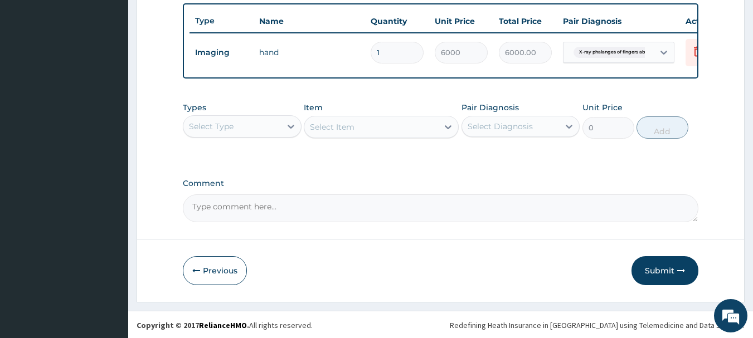
scroll to position [421, 0]
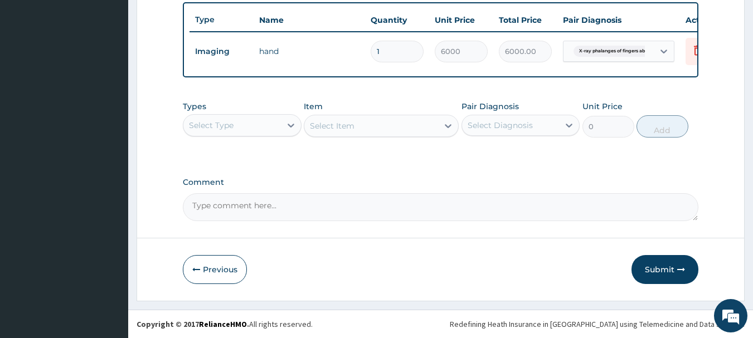
click at [276, 133] on div "Select Type" at bounding box center [232, 125] width 98 height 18
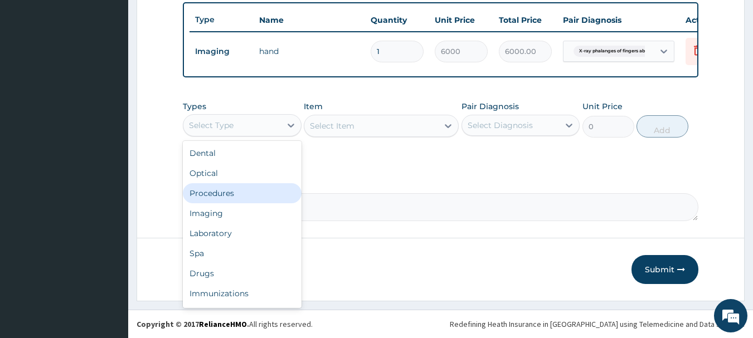
click at [220, 192] on div "Procedures" at bounding box center [242, 193] width 119 height 20
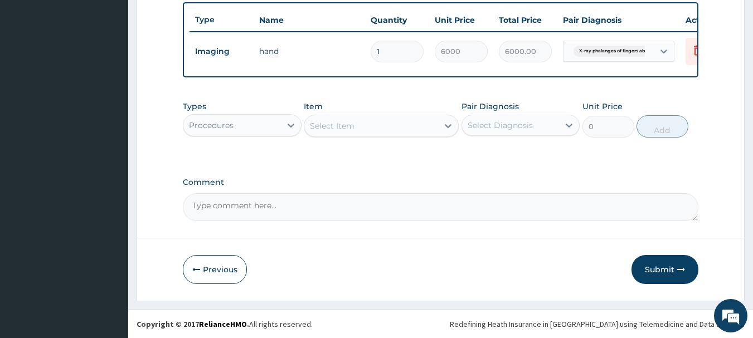
click at [412, 126] on div "Select Item" at bounding box center [371, 126] width 134 height 18
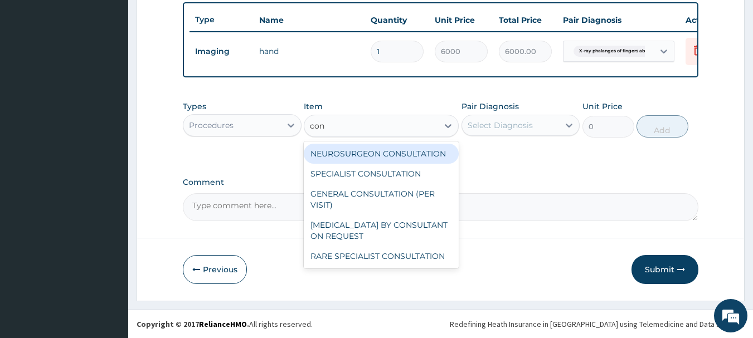
type input "cons"
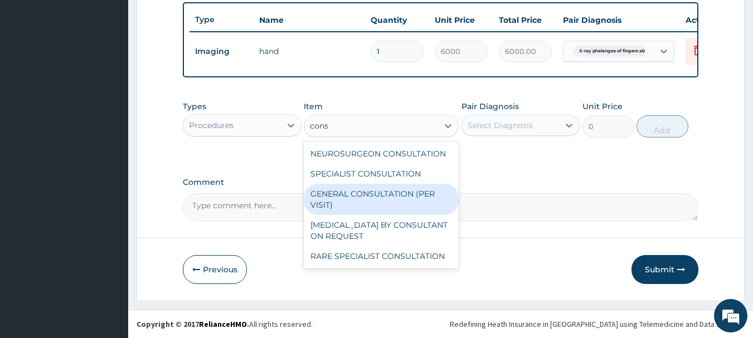
click at [383, 189] on div "GENERAL CONSULTATION (PER VISIT)" at bounding box center [381, 199] width 155 height 31
type input "2000"
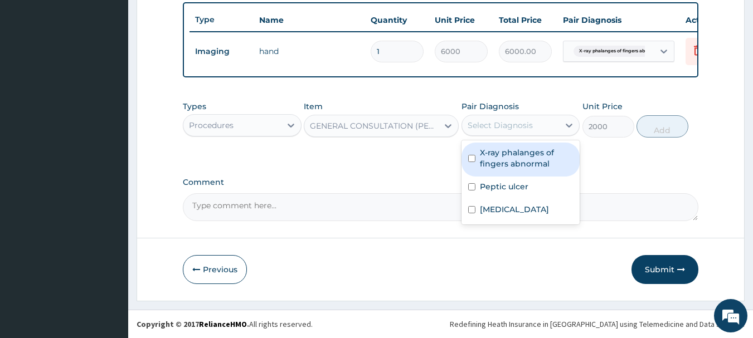
click at [528, 120] on div "Select Diagnosis" at bounding box center [500, 125] width 65 height 11
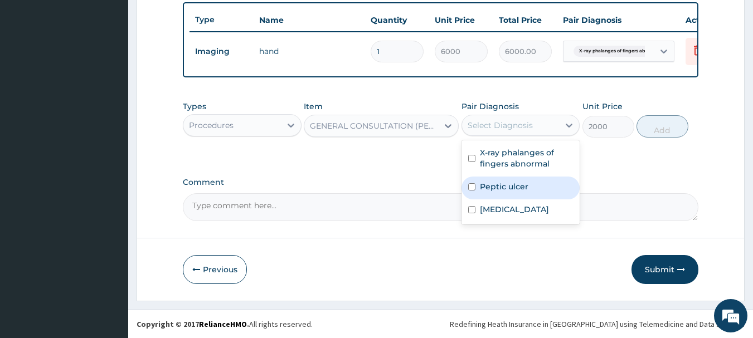
click at [495, 183] on label "Peptic ulcer" at bounding box center [504, 186] width 48 height 11
checkbox input "true"
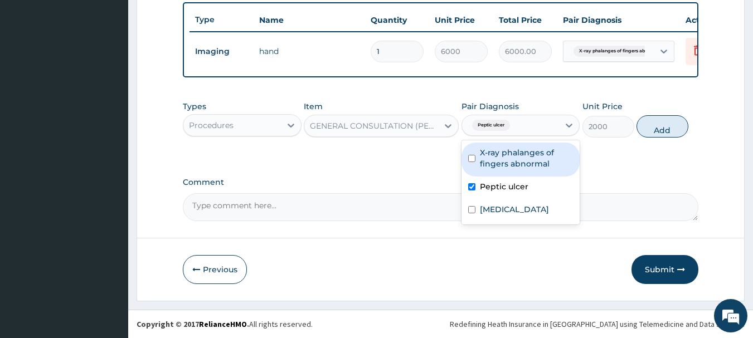
click at [500, 164] on label "X-ray phalanges of fingers abnormal" at bounding box center [527, 158] width 94 height 22
checkbox input "true"
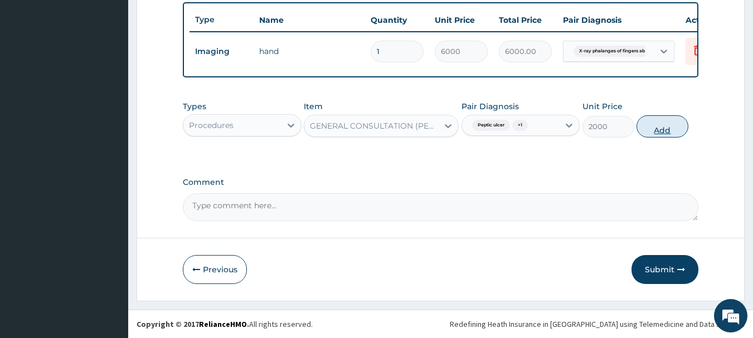
click at [659, 119] on button "Add" at bounding box center [662, 126] width 52 height 22
type input "0"
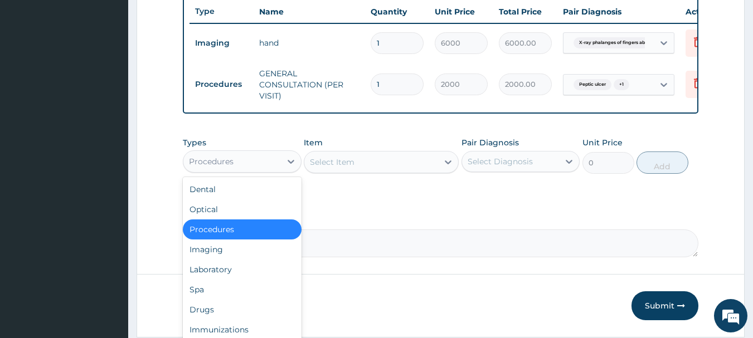
click at [272, 163] on div "Procedures" at bounding box center [232, 162] width 98 height 18
click at [194, 275] on div "Laboratory" at bounding box center [242, 270] width 119 height 20
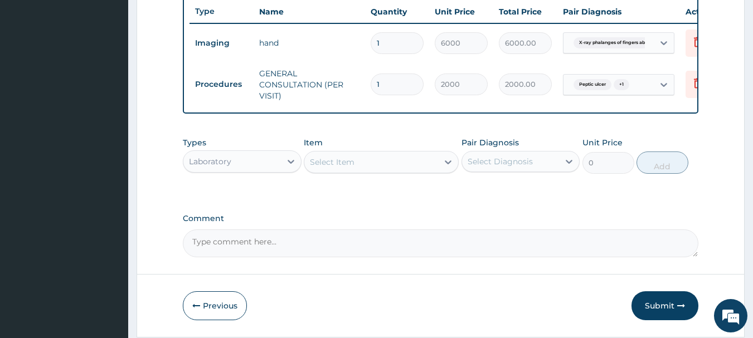
click at [401, 169] on div "Select Item" at bounding box center [371, 162] width 134 height 18
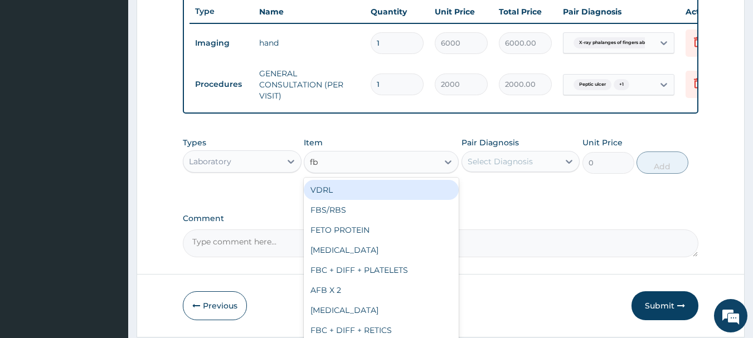
type input "fbc"
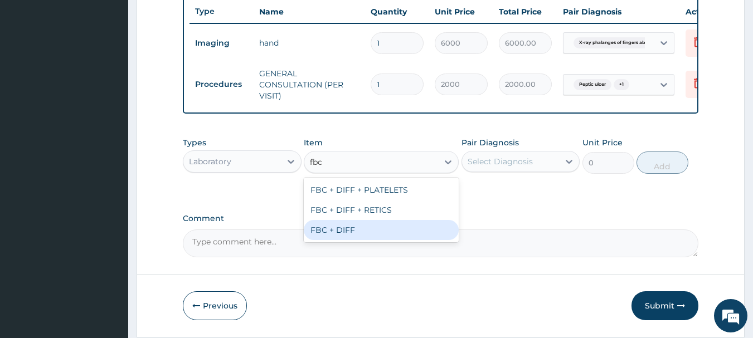
click at [374, 236] on div "FBC + DIFF" at bounding box center [381, 230] width 155 height 20
type input "2000"
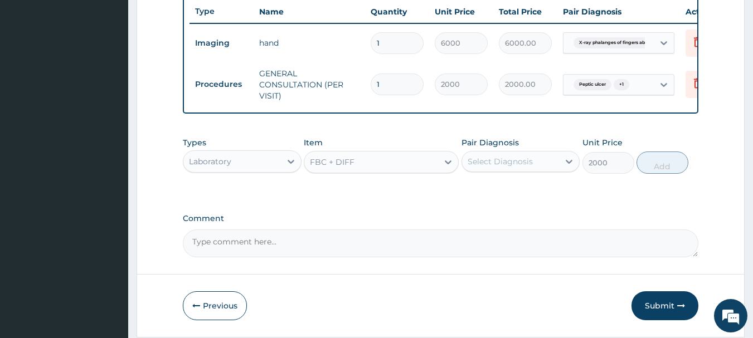
click at [518, 167] on div "Select Diagnosis" at bounding box center [500, 161] width 65 height 11
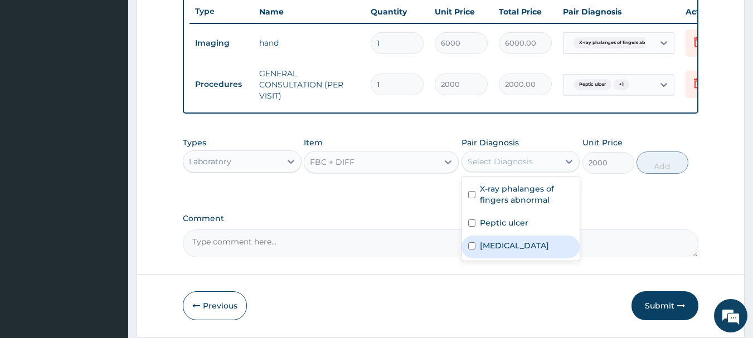
click at [478, 259] on div "[MEDICAL_DATA]" at bounding box center [520, 247] width 119 height 23
checkbox input "true"
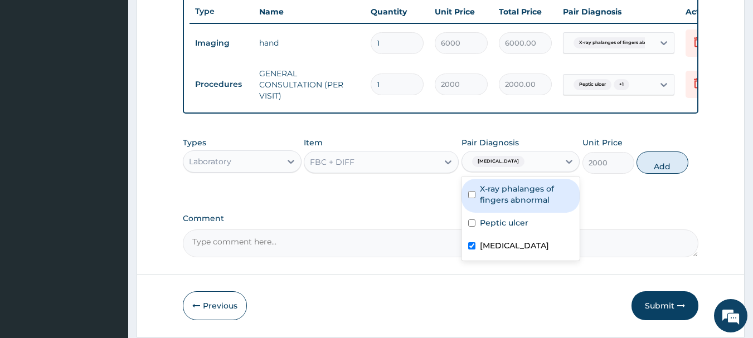
click at [663, 174] on button "Add" at bounding box center [662, 163] width 52 height 22
type input "0"
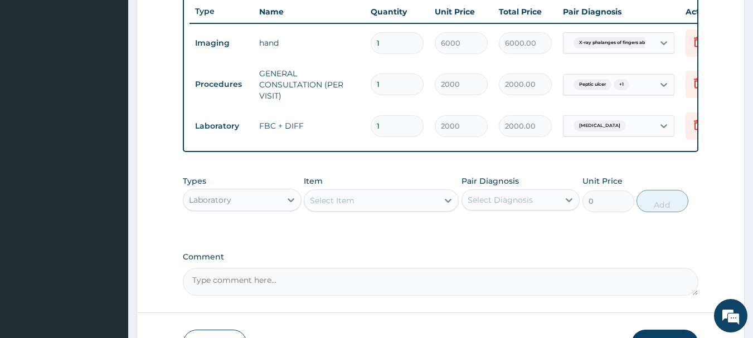
click at [264, 204] on div "Laboratory" at bounding box center [232, 200] width 98 height 18
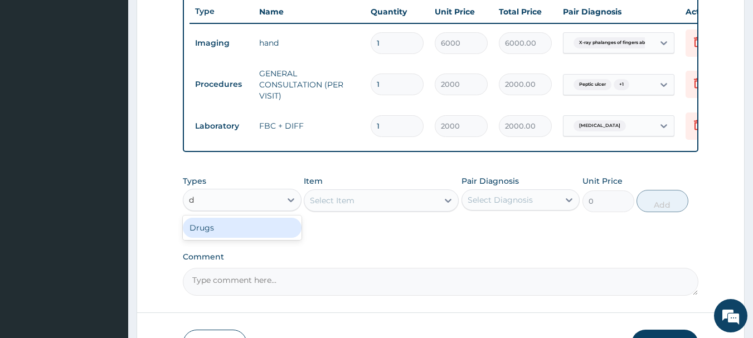
type input "dr"
click at [227, 238] on div "Drugs" at bounding box center [242, 228] width 119 height 20
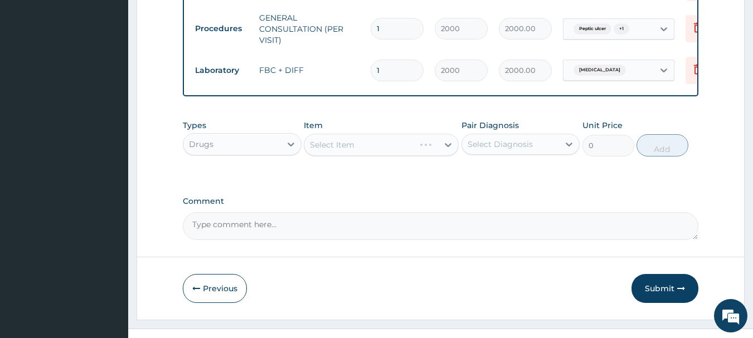
scroll to position [504, 0]
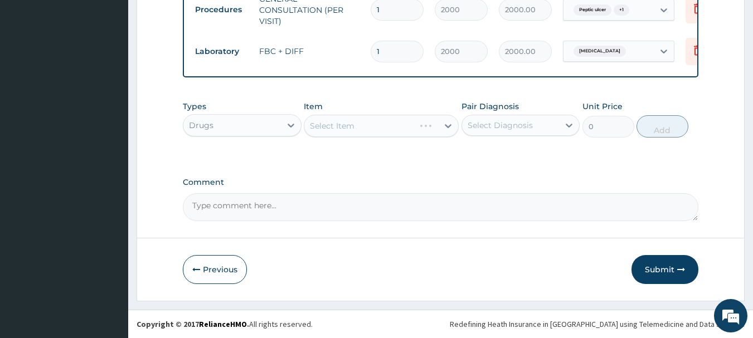
click at [409, 124] on div "Select Item" at bounding box center [381, 126] width 155 height 22
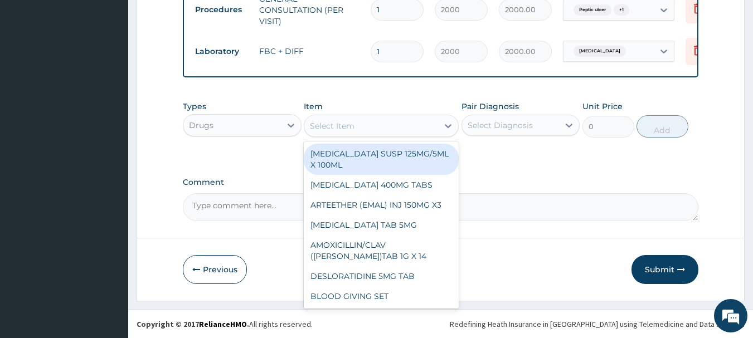
click at [432, 127] on div "Select Item" at bounding box center [371, 126] width 134 height 18
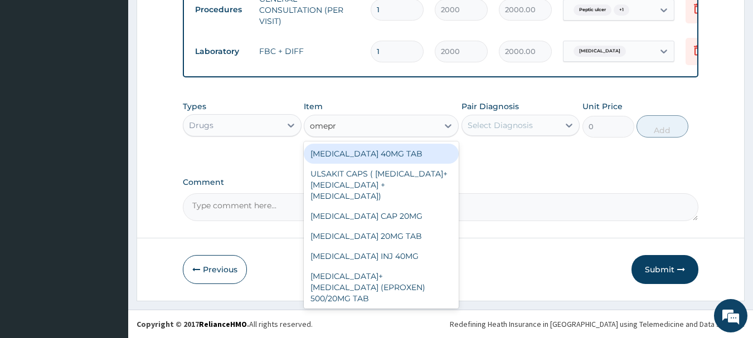
type input "omepra"
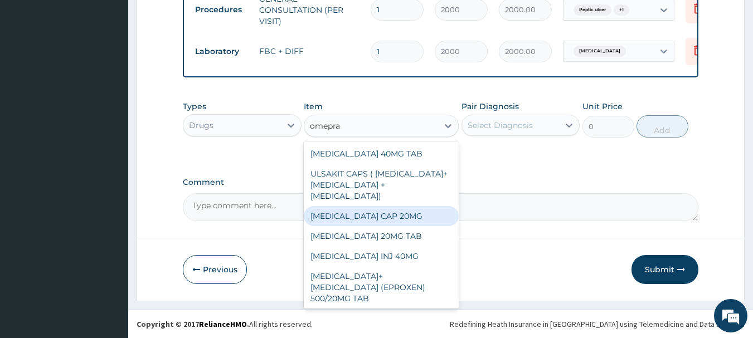
click at [391, 206] on div "[MEDICAL_DATA] CAP 20MG" at bounding box center [381, 216] width 155 height 20
type input "25"
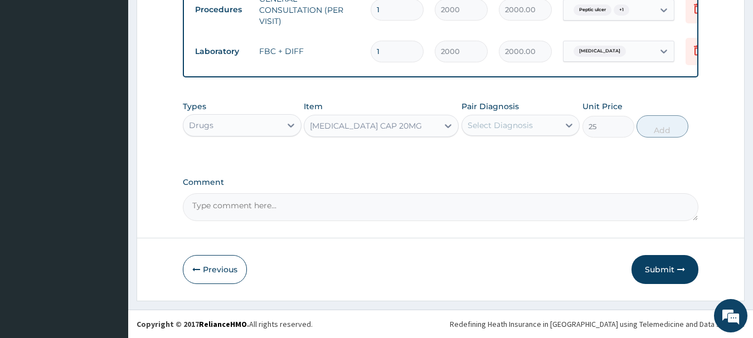
click at [530, 125] on div "Select Diagnosis" at bounding box center [500, 125] width 65 height 11
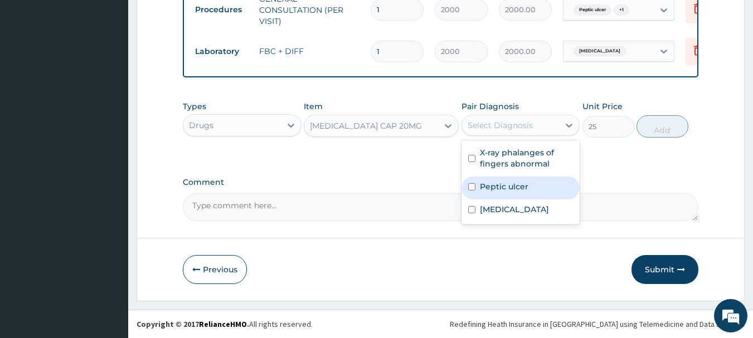
click at [481, 182] on label "Peptic ulcer" at bounding box center [504, 186] width 48 height 11
checkbox input "true"
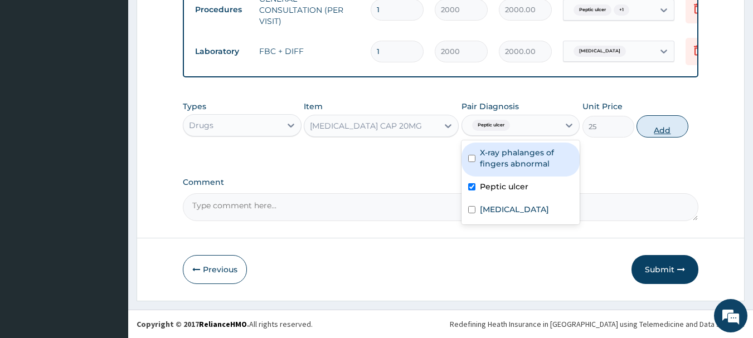
click at [659, 124] on button "Add" at bounding box center [662, 126] width 52 height 22
type input "0"
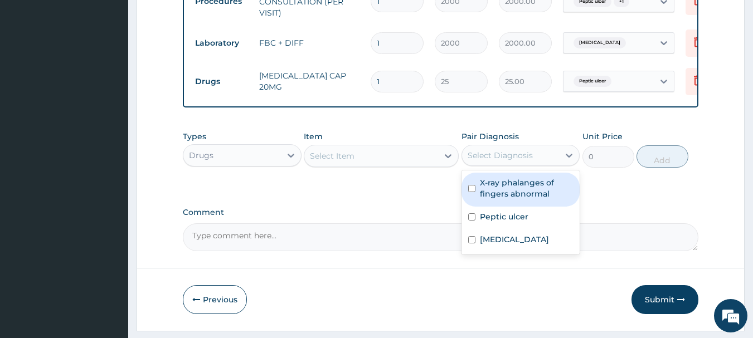
click at [492, 161] on div "Select Diagnosis" at bounding box center [500, 155] width 65 height 11
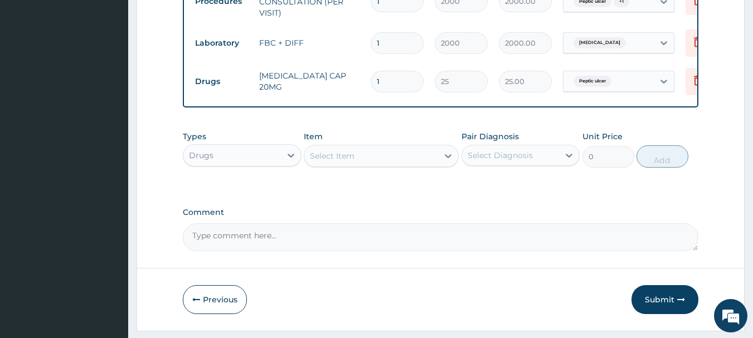
click at [397, 85] on input "1" at bounding box center [397, 82] width 53 height 22
type input "10"
type input "250.00"
type input "10"
click at [354, 161] on div "Select Item" at bounding box center [371, 156] width 134 height 18
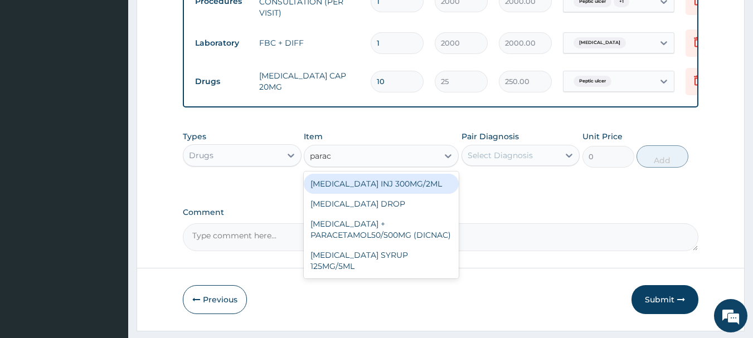
type input "parace"
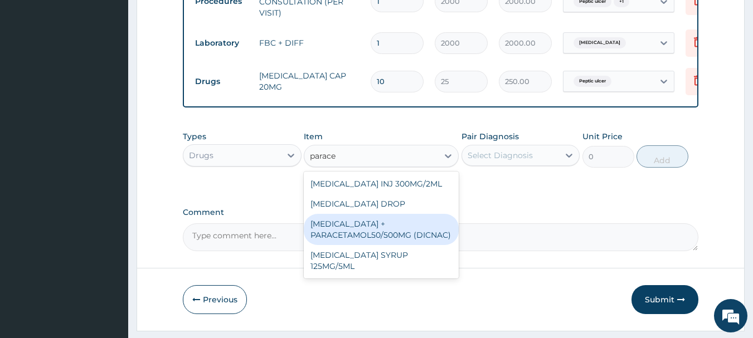
click at [353, 243] on div "[MEDICAL_DATA] + PARACETAMOL50/500MG (DICNAC)" at bounding box center [381, 229] width 155 height 31
type input "40"
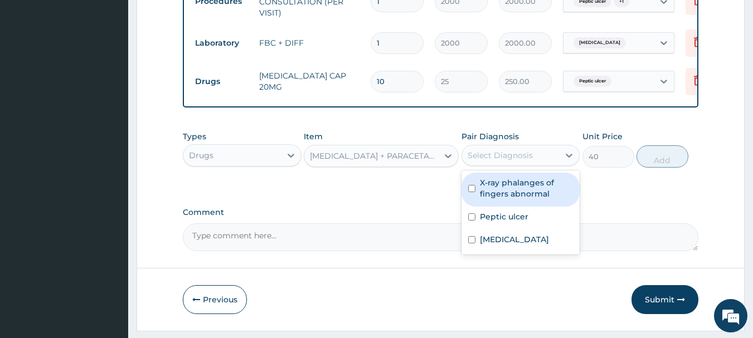
click at [500, 160] on div "Select Diagnosis" at bounding box center [500, 155] width 65 height 11
click at [499, 189] on label "X-ray phalanges of fingers abnormal" at bounding box center [527, 188] width 94 height 22
checkbox input "true"
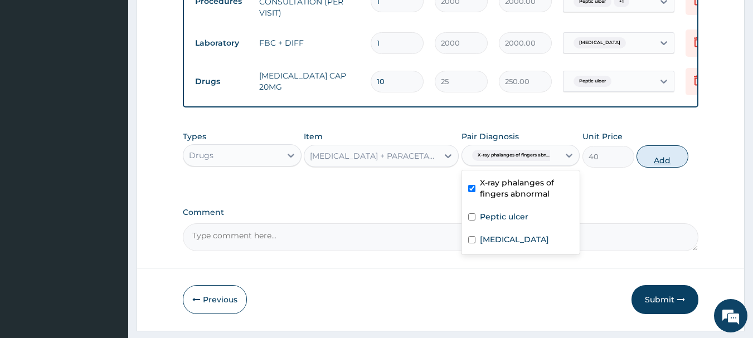
click at [653, 165] on button "Add" at bounding box center [662, 156] width 52 height 22
type input "0"
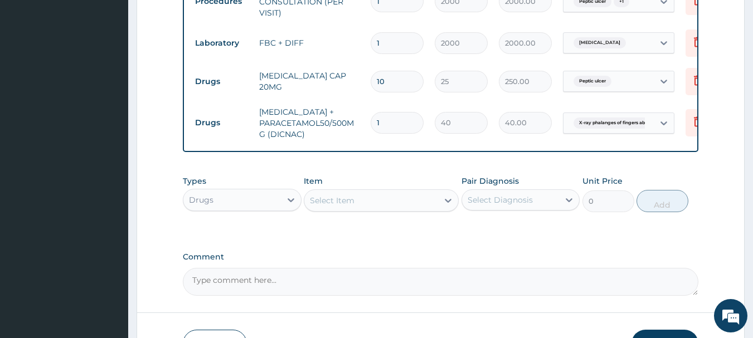
type input "18"
type input "720.00"
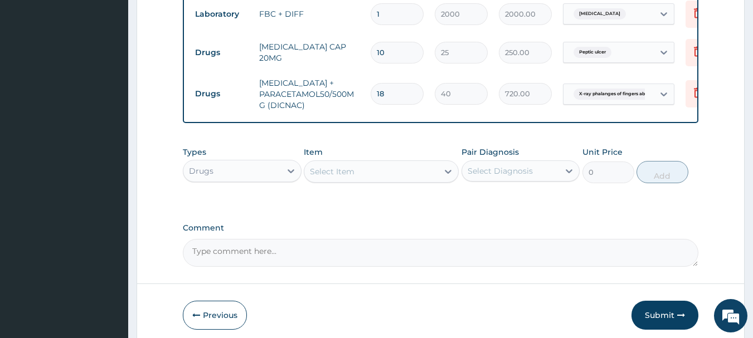
scroll to position [587, 0]
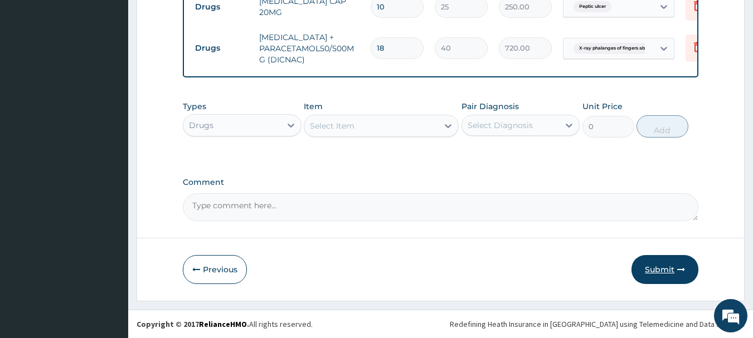
type input "18"
click at [654, 272] on button "Submit" at bounding box center [664, 269] width 67 height 29
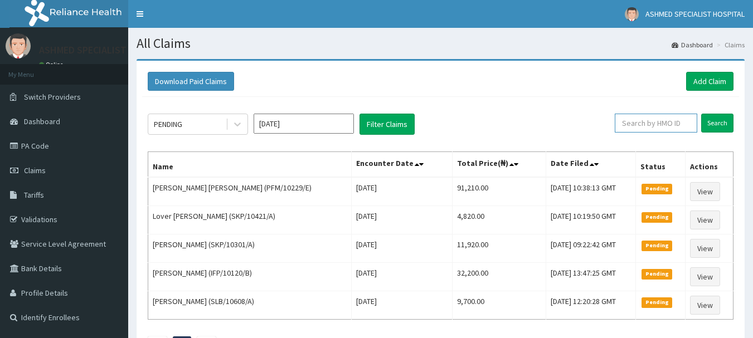
click at [655, 128] on input "text" at bounding box center [656, 123] width 82 height 19
type input "skp/10392/a"
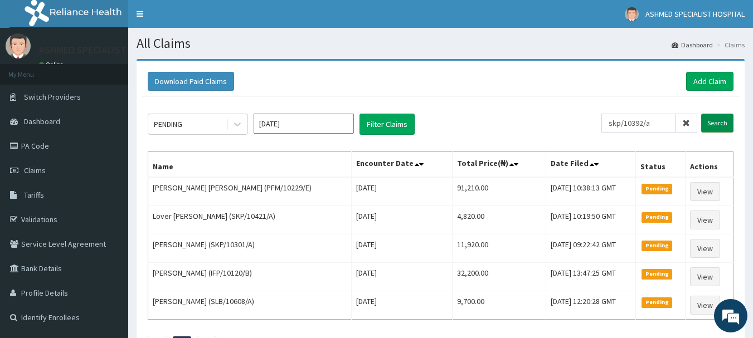
click at [721, 123] on input "Search" at bounding box center [717, 123] width 32 height 19
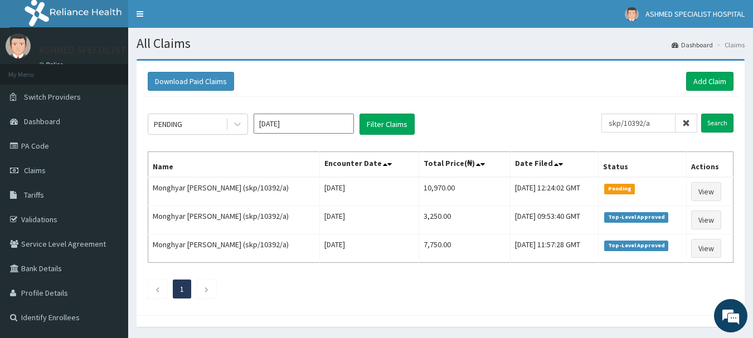
click at [714, 71] on div "Download Paid Claims Add Claim" at bounding box center [440, 81] width 597 height 31
click at [705, 79] on link "Add Claim" at bounding box center [709, 81] width 47 height 19
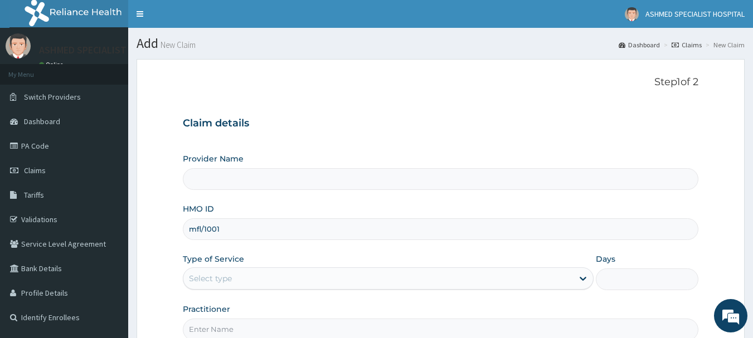
type input "mfl/10017"
type input "ASHMED SPECIALIST HOSPITAL"
type input "mfl/10017/a"
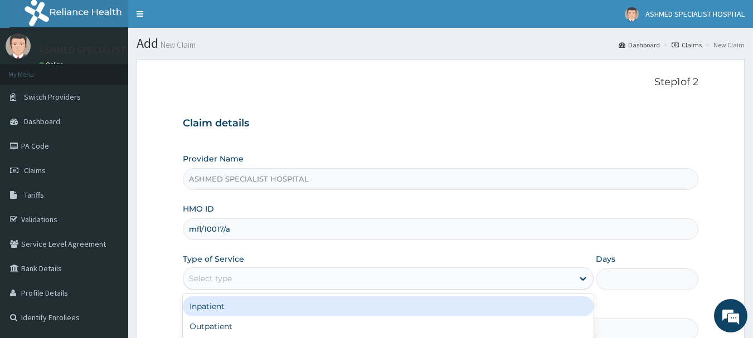
click at [216, 280] on div "Select type" at bounding box center [210, 278] width 43 height 11
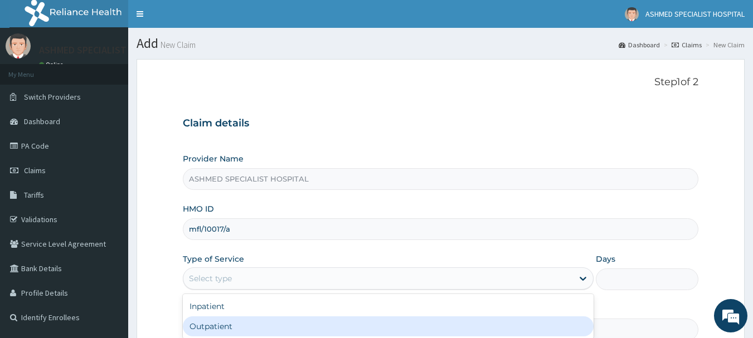
click at [207, 328] on div "Outpatient" at bounding box center [388, 327] width 411 height 20
type input "1"
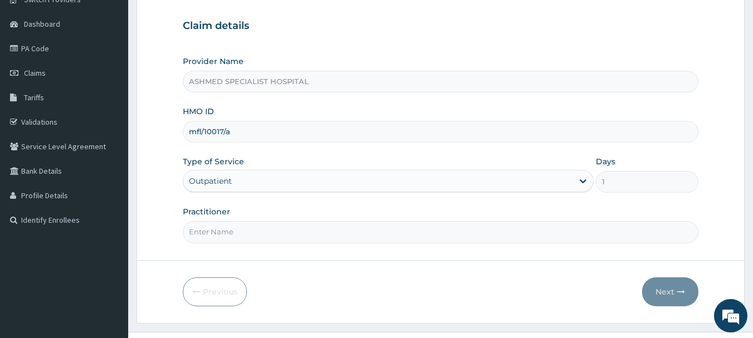
scroll to position [120, 0]
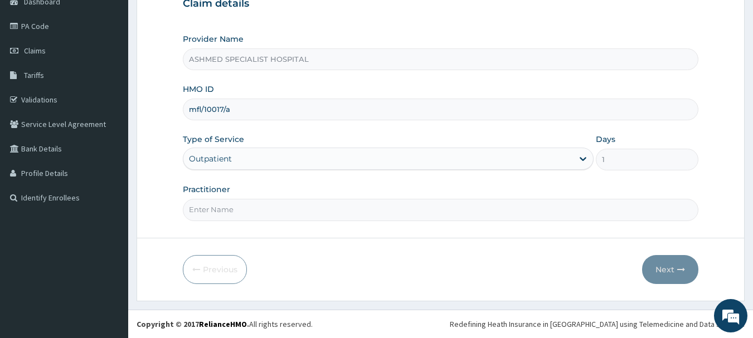
click at [279, 213] on input "Practitioner" at bounding box center [441, 210] width 516 height 22
type input "DR. THOMPSON ODESA"
click at [665, 270] on button "Next" at bounding box center [670, 269] width 56 height 29
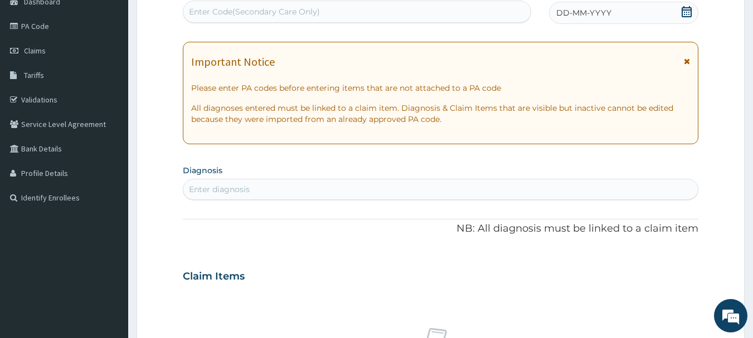
click at [684, 9] on icon at bounding box center [687, 11] width 10 height 11
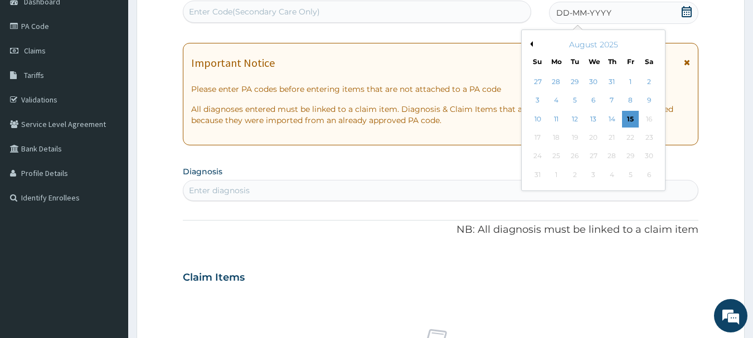
click at [531, 43] on button "Previous Month" at bounding box center [530, 44] width 6 height 6
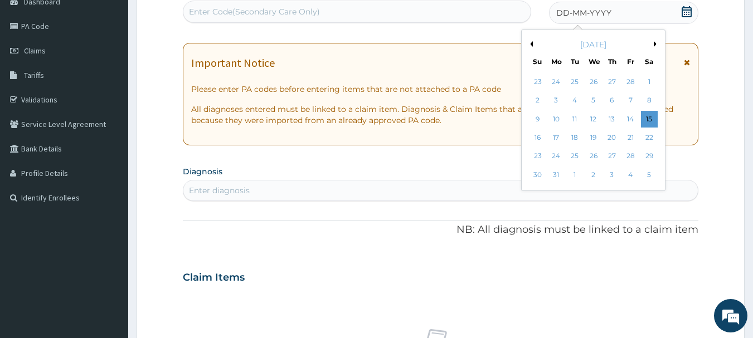
click at [531, 43] on button "Previous Month" at bounding box center [530, 44] width 6 height 6
click at [557, 118] on div "10" at bounding box center [556, 119] width 17 height 17
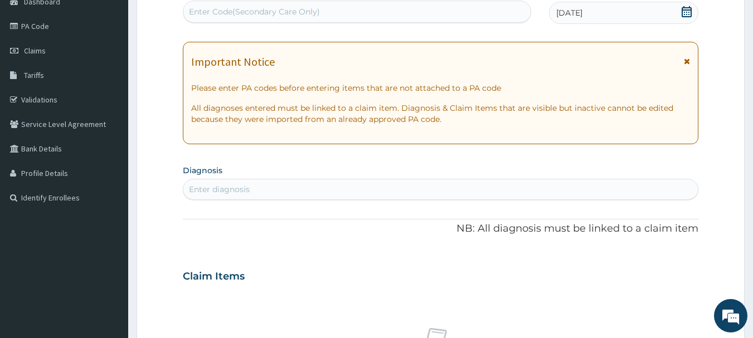
click at [262, 189] on div "Enter diagnosis" at bounding box center [440, 190] width 515 height 18
type input "malaria"
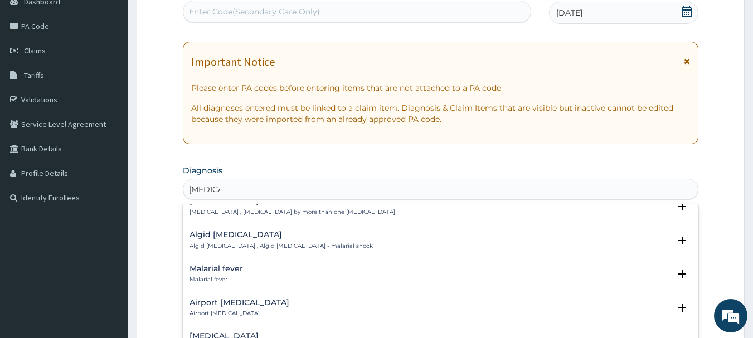
scroll to position [129, 0]
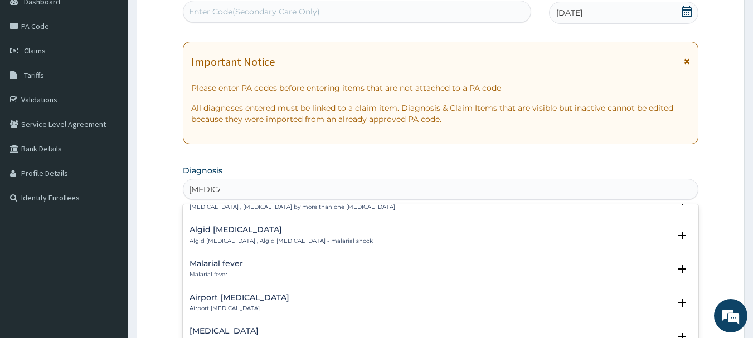
click at [209, 260] on h4 "Malarial fever" at bounding box center [215, 264] width 53 height 8
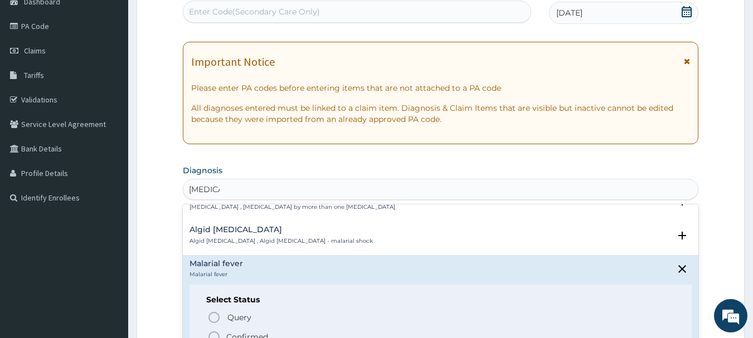
click at [211, 330] on icon "status option filled" at bounding box center [213, 336] width 13 height 13
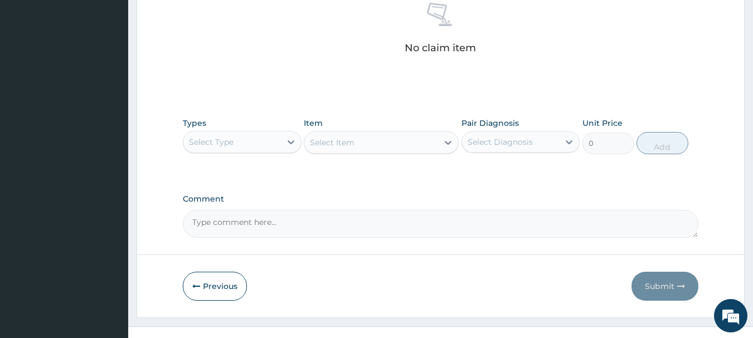
scroll to position [465, 0]
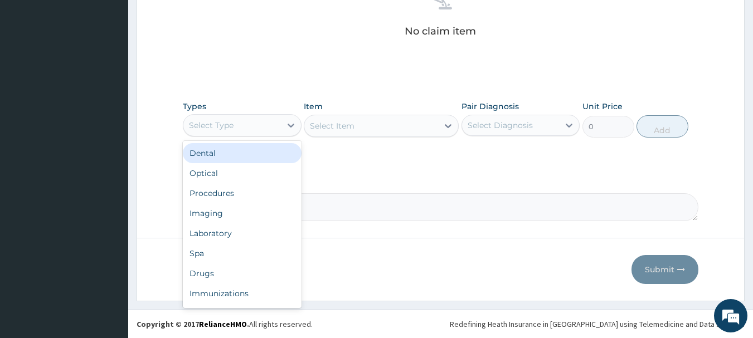
click at [240, 120] on div "Select Type" at bounding box center [242, 125] width 119 height 22
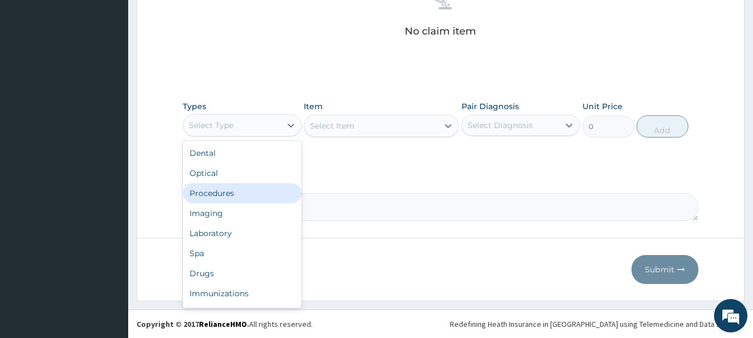
click at [210, 197] on div "Procedures" at bounding box center [242, 193] width 119 height 20
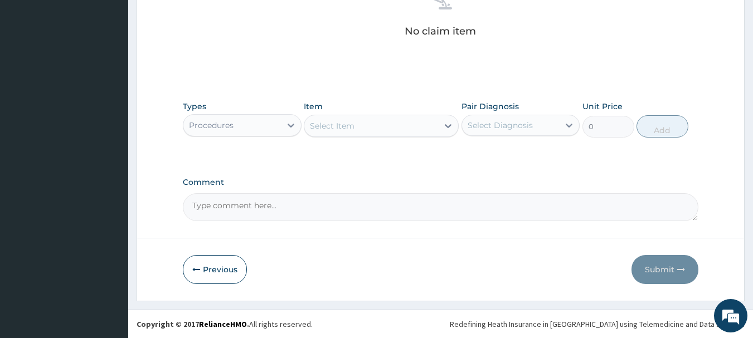
click at [417, 129] on div "Select Item" at bounding box center [371, 126] width 134 height 18
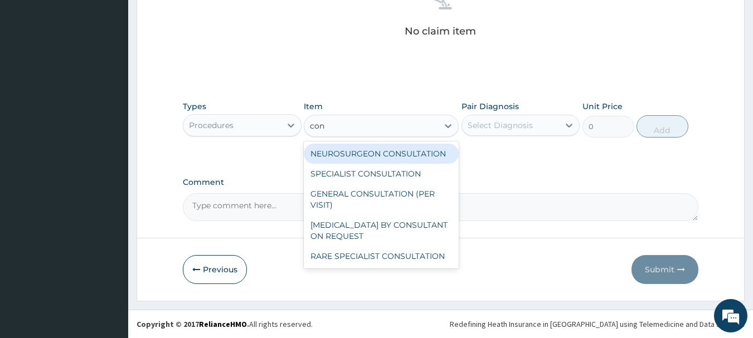
type input "cons"
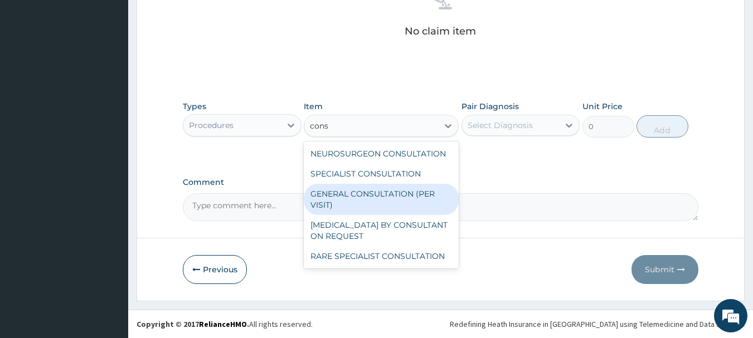
click at [348, 206] on div "GENERAL CONSULTATION (PER VISIT)" at bounding box center [381, 199] width 155 height 31
type input "2000"
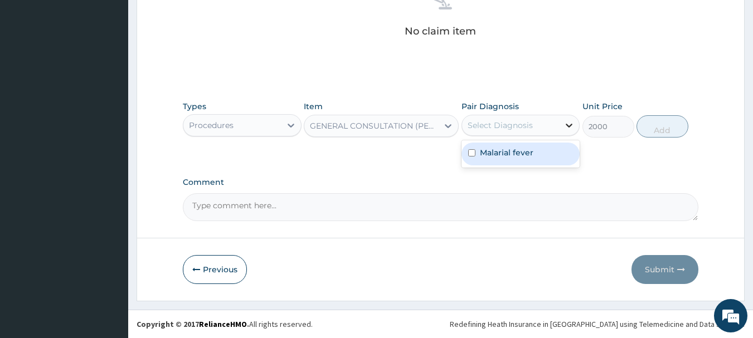
click at [560, 122] on div at bounding box center [569, 125] width 20 height 20
click at [512, 156] on label "Malarial fever" at bounding box center [506, 152] width 53 height 11
checkbox input "true"
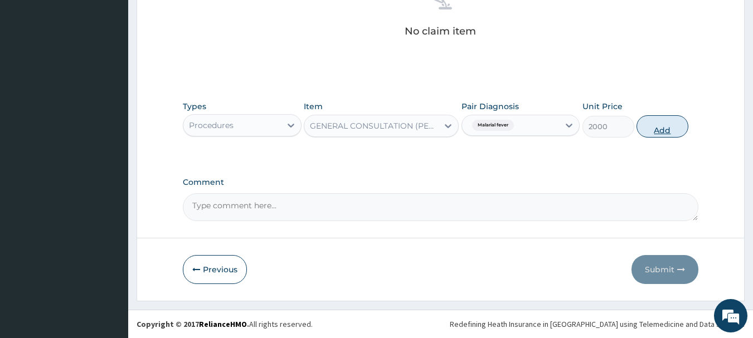
click at [654, 120] on button "Add" at bounding box center [662, 126] width 52 height 22
type input "0"
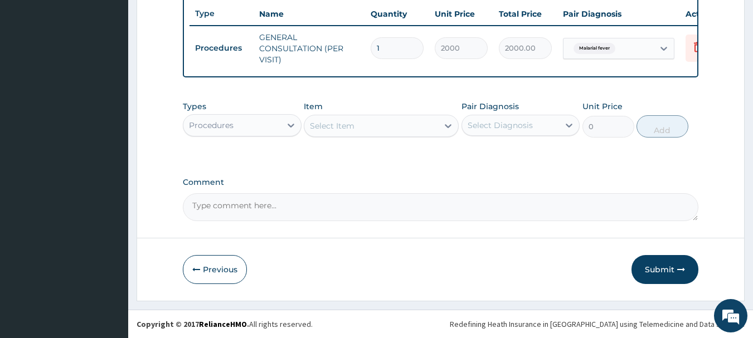
click at [261, 137] on div "Types Procedures" at bounding box center [242, 119] width 119 height 37
click at [257, 125] on div "Procedures" at bounding box center [232, 125] width 98 height 18
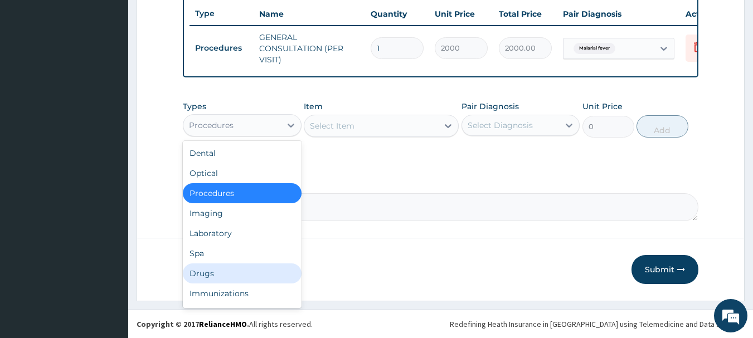
click at [208, 278] on div "Drugs" at bounding box center [242, 274] width 119 height 20
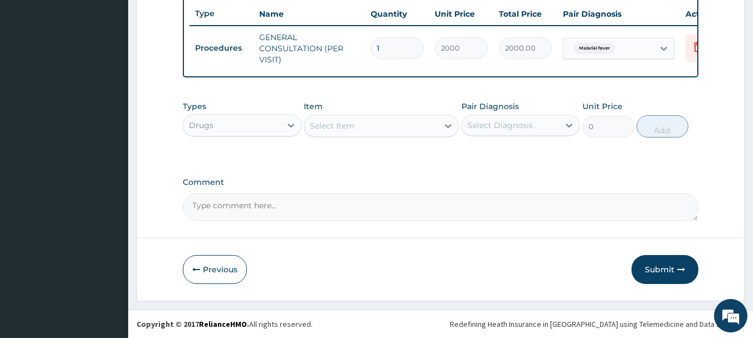
click at [426, 129] on div "Select Item" at bounding box center [371, 126] width 134 height 18
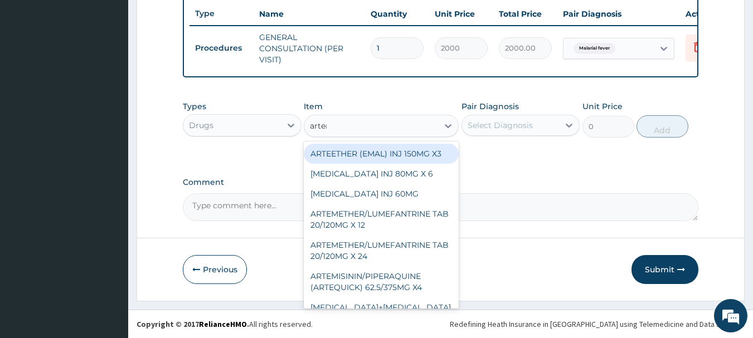
type input "arteme"
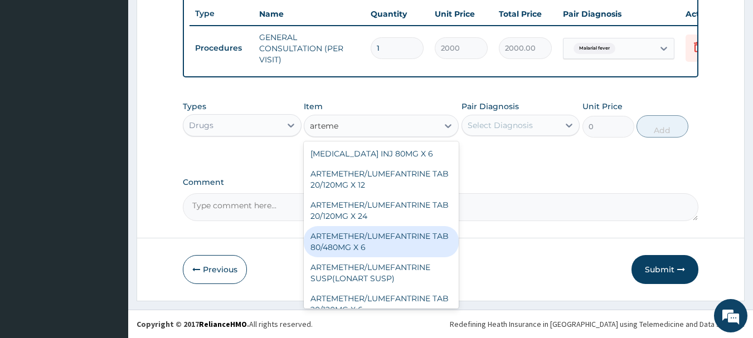
click at [374, 245] on div "ARTEMETHER/LUMEFANTRINE TAB 80/480MG X 6" at bounding box center [381, 241] width 155 height 31
type input "700"
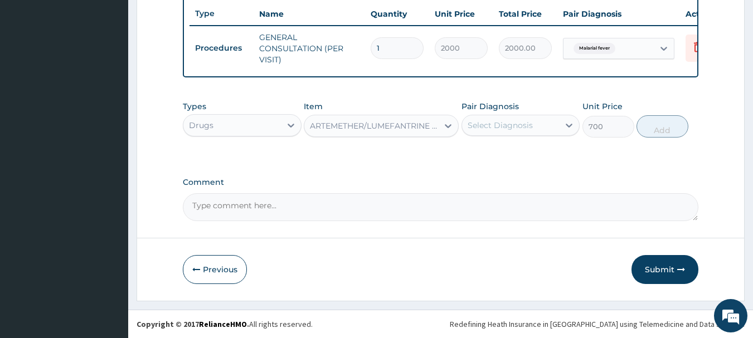
click at [534, 117] on div "Select Diagnosis" at bounding box center [511, 125] width 98 height 18
click at [517, 142] on div "Malarial fever" at bounding box center [520, 153] width 119 height 27
click at [517, 147] on div "Malarial fever" at bounding box center [520, 154] width 119 height 23
checkbox input "true"
click at [654, 129] on button "Add" at bounding box center [662, 126] width 52 height 22
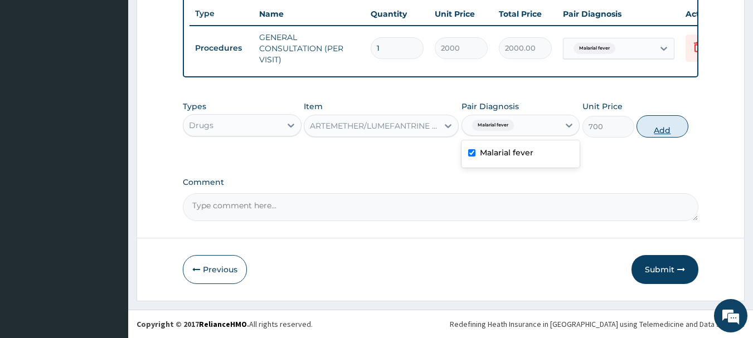
type input "0"
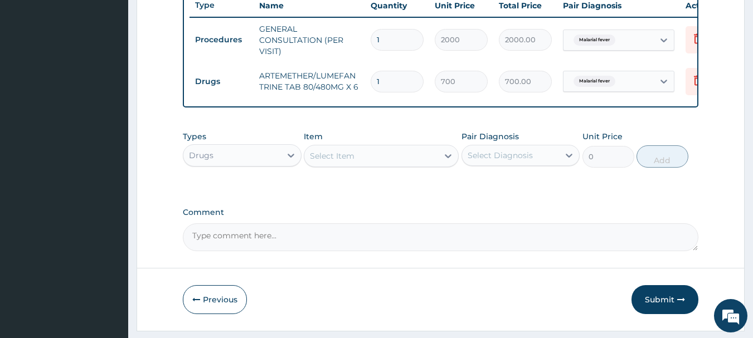
click at [407, 161] on div "Select Item" at bounding box center [371, 156] width 134 height 18
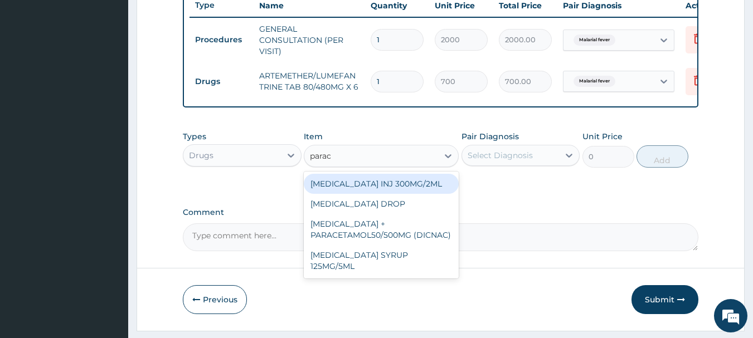
type input "parace"
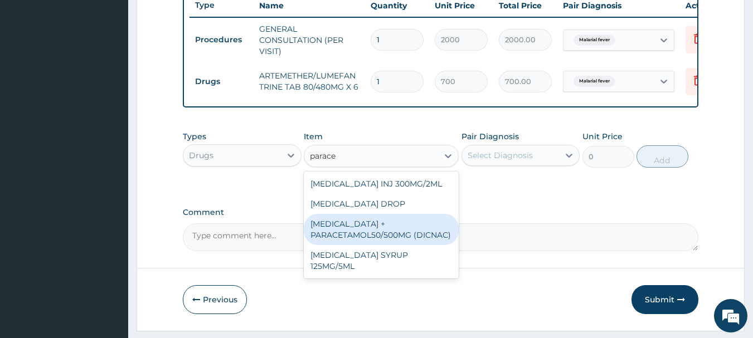
click at [386, 236] on div "DICLOFENAC + PARACETAMOL50/500MG (DICNAC)" at bounding box center [381, 229] width 155 height 31
type input "40"
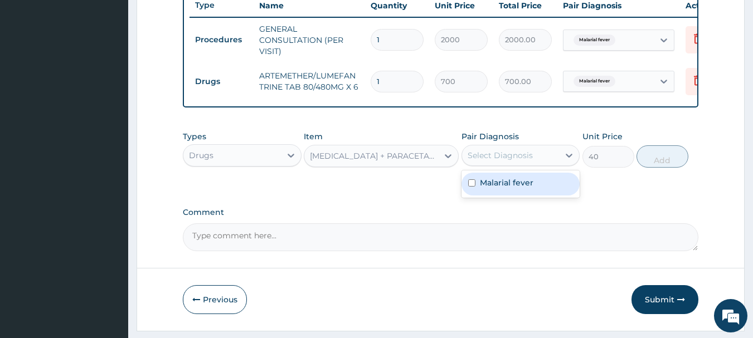
click at [536, 166] on div "Select Diagnosis" at bounding box center [520, 155] width 119 height 21
click at [522, 187] on label "Malarial fever" at bounding box center [506, 182] width 53 height 11
checkbox input "true"
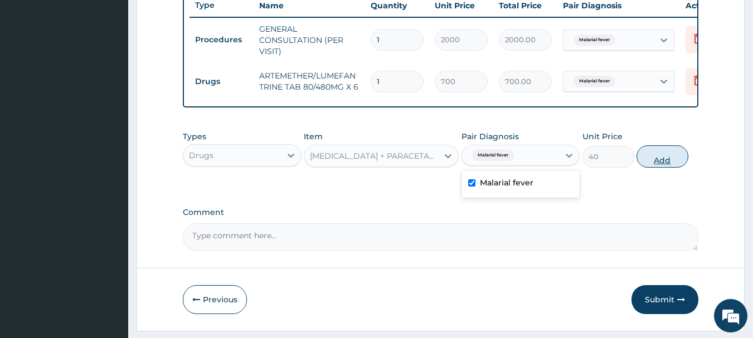
click at [651, 167] on button "Add" at bounding box center [662, 156] width 52 height 22
type input "0"
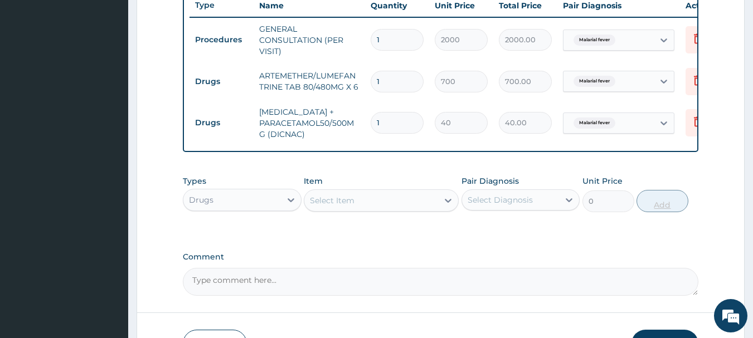
type input "18"
type input "720.00"
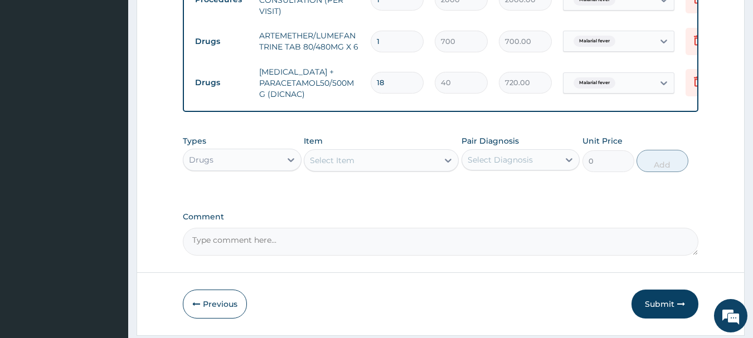
scroll to position [510, 0]
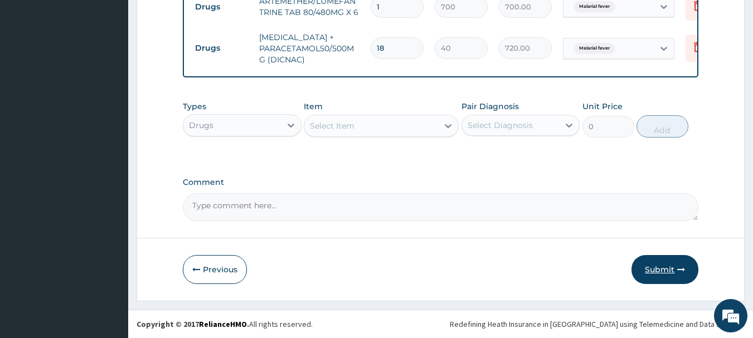
type input "18"
click at [655, 273] on button "Submit" at bounding box center [664, 269] width 67 height 29
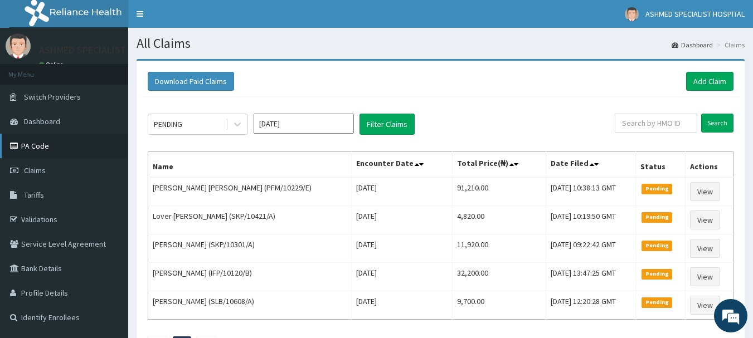
click at [63, 147] on link "PA Code" at bounding box center [64, 146] width 128 height 25
click at [652, 120] on input "text" at bounding box center [656, 123] width 82 height 19
type input "mfl/10017/a"
click at [719, 120] on input "Search" at bounding box center [717, 123] width 32 height 19
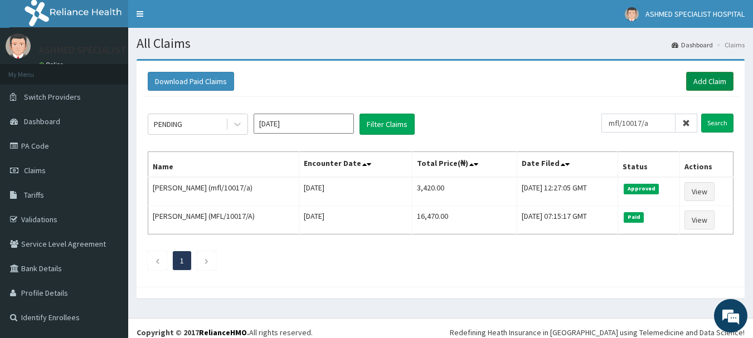
click at [701, 84] on link "Add Claim" at bounding box center [709, 81] width 47 height 19
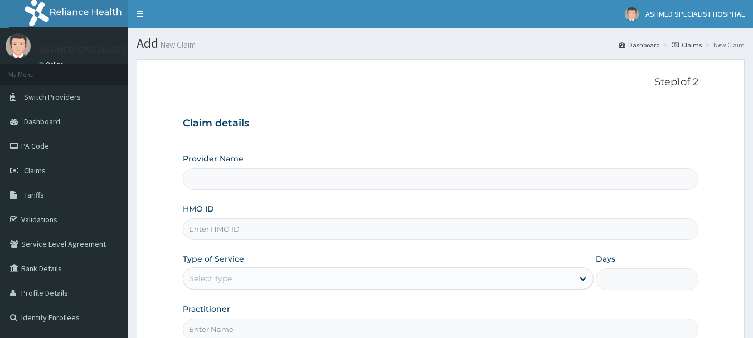
click at [232, 223] on input "HMO ID" at bounding box center [441, 229] width 516 height 22
type input "ASHMED SPECIALIST HOSPITAL"
type input "mfl/10080/a"
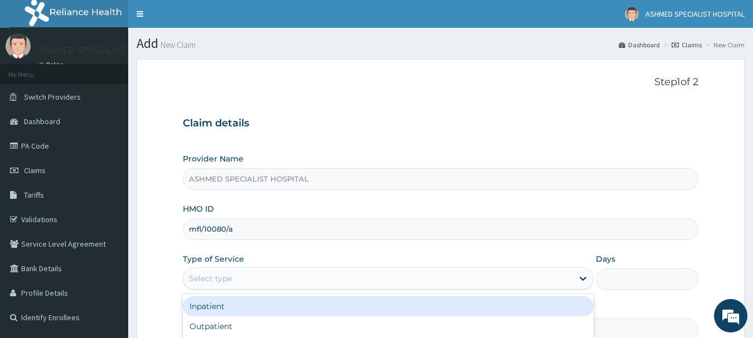
click at [220, 279] on div "Select type" at bounding box center [210, 278] width 43 height 11
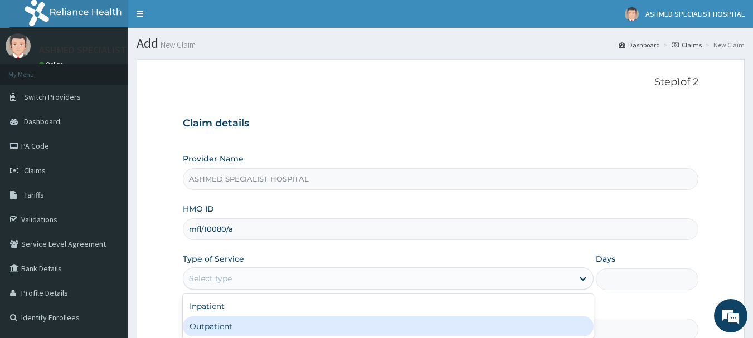
click at [212, 324] on div "Outpatient" at bounding box center [388, 327] width 411 height 20
type input "1"
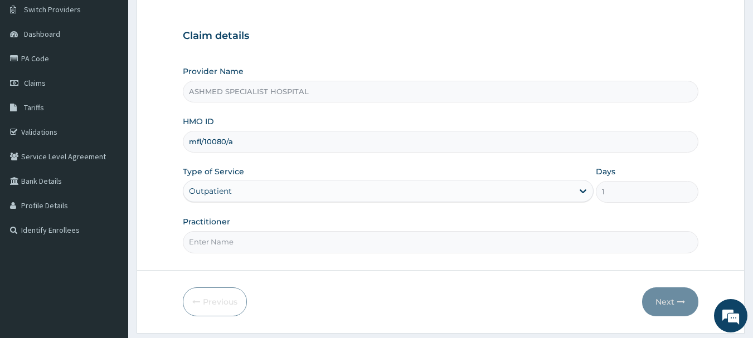
scroll to position [120, 0]
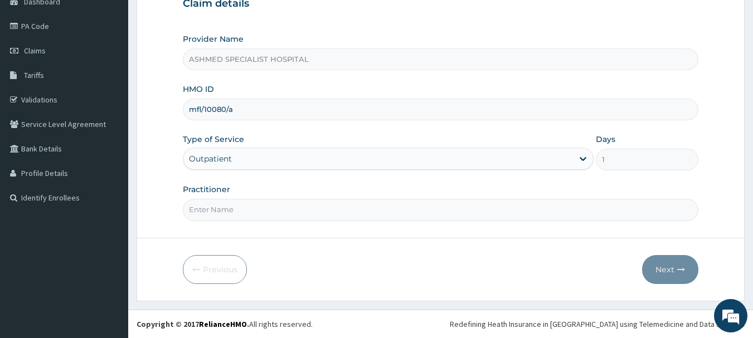
click at [286, 209] on input "Practitioner" at bounding box center [441, 210] width 516 height 22
type input "[PERSON_NAME][DATE]"
click at [665, 268] on button "Next" at bounding box center [670, 269] width 56 height 29
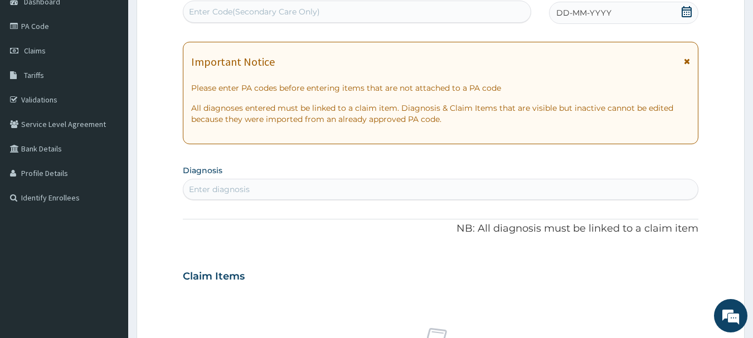
click at [392, 7] on div "Enter Code(Secondary Care Only)" at bounding box center [357, 12] width 348 height 18
paste input "PA/29642C"
type input "PA/29642C"
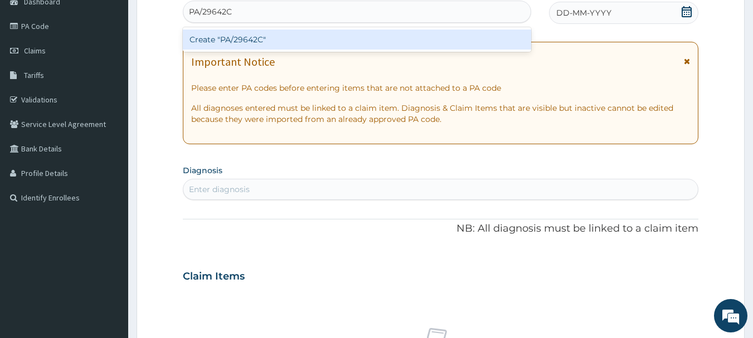
click at [362, 43] on div "Create "PA/29642C"" at bounding box center [357, 40] width 349 height 20
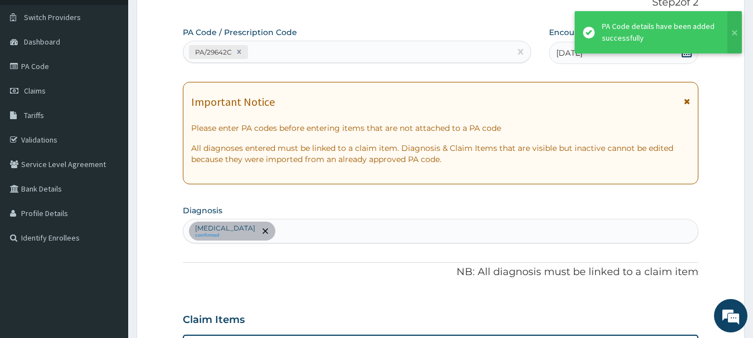
scroll to position [0, 0]
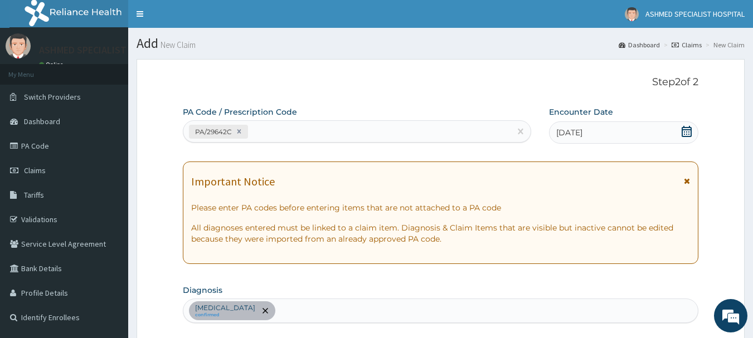
click at [269, 131] on div "PA/29642C" at bounding box center [347, 132] width 328 height 18
paste input "PA/DA9E1B"
type input "PA/DA9E1B"
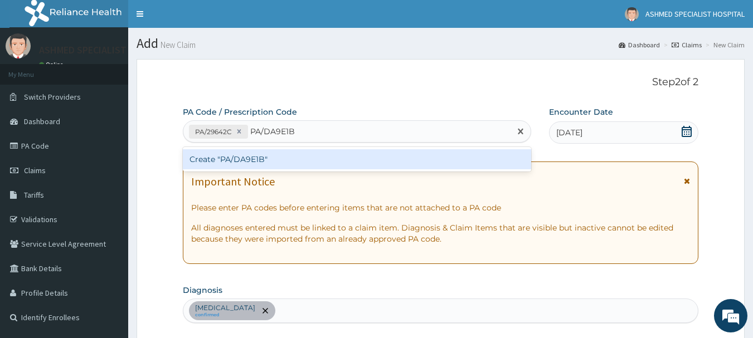
click at [269, 154] on div "Create "PA/DA9E1B"" at bounding box center [357, 159] width 349 height 20
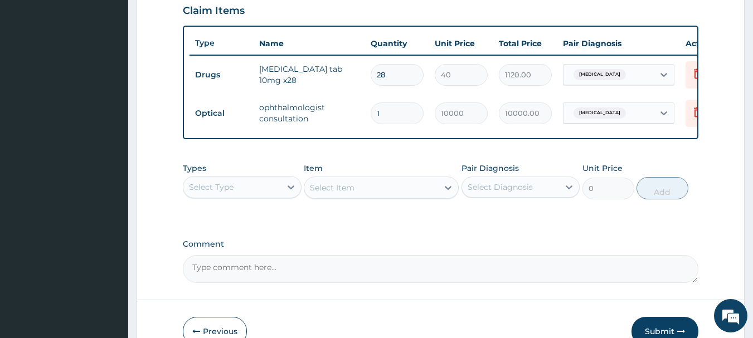
scroll to position [427, 0]
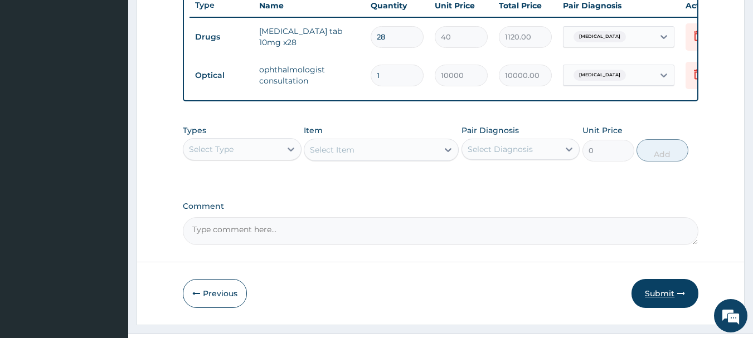
click at [660, 290] on button "Submit" at bounding box center [664, 293] width 67 height 29
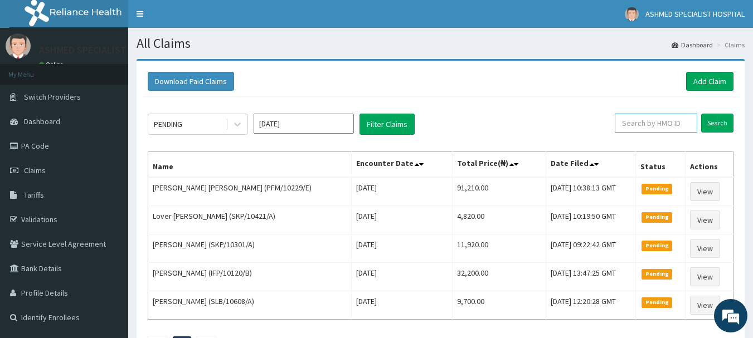
click at [652, 124] on input "text" at bounding box center [656, 123] width 82 height 19
type input "mfl/10080/a"
click at [712, 118] on input "Search" at bounding box center [717, 123] width 32 height 19
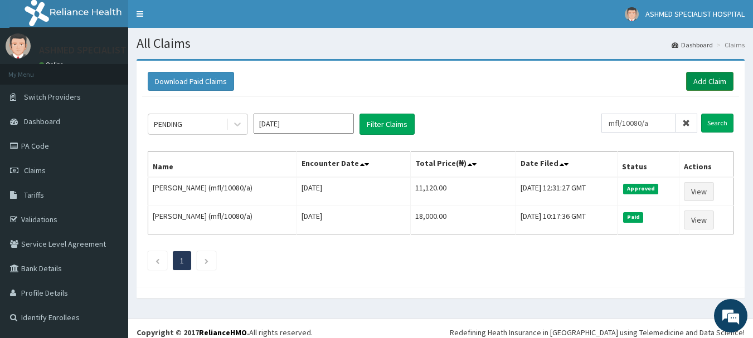
click at [716, 75] on link "Add Claim" at bounding box center [709, 81] width 47 height 19
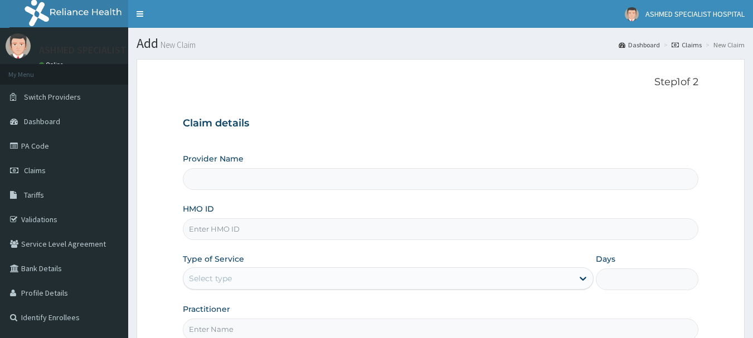
click at [226, 225] on input "HMO ID" at bounding box center [441, 229] width 516 height 22
type input "pfm/1017"
type input "ASHMED SPECIALIST HOSPITAL"
type input "pfm/10170/b"
click at [225, 274] on div "Select type" at bounding box center [210, 278] width 43 height 11
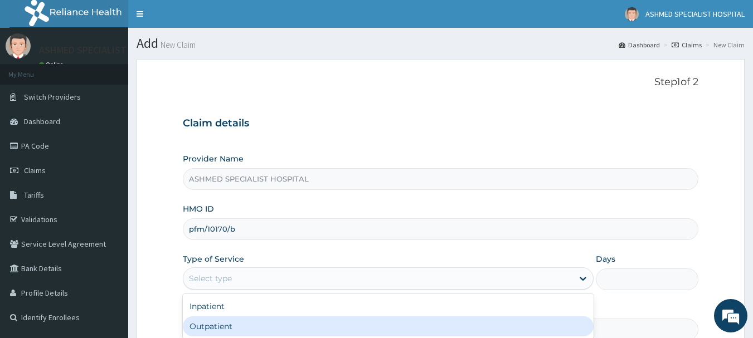
click at [208, 324] on div "Outpatient" at bounding box center [388, 327] width 411 height 20
type input "1"
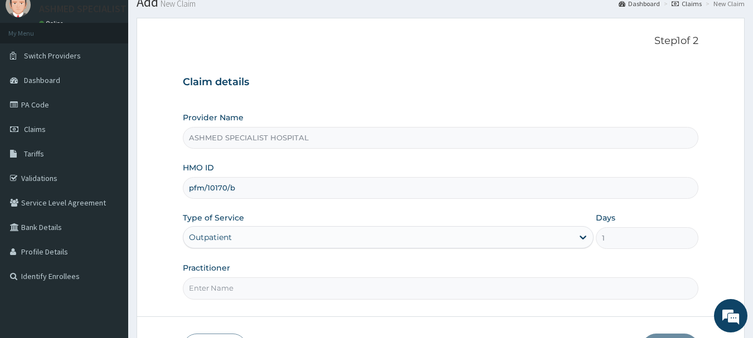
scroll to position [120, 0]
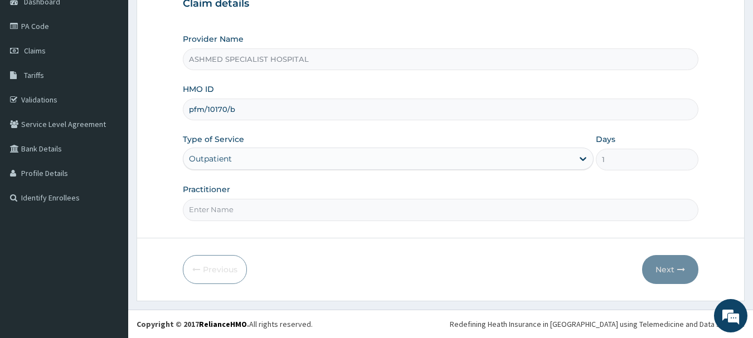
click at [250, 211] on input "Practitioner" at bounding box center [441, 210] width 516 height 22
type input "DR. JEROME SUNDAY"
click at [661, 269] on button "Next" at bounding box center [670, 269] width 56 height 29
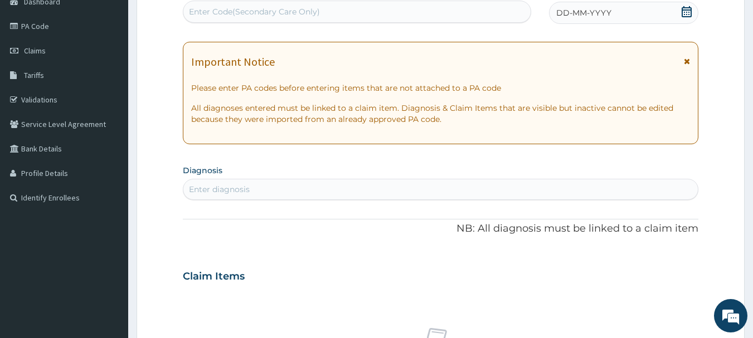
click at [685, 8] on icon at bounding box center [687, 11] width 10 height 11
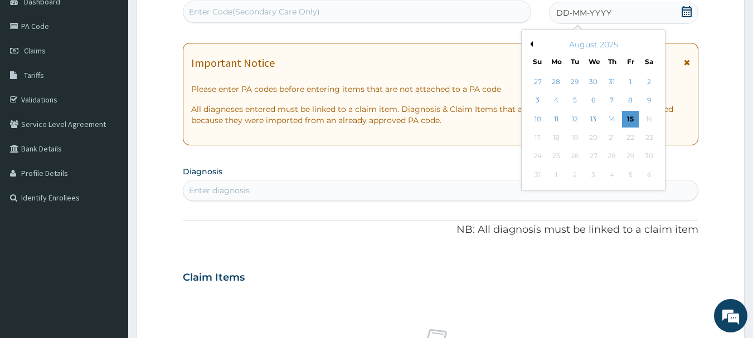
click at [531, 44] on button "Previous Month" at bounding box center [530, 44] width 6 height 6
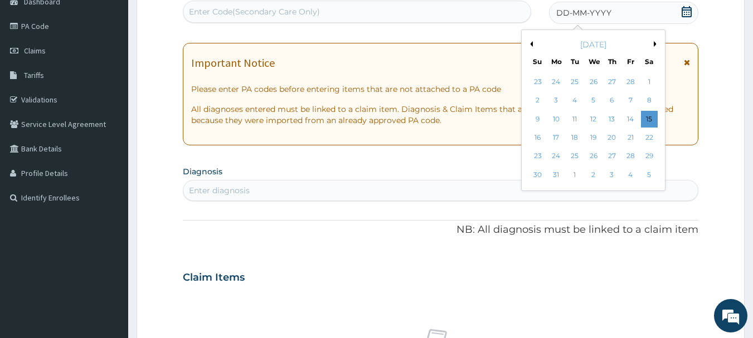
click at [531, 44] on button "Previous Month" at bounding box center [530, 44] width 6 height 6
click at [573, 115] on div "11" at bounding box center [575, 119] width 17 height 17
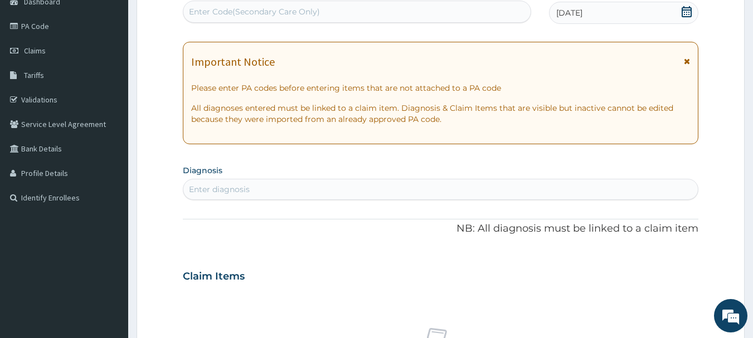
click at [275, 187] on div "Enter diagnosis" at bounding box center [440, 190] width 515 height 18
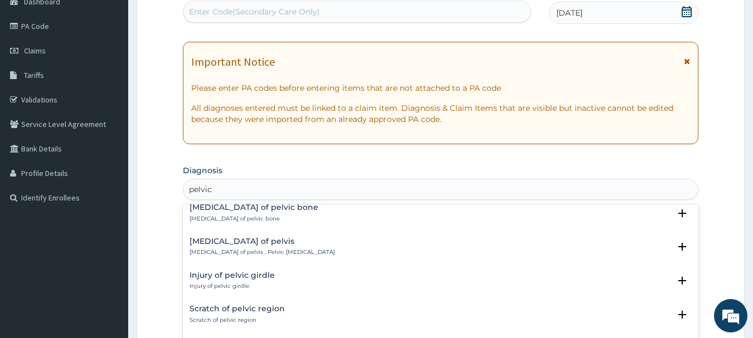
scroll to position [1536, 0]
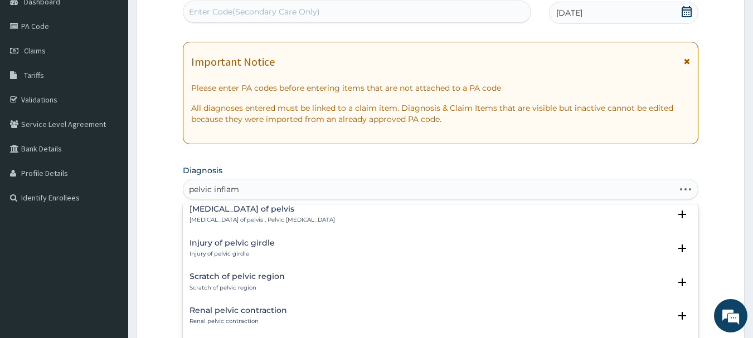
type input "pelvic inflamm"
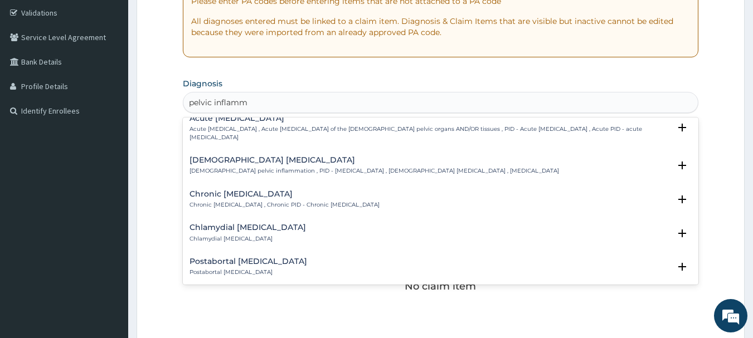
scroll to position [42, 0]
click at [209, 163] on h4 "Female pelvic inflammatory disease" at bounding box center [373, 162] width 369 height 8
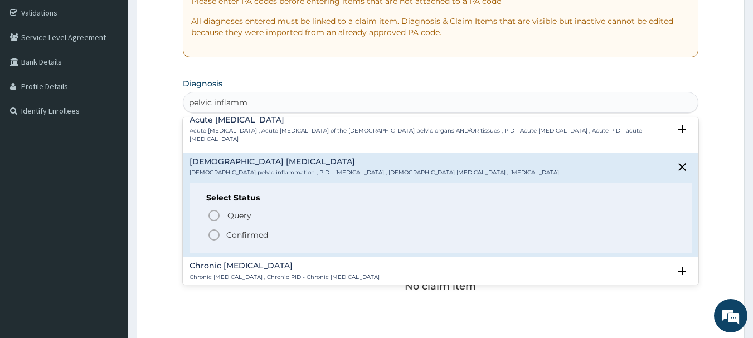
click at [213, 234] on icon "status option filled" at bounding box center [213, 234] width 13 height 13
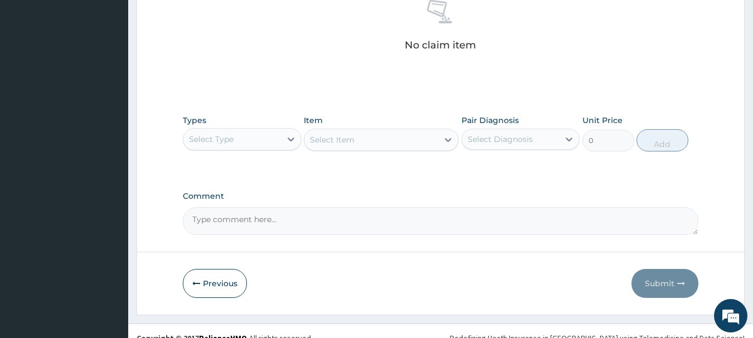
scroll to position [461, 0]
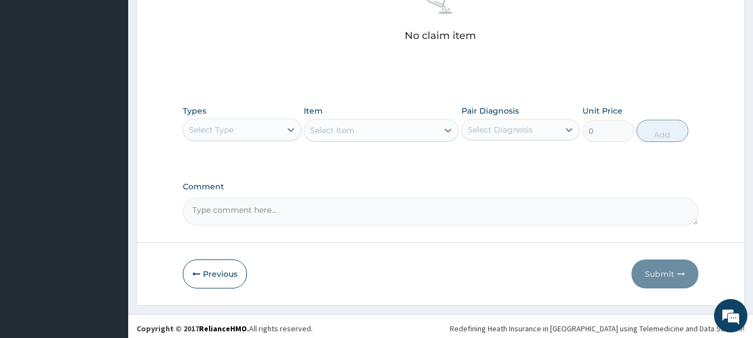
click at [251, 129] on div "Select Type" at bounding box center [232, 130] width 98 height 18
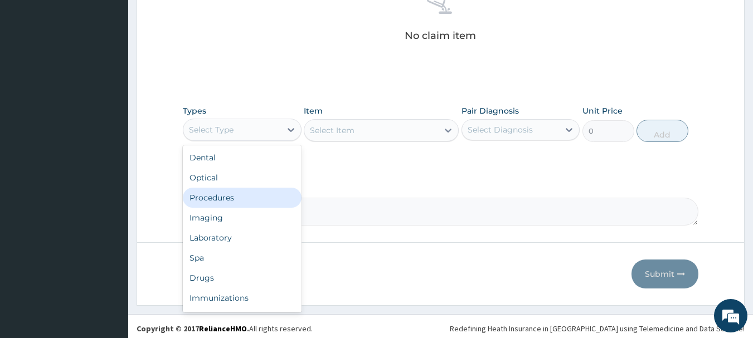
click at [215, 198] on div "Procedures" at bounding box center [242, 198] width 119 height 20
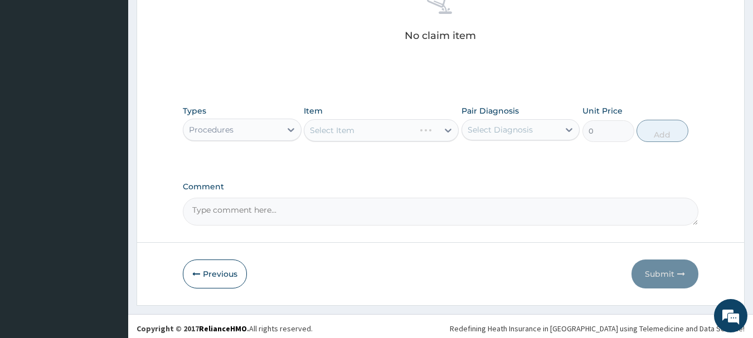
click at [382, 133] on div "Select Item" at bounding box center [381, 130] width 155 height 22
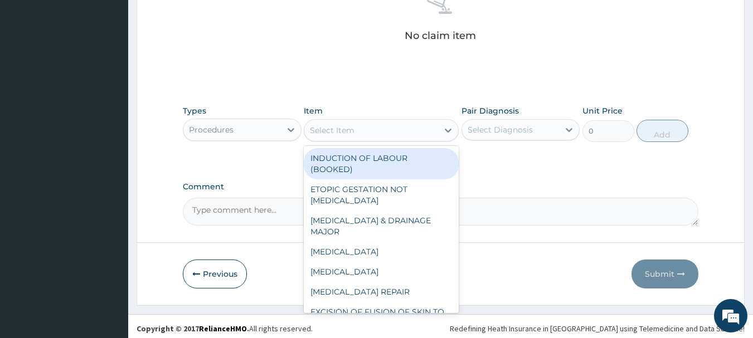
click at [382, 133] on div "Select Item" at bounding box center [371, 130] width 134 height 18
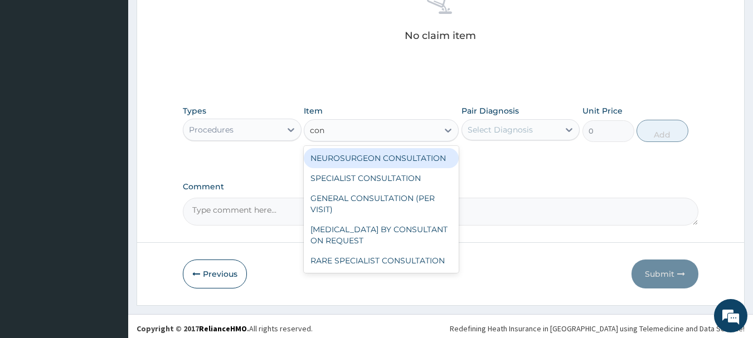
type input "cons"
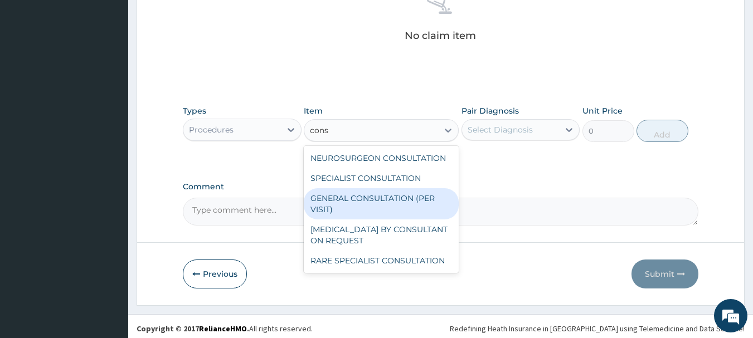
click at [353, 204] on div "GENERAL CONSULTATION (PER VISIT)" at bounding box center [381, 203] width 155 height 31
type input "2000"
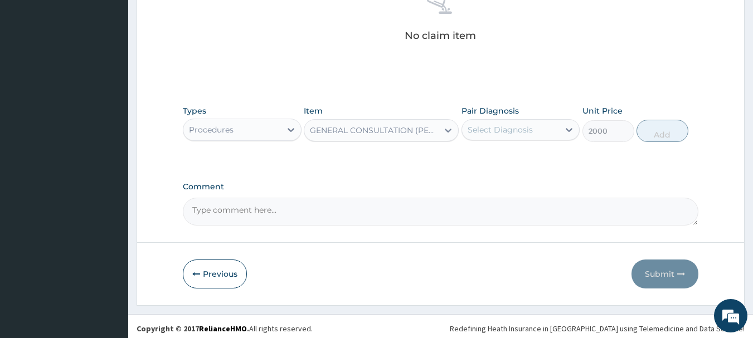
click at [504, 133] on div "Select Diagnosis" at bounding box center [500, 129] width 65 height 11
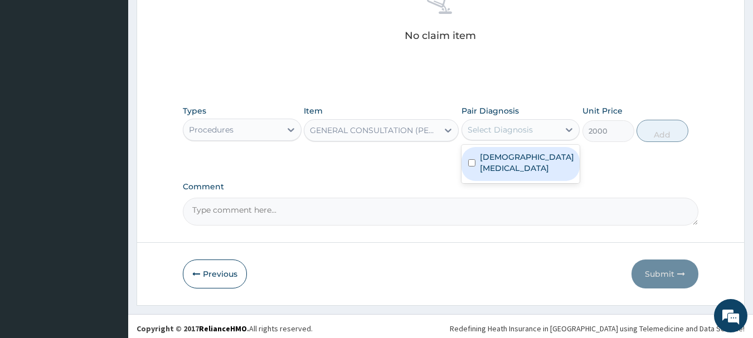
click at [493, 150] on div "Female pelvic inflammatory disease" at bounding box center [520, 164] width 119 height 34
checkbox input "true"
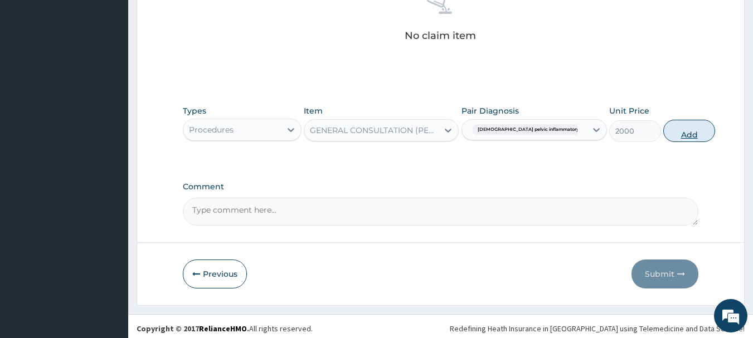
click at [663, 130] on button "Add" at bounding box center [689, 131] width 52 height 22
type input "0"
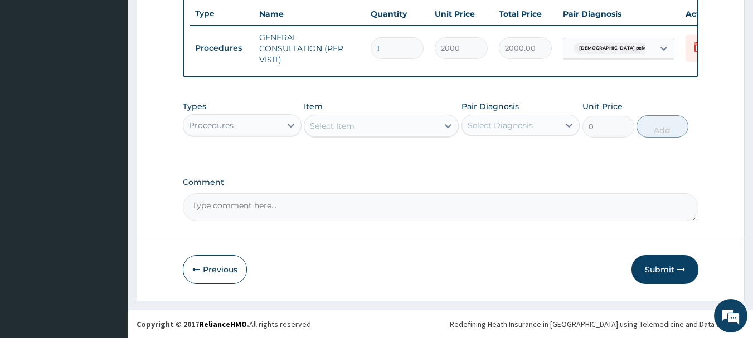
click at [259, 120] on div "Procedures" at bounding box center [232, 125] width 98 height 18
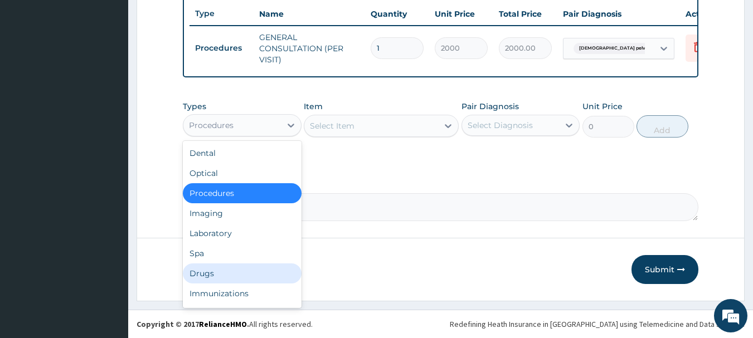
click at [220, 270] on div "Drugs" at bounding box center [242, 274] width 119 height 20
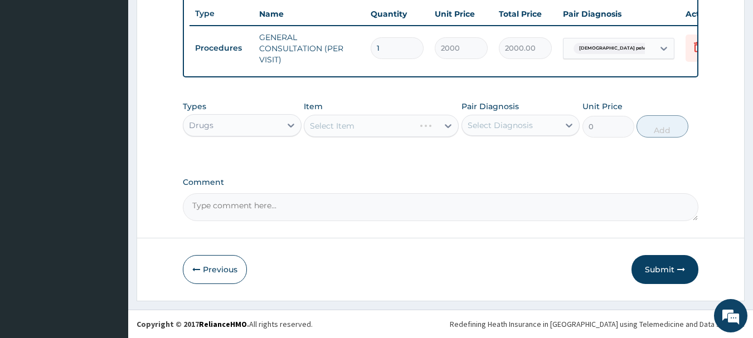
click at [405, 126] on div "Select Item" at bounding box center [381, 126] width 155 height 22
click at [405, 126] on div "Select Item" at bounding box center [371, 126] width 134 height 18
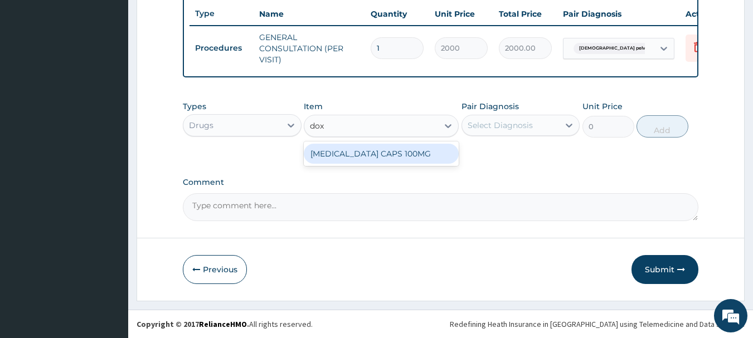
type input "doxy"
click at [405, 153] on div "DOXYCYCLINE CAPS 100MG" at bounding box center [381, 154] width 155 height 20
type input "40"
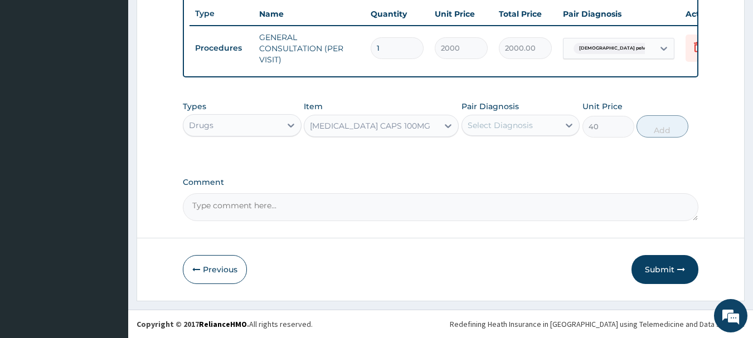
click at [492, 125] on div "Select Diagnosis" at bounding box center [500, 125] width 65 height 11
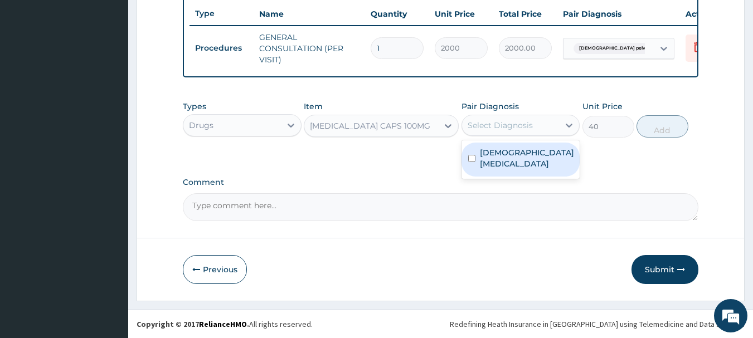
click at [481, 150] on label "Female pelvic inflammatory disease" at bounding box center [527, 158] width 94 height 22
checkbox input "true"
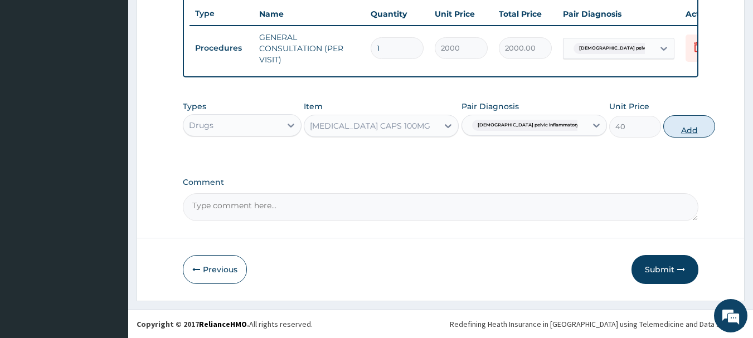
click at [663, 130] on button "Add" at bounding box center [689, 126] width 52 height 22
type input "0"
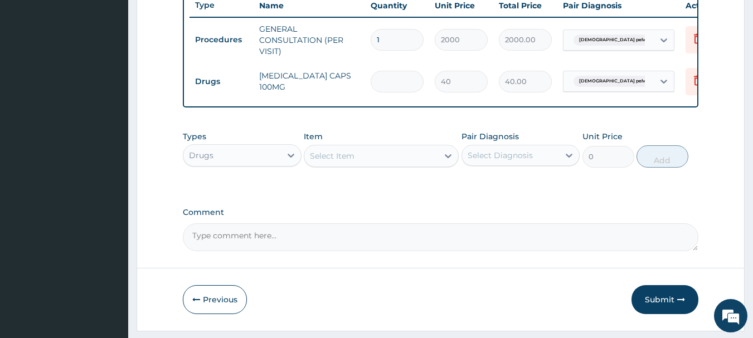
type input "0.00"
type input "2"
type input "80.00"
type input "20"
type input "800.00"
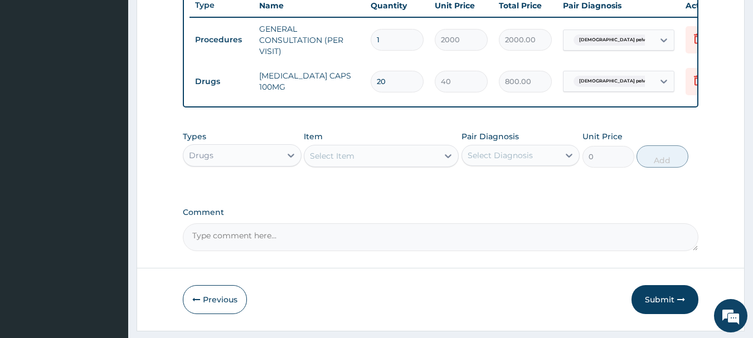
type input "20"
click at [394, 165] on div "Select Item" at bounding box center [371, 156] width 134 height 18
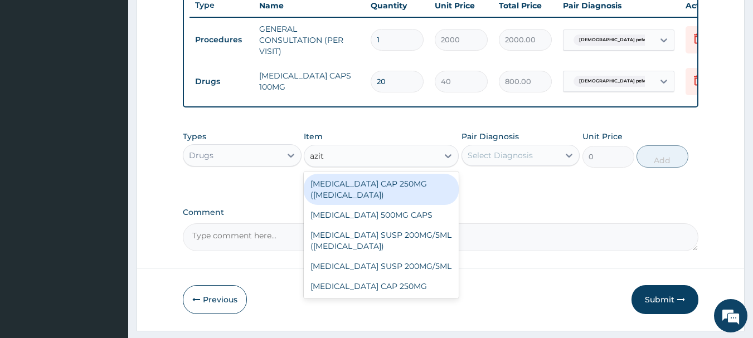
type input "azith"
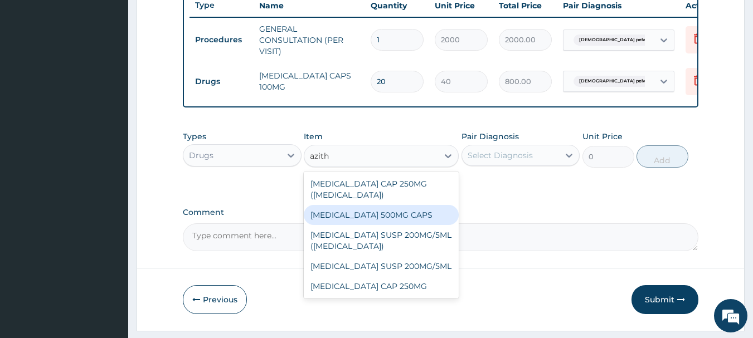
click at [369, 224] on div "AZITHROMYCIN 500MG CAPS" at bounding box center [381, 215] width 155 height 20
type input "250"
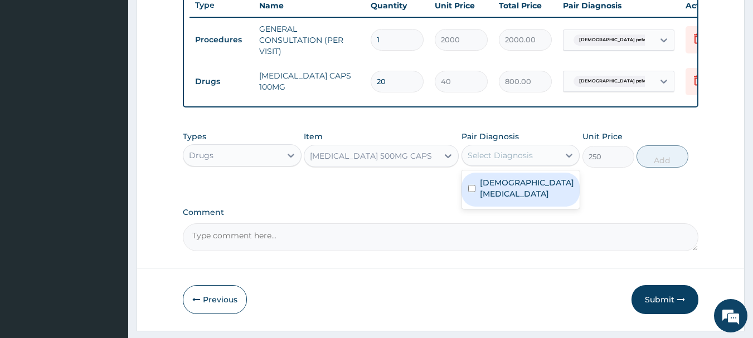
click at [517, 157] on div "Select Diagnosis" at bounding box center [511, 156] width 98 height 18
click at [510, 200] on label "Female pelvic inflammatory disease" at bounding box center [527, 188] width 94 height 22
checkbox input "true"
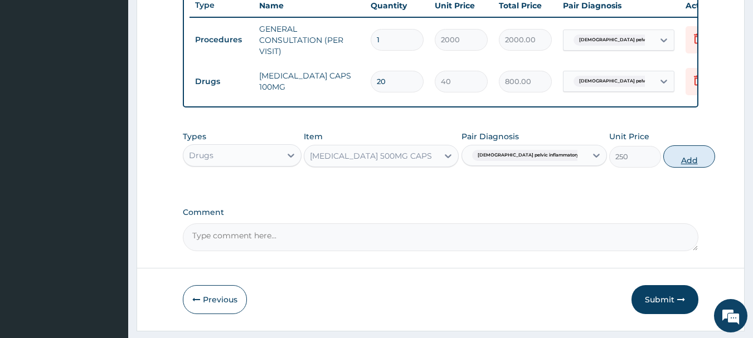
click at [663, 168] on button "Add" at bounding box center [689, 156] width 52 height 22
type input "0"
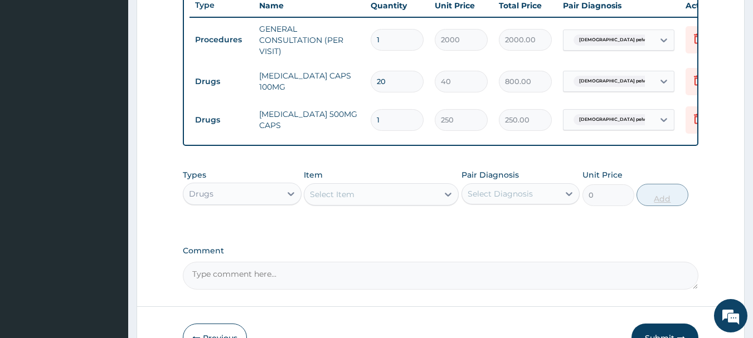
type input "10"
type input "2500.00"
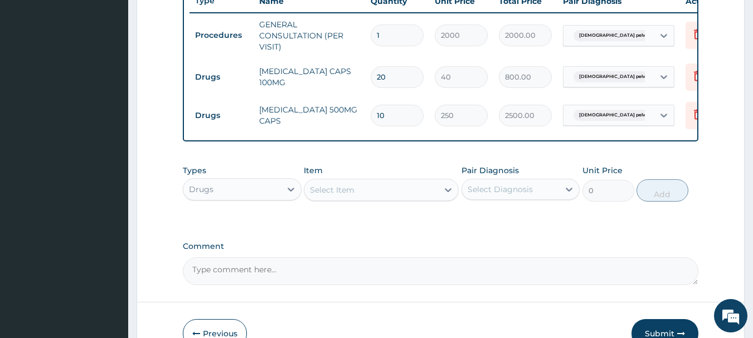
scroll to position [504, 0]
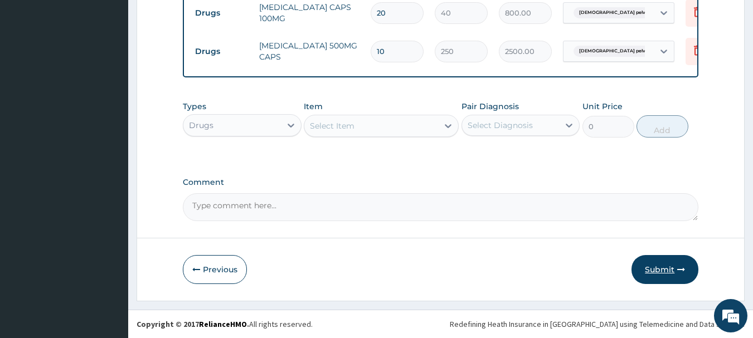
type input "10"
click at [662, 266] on button "Submit" at bounding box center [664, 269] width 67 height 29
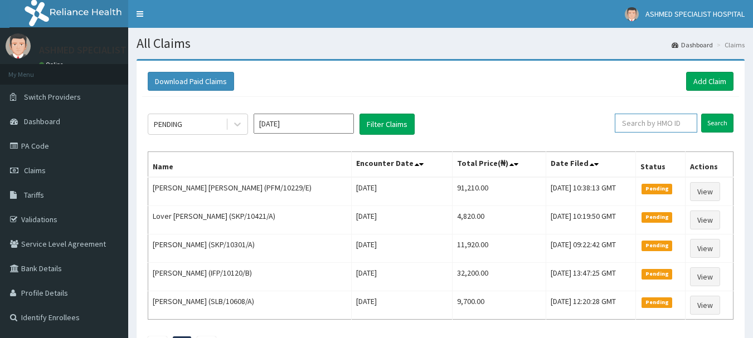
click at [650, 122] on input "text" at bounding box center [656, 123] width 82 height 19
type input "pfm/10170/b"
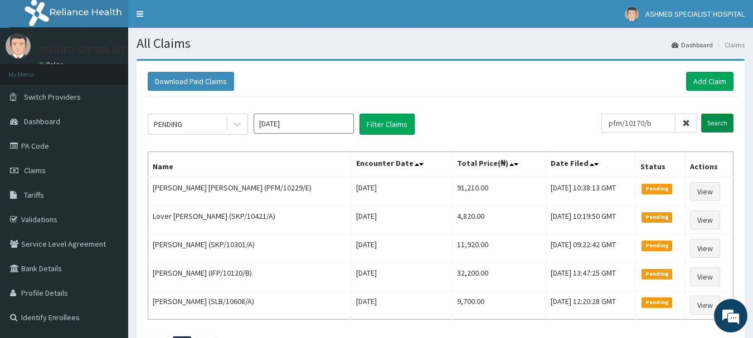
click at [712, 123] on input "Search" at bounding box center [717, 123] width 32 height 19
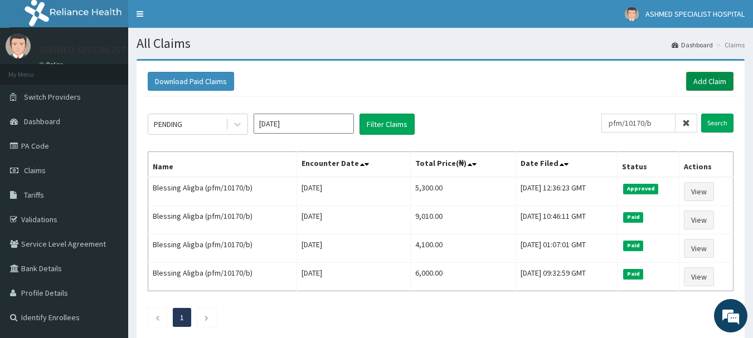
click at [712, 84] on link "Add Claim" at bounding box center [709, 81] width 47 height 19
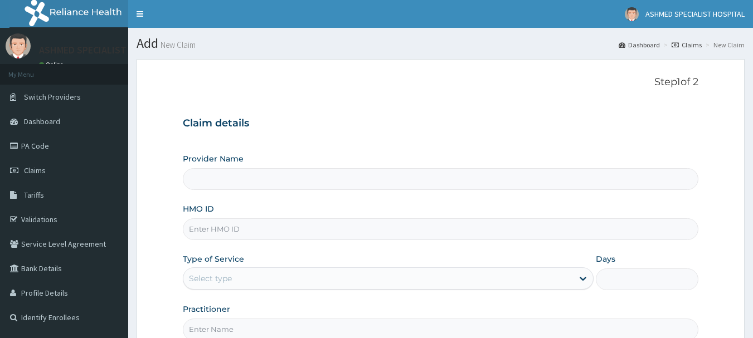
click at [237, 227] on input "HMO ID" at bounding box center [441, 229] width 516 height 22
type input "ASHMED SPECIALIST HOSPITAL"
type input "ifp/10258/a"
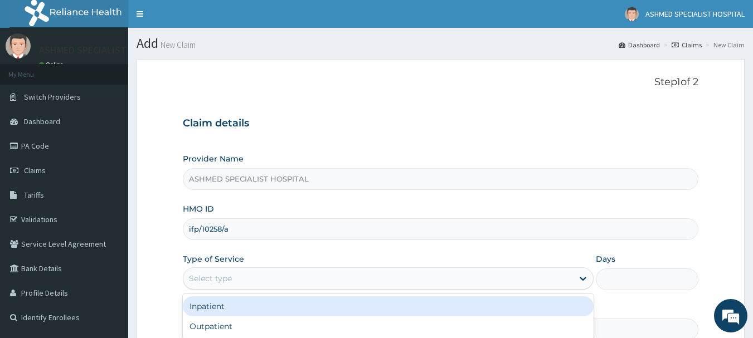
click at [233, 279] on div "Select type" at bounding box center [378, 279] width 390 height 18
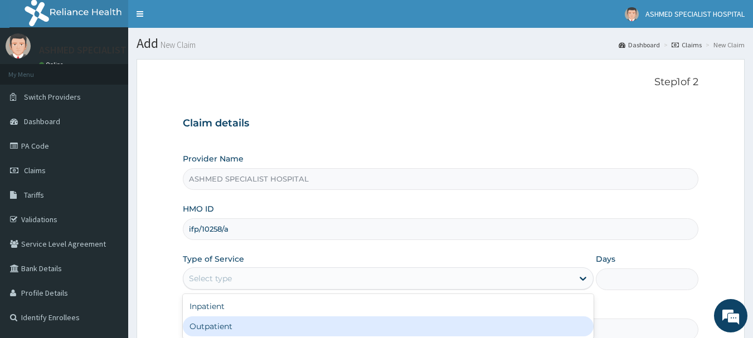
click at [218, 325] on div "Outpatient" at bounding box center [388, 327] width 411 height 20
type input "1"
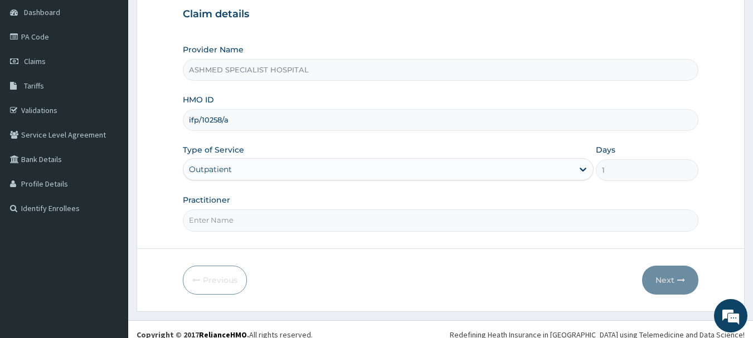
scroll to position [120, 0]
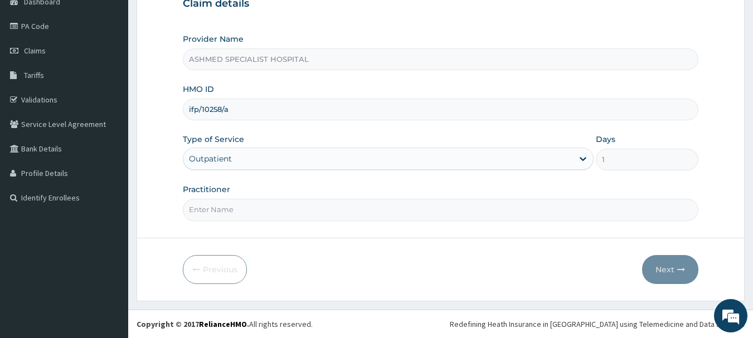
click at [222, 216] on input "Practitioner" at bounding box center [441, 210] width 516 height 22
type input "[PERSON_NAME] ODESA"
click at [658, 273] on button "Next" at bounding box center [670, 269] width 56 height 29
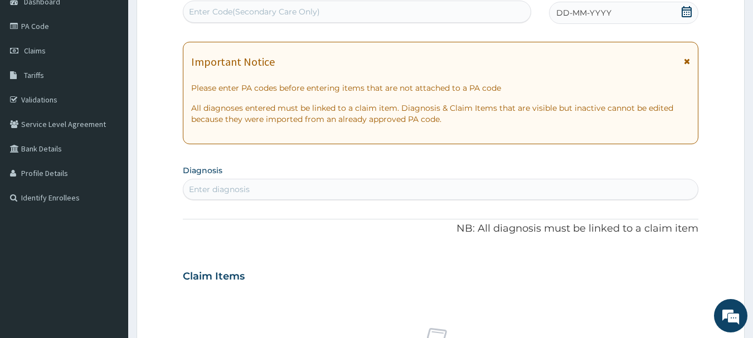
click at [687, 9] on icon at bounding box center [687, 11] width 10 height 11
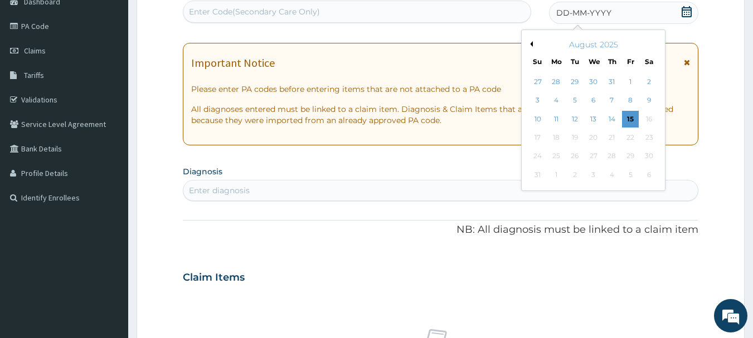
click at [529, 45] on button "Previous Month" at bounding box center [530, 44] width 6 height 6
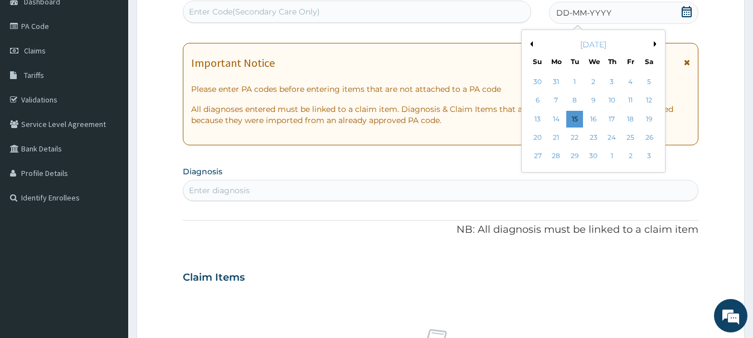
click at [529, 45] on button "Previous Month" at bounding box center [530, 44] width 6 height 6
click at [597, 119] on div "12" at bounding box center [593, 119] width 17 height 17
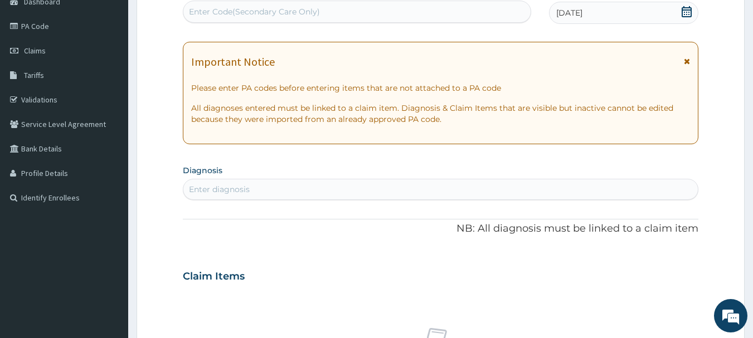
click at [322, 192] on div "Enter diagnosis" at bounding box center [440, 190] width 515 height 18
type input "[MEDICAL_DATA]"
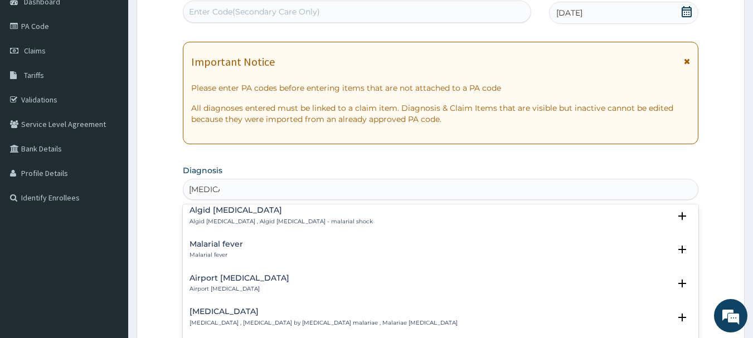
scroll to position [153, 0]
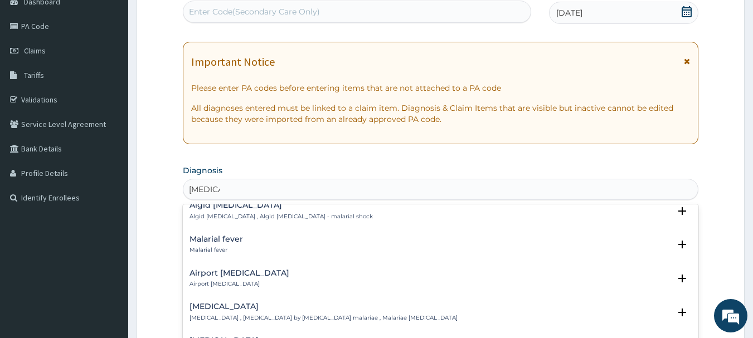
click at [197, 235] on h4 "Malarial fever" at bounding box center [215, 239] width 53 height 8
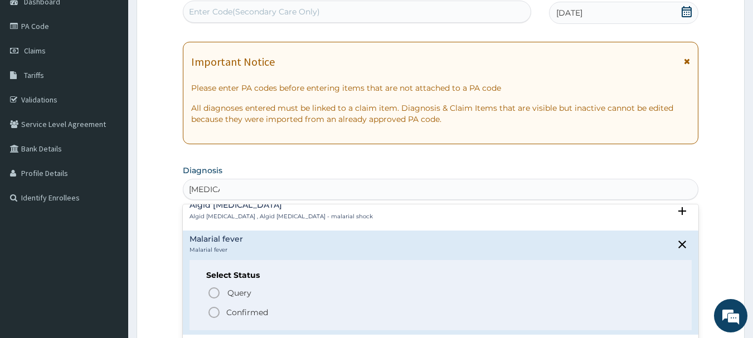
click at [214, 306] on icon "status option filled" at bounding box center [213, 312] width 13 height 13
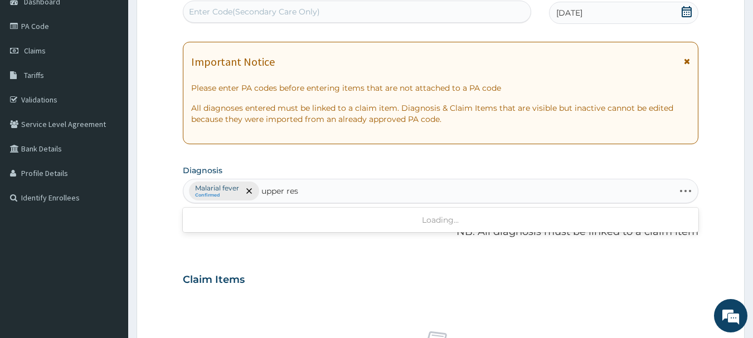
type input "upper resp"
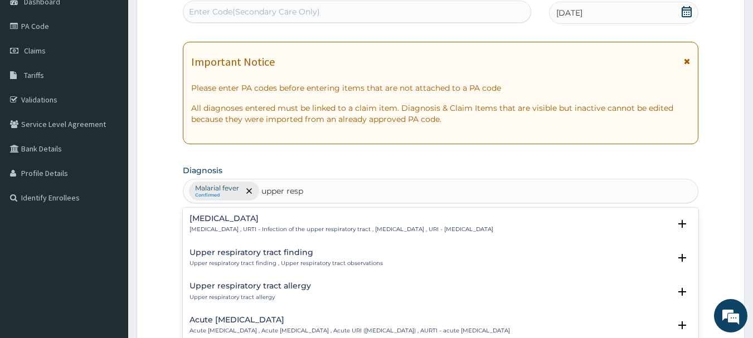
click at [232, 218] on h4 "[MEDICAL_DATA]" at bounding box center [341, 219] width 304 height 8
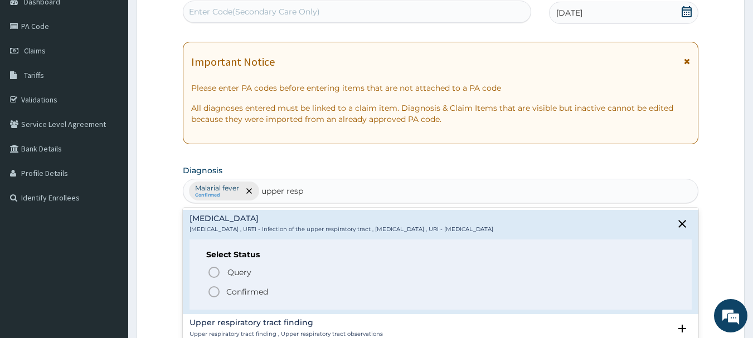
click at [215, 289] on icon "status option filled" at bounding box center [213, 291] width 13 height 13
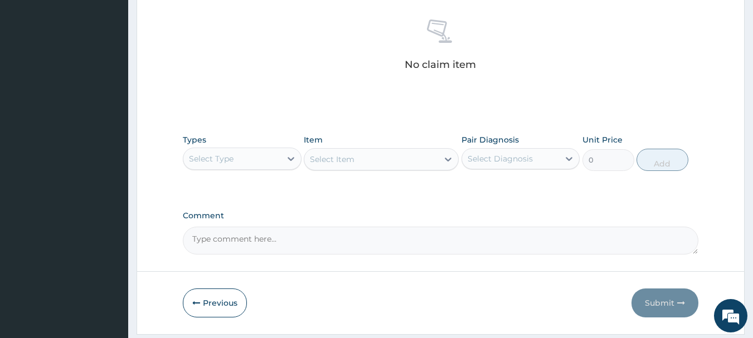
scroll to position [439, 0]
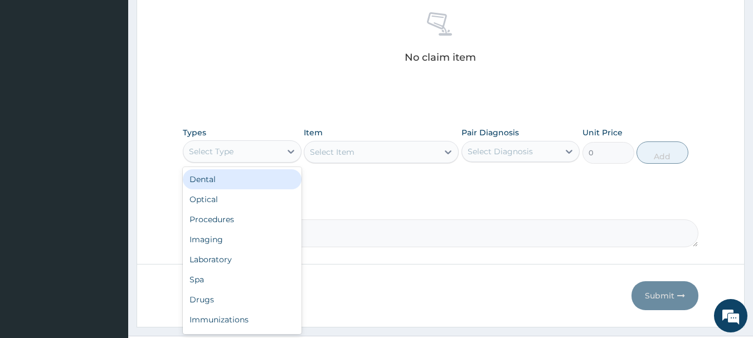
click at [273, 153] on div "Select Type" at bounding box center [232, 152] width 98 height 18
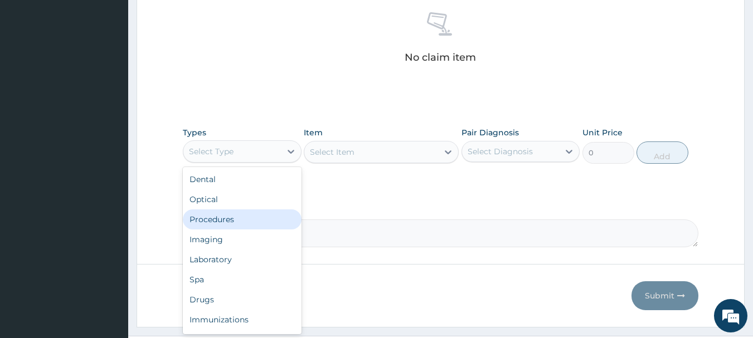
click at [226, 217] on div "Procedures" at bounding box center [242, 220] width 119 height 20
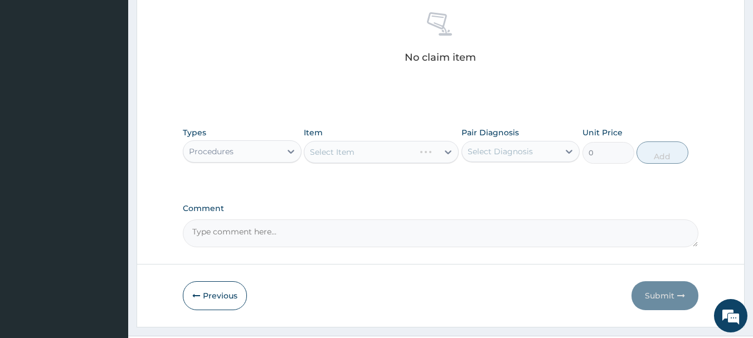
click at [442, 149] on div "Select Item" at bounding box center [381, 152] width 155 height 22
click at [434, 152] on div "Select Item" at bounding box center [381, 152] width 155 height 22
click at [441, 154] on div at bounding box center [448, 152] width 20 height 20
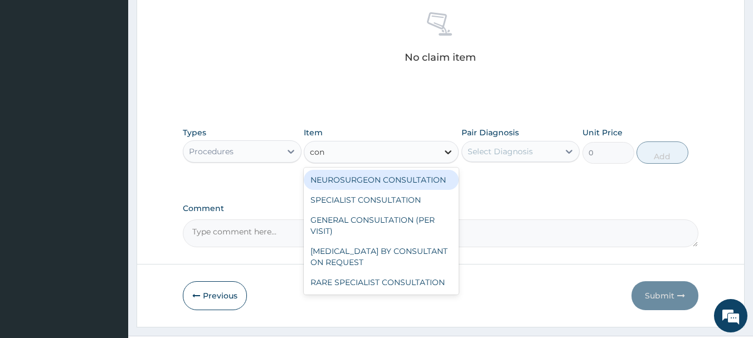
type input "cons"
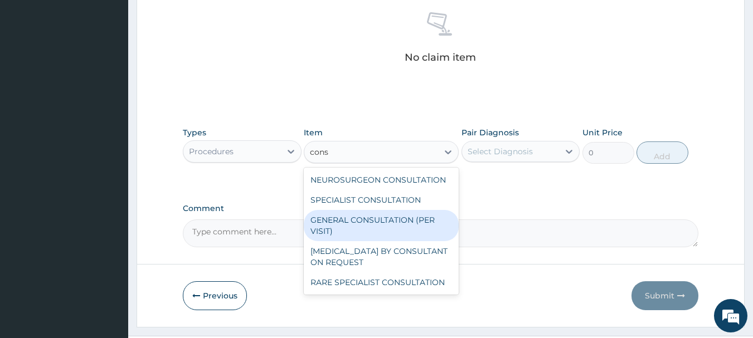
click at [405, 215] on div "GENERAL CONSULTATION (PER VISIT)" at bounding box center [381, 225] width 155 height 31
type input "2000"
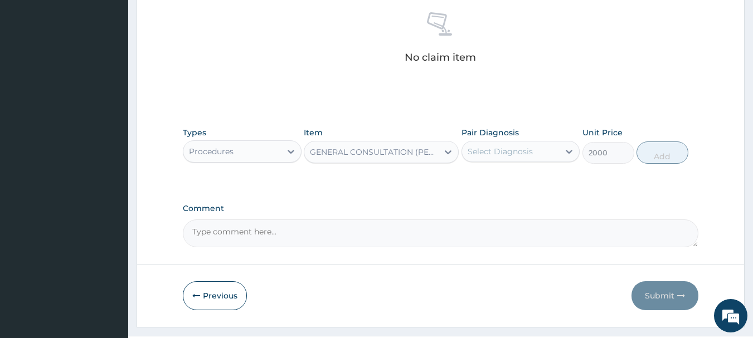
click at [535, 138] on div "Pair Diagnosis Select Diagnosis" at bounding box center [520, 145] width 119 height 37
click at [530, 154] on div "Select Diagnosis" at bounding box center [500, 151] width 65 height 11
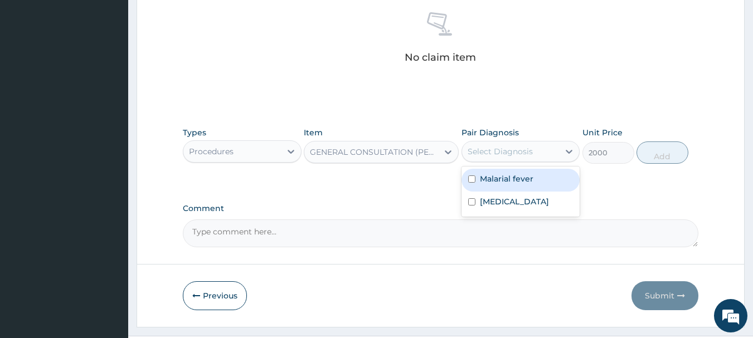
click at [514, 176] on label "Malarial fever" at bounding box center [506, 178] width 53 height 11
checkbox input "true"
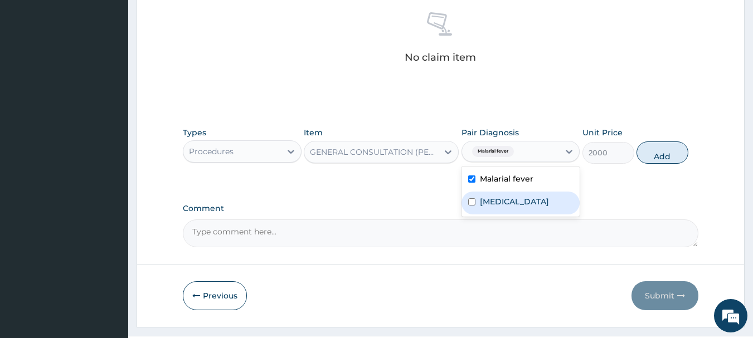
click at [508, 206] on label "[MEDICAL_DATA]" at bounding box center [514, 201] width 69 height 11
checkbox input "true"
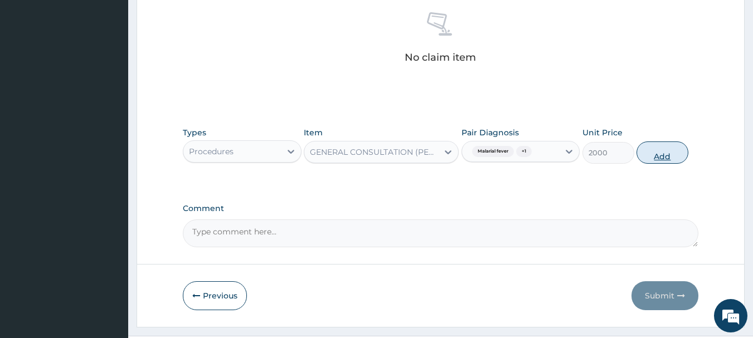
click at [651, 150] on button "Add" at bounding box center [662, 153] width 52 height 22
type input "0"
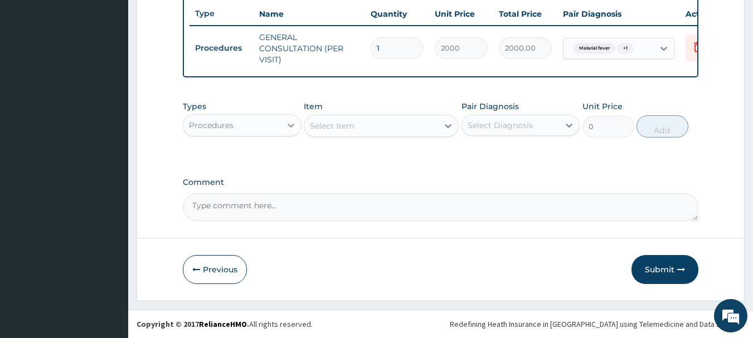
click at [283, 125] on div at bounding box center [291, 125] width 20 height 20
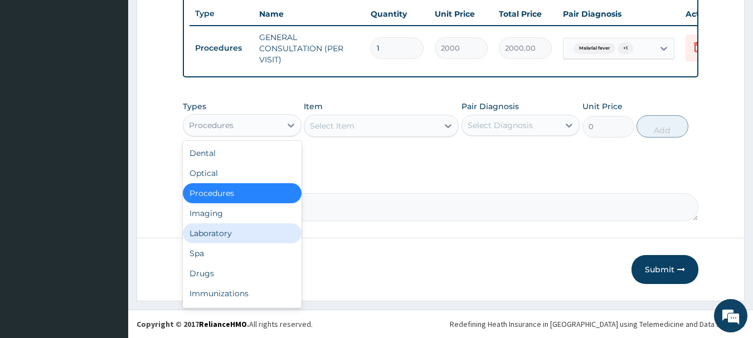
click at [251, 236] on div "Laboratory" at bounding box center [242, 233] width 119 height 20
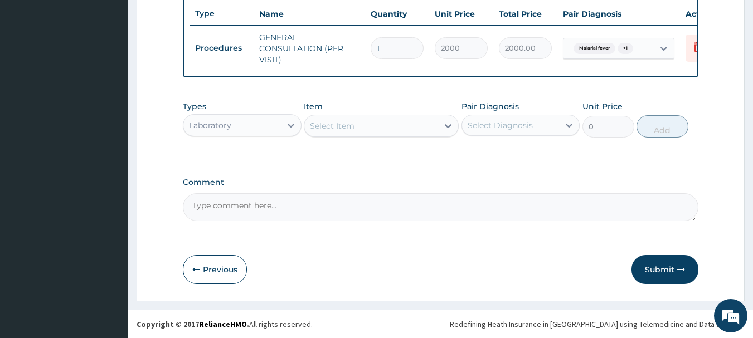
click at [425, 124] on div "Select Item" at bounding box center [371, 126] width 134 height 18
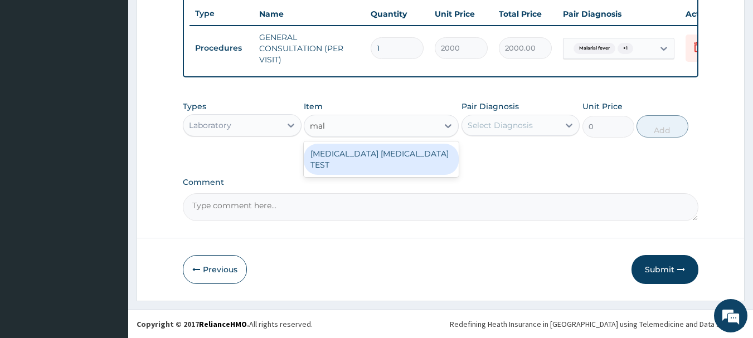
type input "mala"
click at [386, 150] on div "[MEDICAL_DATA] [MEDICAL_DATA] TEST" at bounding box center [381, 159] width 155 height 31
type input "1000"
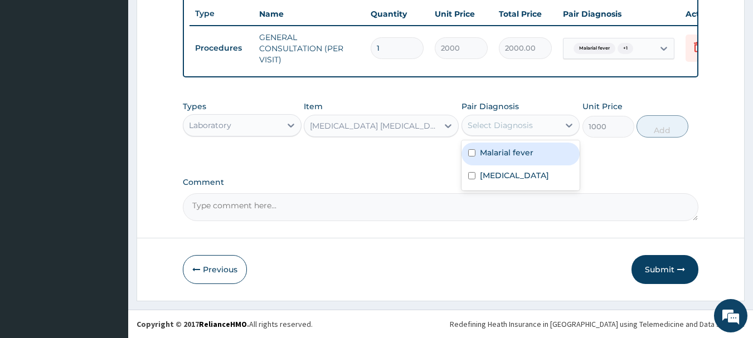
click at [502, 123] on div "Select Diagnosis" at bounding box center [500, 125] width 65 height 11
click at [493, 154] on label "Malarial fever" at bounding box center [506, 152] width 53 height 11
checkbox input "true"
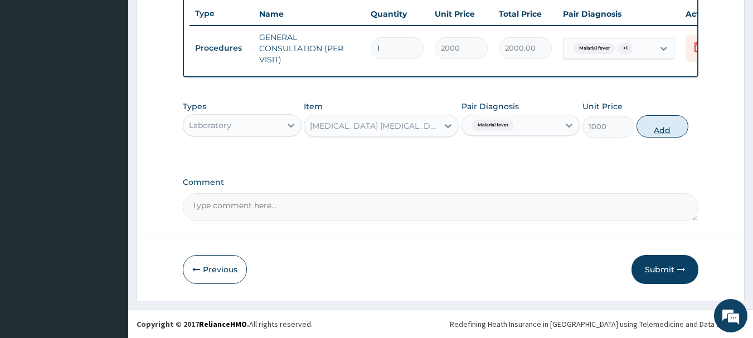
click at [649, 125] on button "Add" at bounding box center [662, 126] width 52 height 22
type input "0"
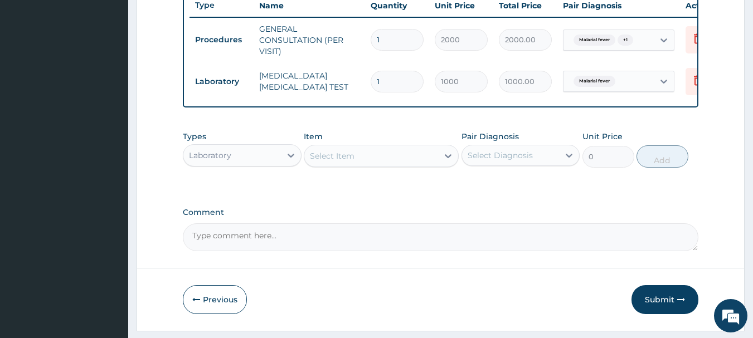
click at [390, 165] on div "Select Item" at bounding box center [371, 156] width 134 height 18
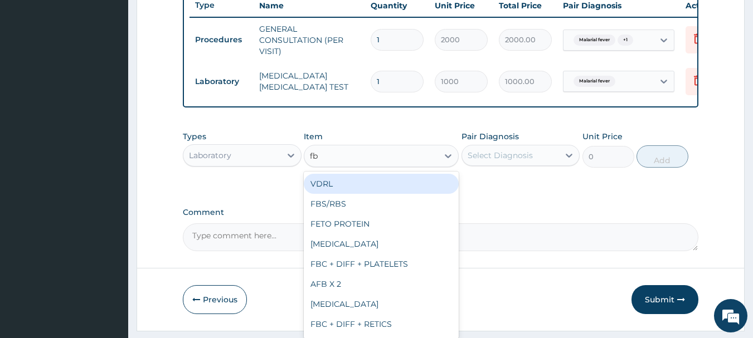
type input "fbc"
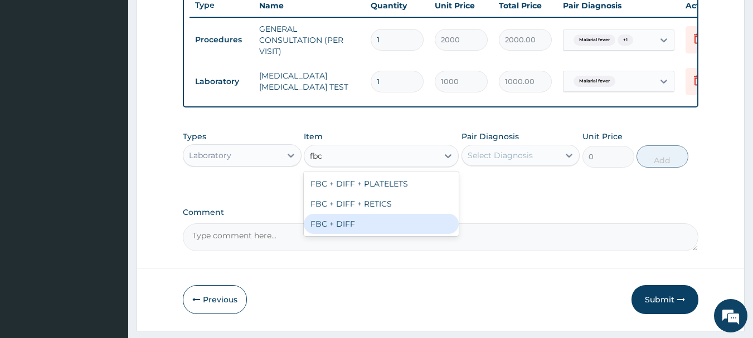
click at [347, 234] on div "FBC + DIFF" at bounding box center [381, 224] width 155 height 20
type input "2000"
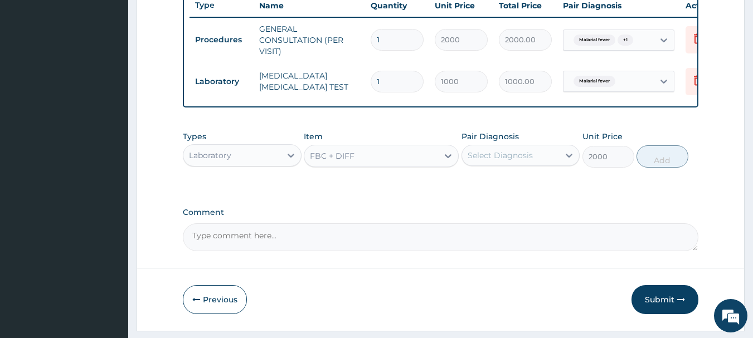
click at [516, 154] on div "Select Diagnosis" at bounding box center [520, 155] width 119 height 21
click at [486, 211] on label "Upper respiratory infection" at bounding box center [514, 205] width 69 height 11
checkbox input "true"
click at [651, 164] on button "Add" at bounding box center [662, 156] width 52 height 22
type input "0"
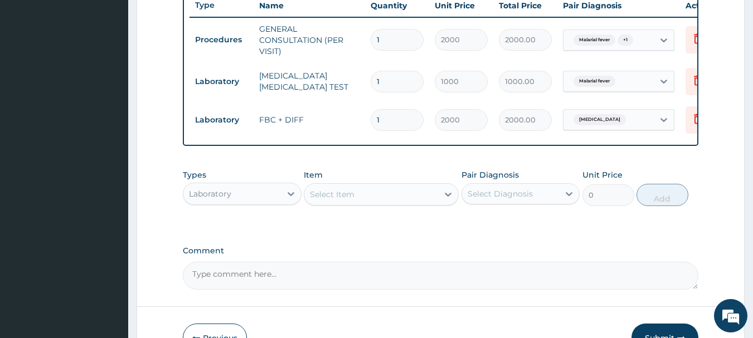
click at [252, 203] on div "Laboratory" at bounding box center [232, 194] width 98 height 18
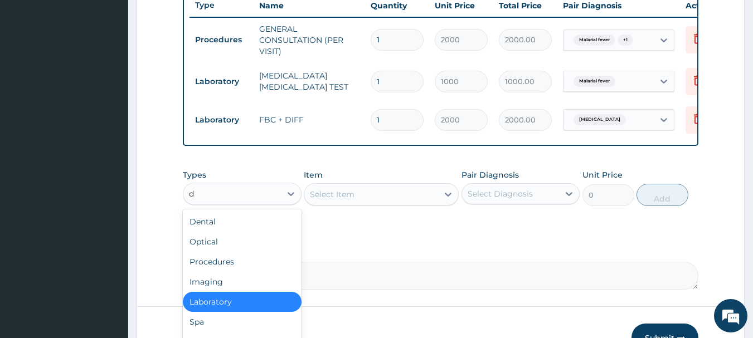
type input "dr"
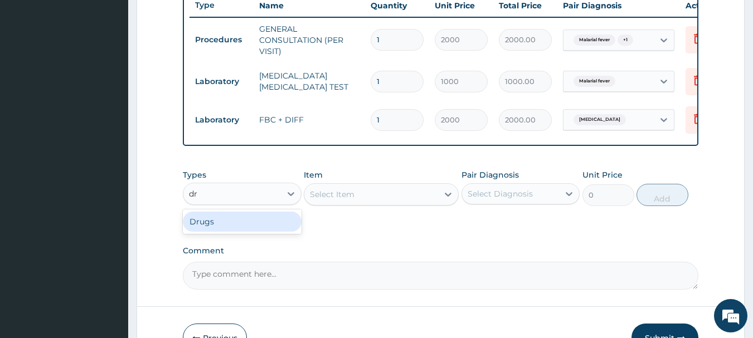
click at [206, 231] on div "Drugs" at bounding box center [242, 222] width 119 height 20
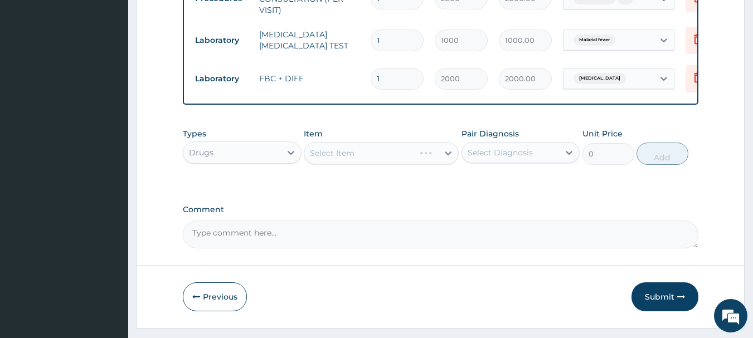
scroll to position [504, 0]
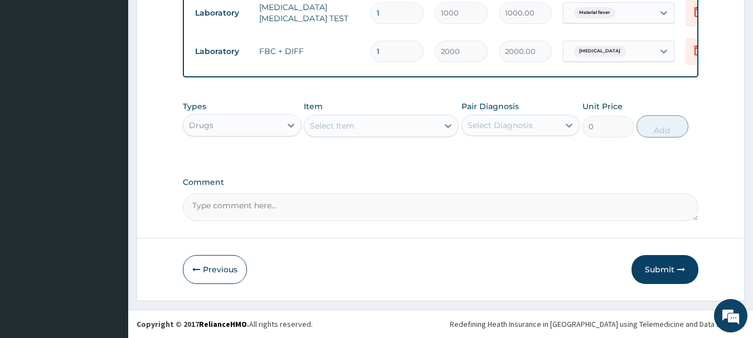
click at [422, 123] on div "Select Item" at bounding box center [371, 126] width 134 height 18
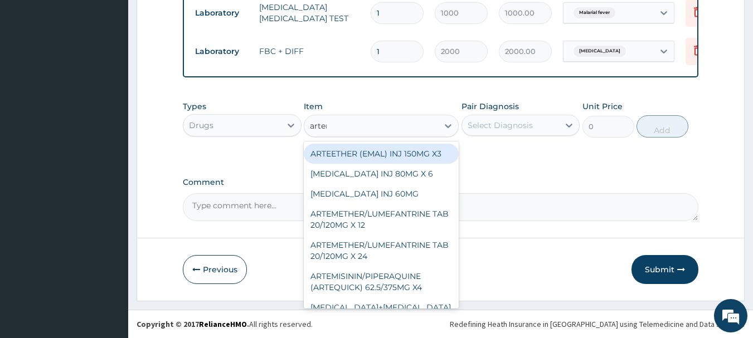
type input "arteme"
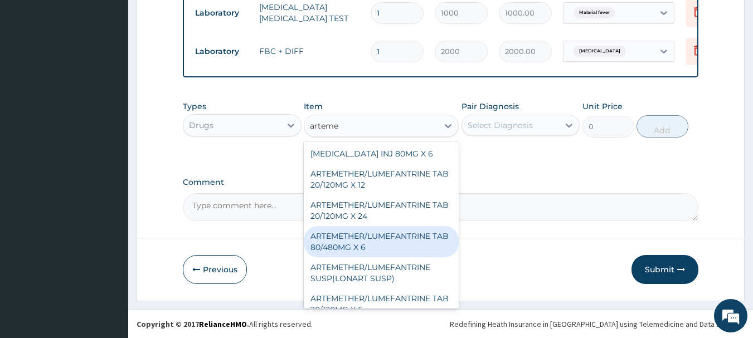
click at [361, 239] on div "ARTEMETHER/LUMEFANTRINE TAB 80/480MG X 6" at bounding box center [381, 241] width 155 height 31
type input "700"
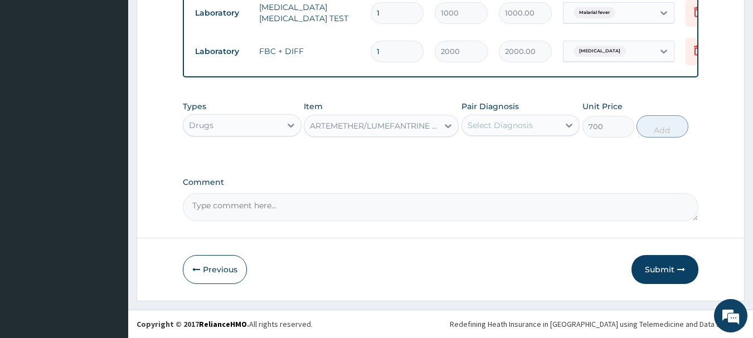
click at [523, 120] on div "Select Diagnosis" at bounding box center [500, 125] width 65 height 11
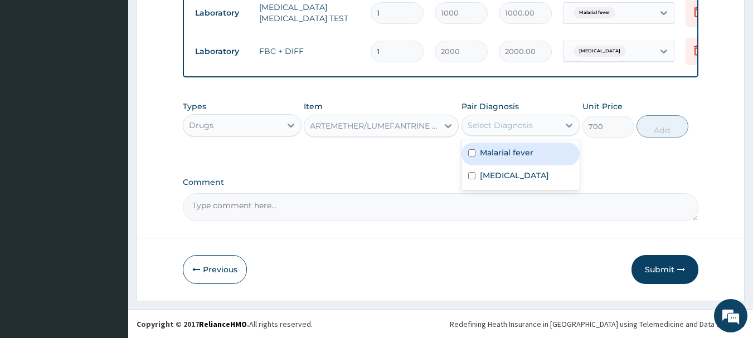
click at [492, 159] on div "Malarial fever" at bounding box center [520, 154] width 119 height 23
checkbox input "true"
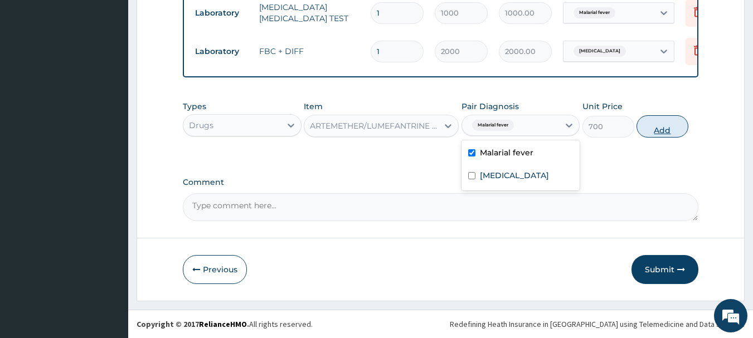
click at [660, 124] on button "Add" at bounding box center [662, 126] width 52 height 22
type input "0"
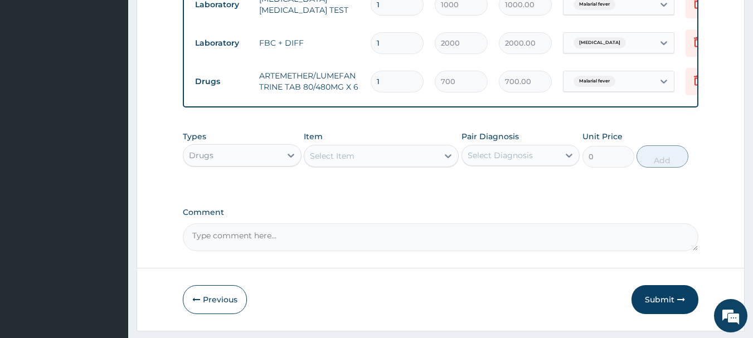
click at [414, 163] on div "Select Item" at bounding box center [371, 156] width 134 height 18
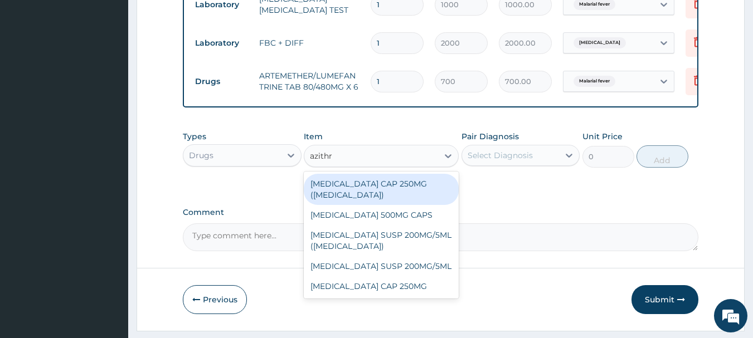
type input "azithro"
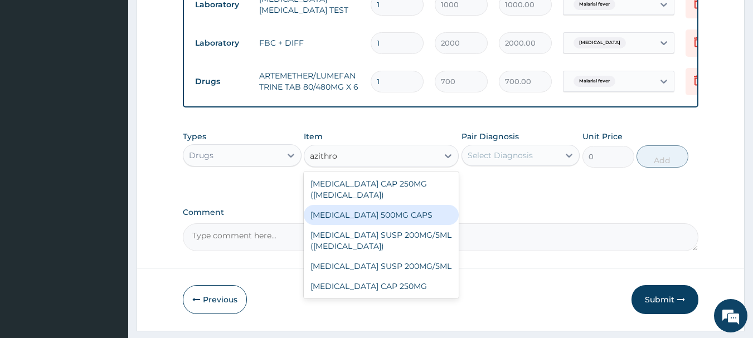
click at [351, 220] on div "AZITHROMYCIN 500MG CAPS" at bounding box center [381, 215] width 155 height 20
type input "250"
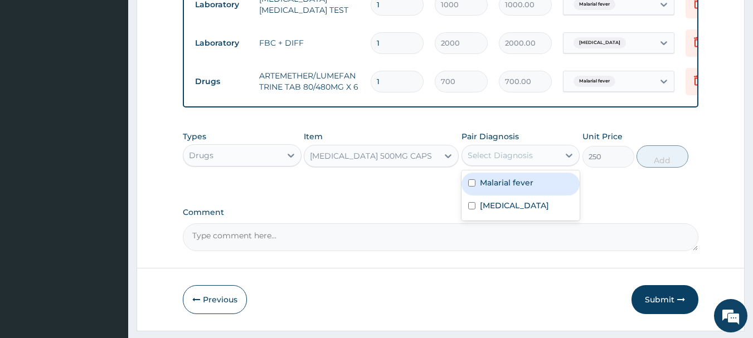
click at [531, 160] on div "Select Diagnosis" at bounding box center [500, 155] width 65 height 11
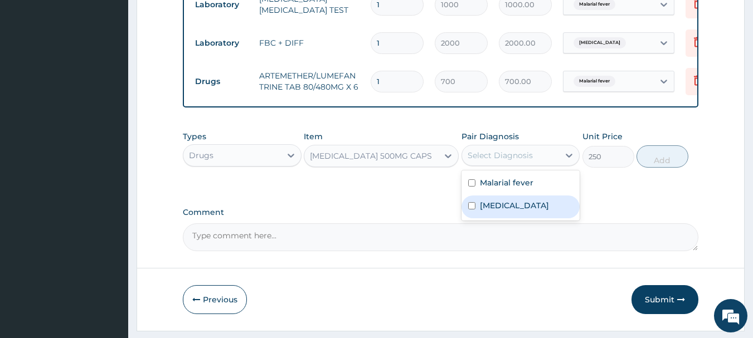
click at [500, 211] on label "Upper respiratory infection" at bounding box center [514, 205] width 69 height 11
checkbox input "true"
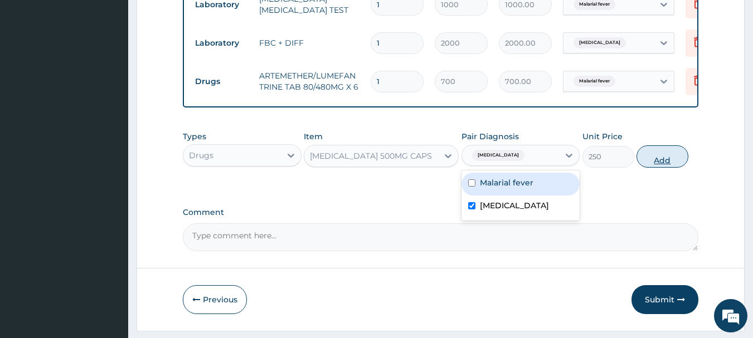
click at [642, 168] on button "Add" at bounding box center [662, 156] width 52 height 22
type input "0"
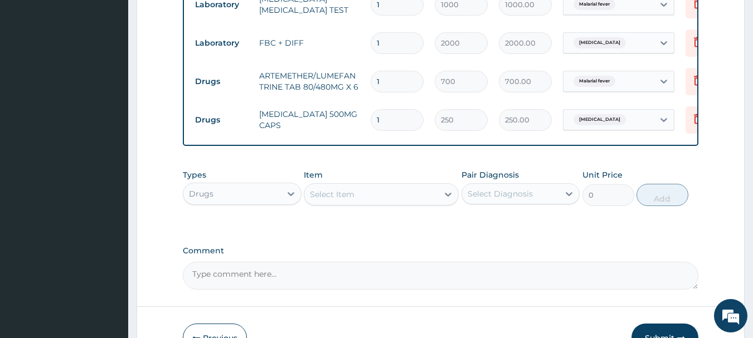
type input "10"
type input "2500.00"
type input "10"
click at [358, 201] on div "Select Item" at bounding box center [371, 195] width 134 height 18
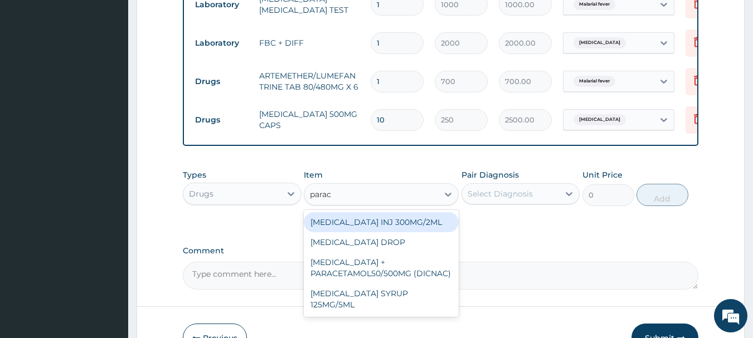
type input "parace"
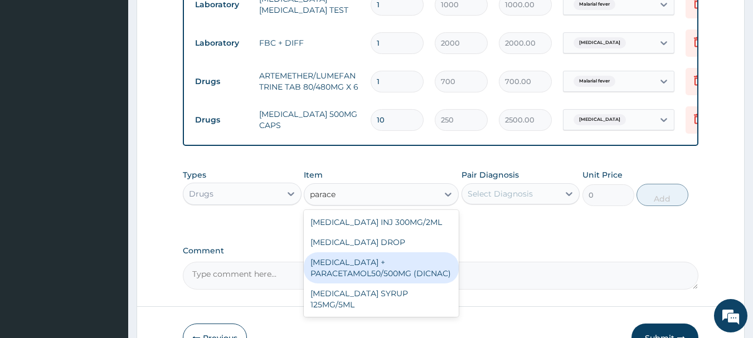
click at [347, 284] on div "DICLOFENAC + PARACETAMOL50/500MG (DICNAC)" at bounding box center [381, 267] width 155 height 31
type input "40"
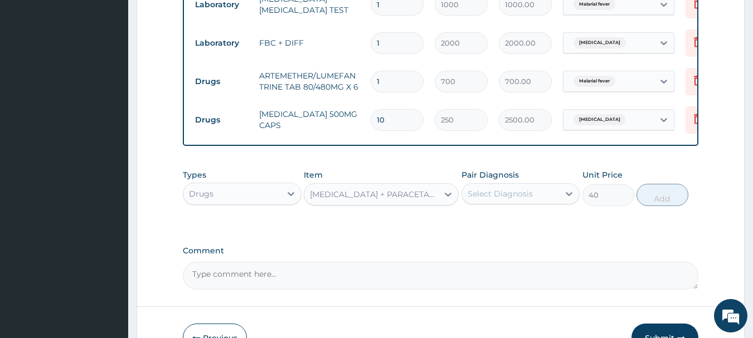
click at [539, 197] on div "Select Diagnosis" at bounding box center [511, 194] width 98 height 18
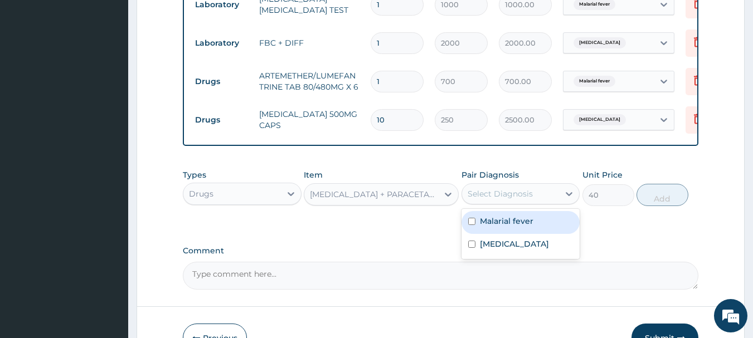
click at [507, 227] on label "Malarial fever" at bounding box center [506, 221] width 53 height 11
checkbox input "true"
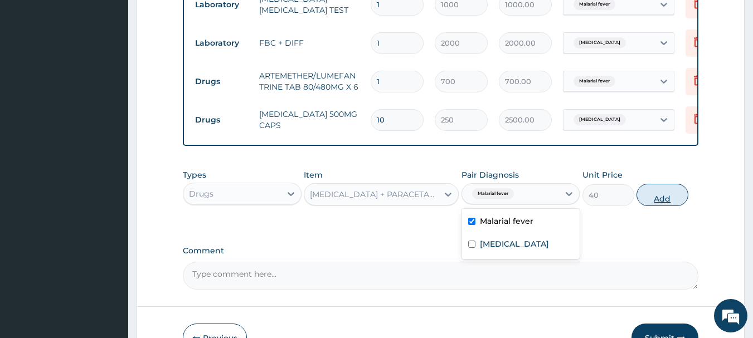
click at [649, 205] on button "Add" at bounding box center [662, 195] width 52 height 22
type input "0"
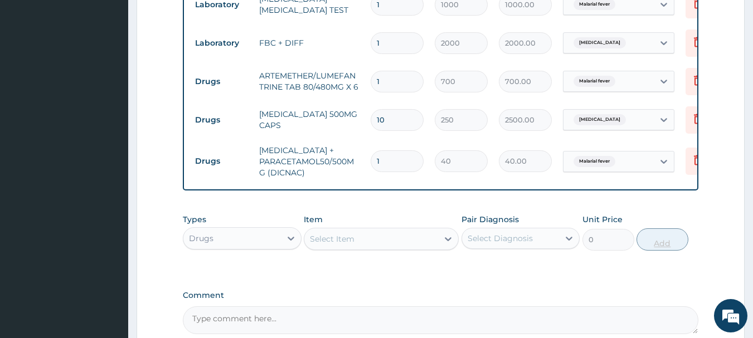
type input "18"
type input "720.00"
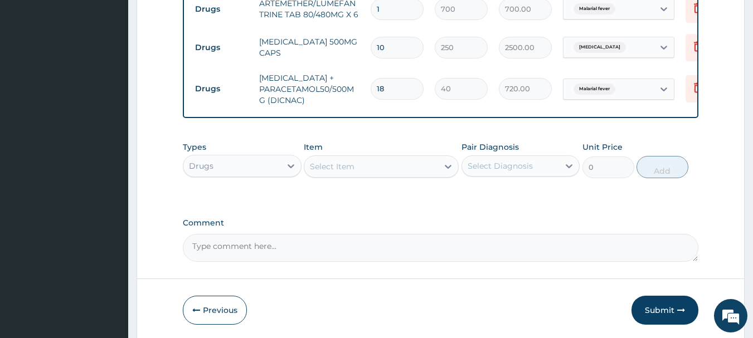
scroll to position [625, 0]
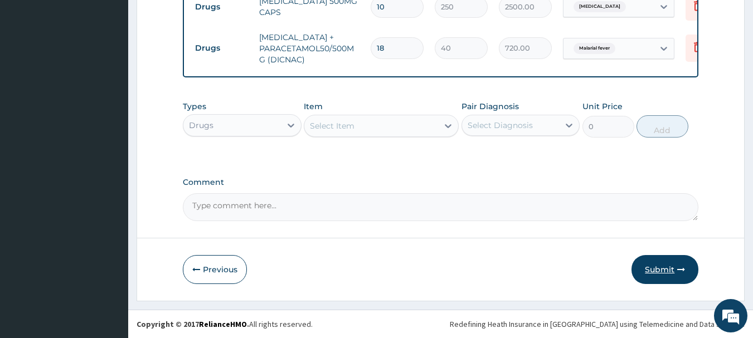
type input "18"
click at [658, 269] on button "Submit" at bounding box center [664, 269] width 67 height 29
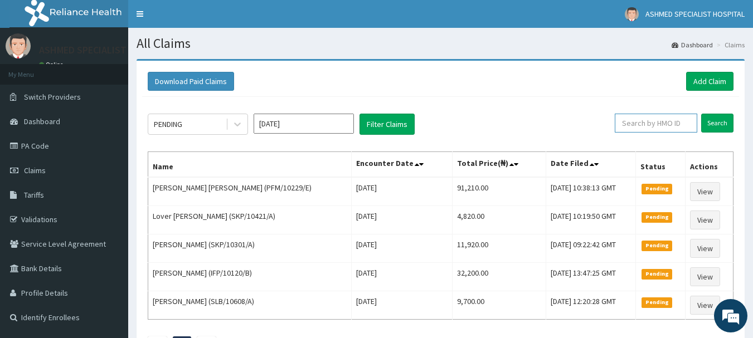
click at [677, 127] on input "text" at bounding box center [656, 123] width 82 height 19
type input "ifp/10258/a"
click at [712, 115] on input "Search" at bounding box center [717, 123] width 32 height 19
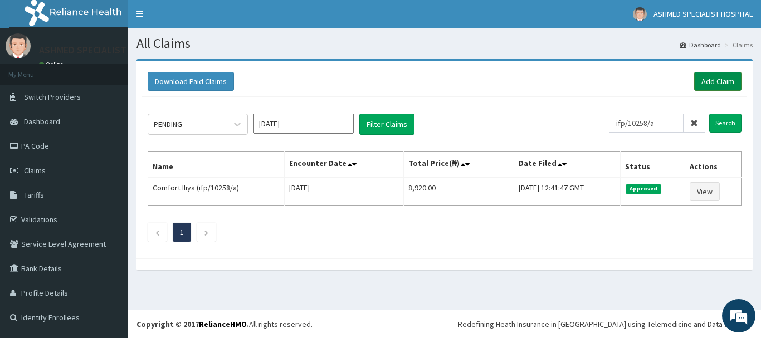
click at [707, 78] on link "Add Claim" at bounding box center [717, 81] width 47 height 19
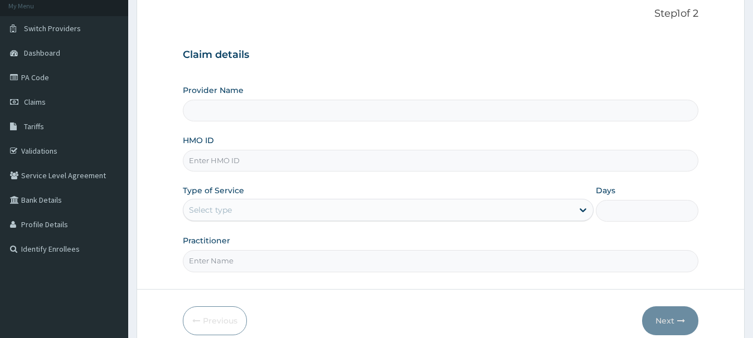
scroll to position [71, 0]
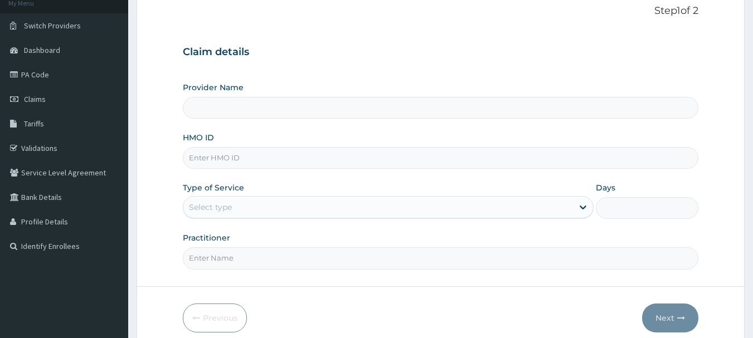
type input "ASHMED SPECIALIST HOSPITAL"
click at [289, 161] on input "HMO ID" at bounding box center [441, 158] width 516 height 22
type input "mtf/10052/a"
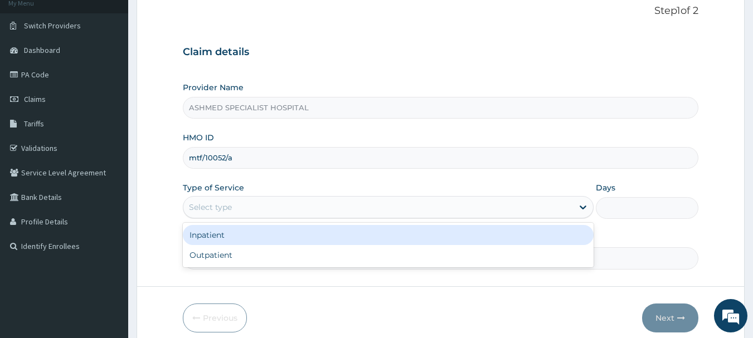
click at [266, 211] on div "Select type" at bounding box center [378, 207] width 390 height 18
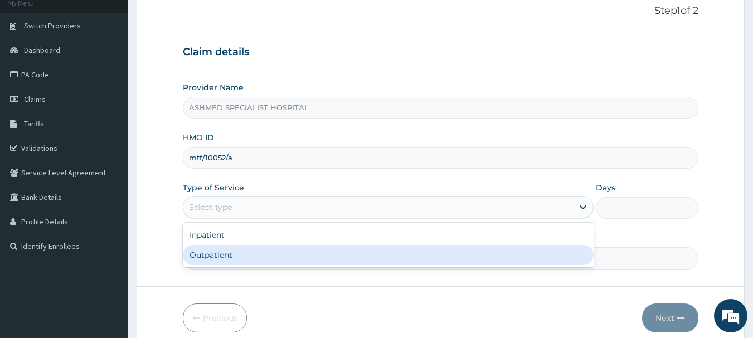
click at [220, 255] on div "Outpatient" at bounding box center [388, 255] width 411 height 20
type input "1"
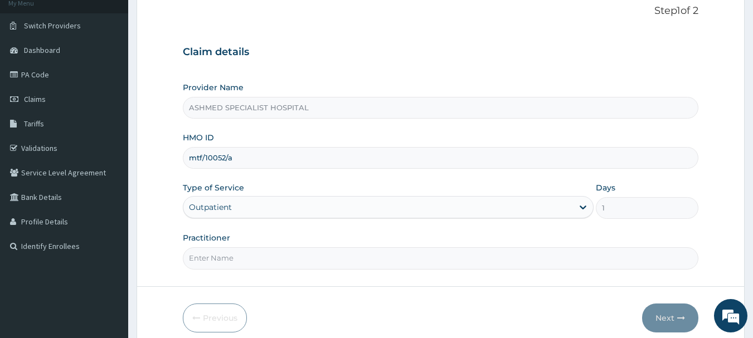
click at [220, 261] on input "Practitioner" at bounding box center [441, 258] width 516 height 22
type input "DR. THOMPSON ODESA"
click at [662, 319] on button "Next" at bounding box center [670, 318] width 56 height 29
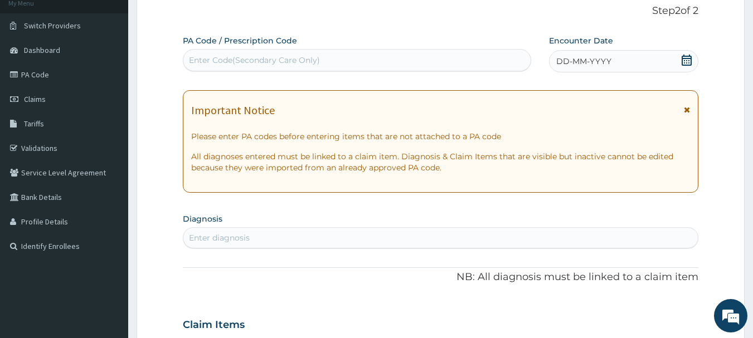
click at [391, 54] on div "Enter Code(Secondary Care Only)" at bounding box center [357, 60] width 348 height 18
paste input "PA/786504"
type input "PA/786504"
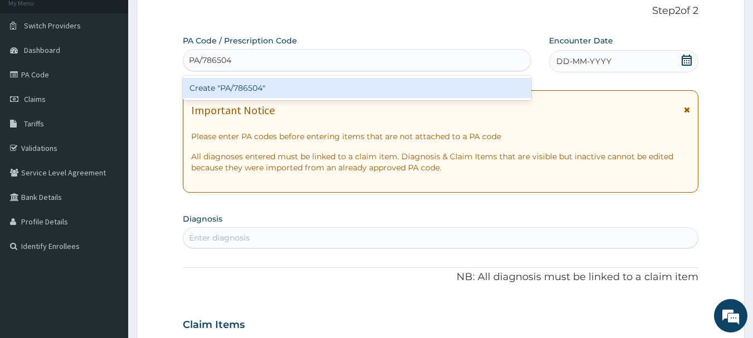
click at [341, 86] on div "Create "PA/786504"" at bounding box center [357, 88] width 349 height 20
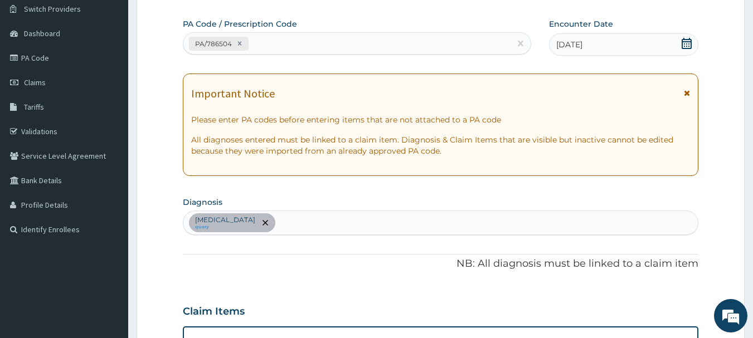
scroll to position [84, 0]
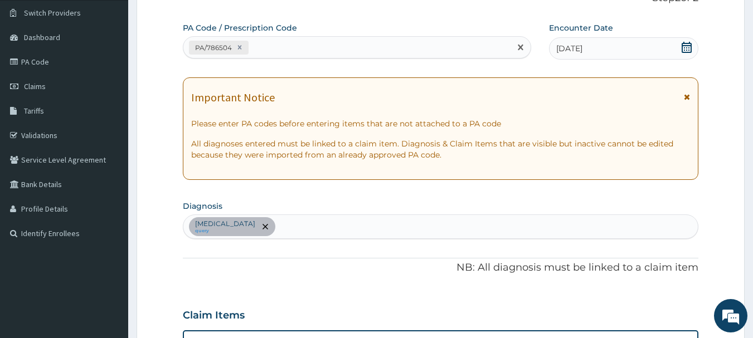
click at [275, 45] on div "PA/786504" at bounding box center [347, 47] width 328 height 18
paste input "PA/0461B3"
type input "PA/0461B3"
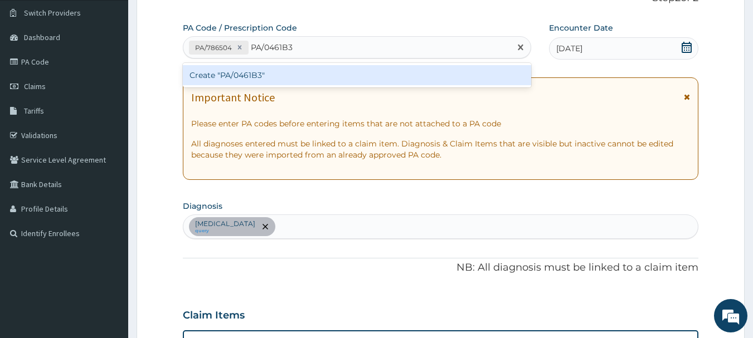
click at [240, 75] on div "Create "PA/0461B3"" at bounding box center [357, 75] width 349 height 20
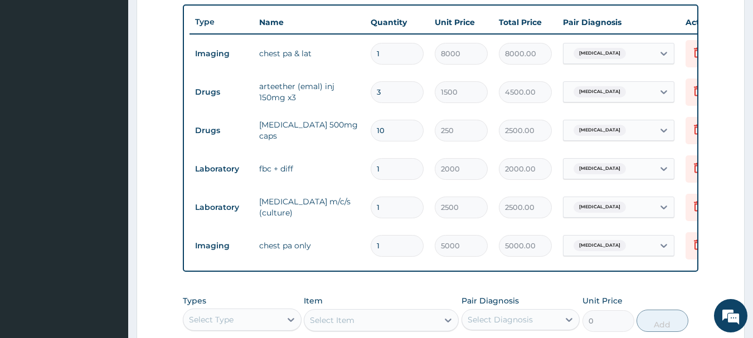
scroll to position [413, 0]
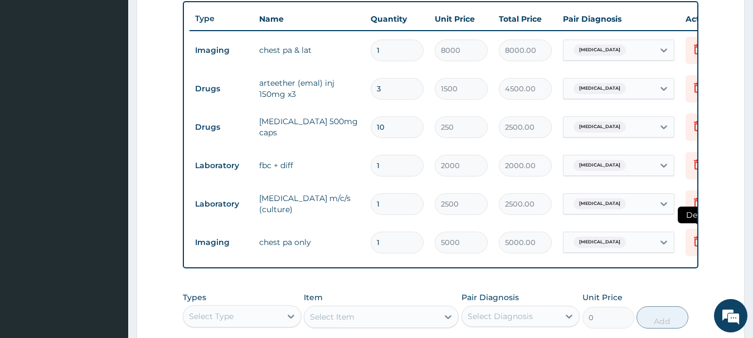
click at [695, 242] on icon at bounding box center [697, 241] width 13 height 13
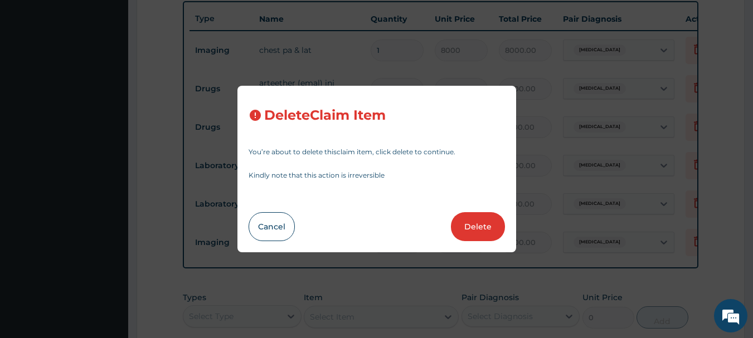
click at [493, 232] on button "Delete" at bounding box center [478, 226] width 54 height 29
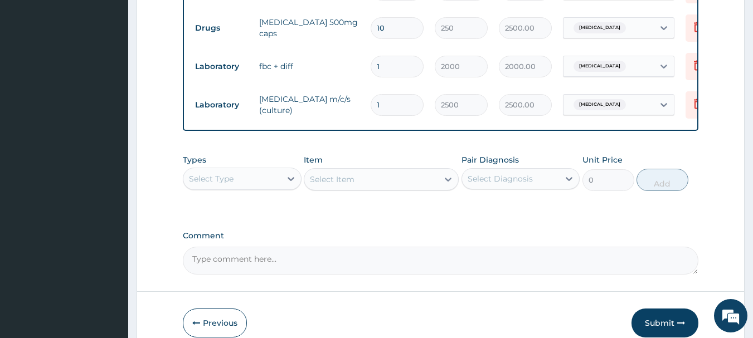
scroll to position [575, 0]
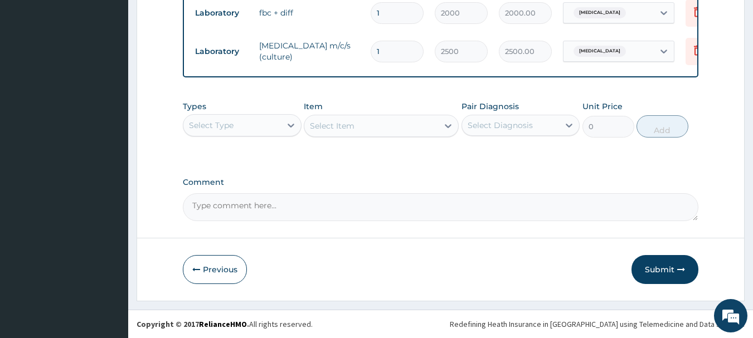
click at [254, 129] on div "Select Type" at bounding box center [232, 125] width 98 height 18
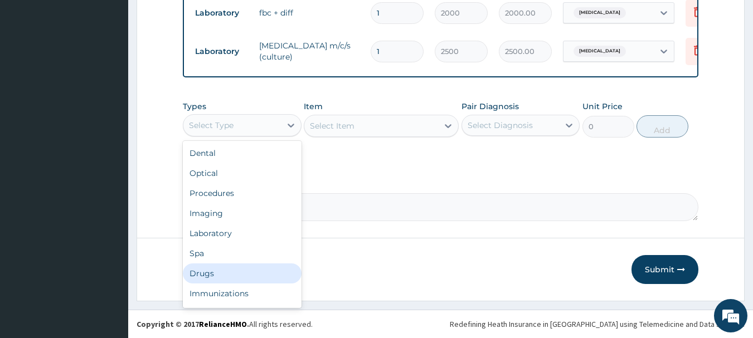
click at [207, 271] on div "Drugs" at bounding box center [242, 274] width 119 height 20
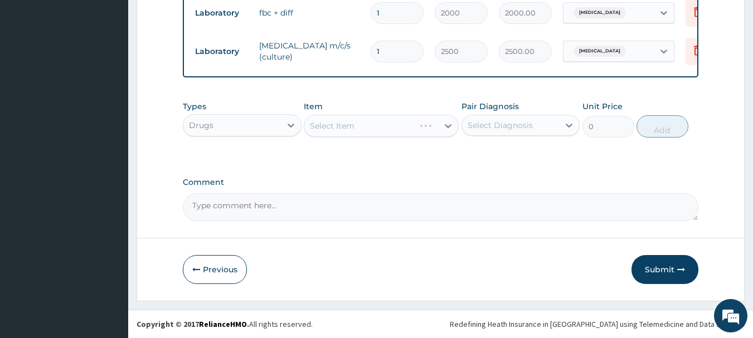
click at [386, 130] on div "Select Item" at bounding box center [381, 126] width 155 height 22
click at [437, 123] on div "Select Item" at bounding box center [371, 126] width 134 height 18
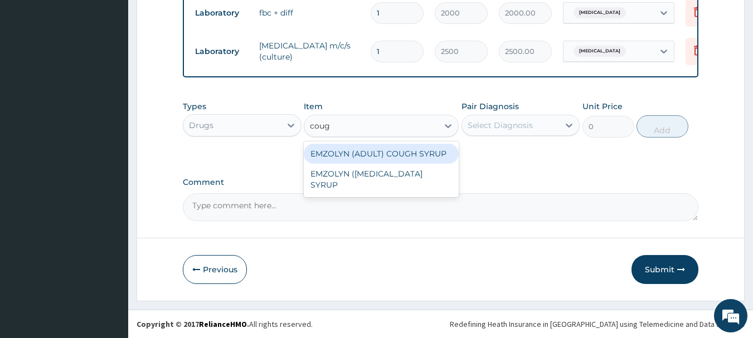
type input "cough"
click at [397, 154] on div "EMZOLYN (ADULT) COUGH SYRUP" at bounding box center [381, 154] width 155 height 20
type input "500"
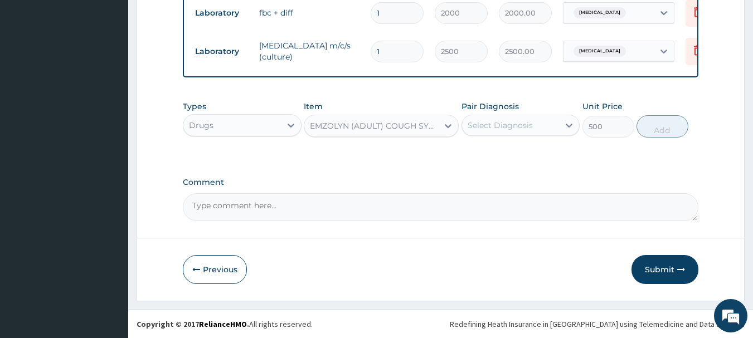
click at [508, 120] on div "Select Diagnosis" at bounding box center [500, 125] width 65 height 11
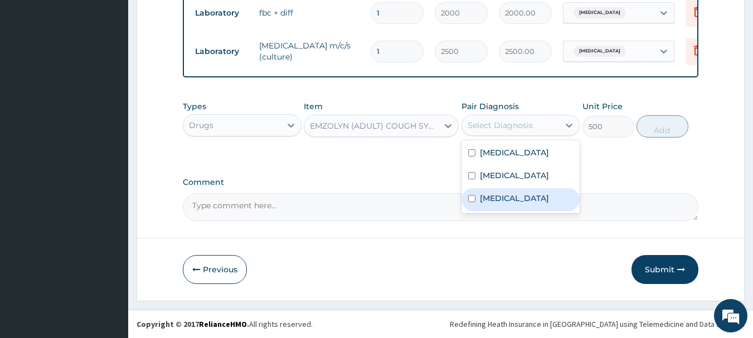
click at [529, 201] on label "Pulmonary tuberculosis" at bounding box center [514, 198] width 69 height 11
checkbox input "true"
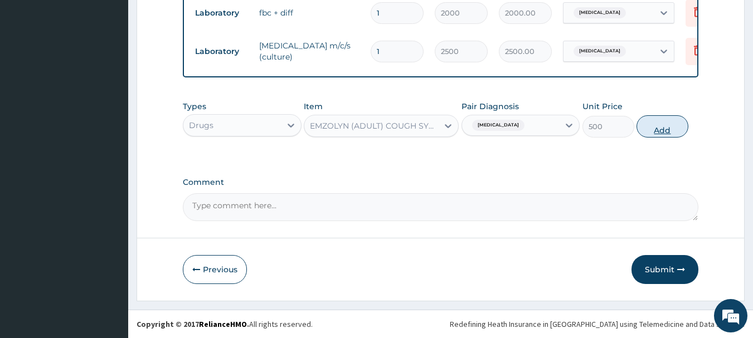
click at [658, 124] on button "Add" at bounding box center [662, 126] width 52 height 22
type input "0"
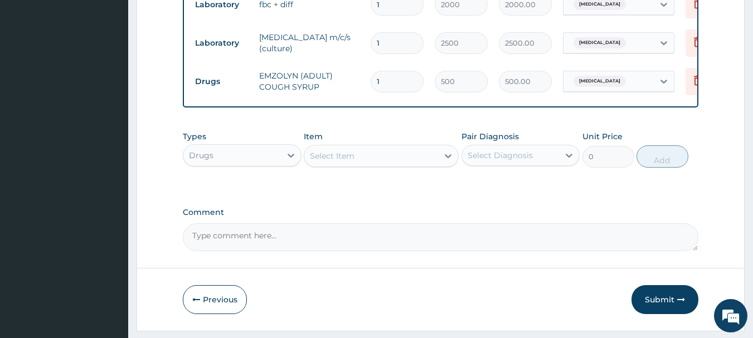
click at [395, 162] on div "Select Item" at bounding box center [371, 156] width 134 height 18
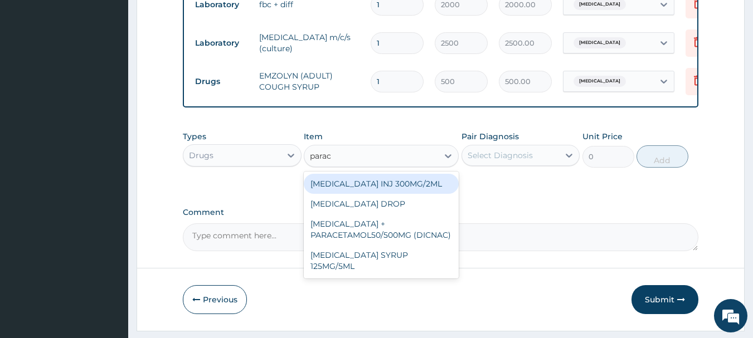
type input "parace"
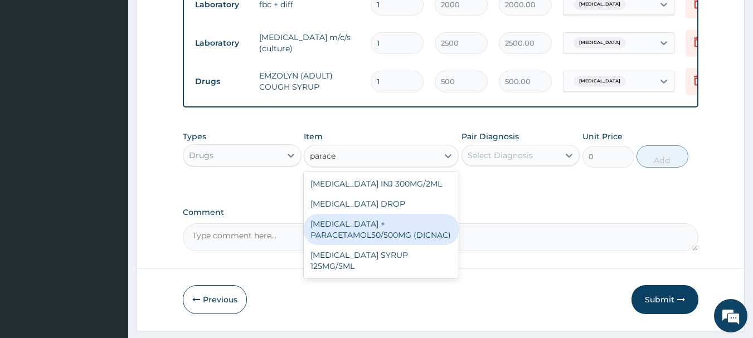
click at [363, 245] on div "DICLOFENAC + PARACETAMOL50/500MG (DICNAC)" at bounding box center [381, 229] width 155 height 31
type input "40"
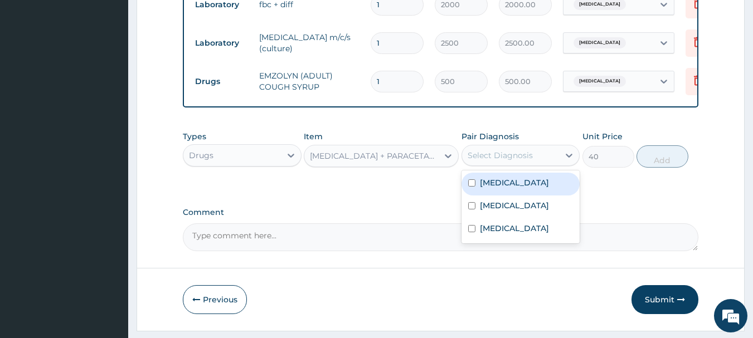
click at [503, 161] on div "Select Diagnosis" at bounding box center [500, 155] width 65 height 11
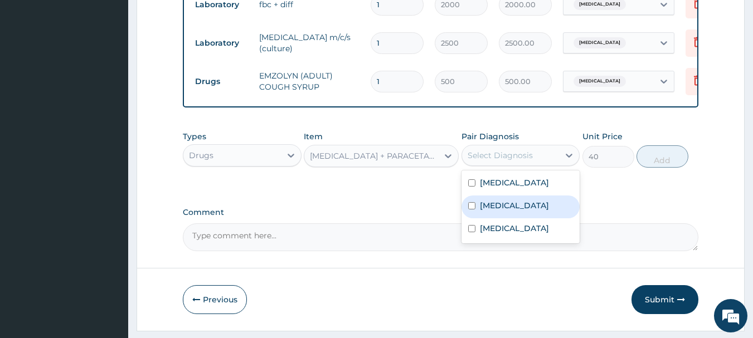
click at [489, 211] on label "Malaria" at bounding box center [514, 205] width 69 height 11
checkbox input "true"
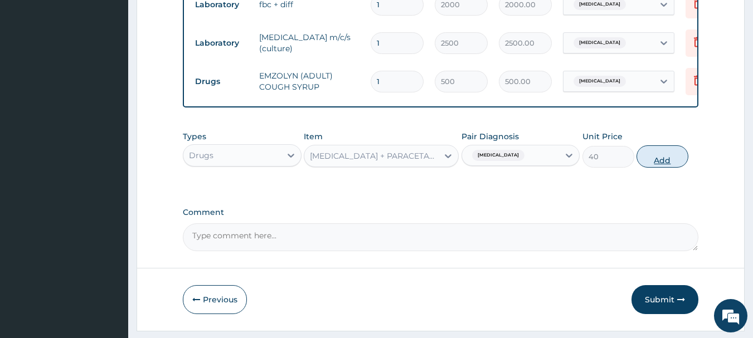
click at [647, 159] on button "Add" at bounding box center [662, 156] width 52 height 22
type input "0"
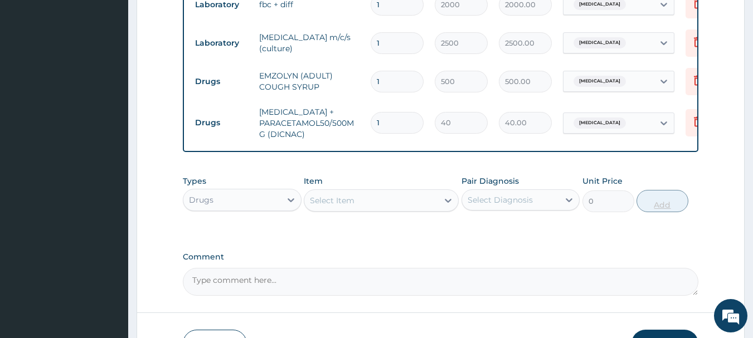
type input "18"
type input "720.00"
type input "18"
click at [263, 205] on div "Drugs" at bounding box center [232, 200] width 98 height 18
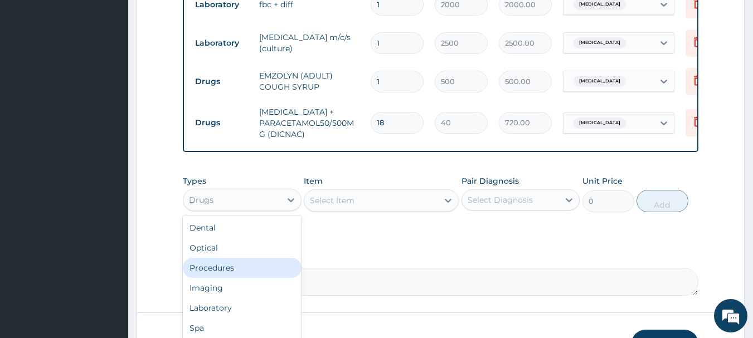
click at [225, 278] on div "Procedures" at bounding box center [242, 268] width 119 height 20
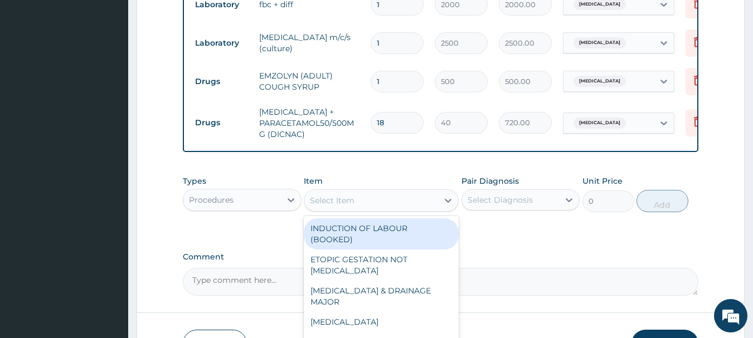
click at [408, 204] on div "Select Item" at bounding box center [371, 201] width 134 height 18
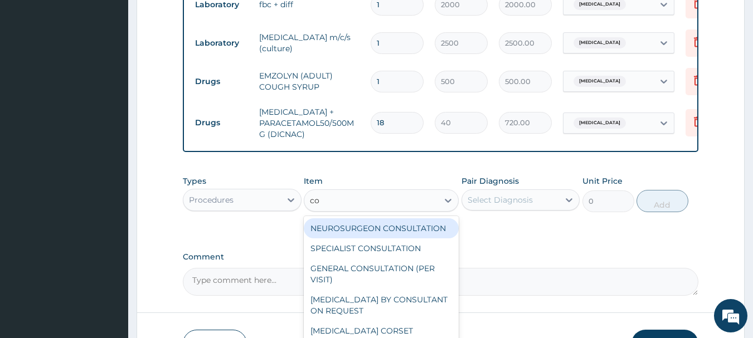
type input "con"
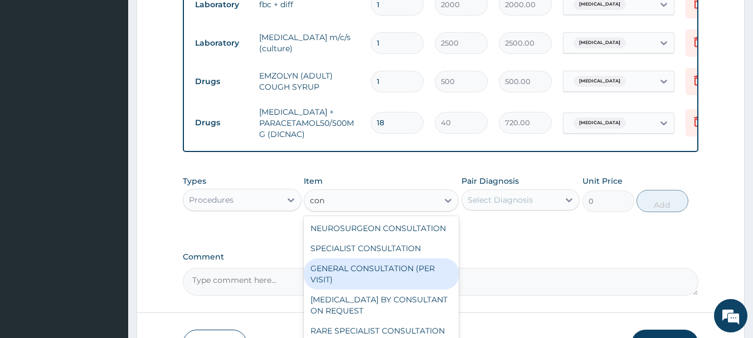
click at [339, 274] on div "GENERAL CONSULTATION (PER VISIT)" at bounding box center [381, 274] width 155 height 31
type input "2000"
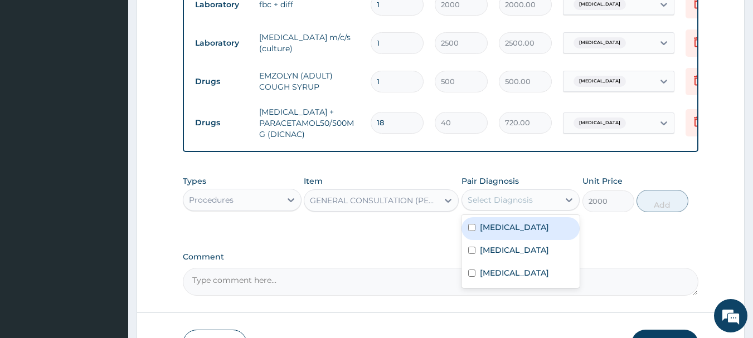
click at [479, 206] on div "Select Diagnosis" at bounding box center [500, 199] width 65 height 11
click at [491, 233] on label "Immunosuppression" at bounding box center [514, 227] width 69 height 11
checkbox input "true"
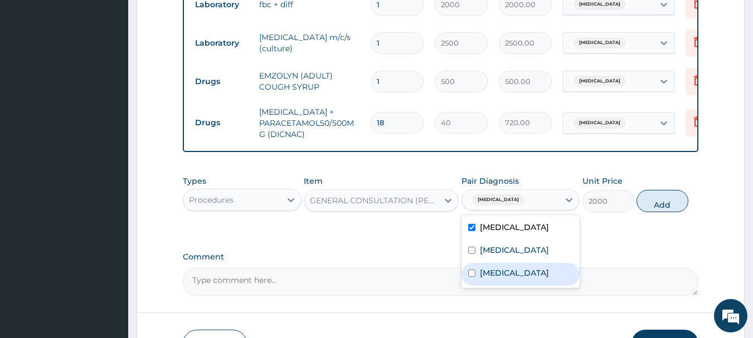
drag, startPoint x: 493, startPoint y: 289, endPoint x: 508, endPoint y: 278, distance: 18.9
click at [493, 279] on label "Pulmonary tuberculosis" at bounding box center [514, 272] width 69 height 11
checkbox input "true"
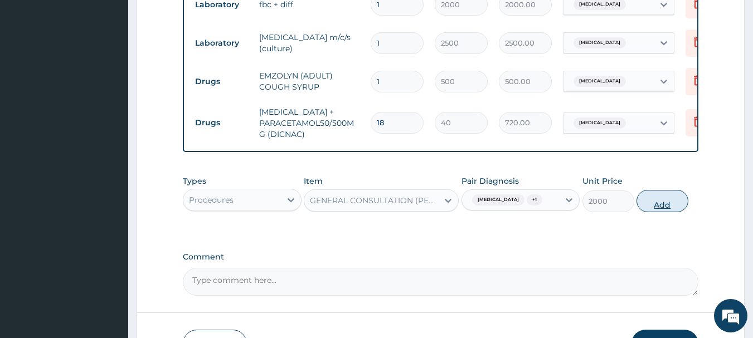
click at [654, 207] on button "Add" at bounding box center [662, 201] width 52 height 22
type input "0"
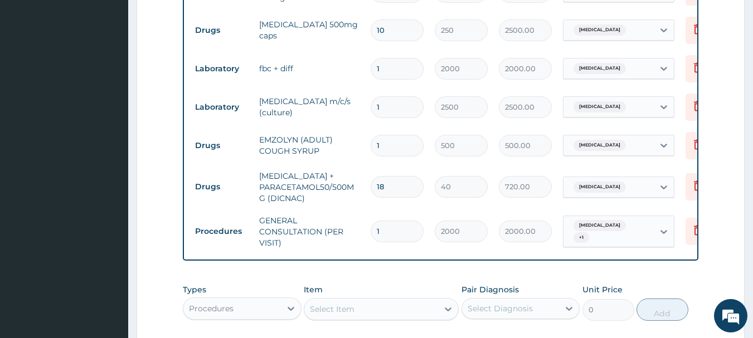
scroll to position [513, 0]
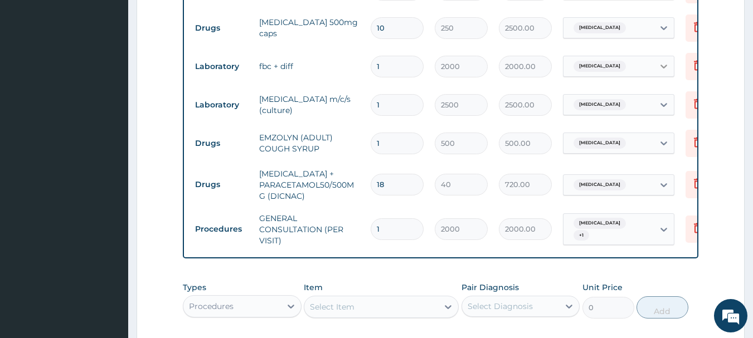
click at [659, 67] on icon at bounding box center [663, 66] width 11 height 11
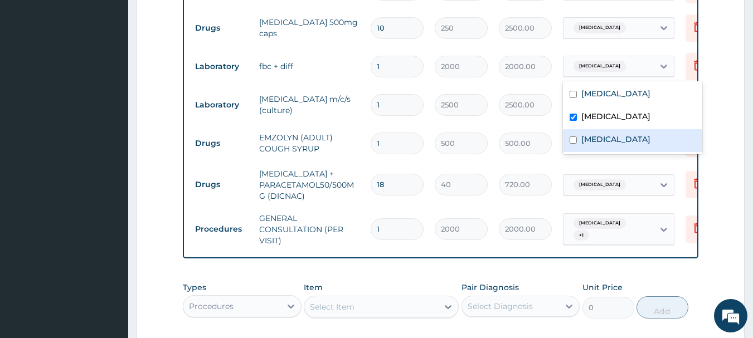
click at [591, 146] on div "Pulmonary tuberculosis" at bounding box center [632, 140] width 139 height 23
checkbox input "true"
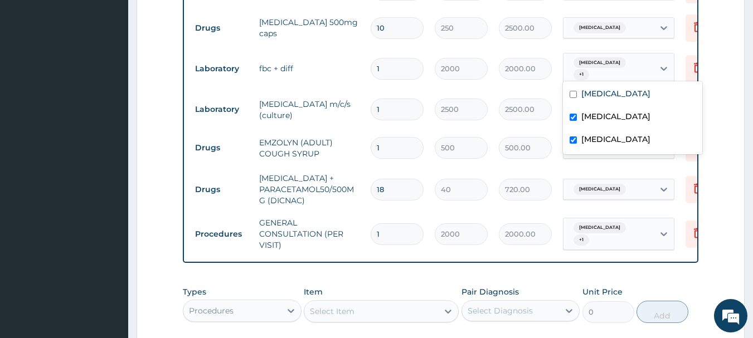
click at [595, 121] on label "Malaria" at bounding box center [615, 116] width 69 height 11
click at [570, 115] on input "checkbox" at bounding box center [573, 117] width 7 height 7
checkbox input "true"
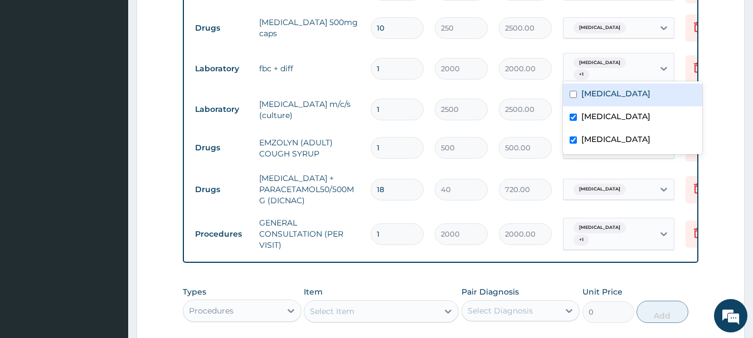
click at [735, 61] on form "Step 2 of 2 PA Code / Prescription Code PA/786504 PA/0461B3 Encounter Date 12-0…" at bounding box center [441, 16] width 608 height 941
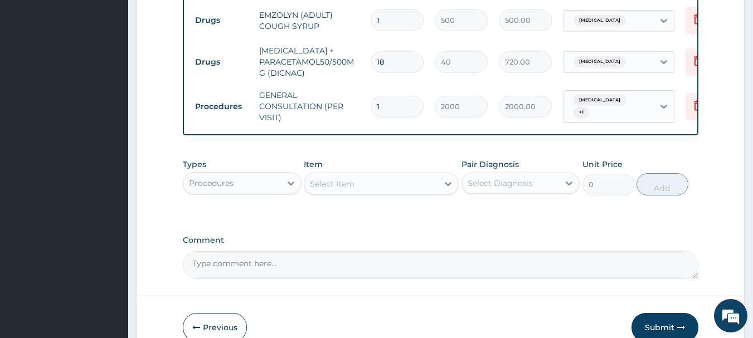
scroll to position [702, 0]
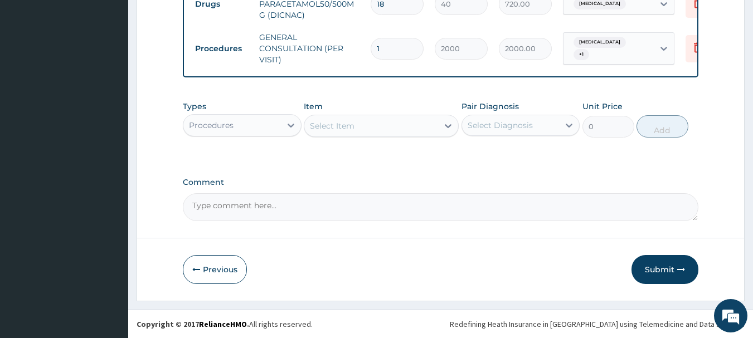
click at [210, 125] on div "Procedures" at bounding box center [211, 125] width 45 height 11
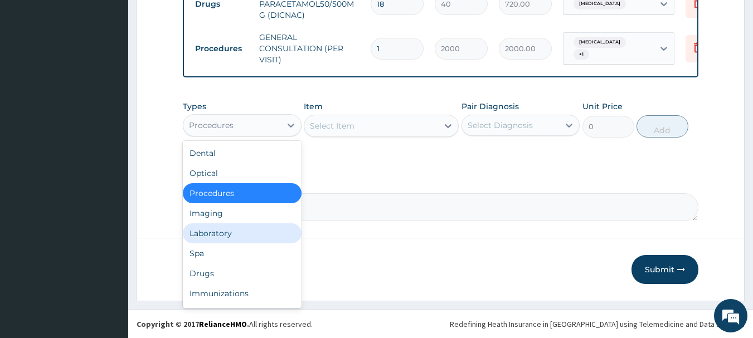
click at [201, 236] on div "Laboratory" at bounding box center [242, 233] width 119 height 20
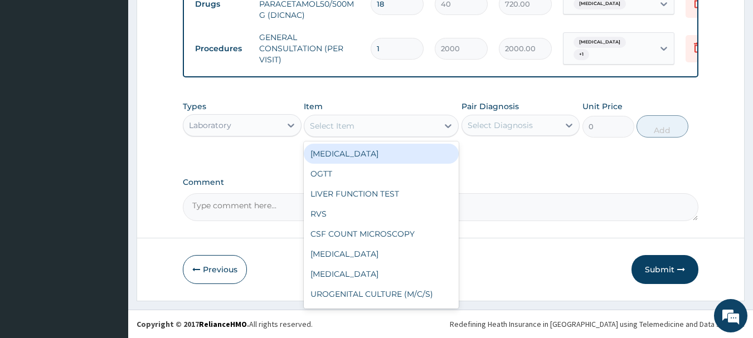
click at [377, 124] on div "Select Item" at bounding box center [371, 126] width 134 height 18
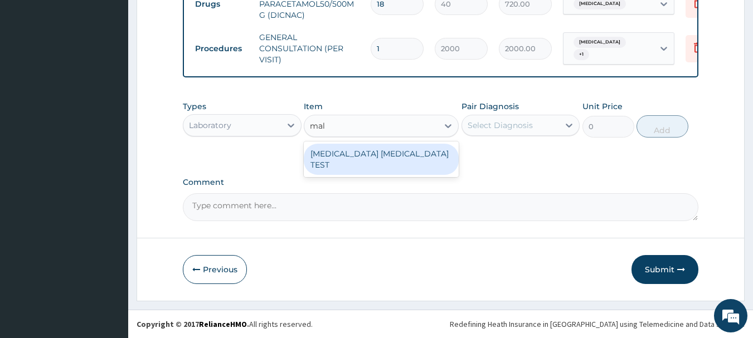
type input "mala"
click at [371, 149] on div "MALARIA PARASITE TEST" at bounding box center [381, 159] width 155 height 31
type input "1000"
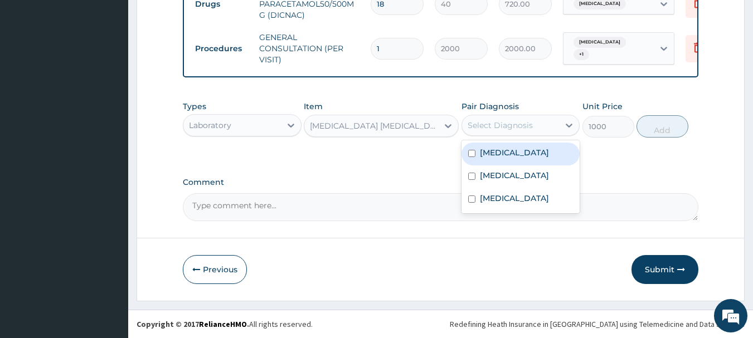
click at [510, 120] on div "Select Diagnosis" at bounding box center [500, 125] width 65 height 11
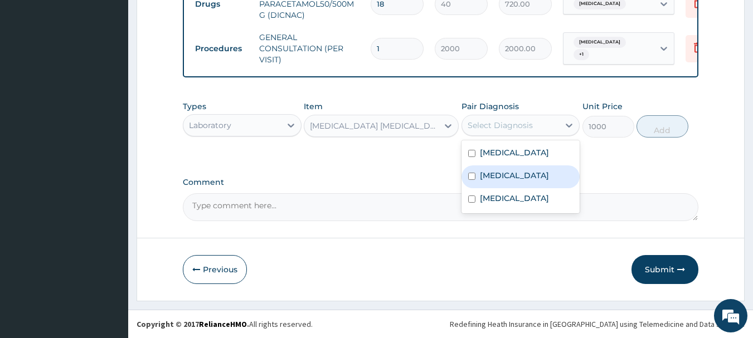
click at [495, 176] on label "Malaria" at bounding box center [514, 175] width 69 height 11
checkbox input "true"
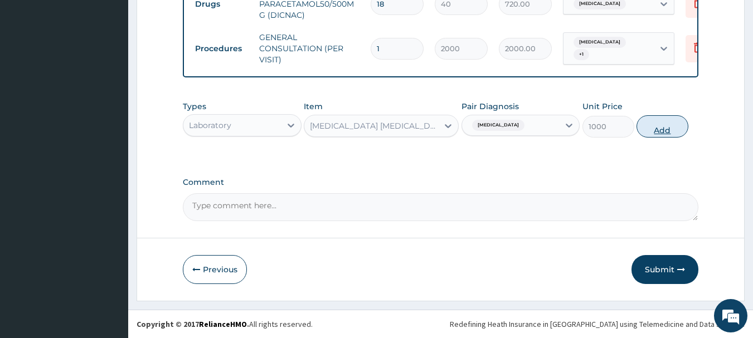
click at [644, 128] on button "Add" at bounding box center [662, 126] width 52 height 22
type input "0"
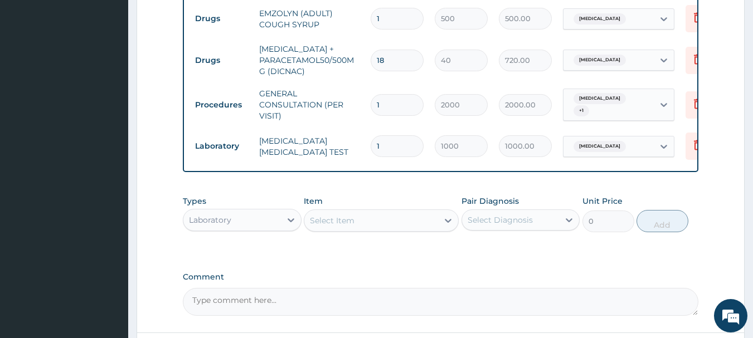
scroll to position [741, 0]
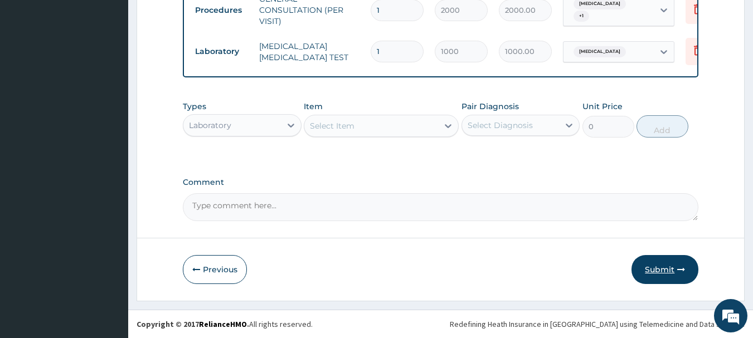
click at [656, 271] on button "Submit" at bounding box center [664, 269] width 67 height 29
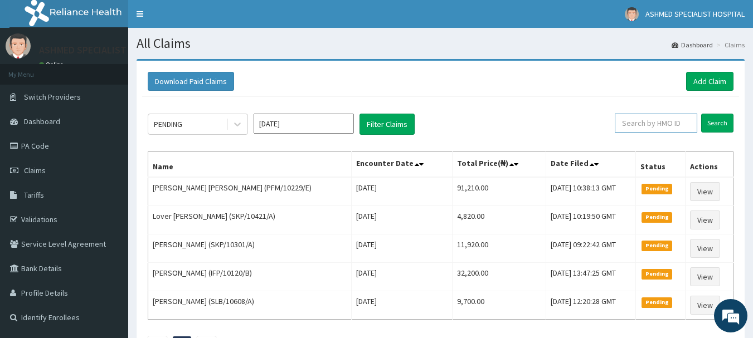
click at [643, 119] on input "text" at bounding box center [656, 123] width 82 height 19
type input "mtf/10052/a"
click at [718, 124] on input "Search" at bounding box center [717, 123] width 32 height 19
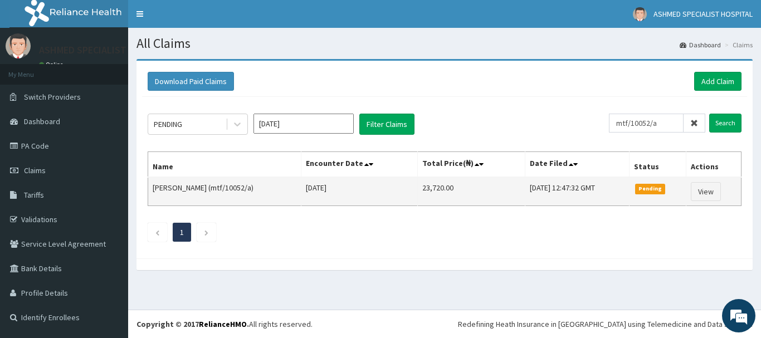
click at [379, 191] on td "[DATE]" at bounding box center [359, 191] width 116 height 29
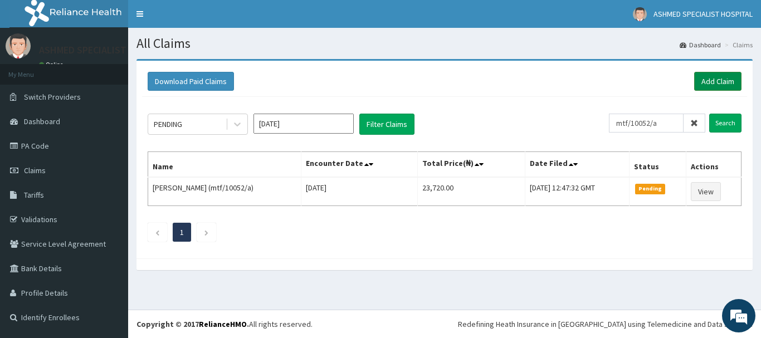
click at [703, 82] on link "Add Claim" at bounding box center [717, 81] width 47 height 19
